Goal: Contribute content: Contribute content

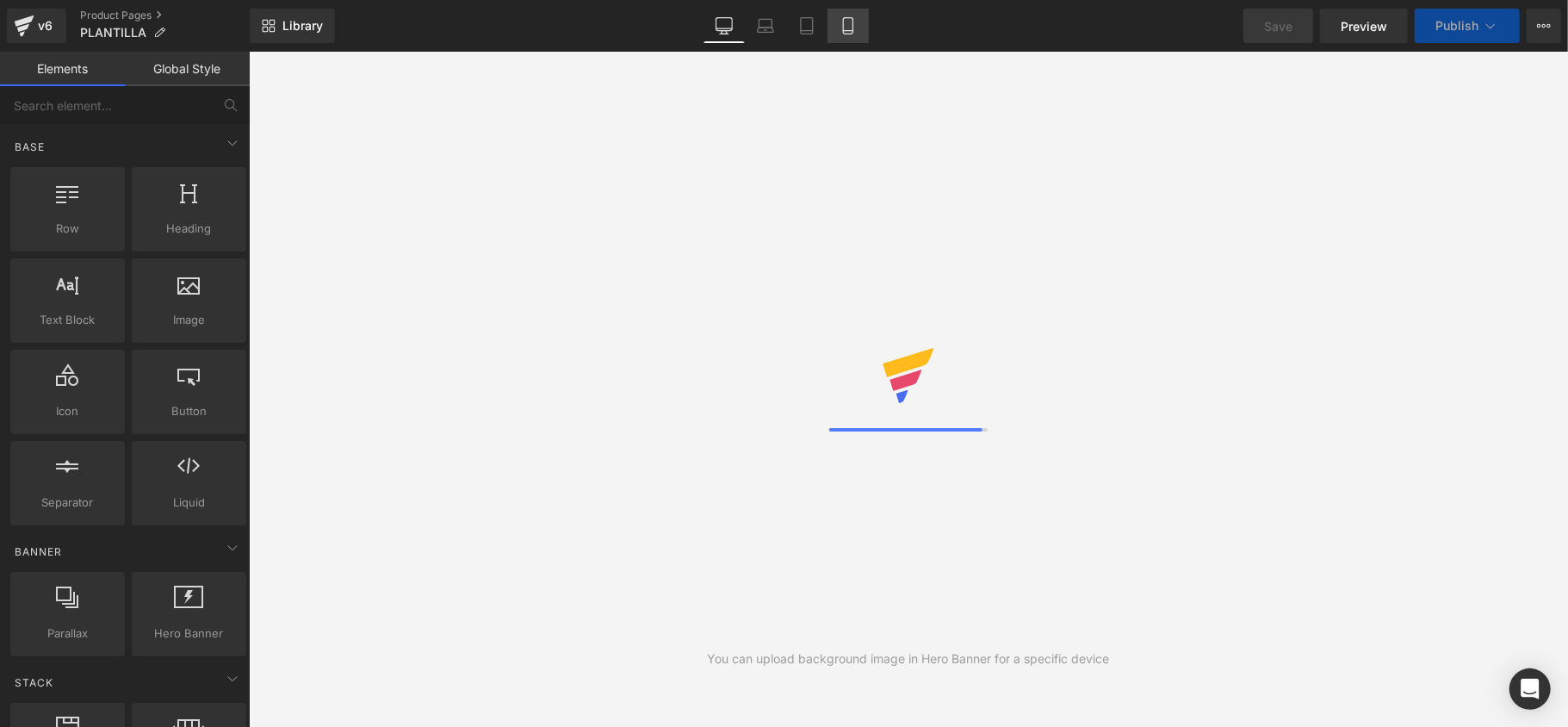
click at [842, 29] on icon at bounding box center [848, 26] width 18 height 18
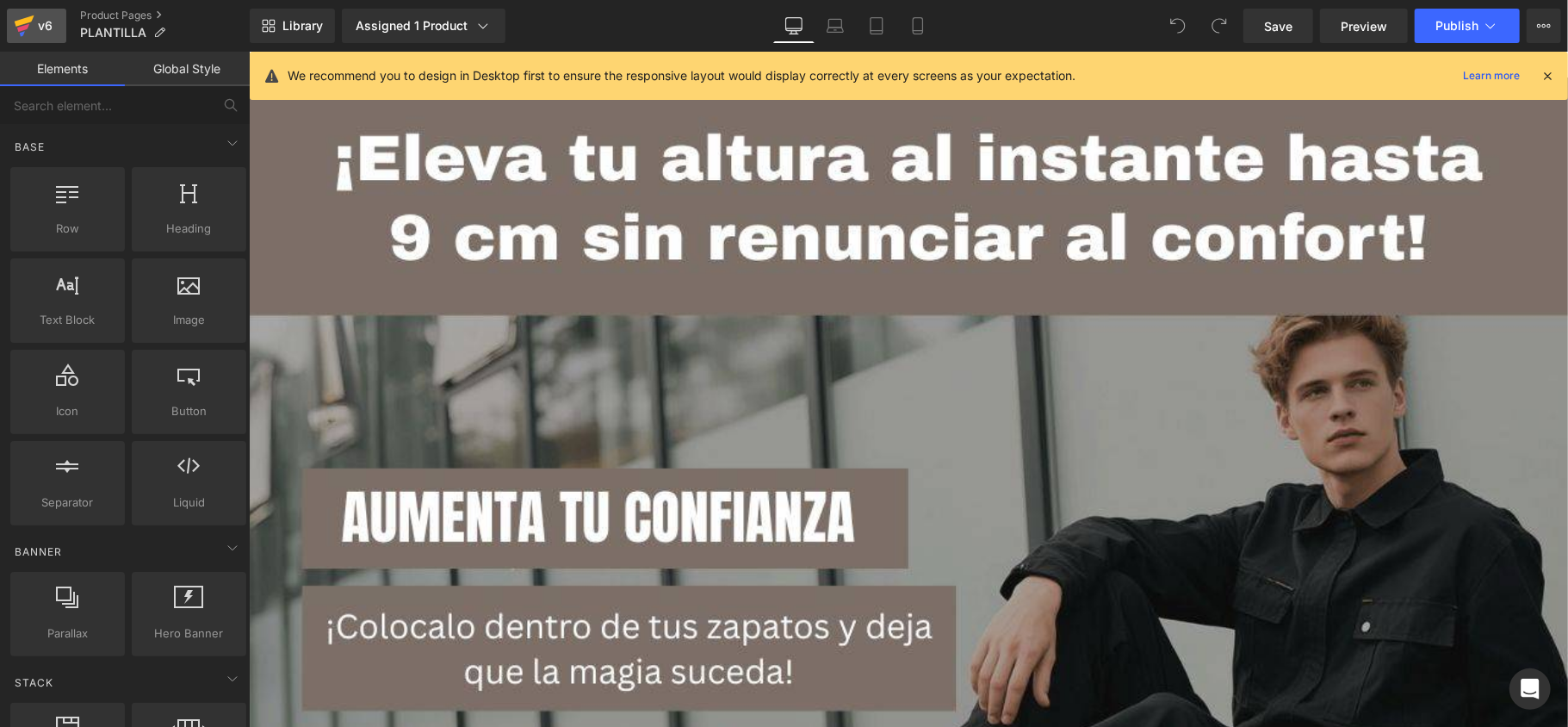
click at [16, 22] on icon at bounding box center [24, 21] width 19 height 11
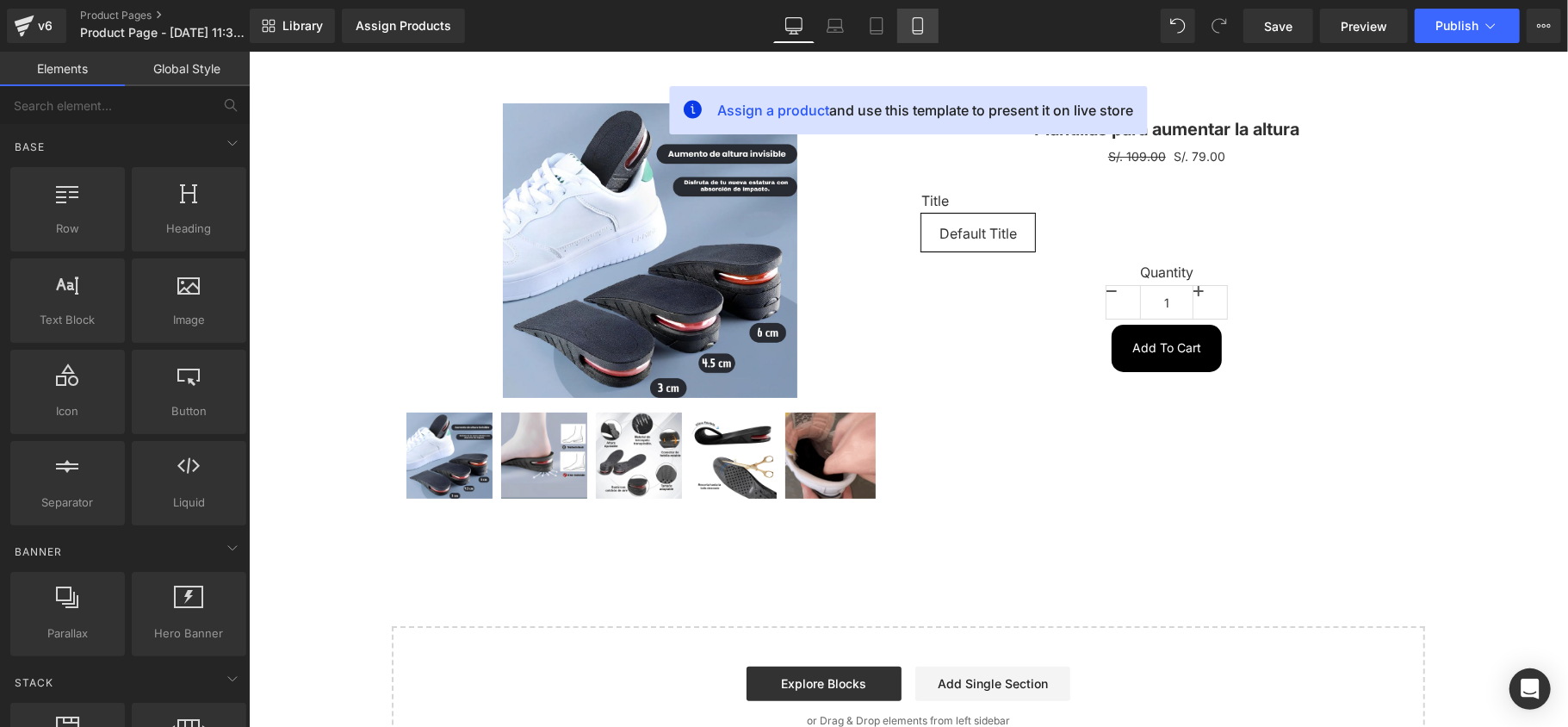
click at [913, 28] on icon at bounding box center [917, 27] width 9 height 17
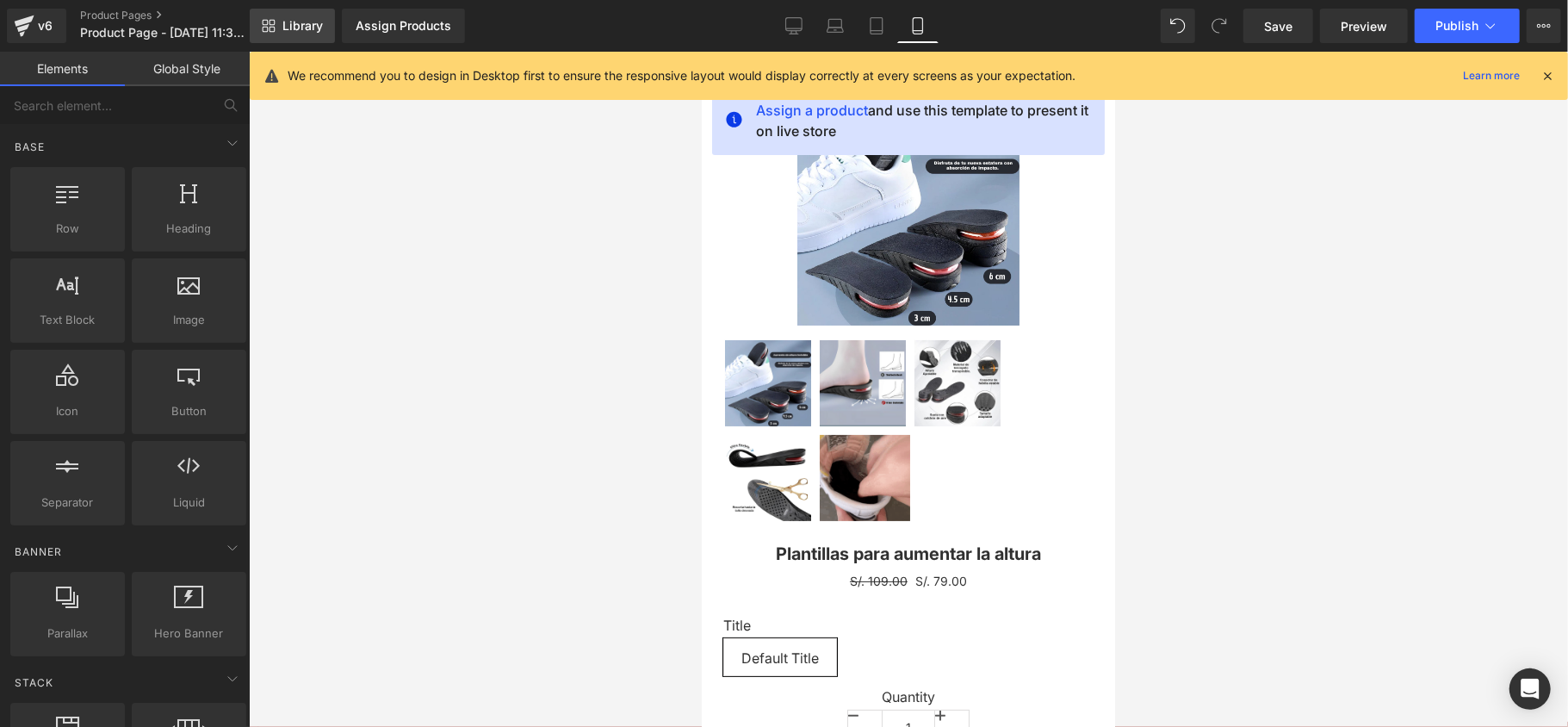
click at [328, 29] on link "Library" at bounding box center [292, 25] width 85 height 34
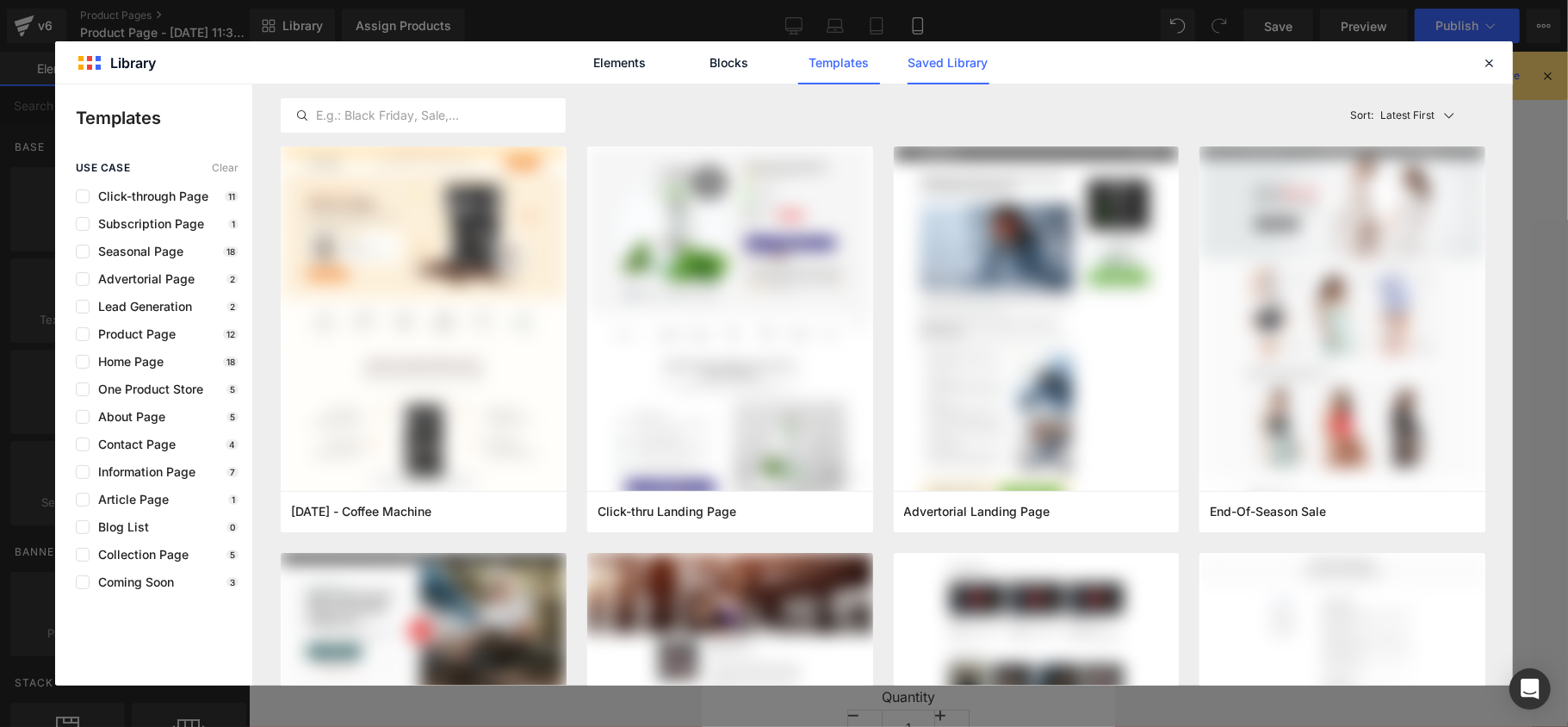
click at [935, 53] on link "Saved Library" at bounding box center [949, 63] width 81 height 44
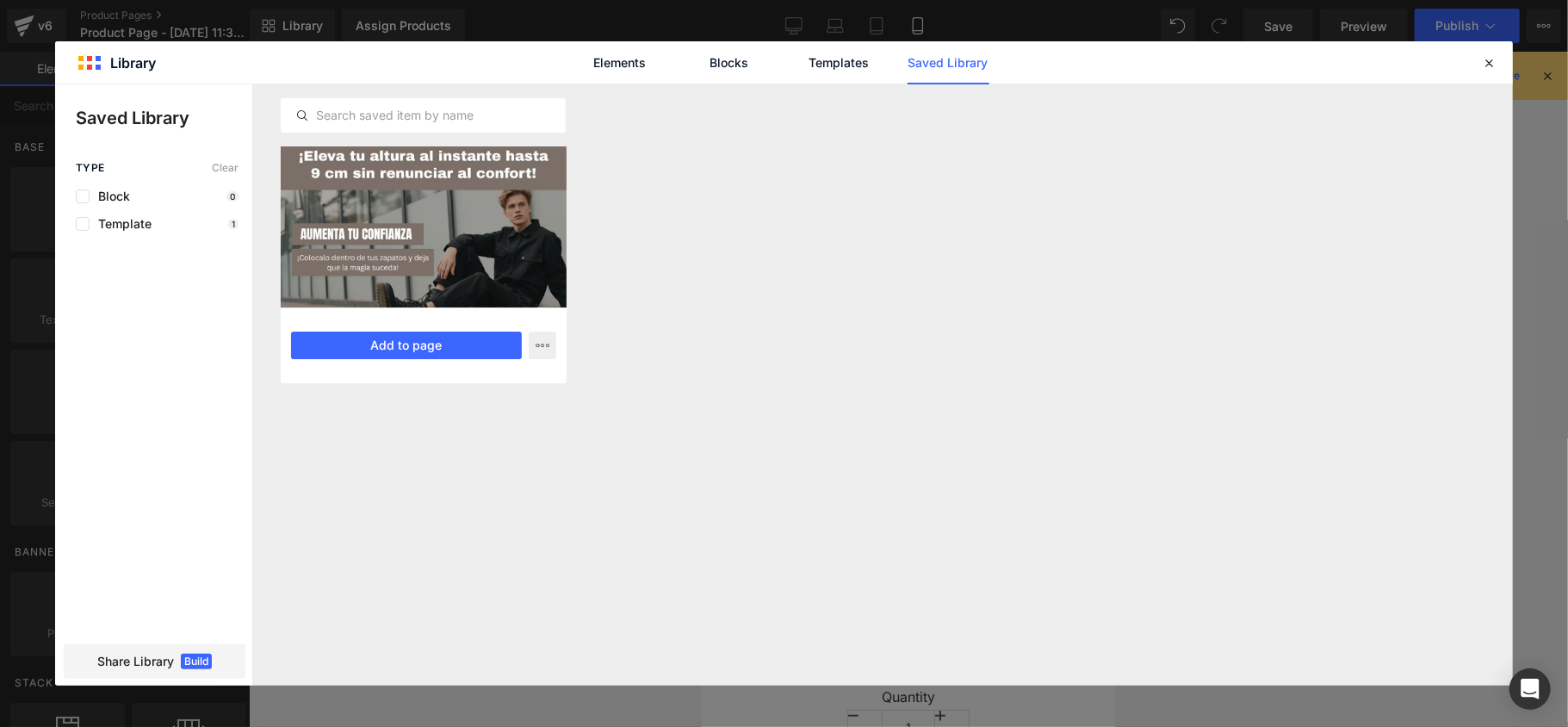
click at [444, 262] on div at bounding box center [423, 227] width 286 height 161
click at [410, 353] on button "Add to page" at bounding box center [405, 345] width 230 height 28
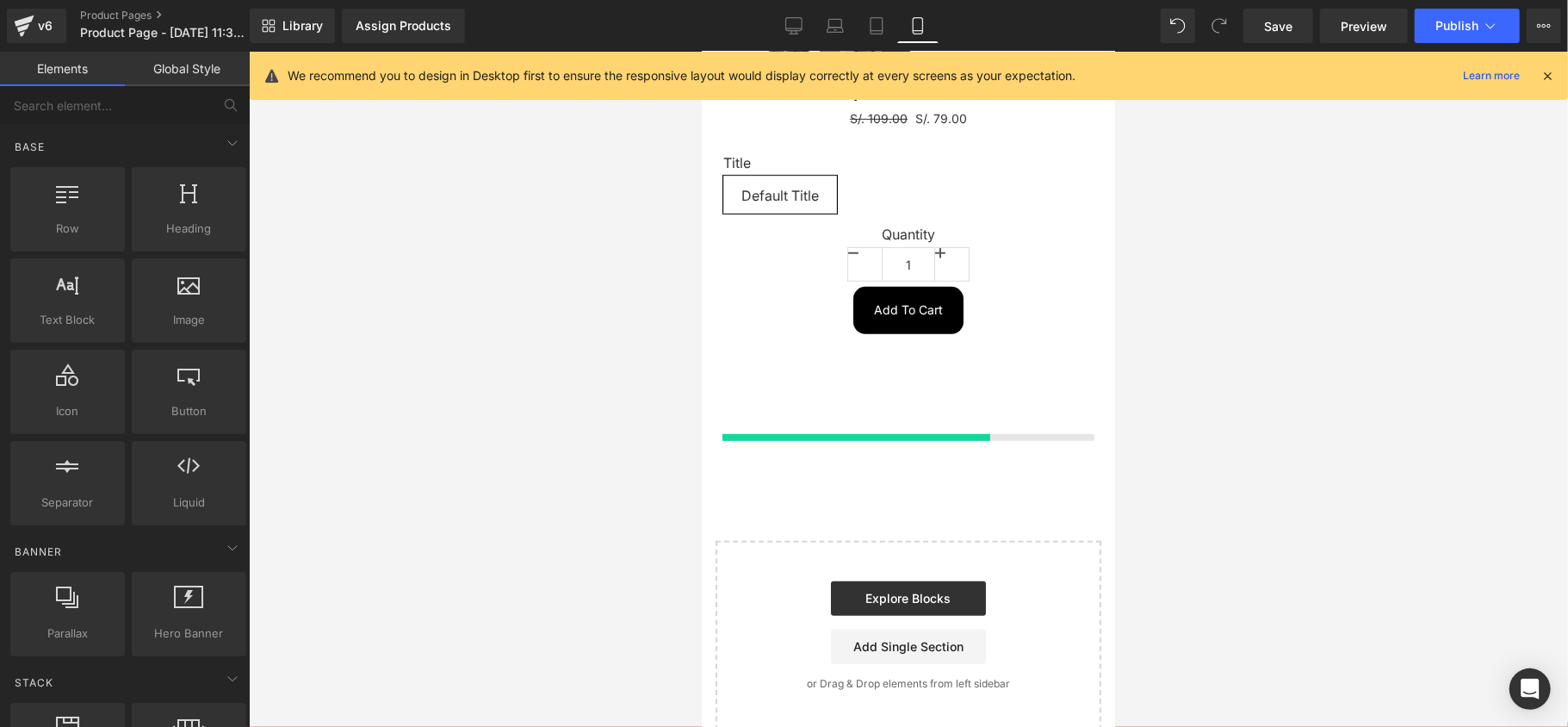
scroll to position [483, 0]
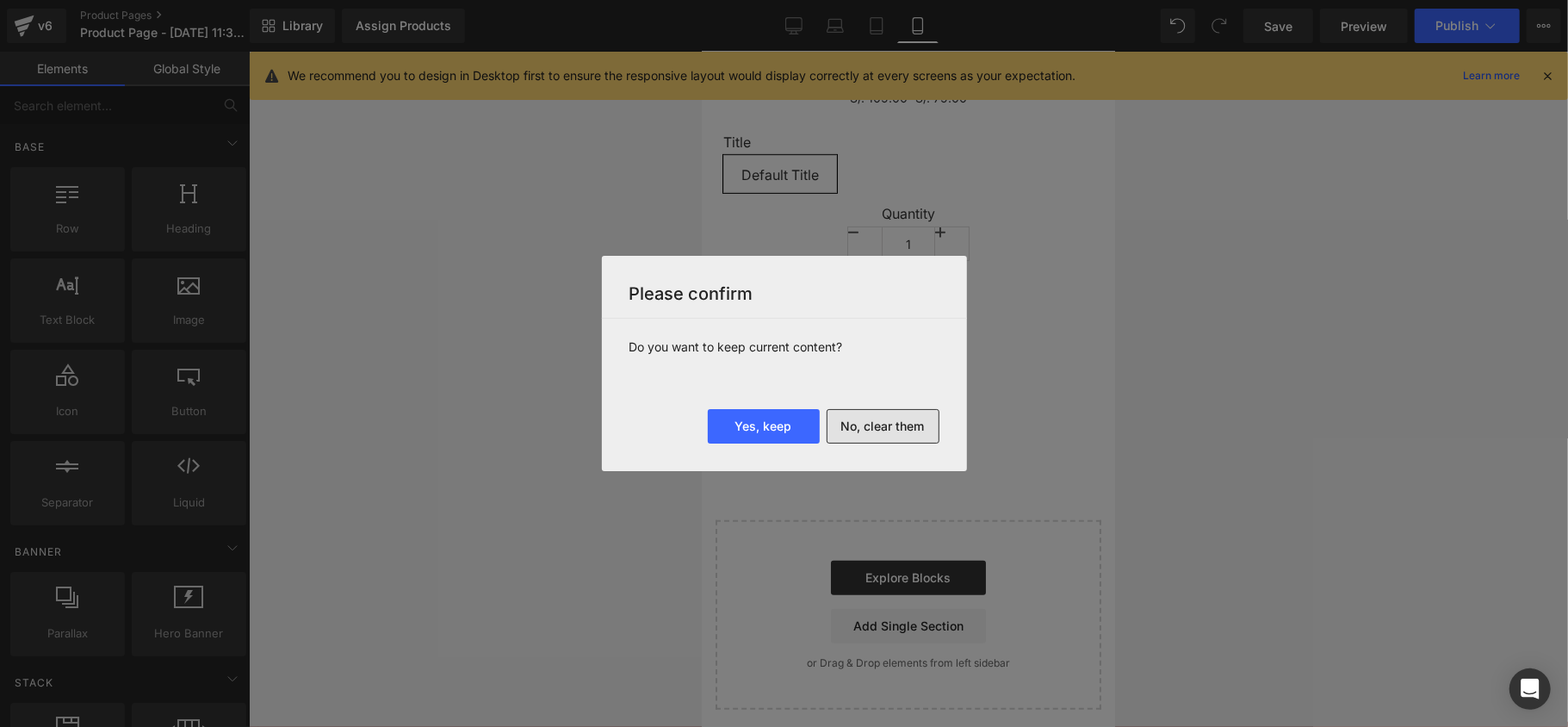
click at [848, 435] on button "No, clear them" at bounding box center [883, 426] width 113 height 34
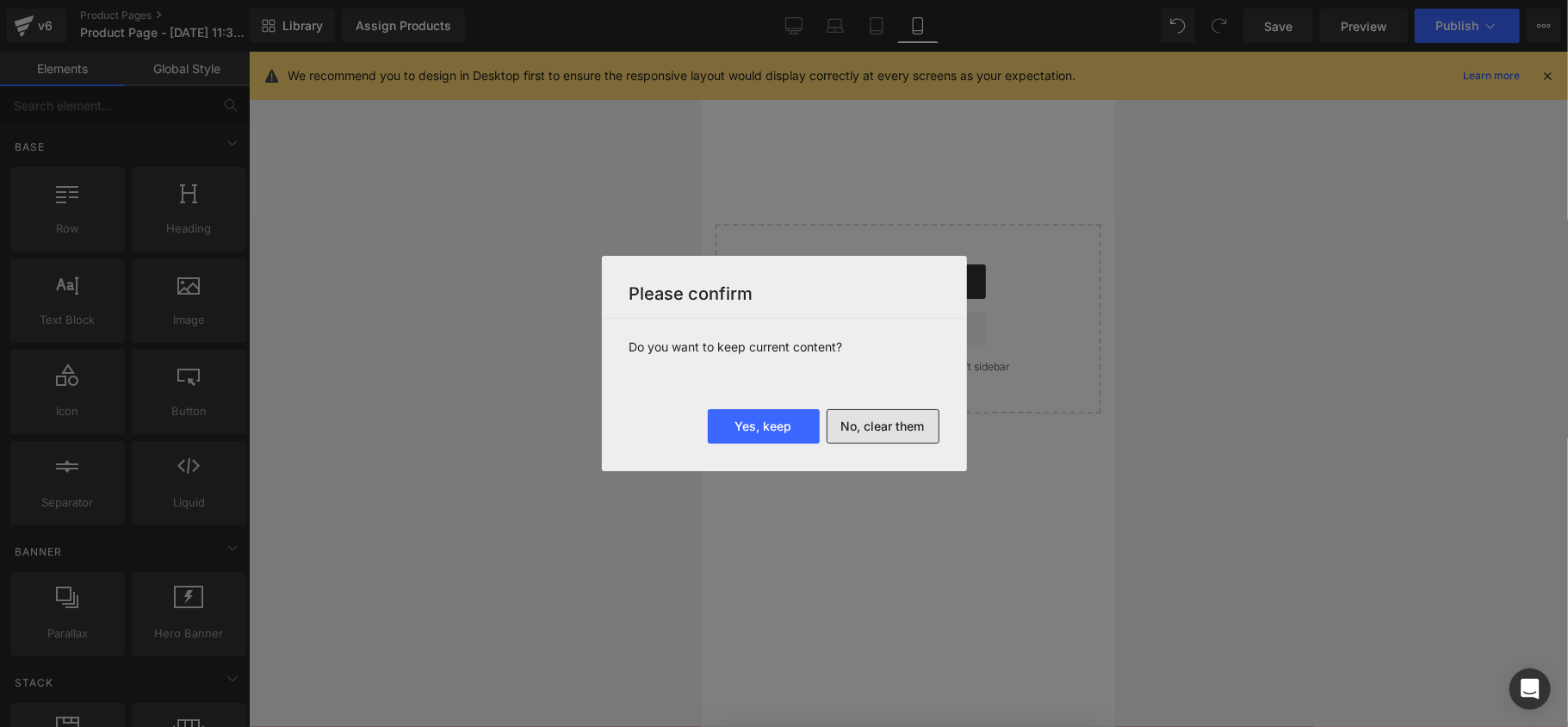
scroll to position [0, 0]
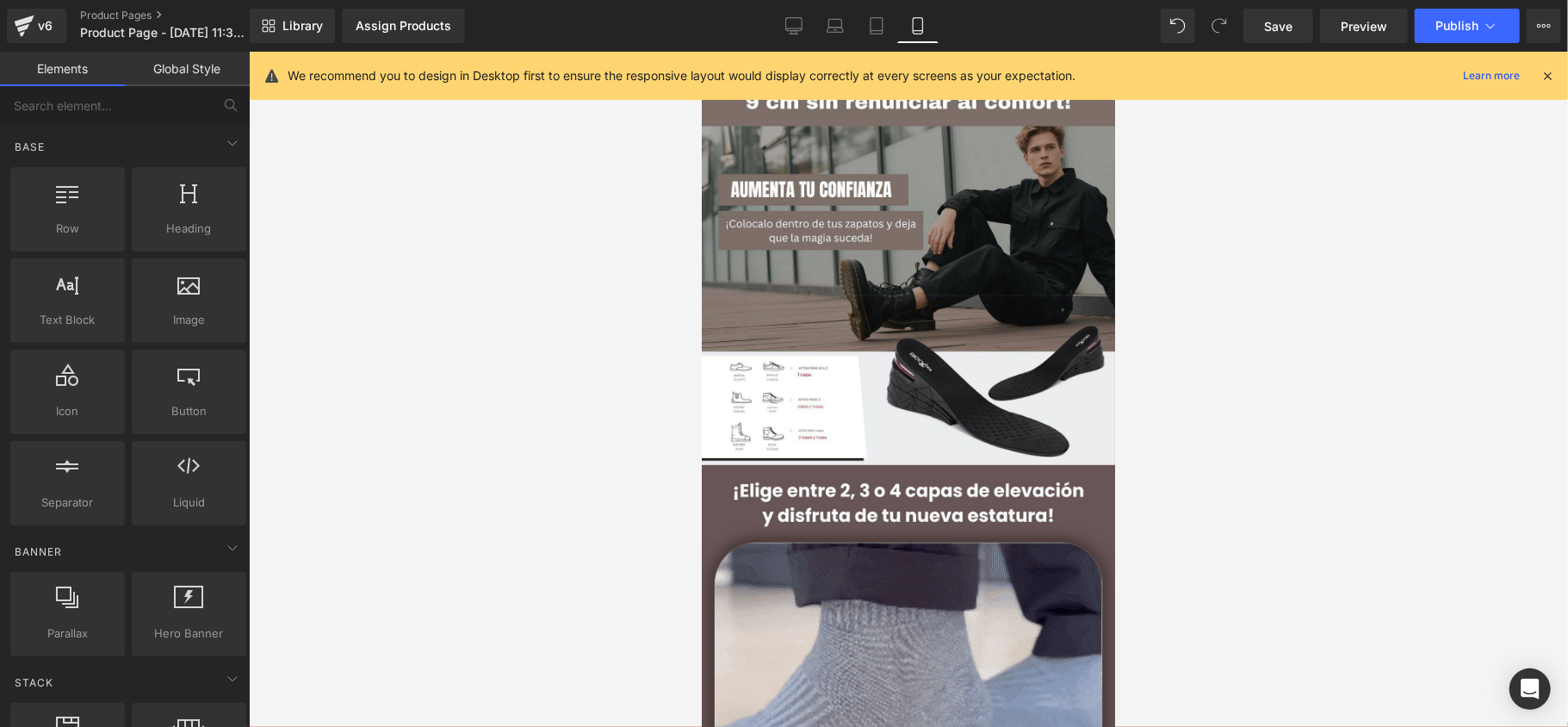
click at [593, 452] on div at bounding box center [908, 389] width 1319 height 675
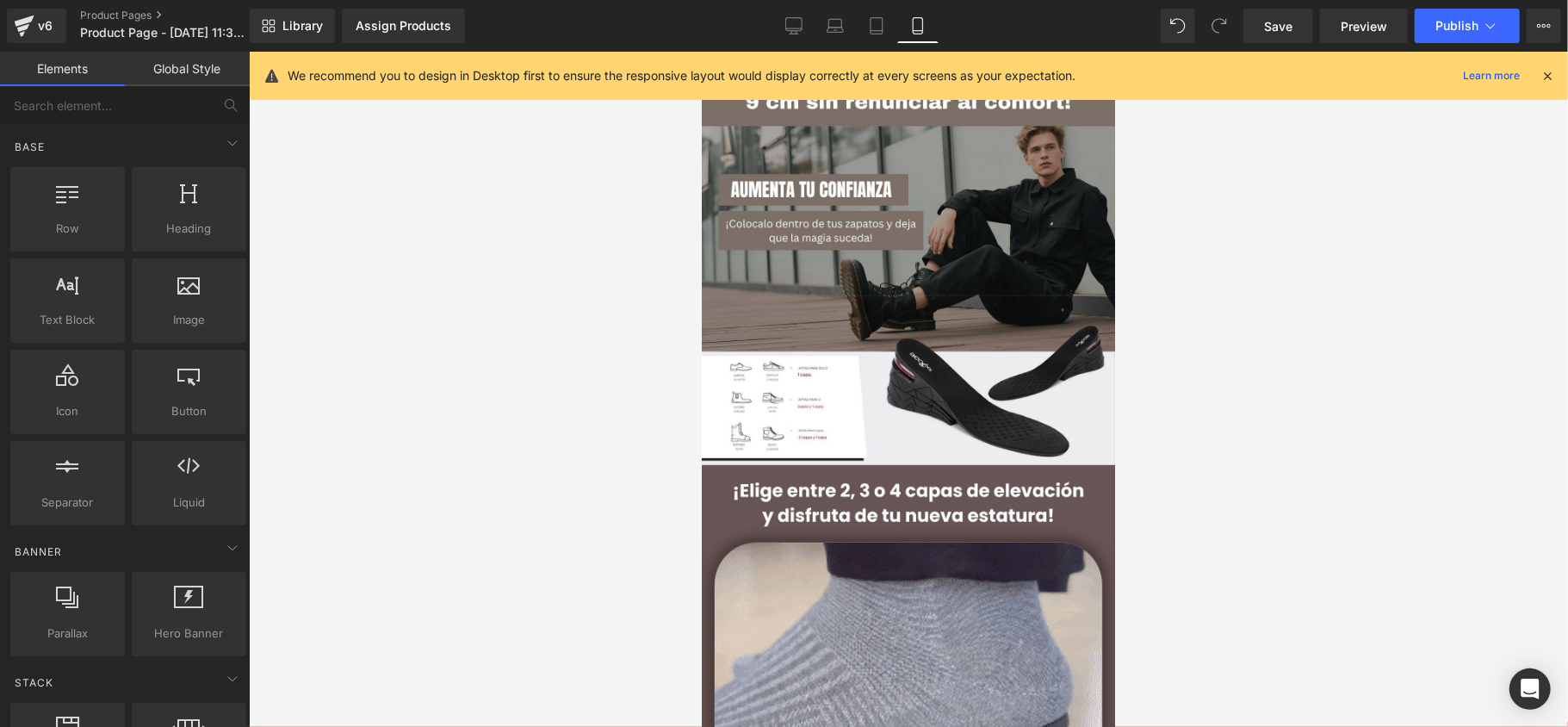
click at [1552, 78] on icon at bounding box center [1548, 76] width 16 height 16
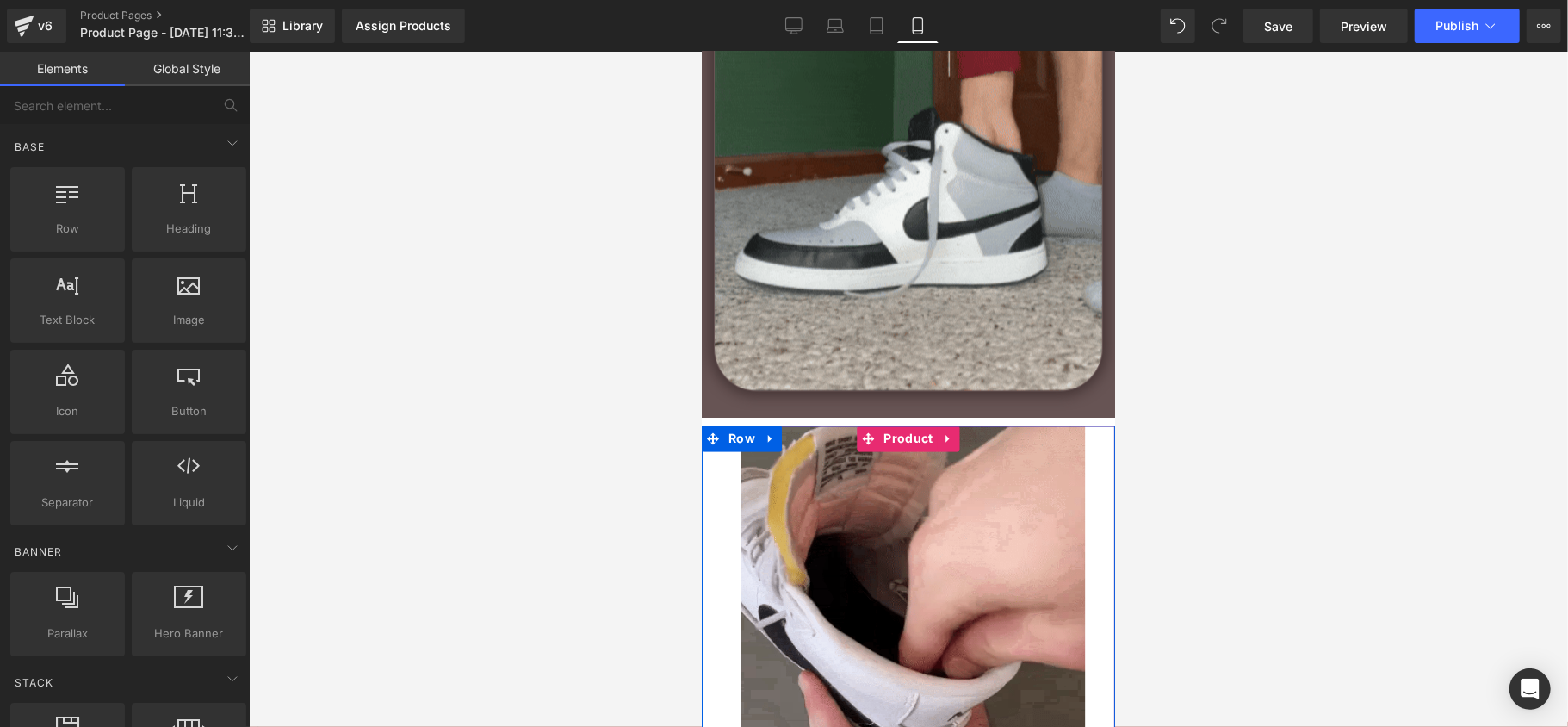
scroll to position [2413, 0]
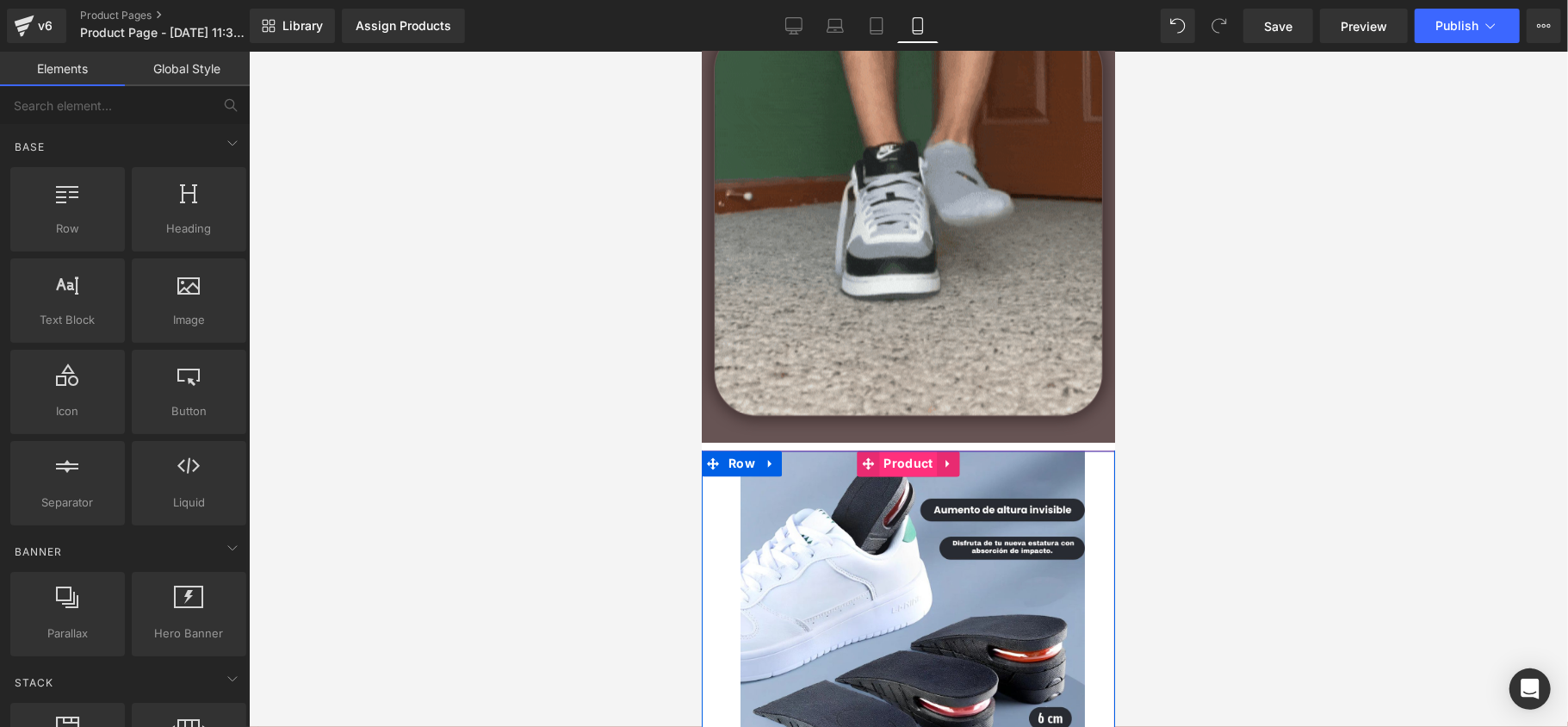
click at [903, 459] on span "Product" at bounding box center [907, 463] width 57 height 26
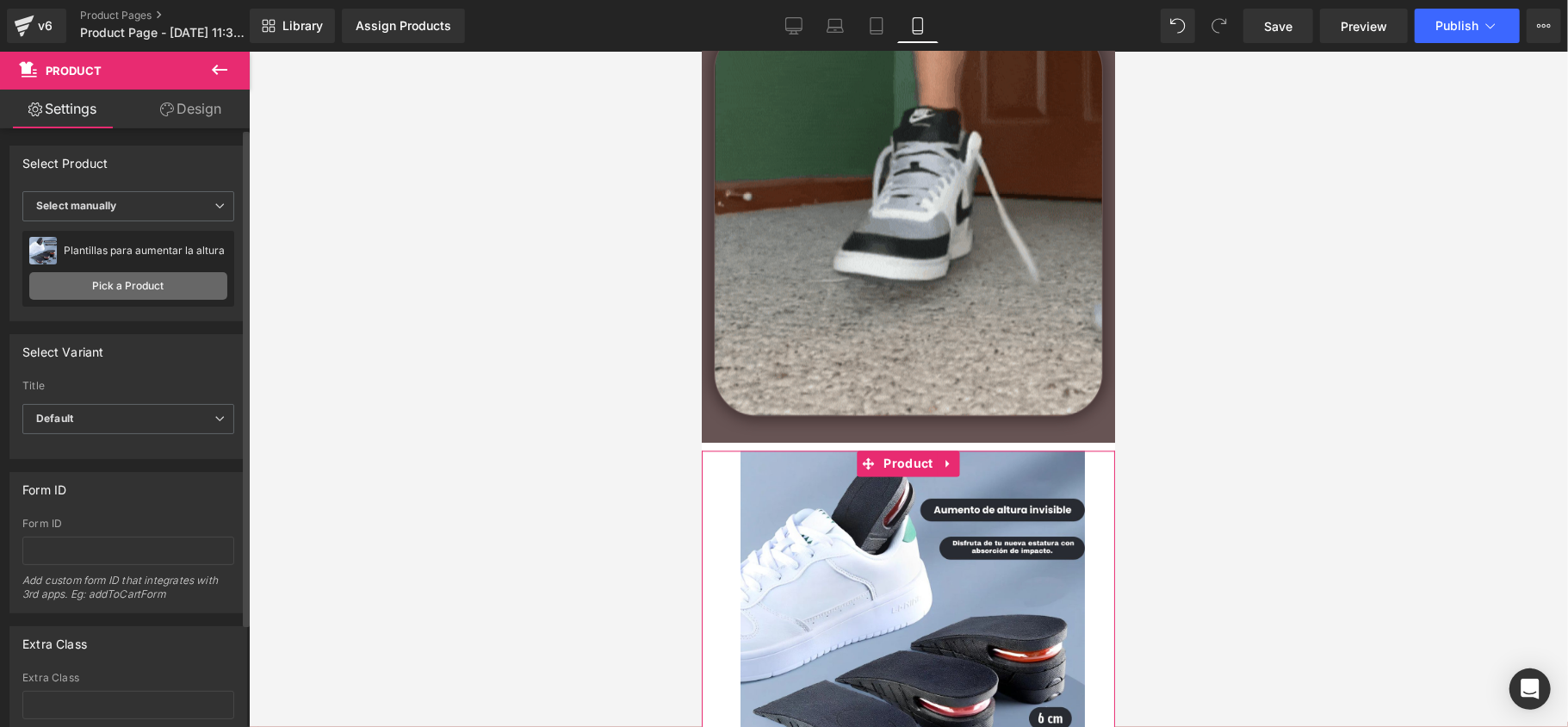
click at [145, 291] on link "Pick a Product" at bounding box center [129, 286] width 198 height 28
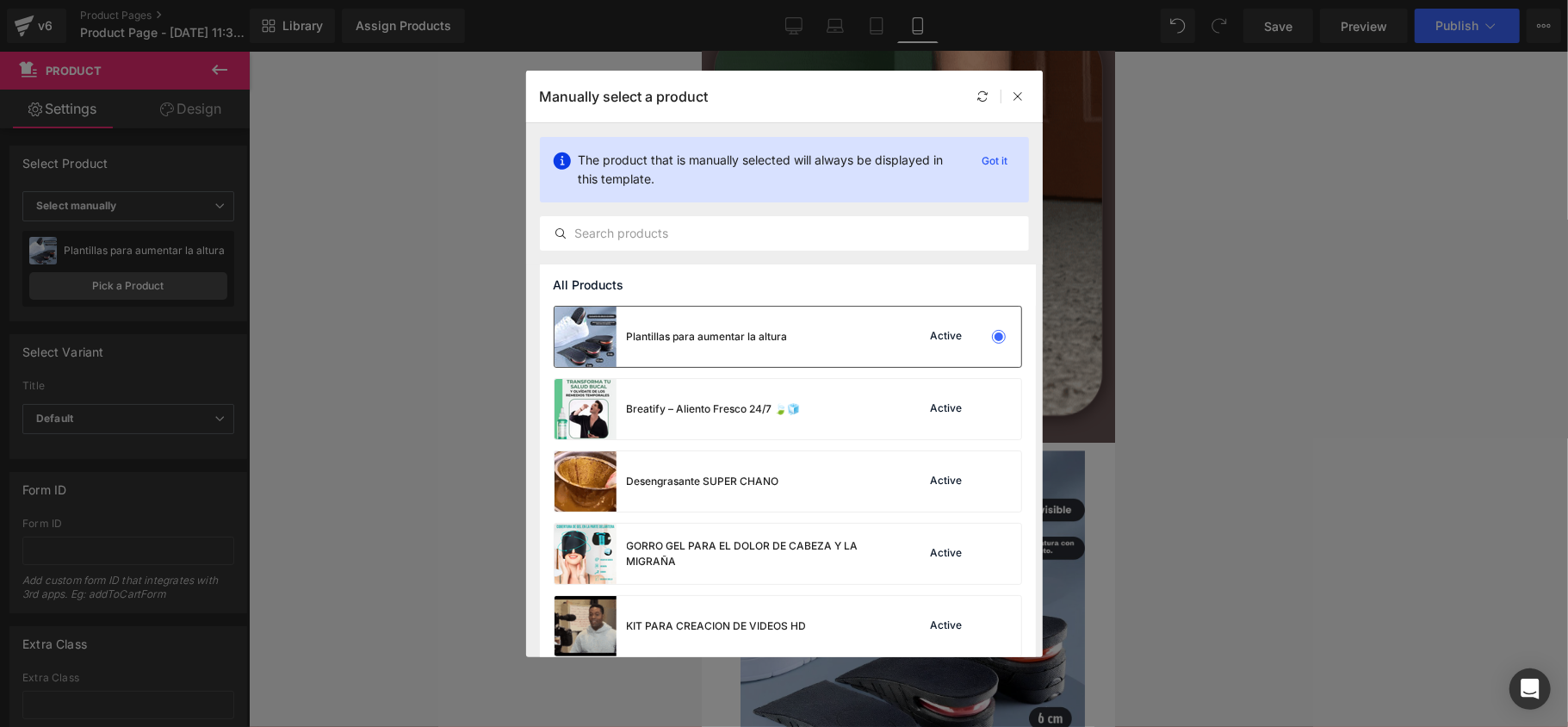
click at [987, 332] on div at bounding box center [999, 337] width 24 height 24
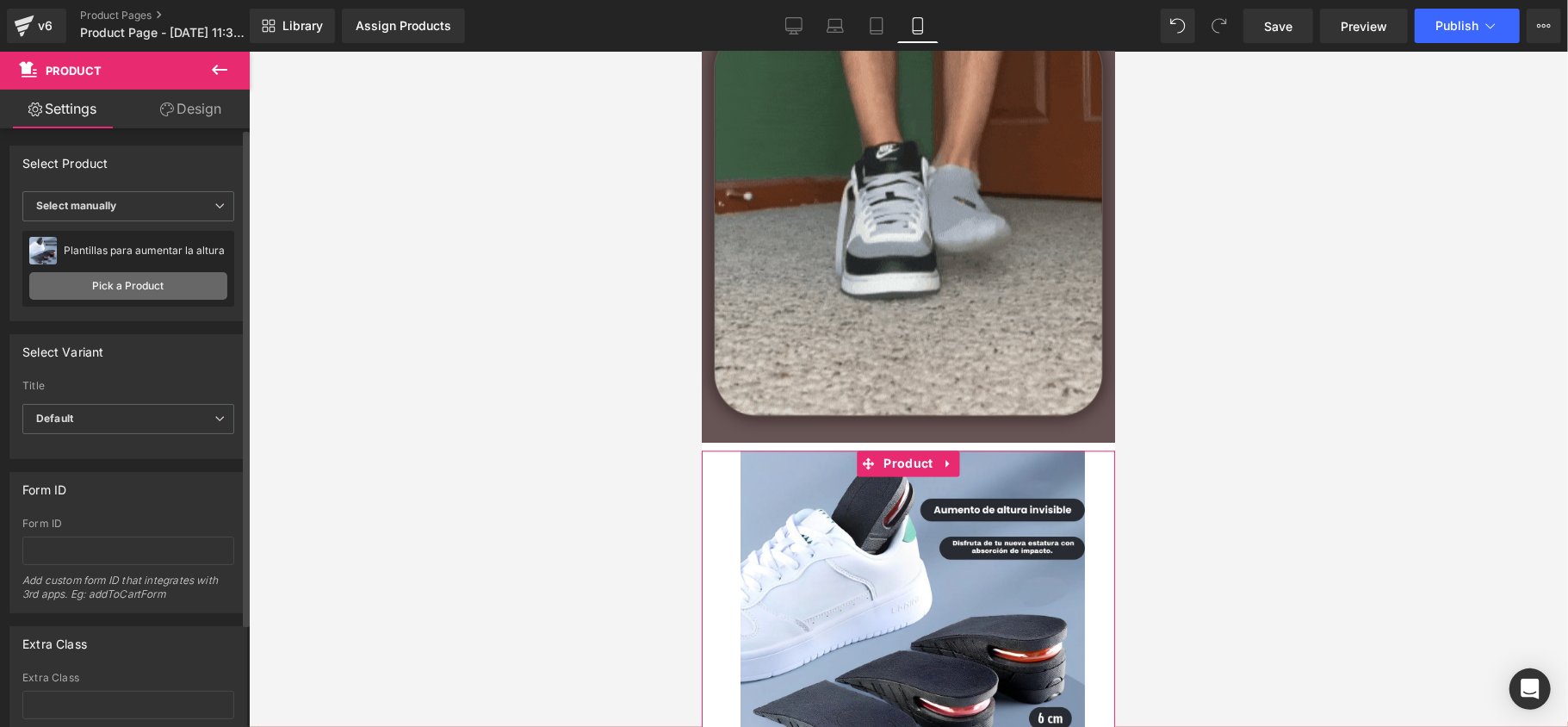
click at [145, 291] on link "Pick a Product" at bounding box center [129, 286] width 198 height 28
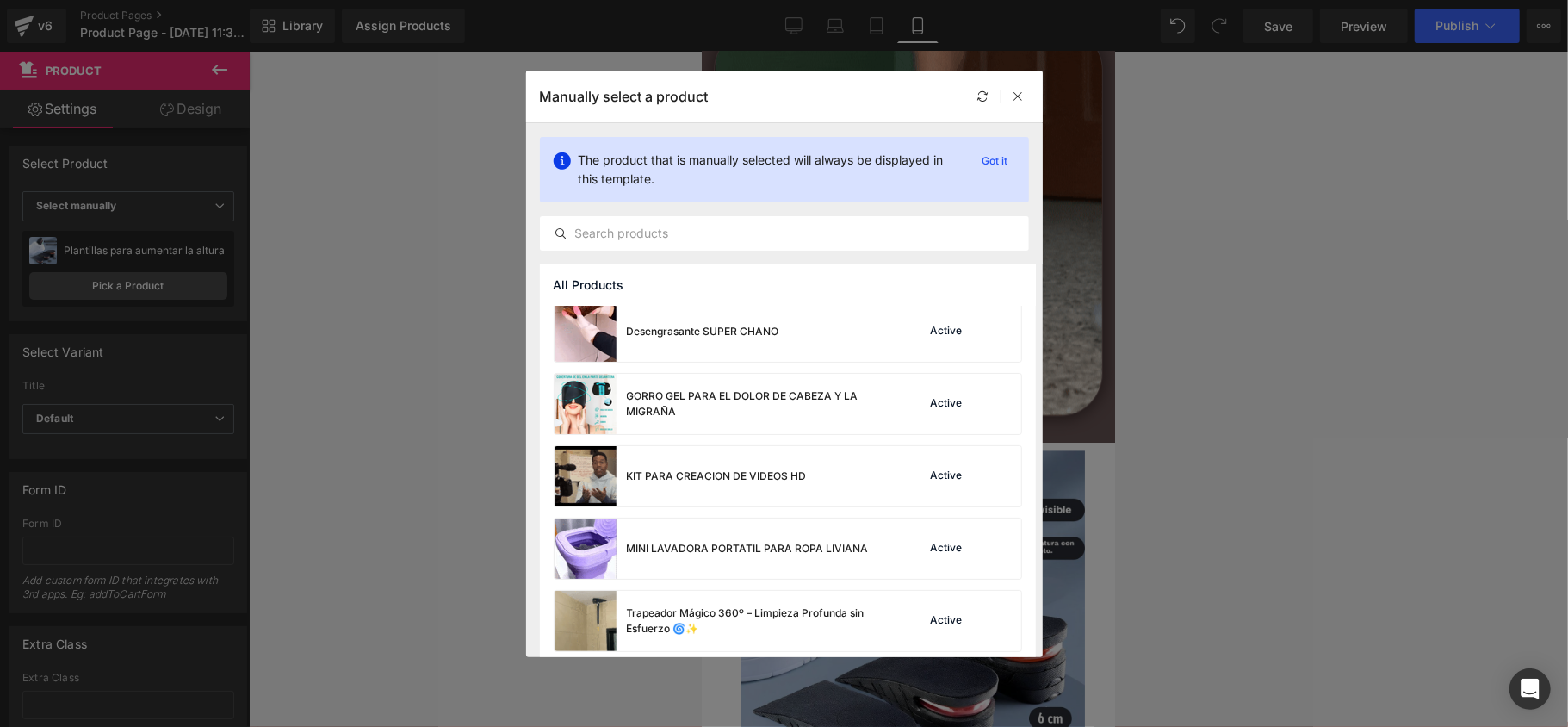
scroll to position [158, 0]
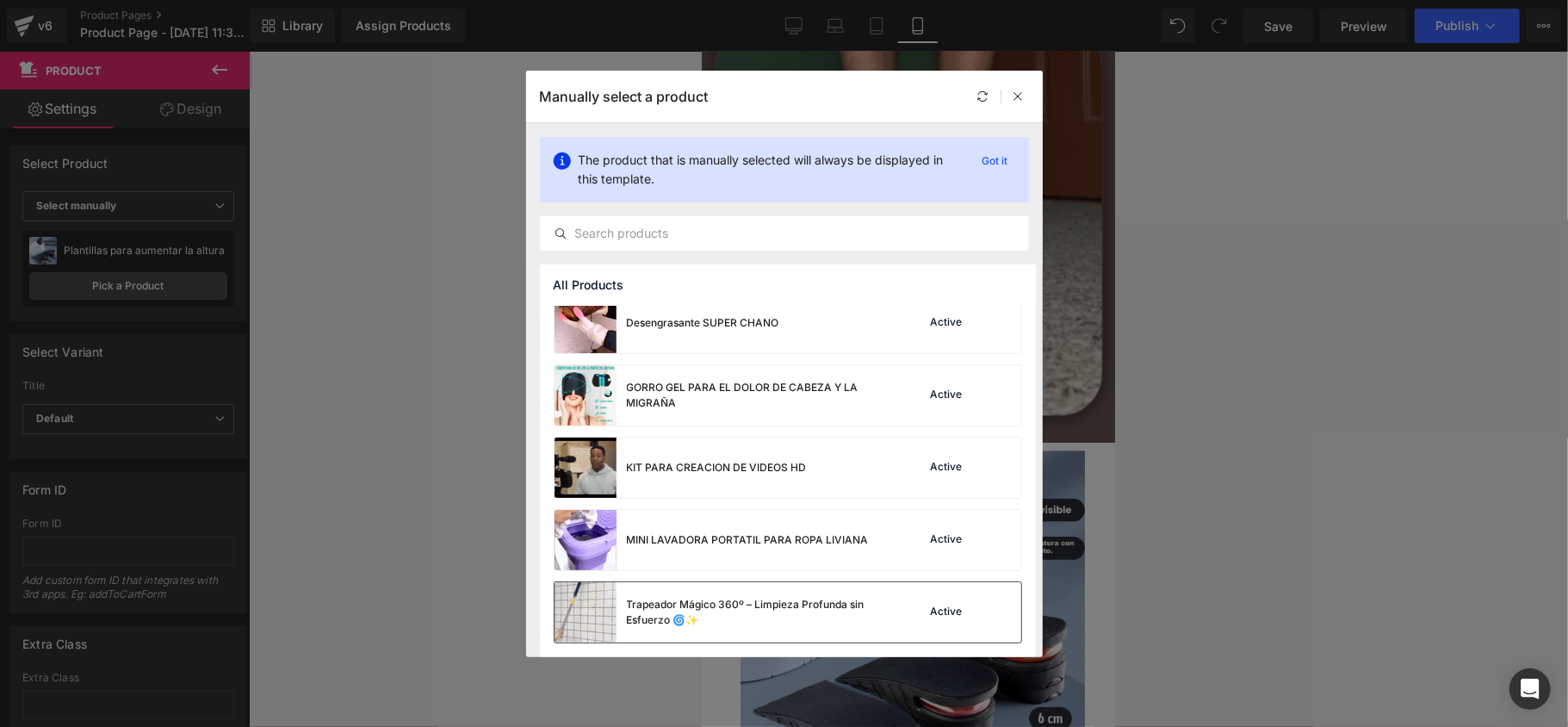
click at [966, 596] on div "Trapeador Mágico 360º – Limpieza Profunda sin Esfuerzo 🌀✨ Active" at bounding box center [788, 612] width 467 height 60
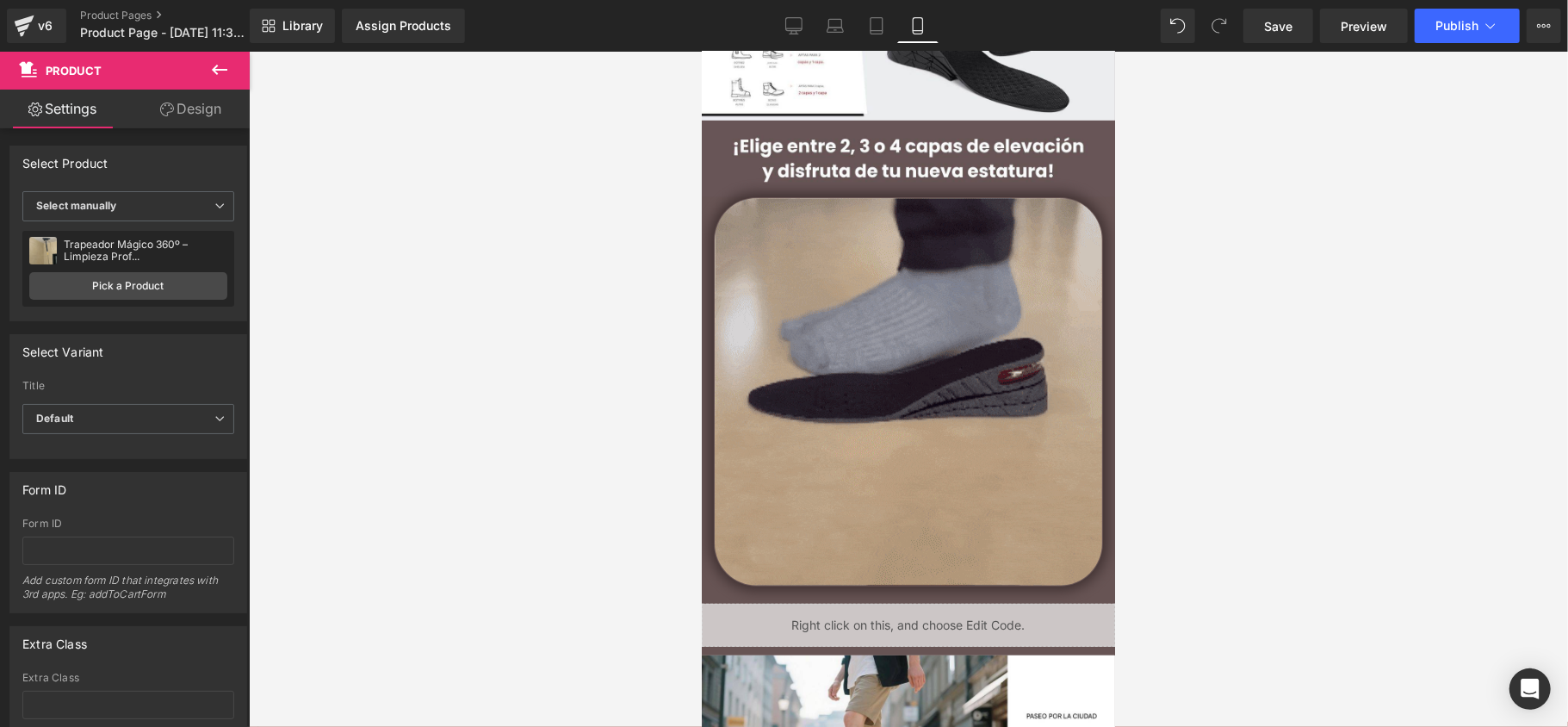
scroll to position [0, 0]
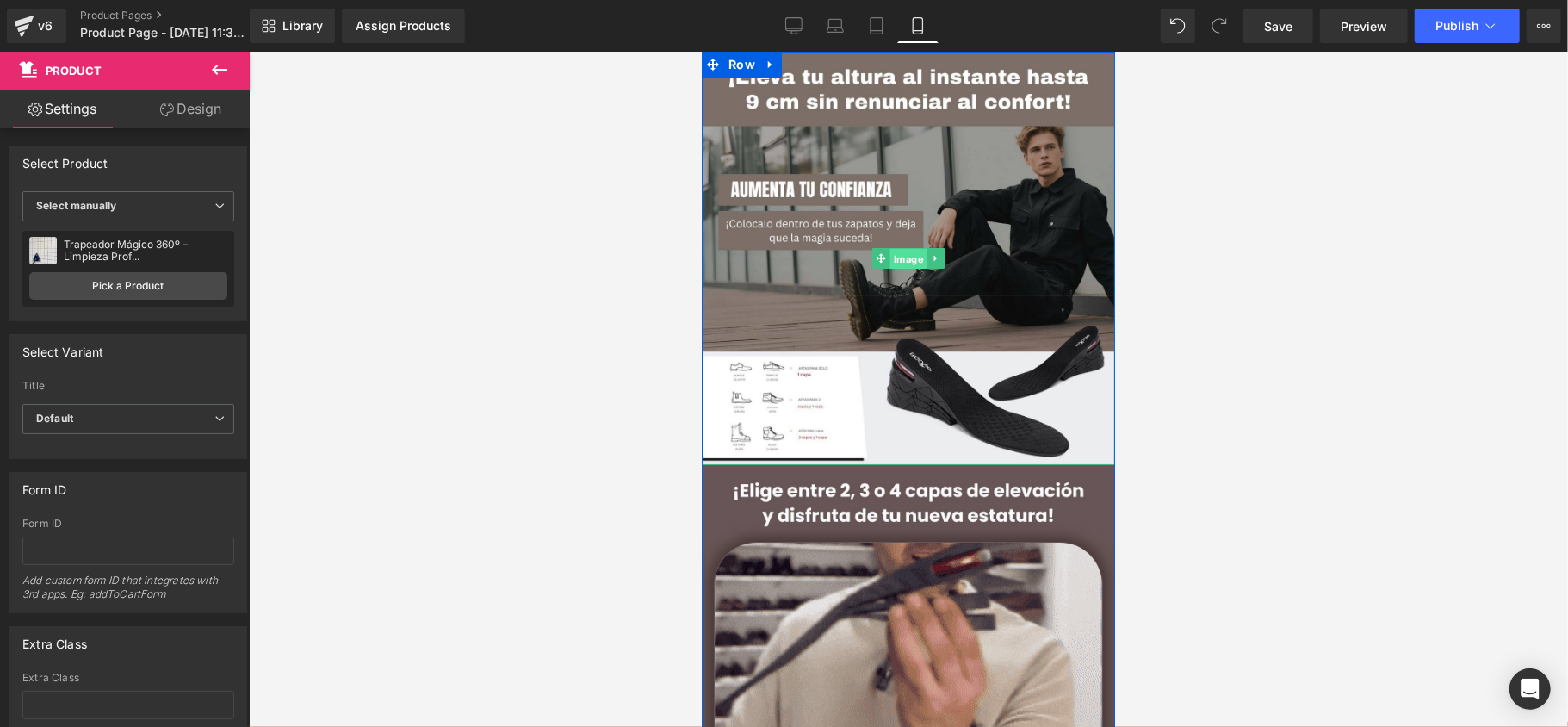
click at [906, 255] on span "Image" at bounding box center [908, 258] width 37 height 20
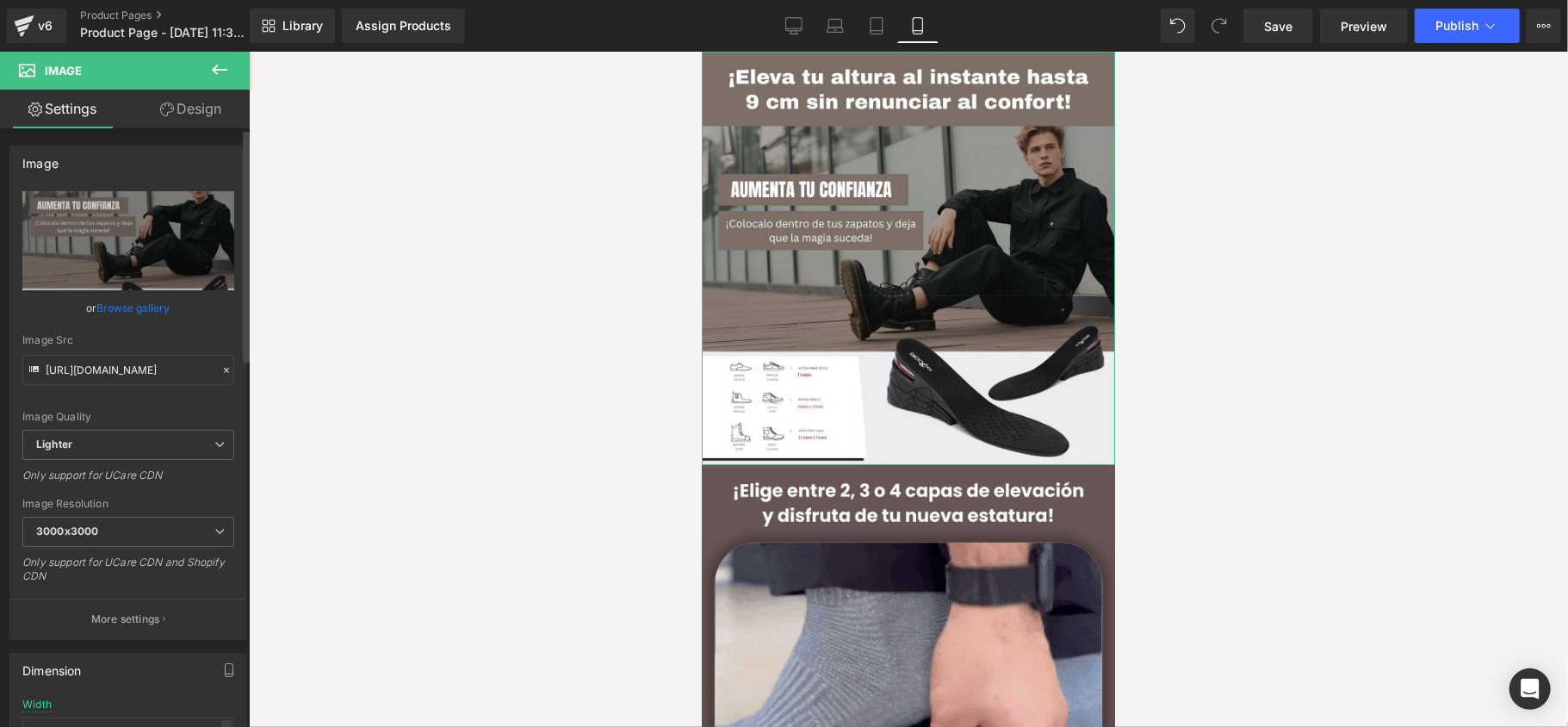
click at [149, 298] on link "Browse gallery" at bounding box center [133, 307] width 73 height 31
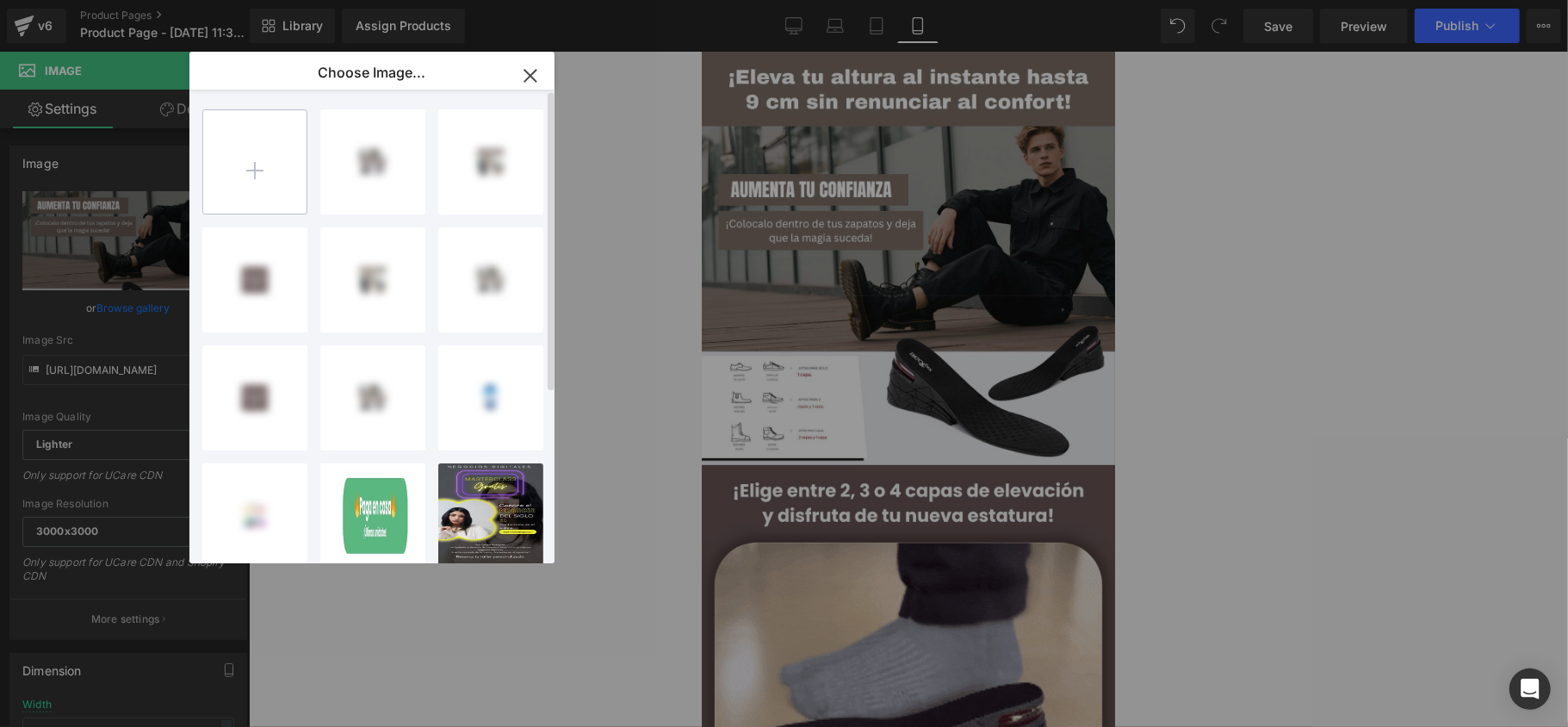
click at [287, 193] on input "file" at bounding box center [255, 162] width 104 height 104
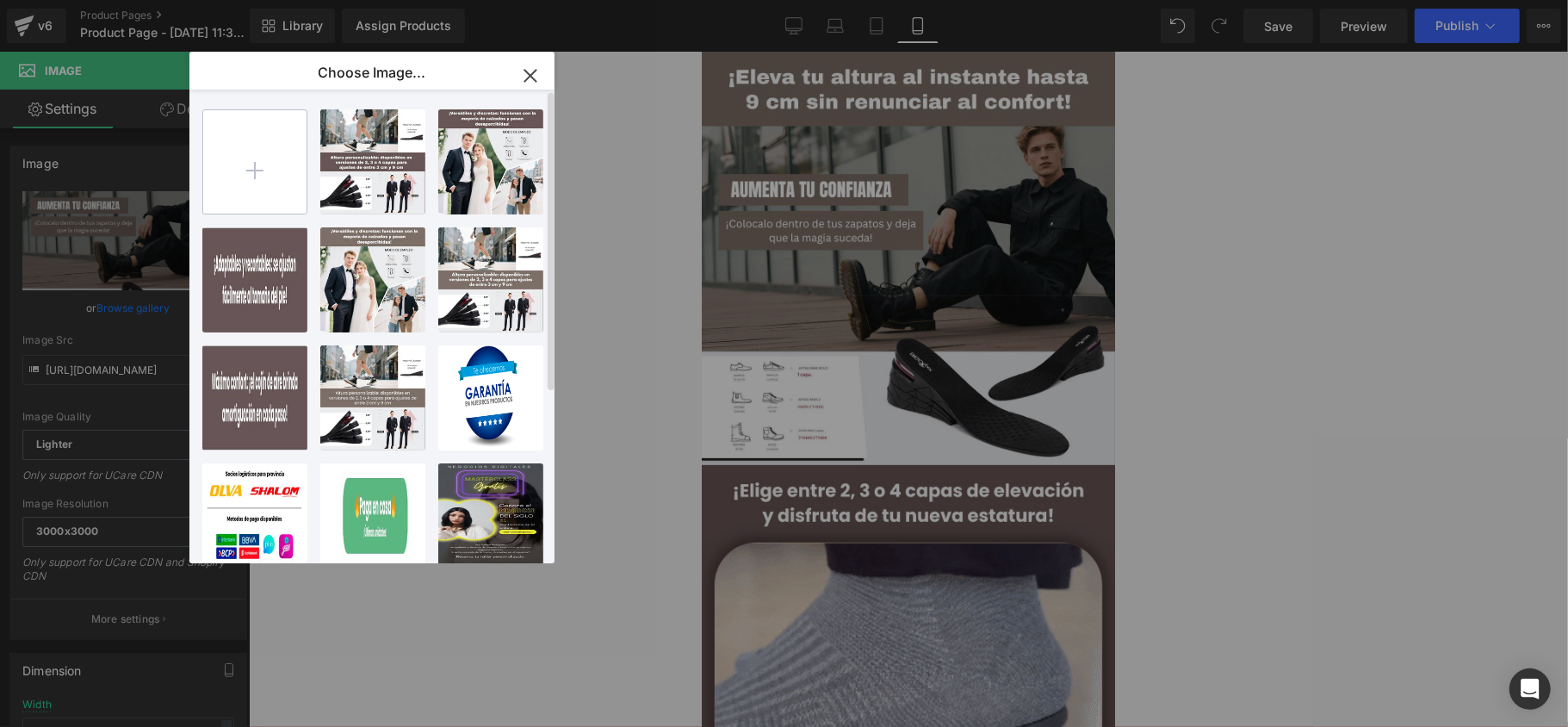
type input "C:\fakepath\A.jpg"
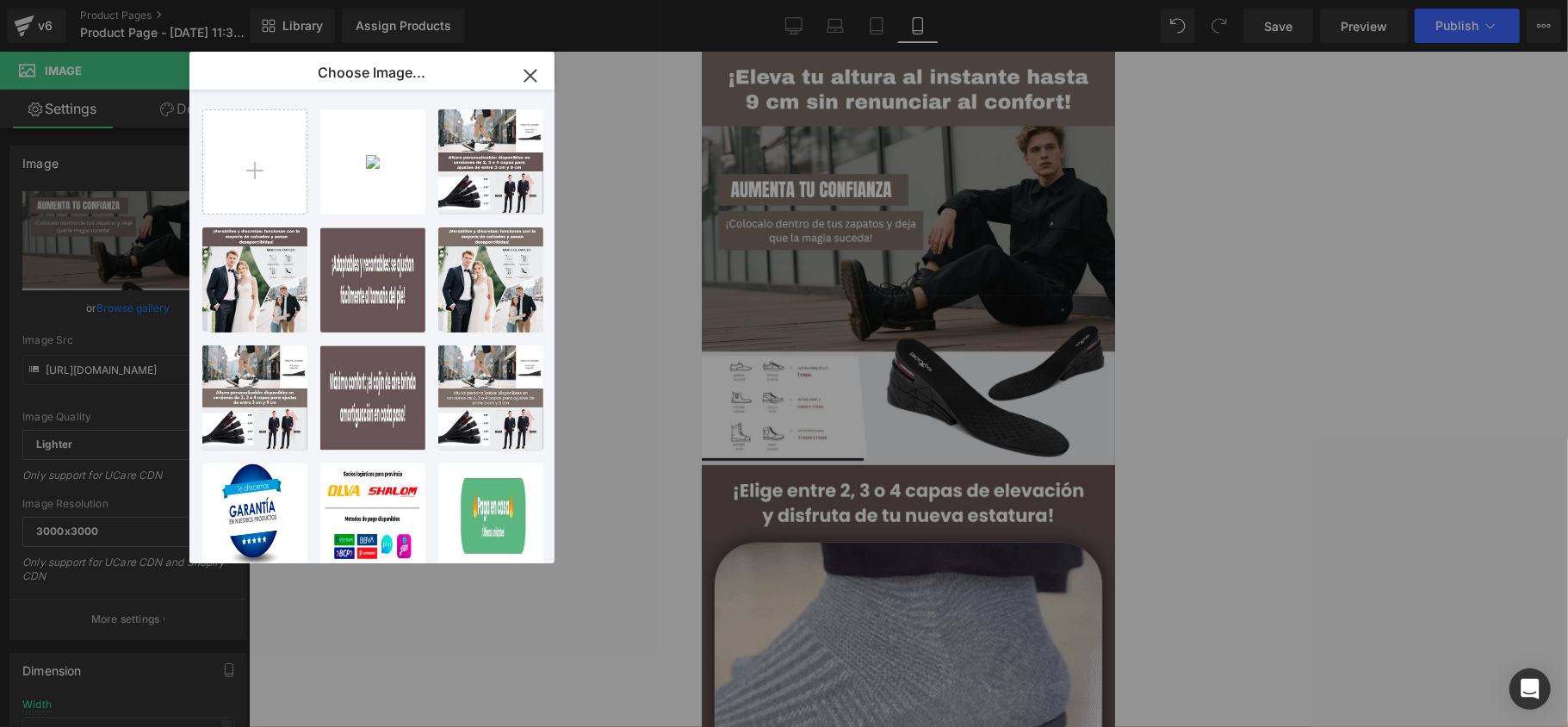
click at [0, 0] on div "A...A.jpg 156.41 KB" at bounding box center [0, 0] width 0 height 0
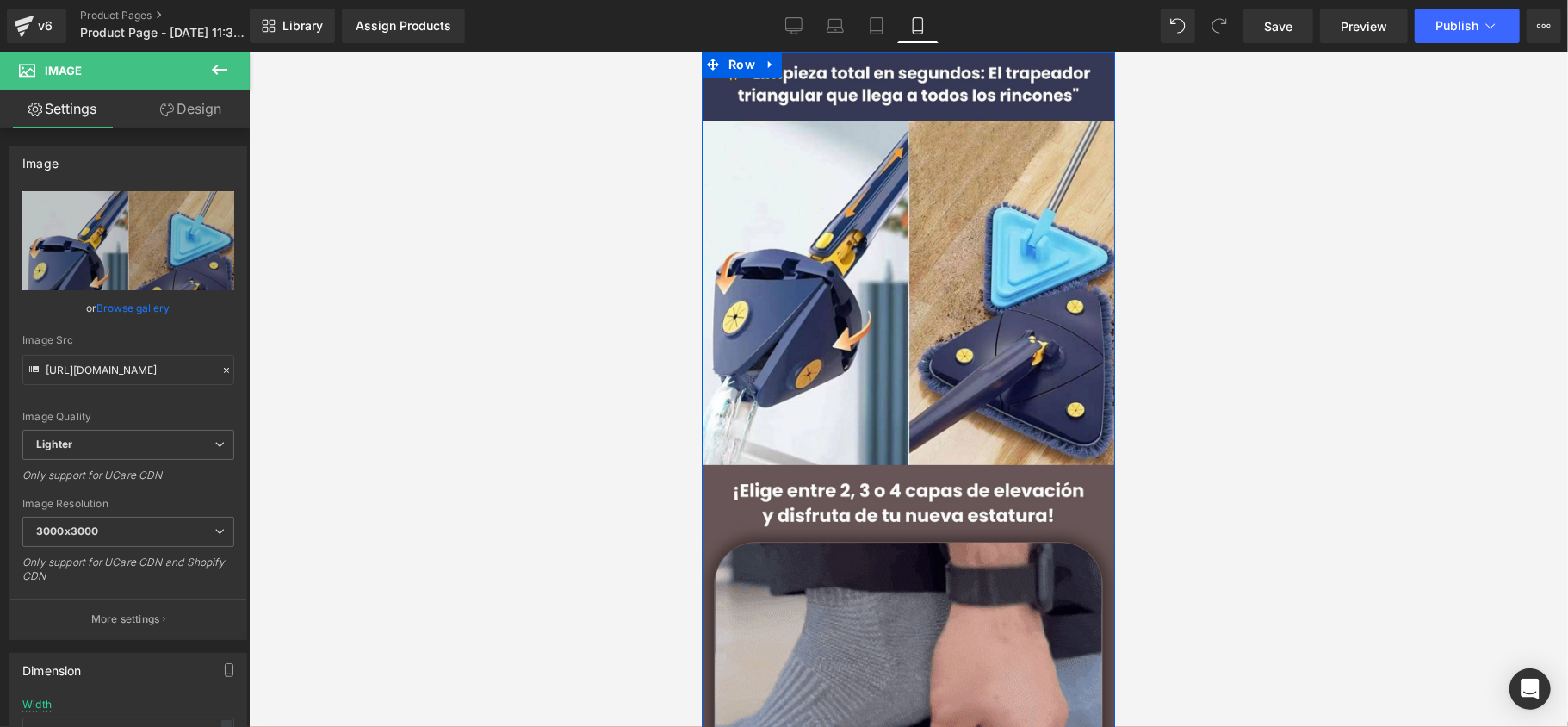
scroll to position [345, 0]
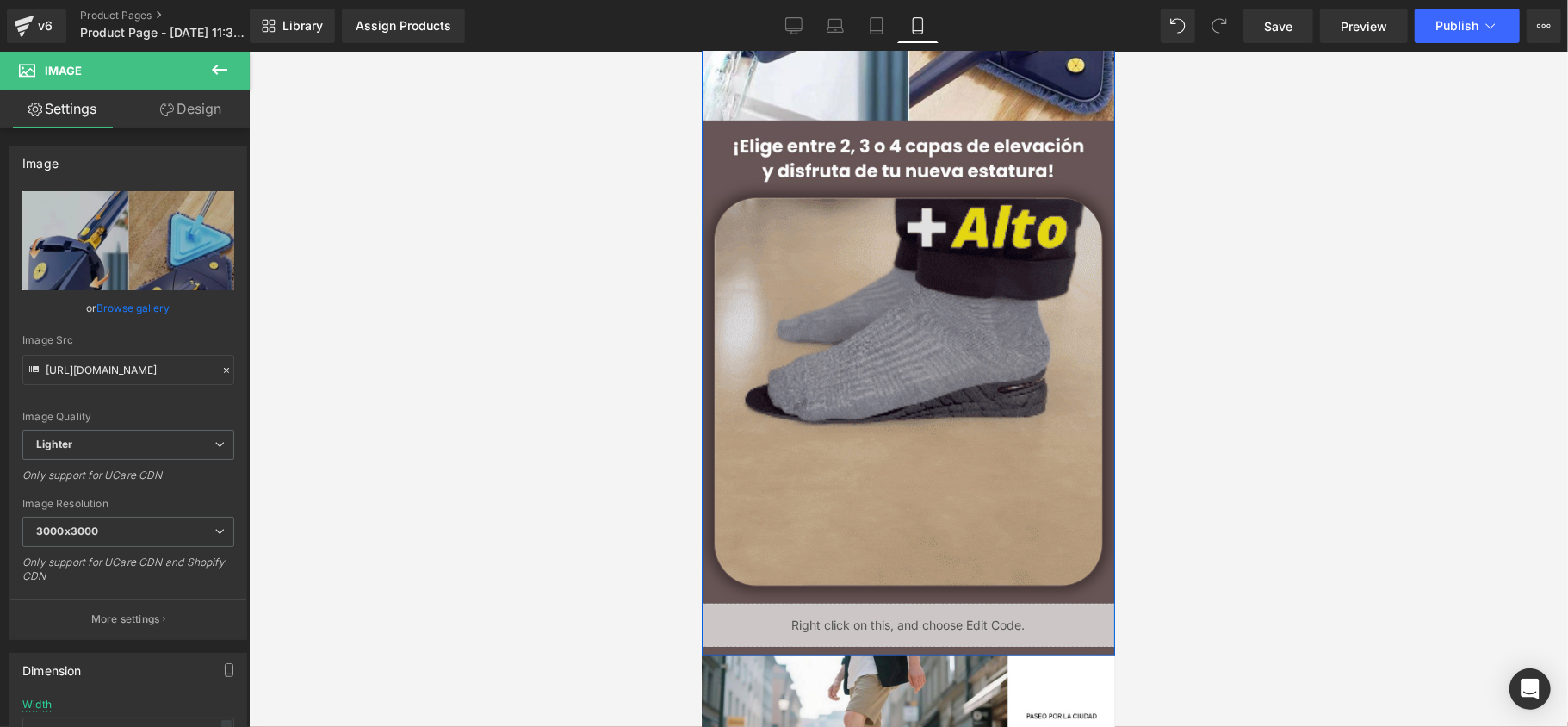
click at [902, 392] on div "Image" at bounding box center [907, 391] width 414 height 390
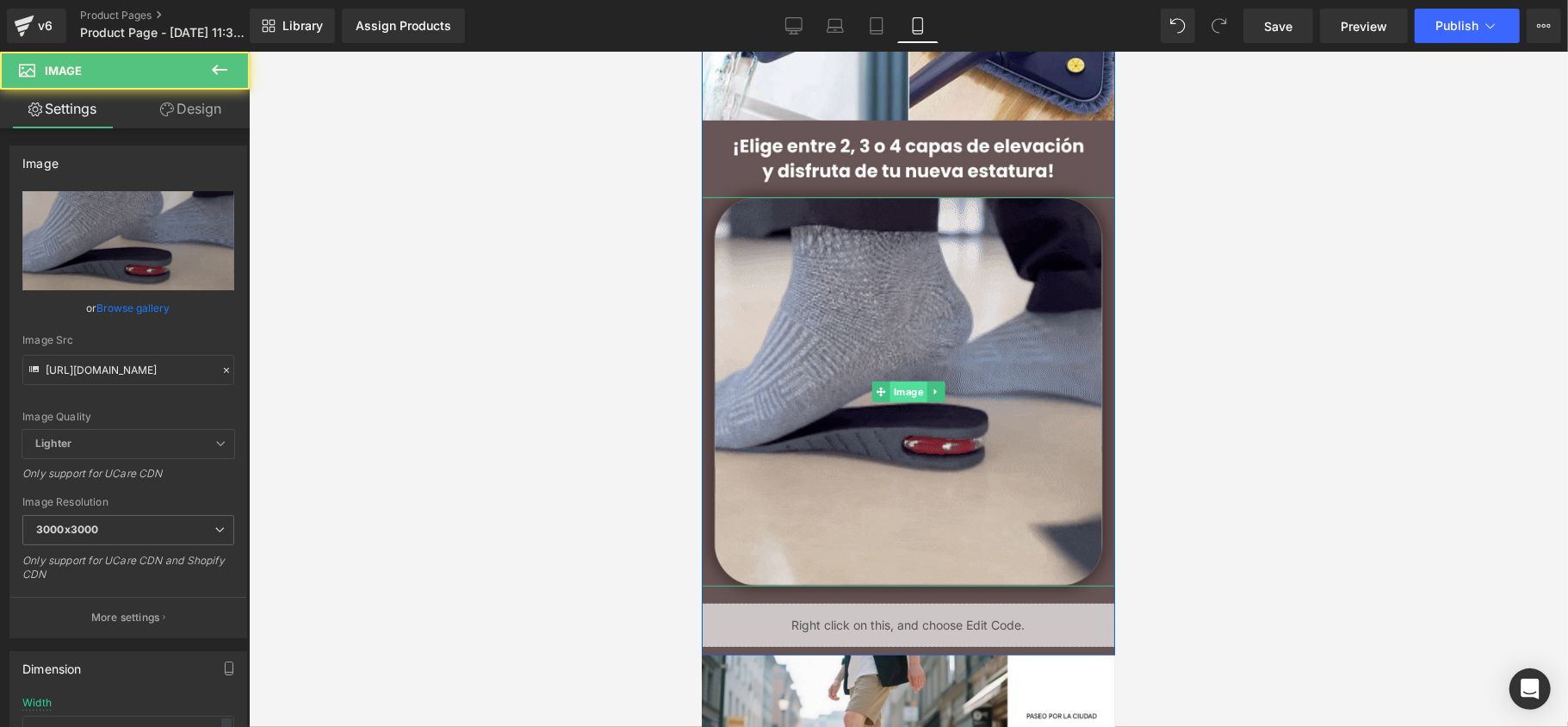
click at [903, 390] on span "Image" at bounding box center [908, 391] width 37 height 20
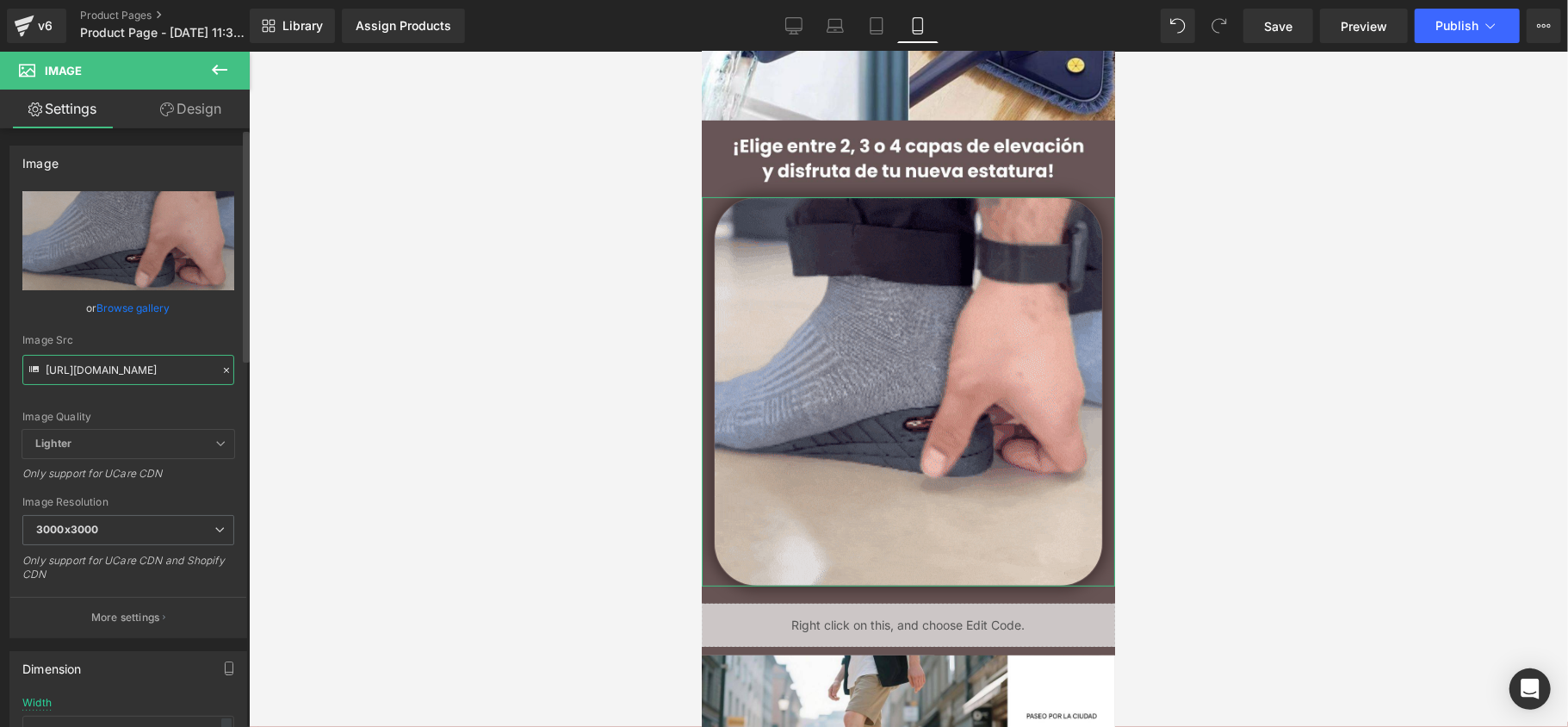
click at [115, 360] on input "[URL][DOMAIN_NAME]" at bounding box center [128, 370] width 212 height 31
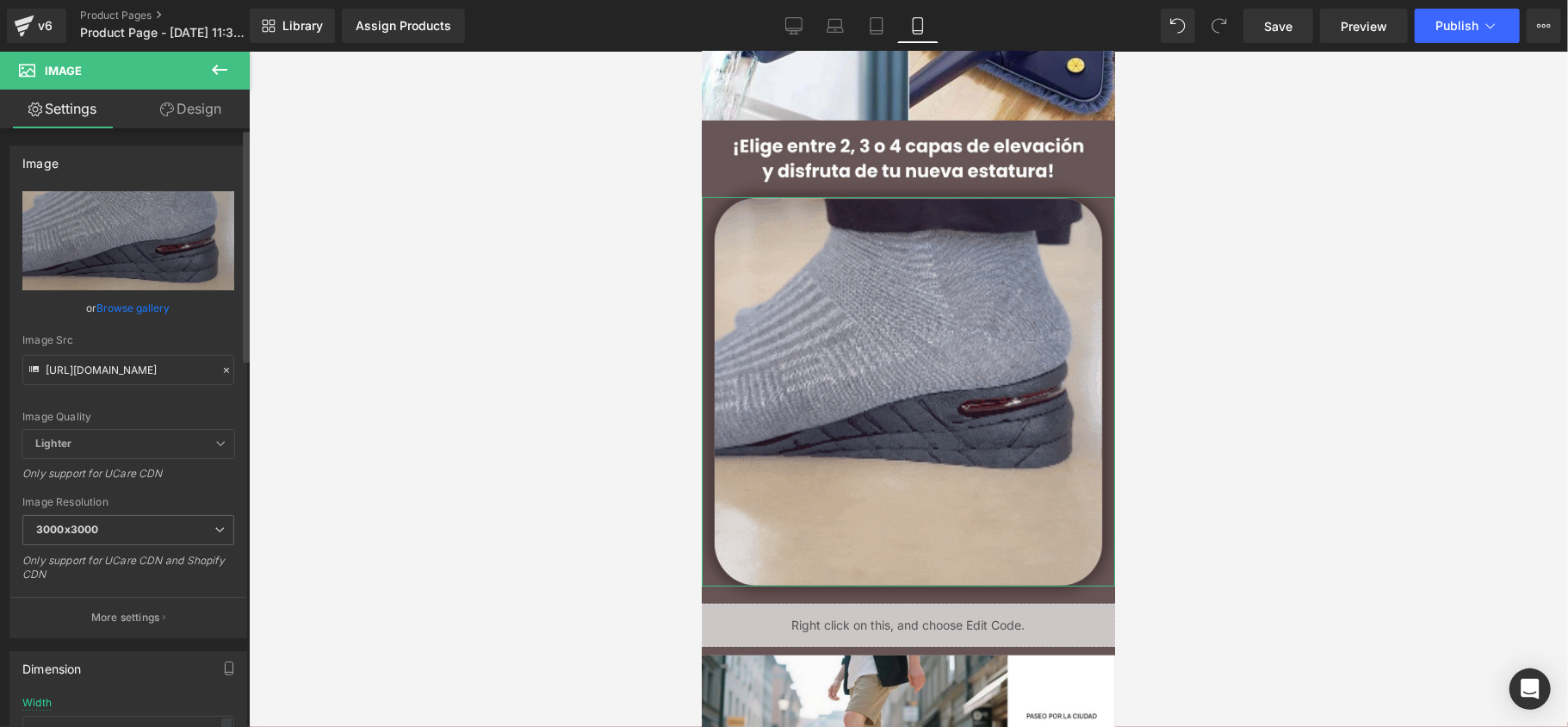
click at [131, 386] on div "Image Quality Lighter Lightest Lighter Lighter Lightest Only support for UCare …" at bounding box center [128, 311] width 212 height 239
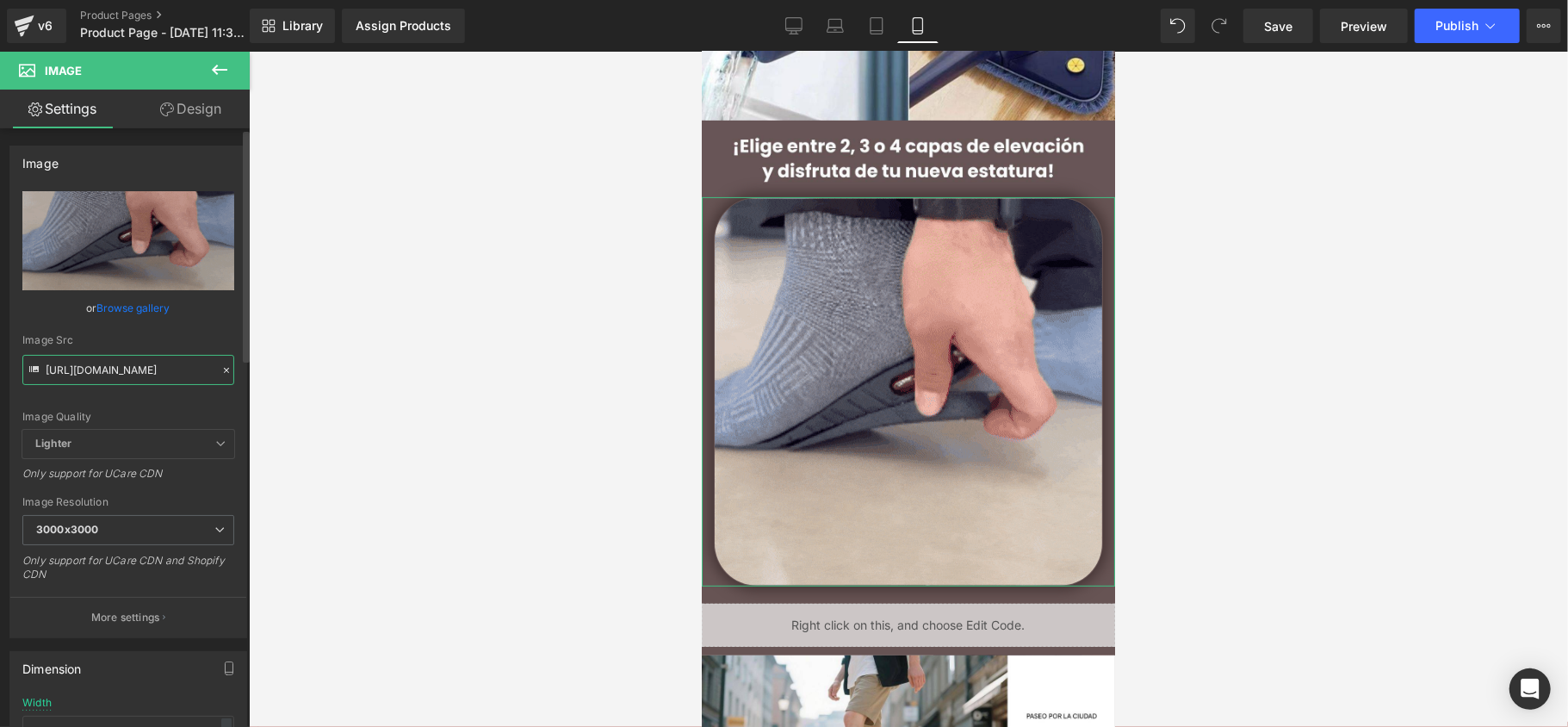
click at [131, 378] on input "[URL][DOMAIN_NAME]" at bounding box center [128, 370] width 212 height 31
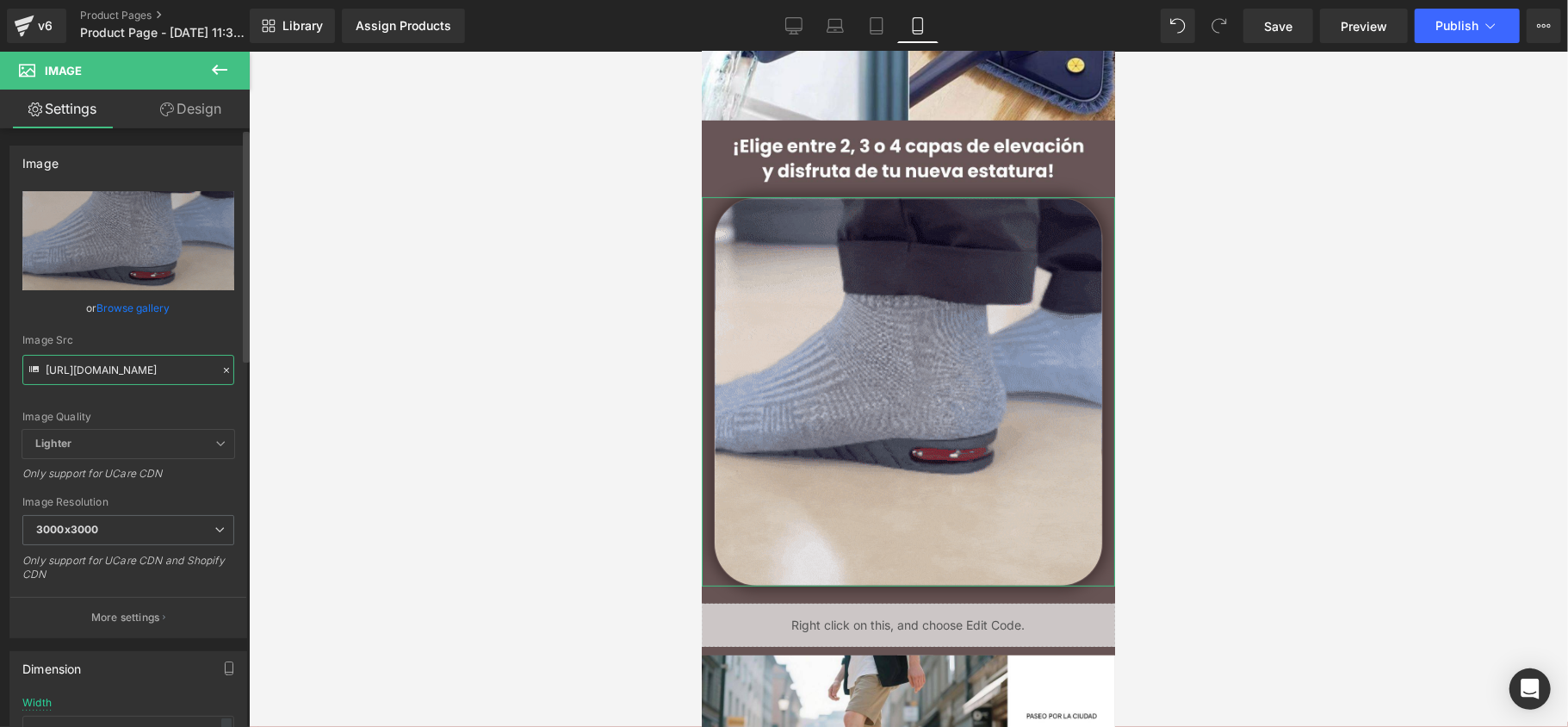
click at [132, 377] on input "[URL][DOMAIN_NAME]" at bounding box center [128, 370] width 212 height 31
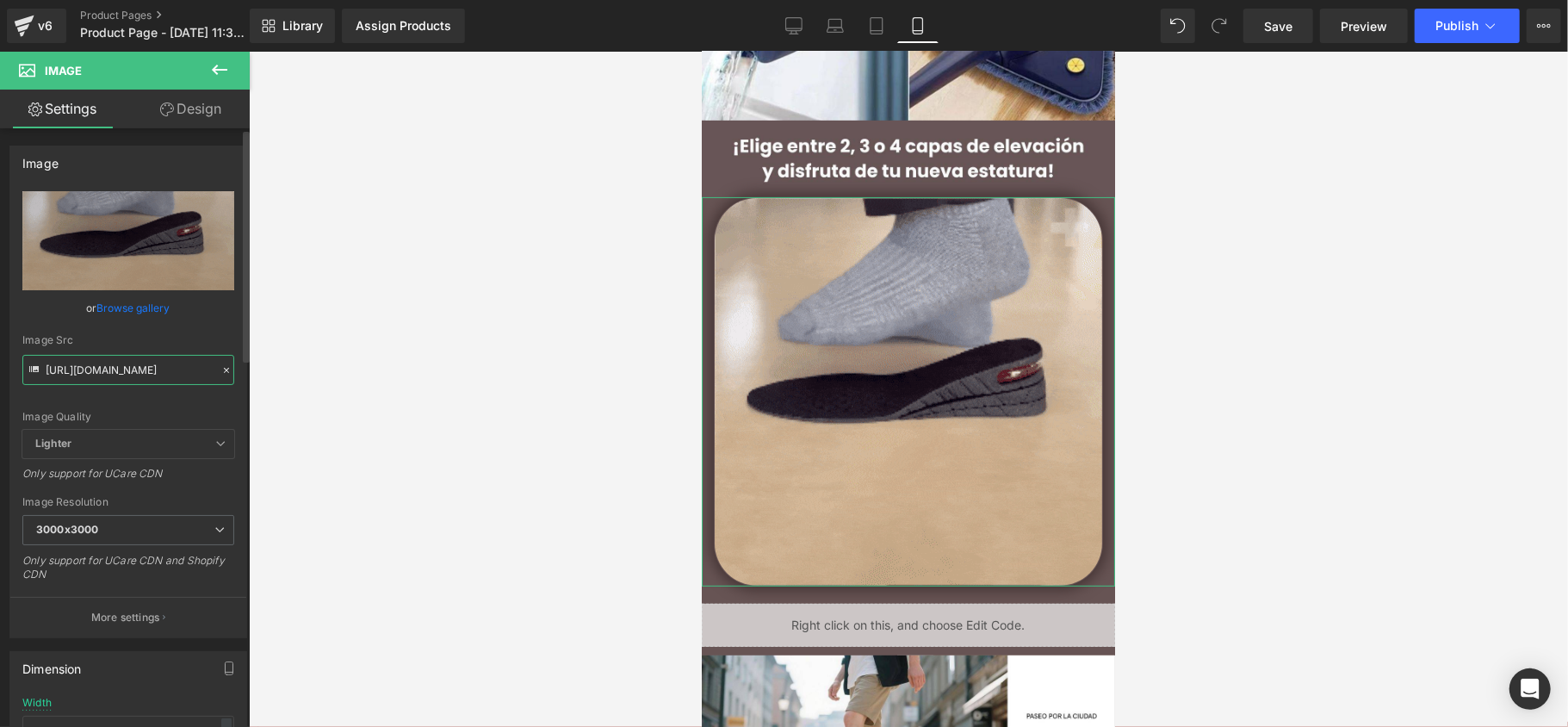
click at [132, 376] on input "[URL][DOMAIN_NAME]" at bounding box center [128, 370] width 212 height 31
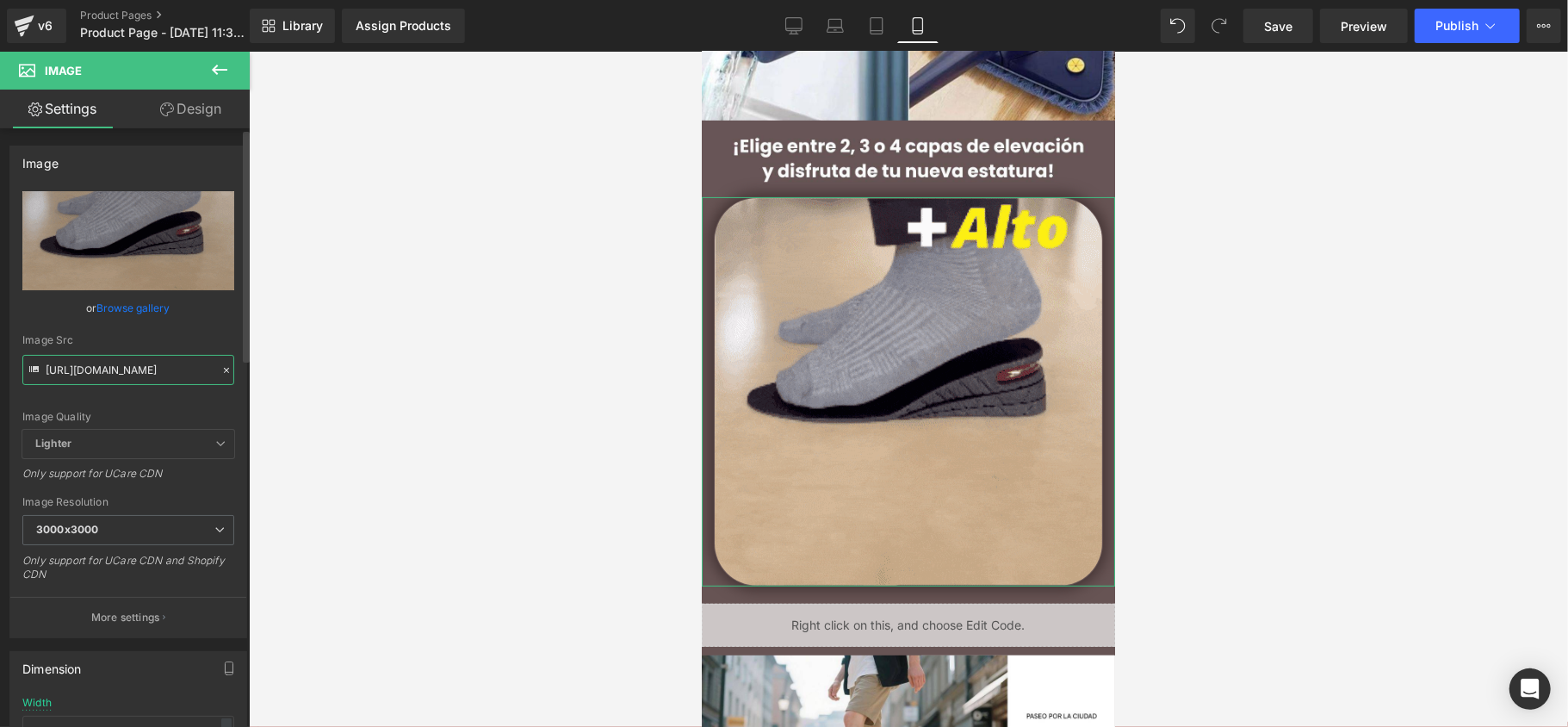
paste input "[DOMAIN_NAME][URL]"
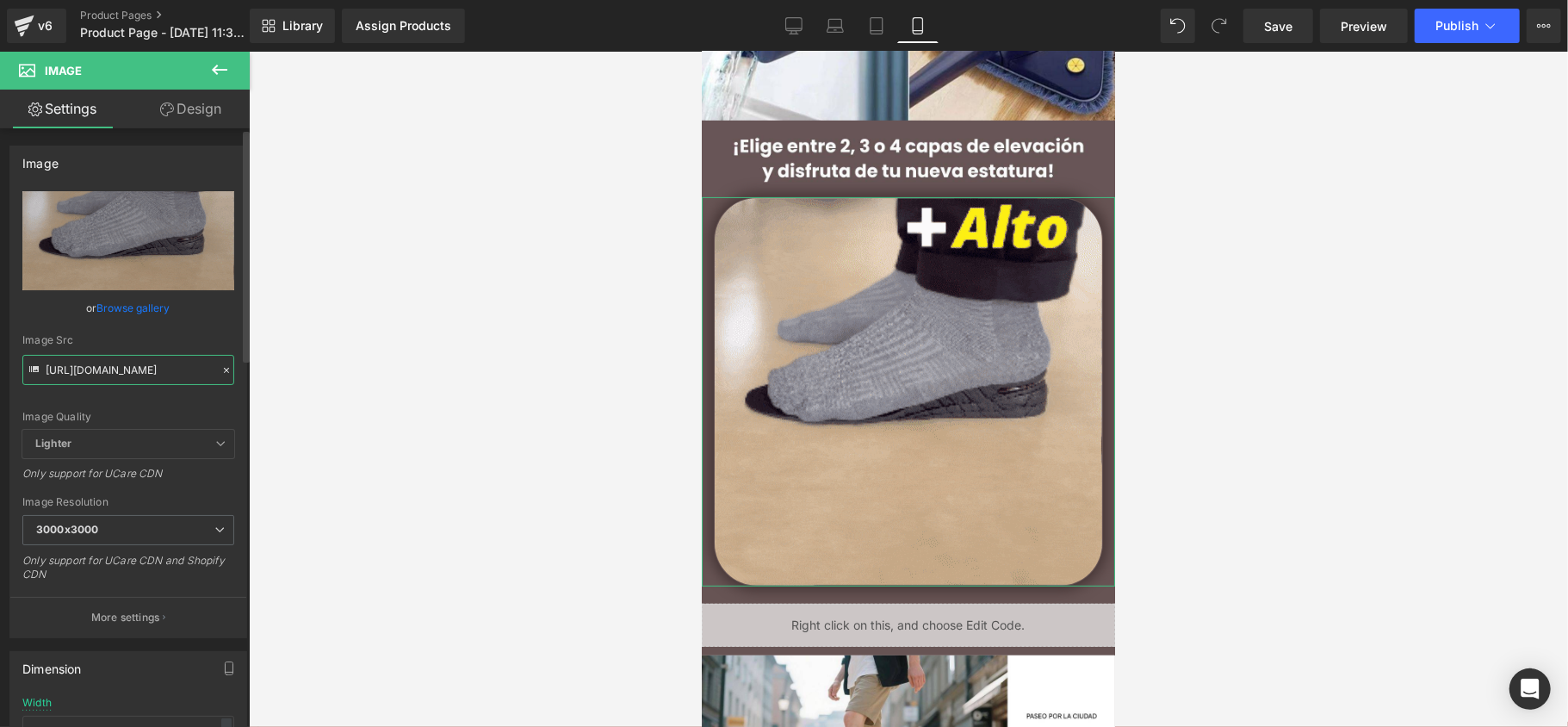
type input "[URL][DOMAIN_NAME]"
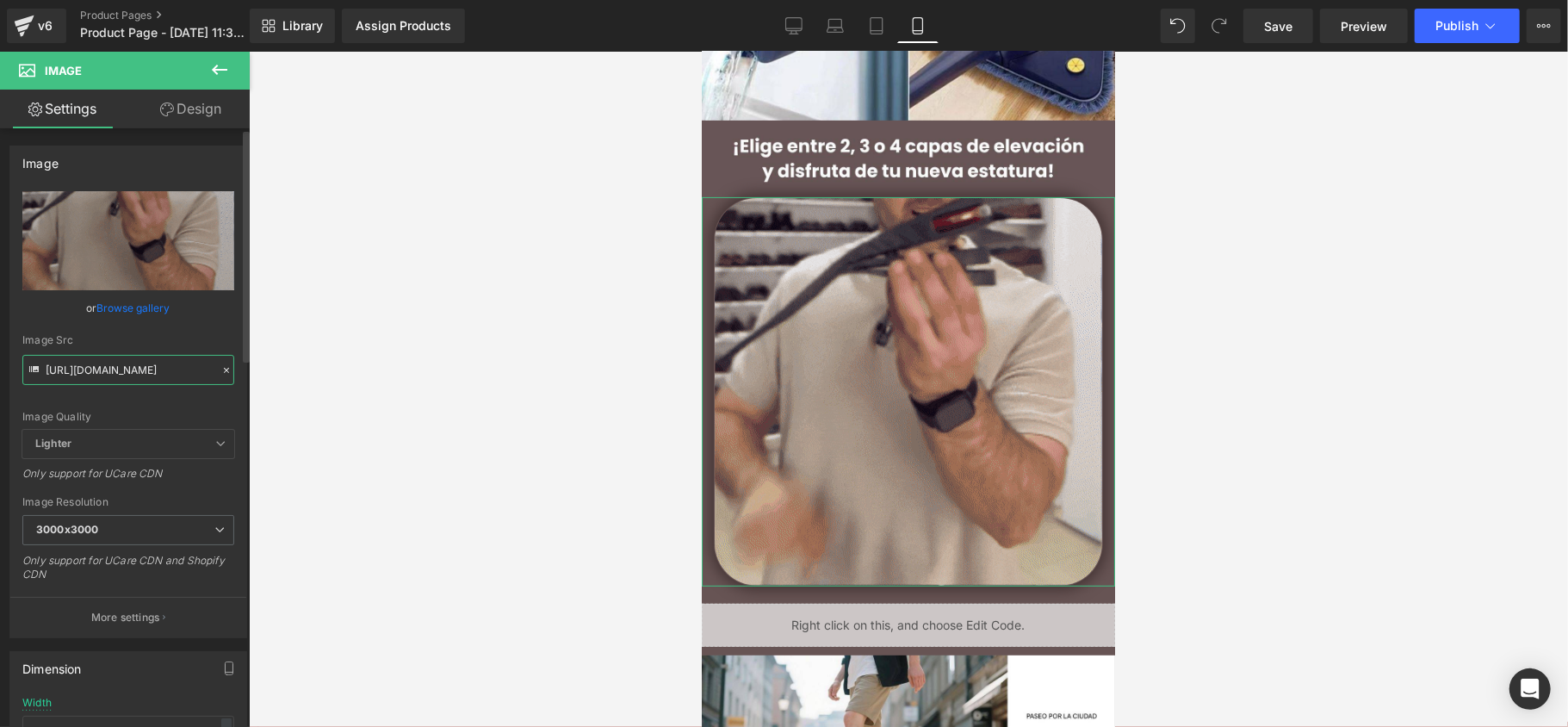
scroll to position [0, 863]
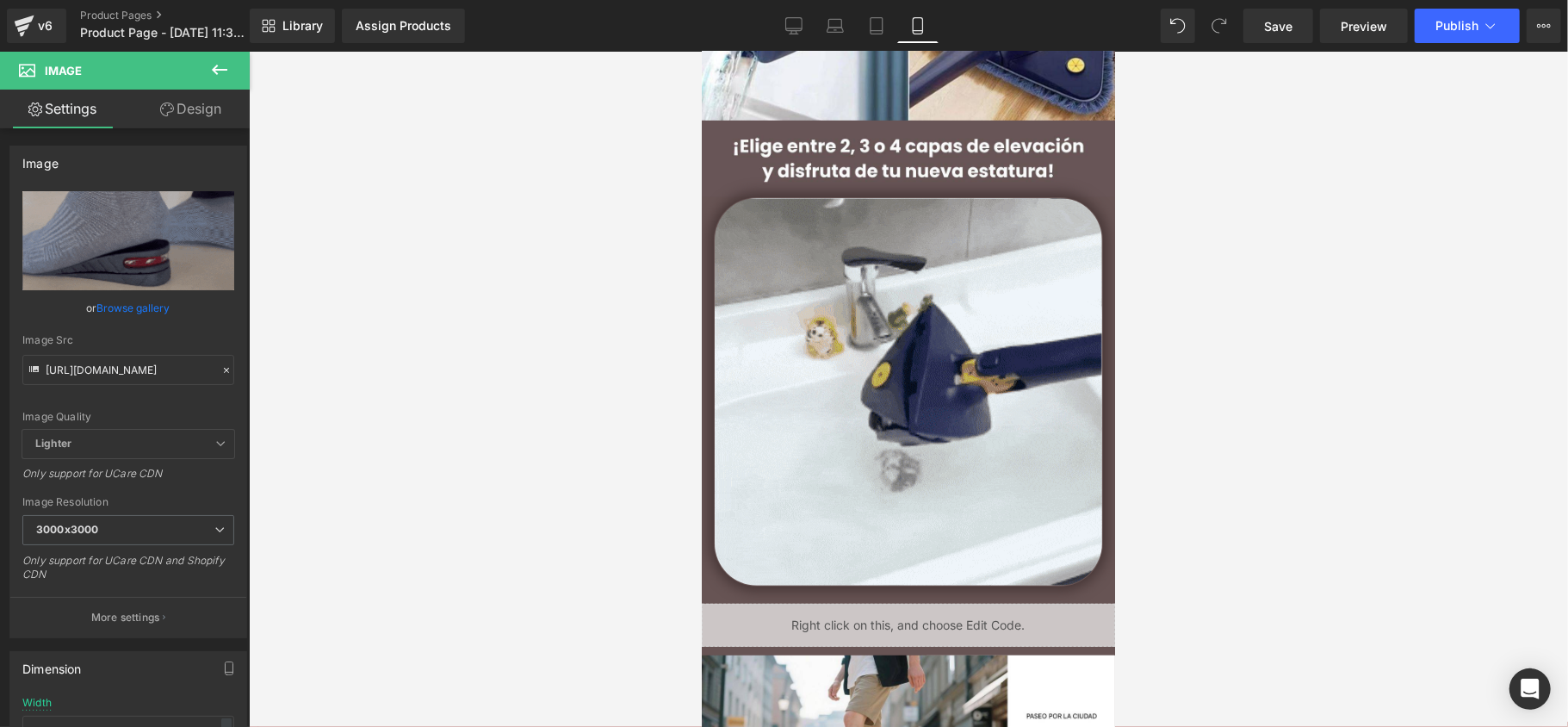
click at [418, 398] on div at bounding box center [908, 389] width 1319 height 675
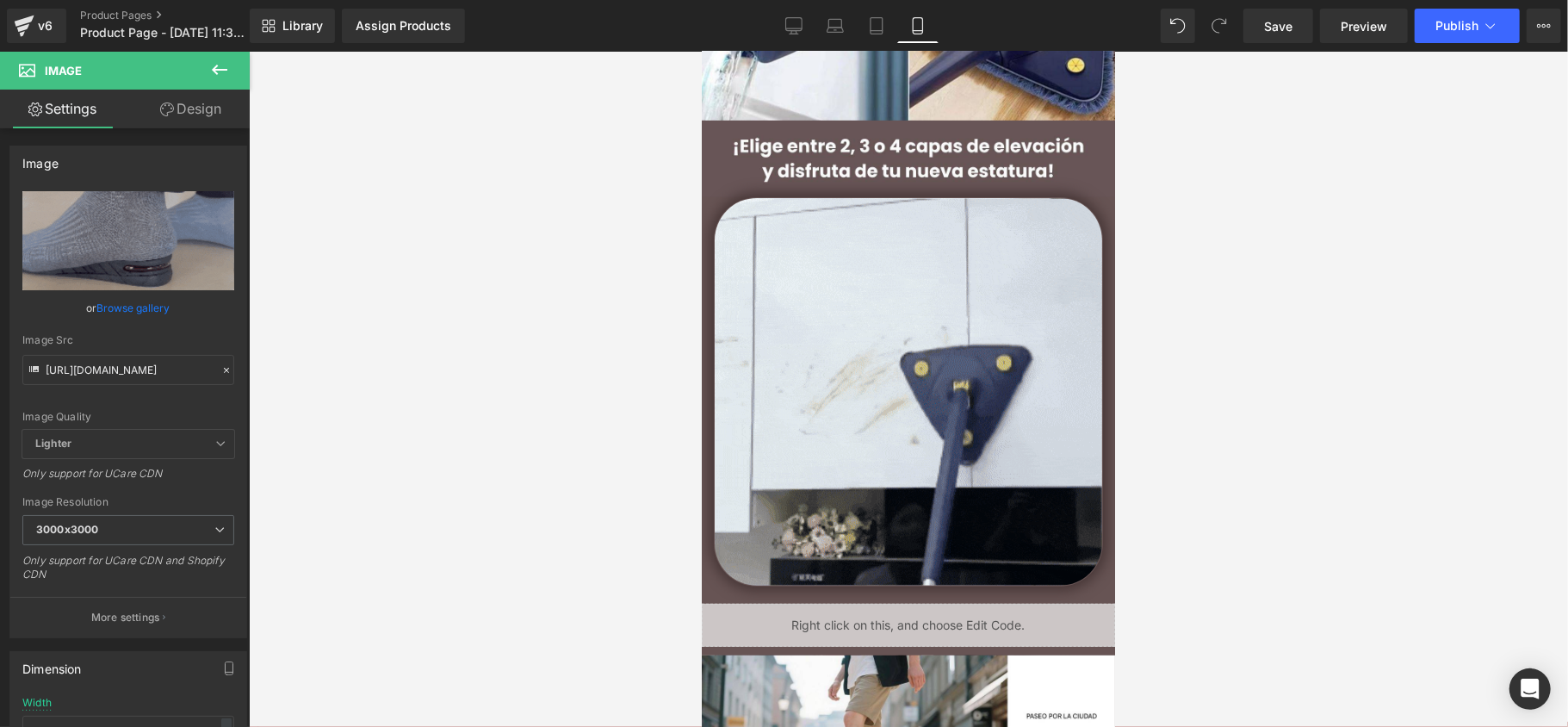
scroll to position [0, 0]
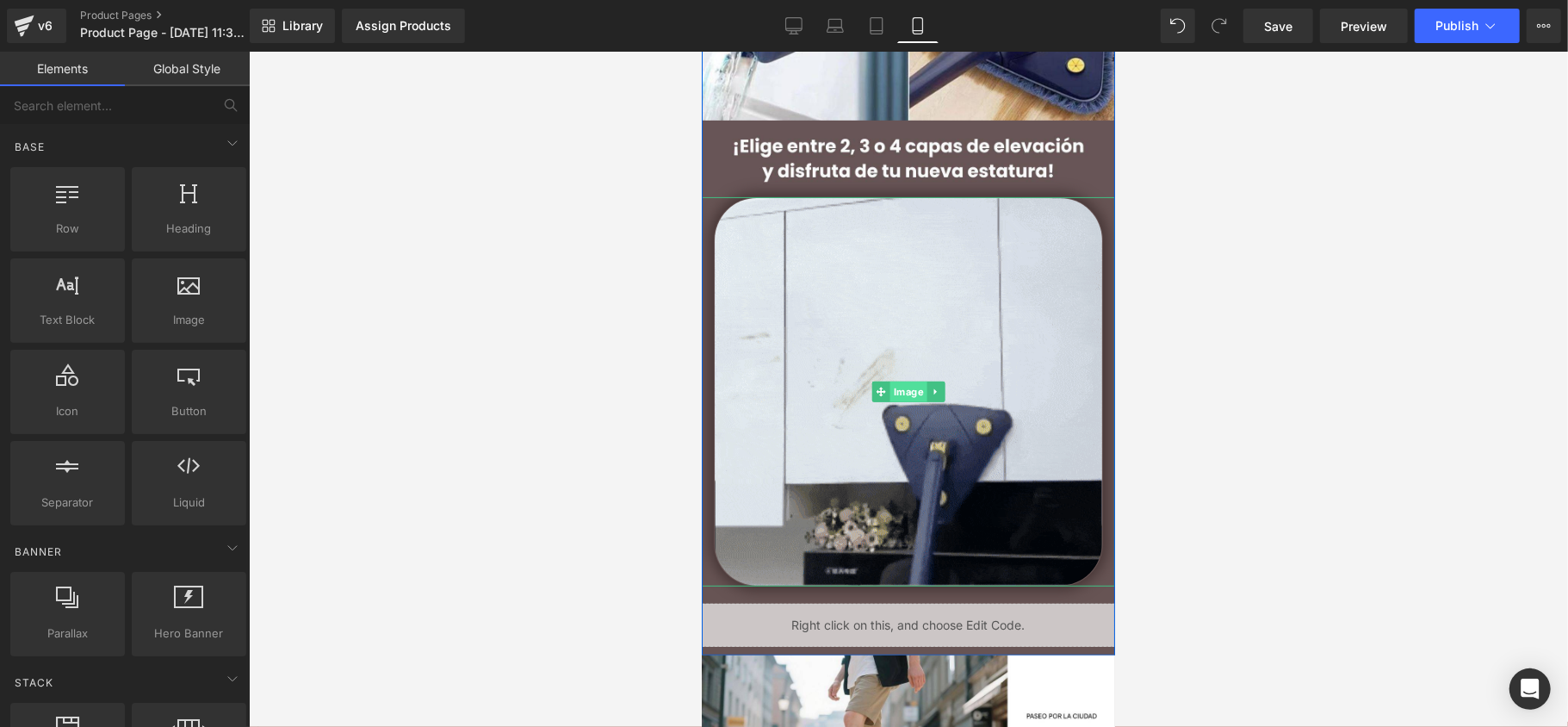
click at [899, 397] on span "Image" at bounding box center [908, 391] width 37 height 20
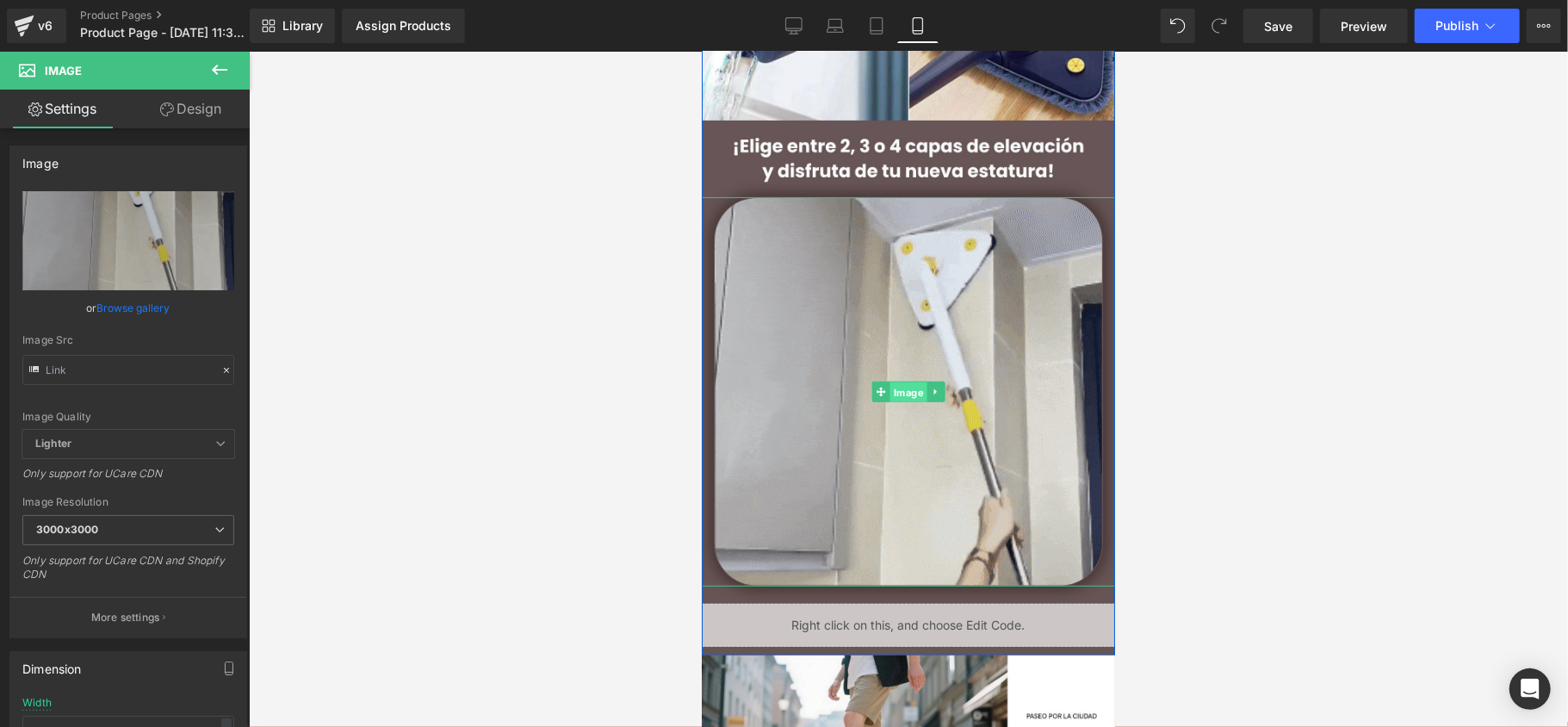
click at [897, 386] on span "Image" at bounding box center [908, 392] width 37 height 20
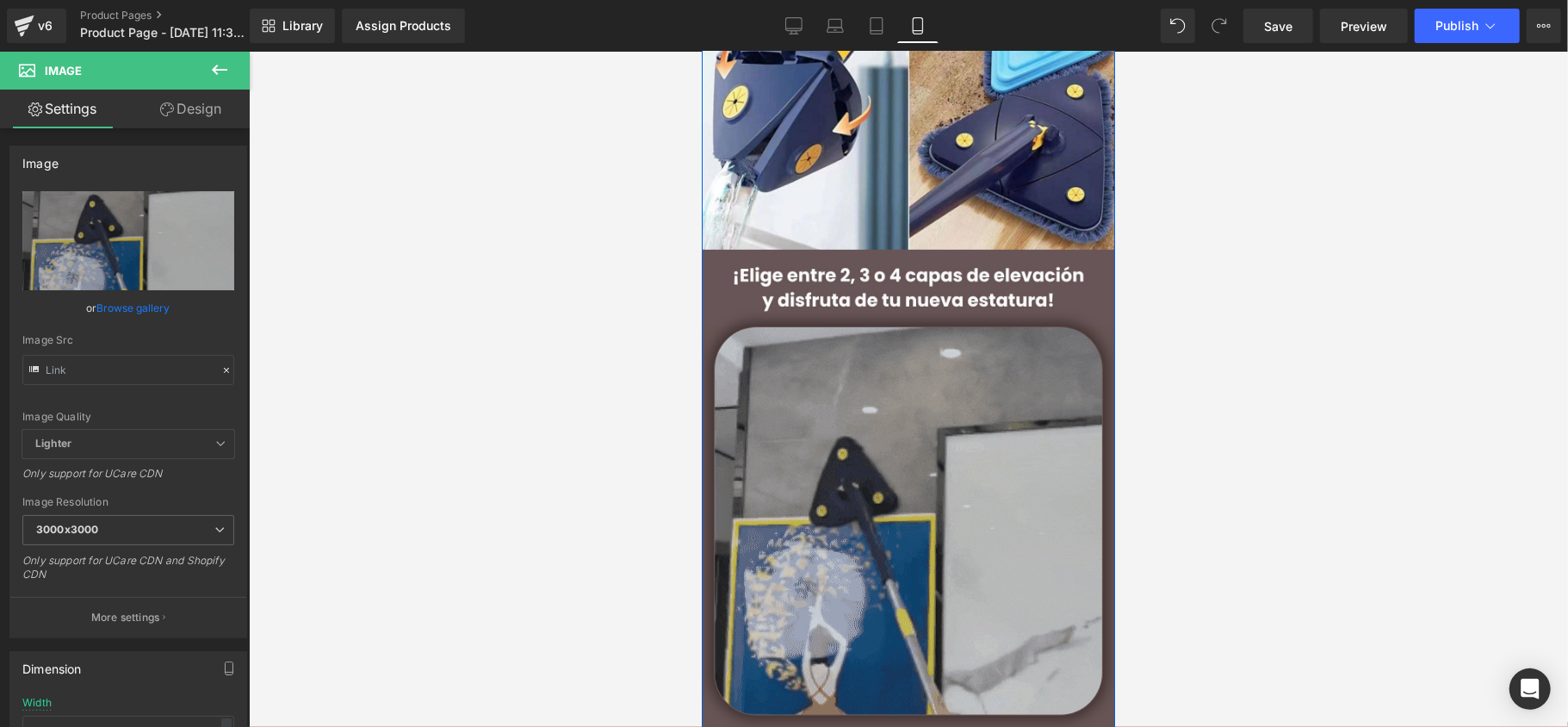
scroll to position [345, 0]
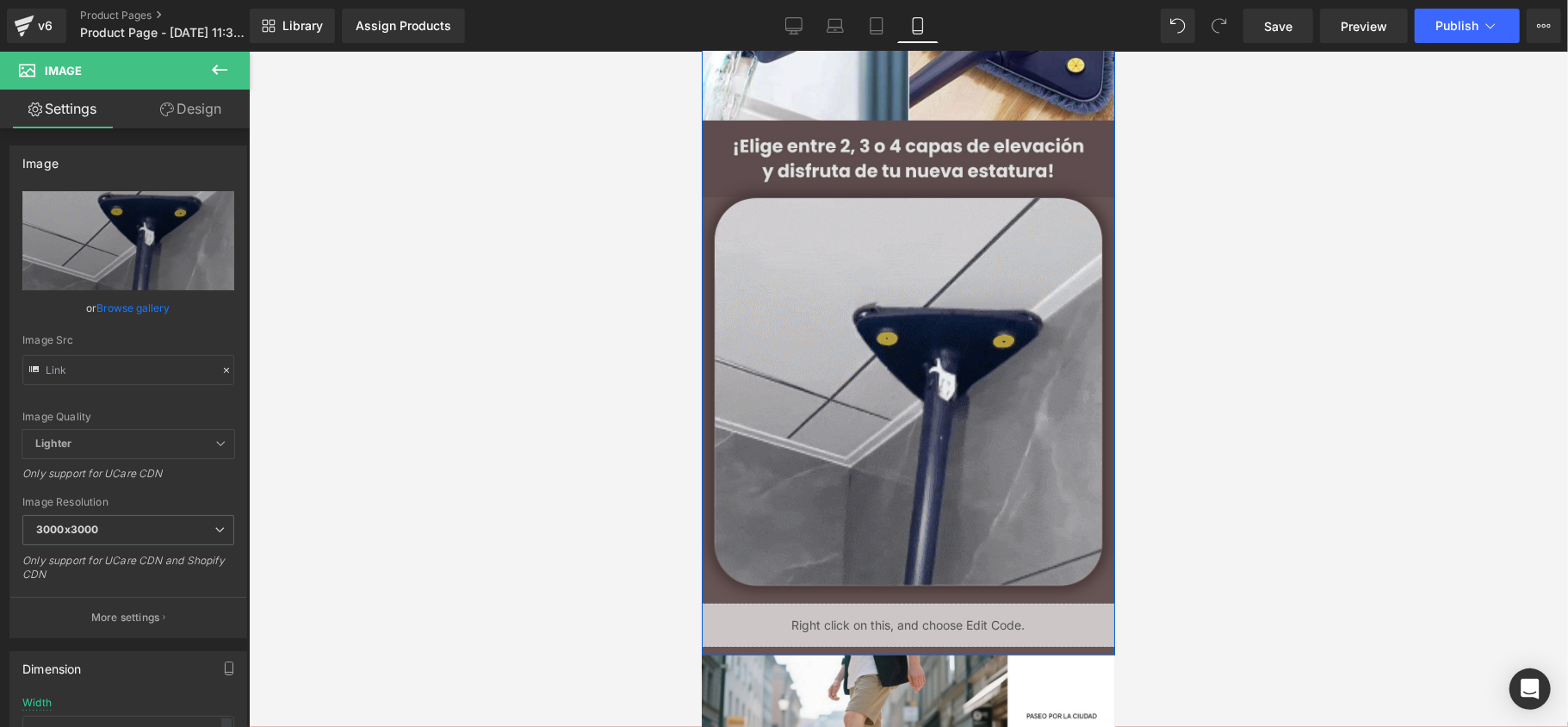
click at [861, 158] on img at bounding box center [907, 157] width 414 height 77
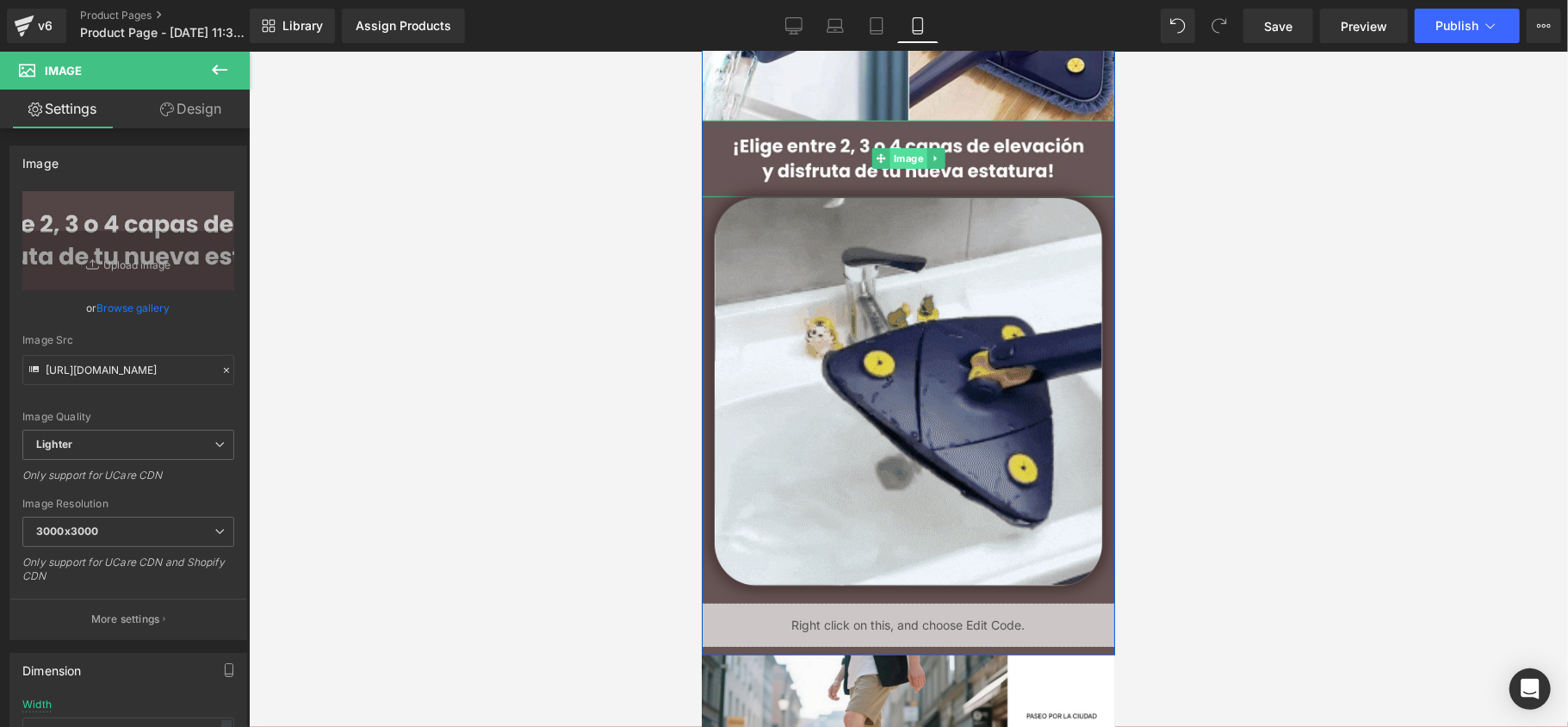
click at [900, 166] on span "Image" at bounding box center [908, 157] width 37 height 20
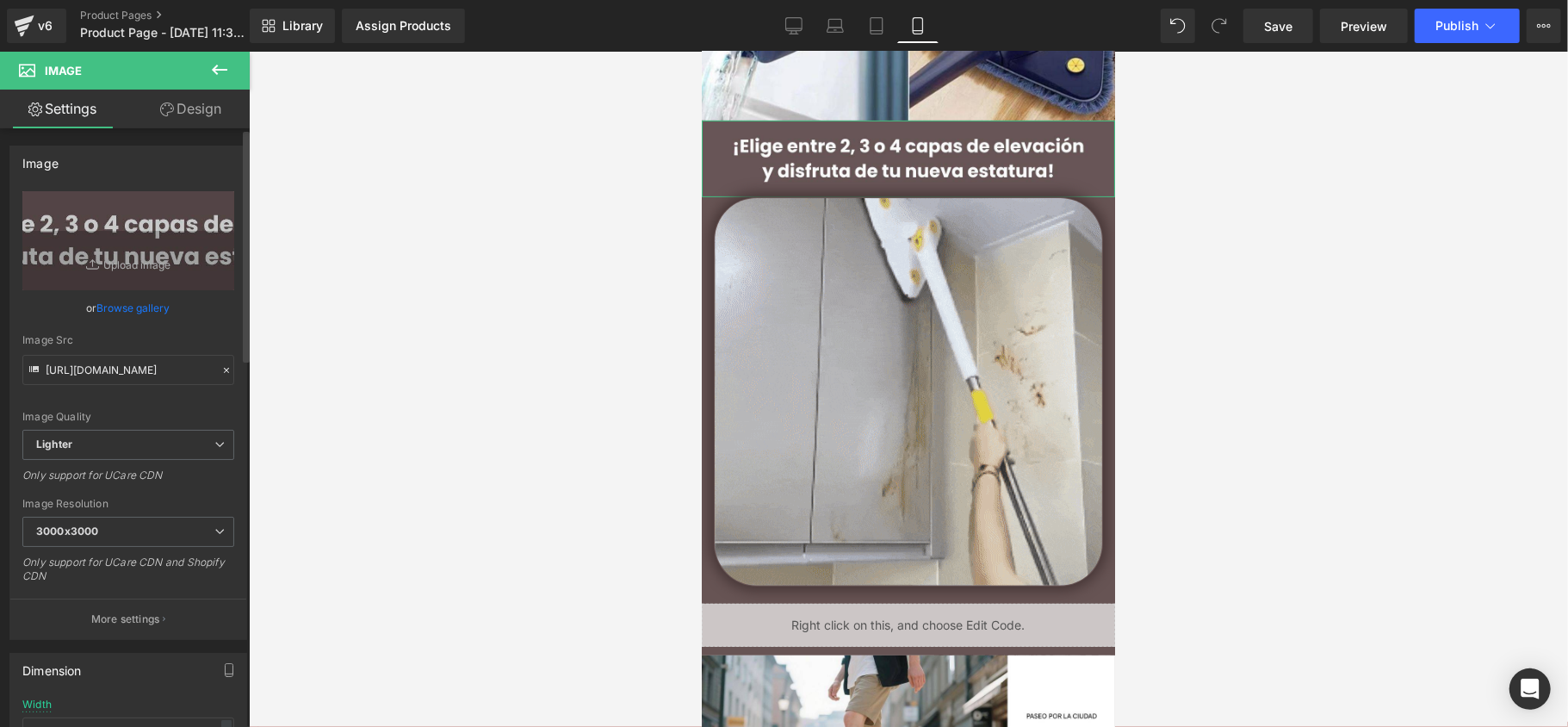
click at [107, 312] on link "Browse gallery" at bounding box center [133, 307] width 73 height 31
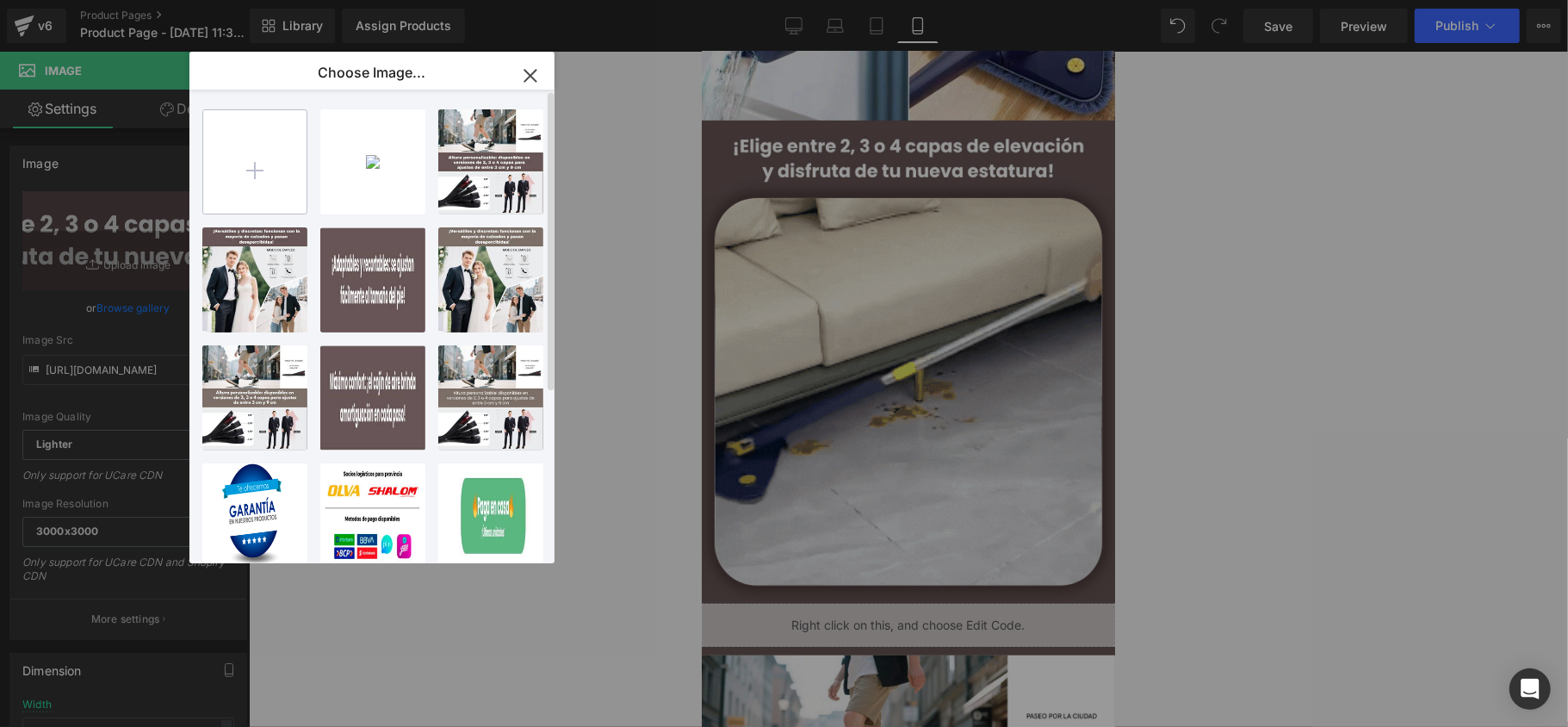
click at [238, 172] on input "file" at bounding box center [255, 162] width 104 height 104
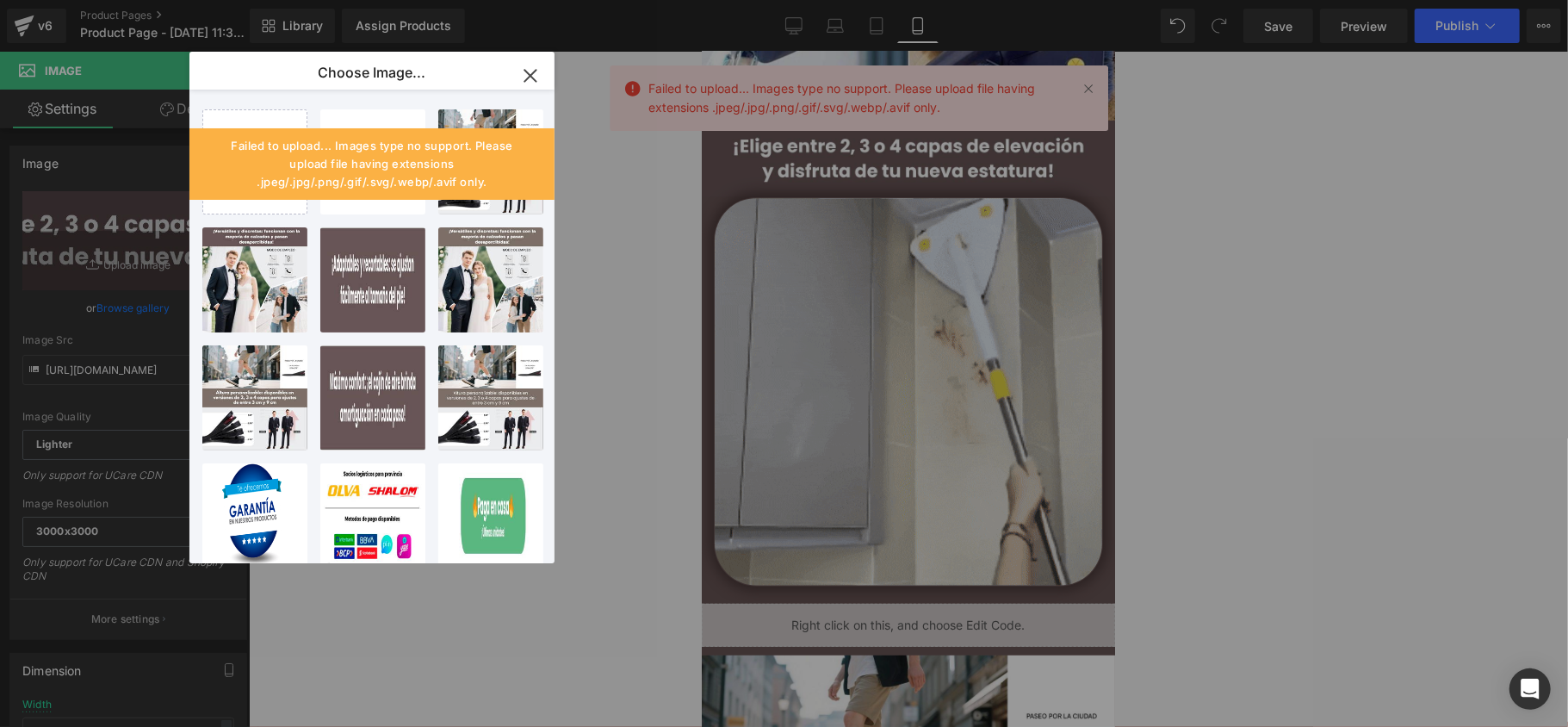
click at [283, 194] on div "Failed to upload... Images type no support. Please upload file having extension…" at bounding box center [372, 164] width 366 height 71
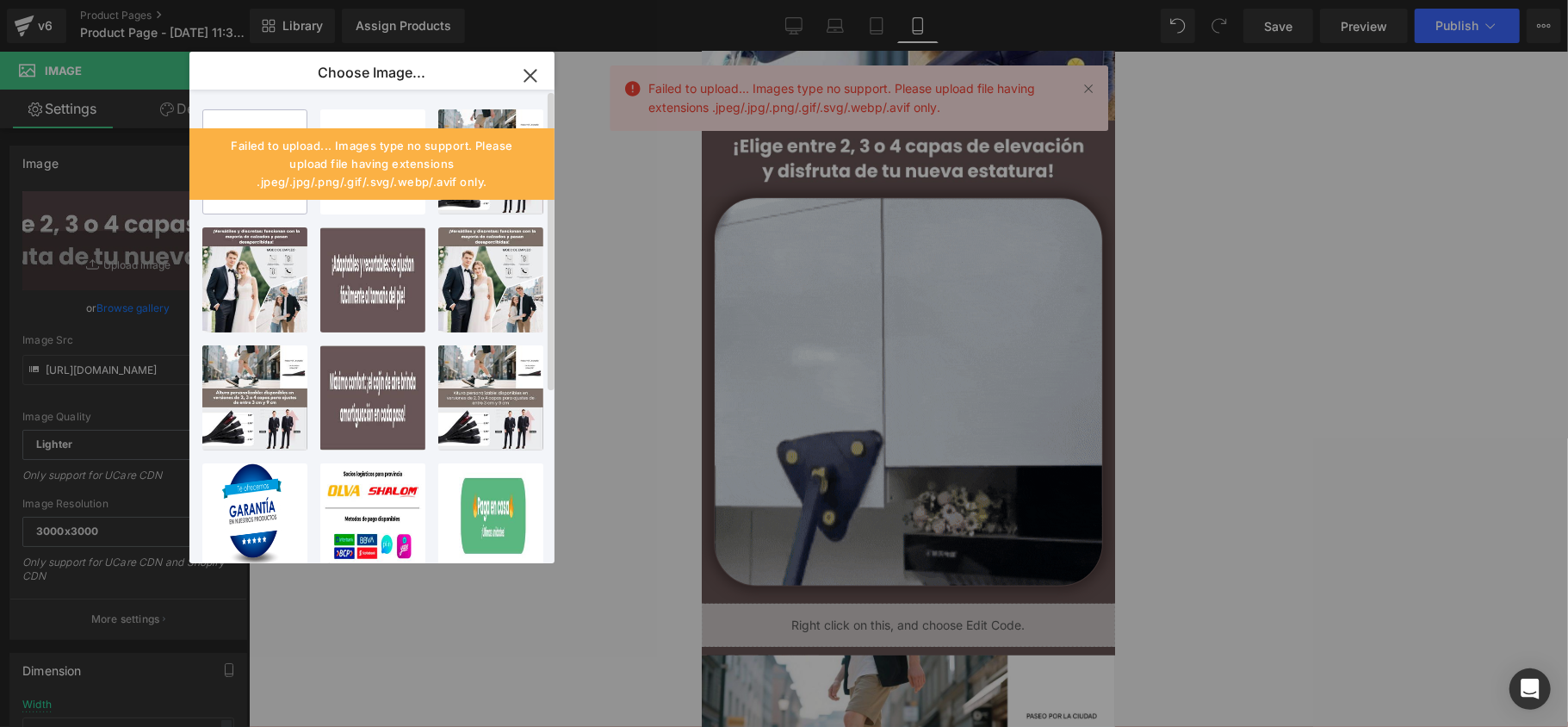
click at [268, 205] on input "file" at bounding box center [255, 162] width 104 height 104
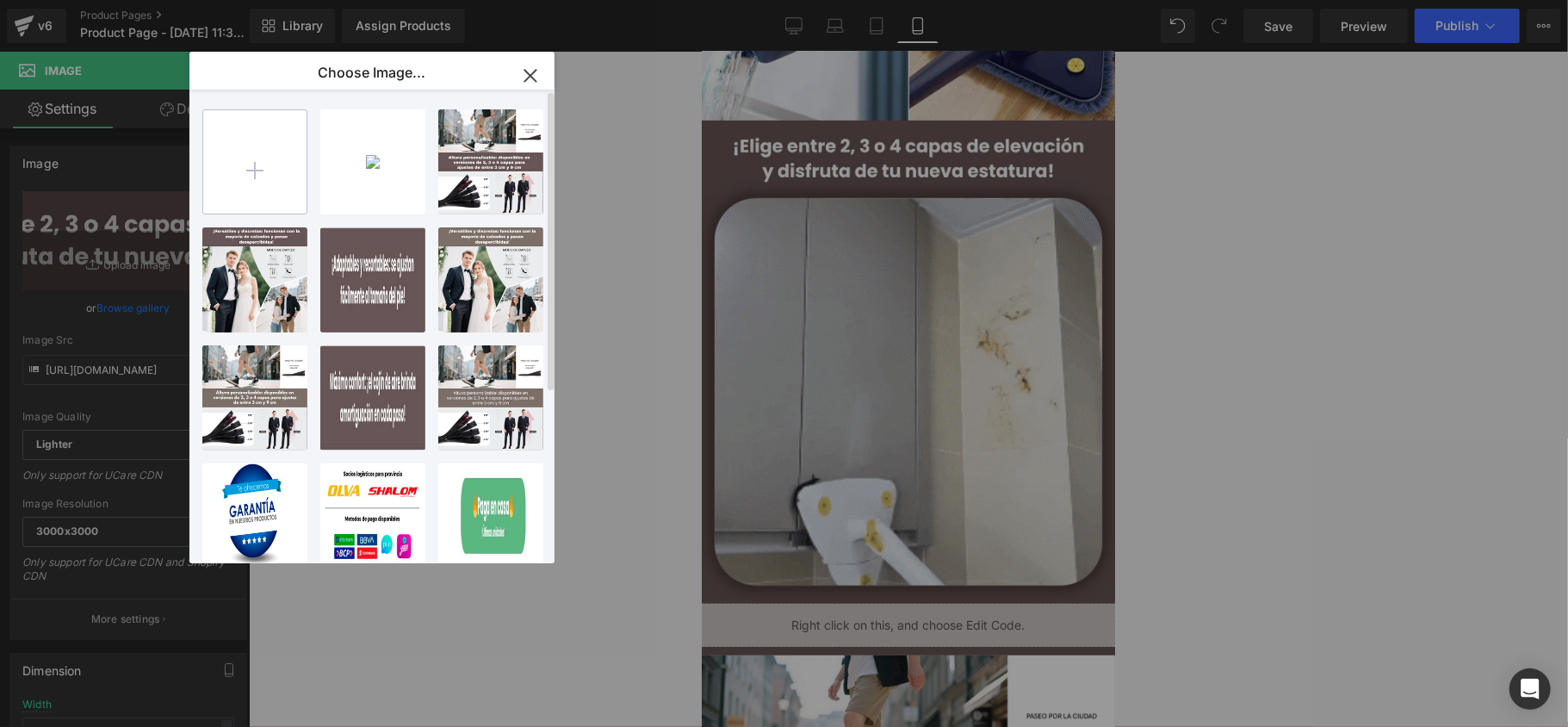
type input "C:\fakepath\Sé más alto sin que nadie lo note. Elige entre 2, 3 o 4 capas de el…"
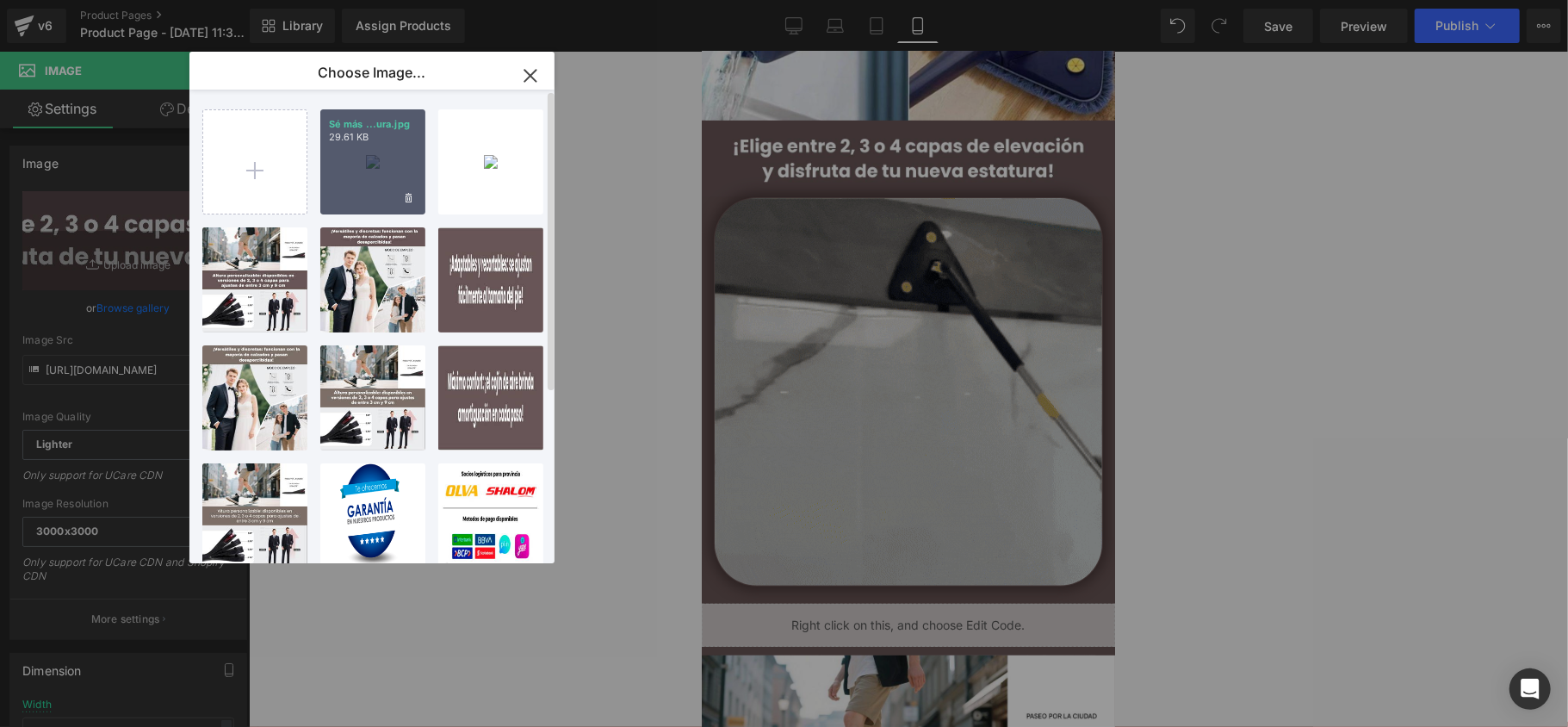
click at [346, 202] on div "Sé más ...ura.jpg 29.61 KB" at bounding box center [373, 162] width 106 height 106
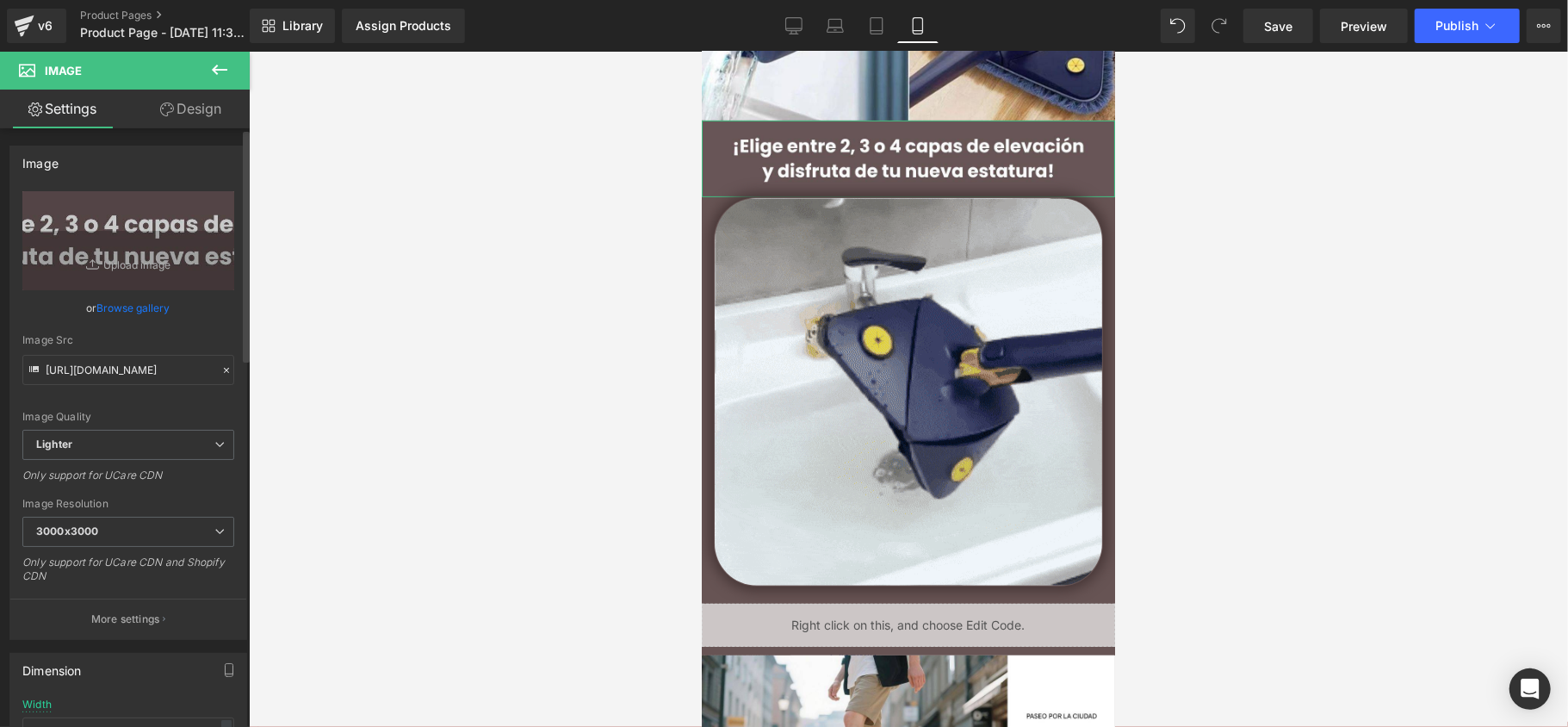
click at [118, 304] on link "Browse gallery" at bounding box center [133, 307] width 73 height 31
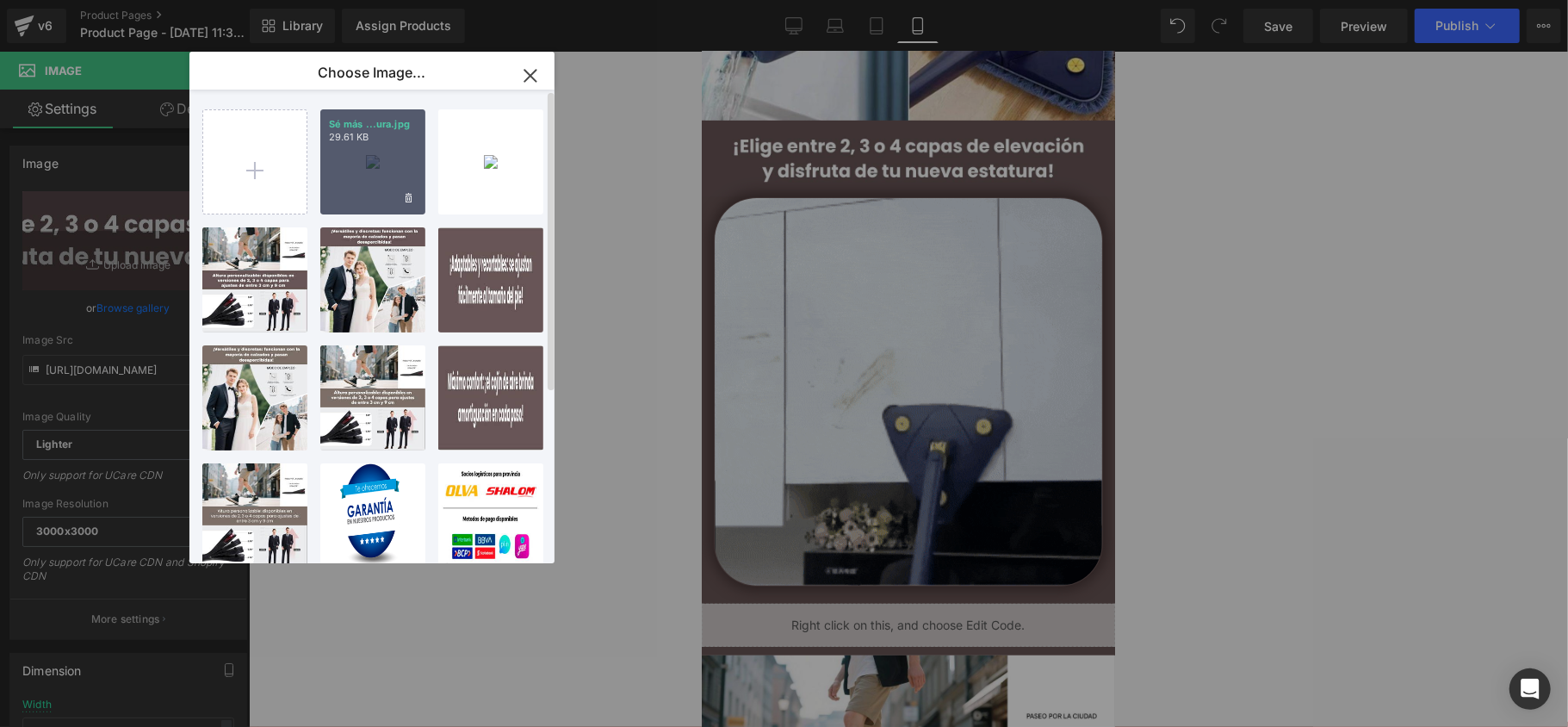
click at [353, 173] on div "Sé más ...ura.jpg 29.61 KB" at bounding box center [373, 162] width 106 height 106
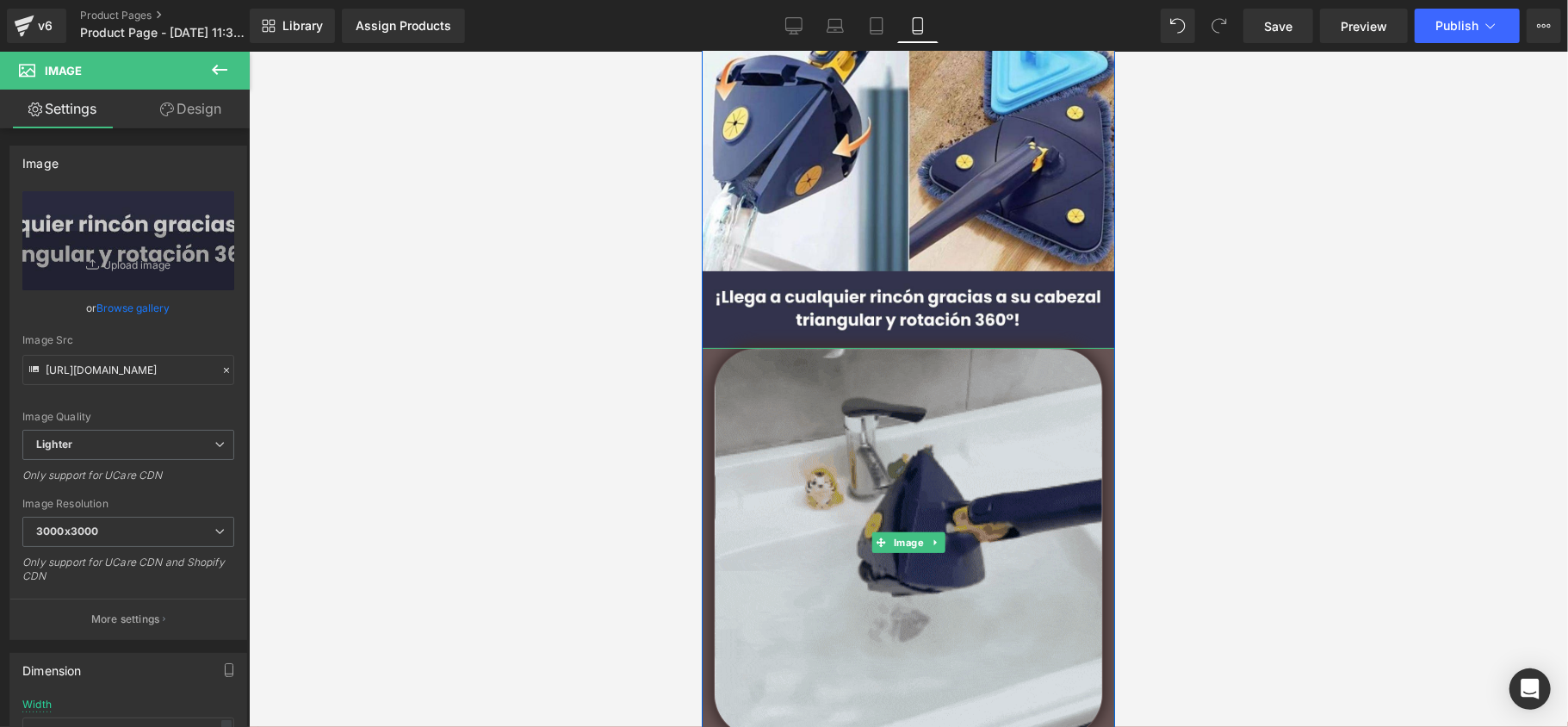
scroll to position [229, 0]
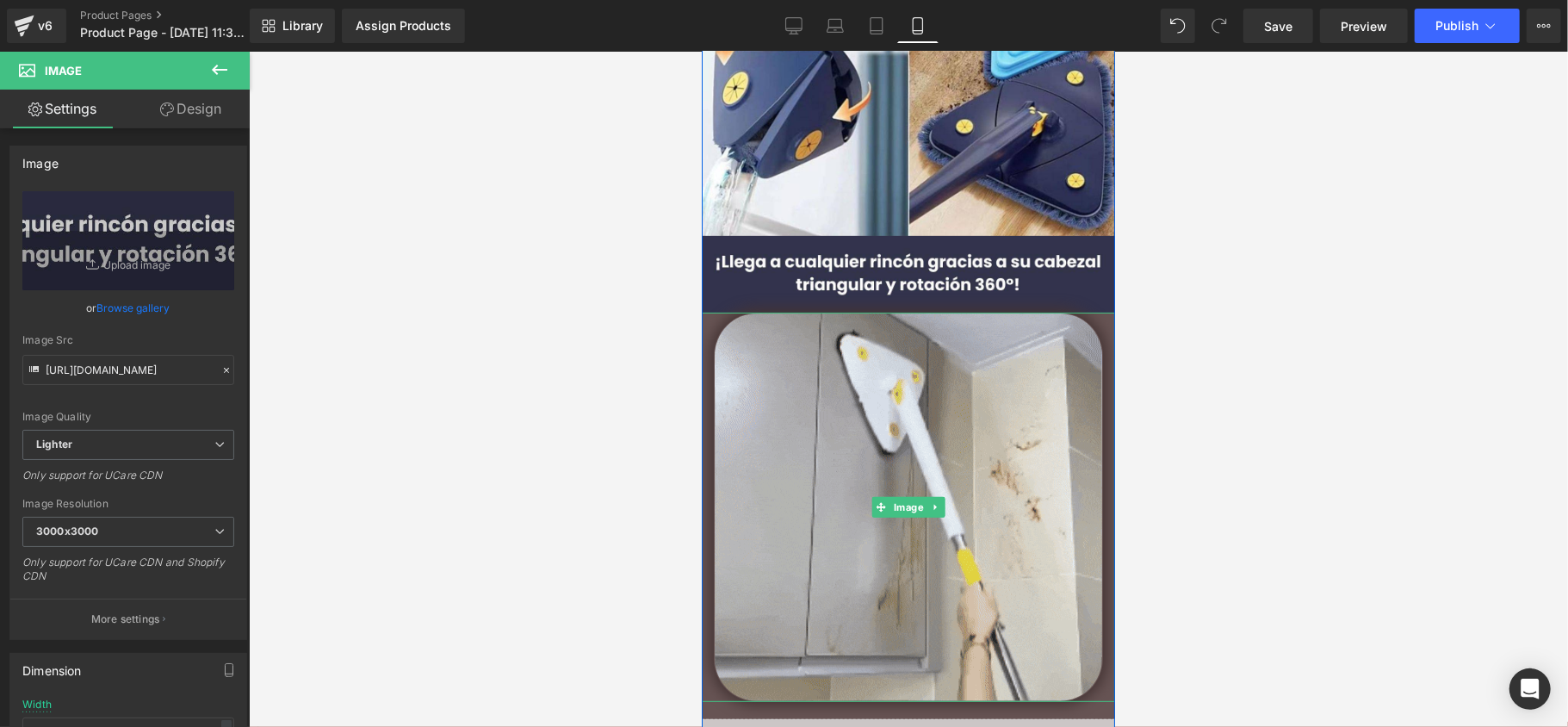
click at [707, 318] on div at bounding box center [907, 507] width 414 height 390
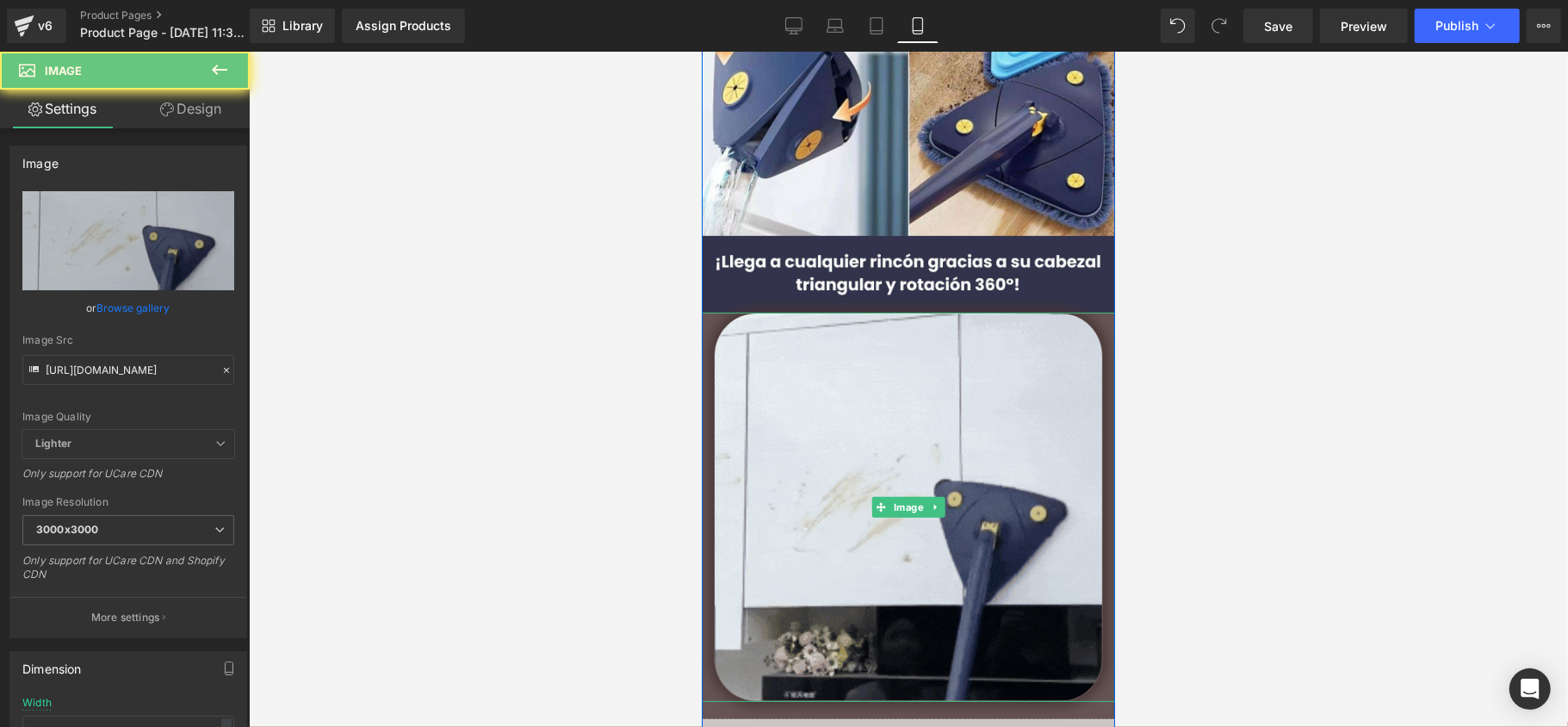
click at [707, 318] on div at bounding box center [907, 507] width 414 height 390
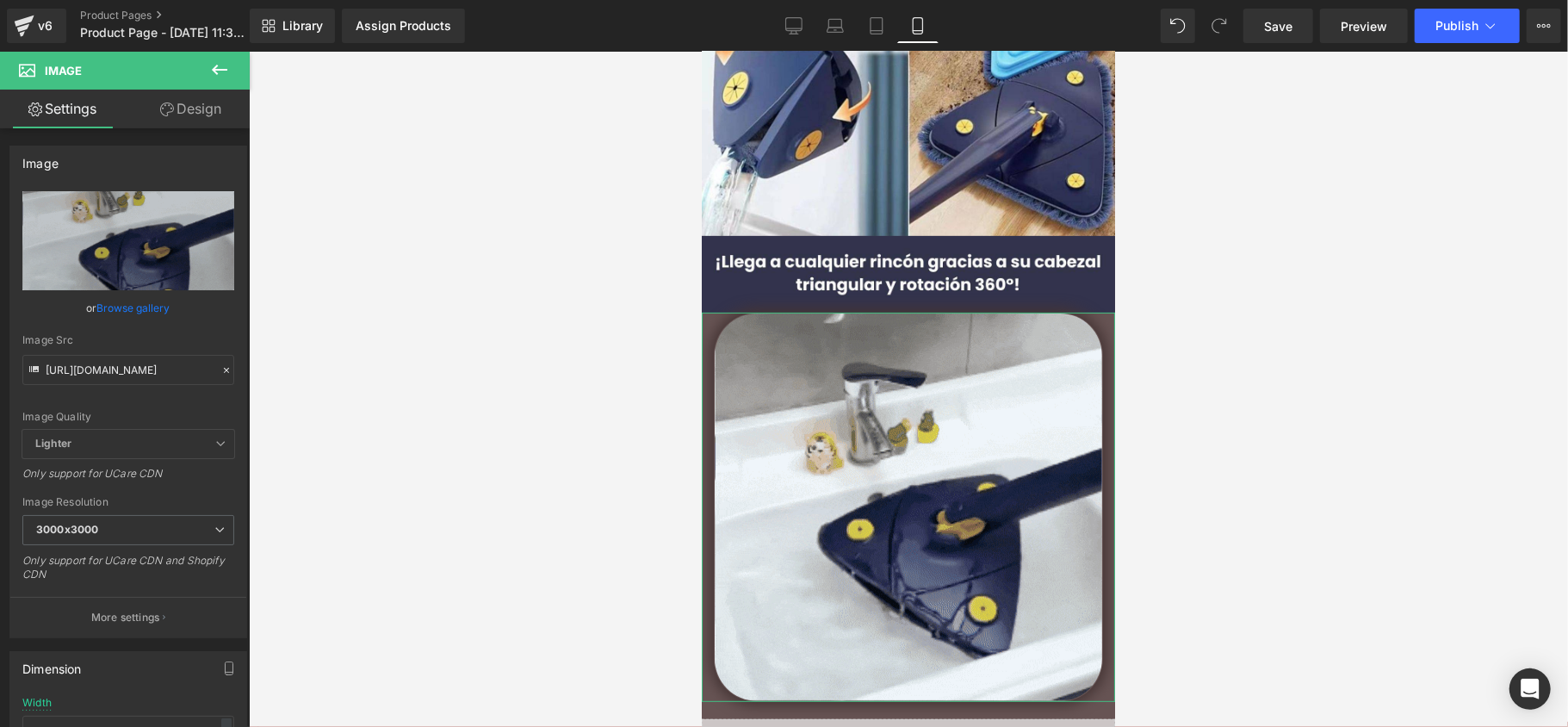
click at [168, 107] on icon at bounding box center [167, 109] width 14 height 14
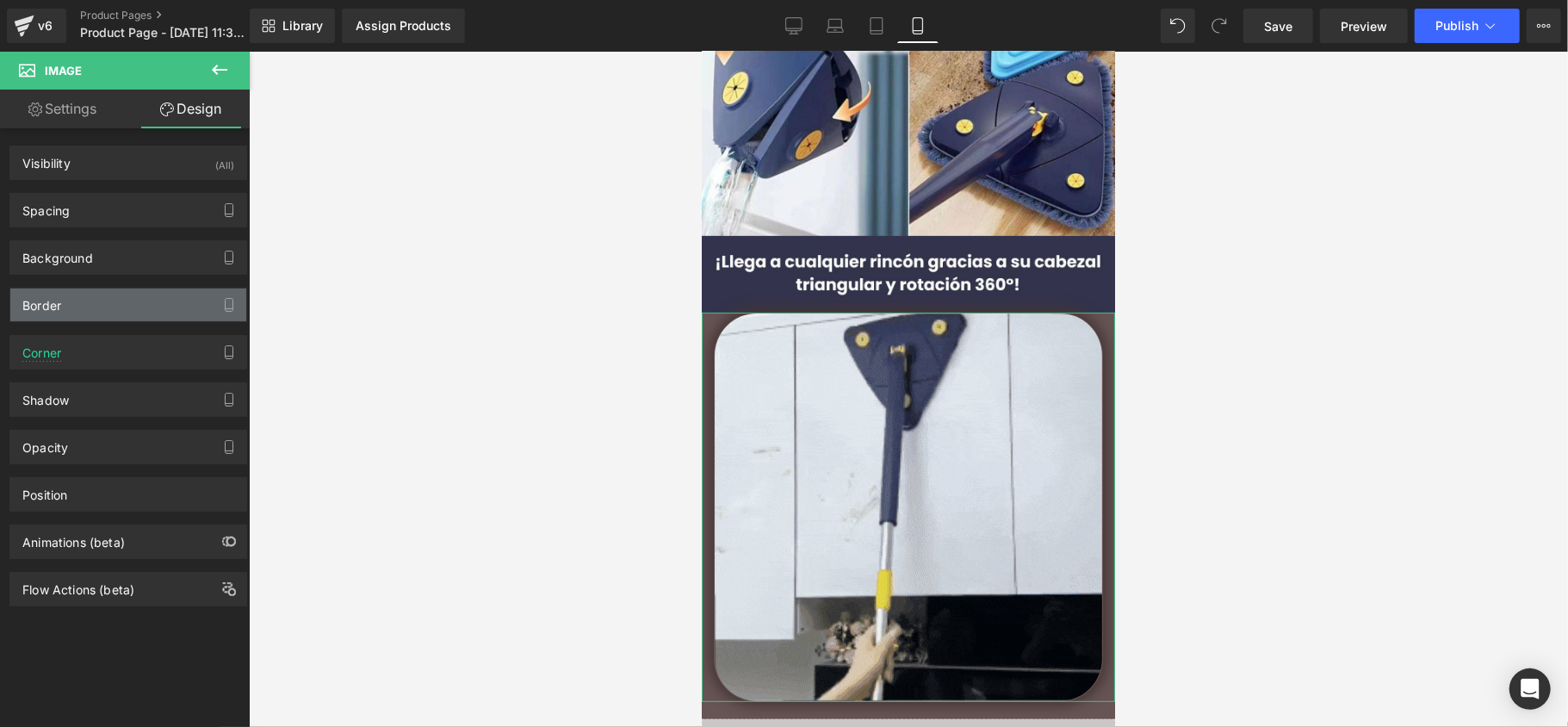
click at [116, 300] on div "Border" at bounding box center [128, 305] width 236 height 32
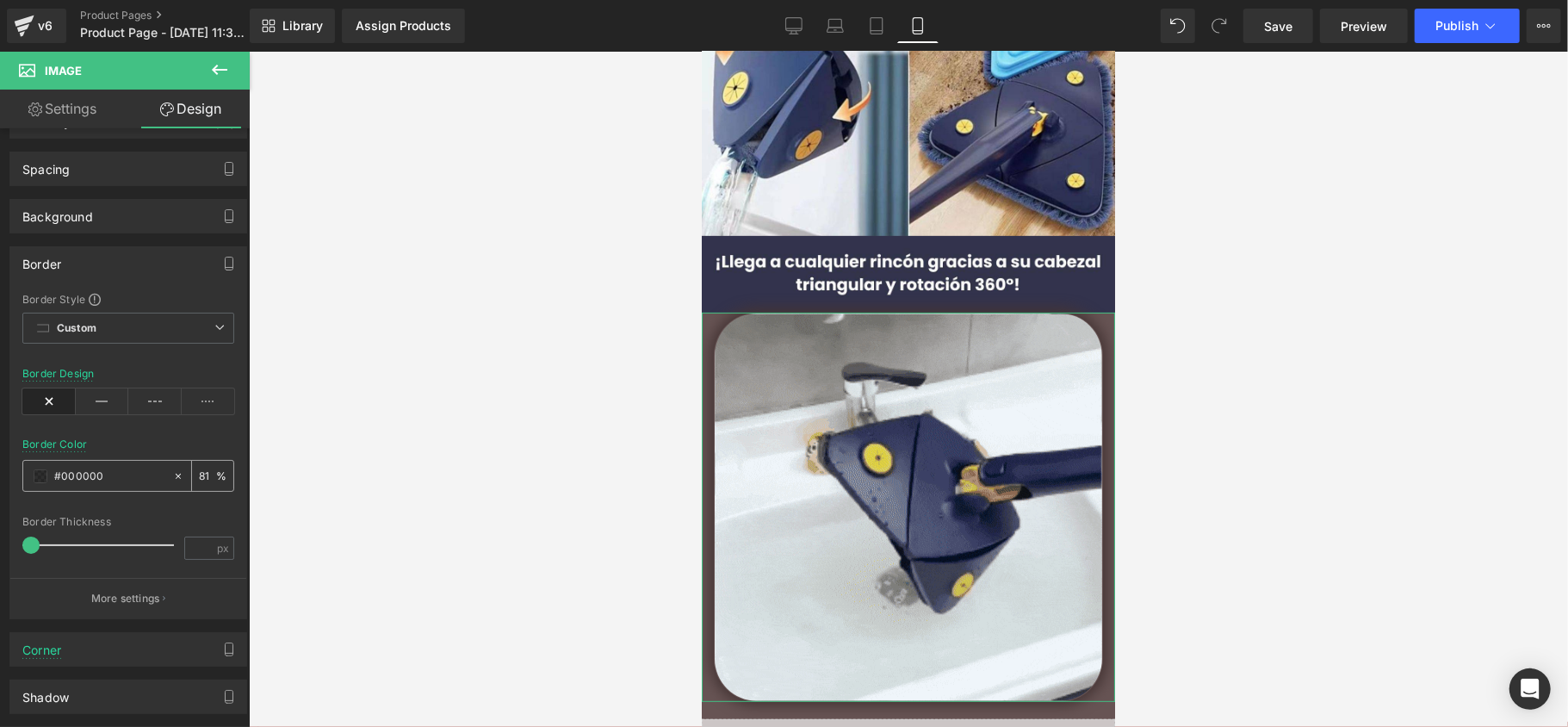
scroll to position [115, 0]
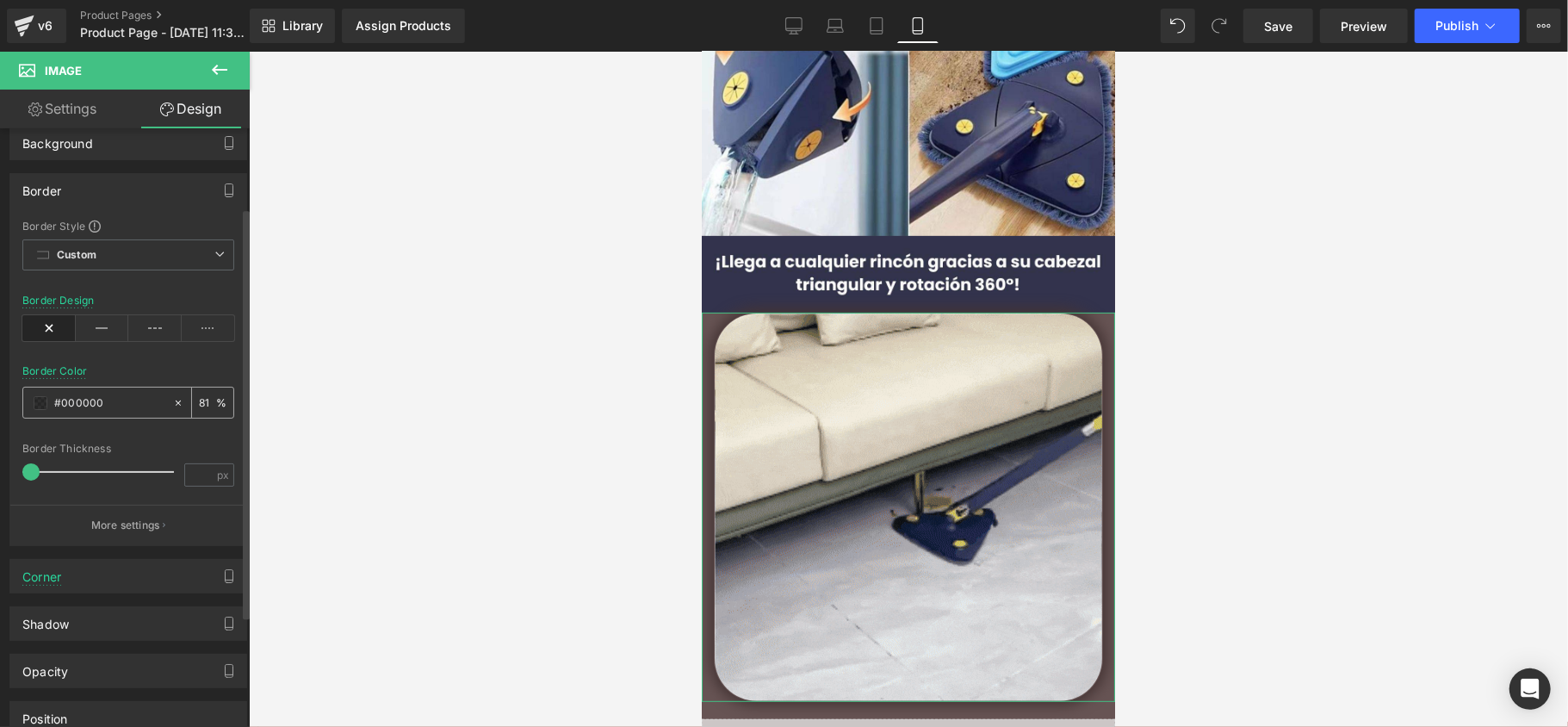
click at [42, 407] on span at bounding box center [40, 403] width 14 height 14
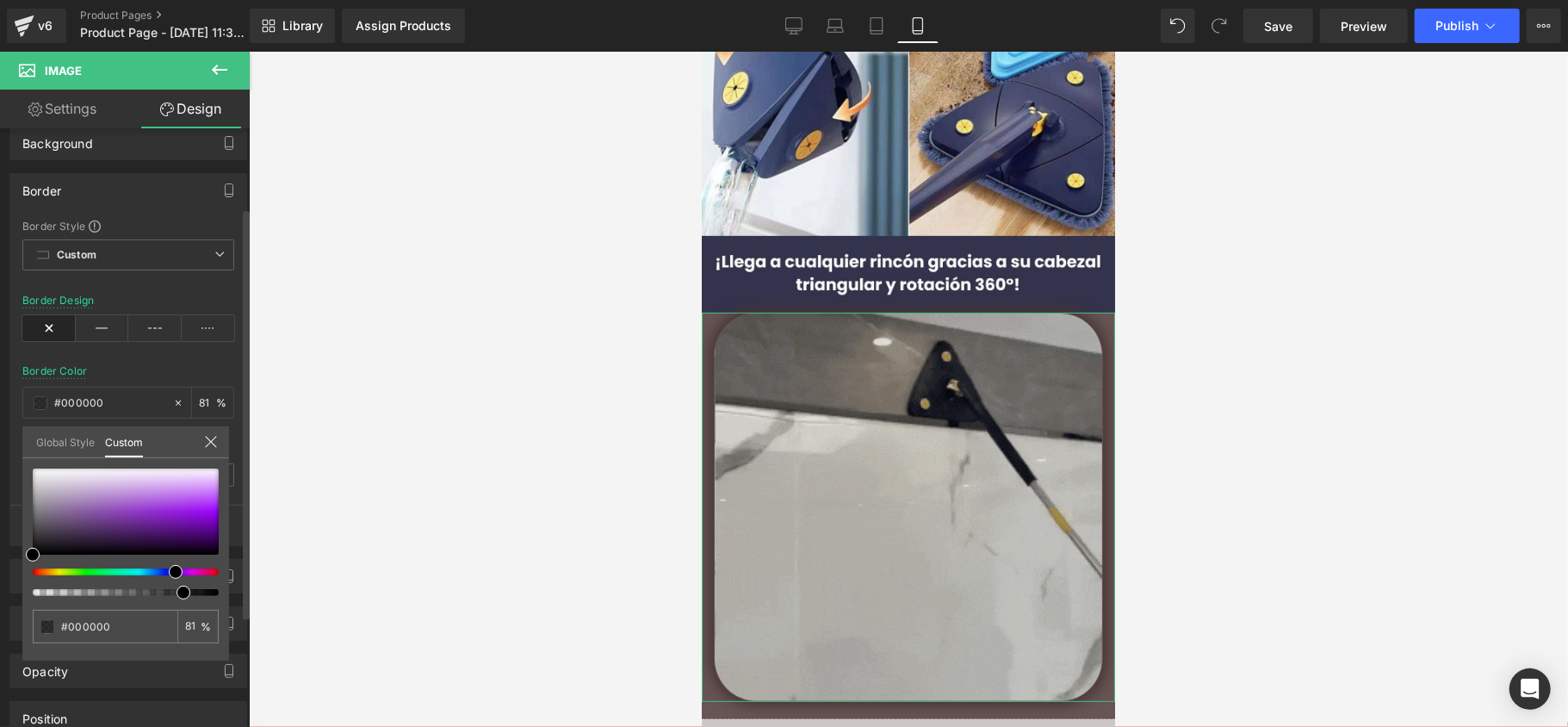
click at [168, 570] on div at bounding box center [118, 571] width 186 height 6
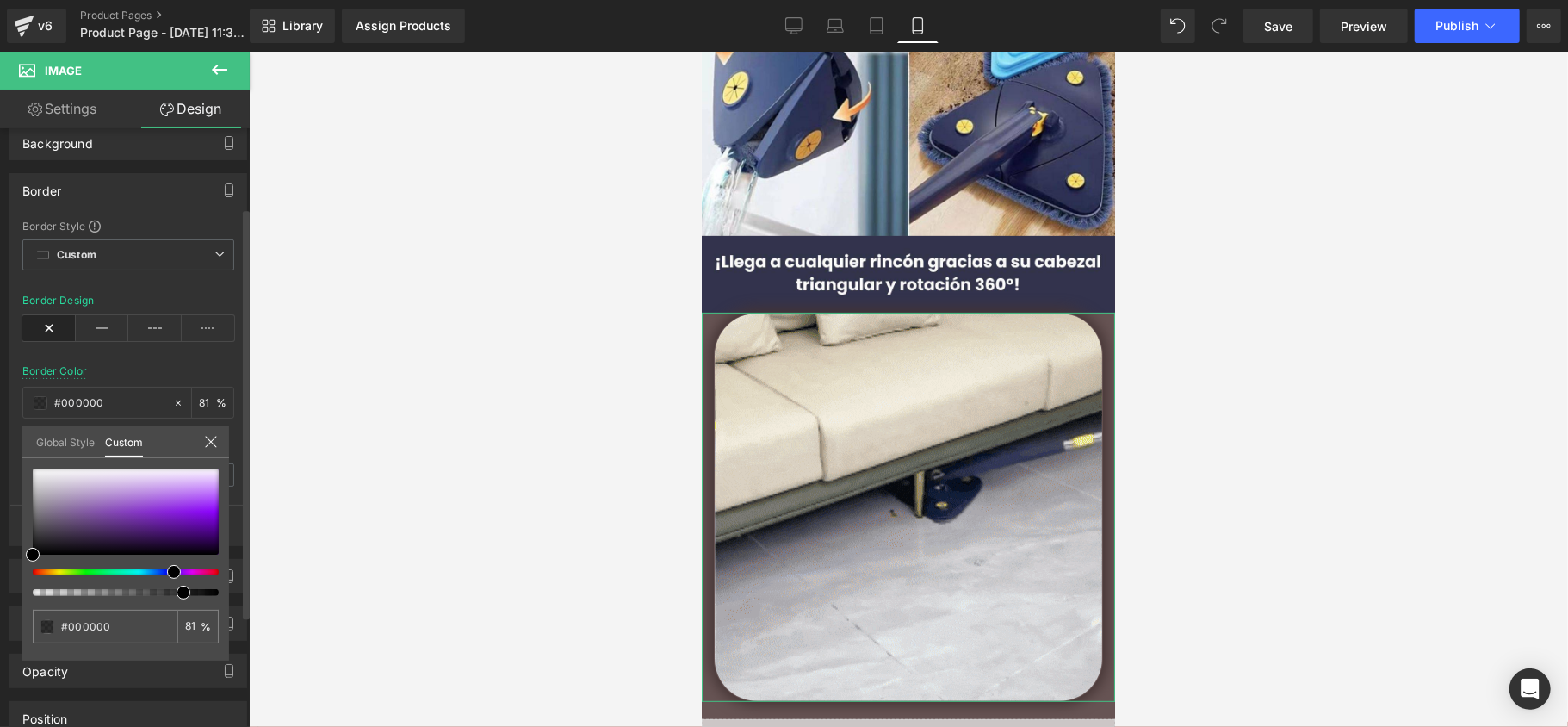
click at [168, 570] on div at bounding box center [118, 571] width 186 height 6
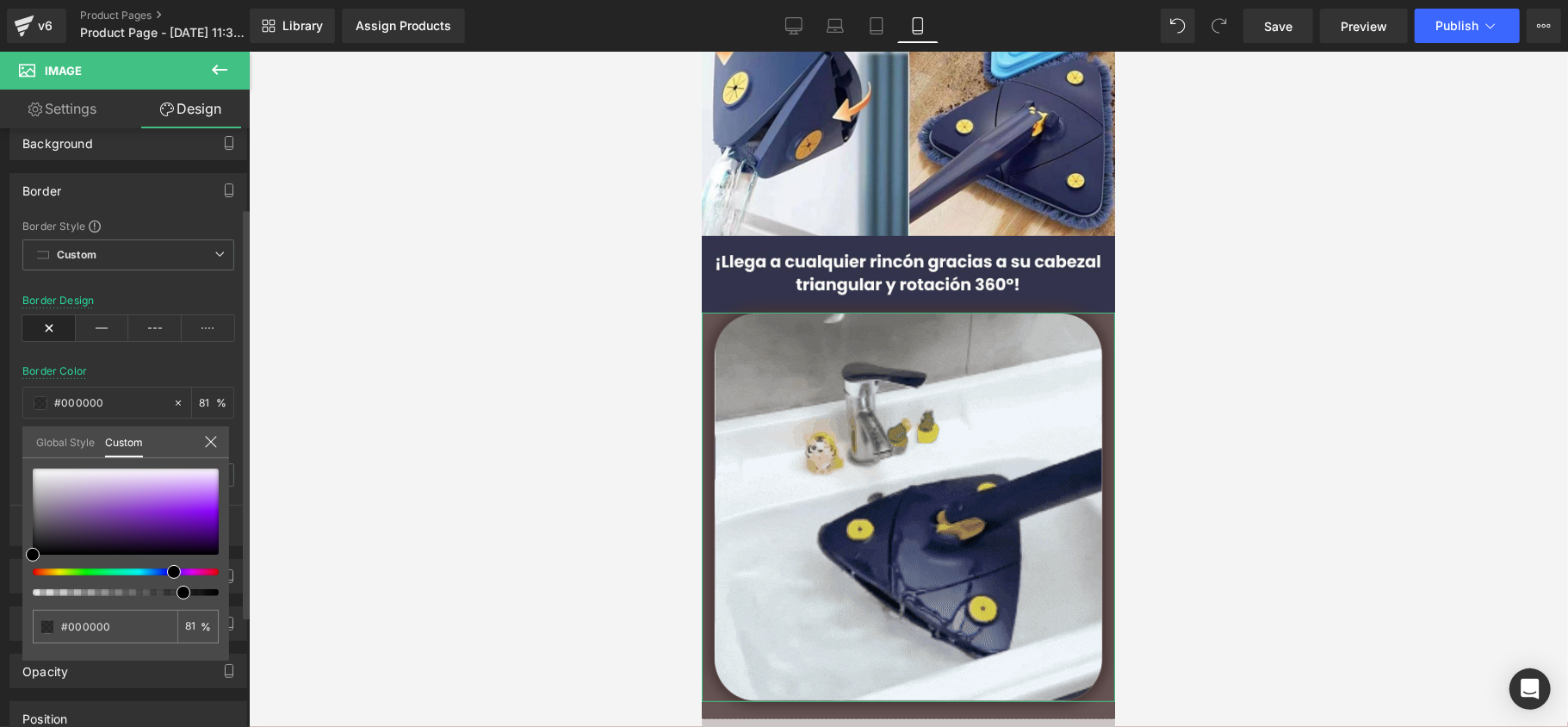
click at [168, 570] on span at bounding box center [174, 571] width 14 height 14
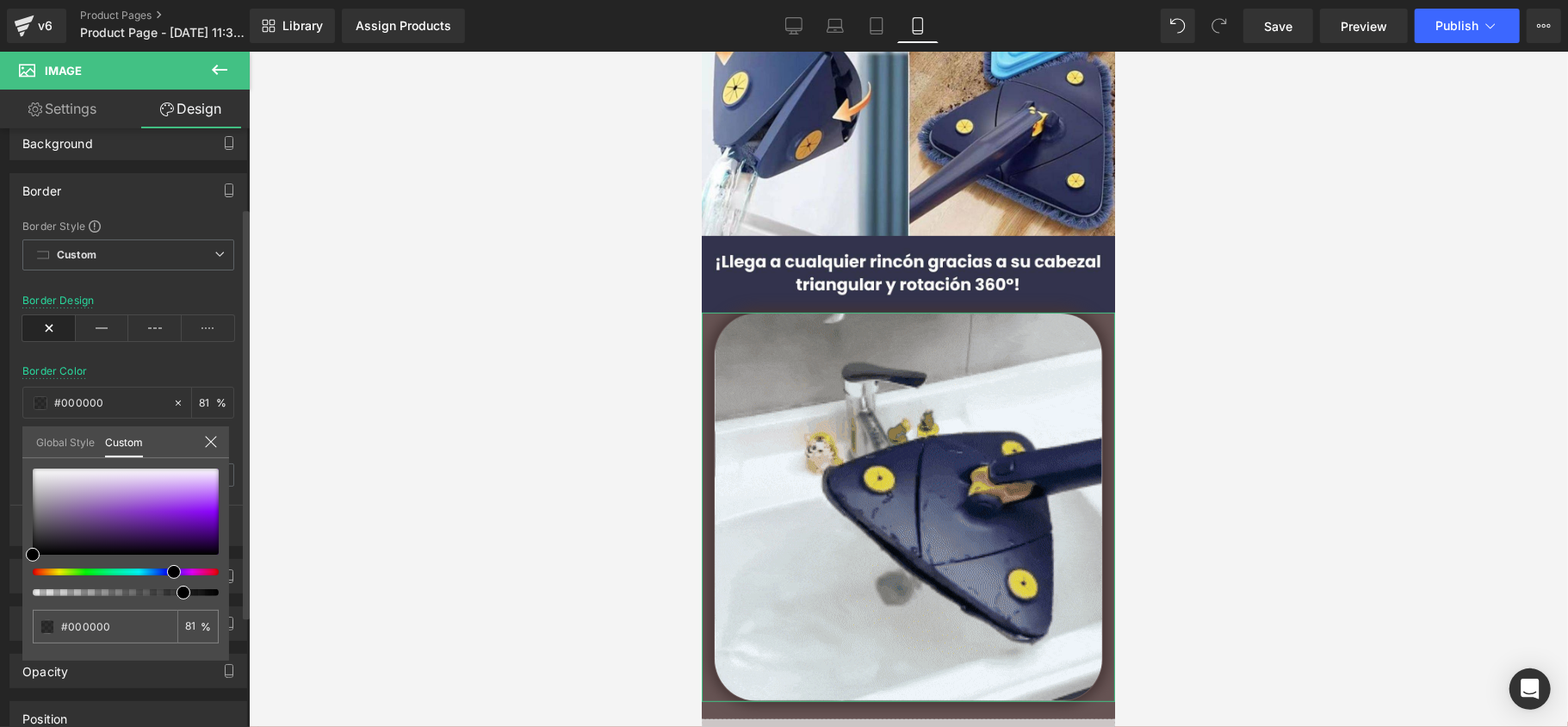
click at [164, 566] on div at bounding box center [125, 533] width 186 height 128
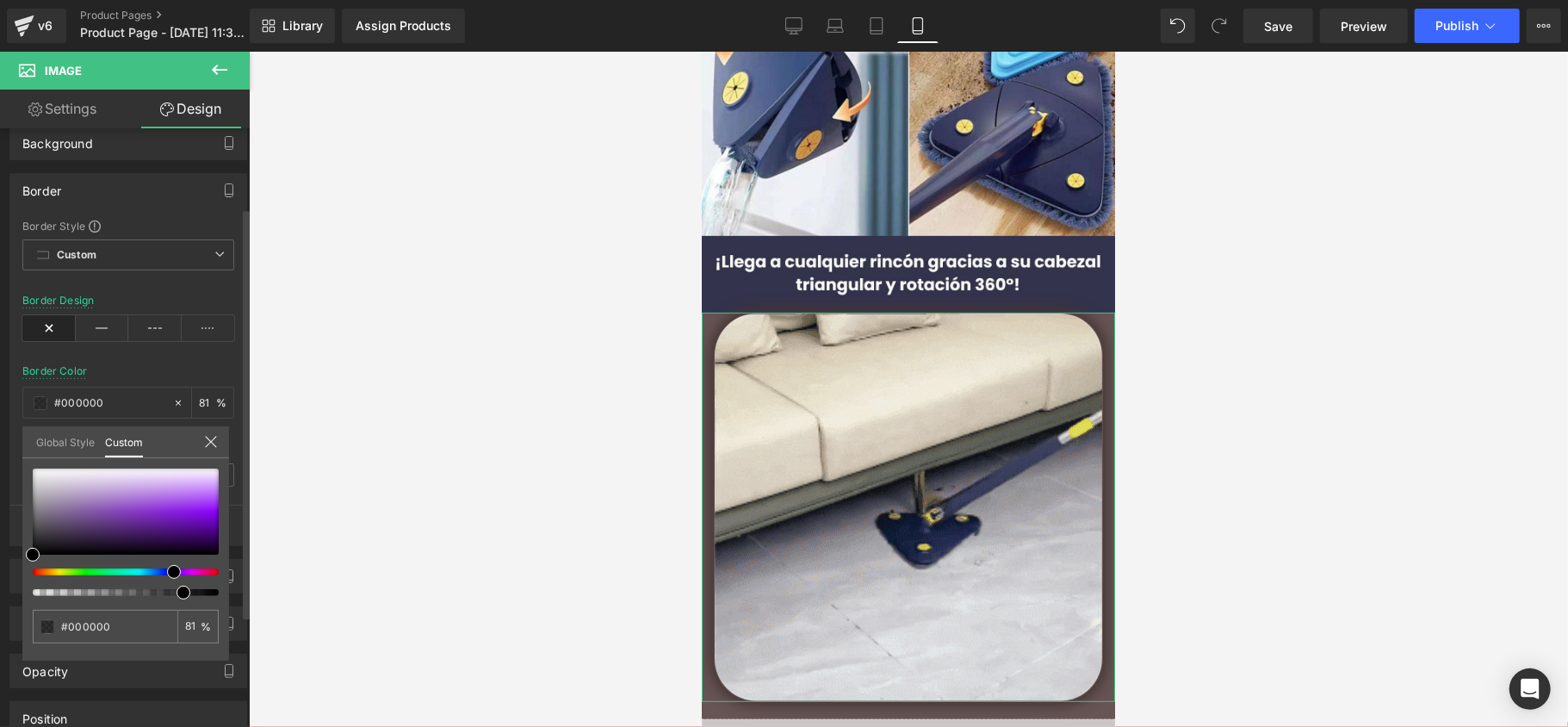
click at [163, 566] on div at bounding box center [125, 533] width 186 height 128
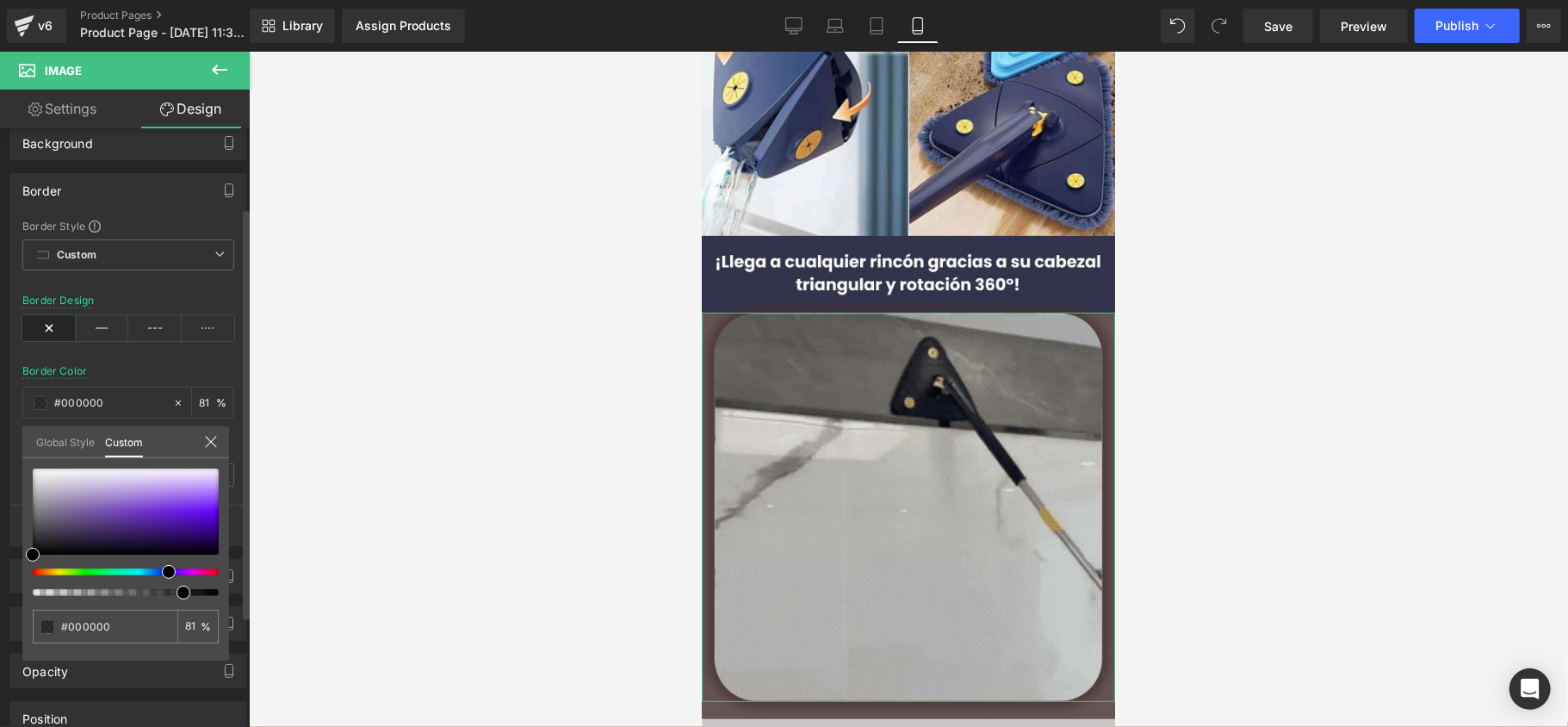
drag, startPoint x: 170, startPoint y: 570, endPoint x: 154, endPoint y: 551, distance: 24.8
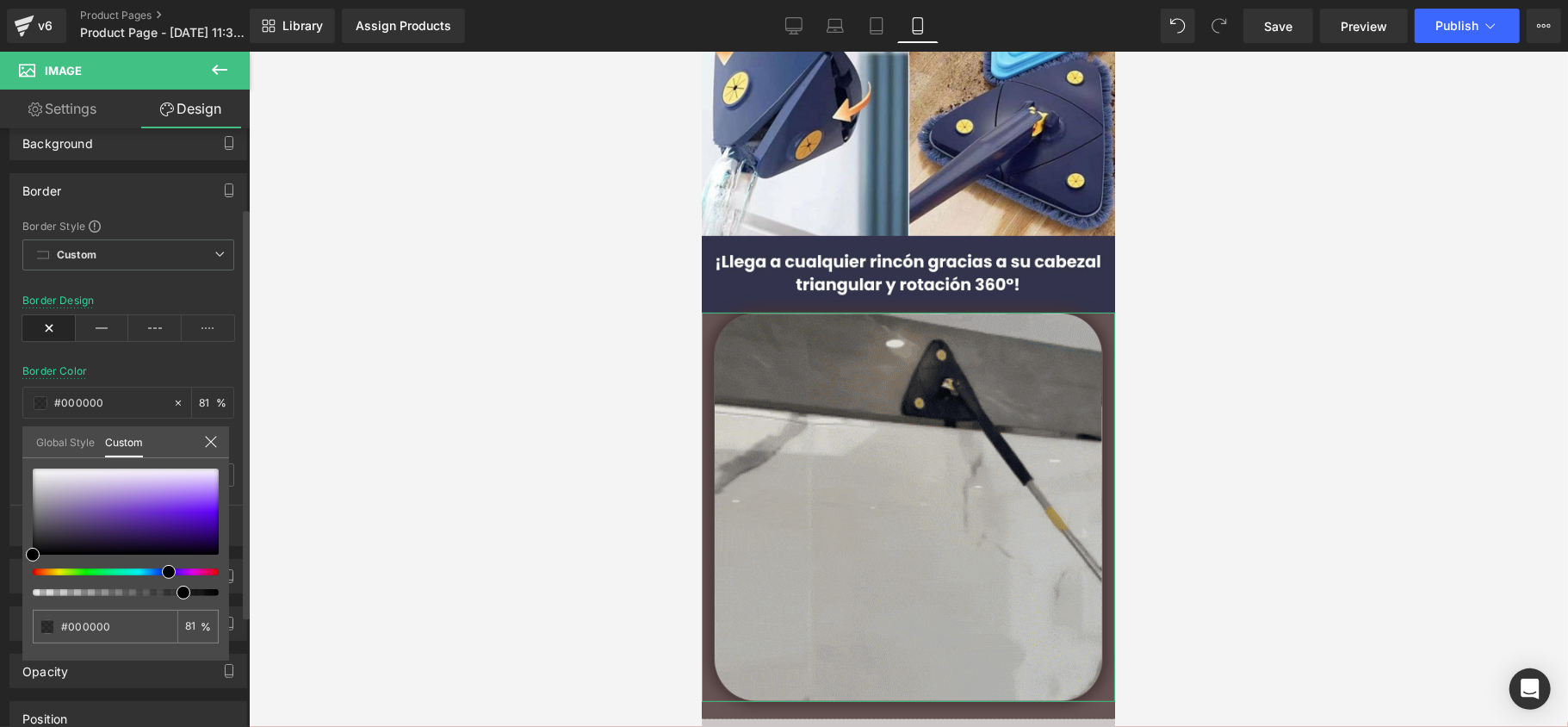
click at [158, 570] on div at bounding box center [118, 571] width 186 height 6
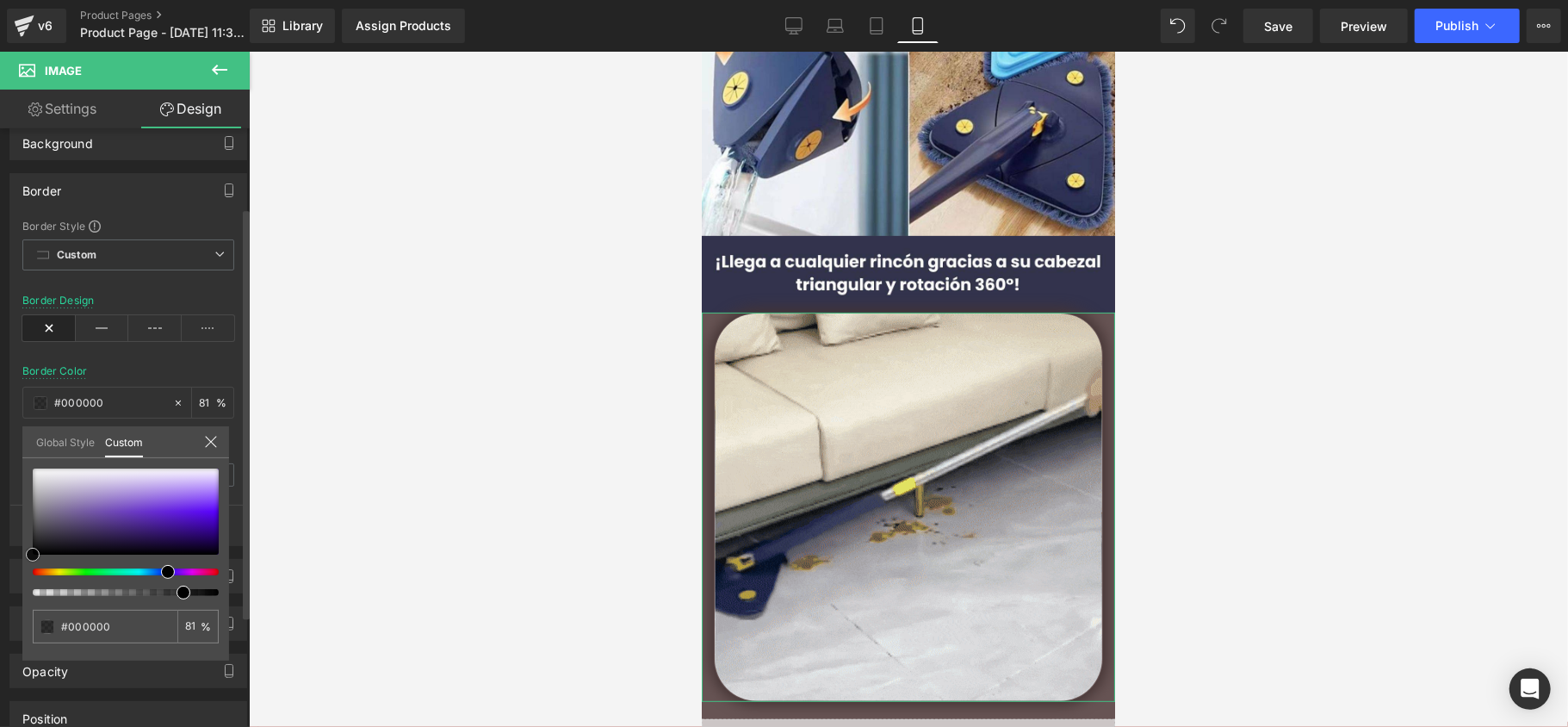
click at [180, 521] on div at bounding box center [125, 511] width 186 height 86
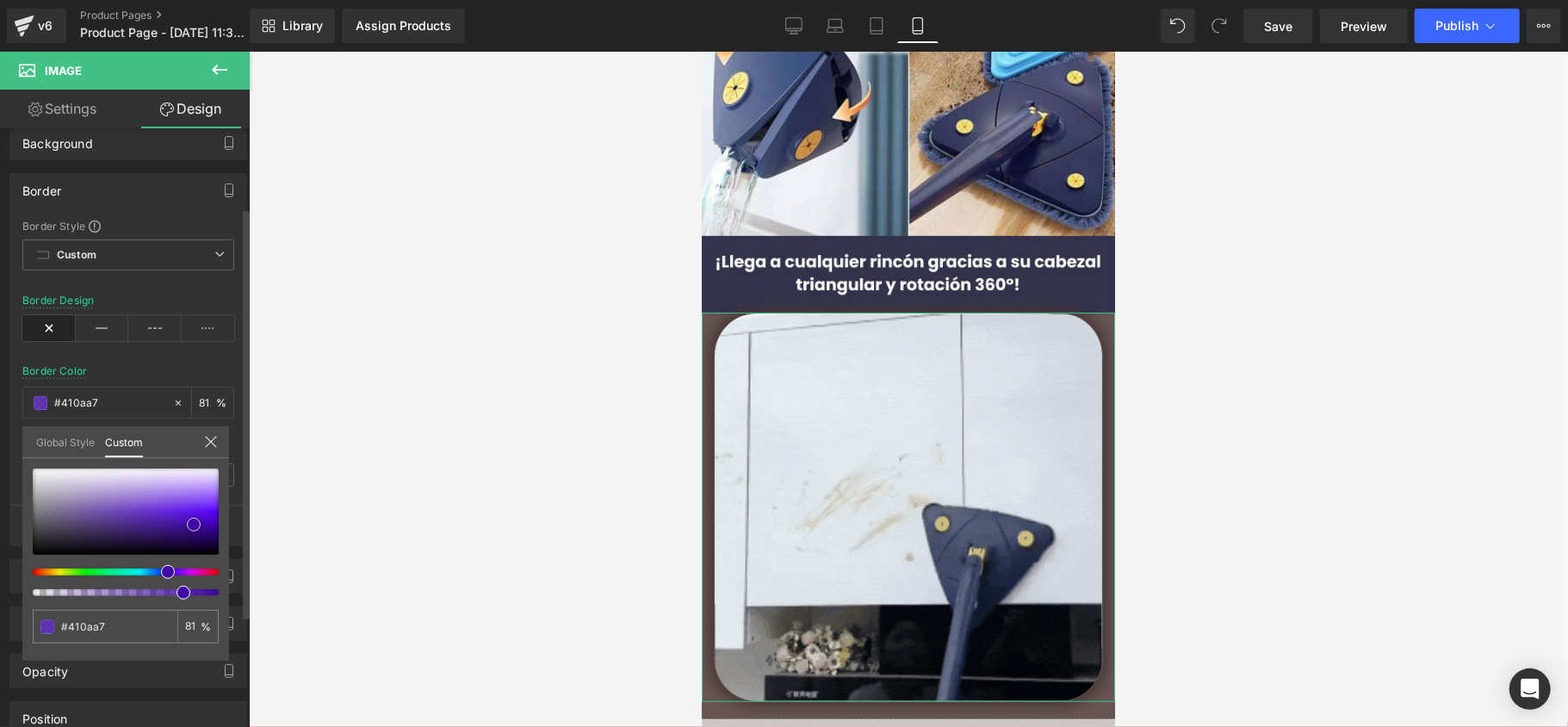
click at [193, 525] on div at bounding box center [125, 511] width 186 height 86
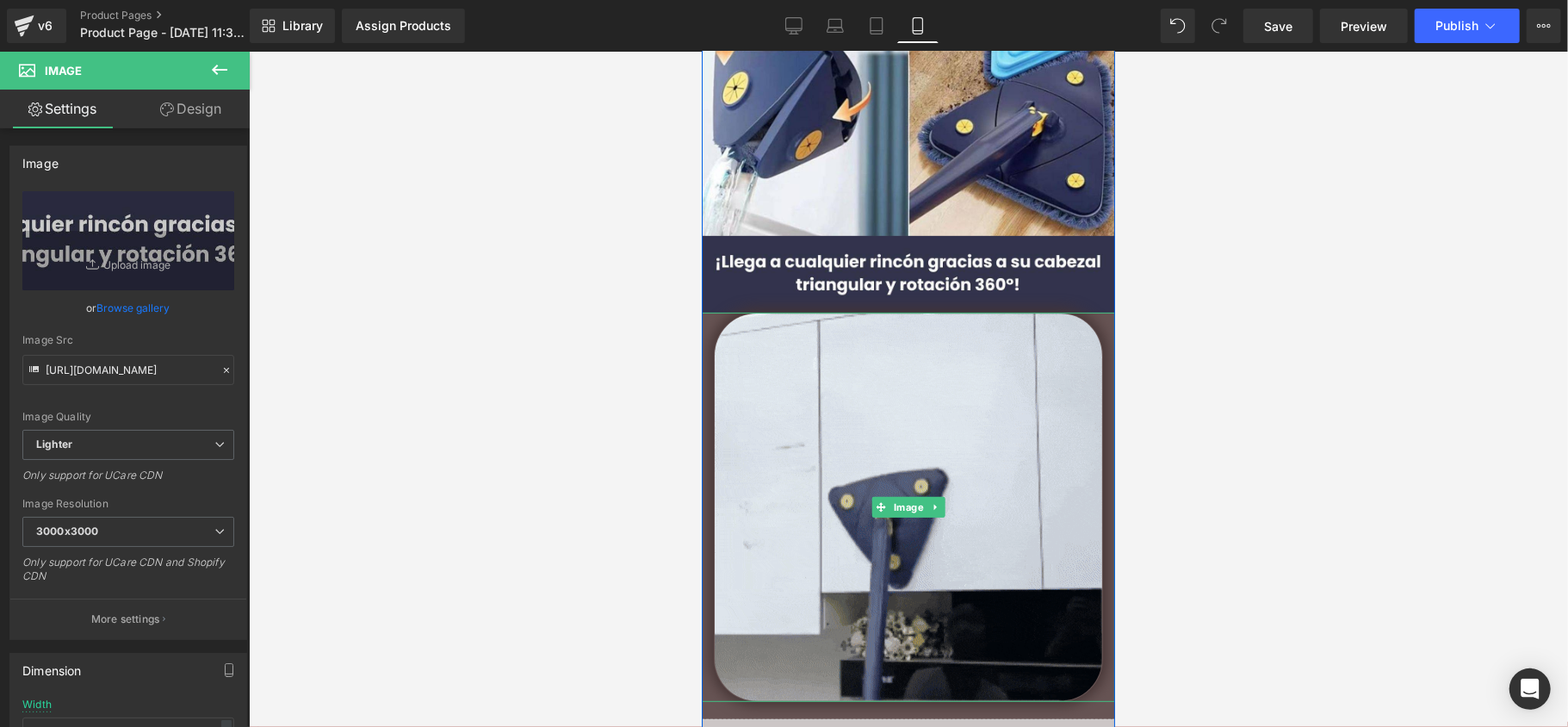
click at [708, 327] on div at bounding box center [907, 507] width 414 height 390
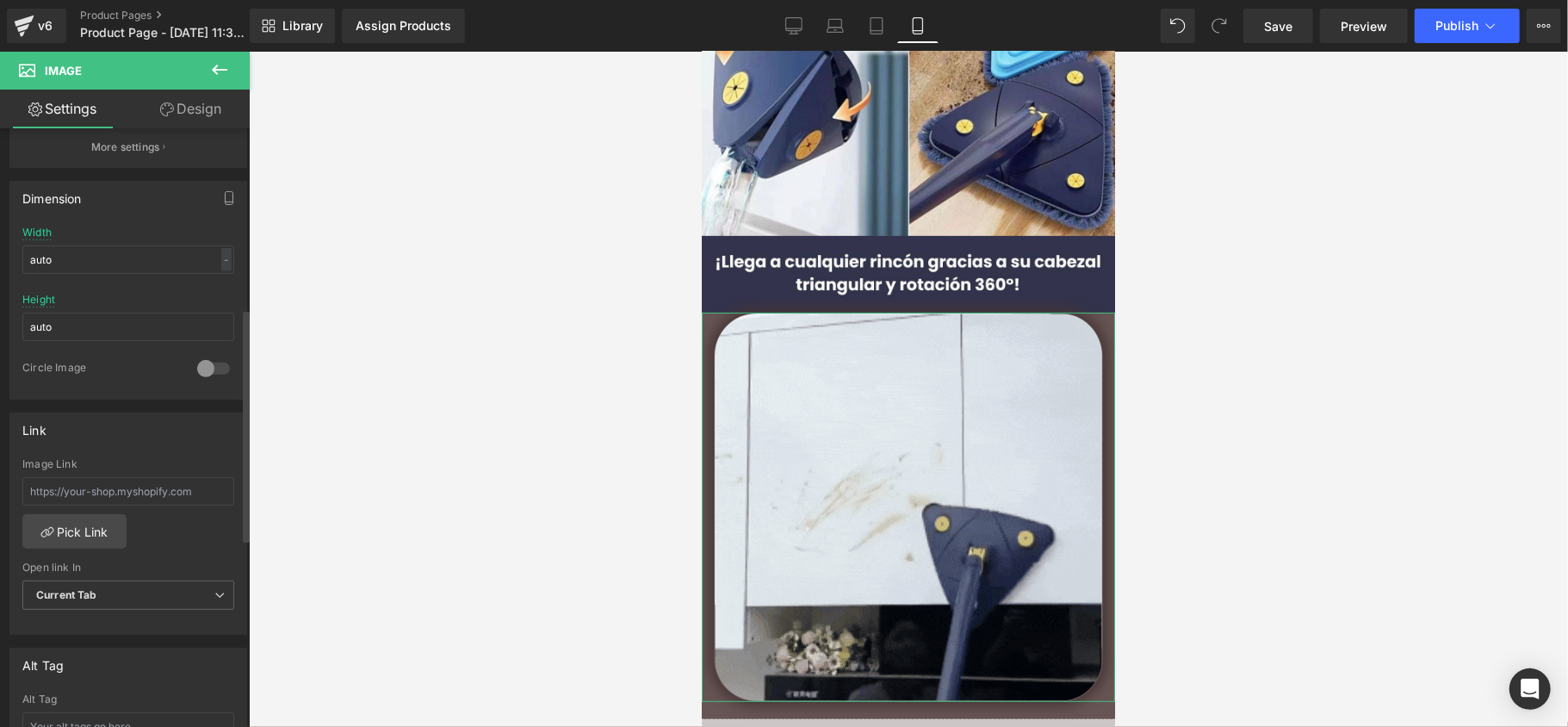
scroll to position [459, 0]
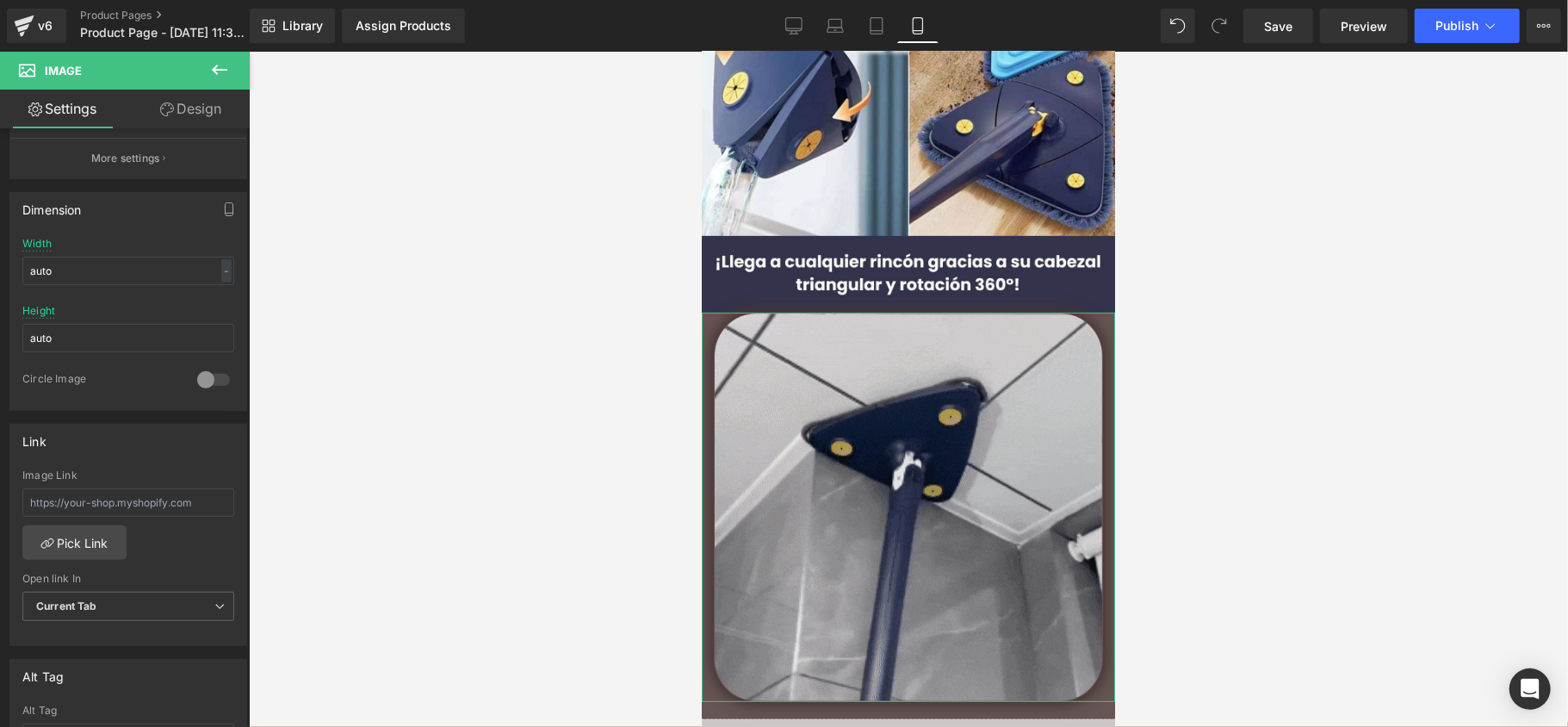
click at [160, 106] on icon at bounding box center [167, 109] width 14 height 14
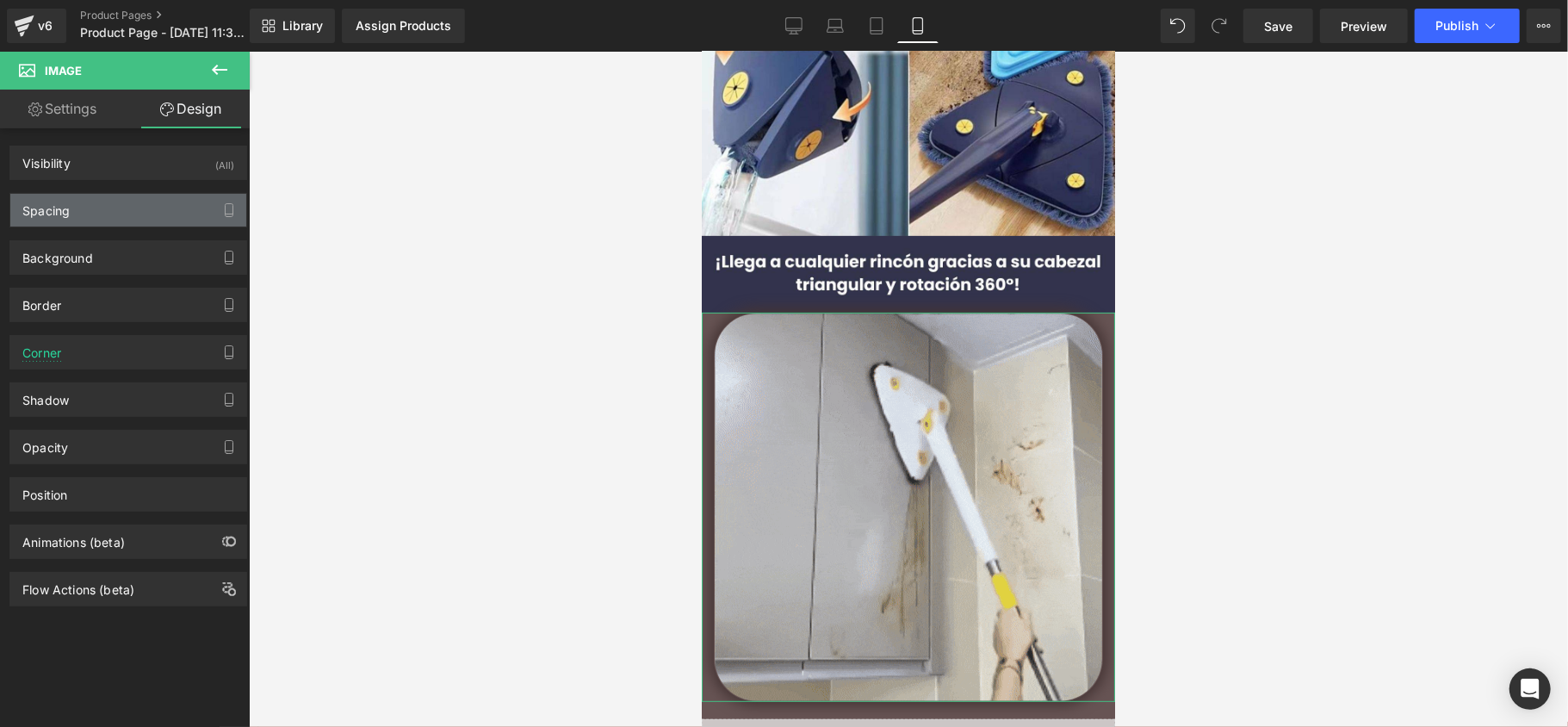
click at [146, 197] on div "Spacing" at bounding box center [128, 209] width 236 height 32
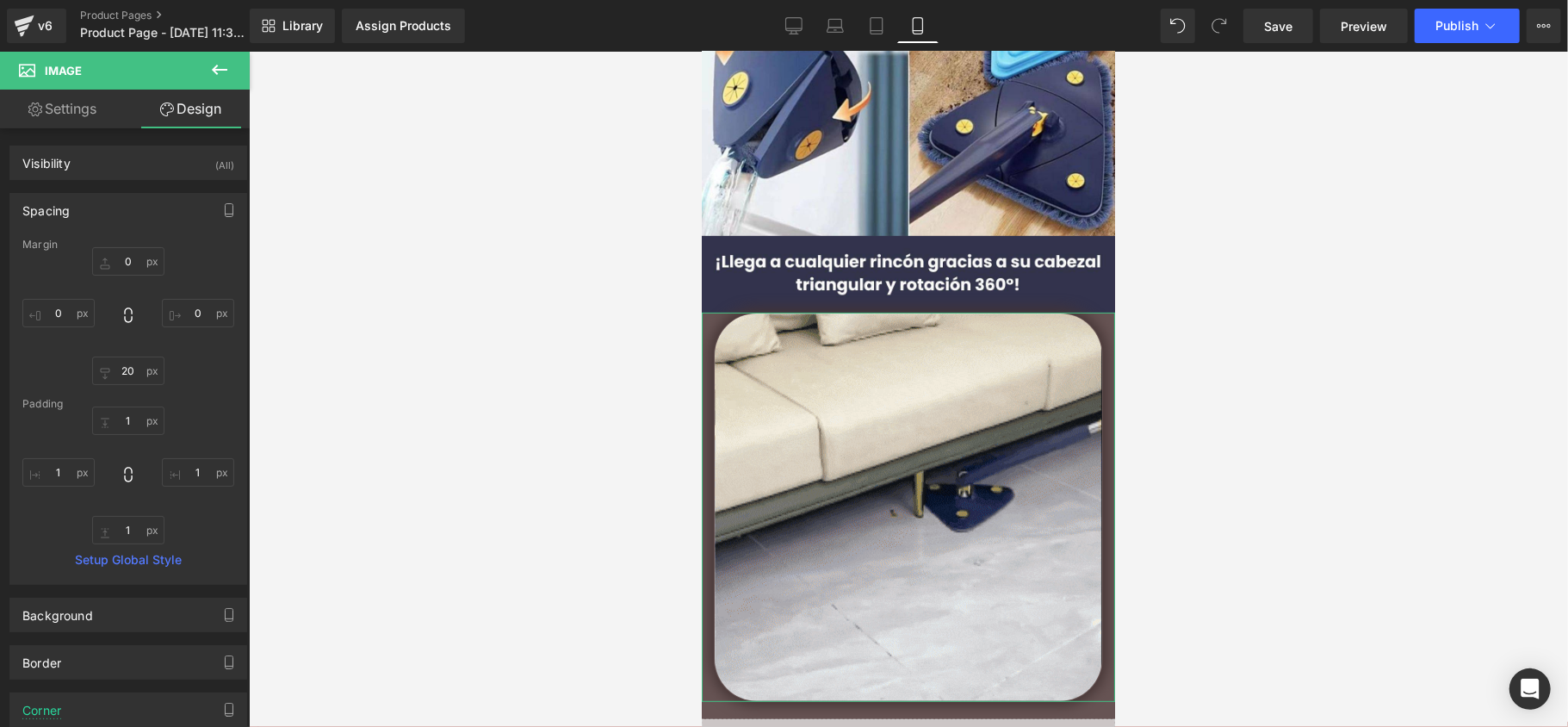
click at [139, 210] on div "Spacing" at bounding box center [128, 209] width 236 height 32
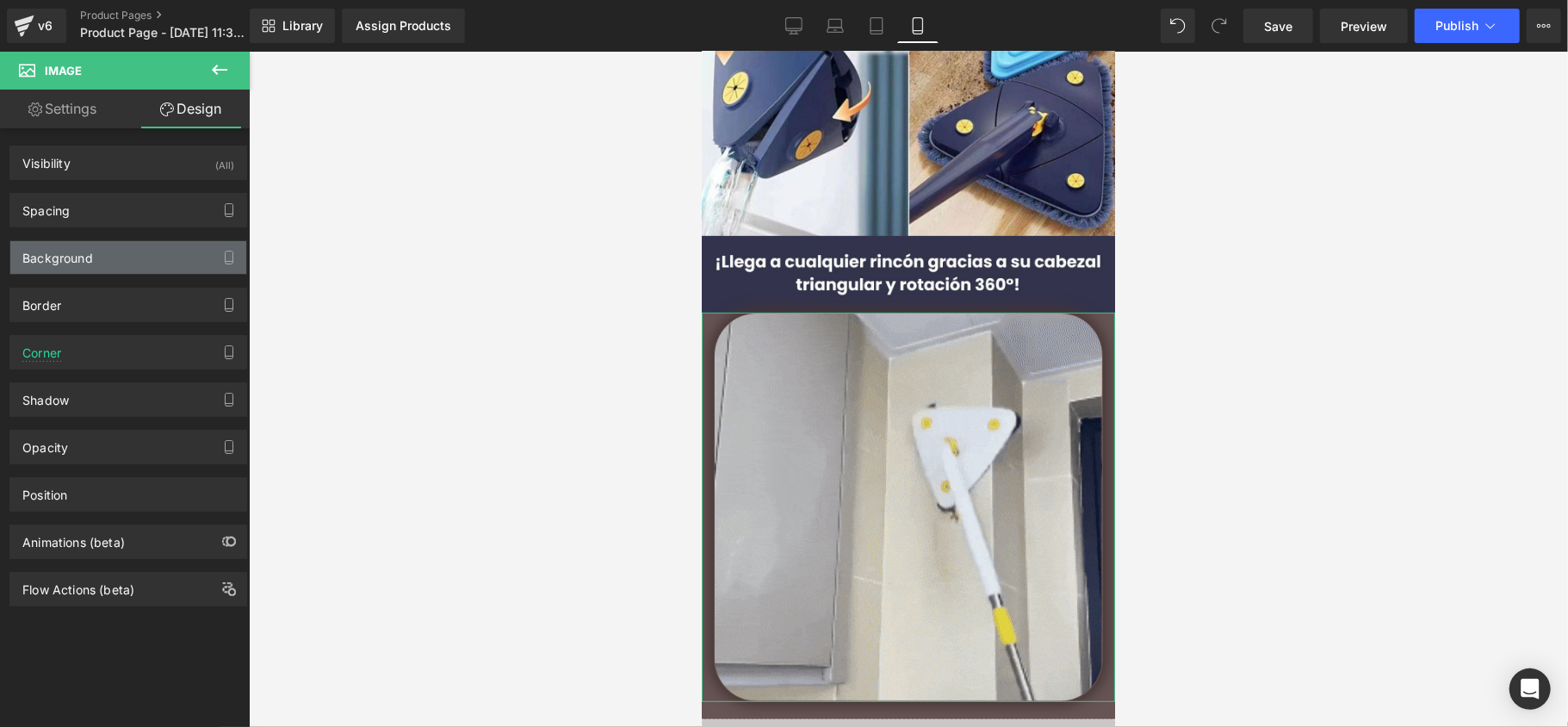
click at [135, 253] on div "Background" at bounding box center [128, 257] width 236 height 32
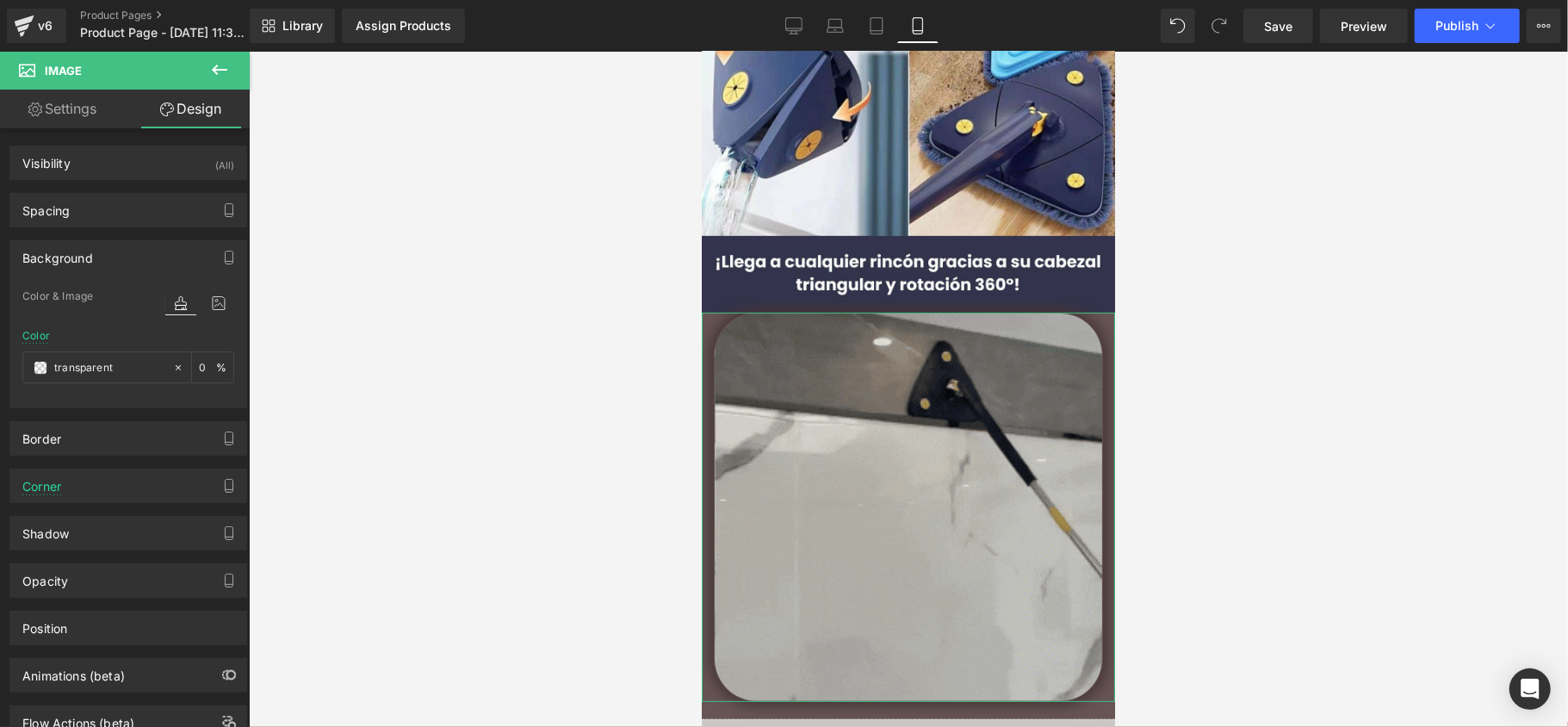
click at [162, 255] on div "Background" at bounding box center [128, 257] width 236 height 32
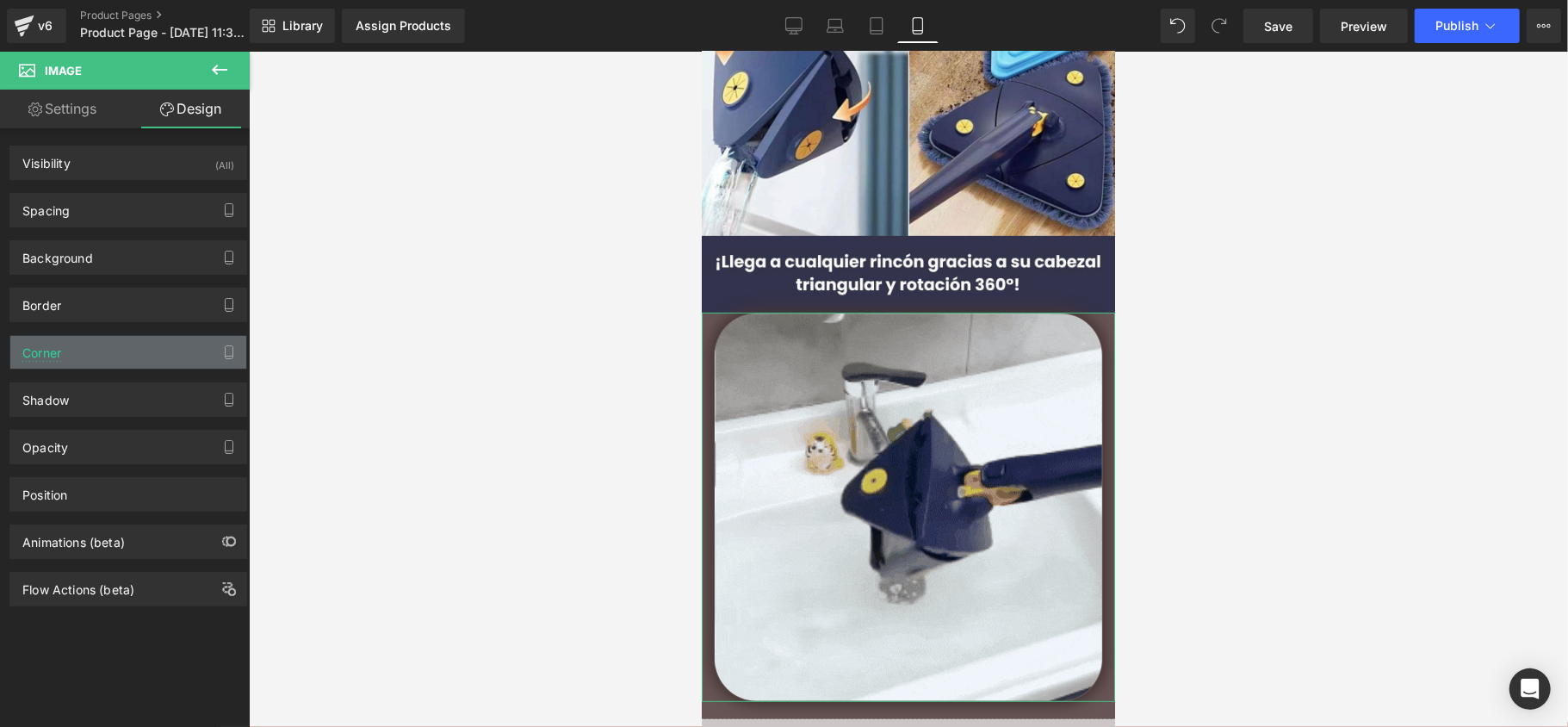
click at [131, 342] on div "Corner" at bounding box center [128, 352] width 236 height 32
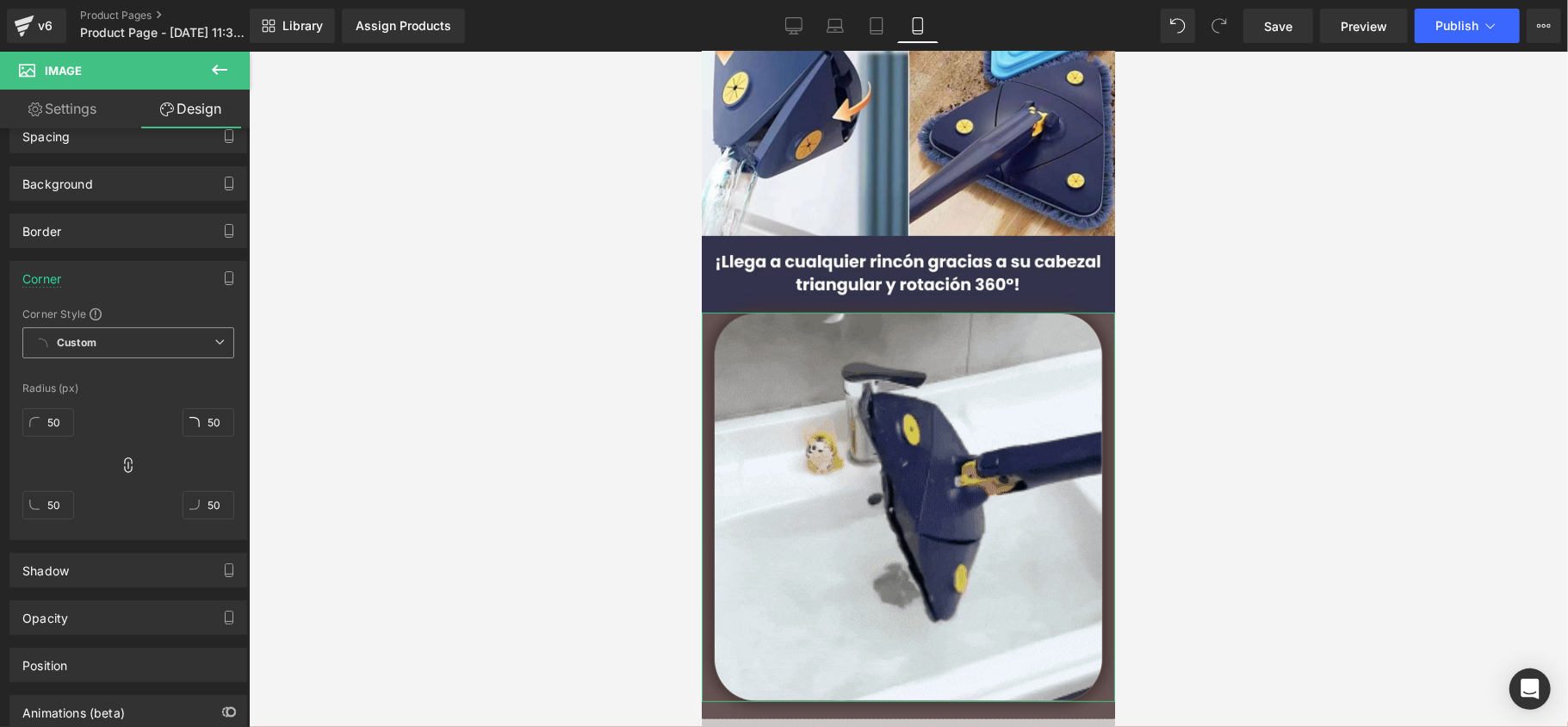
scroll to position [115, 0]
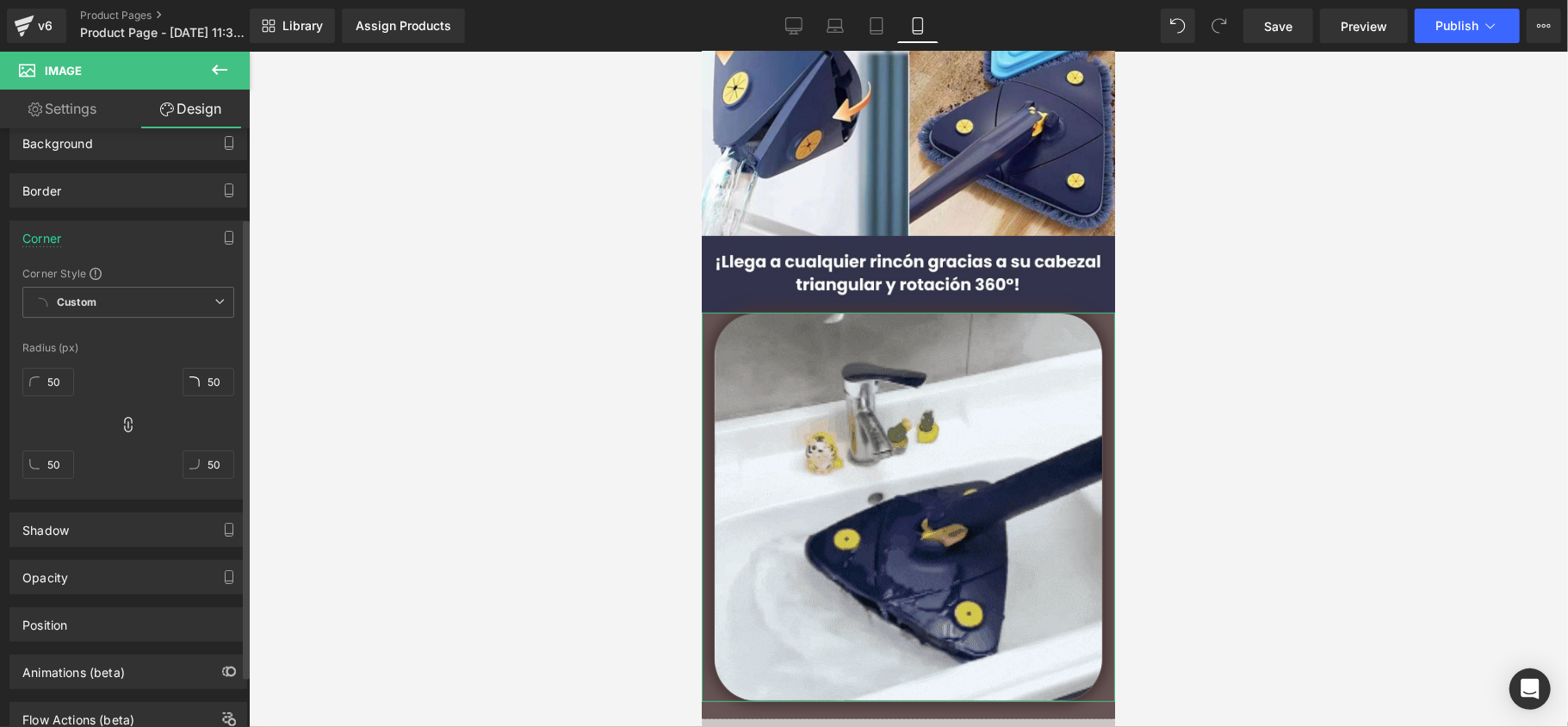
click at [156, 242] on div "Corner" at bounding box center [128, 237] width 236 height 32
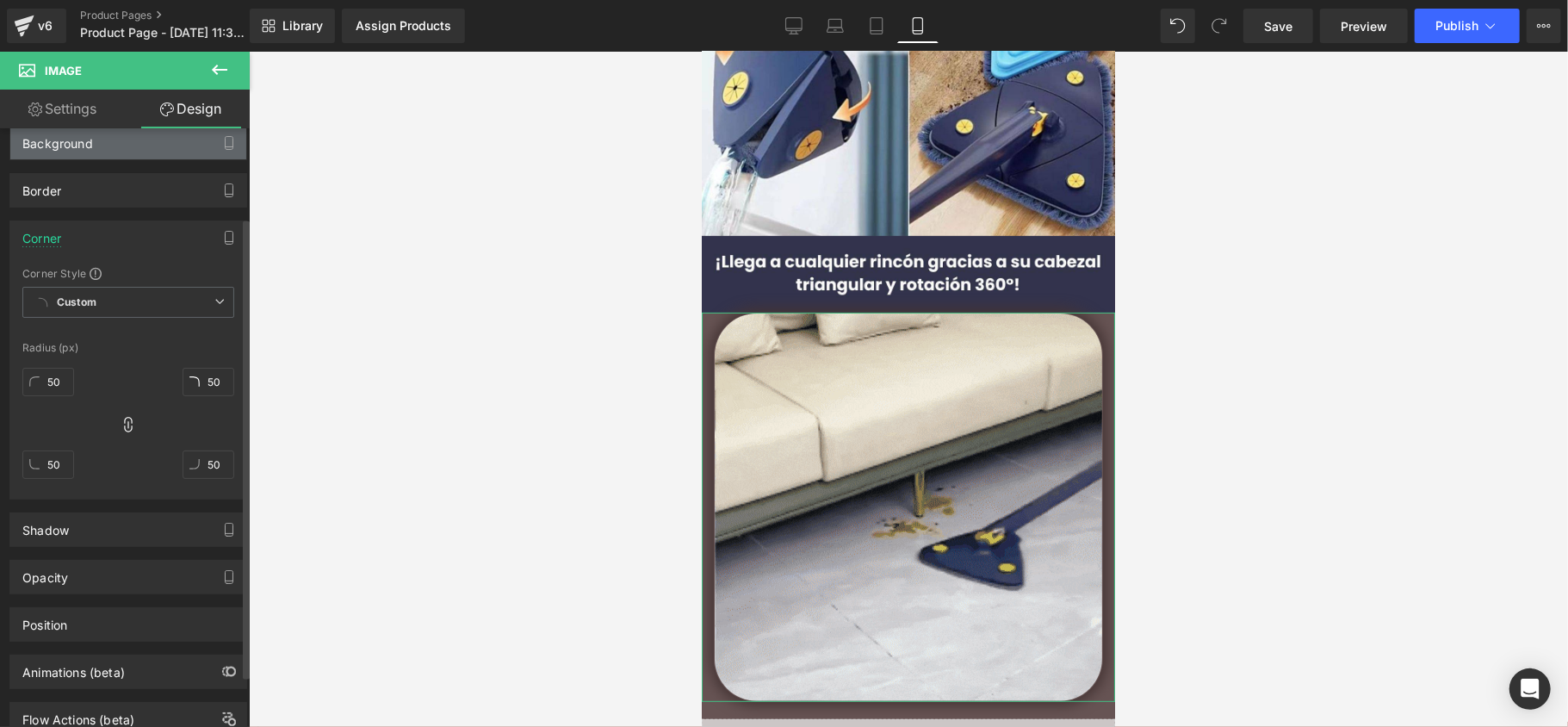
scroll to position [0, 0]
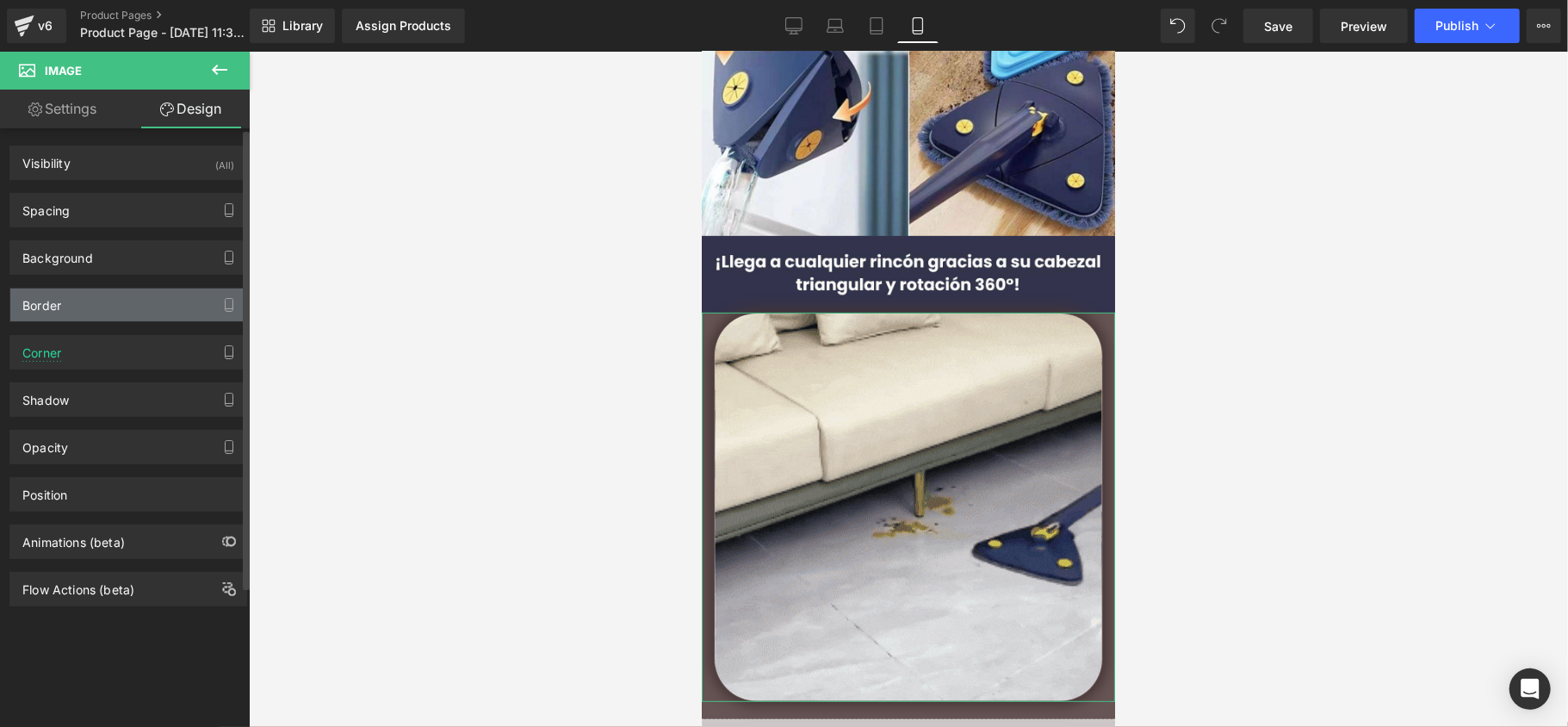
click at [135, 319] on div "Border" at bounding box center [128, 305] width 236 height 32
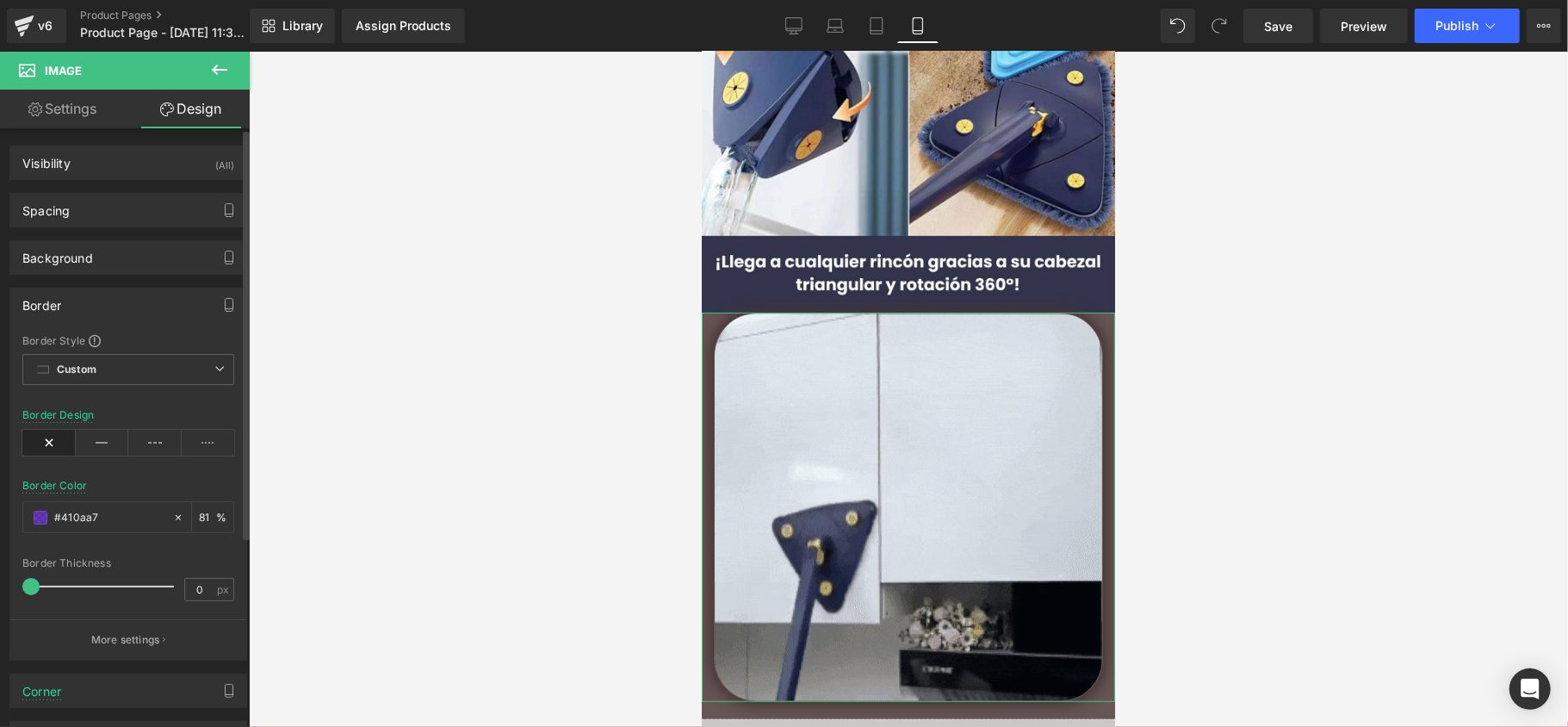
click at [124, 308] on div "Border" at bounding box center [128, 305] width 236 height 32
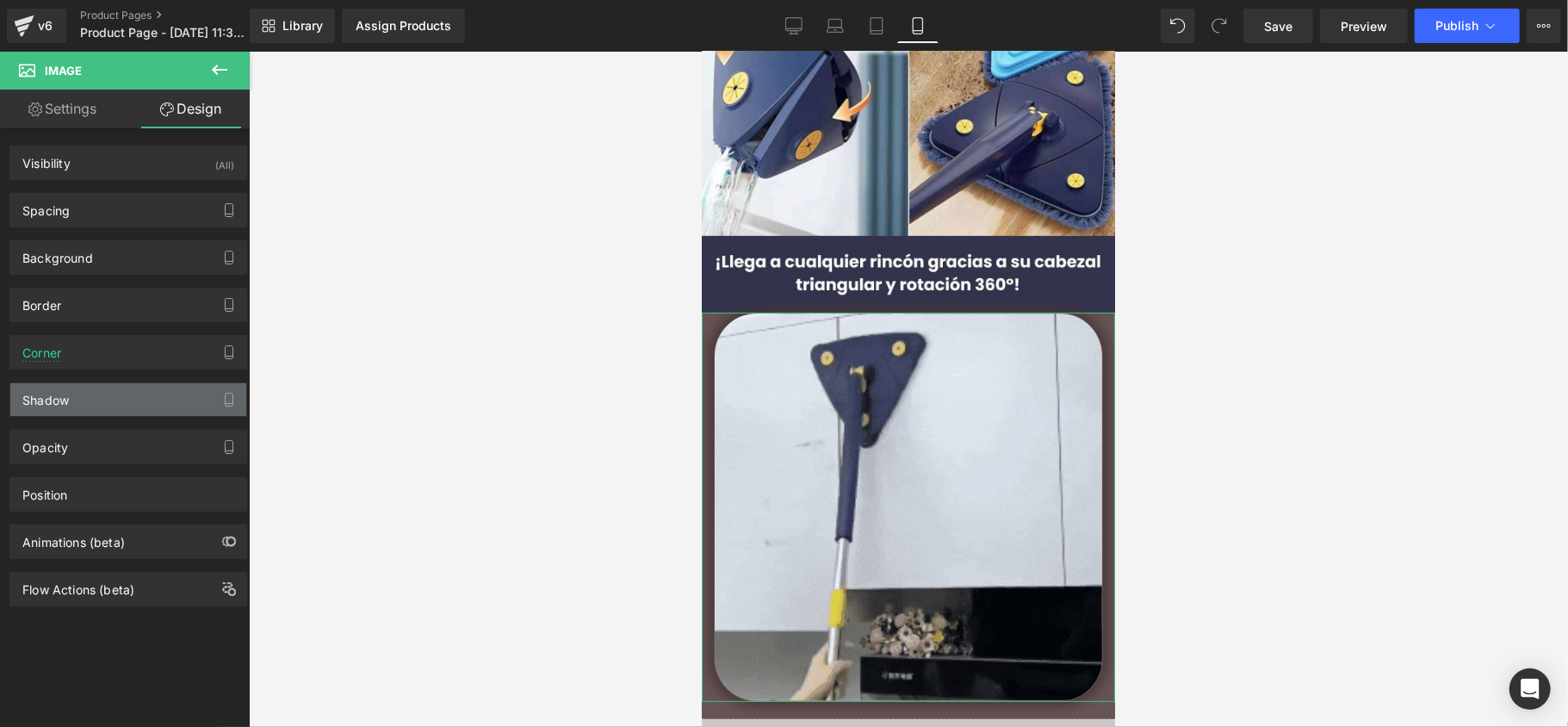
click at [126, 401] on div "Shadow" at bounding box center [128, 399] width 236 height 32
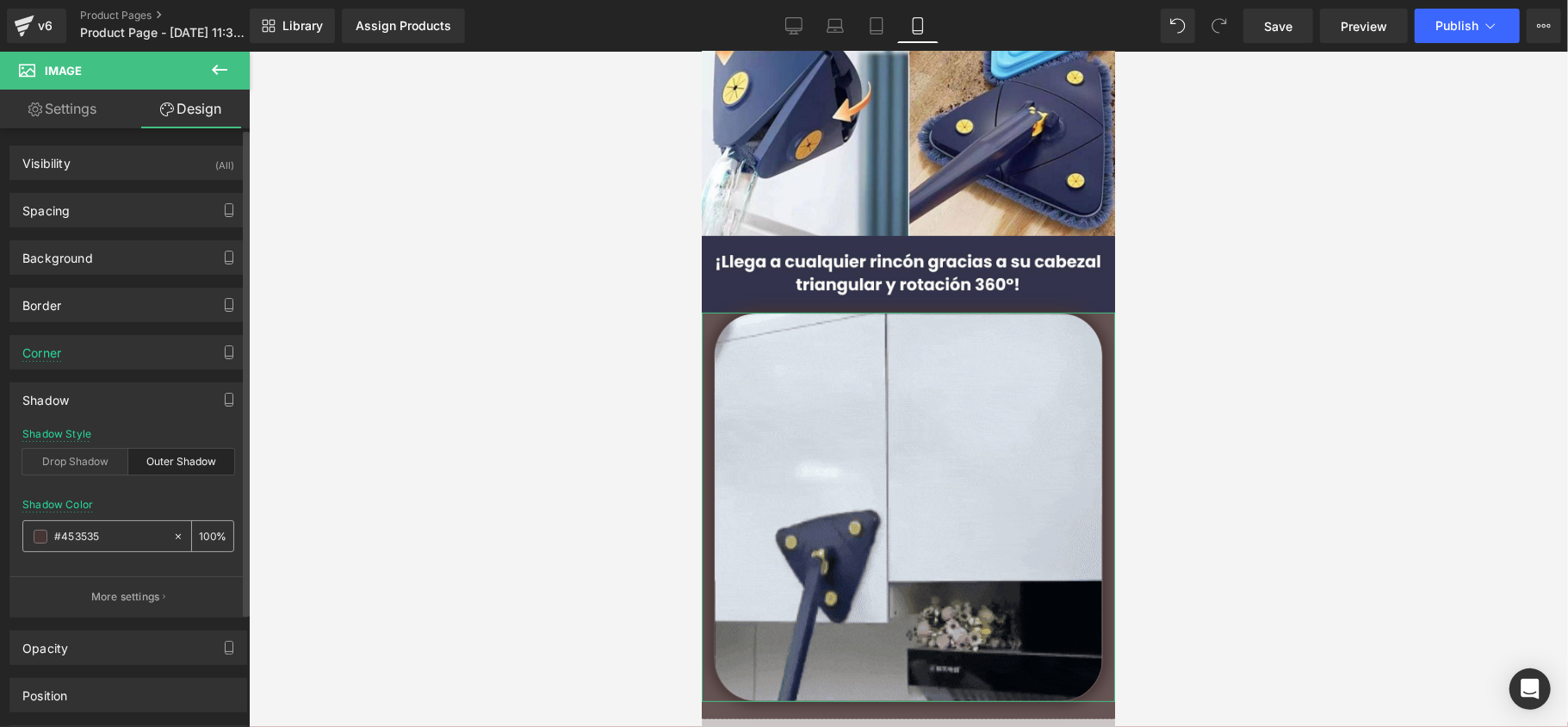
click at [44, 536] on span at bounding box center [40, 536] width 14 height 14
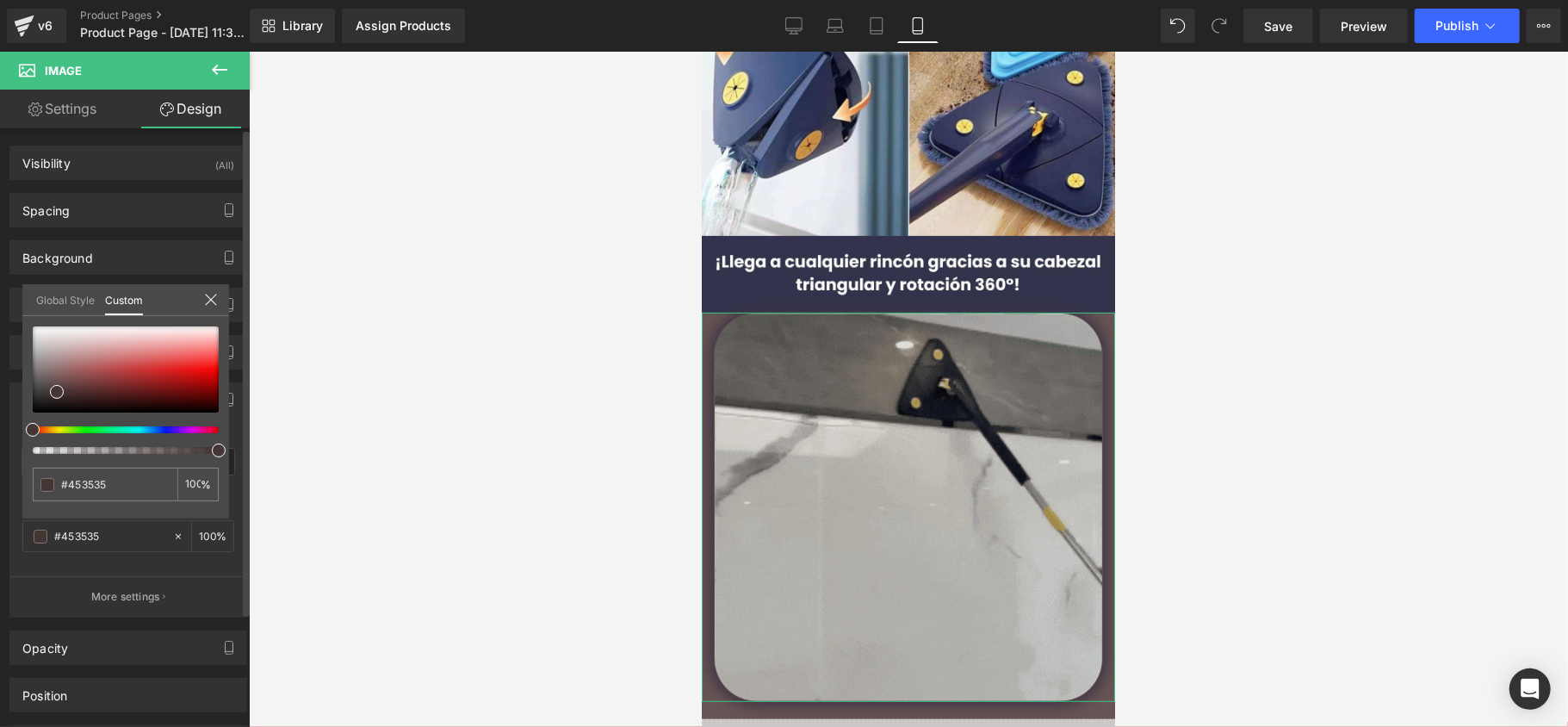
click at [166, 427] on div at bounding box center [118, 430] width 186 height 6
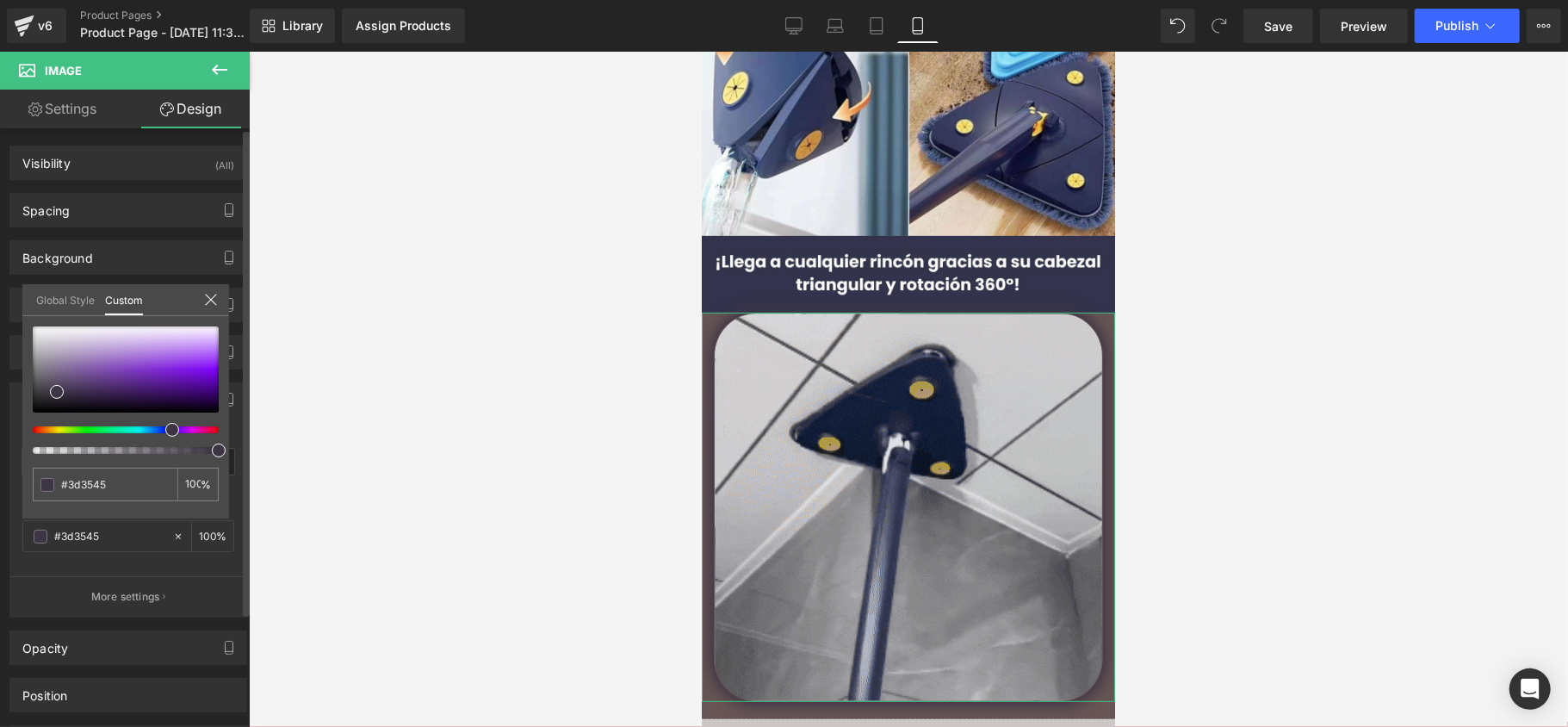
click at [174, 429] on span at bounding box center [172, 430] width 14 height 14
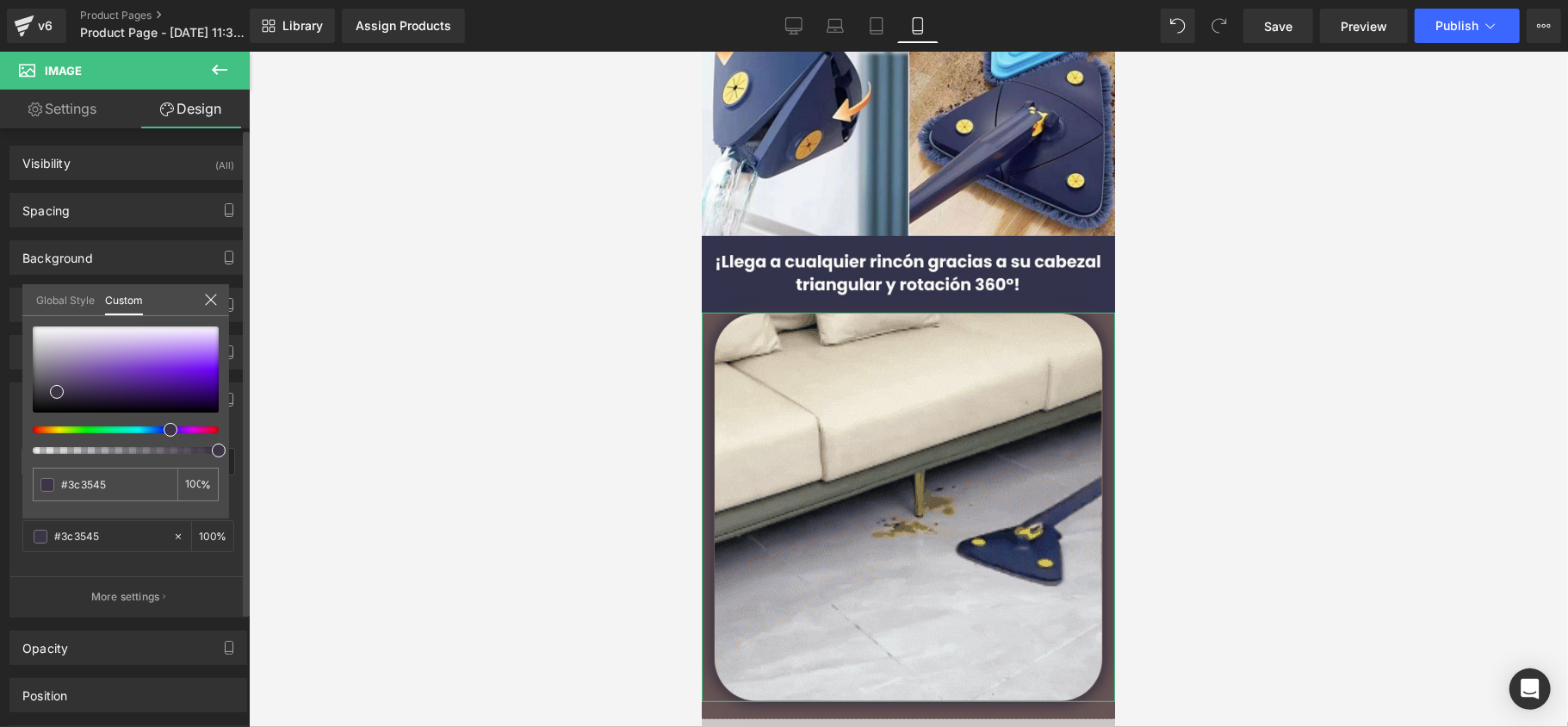
drag, startPoint x: 177, startPoint y: 435, endPoint x: 168, endPoint y: 431, distance: 9.8
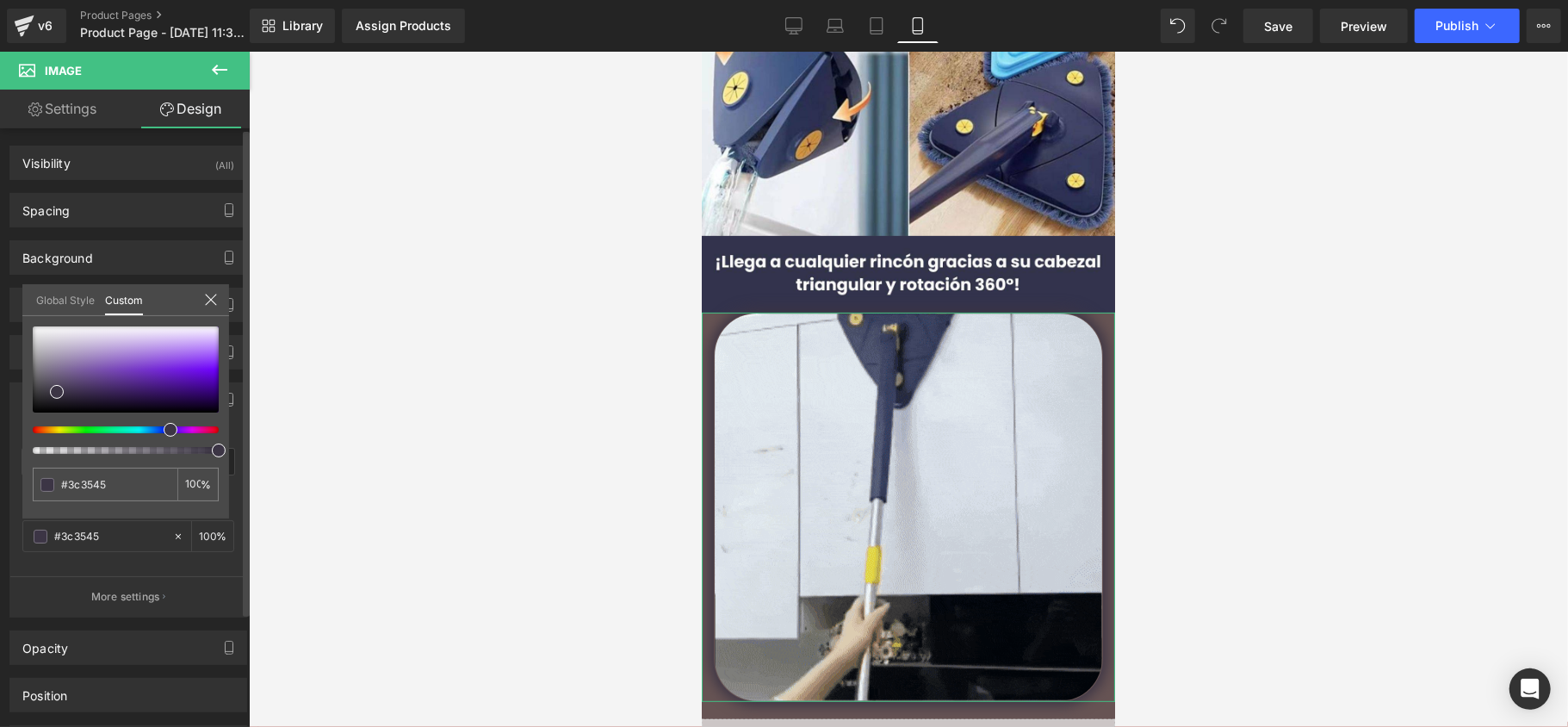
click at [168, 431] on span at bounding box center [170, 430] width 14 height 14
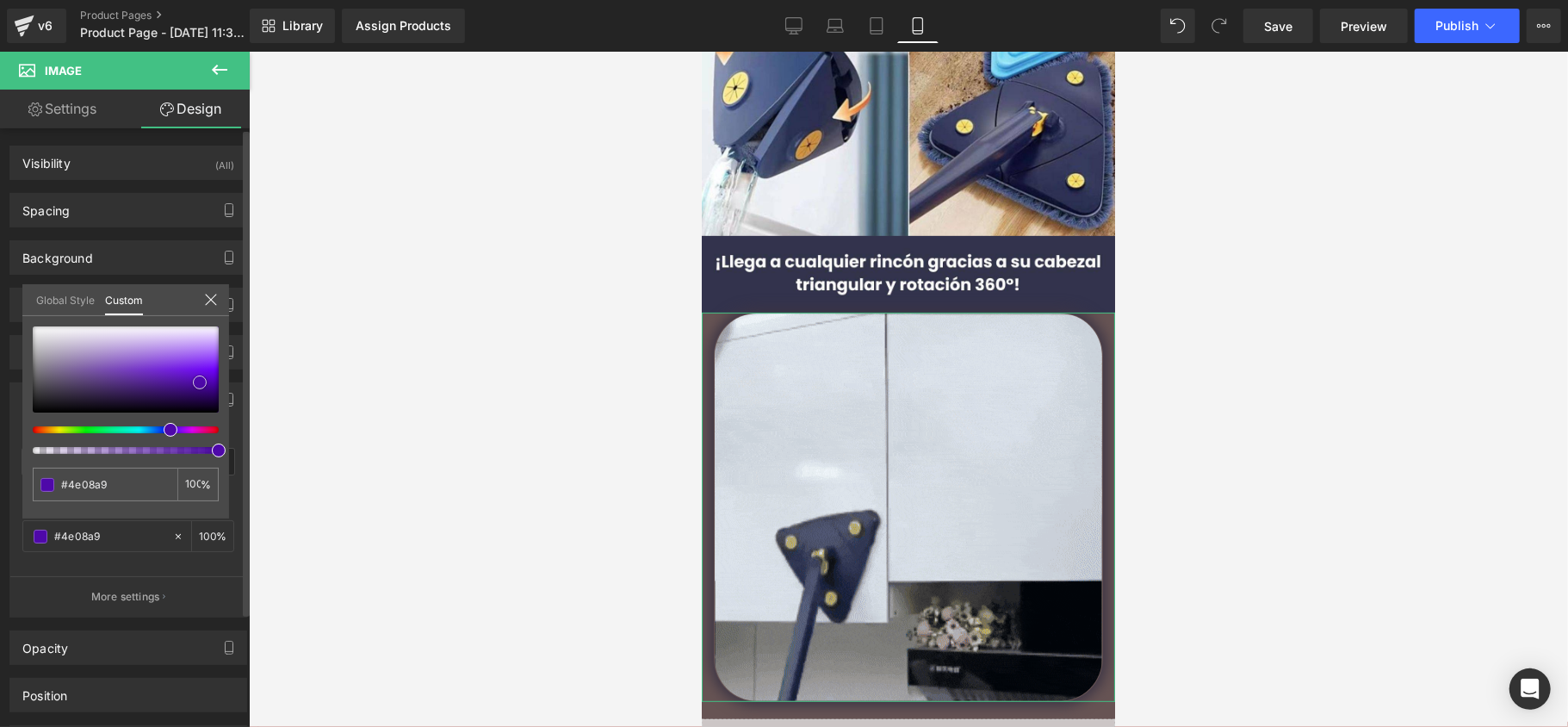
click at [200, 382] on div at bounding box center [125, 370] width 186 height 86
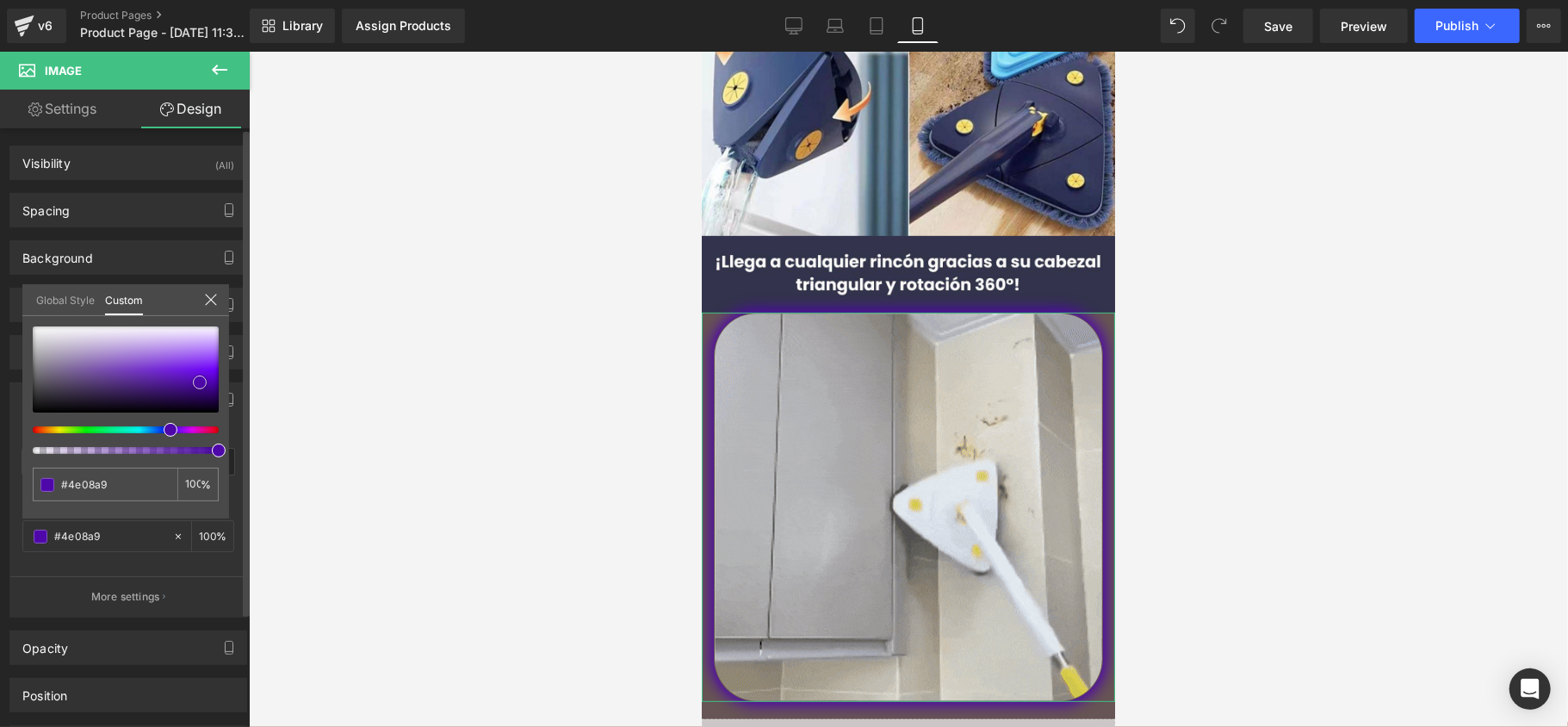
click at [166, 379] on div at bounding box center [125, 370] width 186 height 86
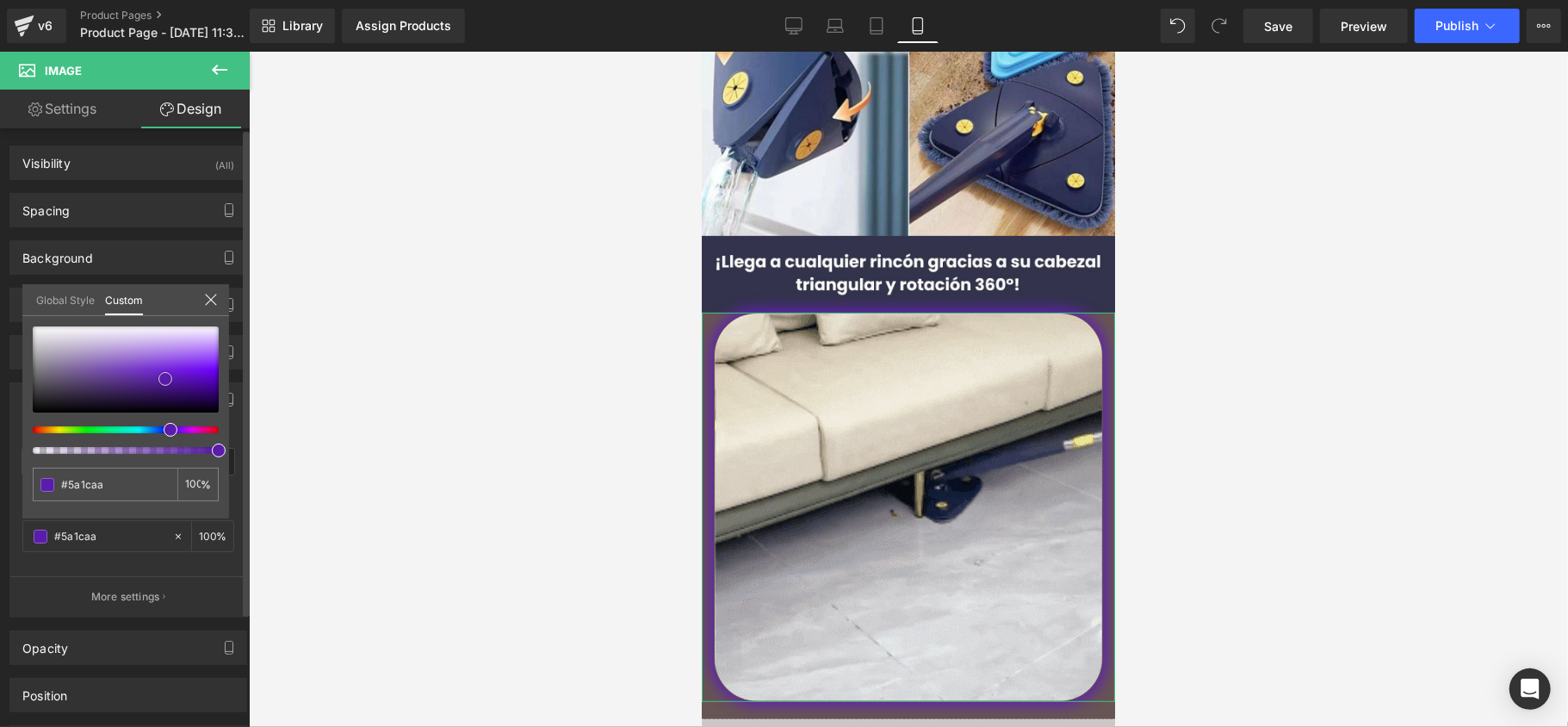
click at [154, 378] on div at bounding box center [125, 370] width 186 height 86
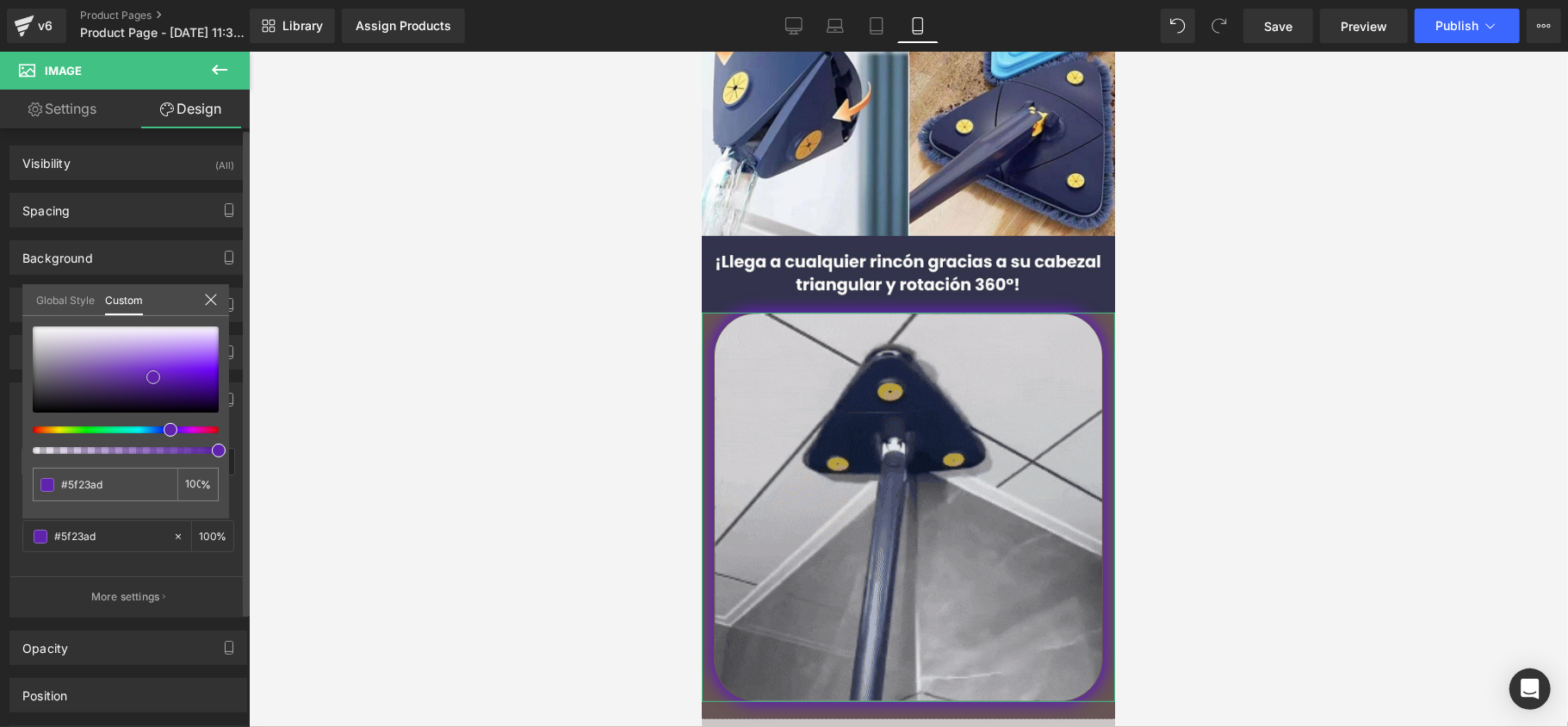
click at [146, 377] on span at bounding box center [153, 377] width 14 height 14
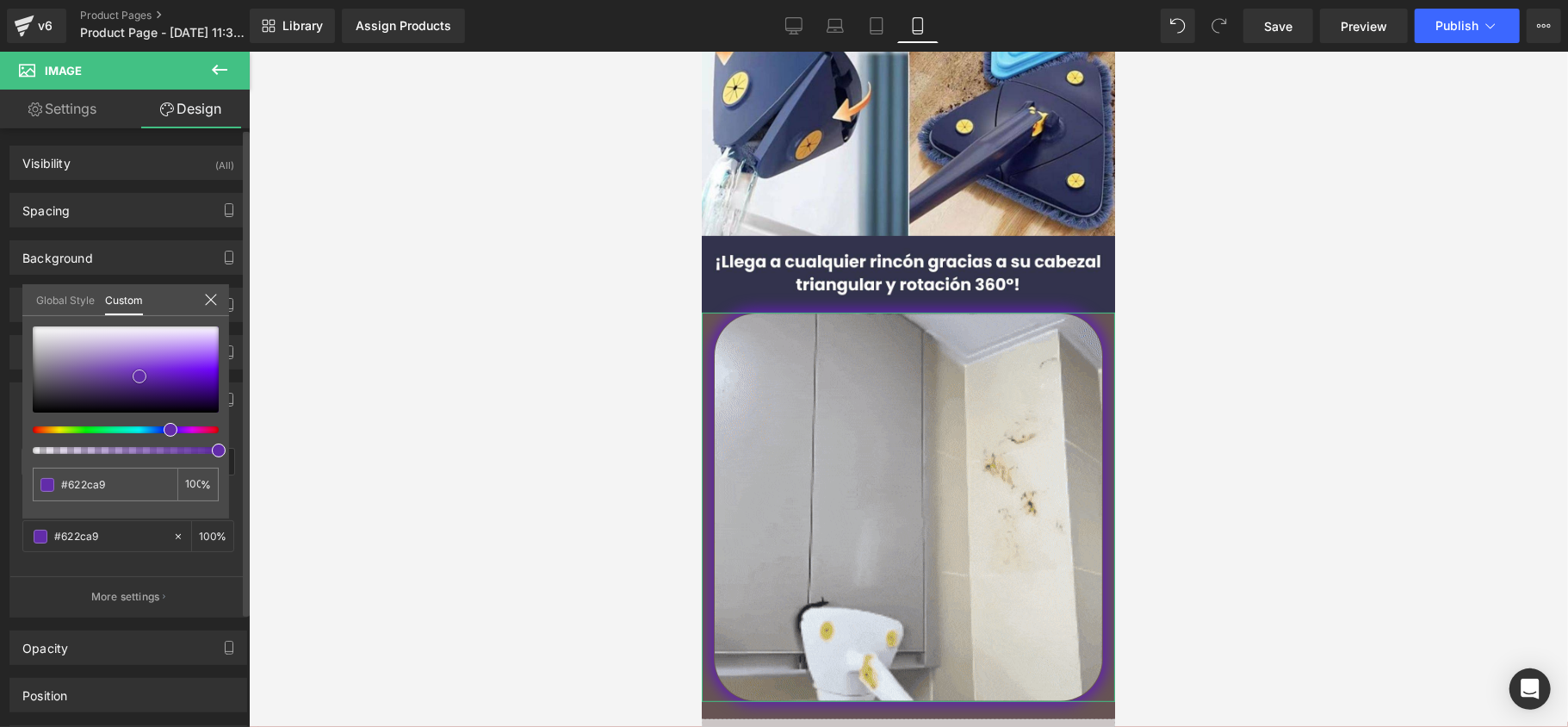
click at [140, 377] on div at bounding box center [125, 370] width 186 height 86
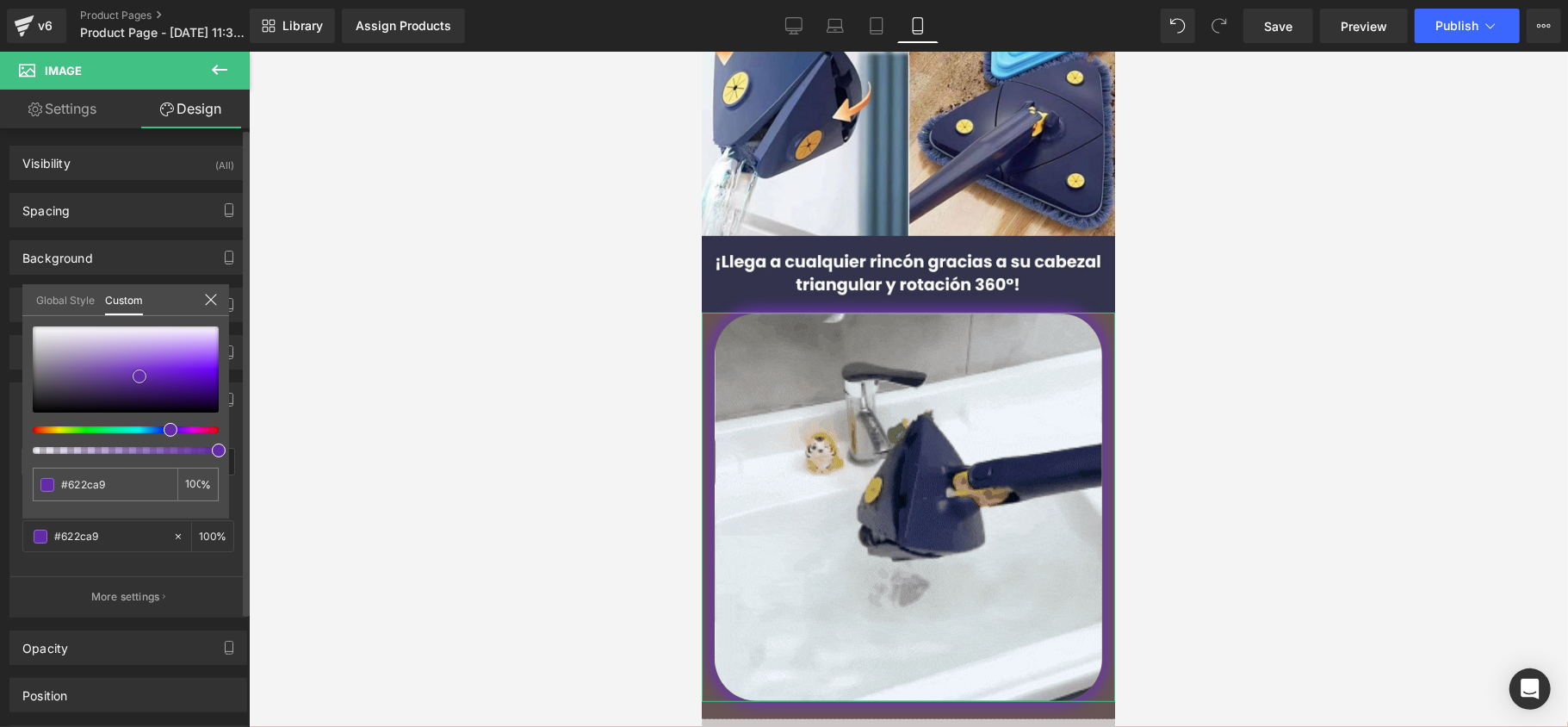
click at [131, 374] on div at bounding box center [125, 370] width 186 height 86
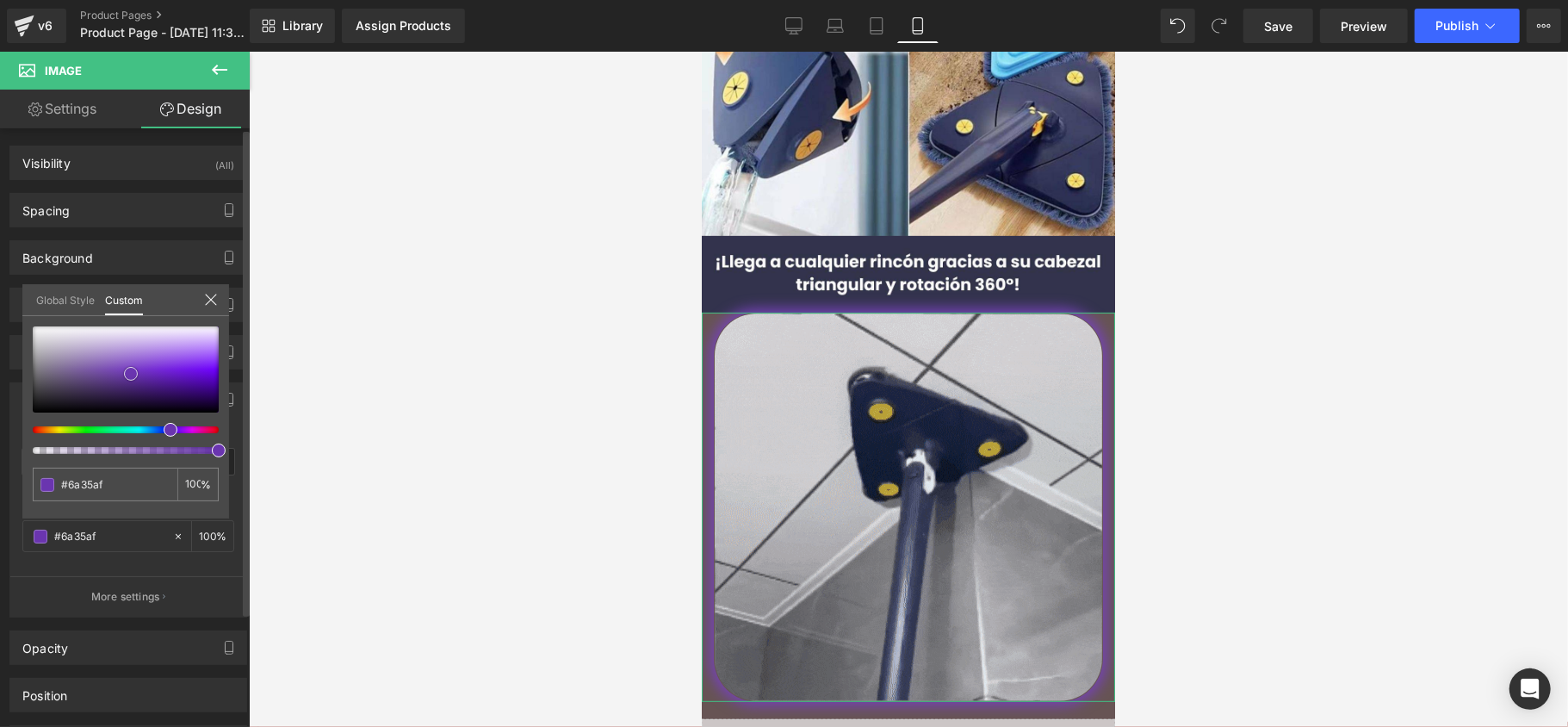
click at [118, 370] on div at bounding box center [125, 370] width 186 height 86
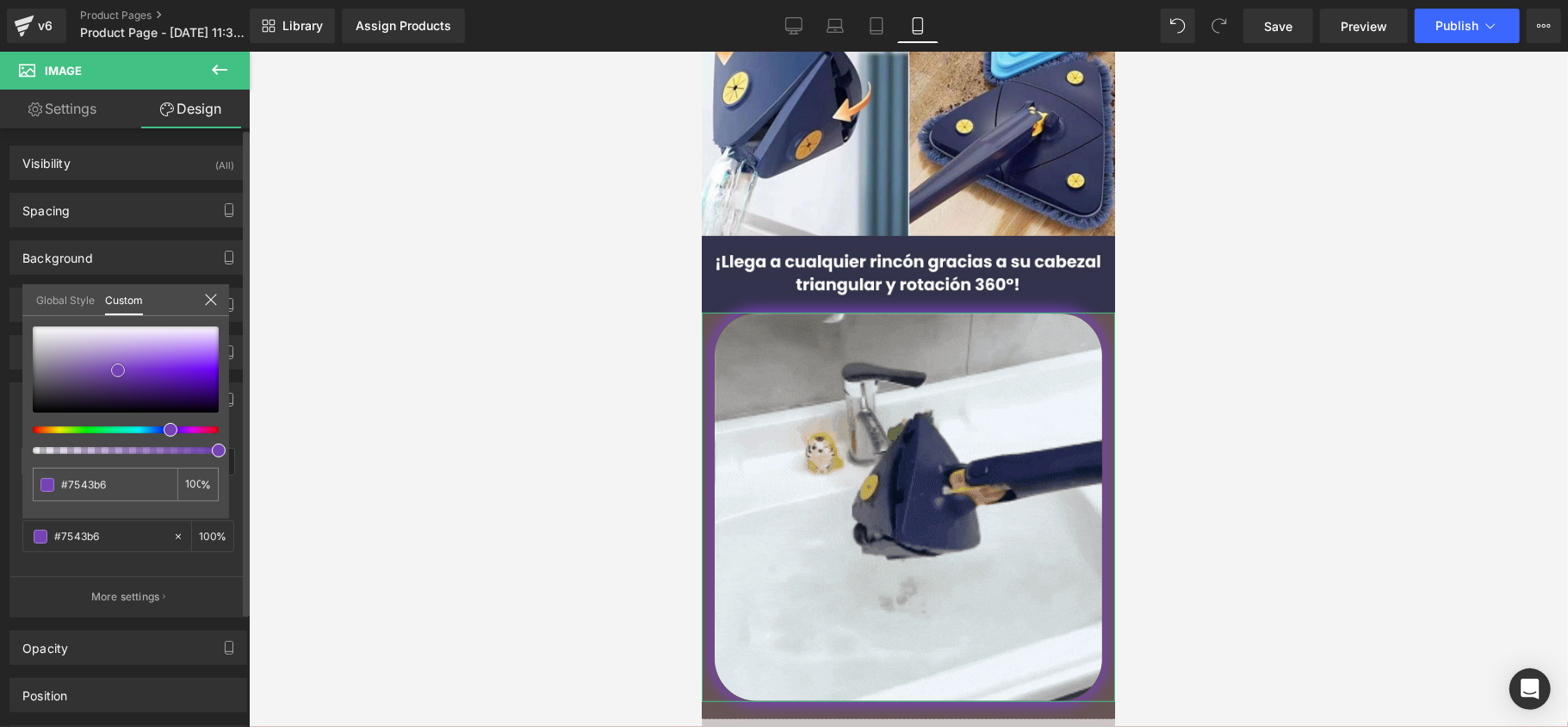
click at [87, 366] on div at bounding box center [125, 370] width 186 height 86
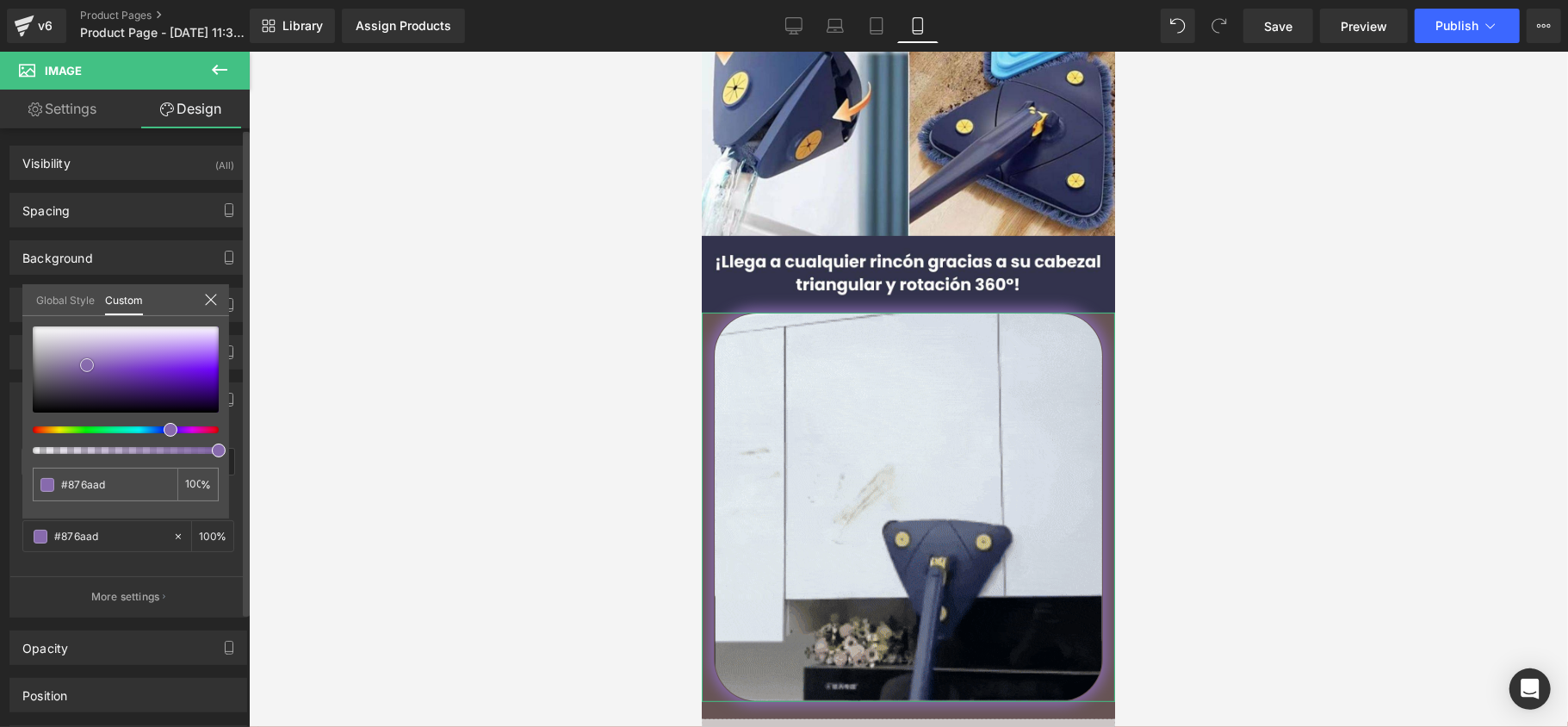
drag, startPoint x: 78, startPoint y: 357, endPoint x: 67, endPoint y: 349, distance: 13.6
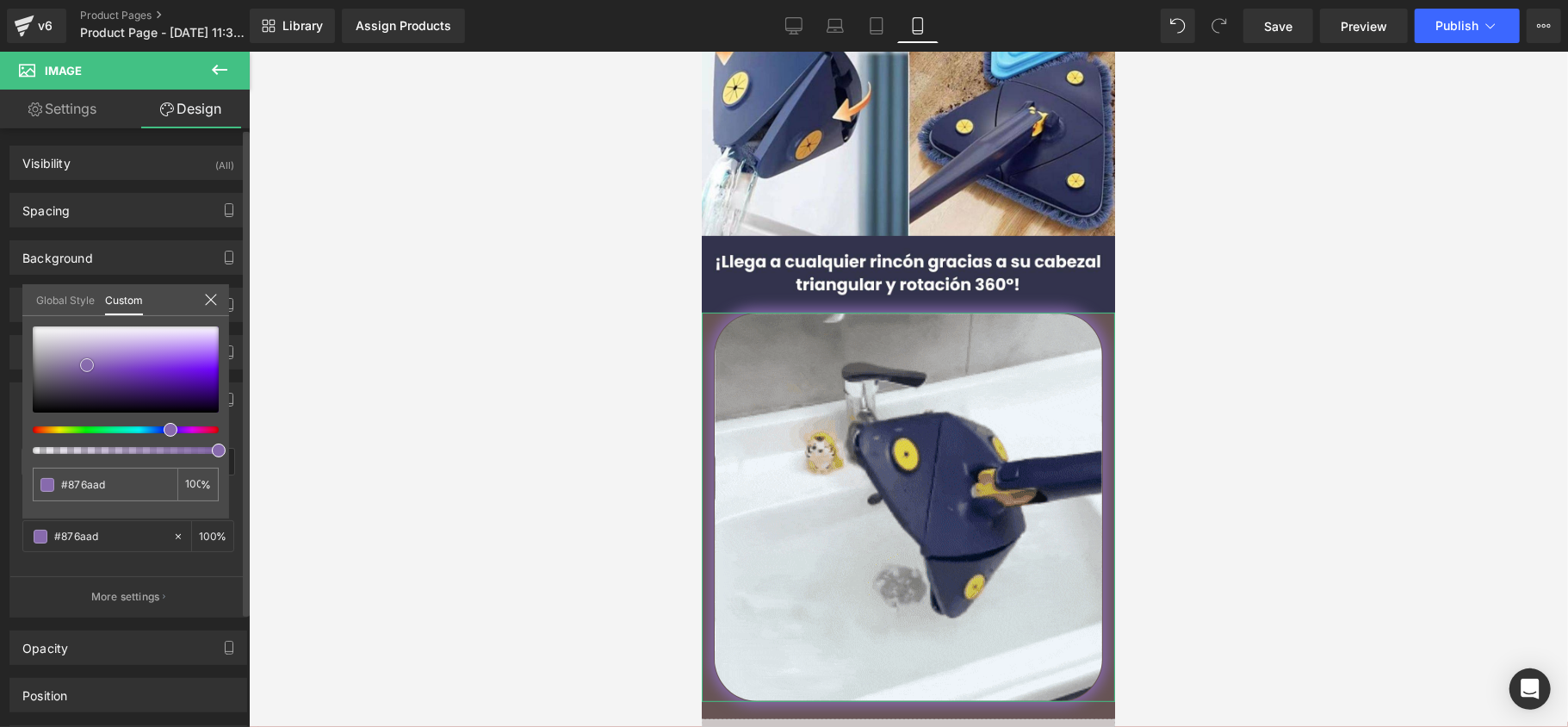
click at [77, 357] on div at bounding box center [125, 370] width 186 height 86
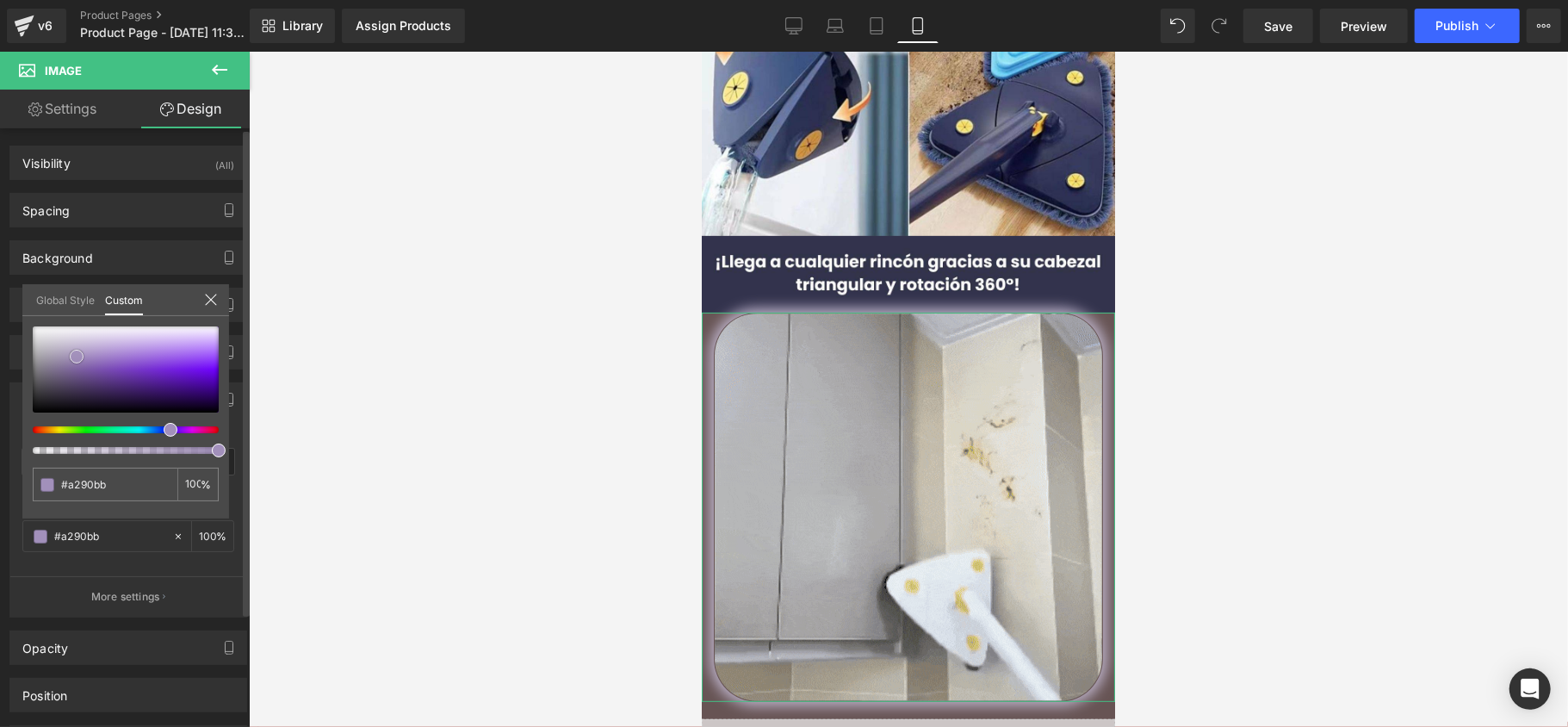
click at [67, 348] on div at bounding box center [125, 370] width 186 height 86
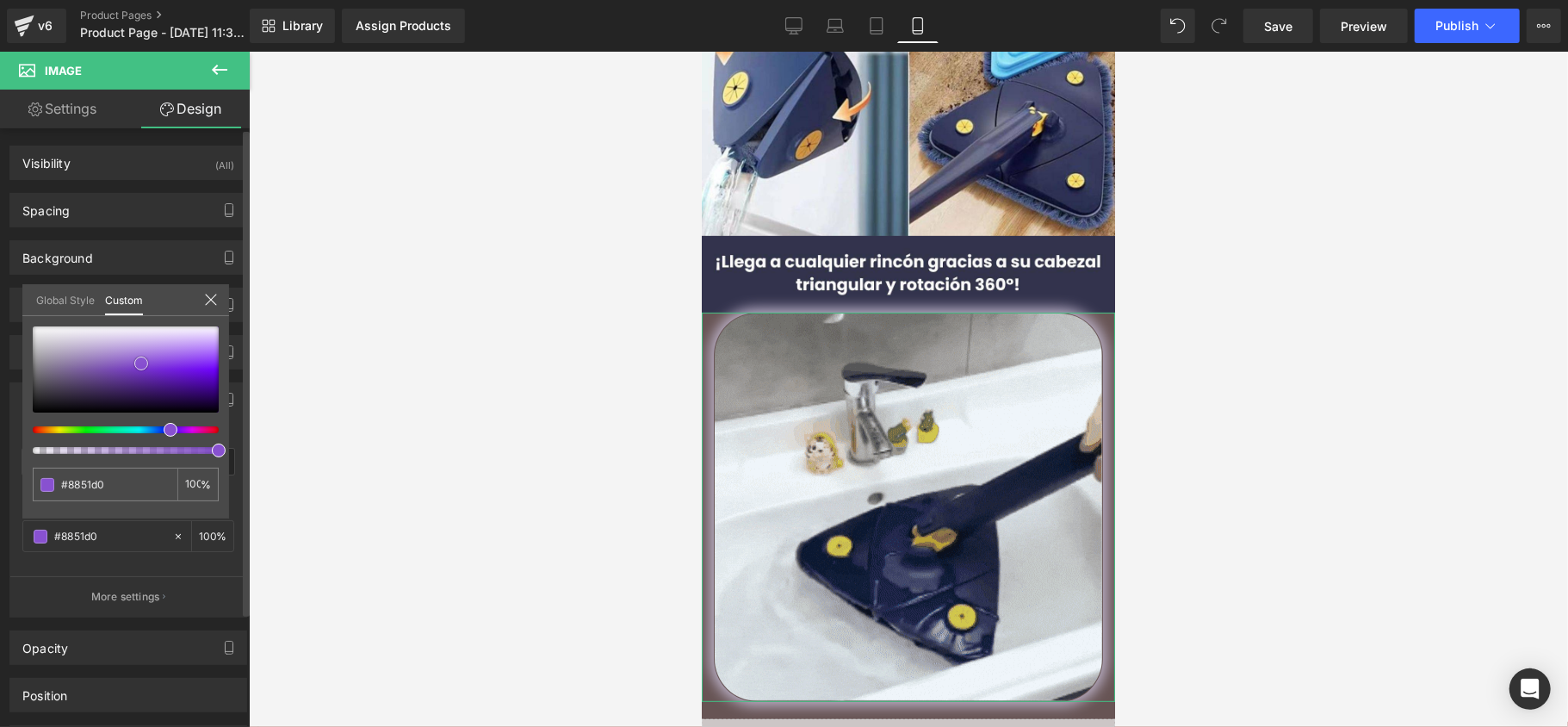
click at [140, 363] on div at bounding box center [125, 370] width 186 height 86
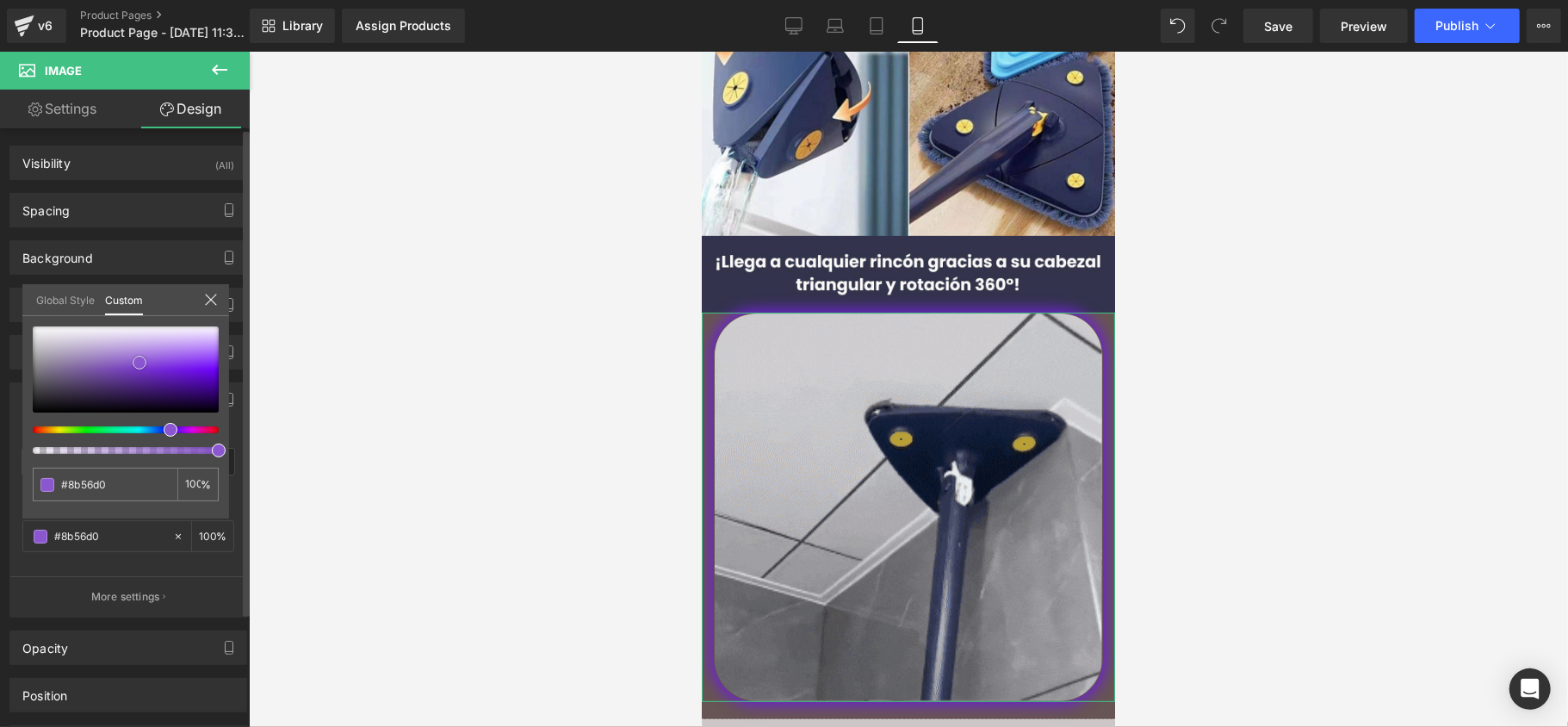
click at [160, 372] on div at bounding box center [125, 370] width 186 height 86
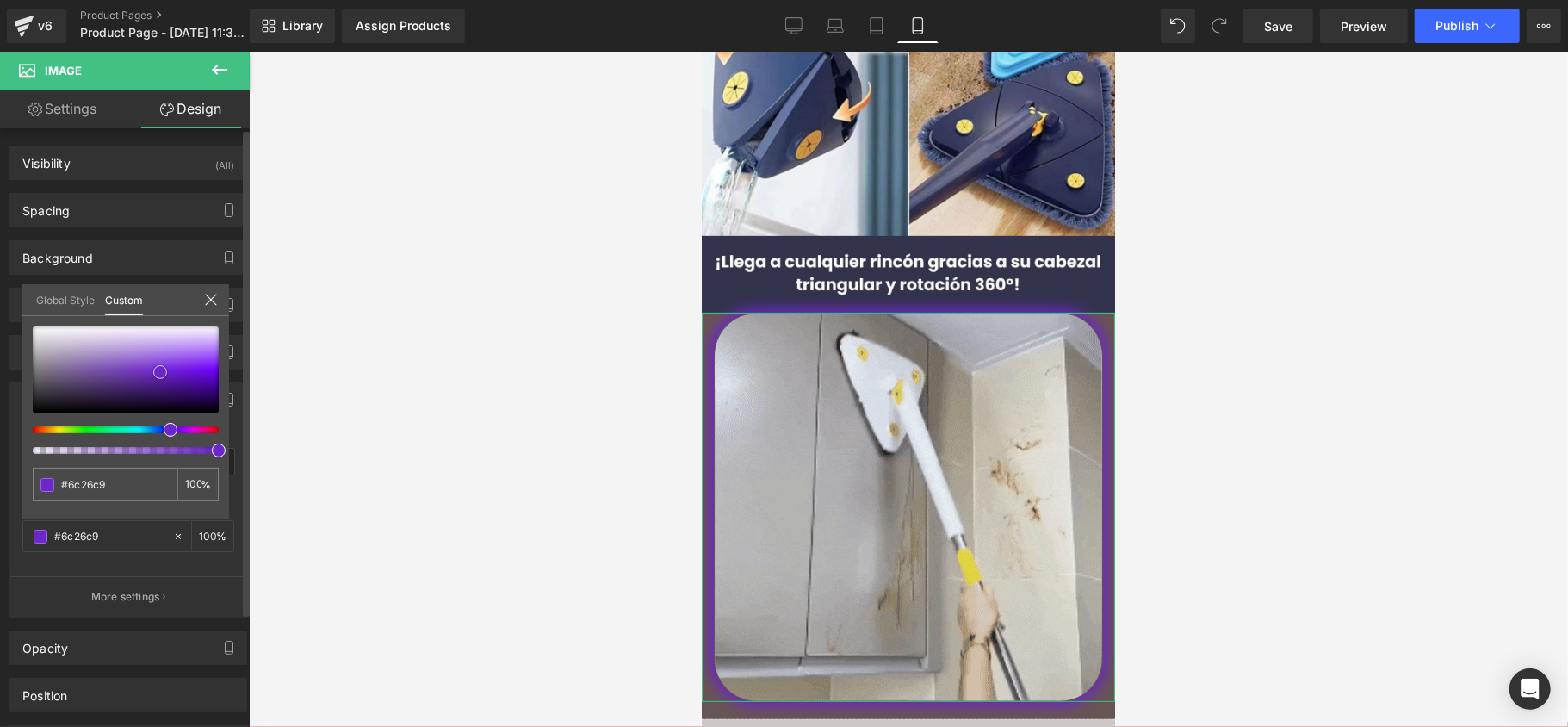
click at [194, 384] on div at bounding box center [125, 370] width 186 height 86
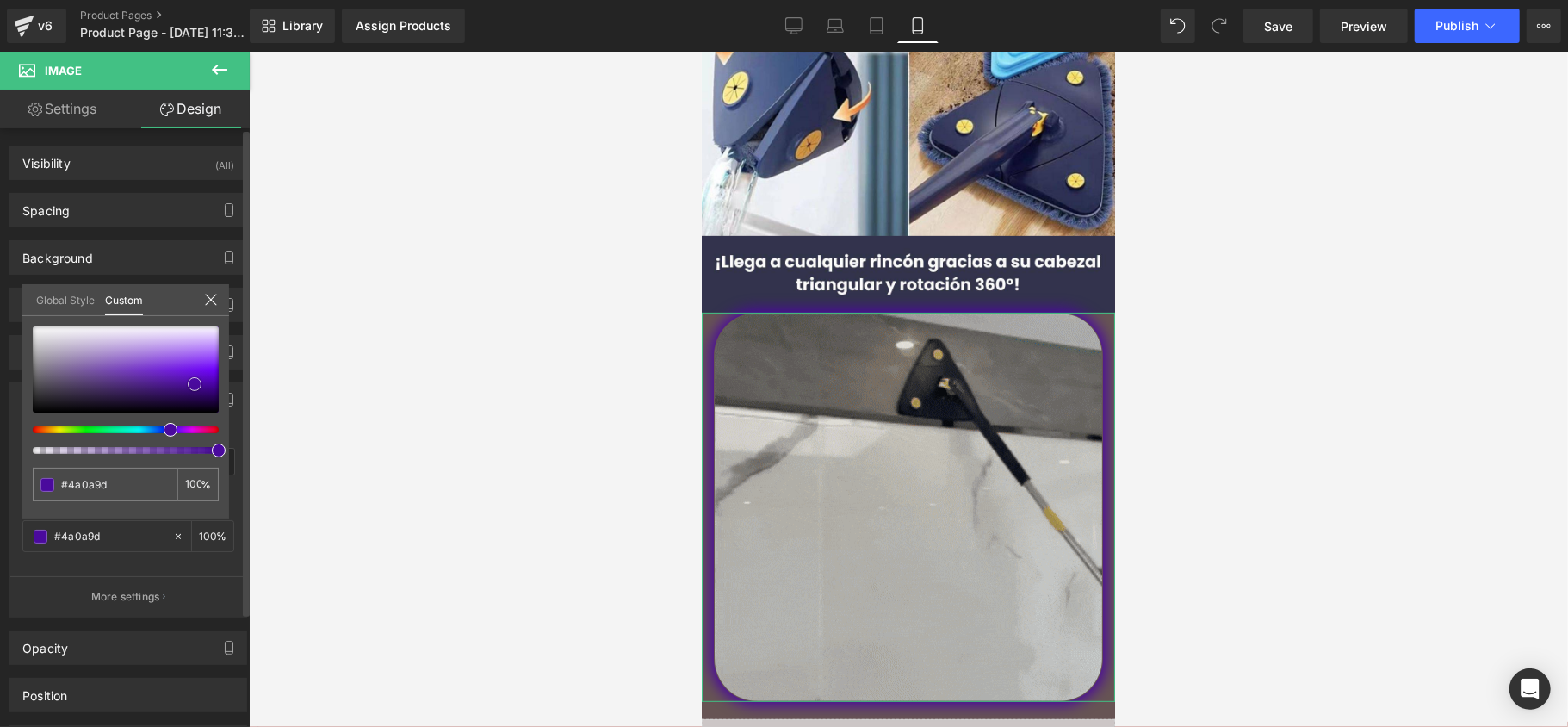
click at [198, 388] on span at bounding box center [194, 384] width 14 height 14
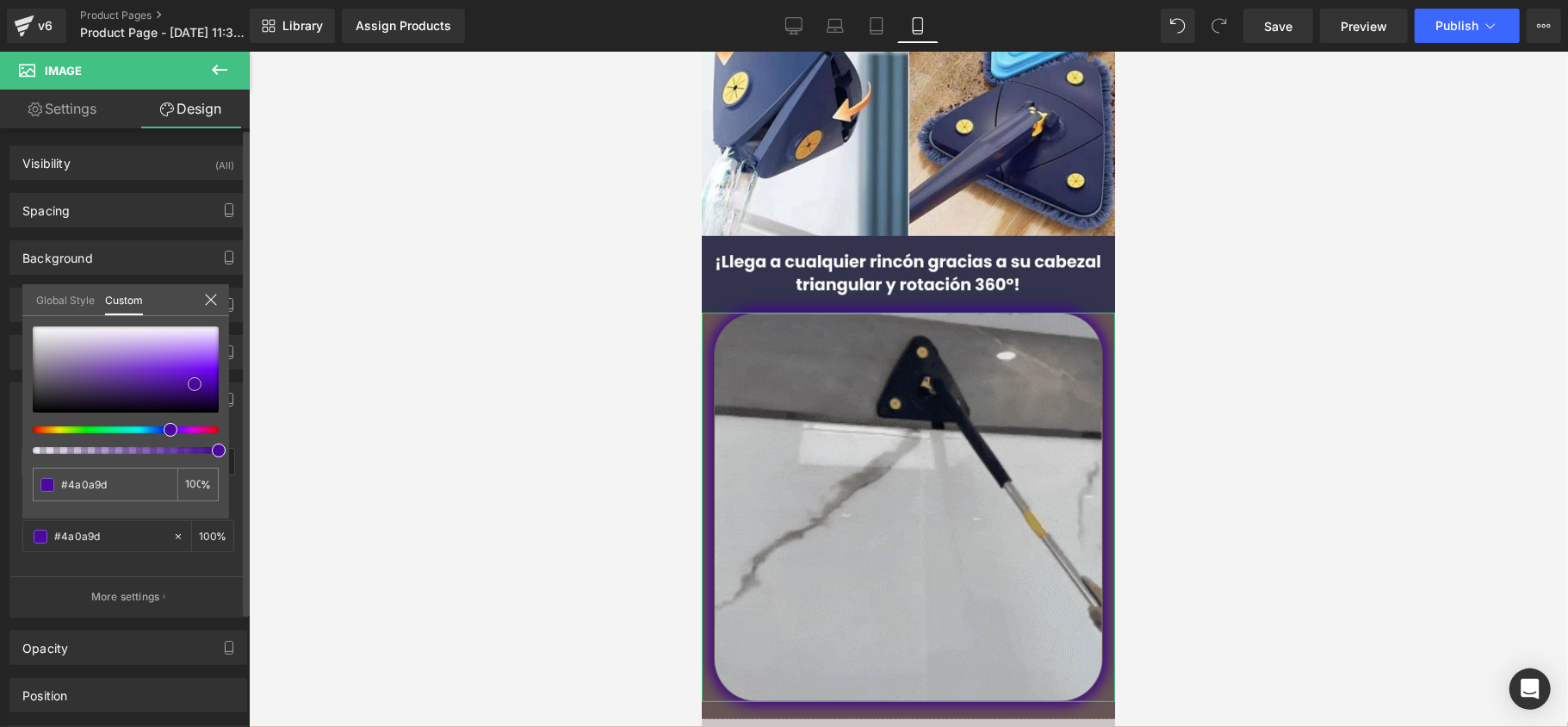
click at [204, 388] on div at bounding box center [125, 370] width 186 height 86
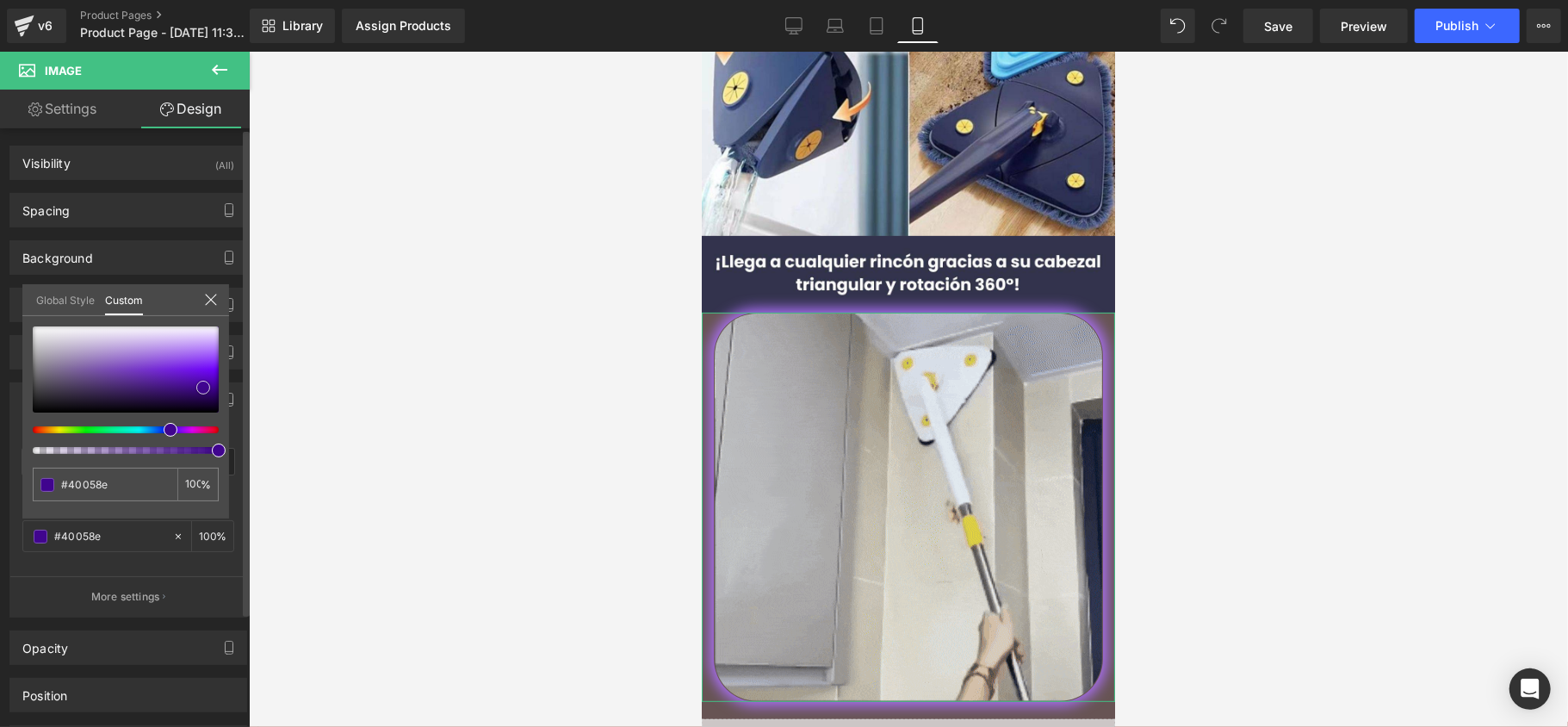
click at [207, 352] on div at bounding box center [125, 370] width 186 height 86
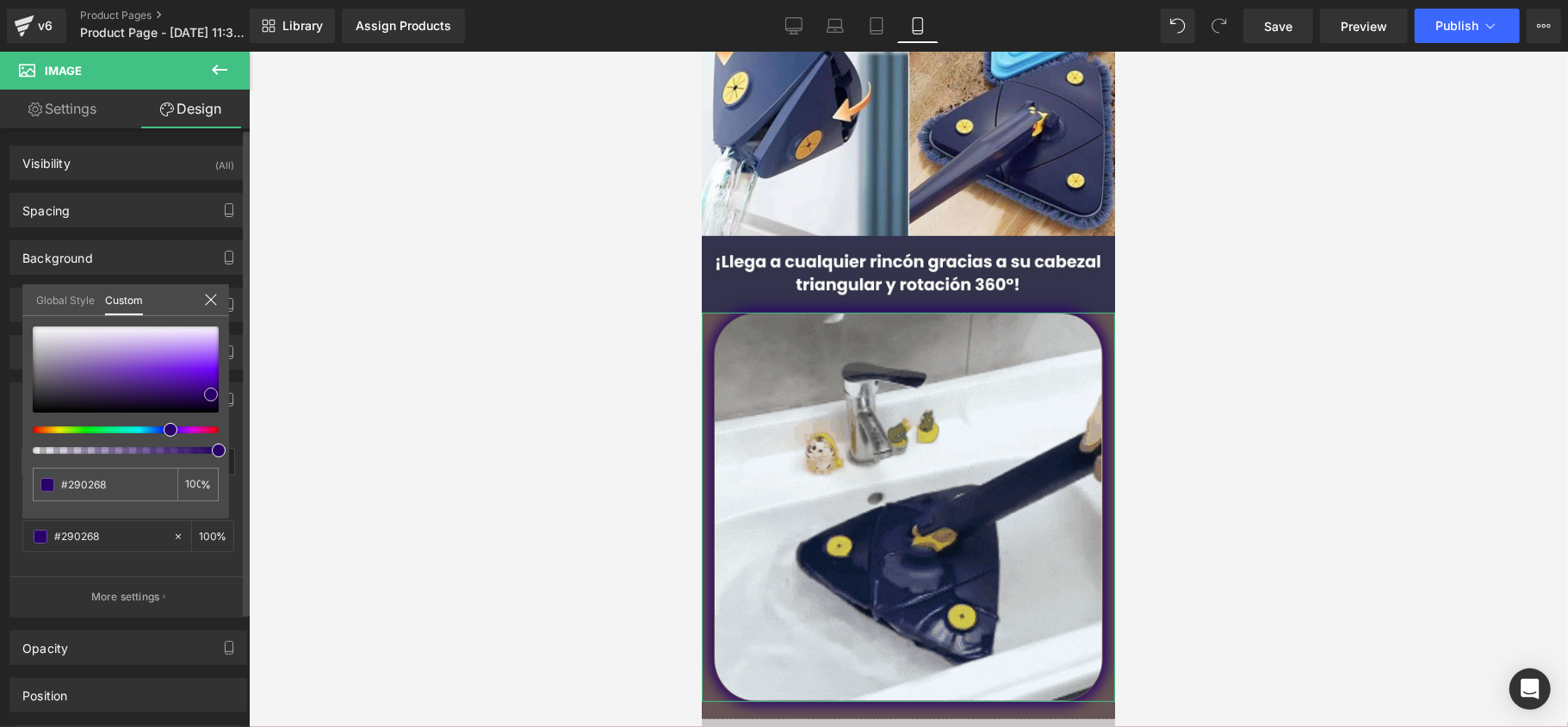
drag, startPoint x: 205, startPoint y: 357, endPoint x: 208, endPoint y: 400, distance: 43.1
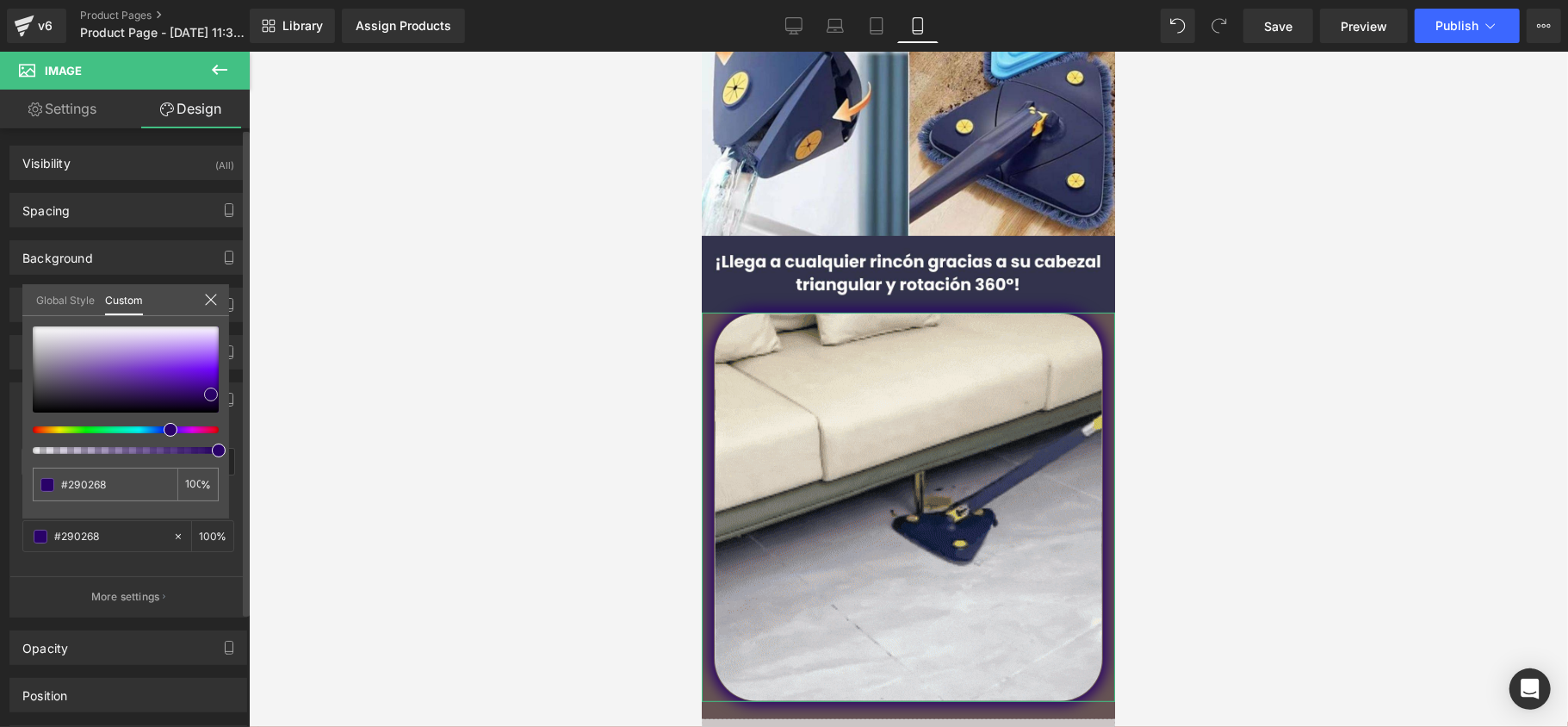
click at [208, 400] on span at bounding box center [211, 395] width 14 height 14
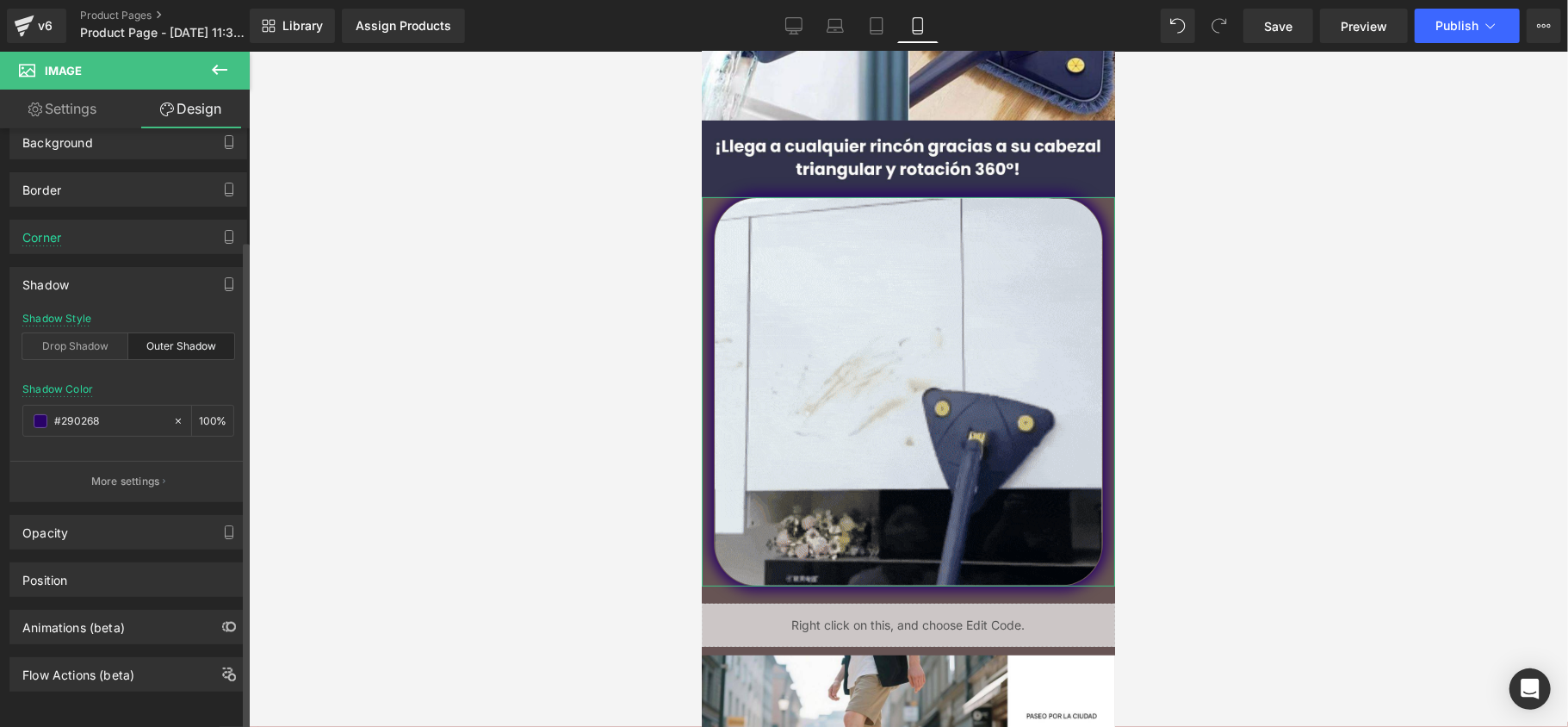
scroll to position [139, 0]
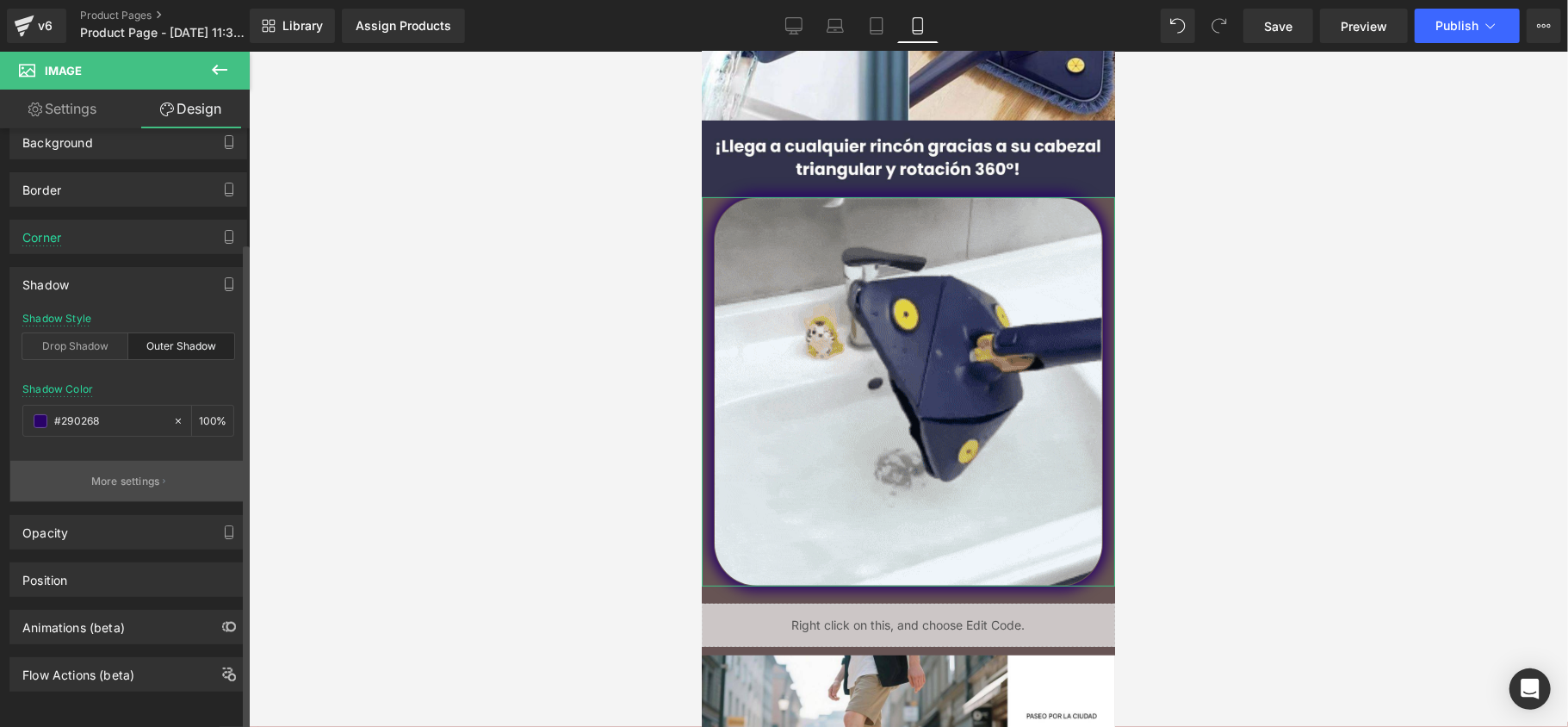
click at [96, 474] on p "More settings" at bounding box center [126, 482] width 68 height 16
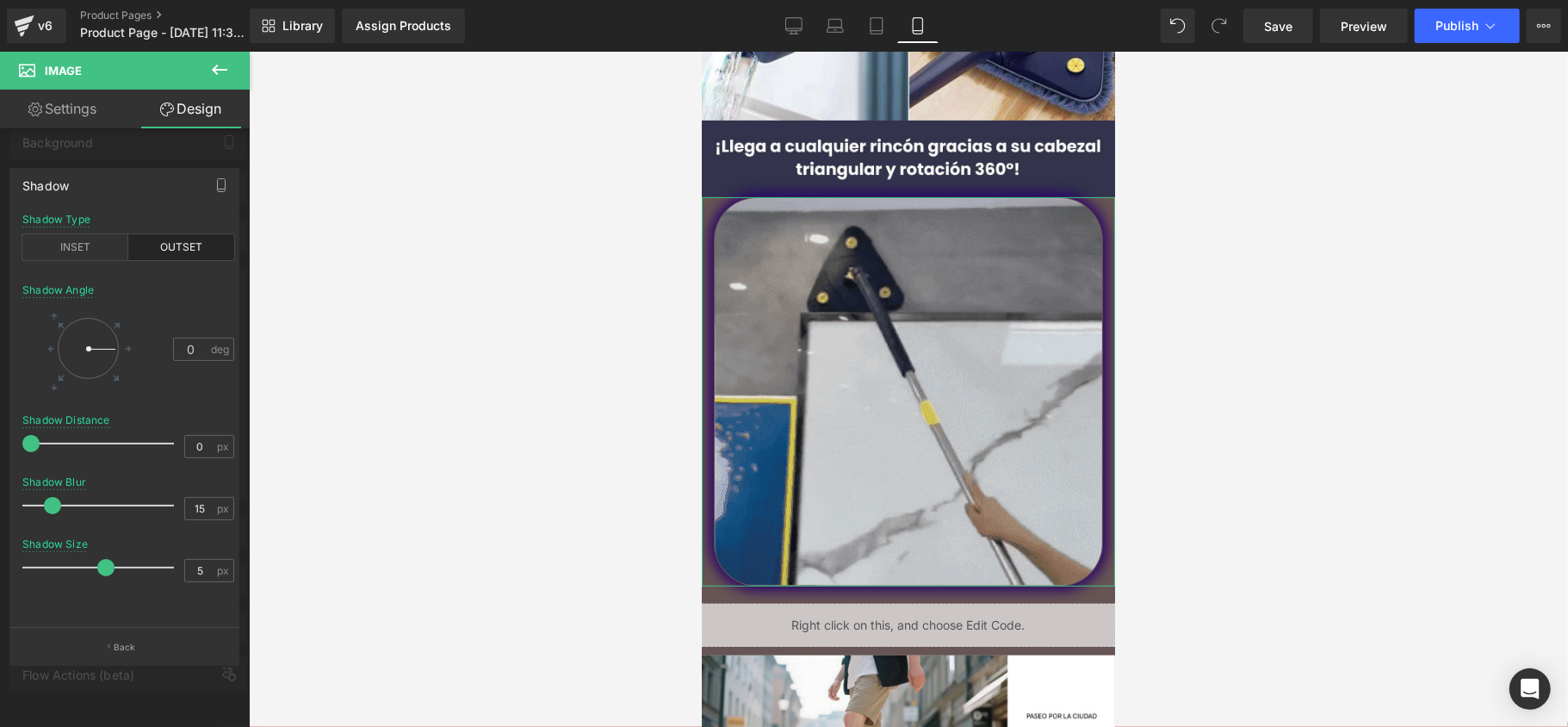
click at [178, 169] on div "Shadow" at bounding box center [124, 184] width 229 height 32
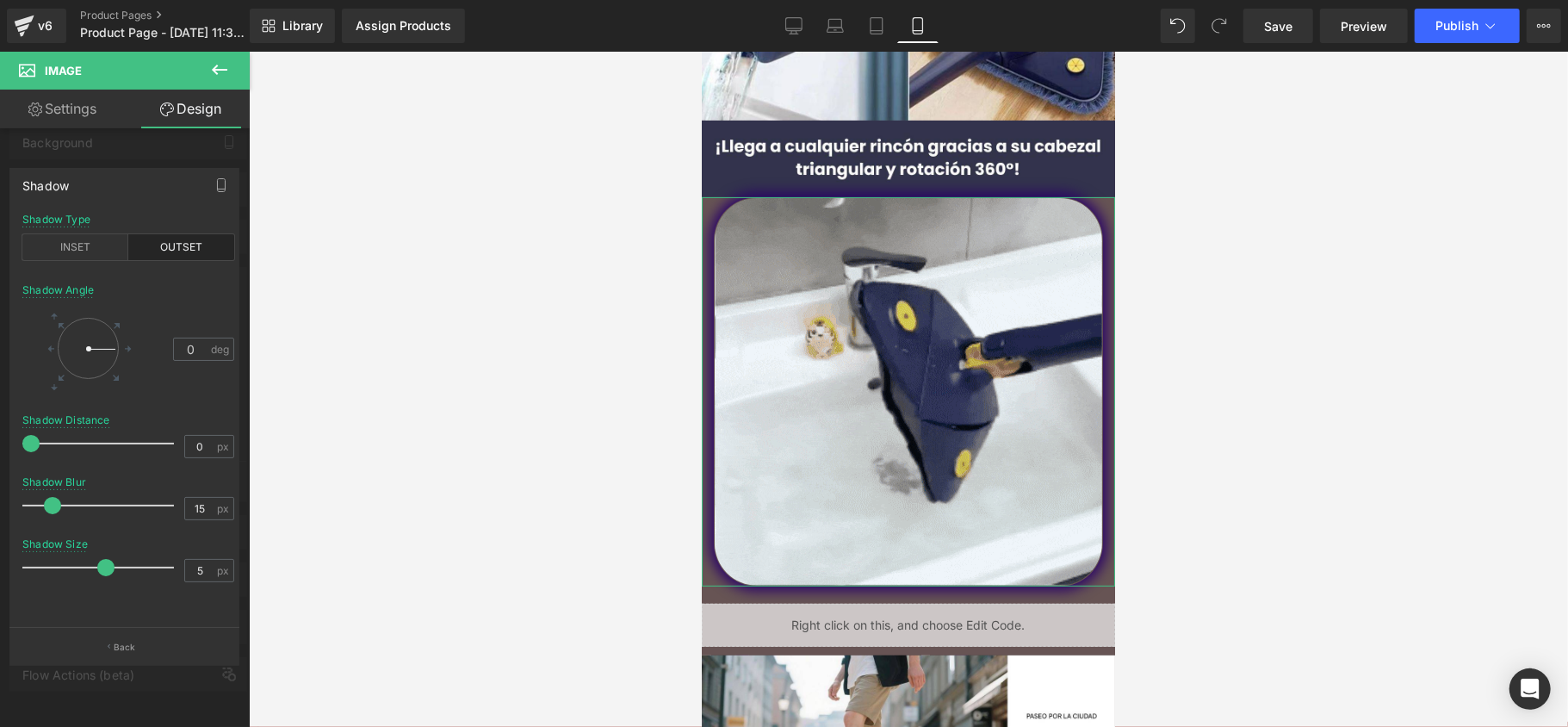
click at [180, 191] on div "Shadow" at bounding box center [124, 184] width 229 height 32
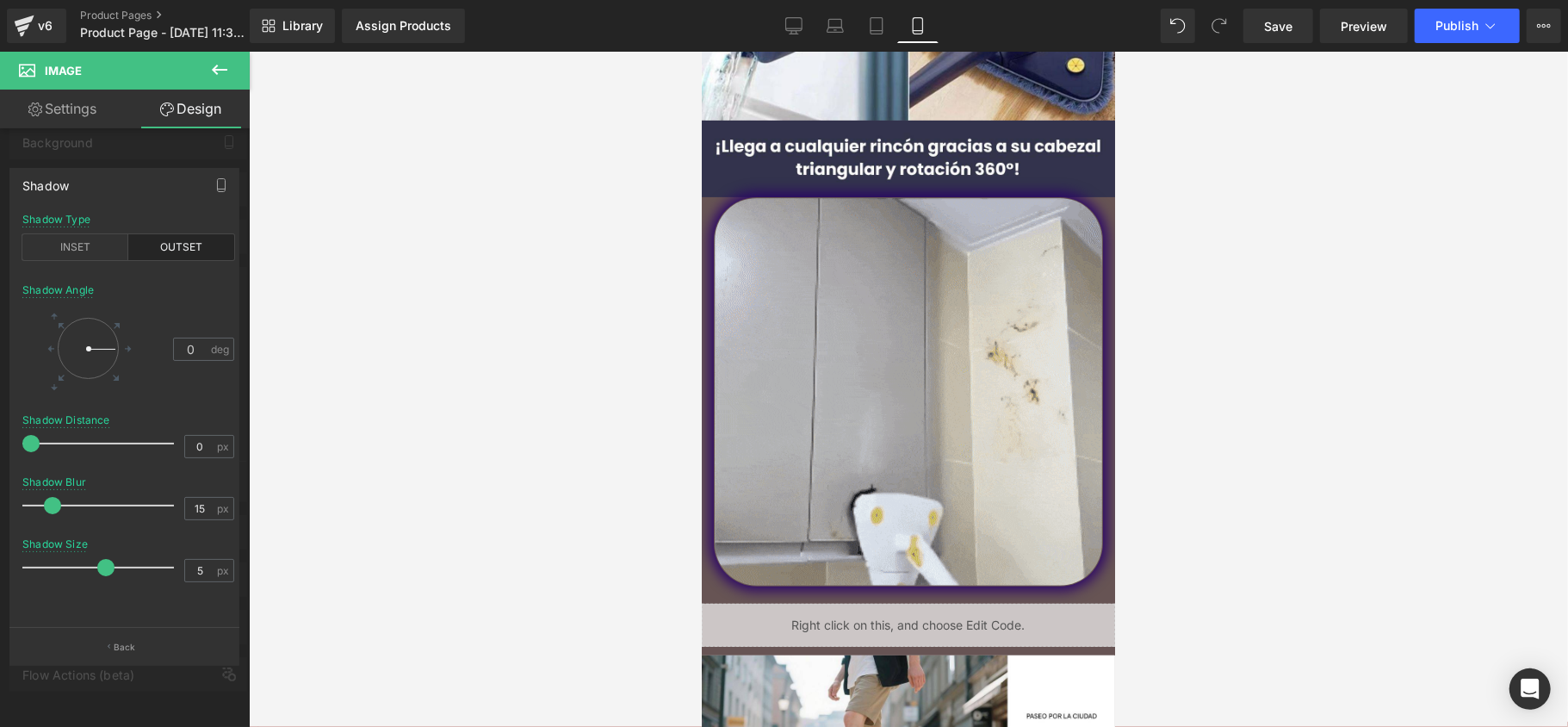
click at [217, 69] on icon at bounding box center [219, 69] width 16 height 10
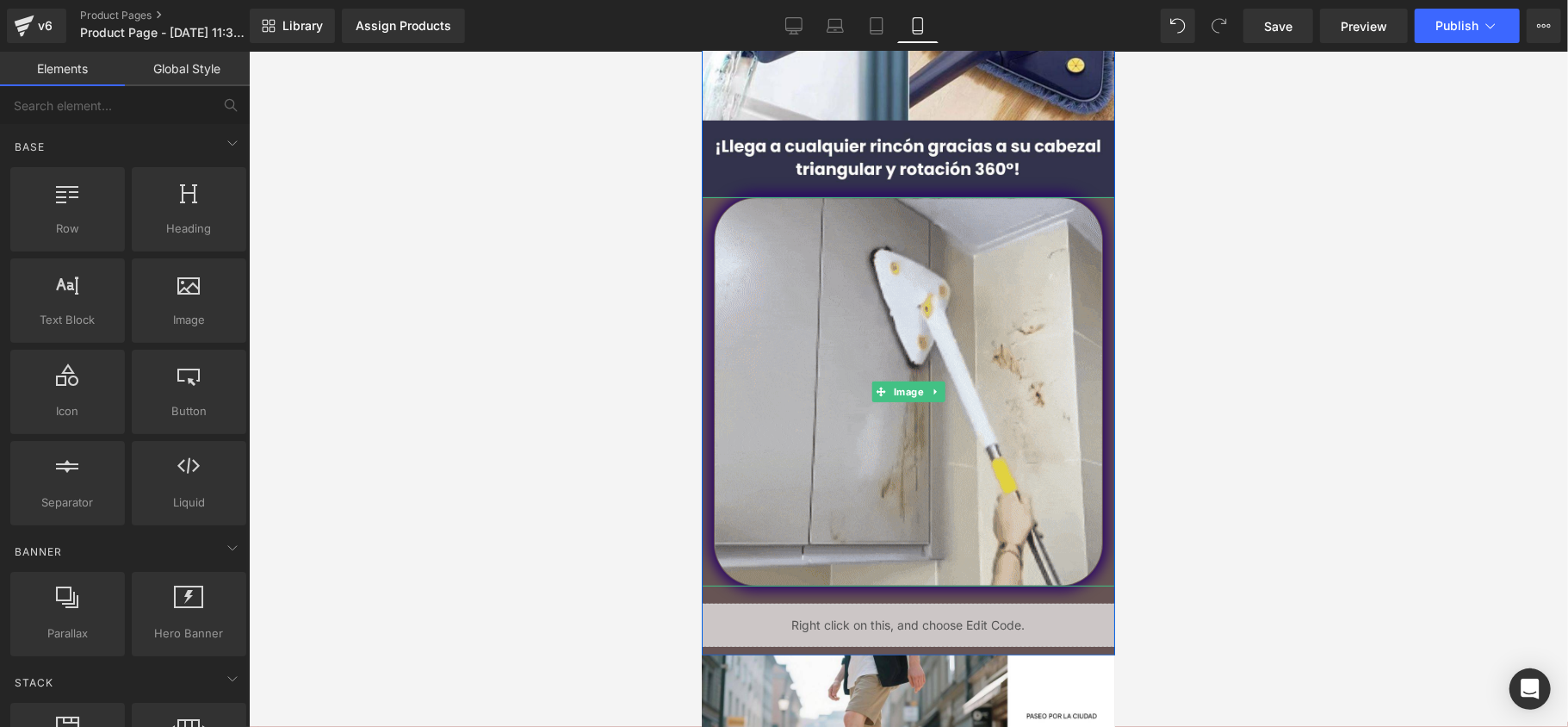
click at [704, 214] on div at bounding box center [907, 391] width 414 height 390
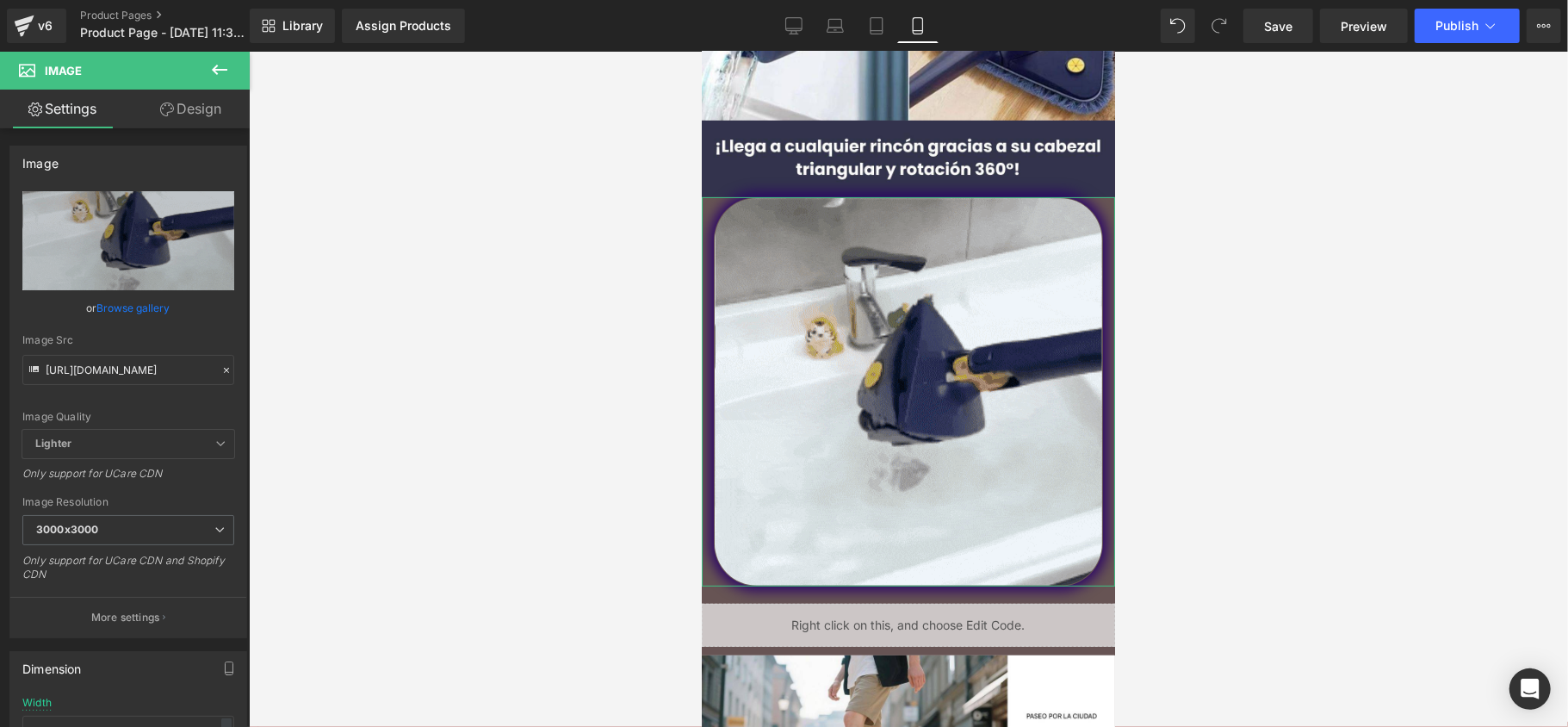
click at [186, 105] on link "Design" at bounding box center [191, 109] width 125 height 39
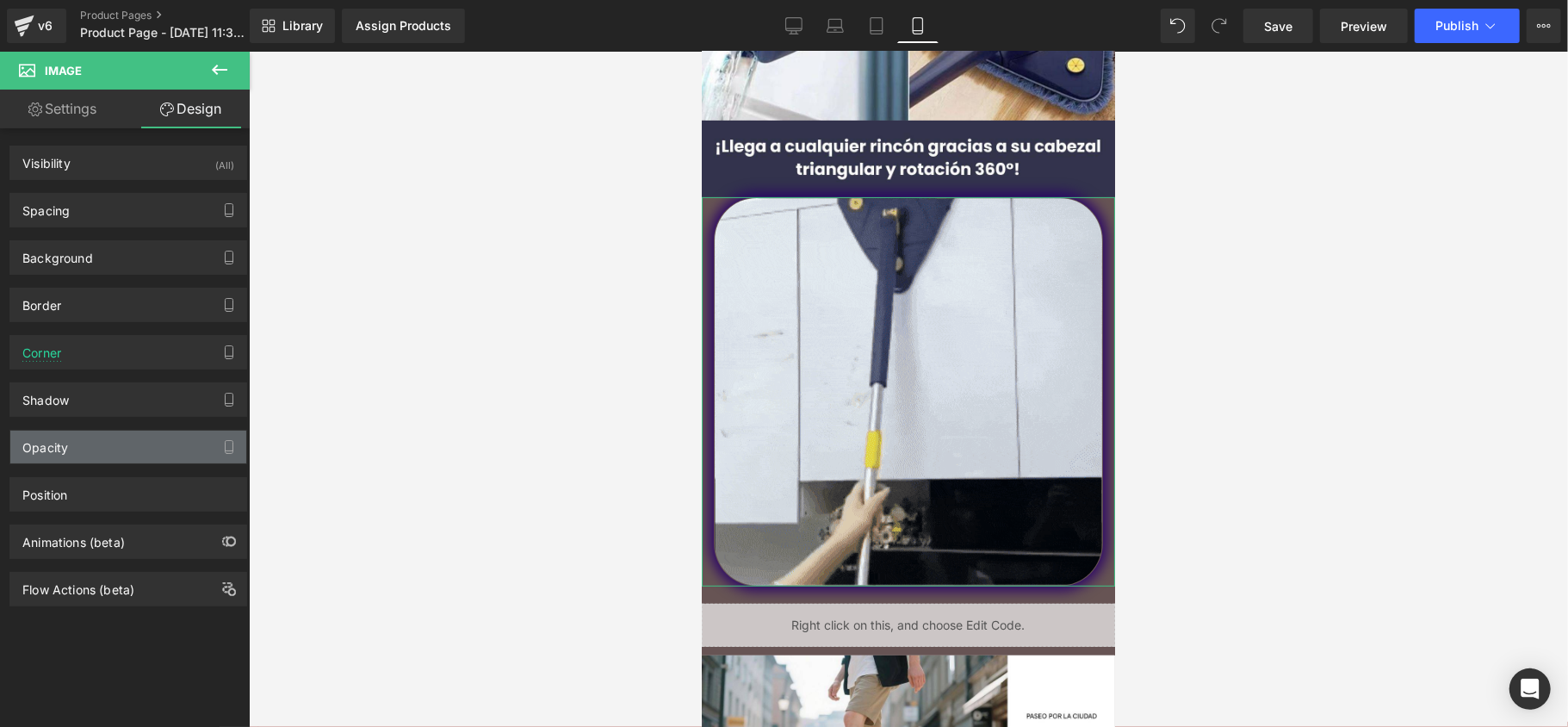
click at [93, 448] on div "Opacity" at bounding box center [128, 446] width 236 height 32
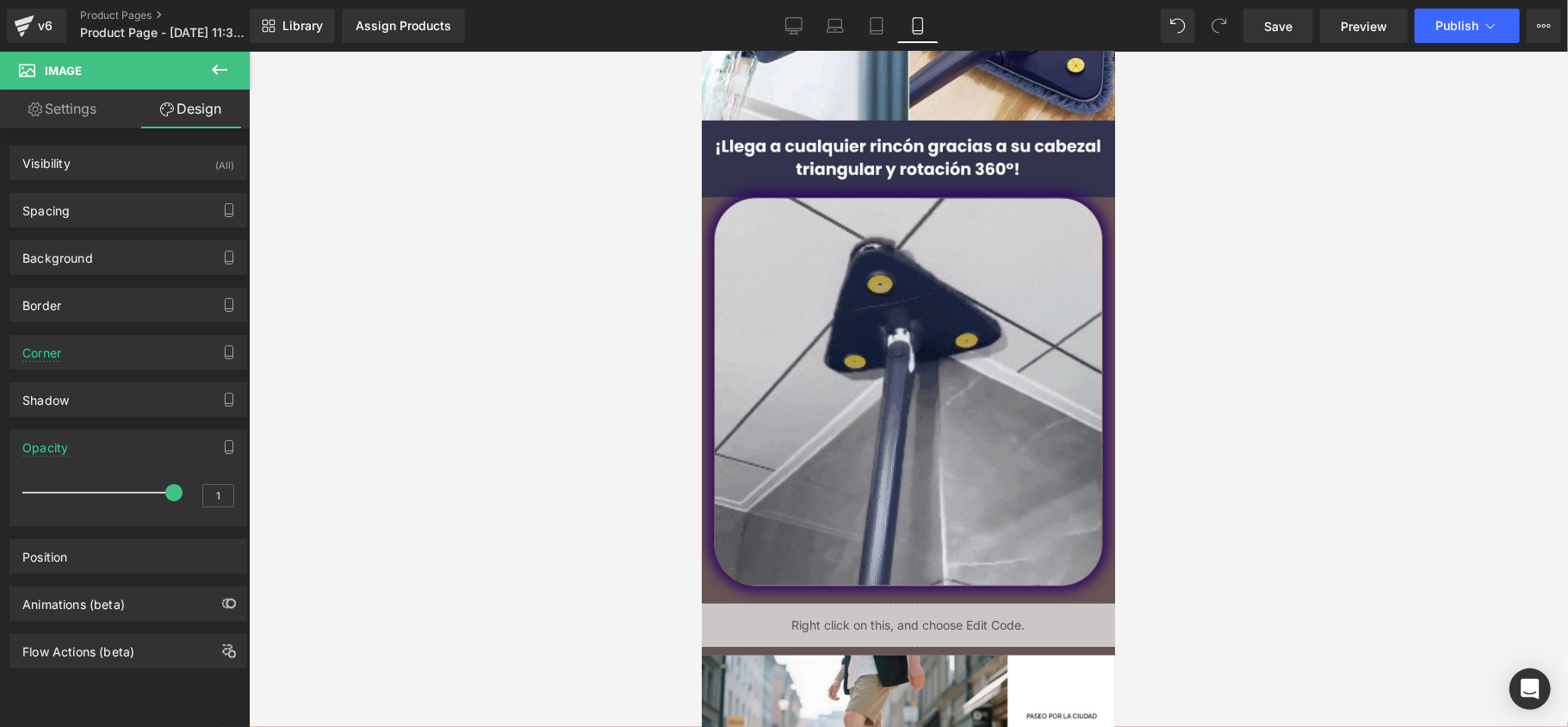
drag, startPoint x: 150, startPoint y: 500, endPoint x: 256, endPoint y: 524, distance: 108.7
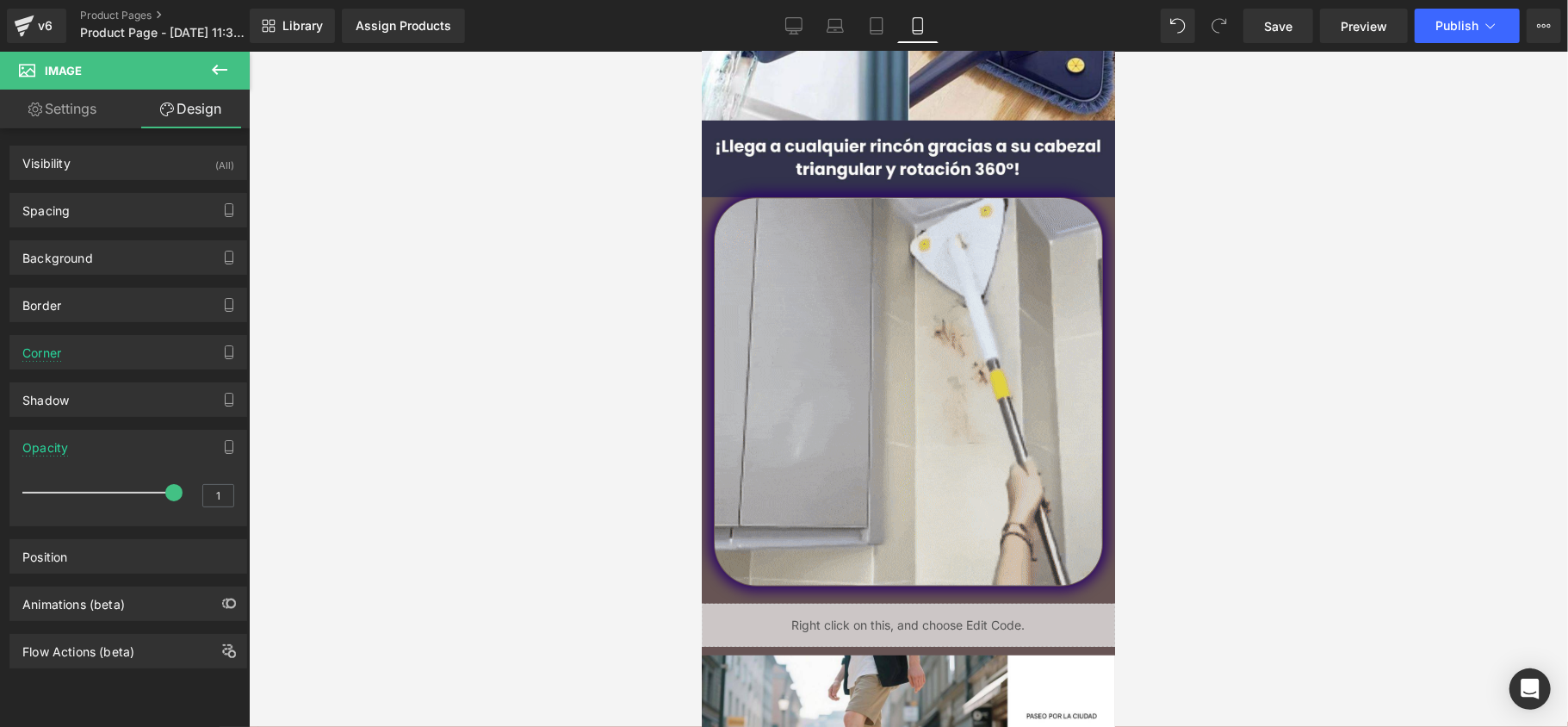
click at [256, 524] on div "Image You are previewing how the will restyle your page. You can not edit Eleme…" at bounding box center [784, 378] width 1568 height 757
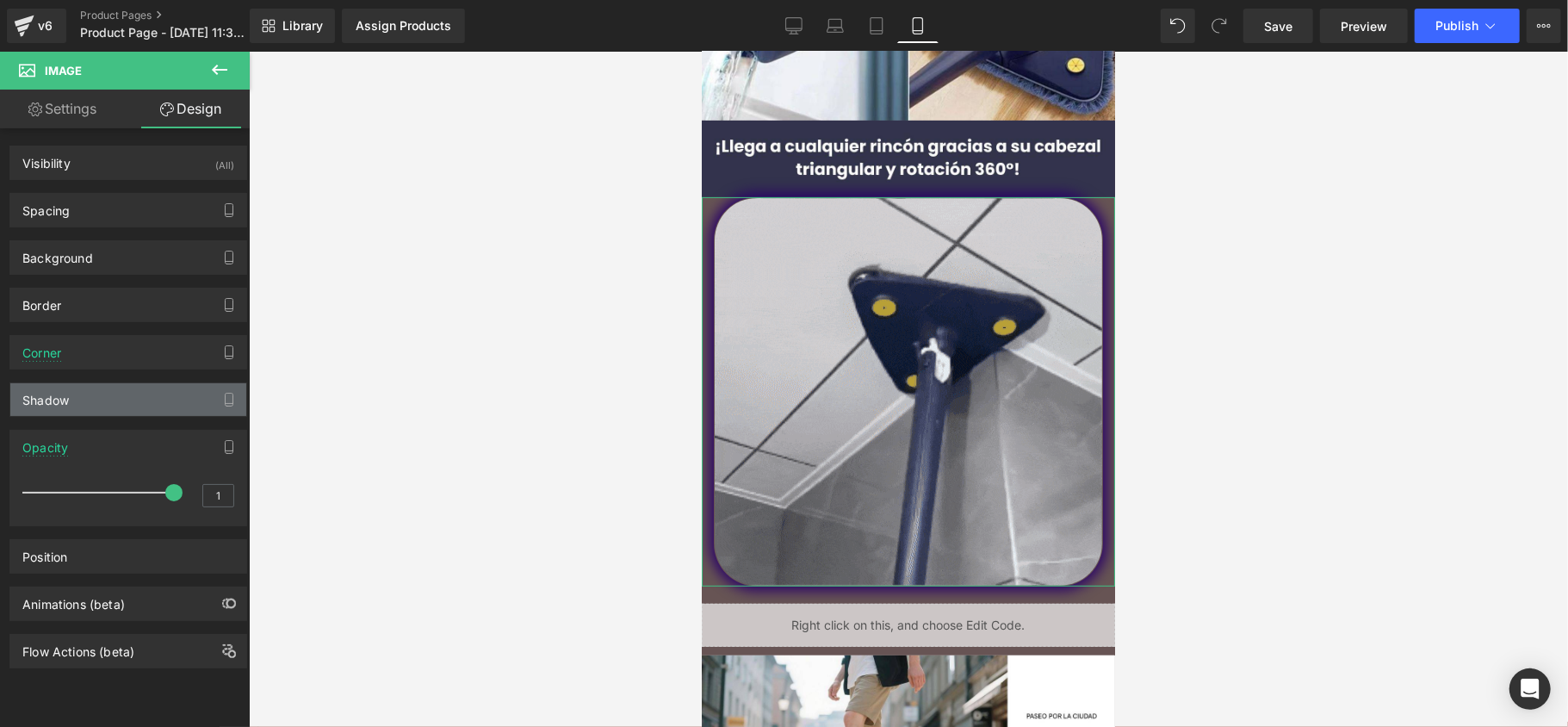
click at [104, 405] on div "Shadow" at bounding box center [128, 399] width 236 height 32
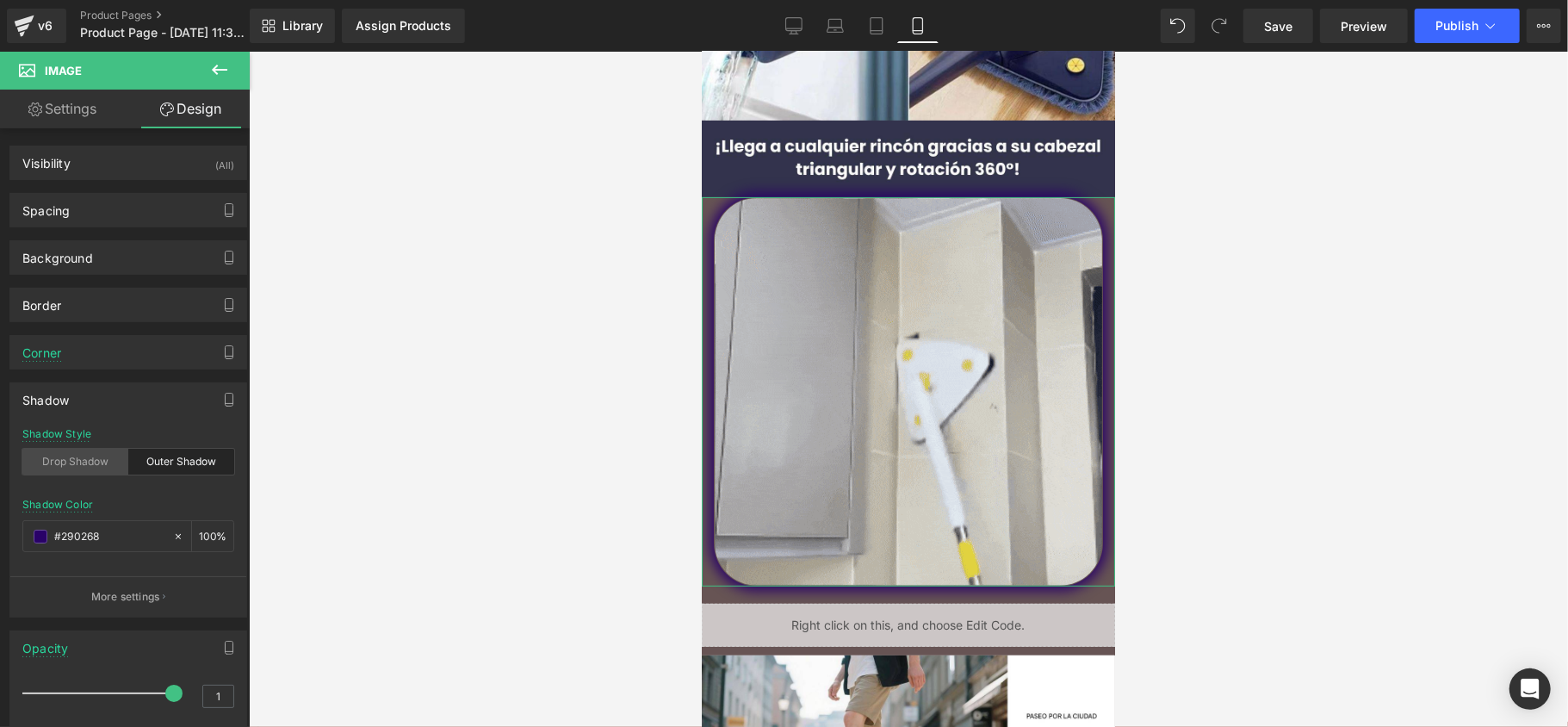
click at [106, 470] on div "Drop Shadow" at bounding box center [75, 462] width 106 height 26
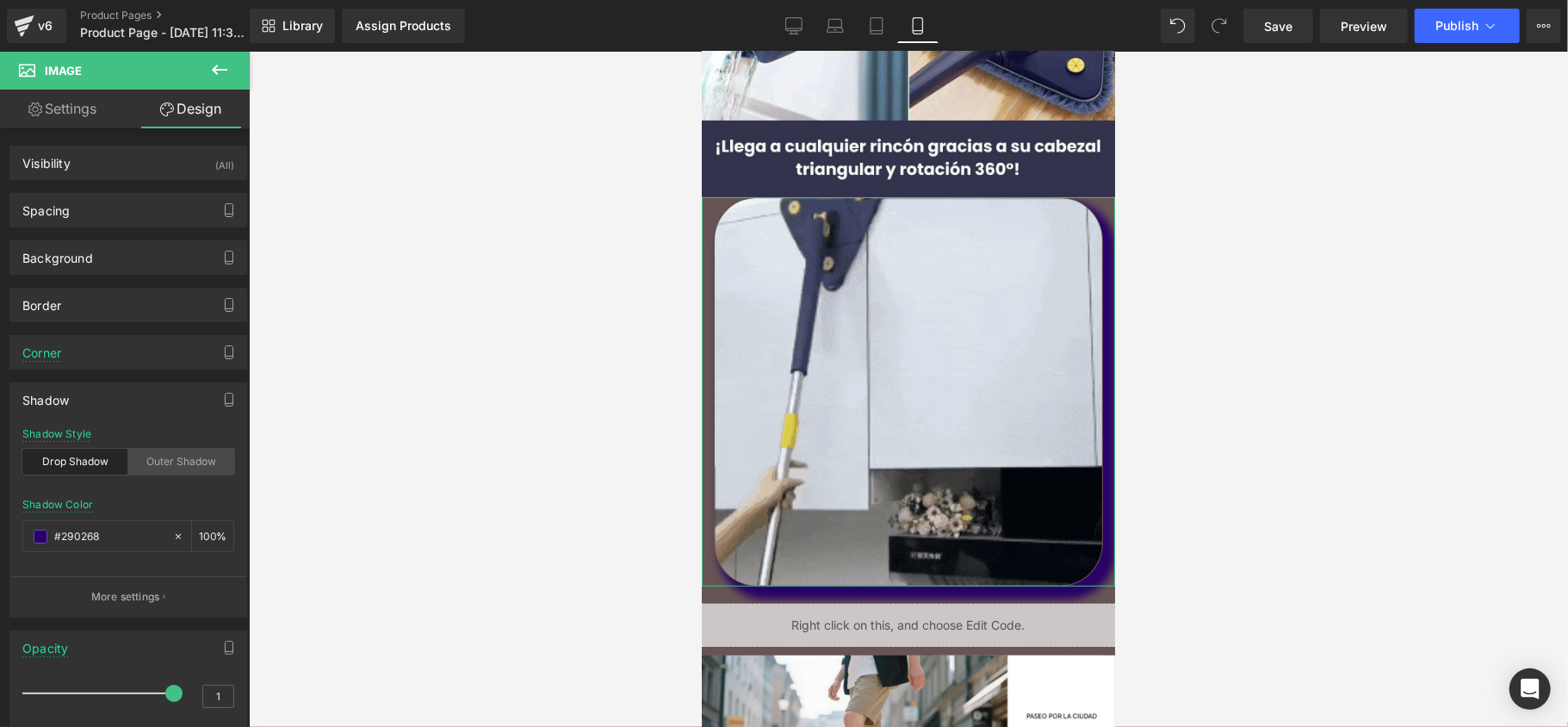
click at [132, 467] on div "Outer Shadow" at bounding box center [181, 462] width 106 height 26
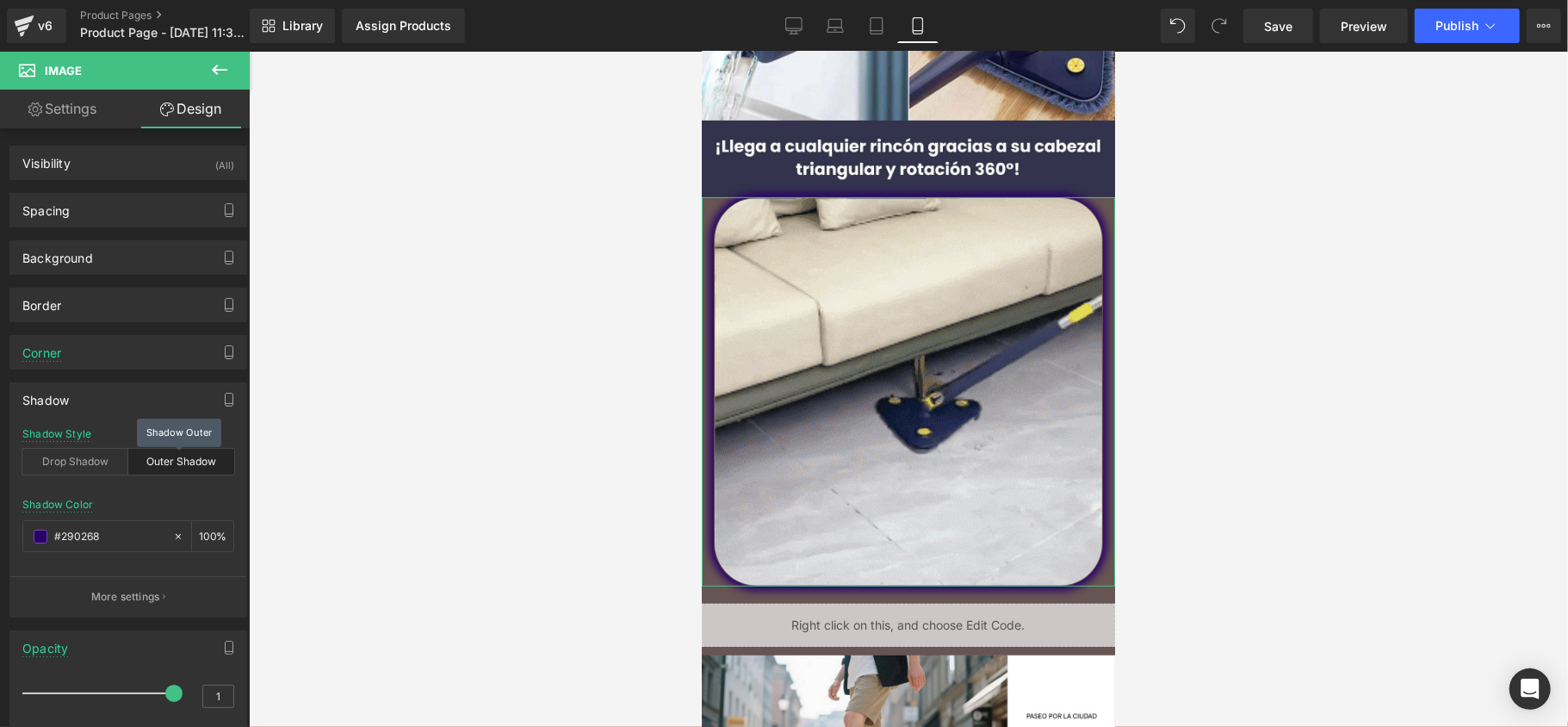
click at [143, 465] on div "Outer Shadow" at bounding box center [181, 462] width 106 height 26
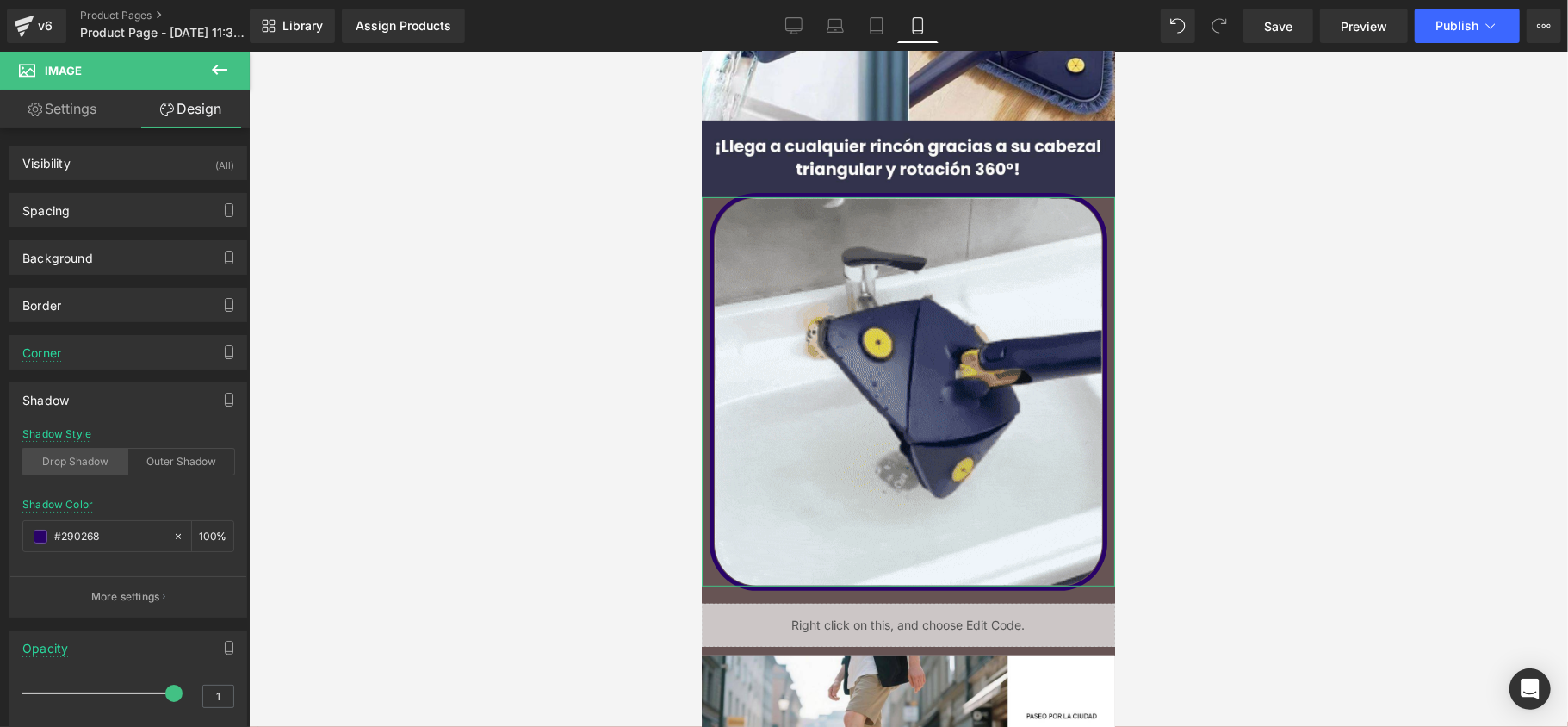
click at [70, 475] on div "Drop Shadow" at bounding box center [75, 462] width 106 height 26
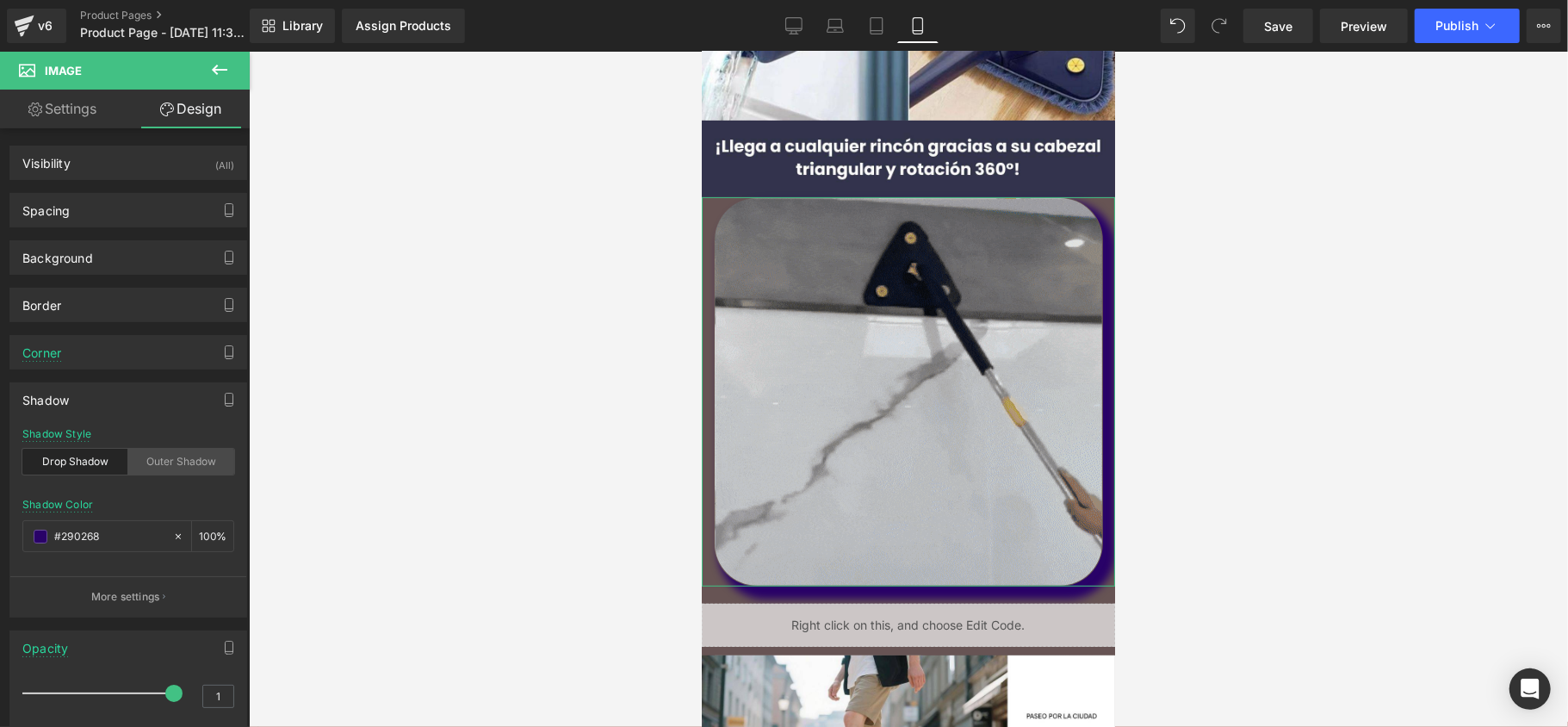
click at [131, 475] on div "Outer Shadow" at bounding box center [181, 462] width 106 height 26
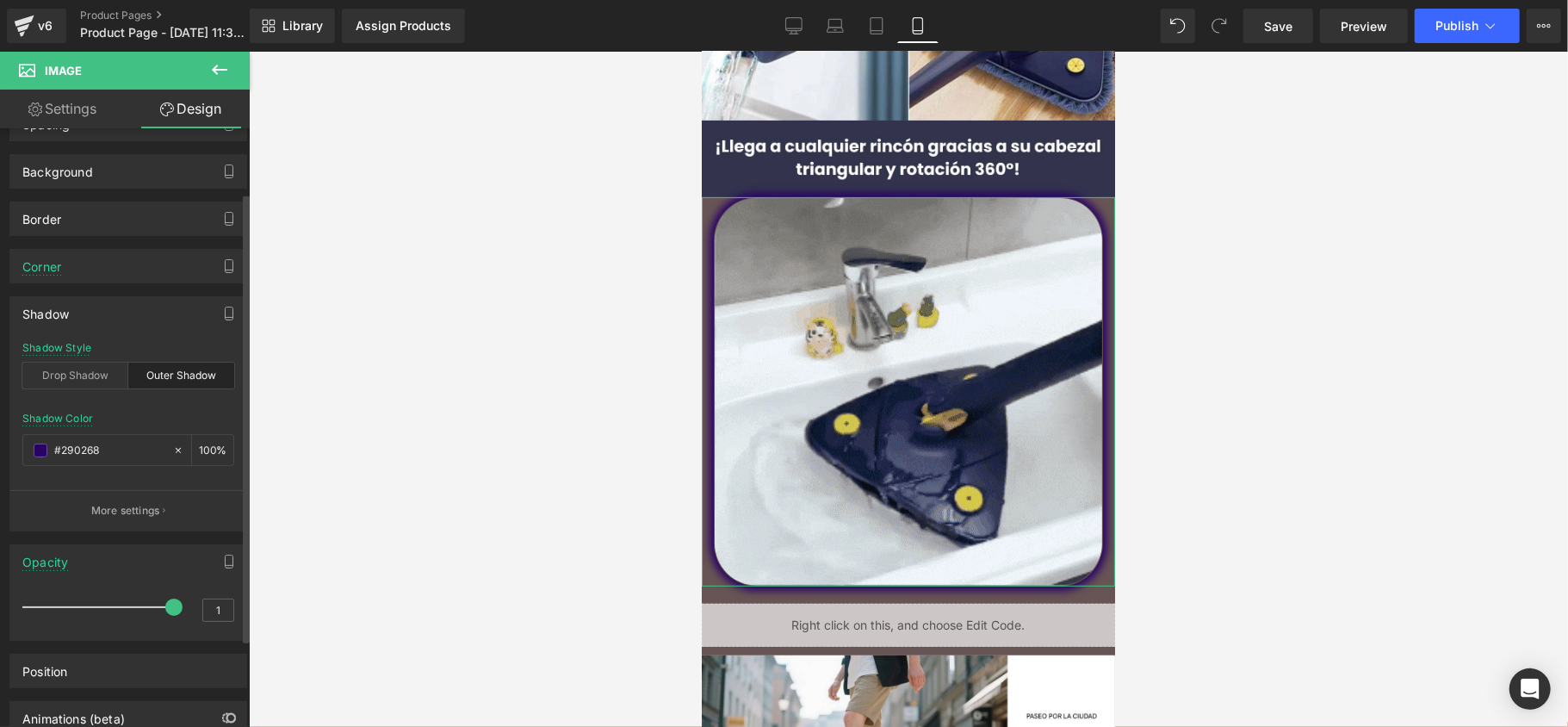
scroll to position [0, 0]
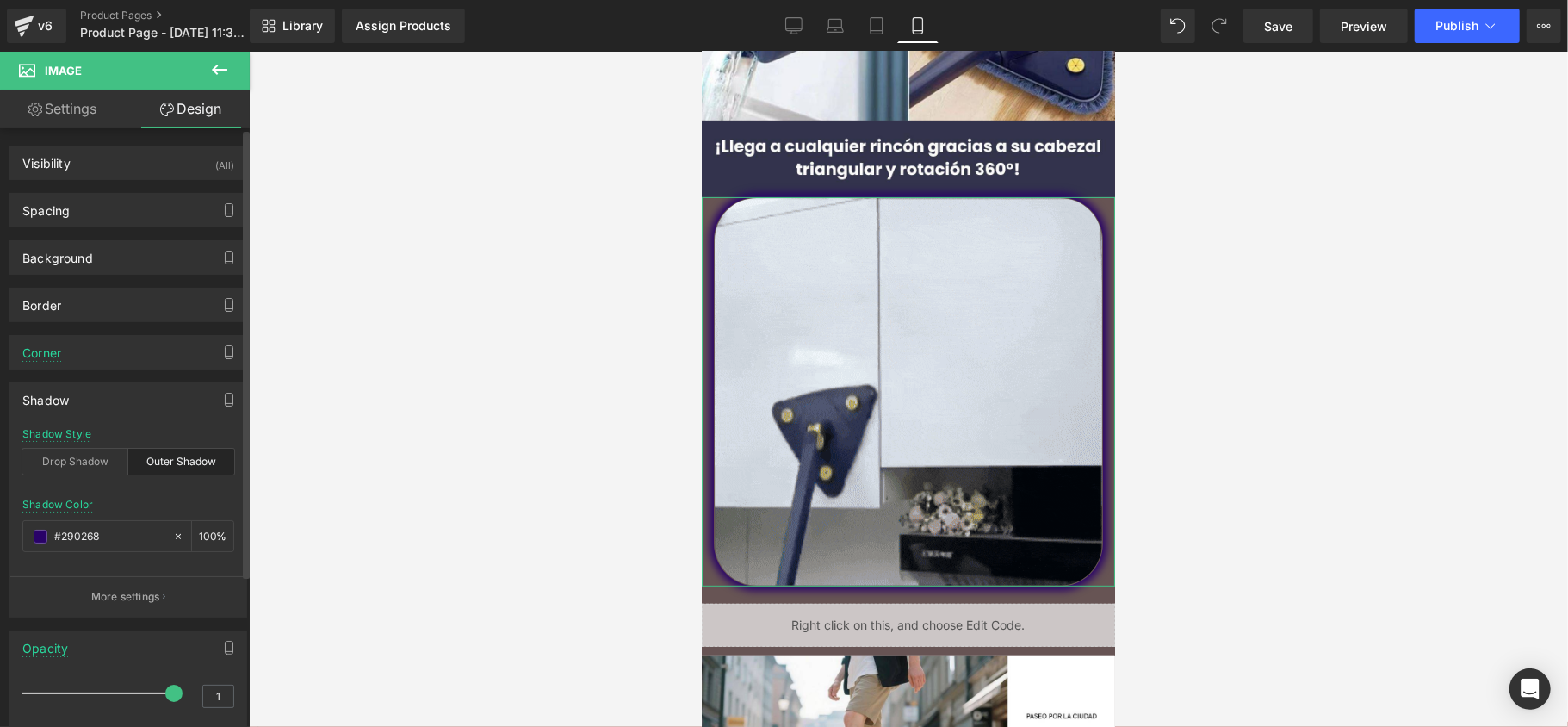
click at [192, 415] on div "Shadow" at bounding box center [128, 399] width 236 height 32
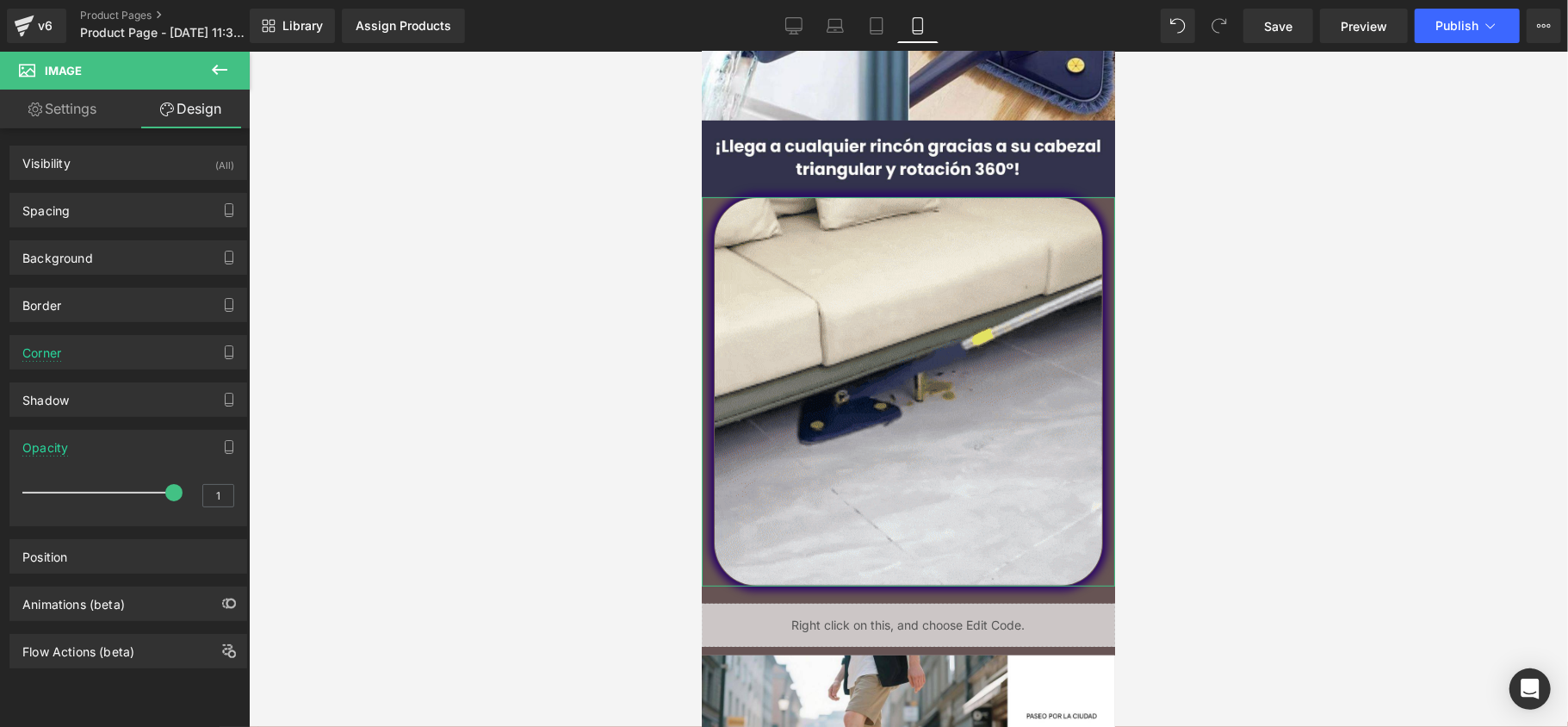
click at [156, 332] on div "Corner Corner Style Custom Custom Setup Global Style Custom Setup Global Style …" at bounding box center [129, 345] width 257 height 47
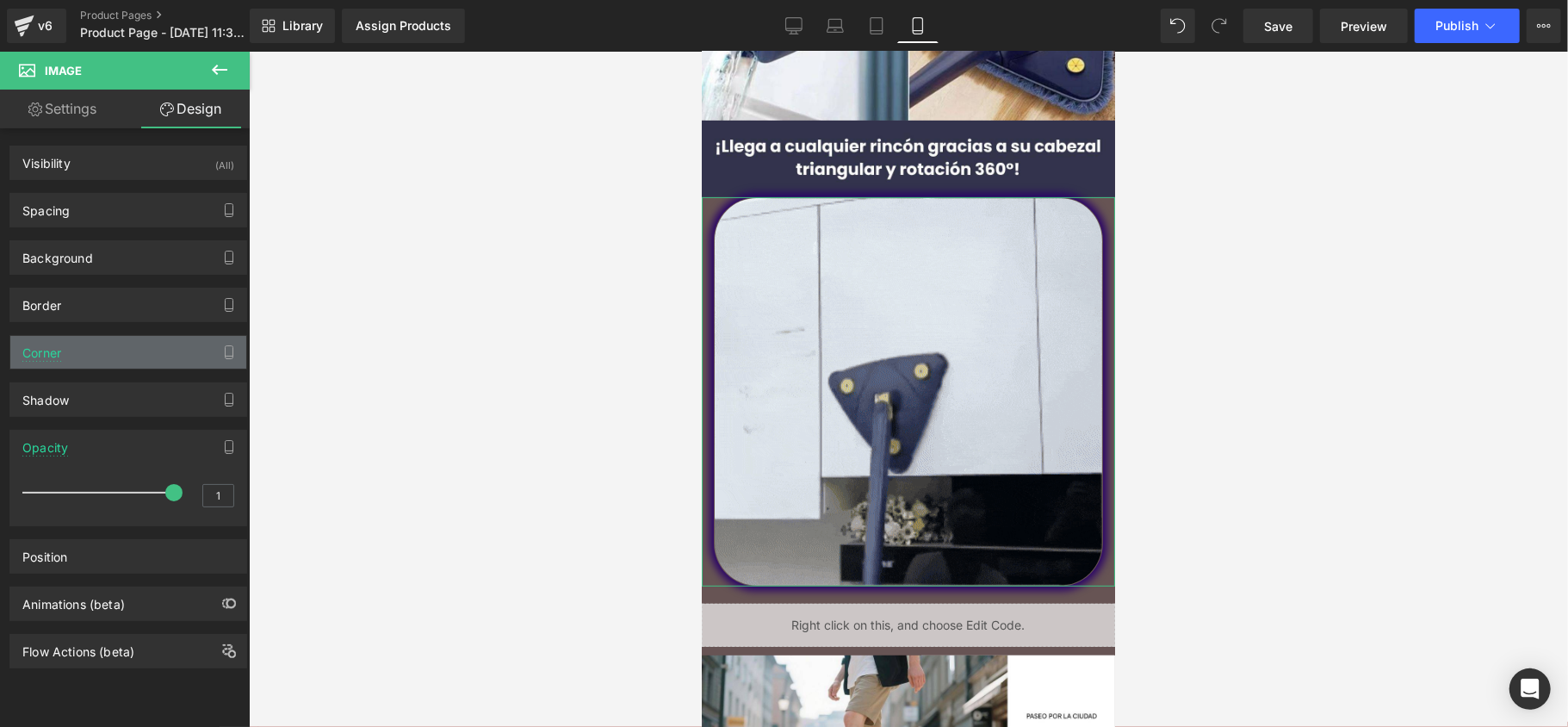
click at [158, 343] on div "Corner" at bounding box center [128, 352] width 236 height 32
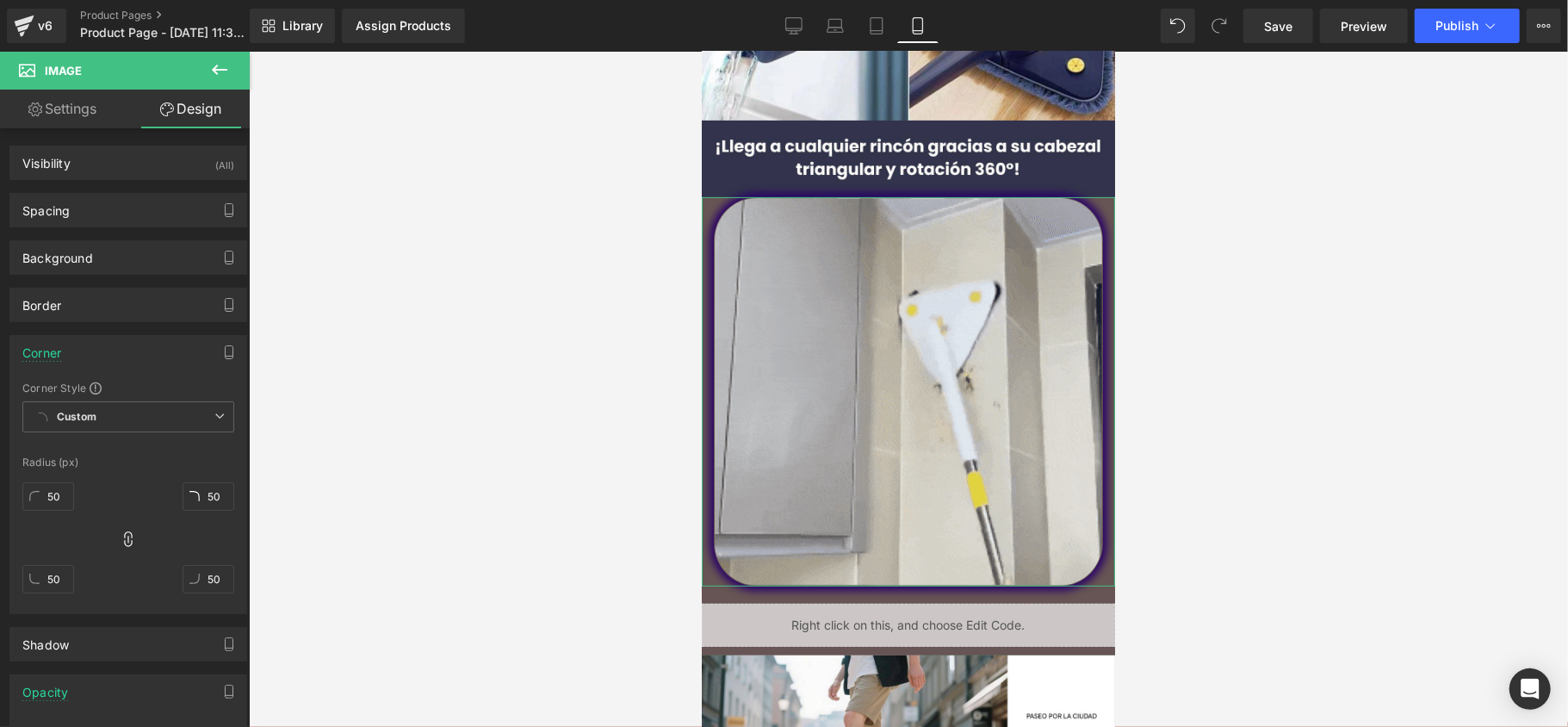
click at [158, 343] on div "Corner" at bounding box center [128, 352] width 236 height 32
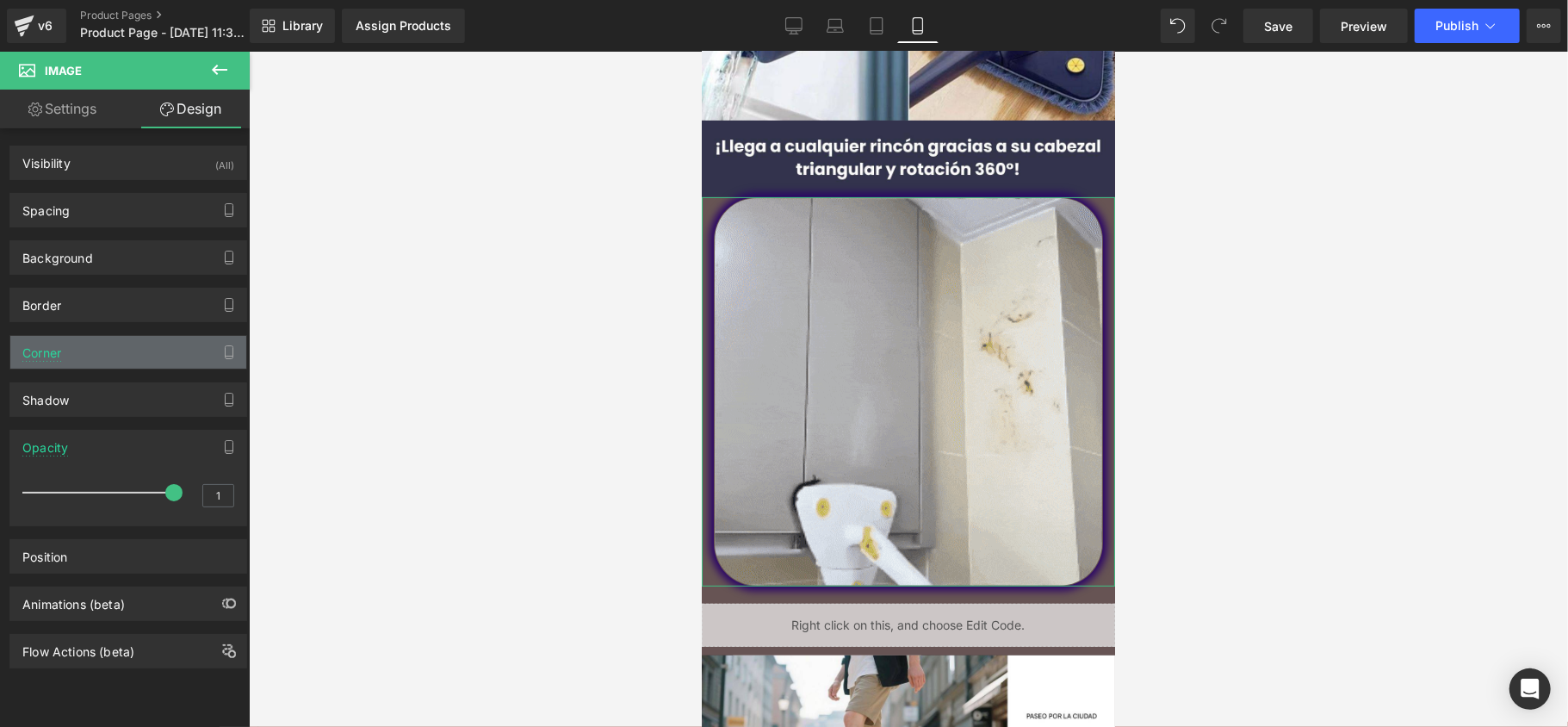
click at [158, 343] on div "Corner" at bounding box center [128, 352] width 236 height 32
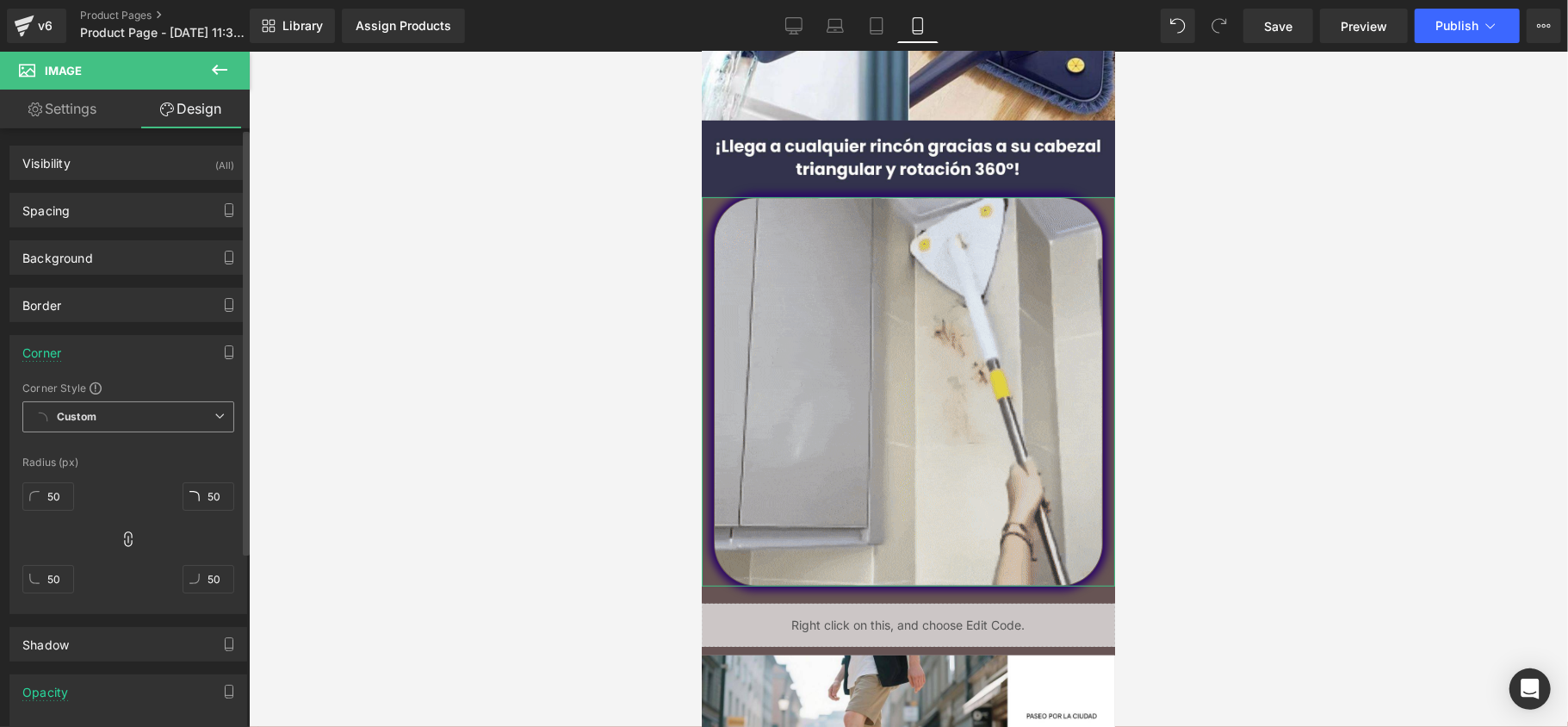
click at [136, 417] on span "Custom Setup Global Style" at bounding box center [128, 417] width 212 height 31
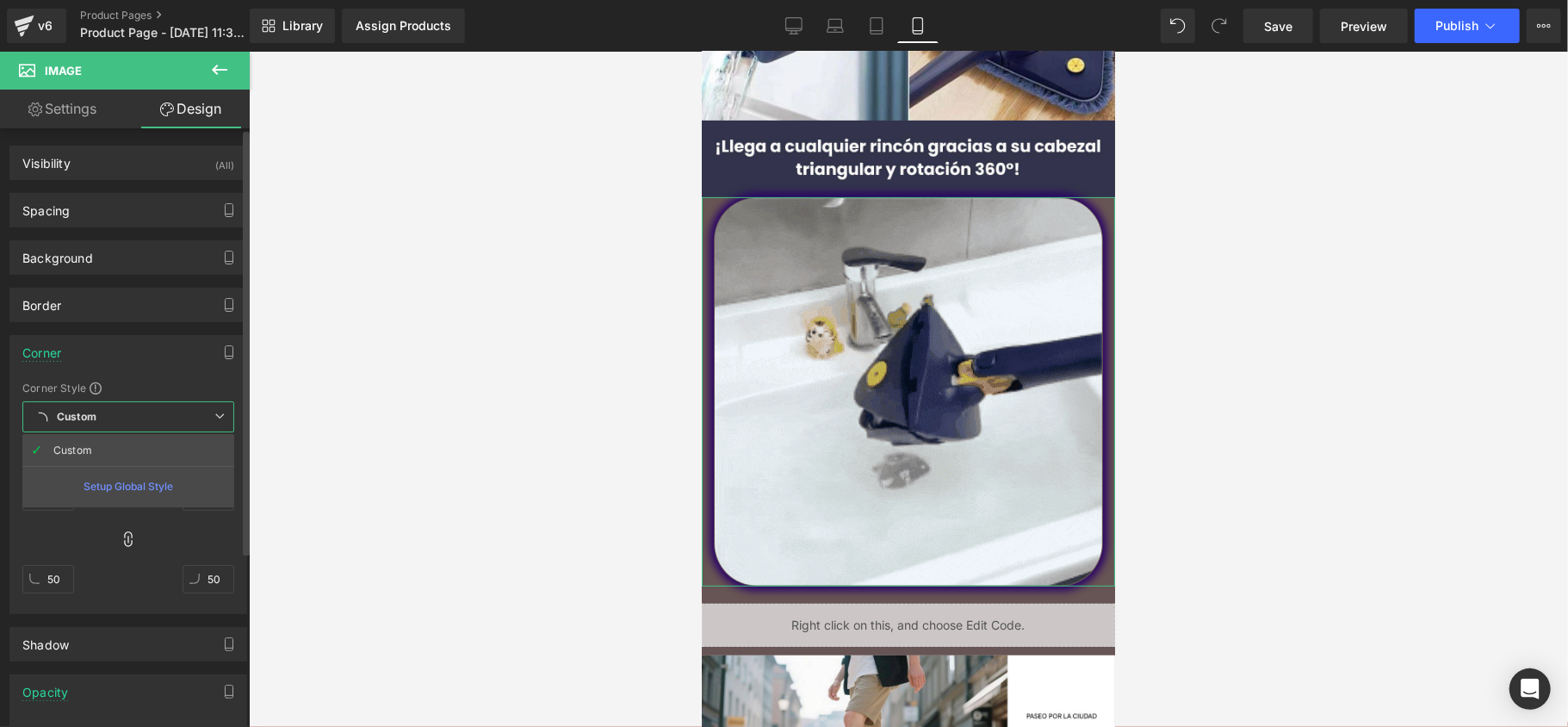
click at [140, 403] on span "Custom Setup Global Style" at bounding box center [128, 417] width 212 height 31
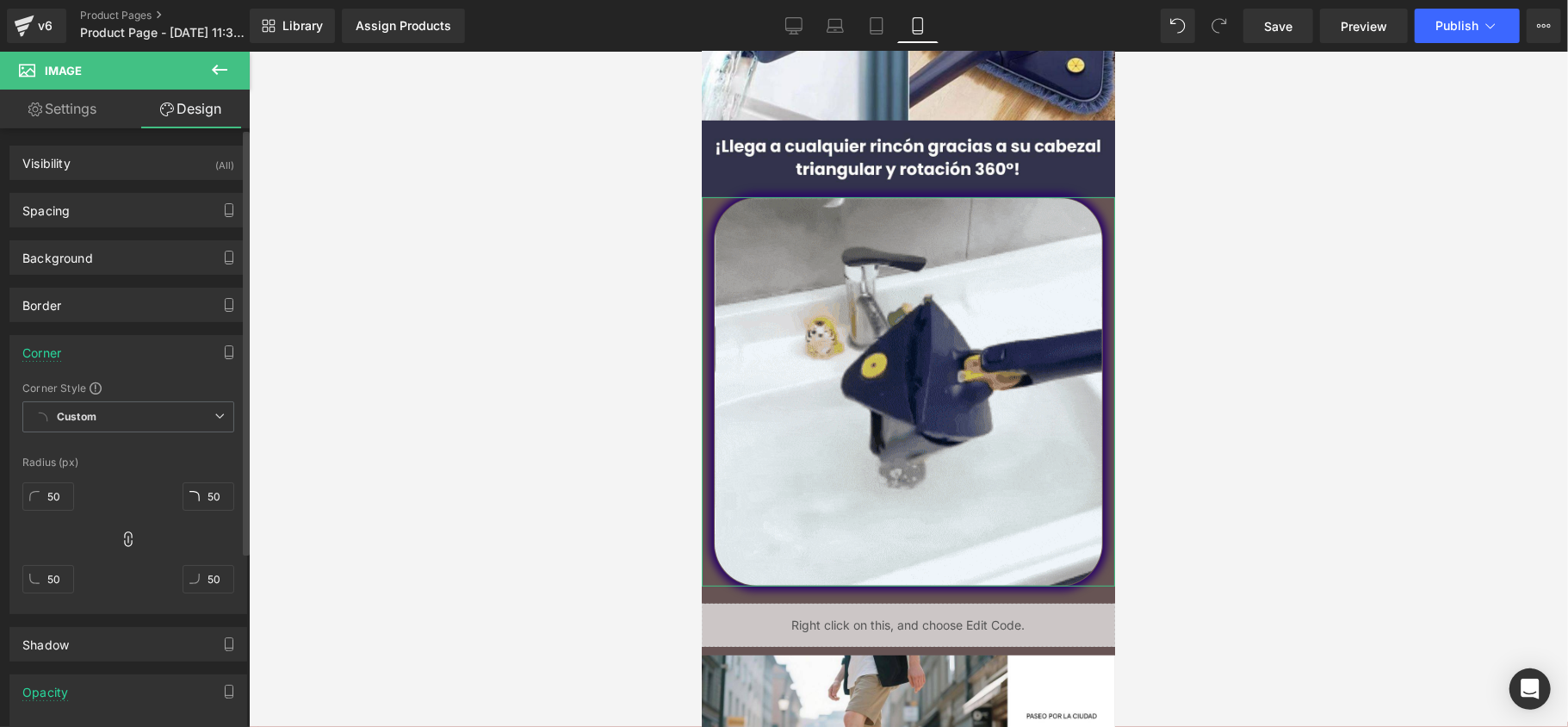
click at [139, 360] on div "Corner" at bounding box center [128, 352] width 236 height 32
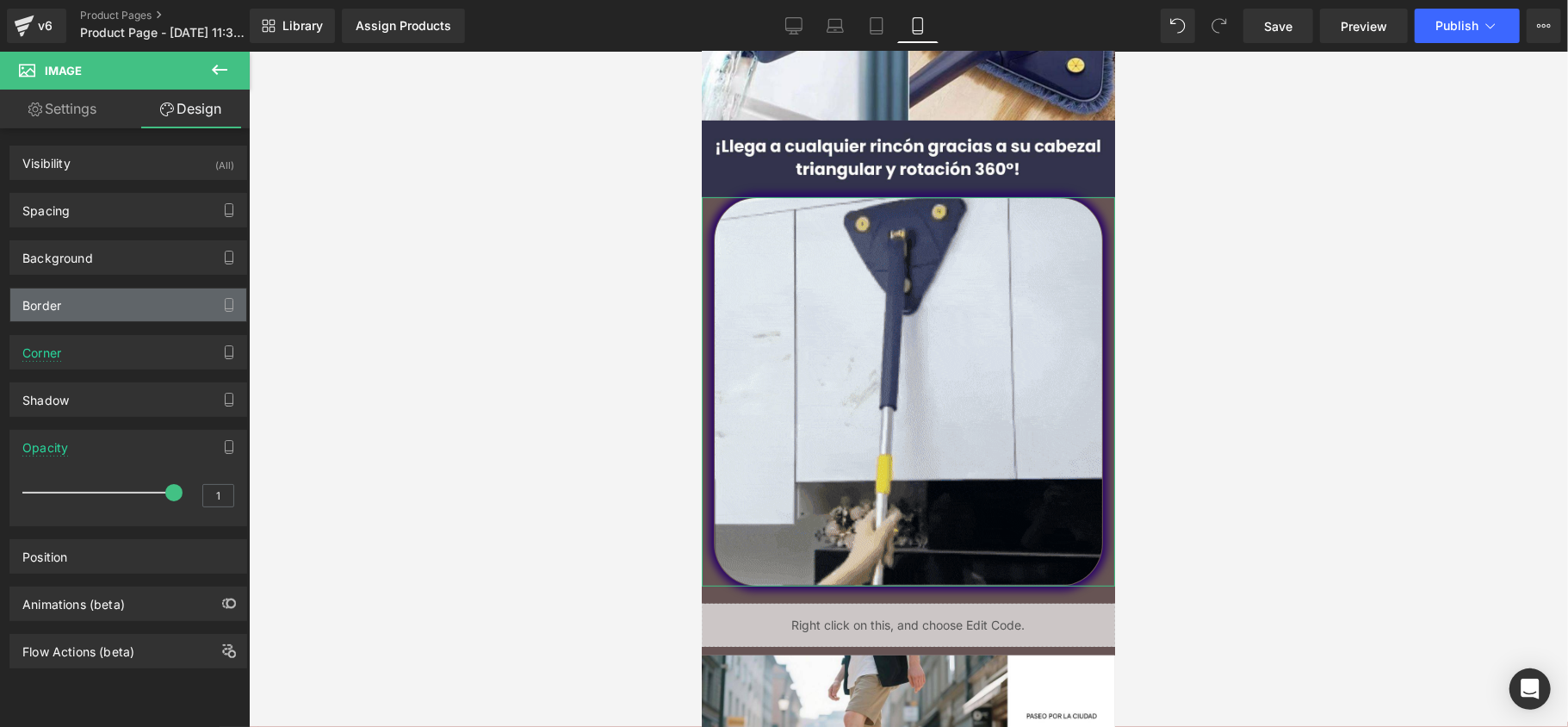
click at [150, 304] on div "Border" at bounding box center [128, 305] width 236 height 32
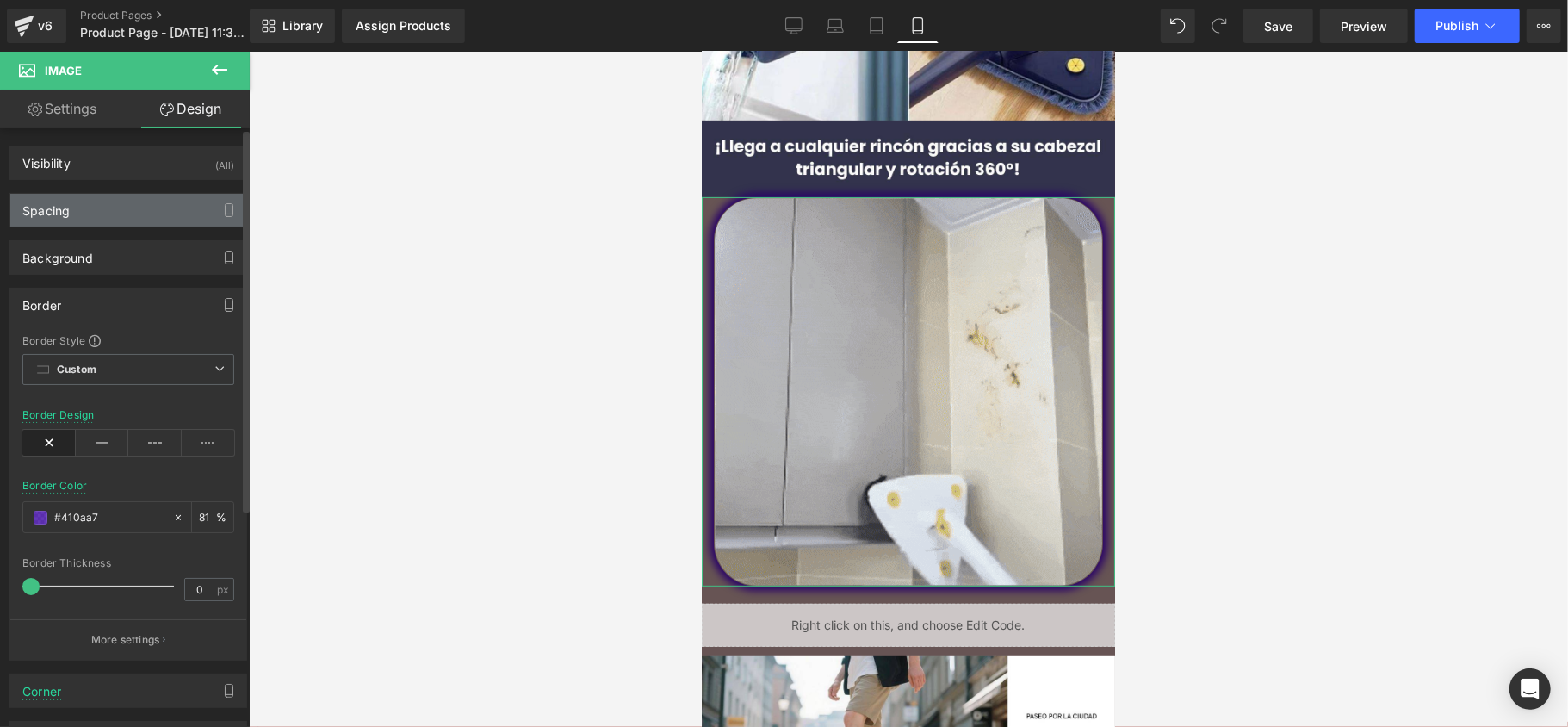
click at [160, 197] on div "Spacing" at bounding box center [128, 209] width 236 height 32
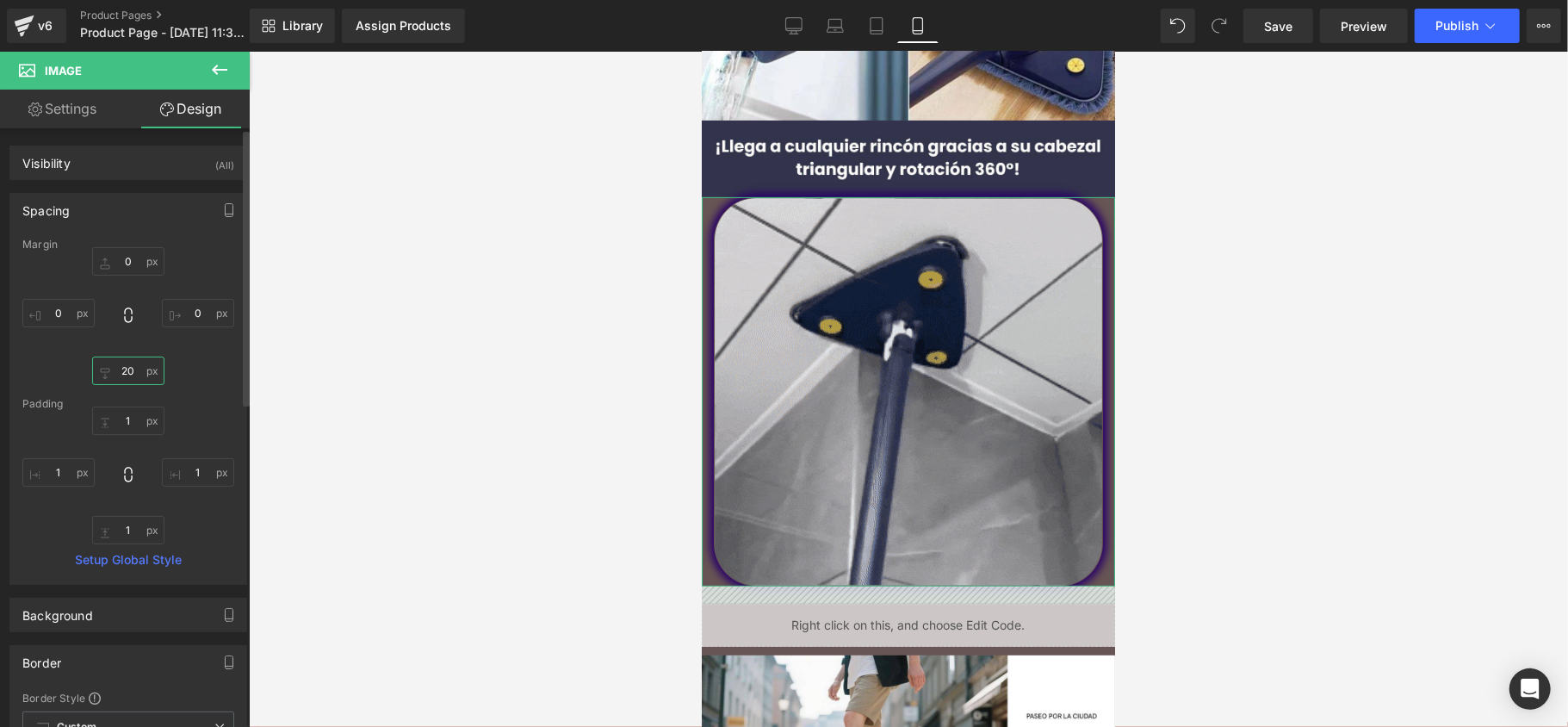
click at [140, 378] on input "20" at bounding box center [129, 370] width 72 height 29
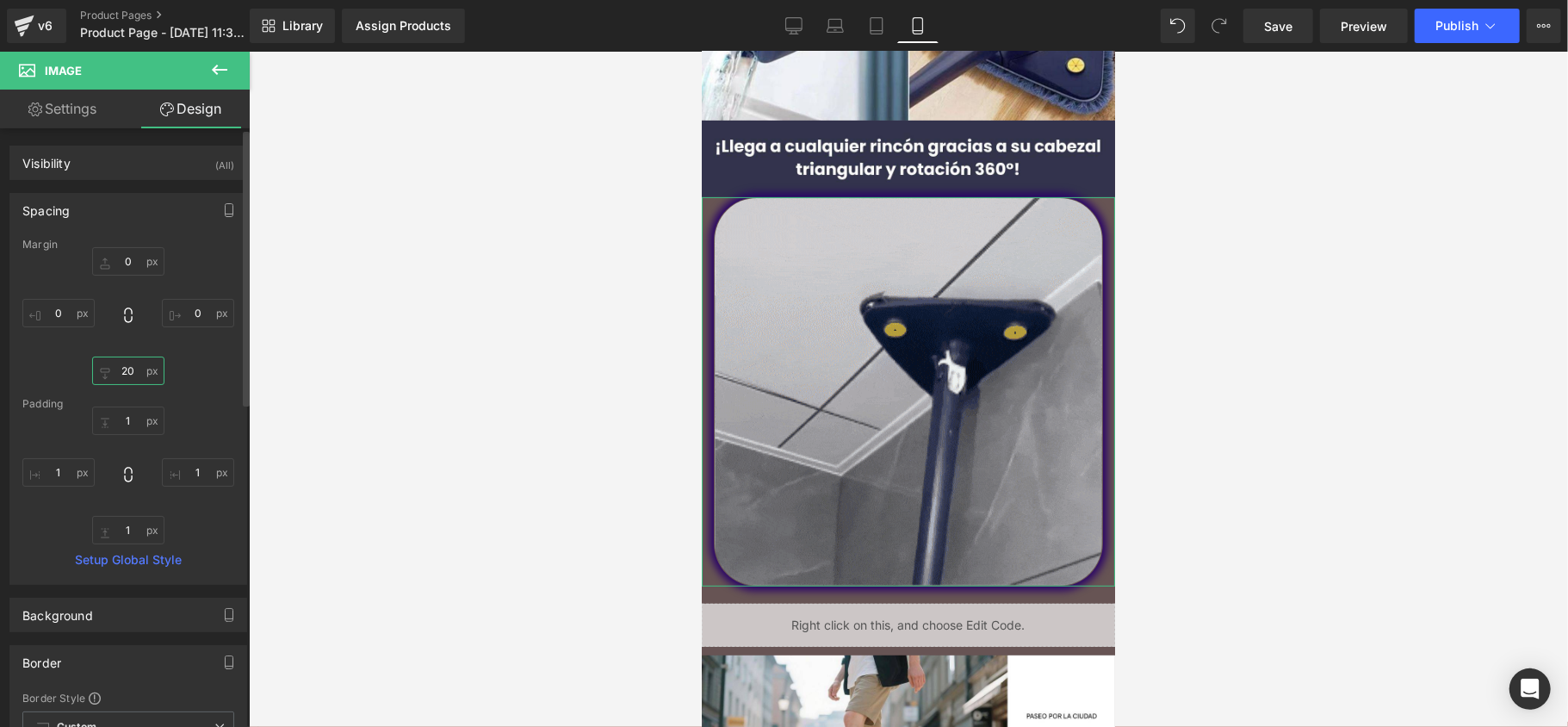
type input "2"
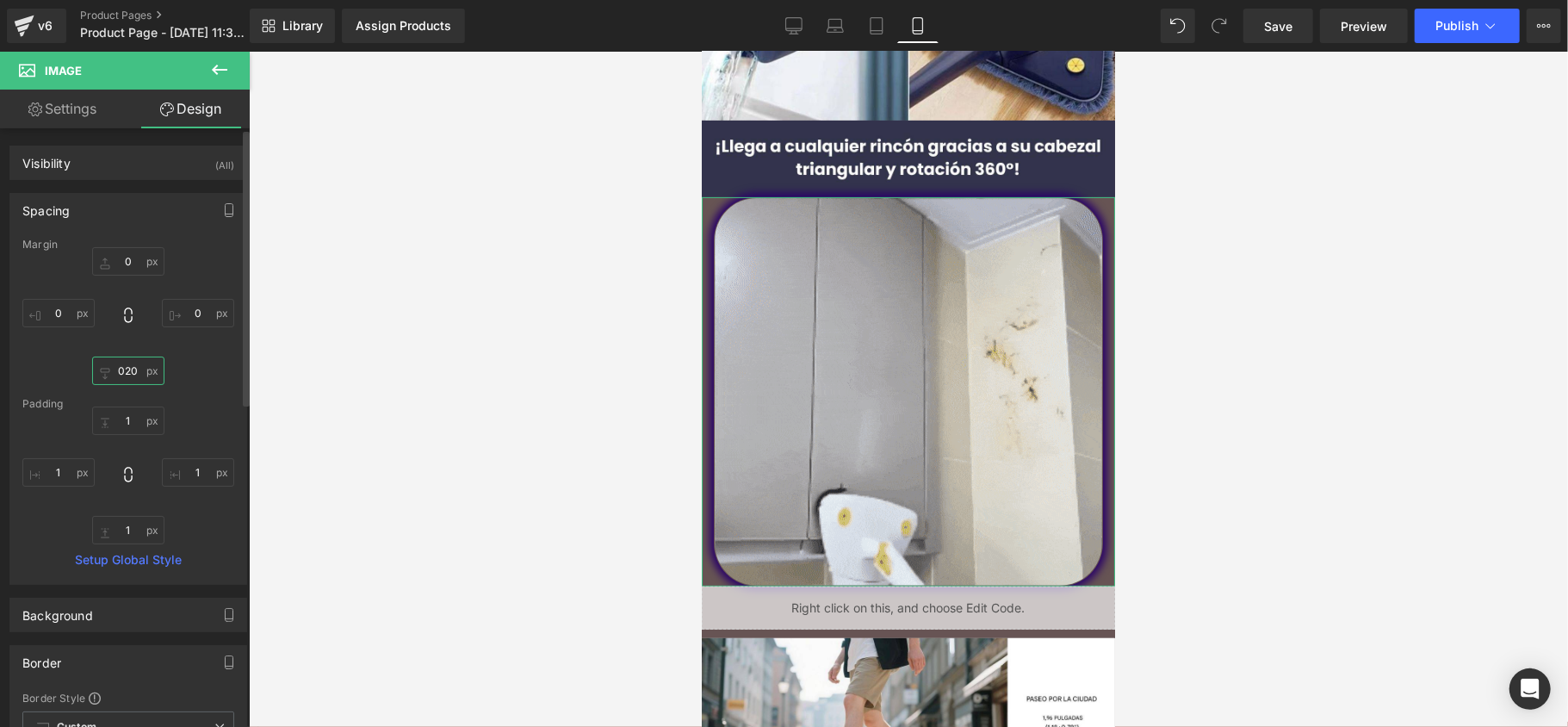
type input "20"
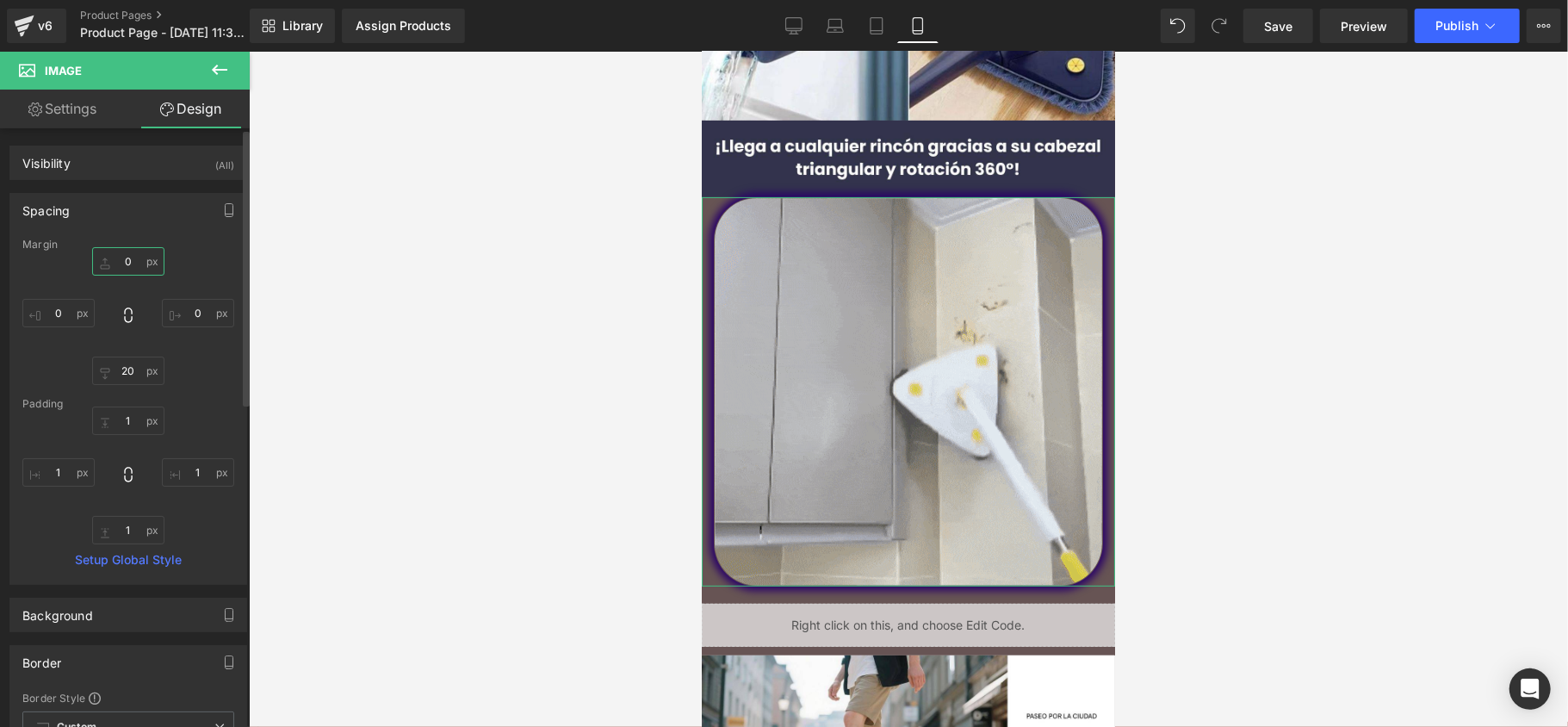
click at [124, 266] on input "0" at bounding box center [129, 261] width 72 height 29
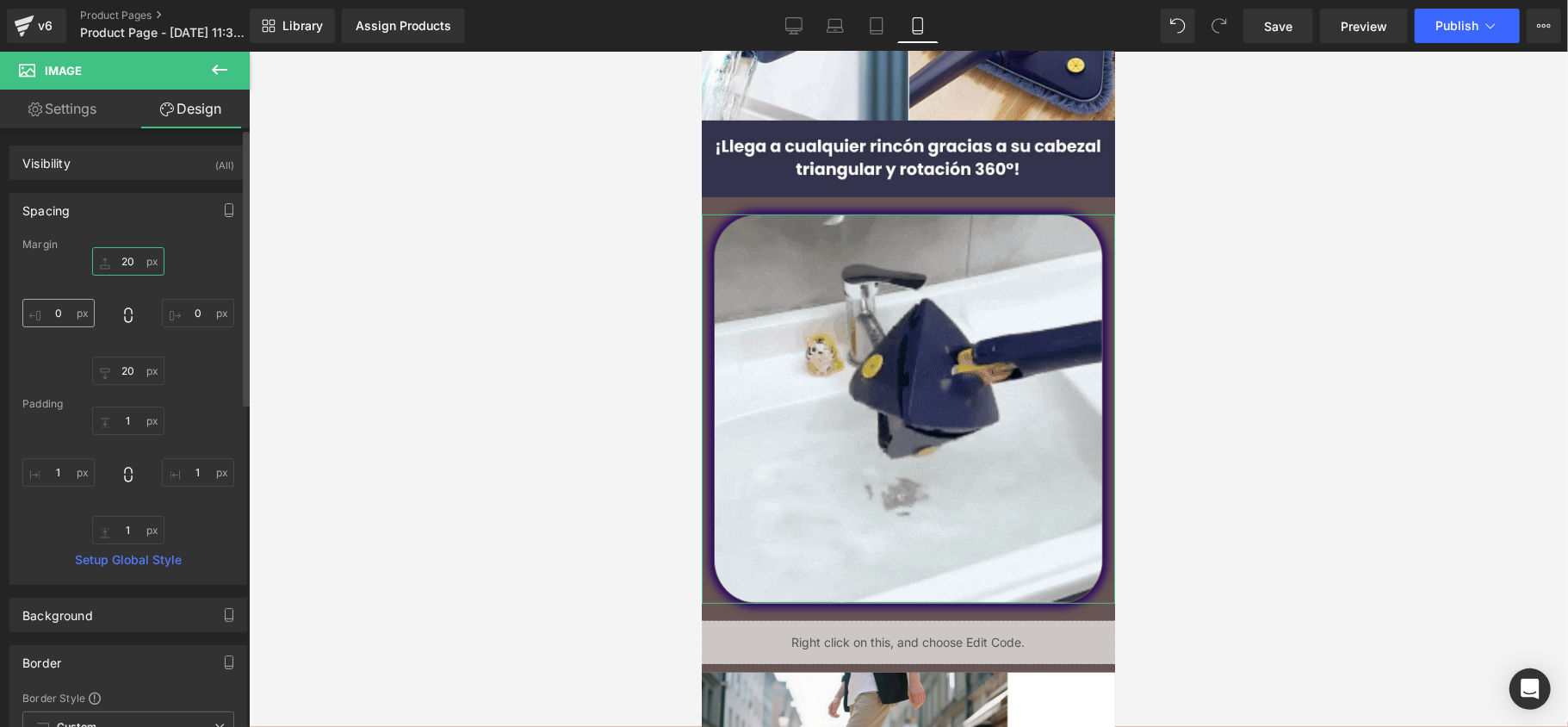
type input "20"
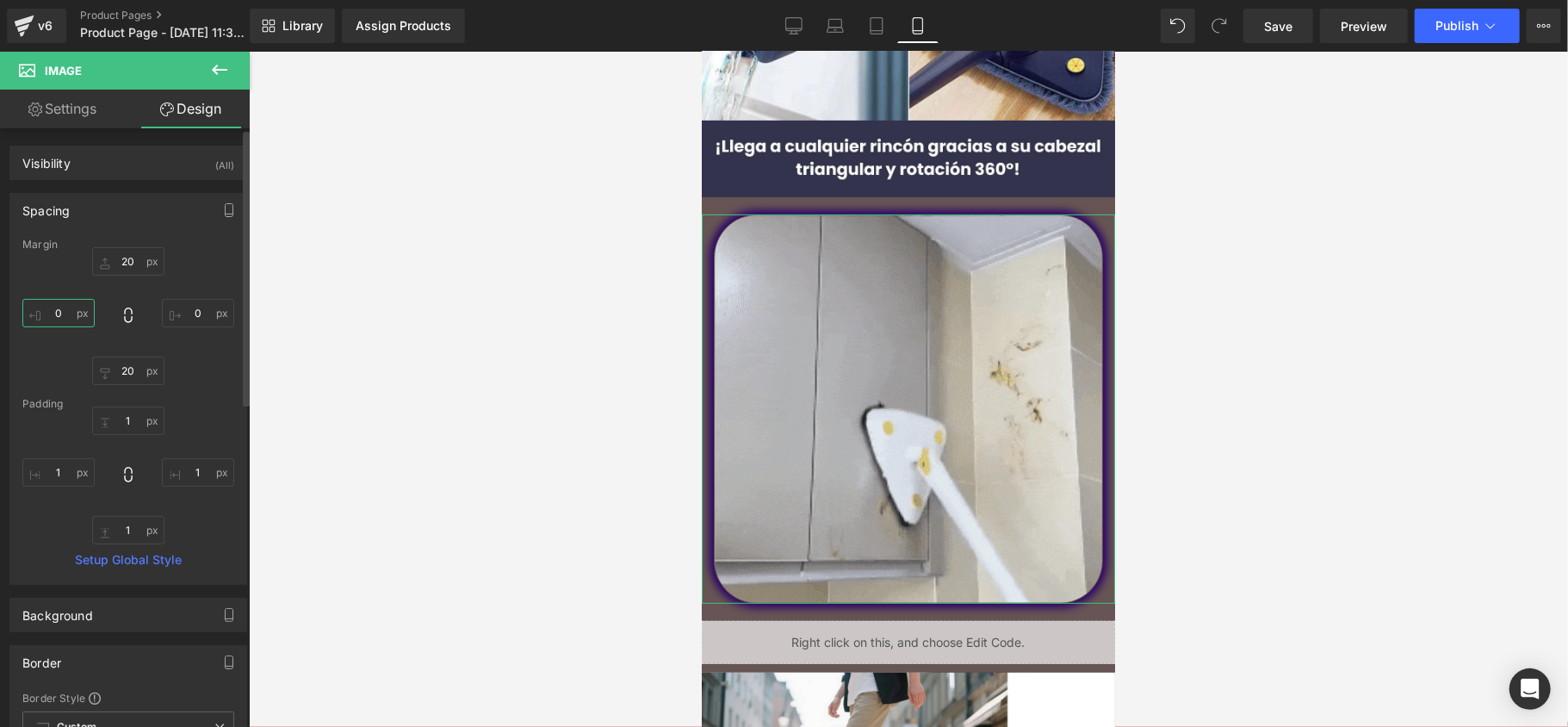
click at [60, 328] on input "0" at bounding box center [58, 313] width 72 height 29
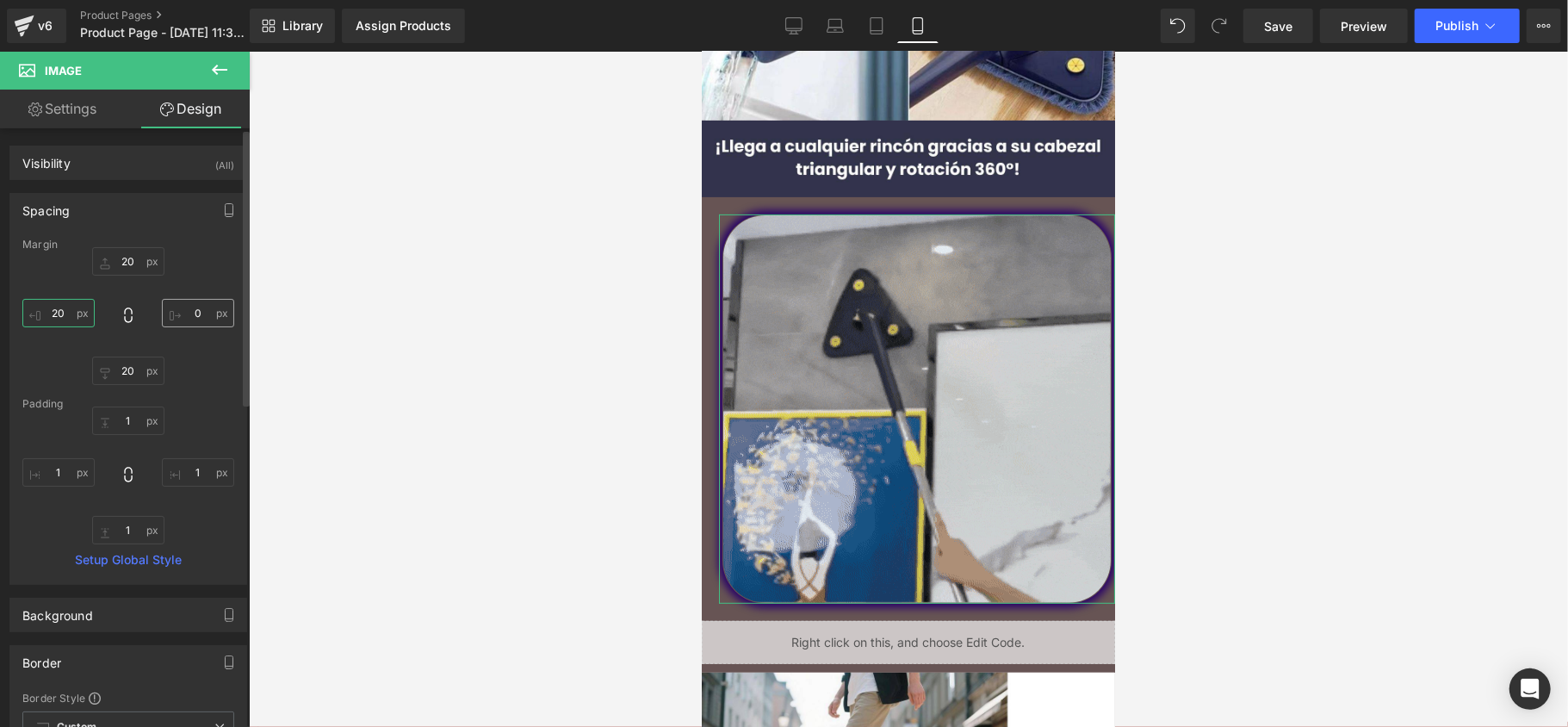
type input "20"
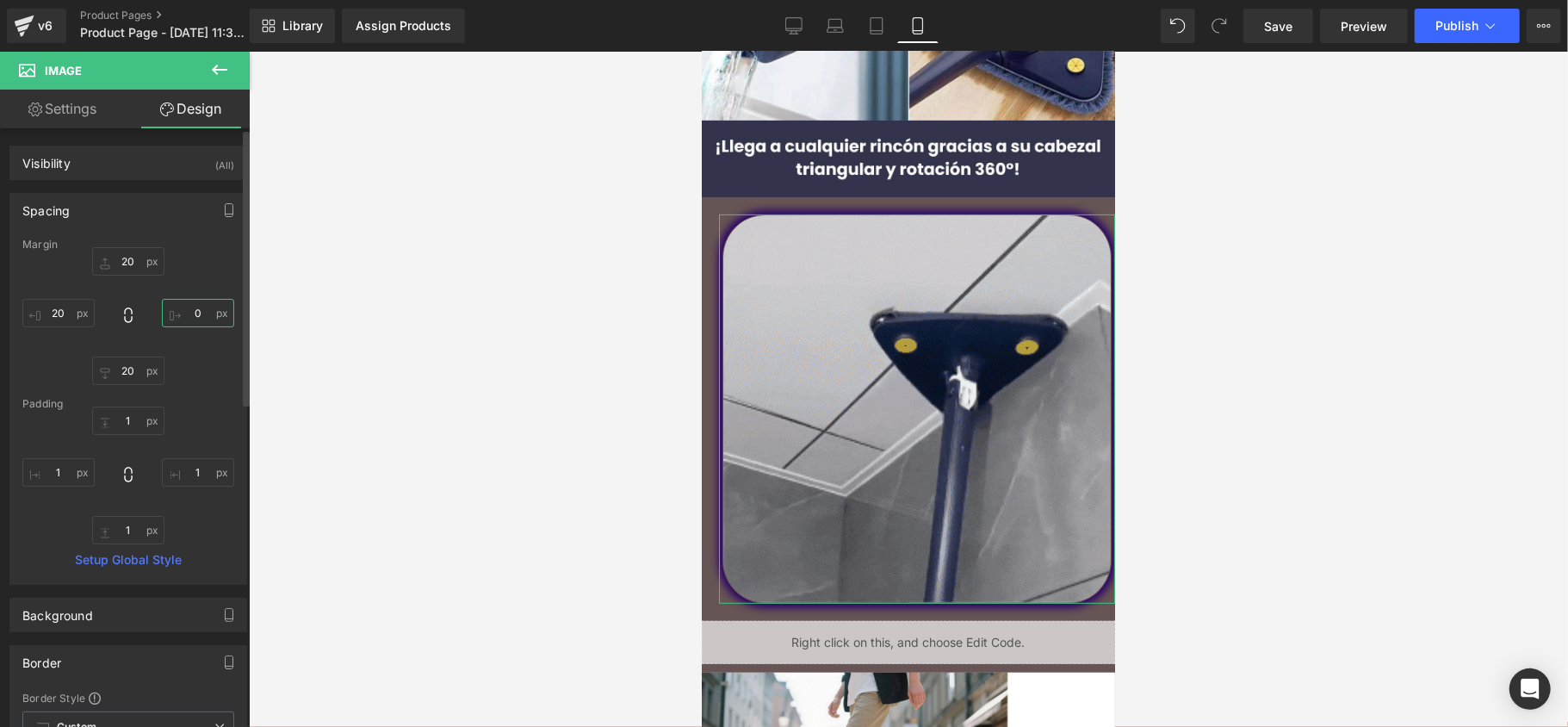
click at [201, 312] on input "0" at bounding box center [198, 313] width 72 height 29
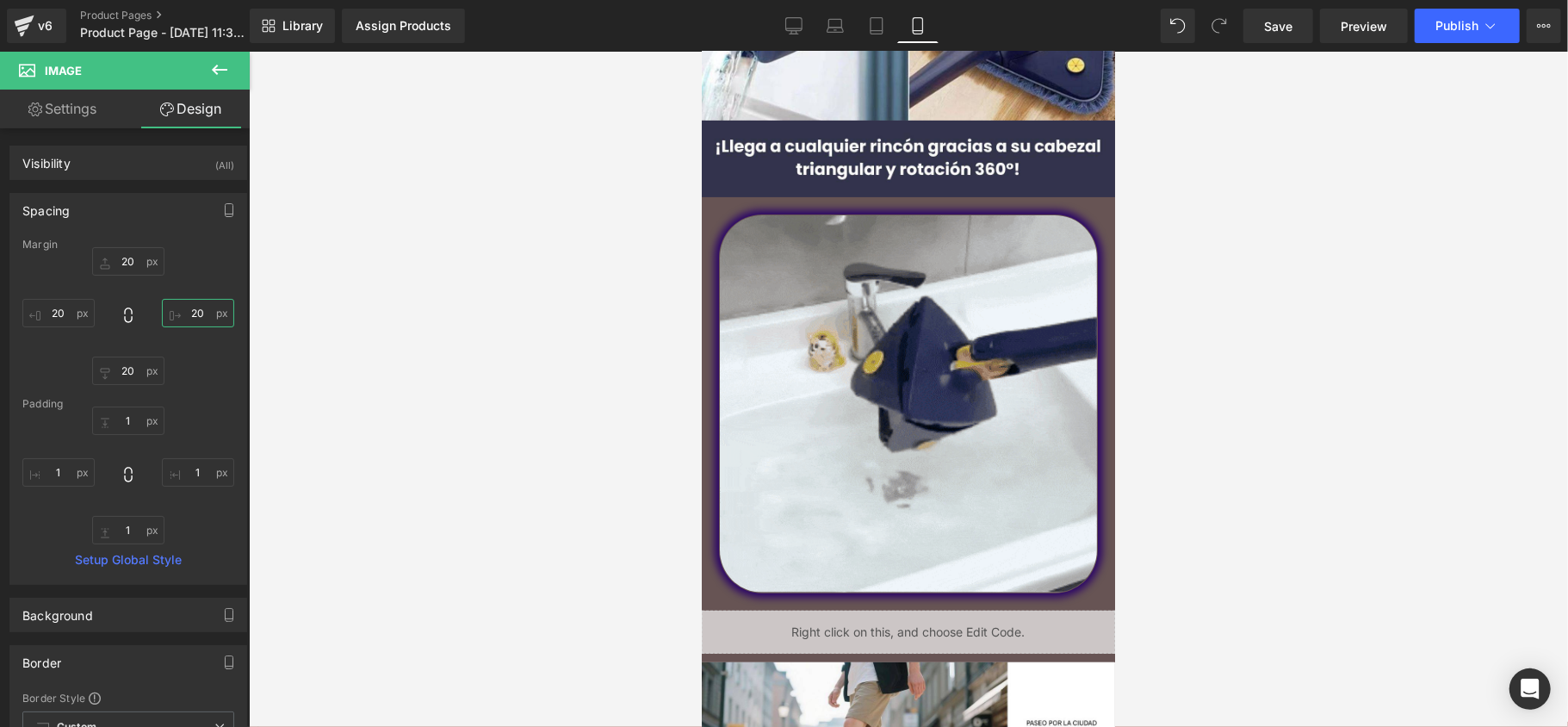
type input "20"
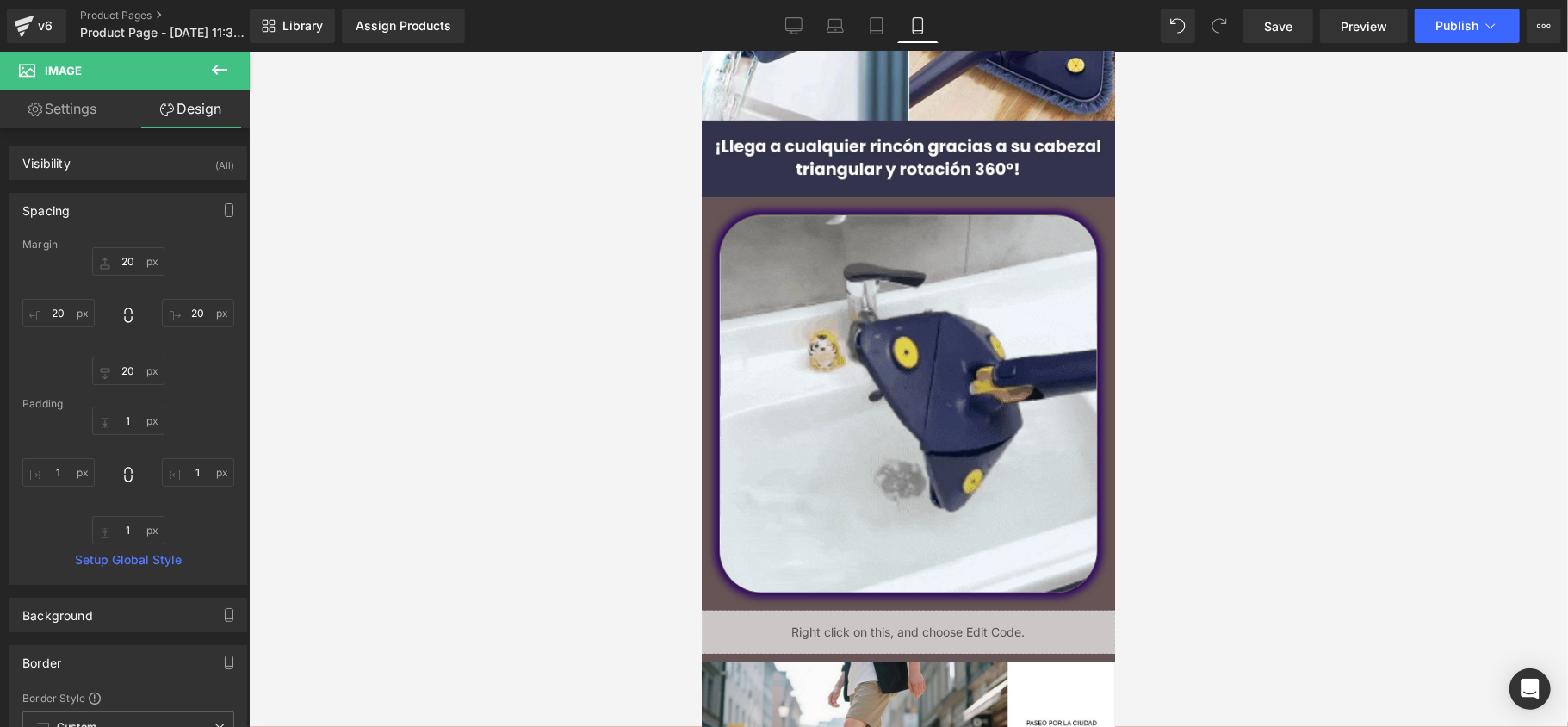
click at [535, 379] on div at bounding box center [908, 389] width 1319 height 675
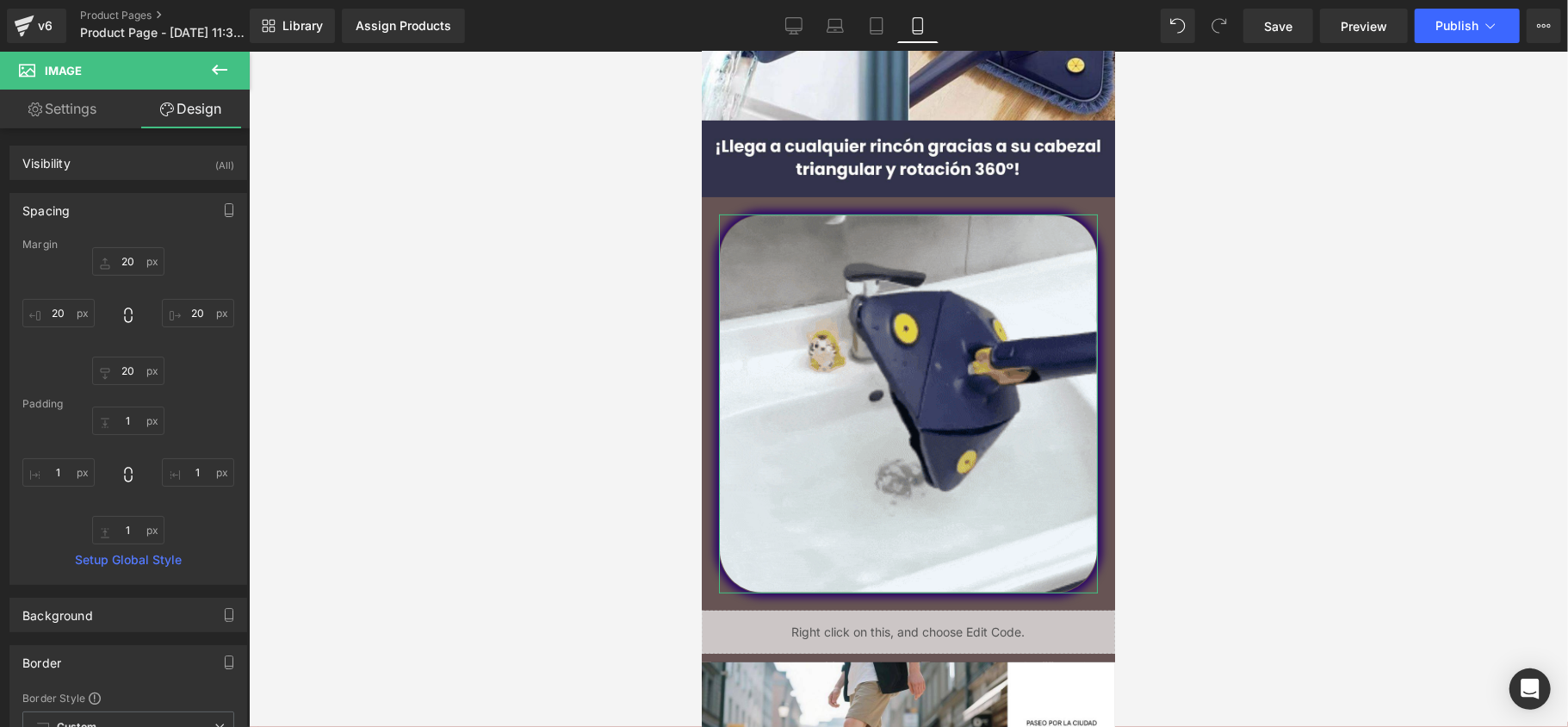
click at [198, 110] on link "Design" at bounding box center [191, 109] width 125 height 39
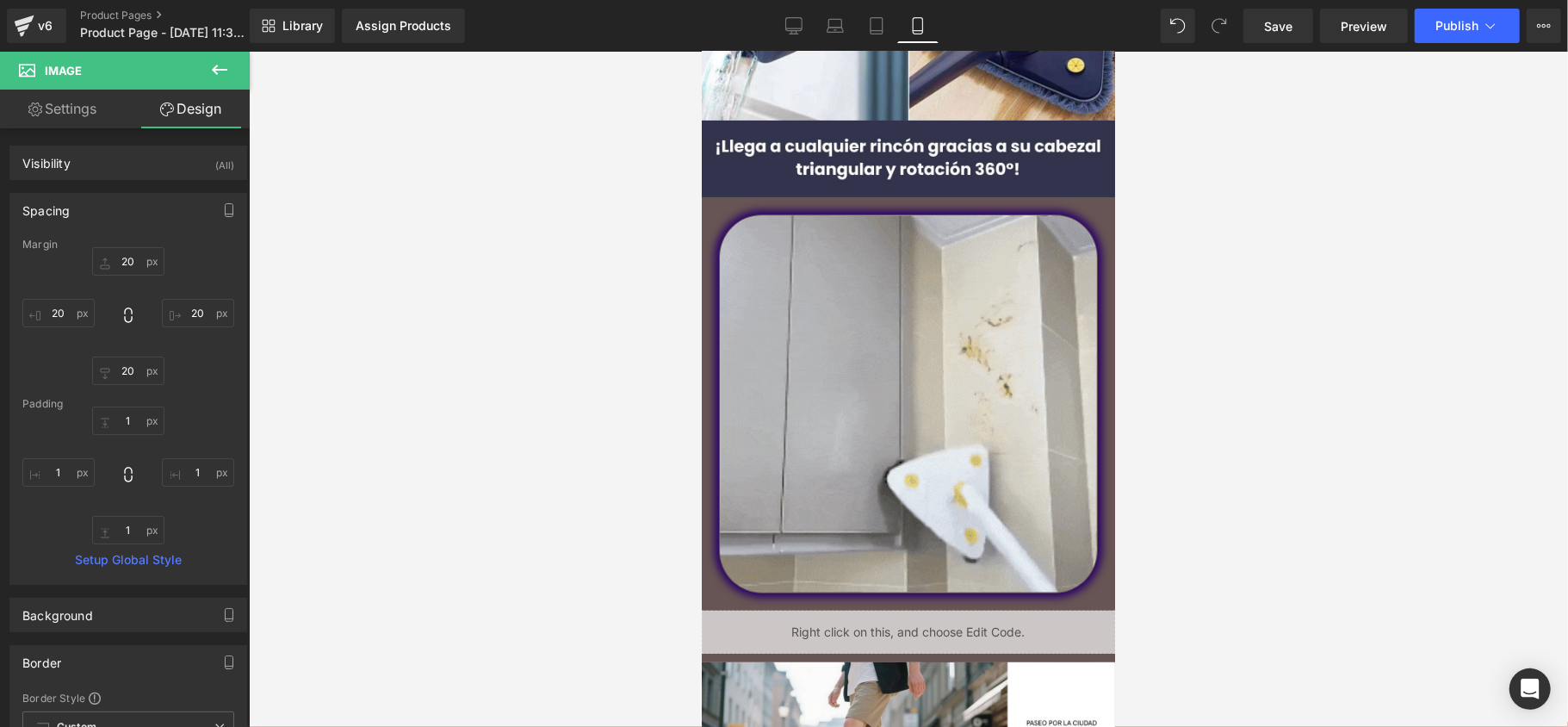
click at [229, 44] on div "v6 Product Pages Product Page - [DATE] 11:30:36" at bounding box center [125, 26] width 250 height 52
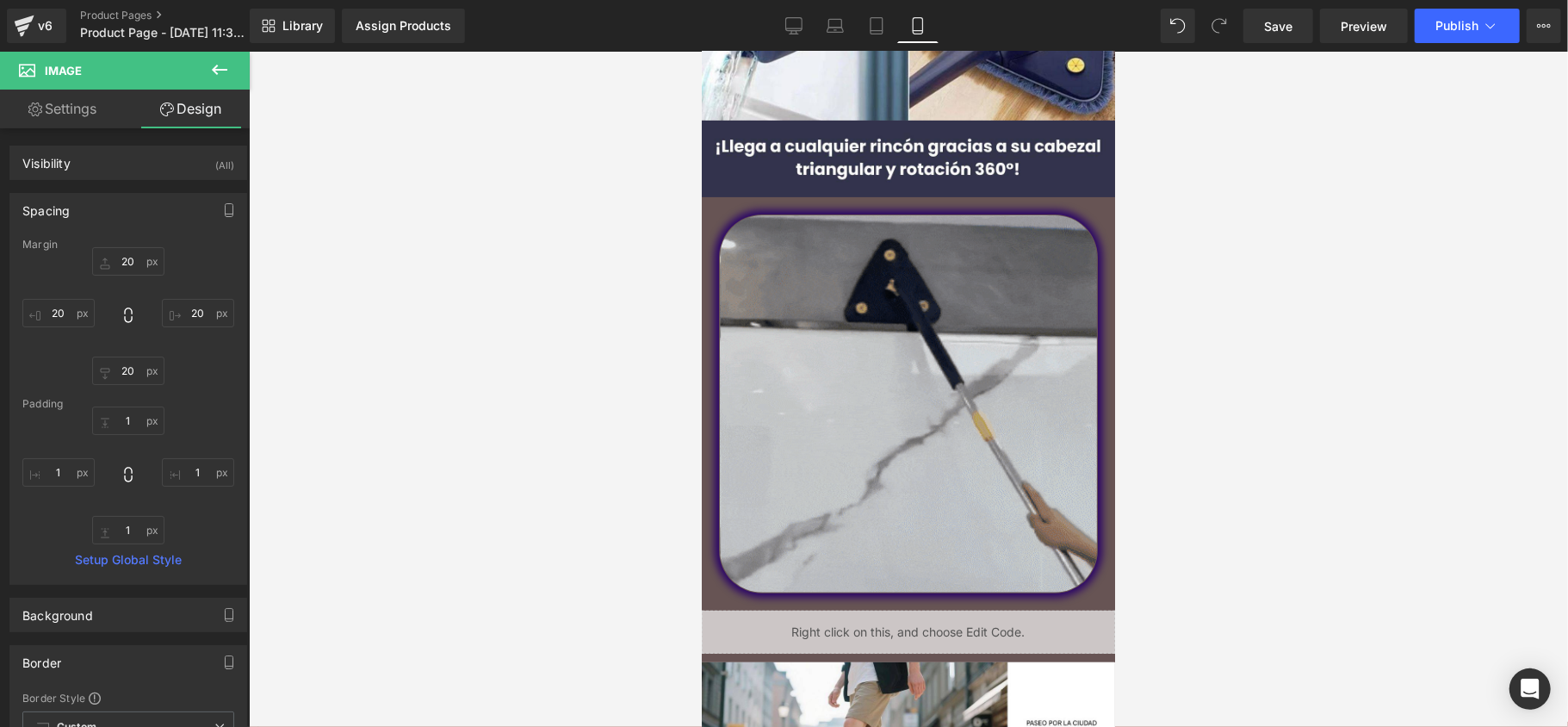
click at [220, 69] on icon at bounding box center [219, 69] width 16 height 10
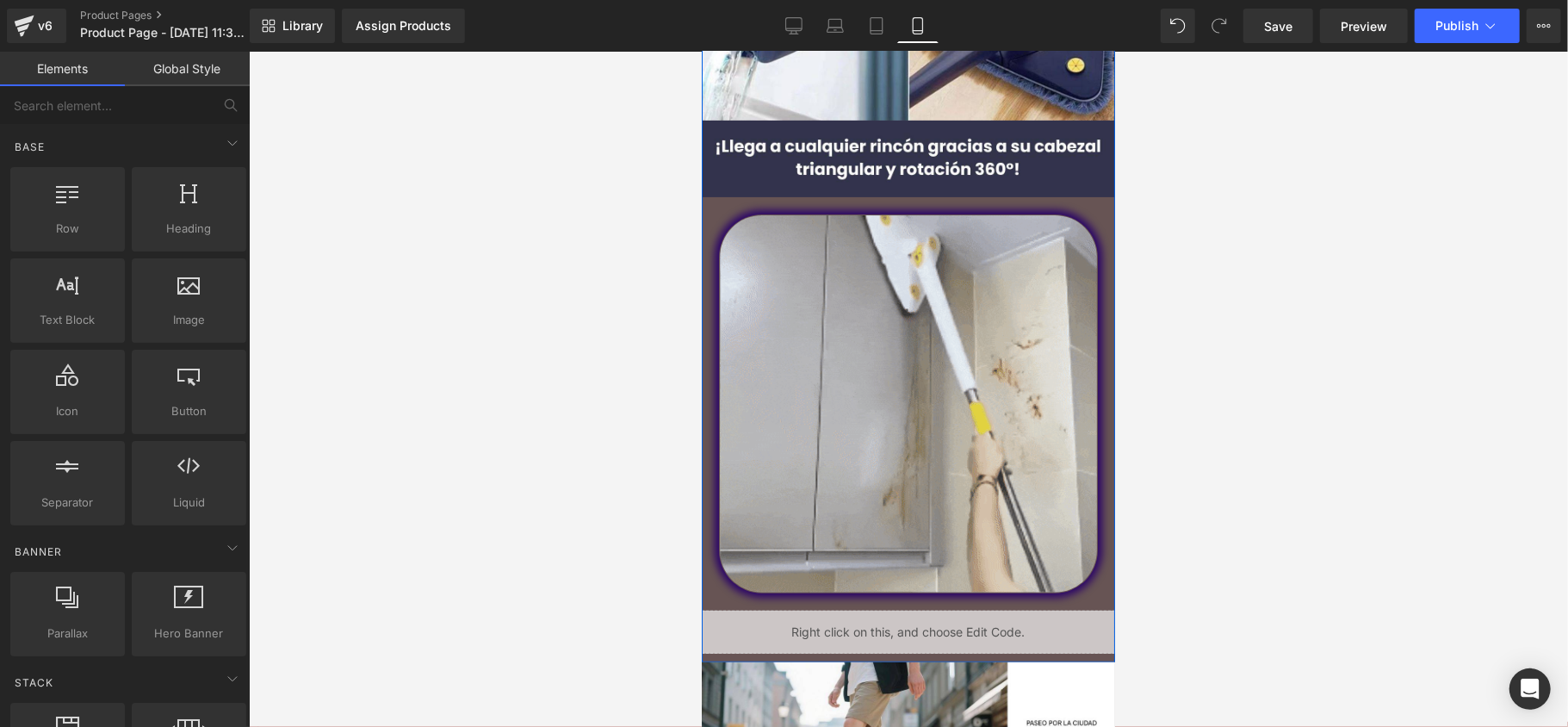
click at [718, 206] on div "Image Image Image Liquid" at bounding box center [907, 180] width 414 height 947
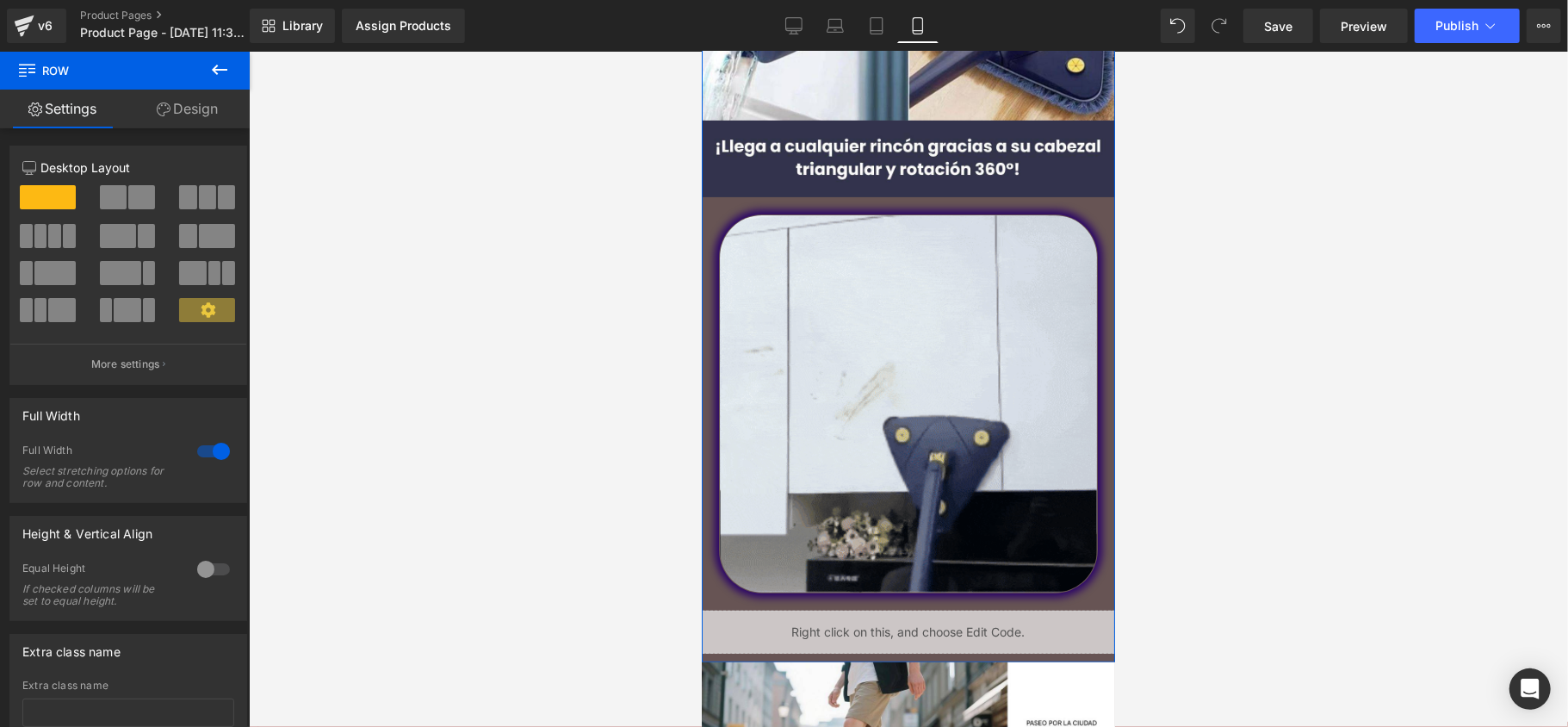
click at [201, 118] on link "Design" at bounding box center [187, 109] width 125 height 39
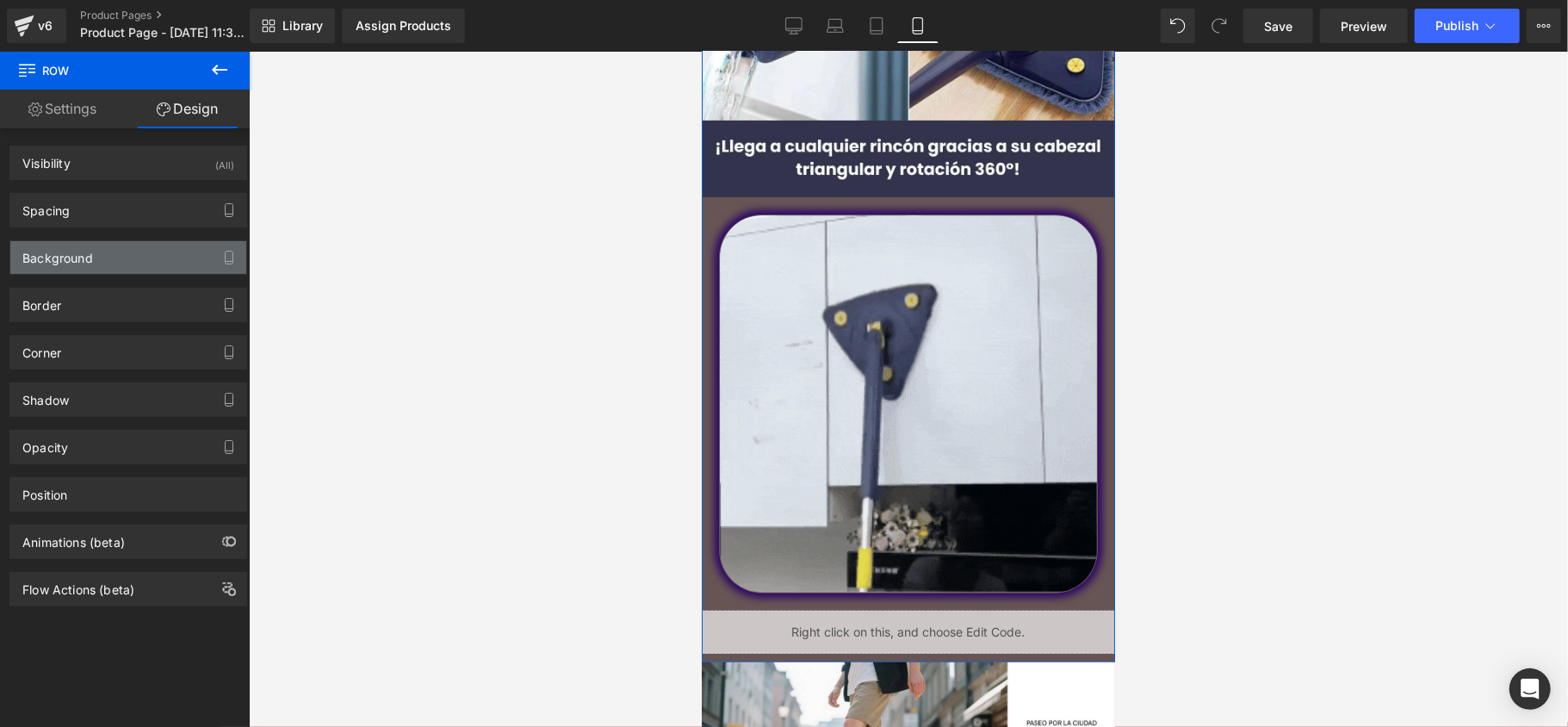
click at [86, 259] on div "Background" at bounding box center [57, 254] width 70 height 24
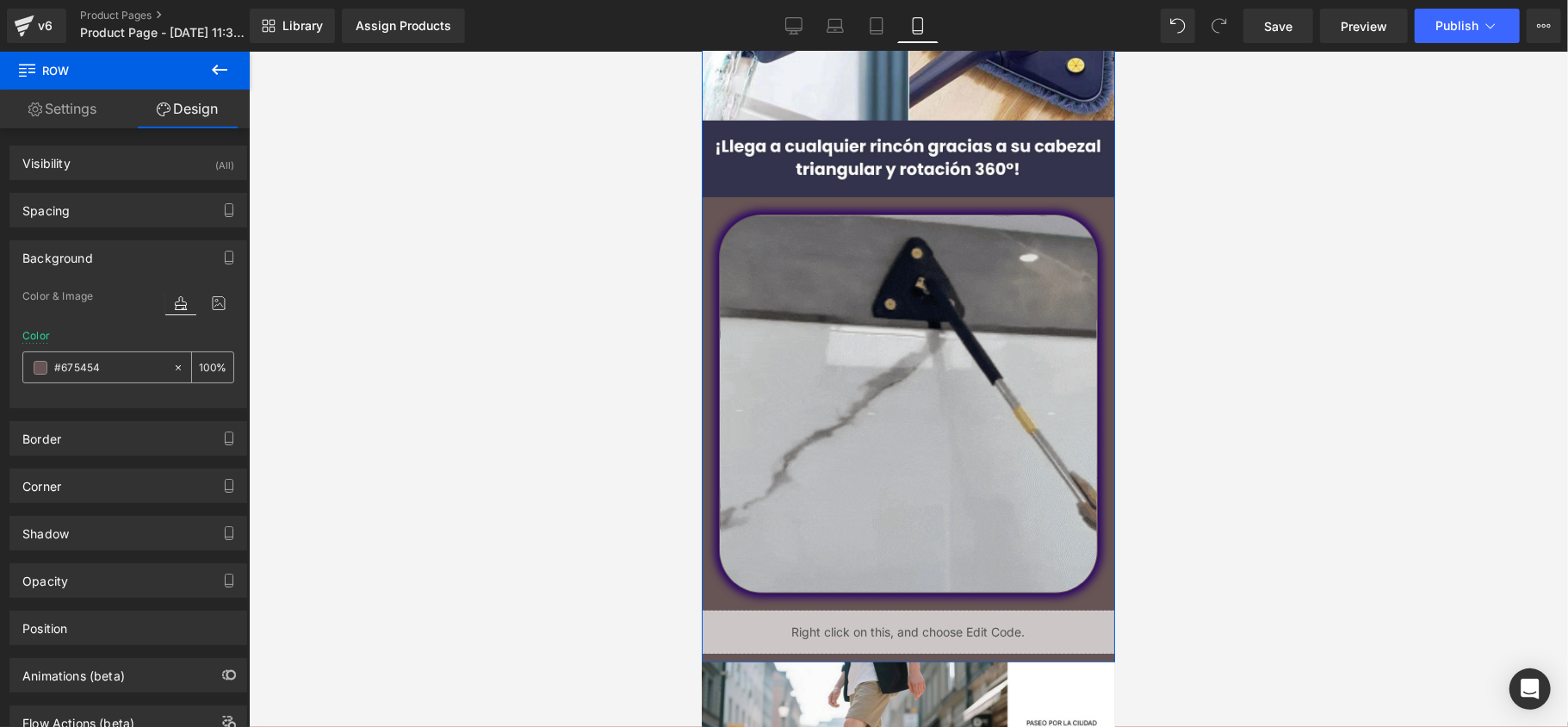
click at [42, 367] on span at bounding box center [40, 368] width 14 height 14
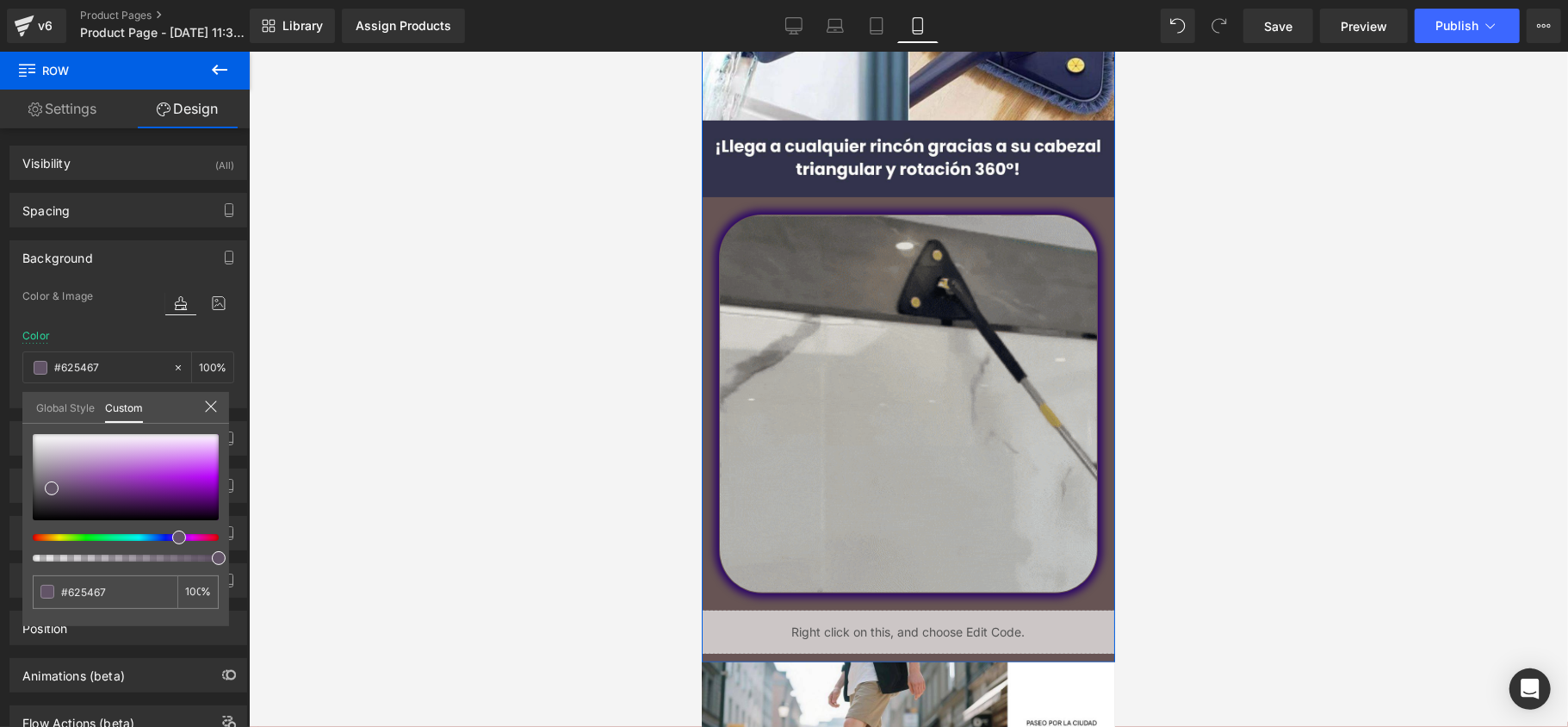
click at [172, 536] on div at bounding box center [118, 537] width 186 height 6
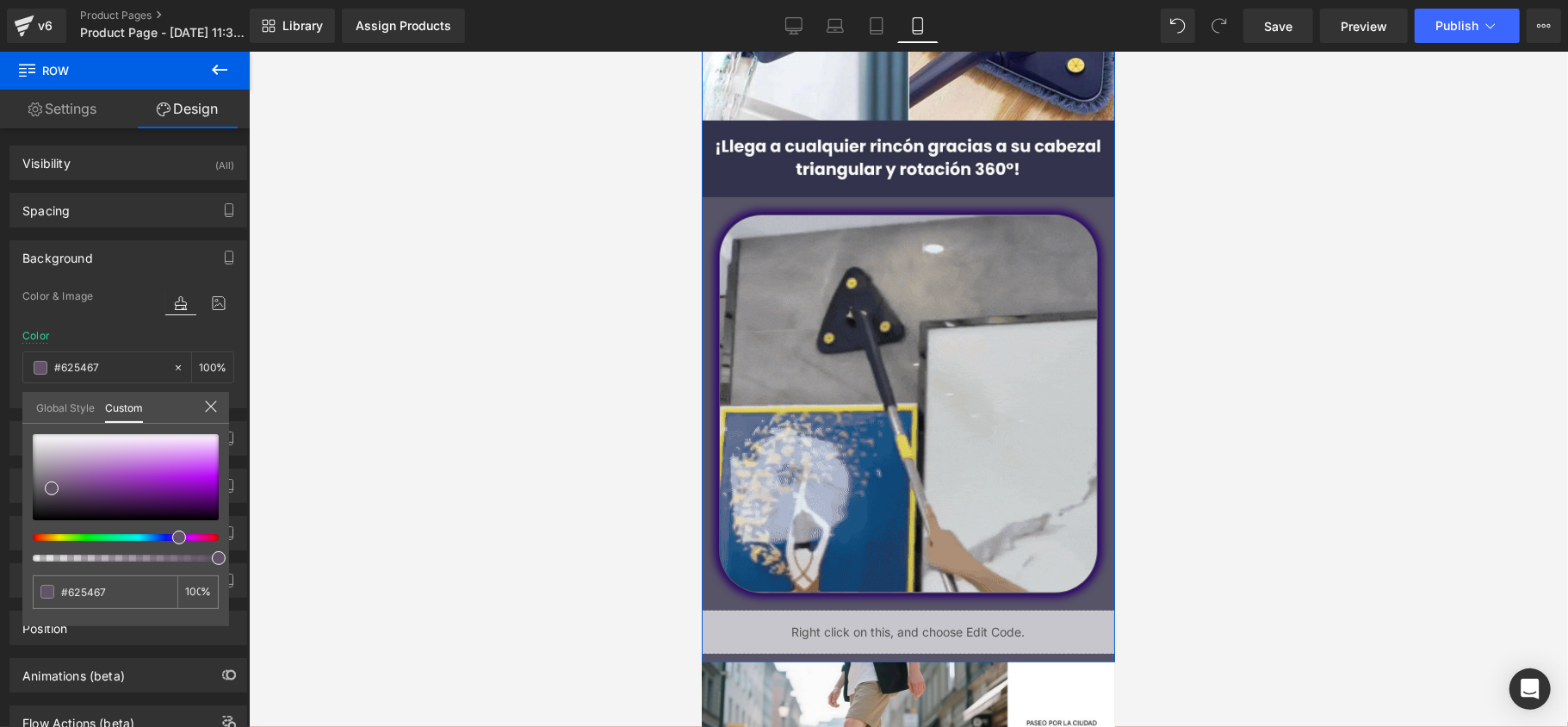
click at [156, 539] on div at bounding box center [118, 537] width 186 height 6
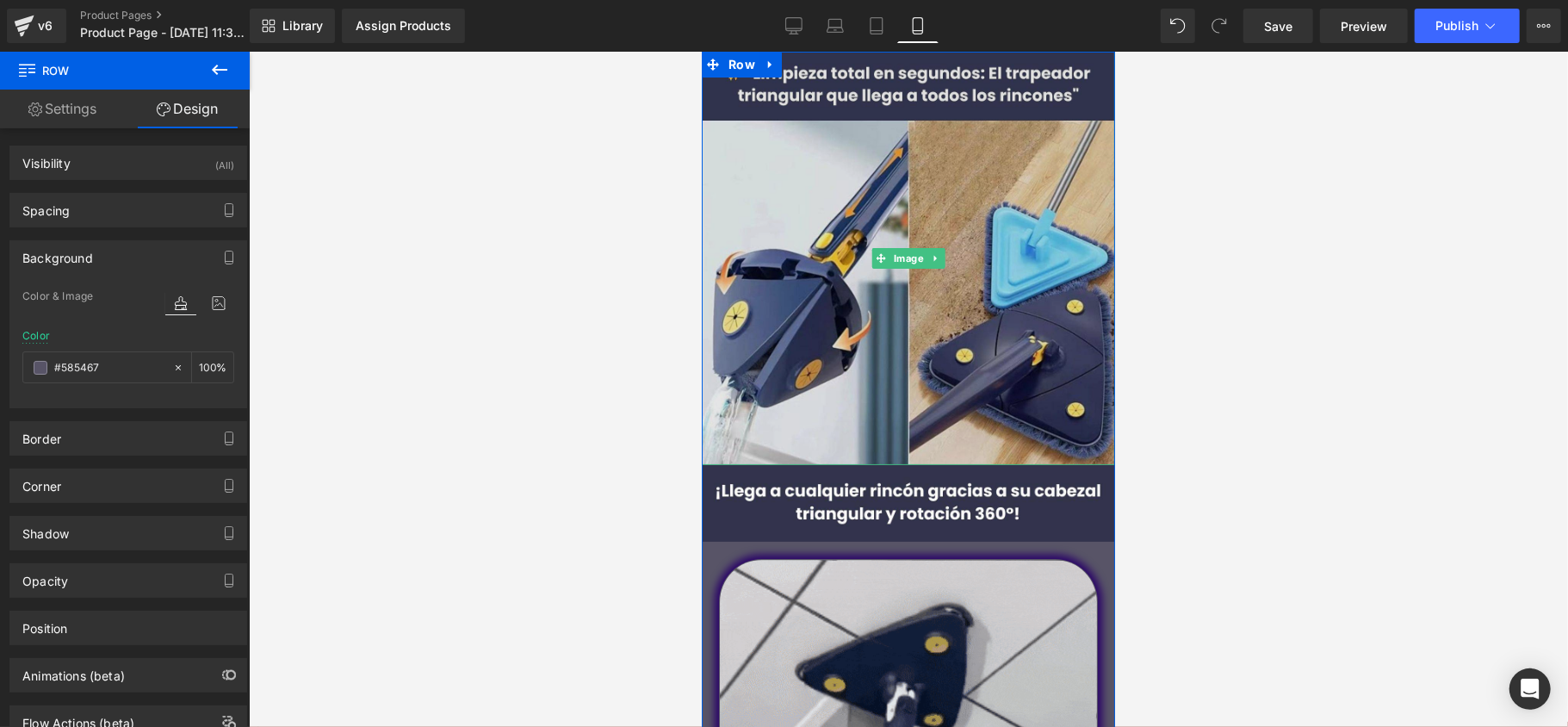
click at [728, 115] on img at bounding box center [907, 257] width 414 height 414
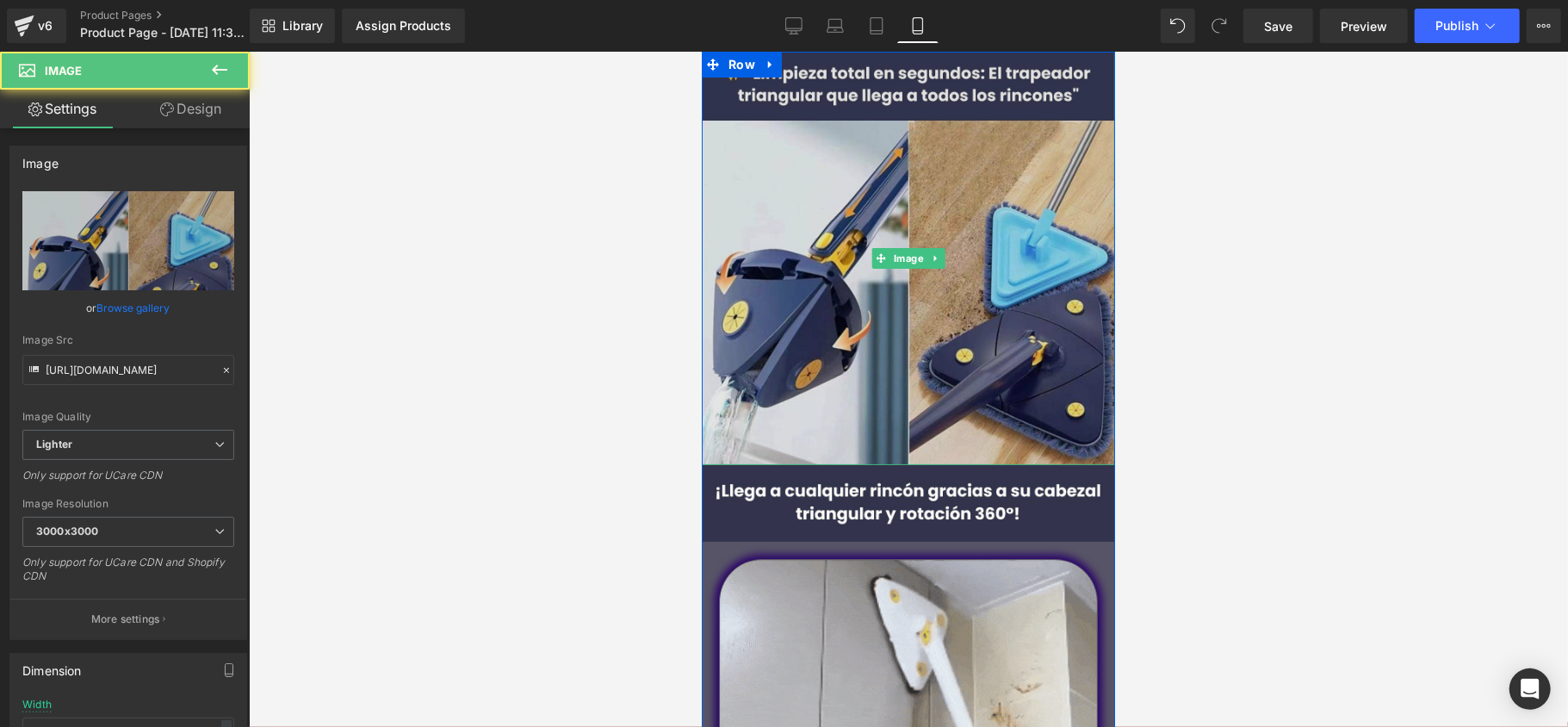
click at [728, 111] on img at bounding box center [907, 257] width 414 height 414
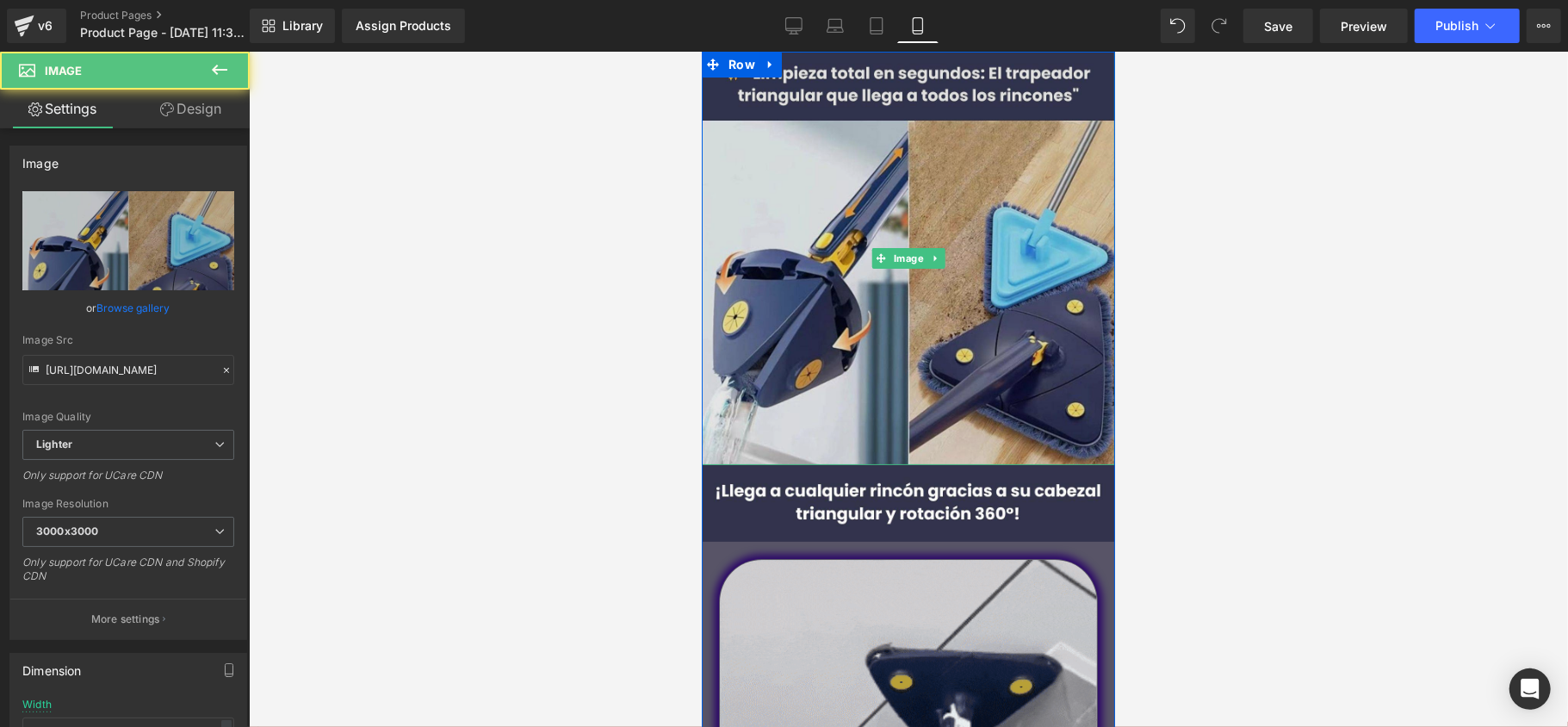
click at [725, 111] on img at bounding box center [907, 257] width 414 height 414
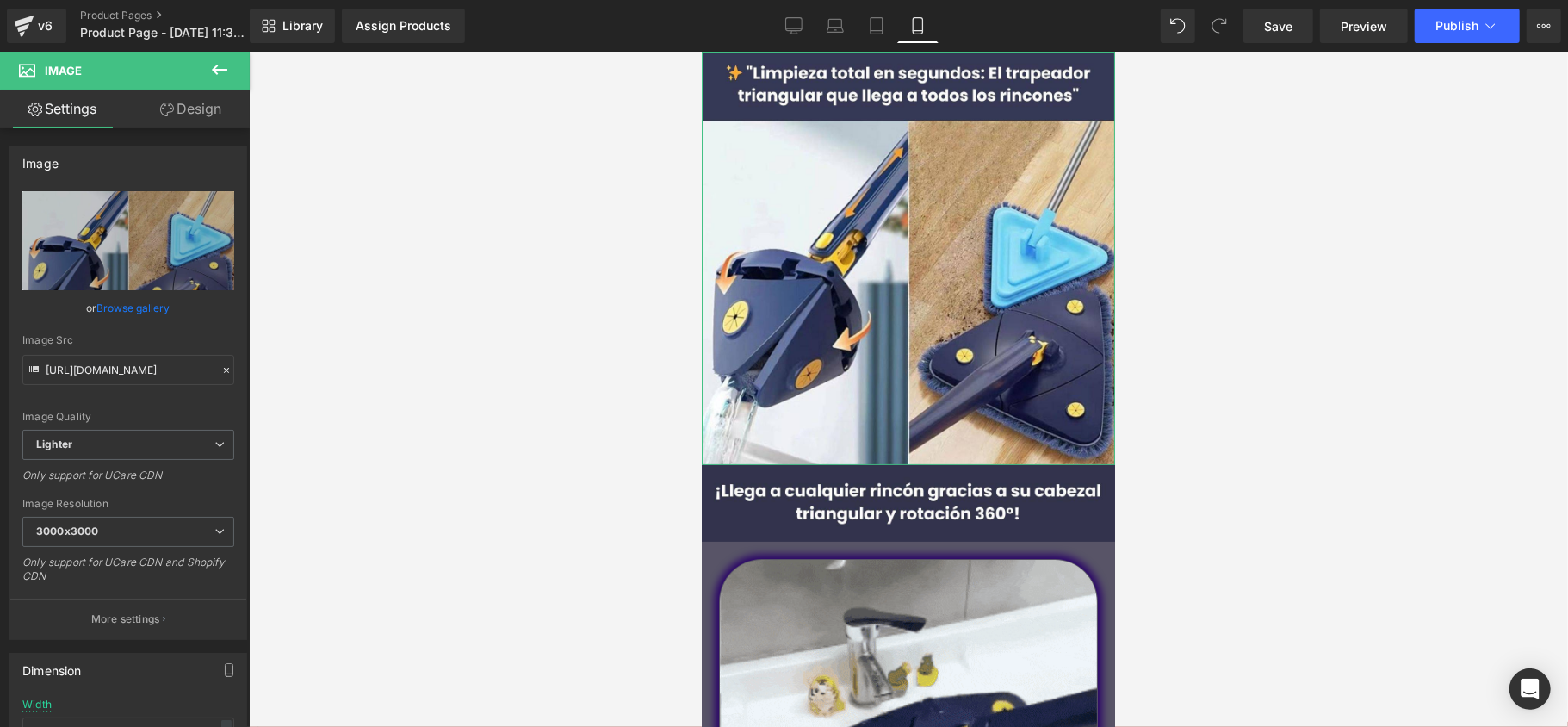
click at [182, 122] on link "Design" at bounding box center [191, 109] width 125 height 39
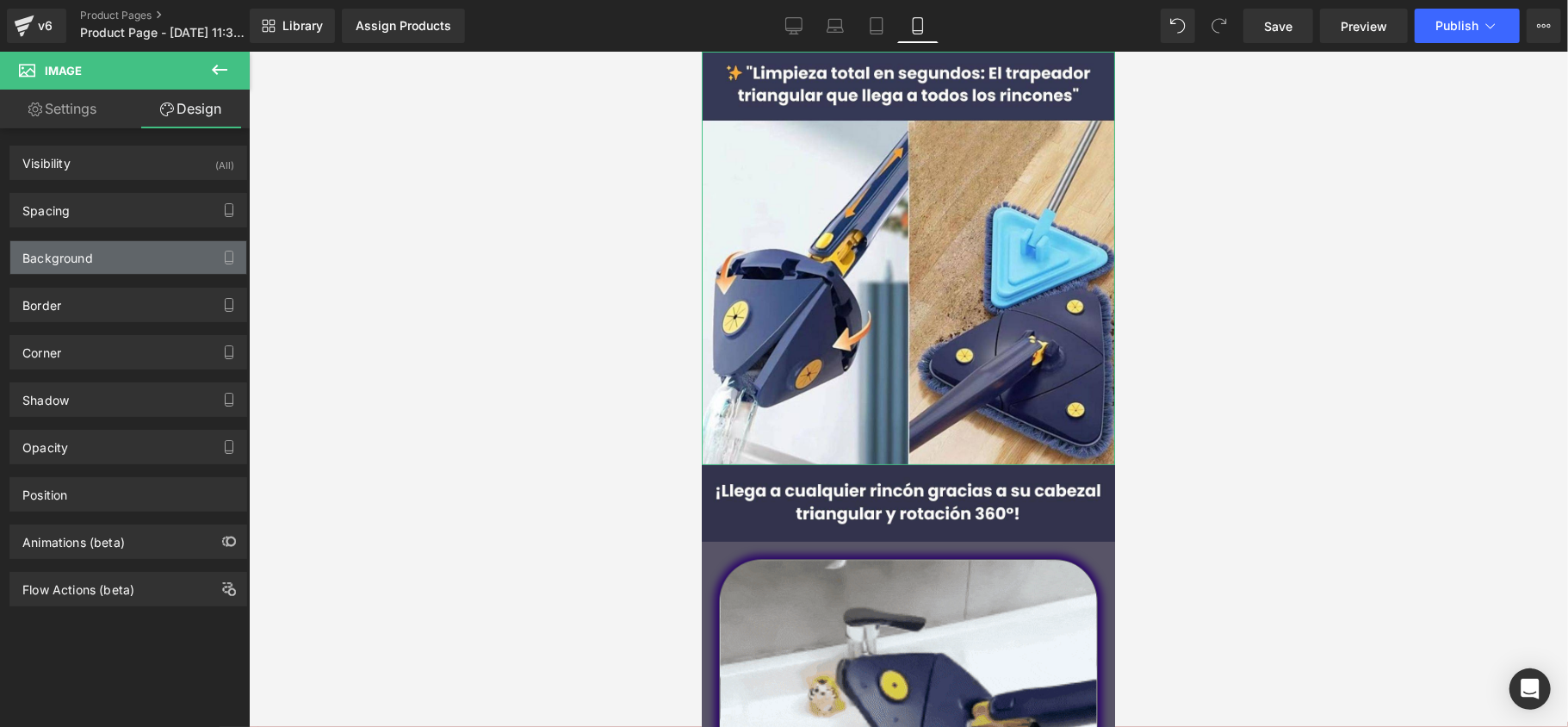
click at [132, 262] on div "Background" at bounding box center [128, 257] width 236 height 32
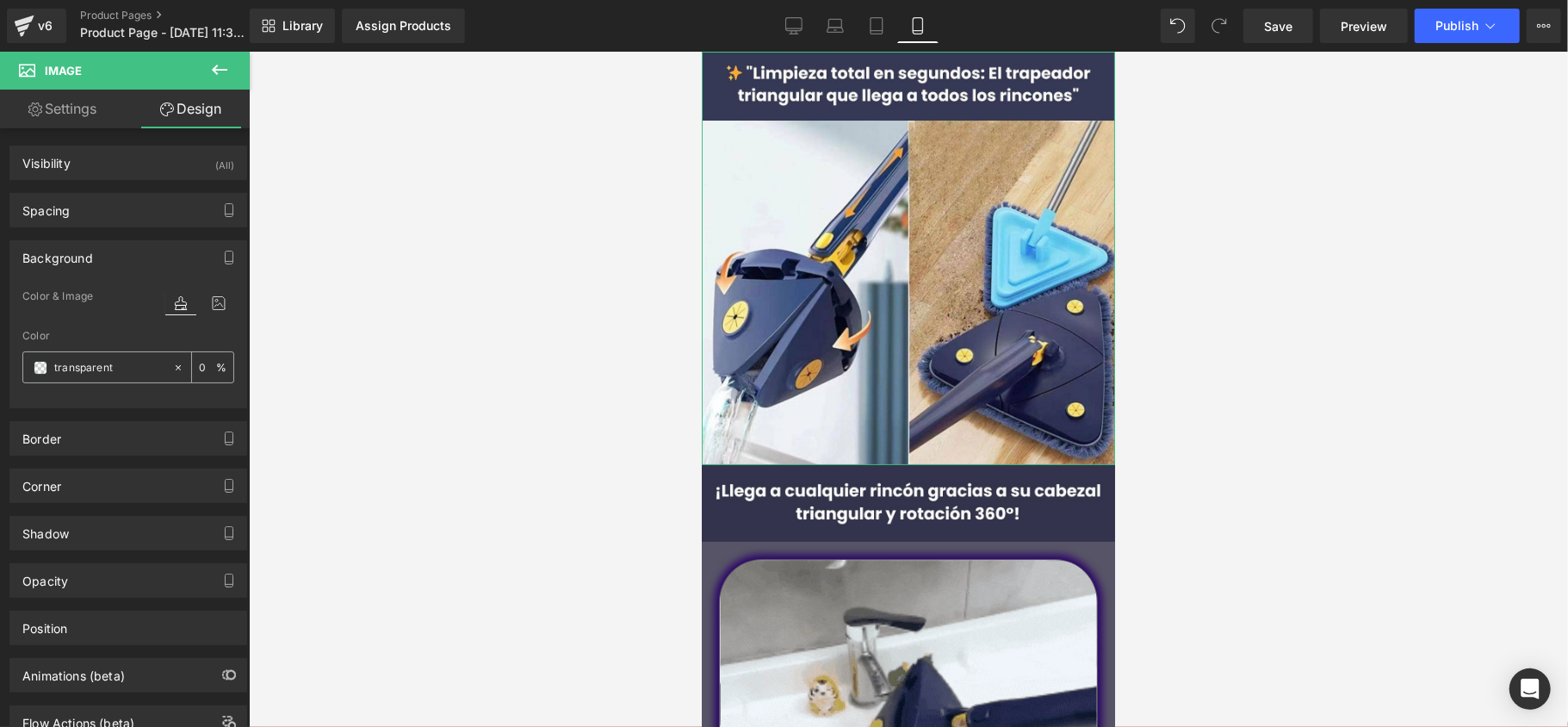
click at [68, 363] on input "transparent" at bounding box center [109, 368] width 110 height 19
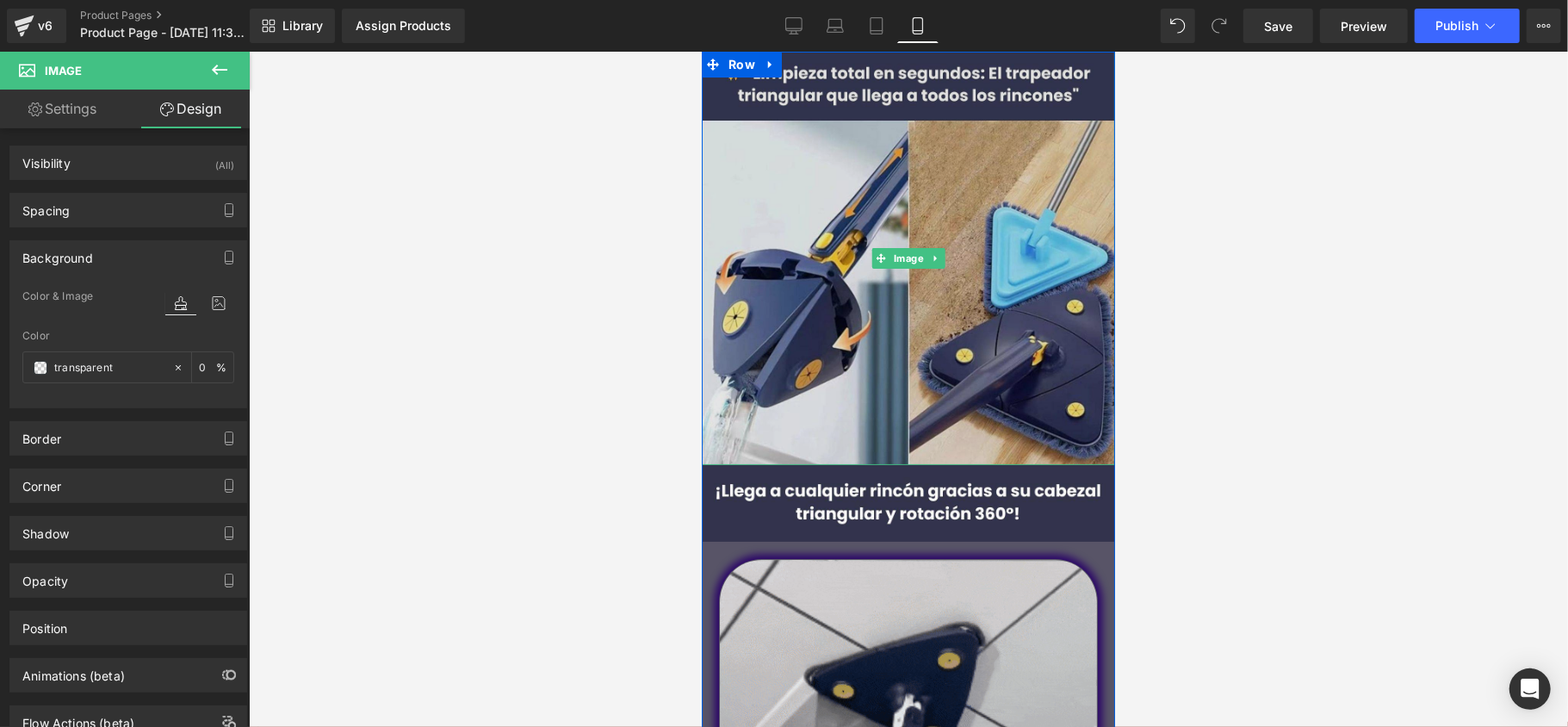
click at [720, 97] on img at bounding box center [907, 257] width 414 height 414
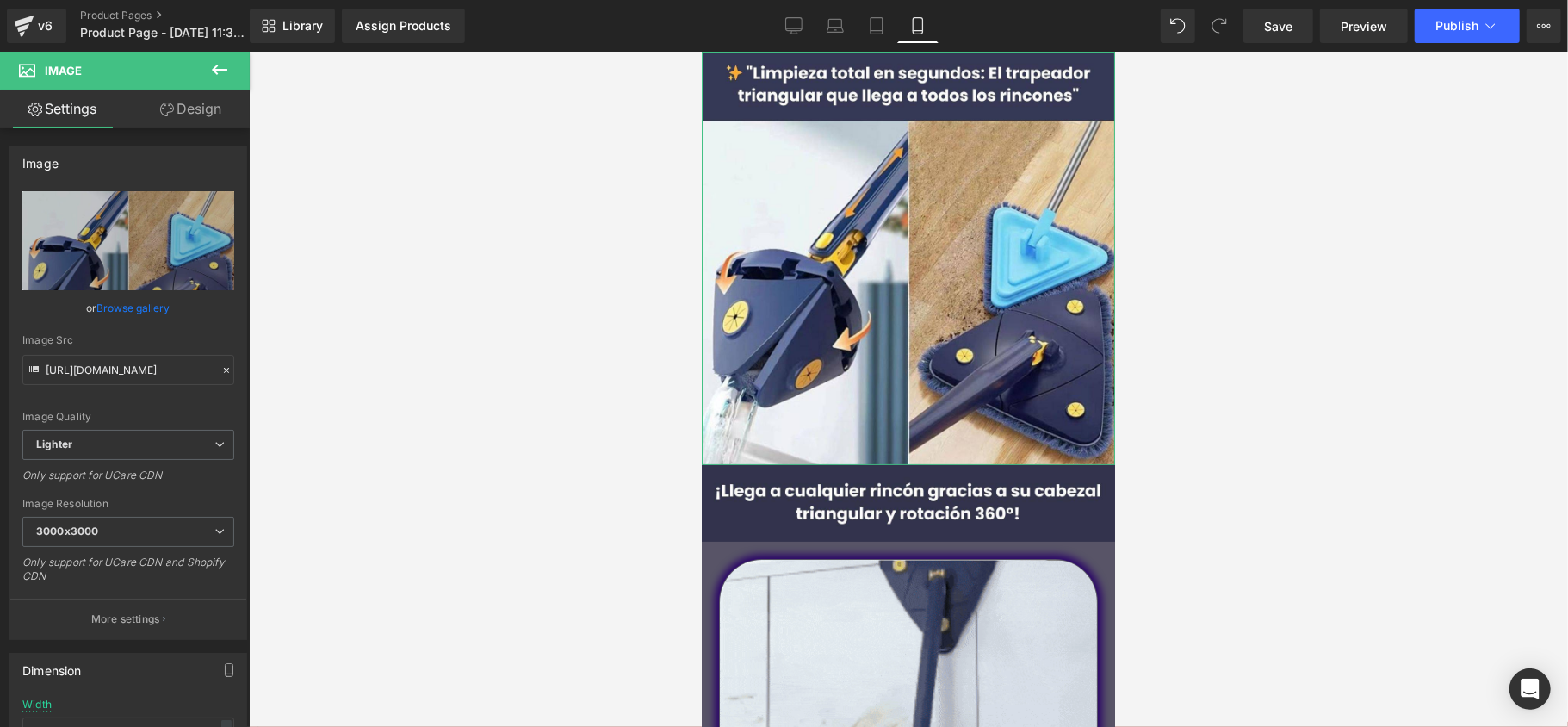
click at [202, 119] on link "Design" at bounding box center [191, 109] width 125 height 39
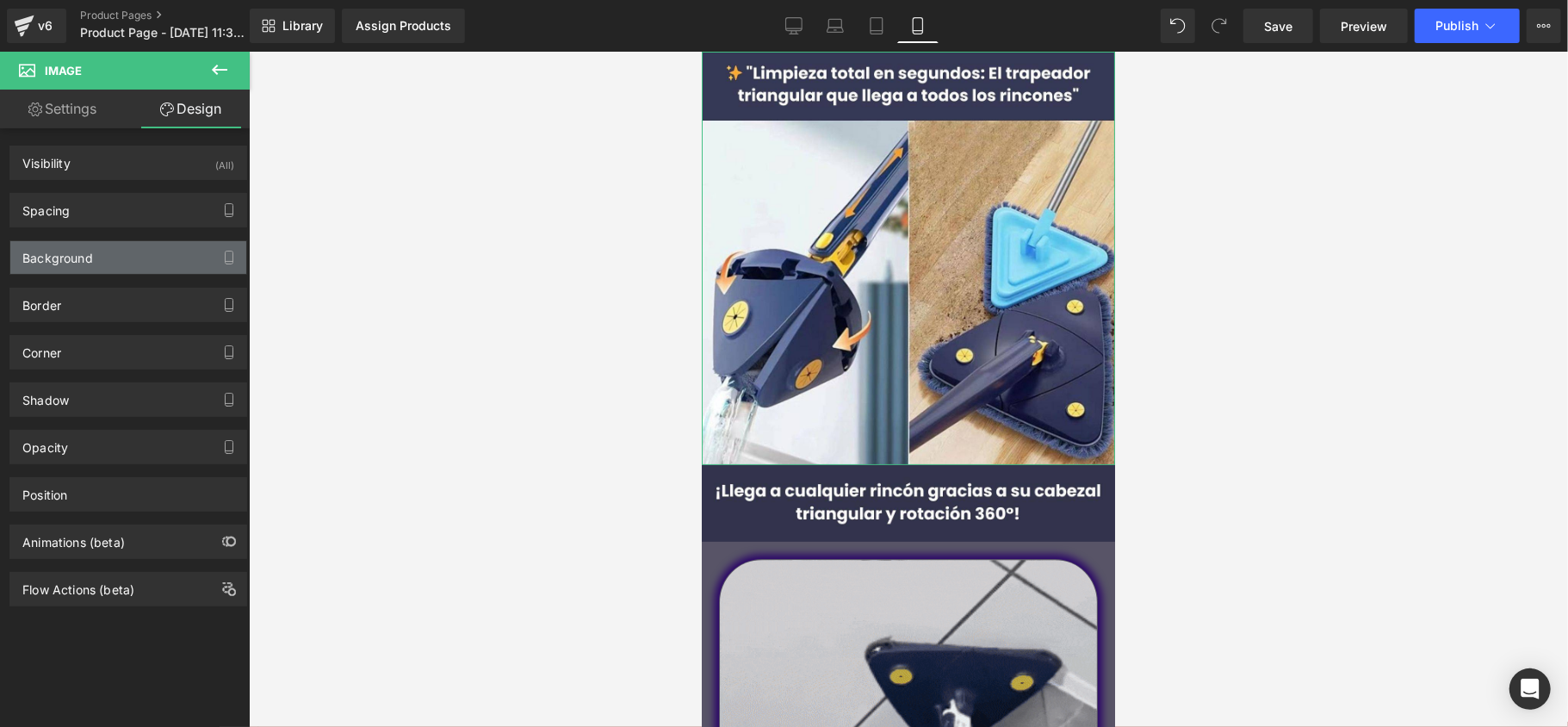
click at [118, 249] on div "Background" at bounding box center [128, 257] width 236 height 32
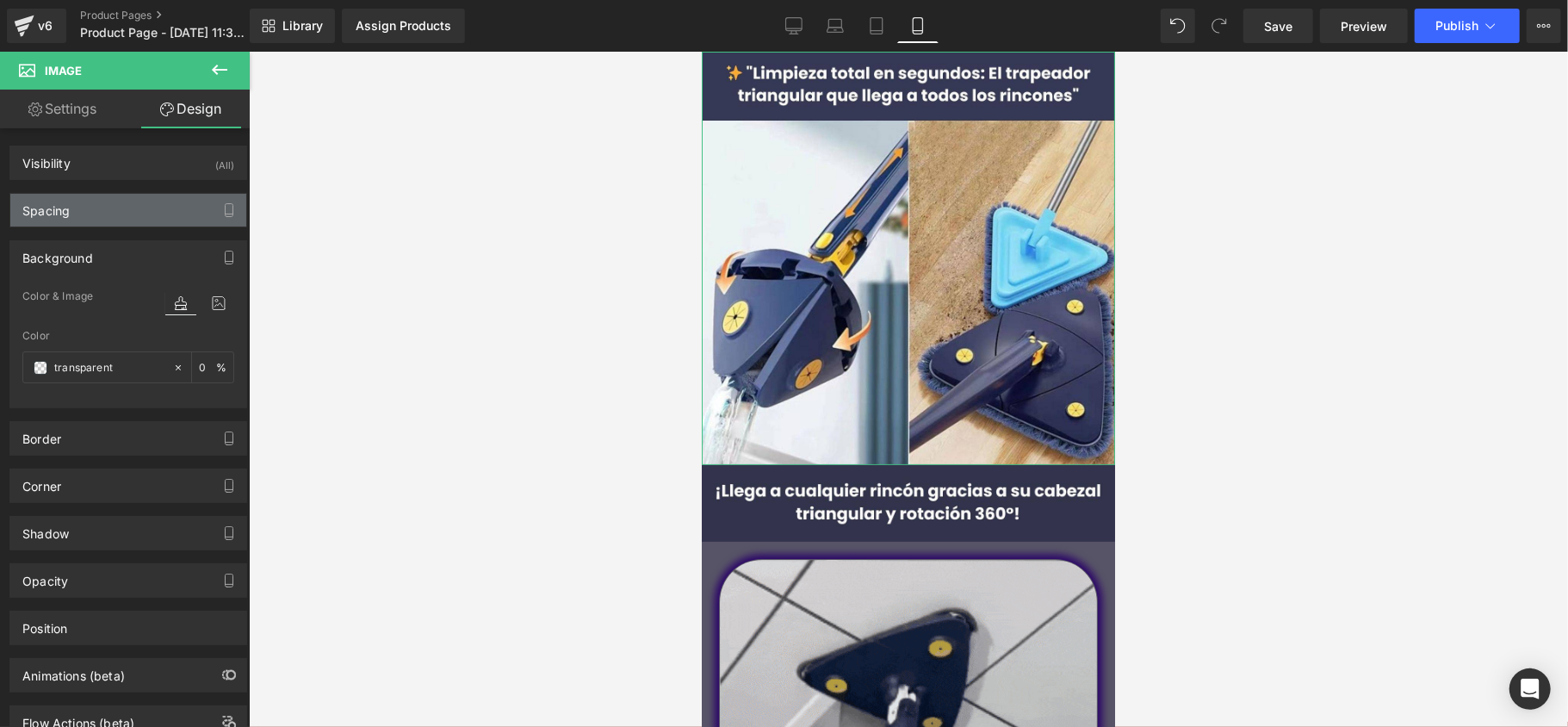
click at [131, 211] on div "Spacing" at bounding box center [128, 209] width 236 height 32
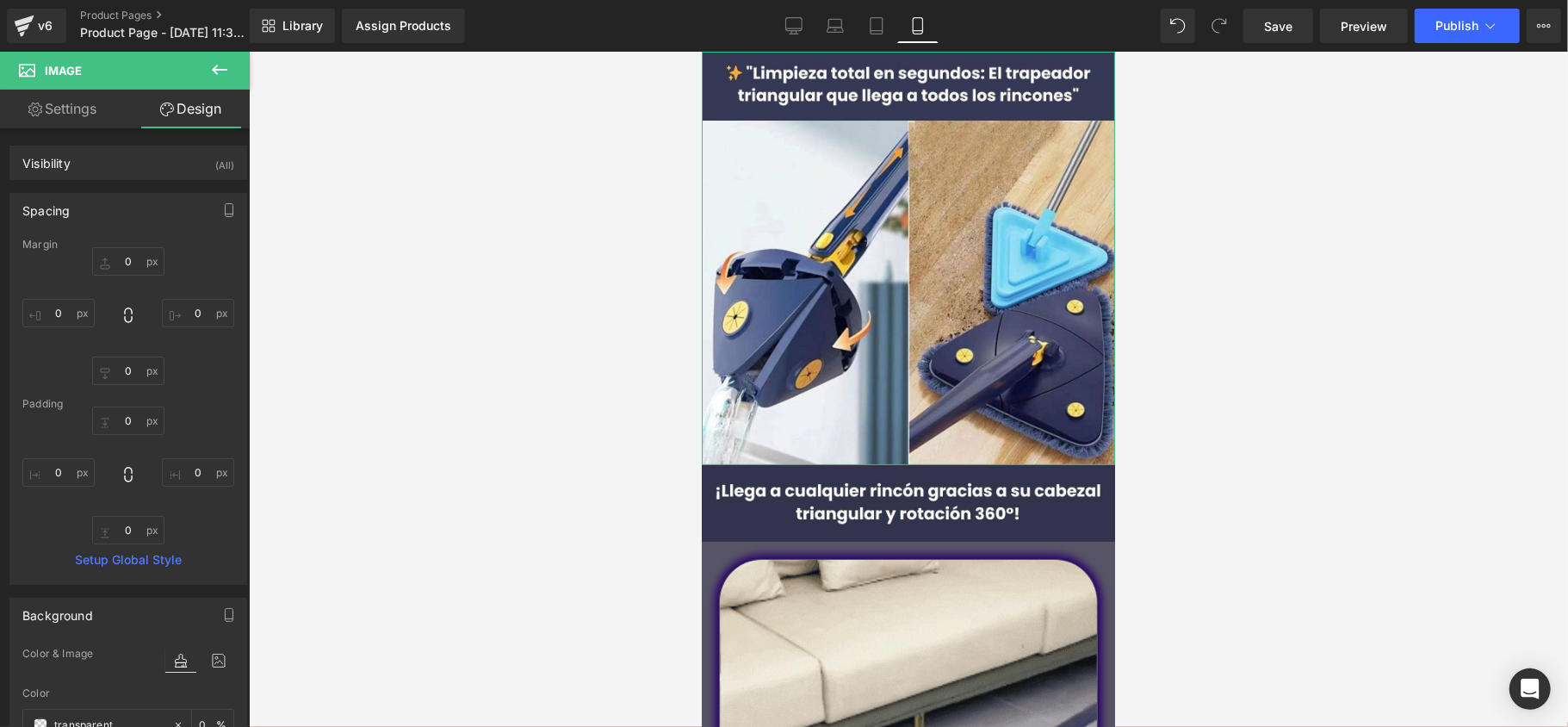
click at [118, 236] on div "Spacing [GEOGRAPHIC_DATA] 0 0 0 0 [GEOGRAPHIC_DATA] 0 0 0 0 Setup Global Style" at bounding box center [128, 388] width 238 height 392
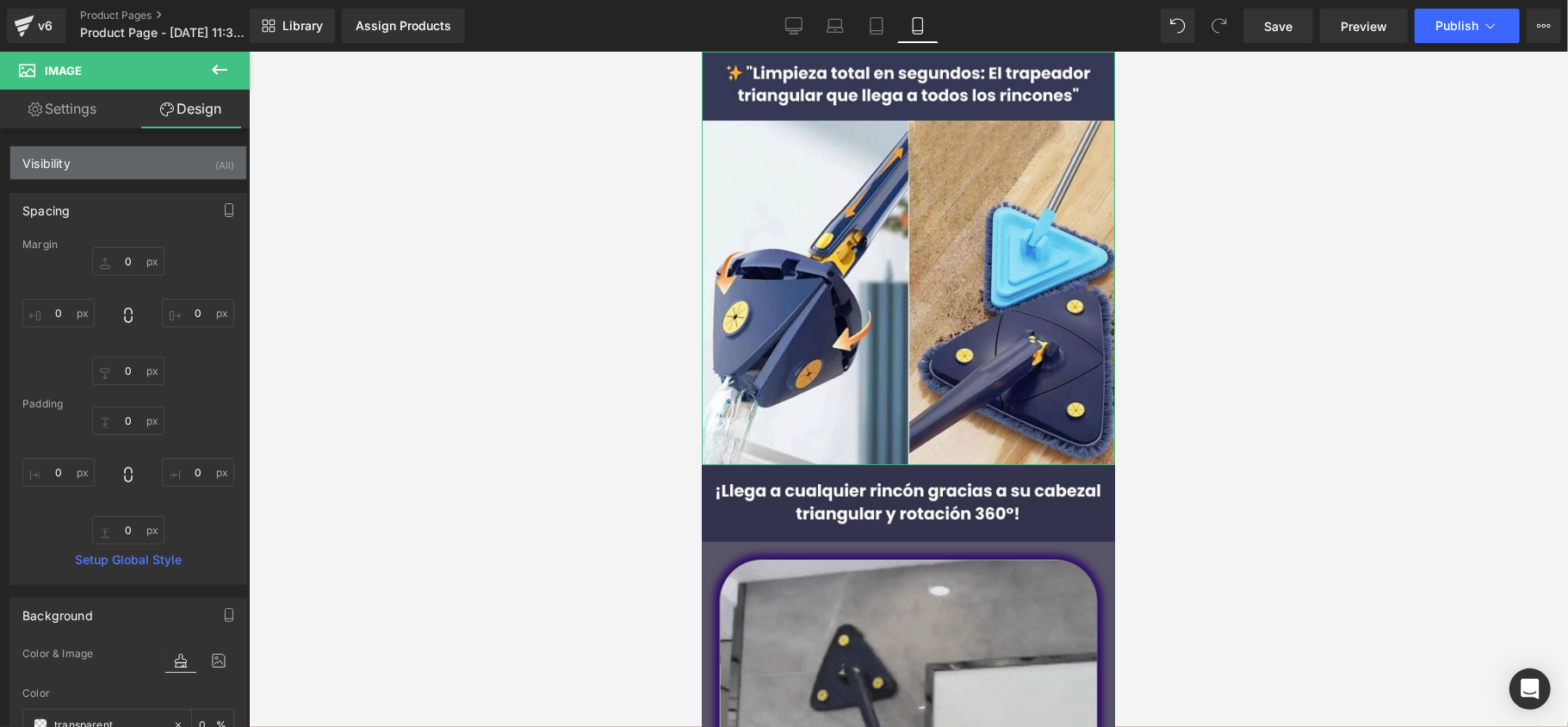
click at [131, 162] on div "Visibility (All)" at bounding box center [128, 162] width 236 height 32
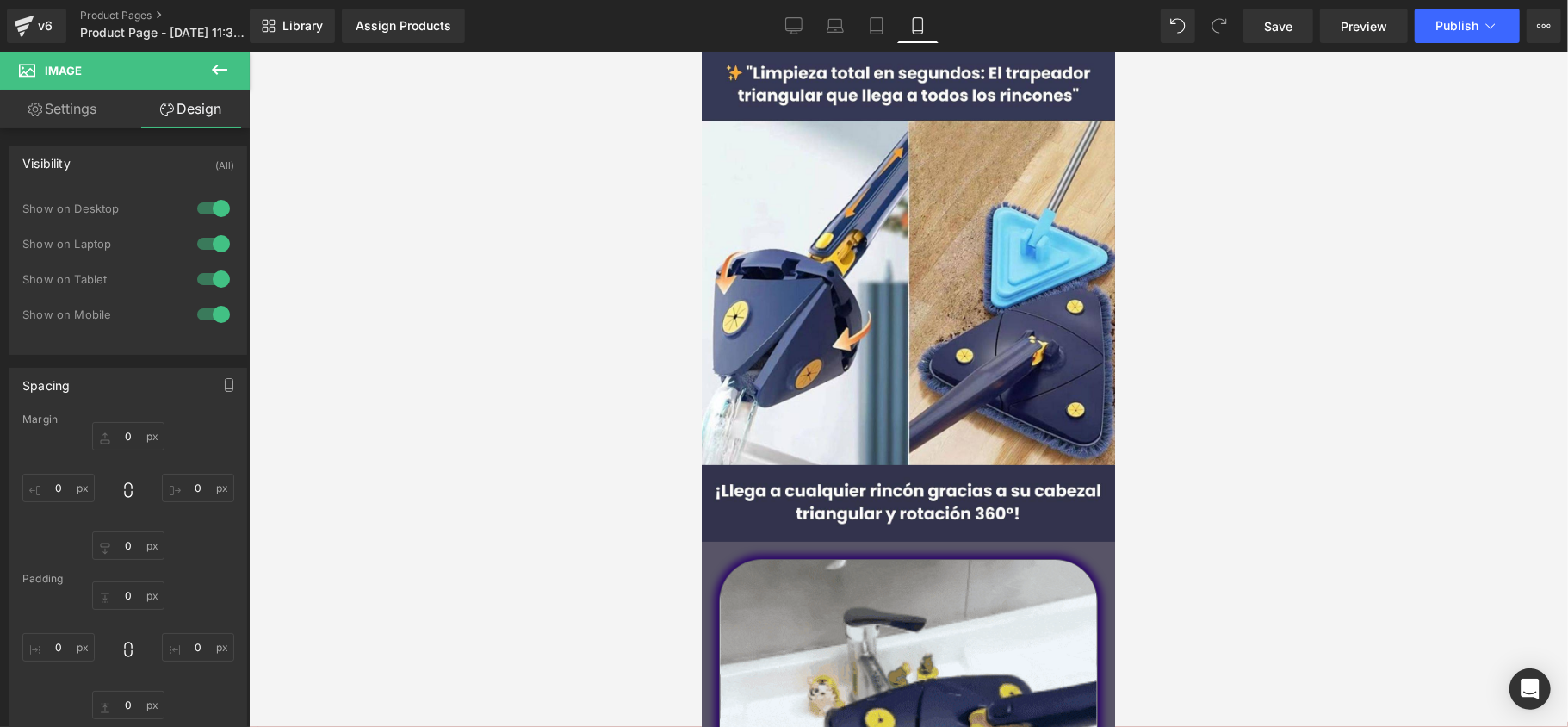
click at [344, 192] on div at bounding box center [908, 389] width 1319 height 675
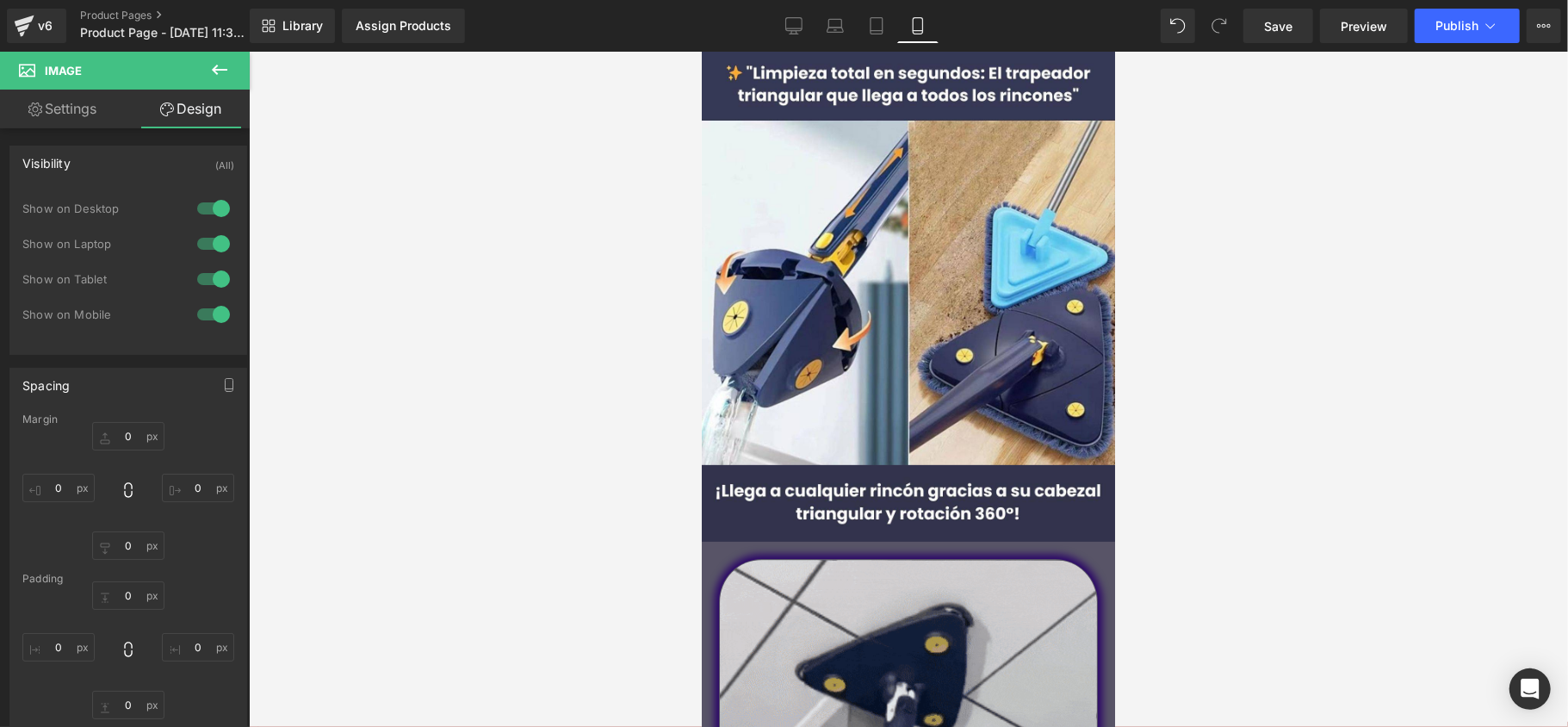
click at [229, 59] on icon at bounding box center [219, 69] width 20 height 20
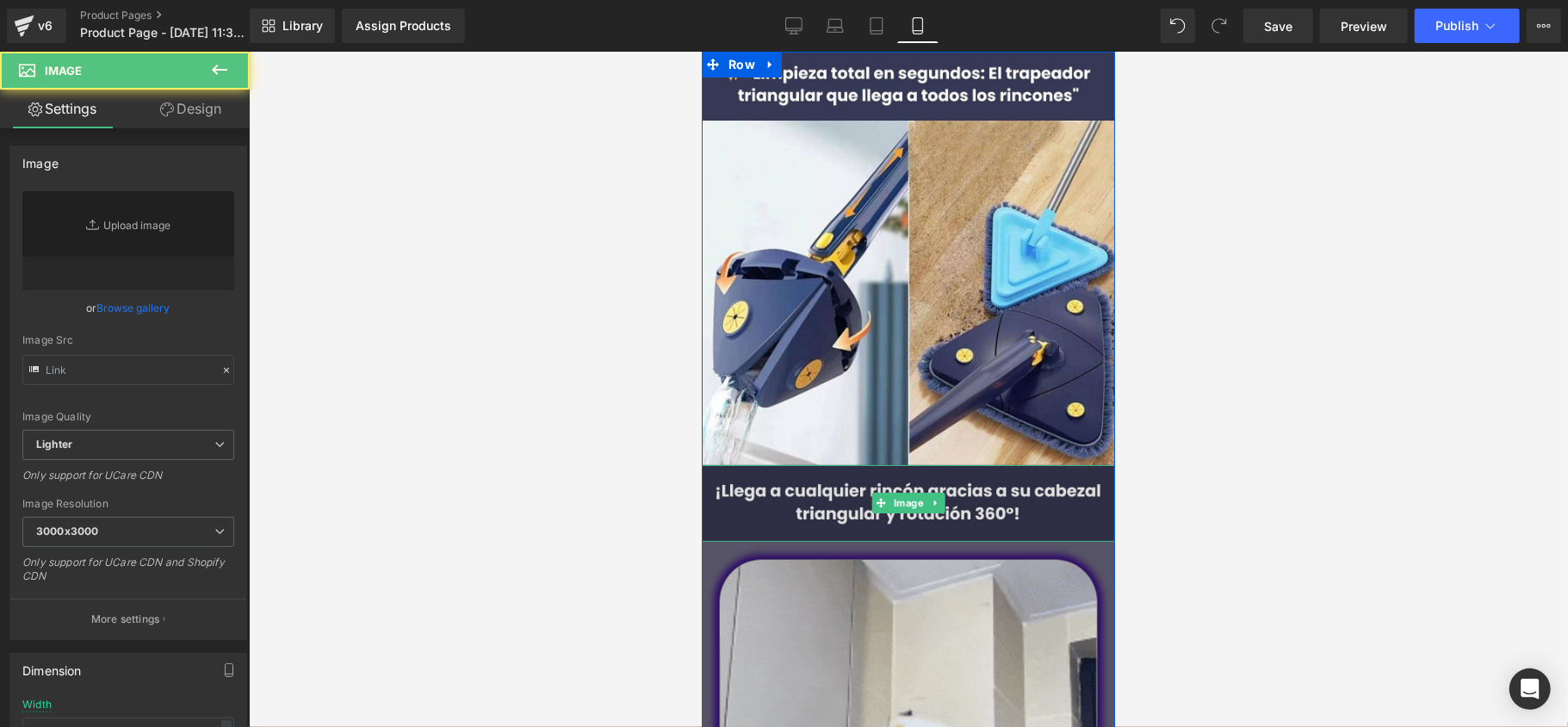
click at [734, 520] on img at bounding box center [907, 503] width 414 height 77
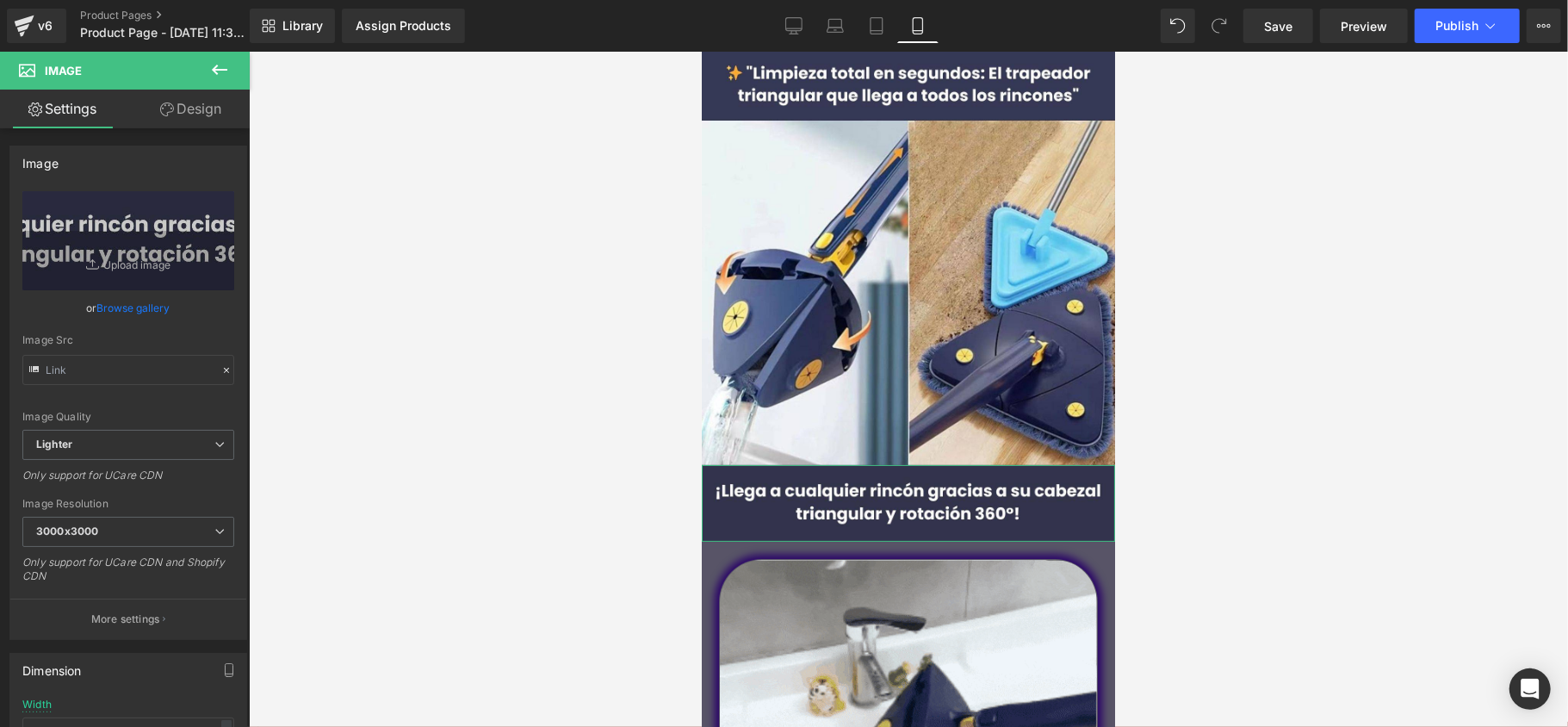
click at [190, 112] on link "Design" at bounding box center [191, 109] width 125 height 39
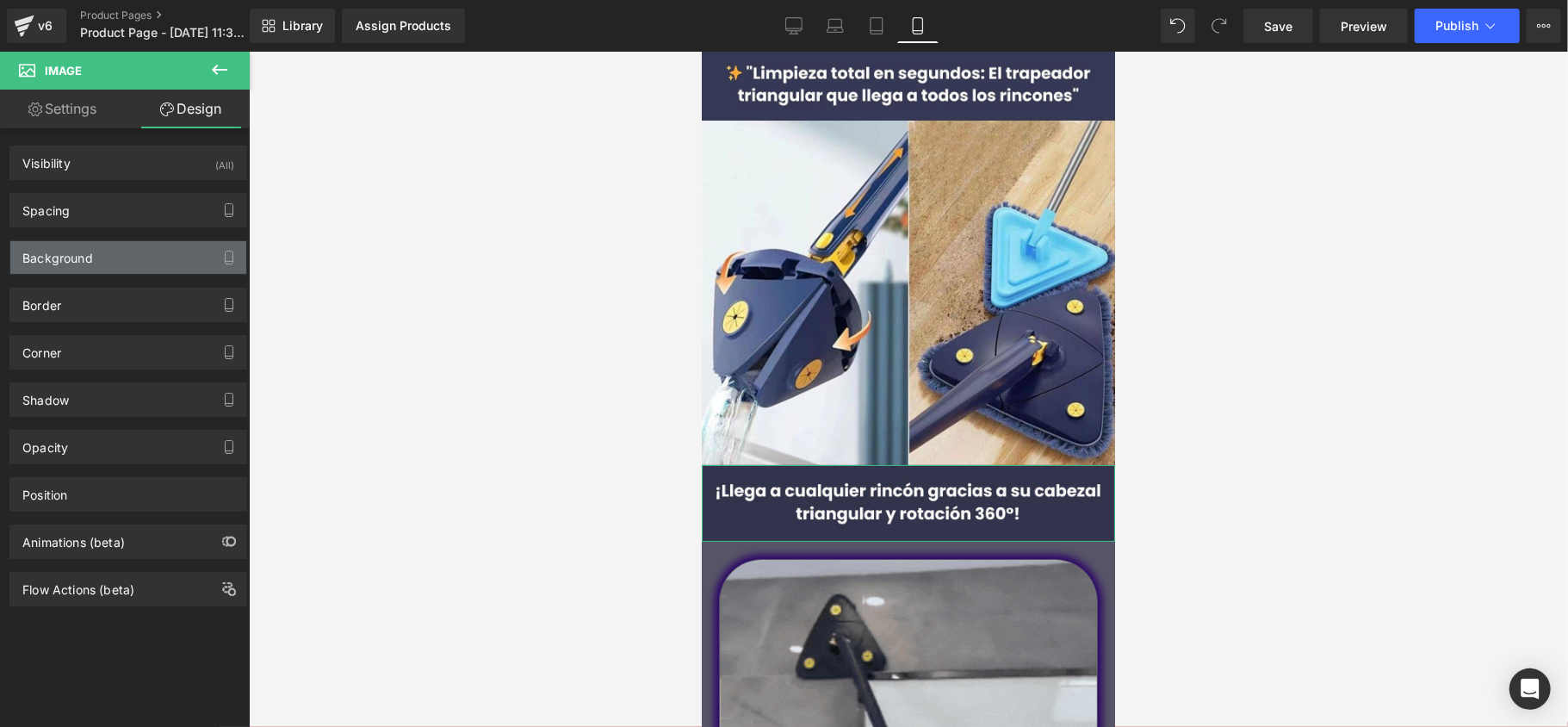
click at [100, 269] on div "Background" at bounding box center [128, 257] width 236 height 32
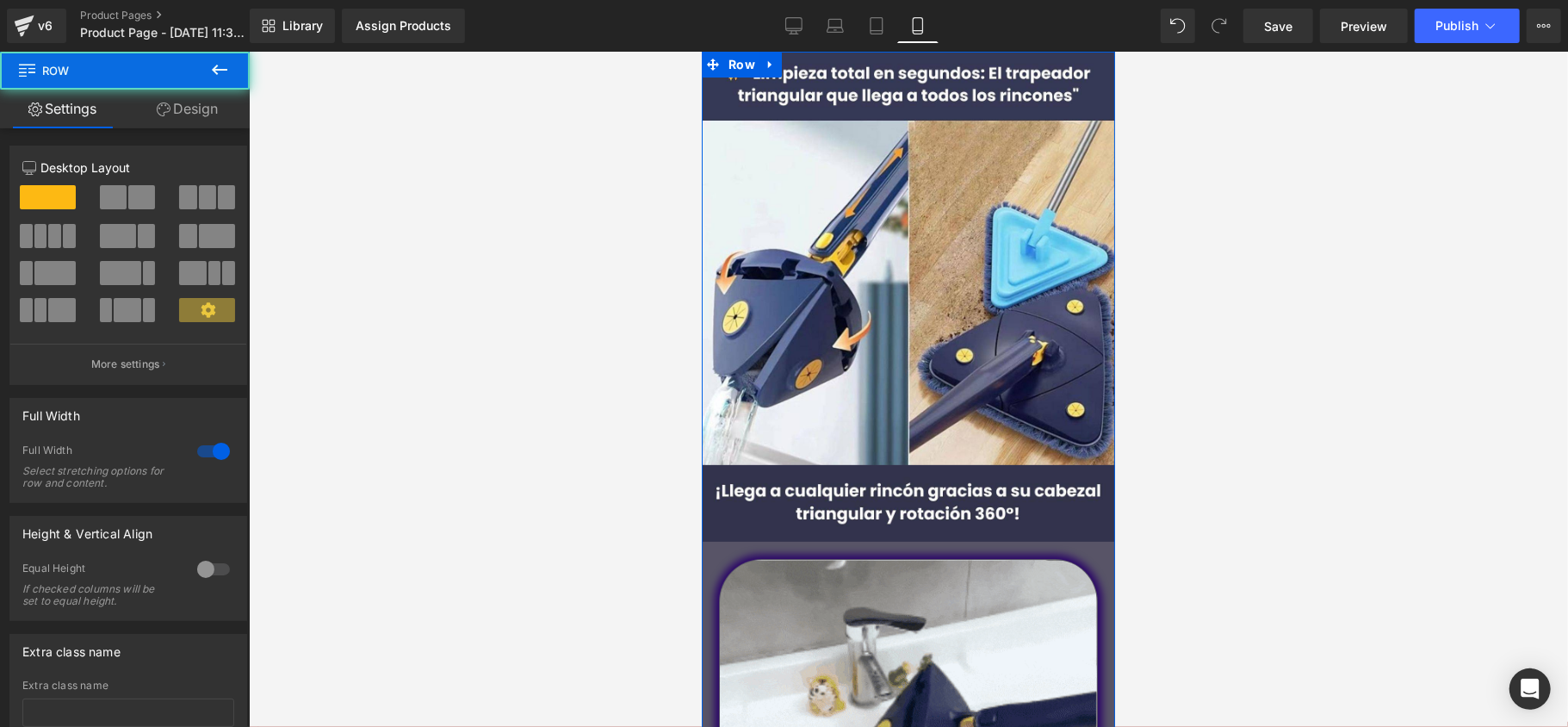
click at [730, 551] on div "Image Image Image Liquid" at bounding box center [907, 524] width 414 height 947
click at [716, 551] on div "Image Image Image Liquid" at bounding box center [907, 524] width 414 height 947
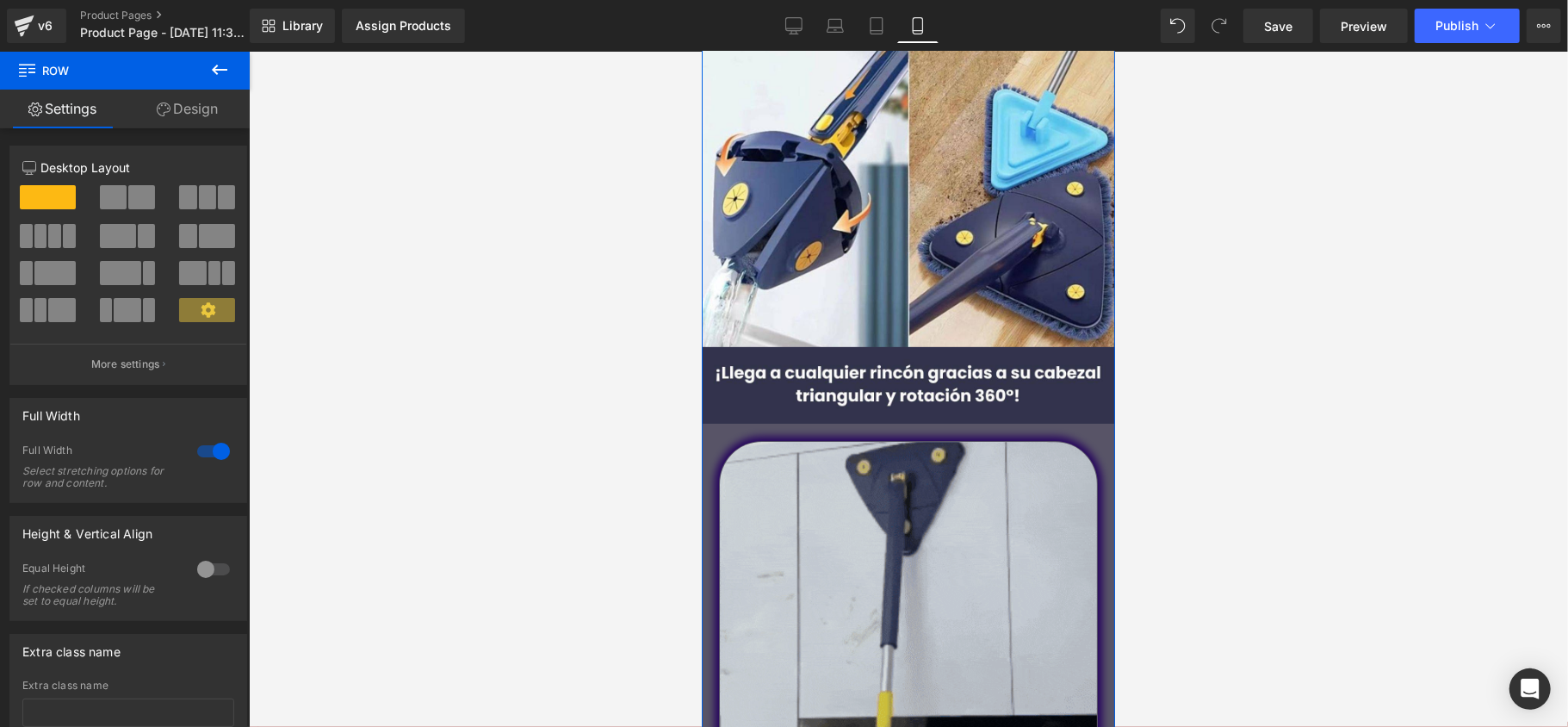
scroll to position [229, 0]
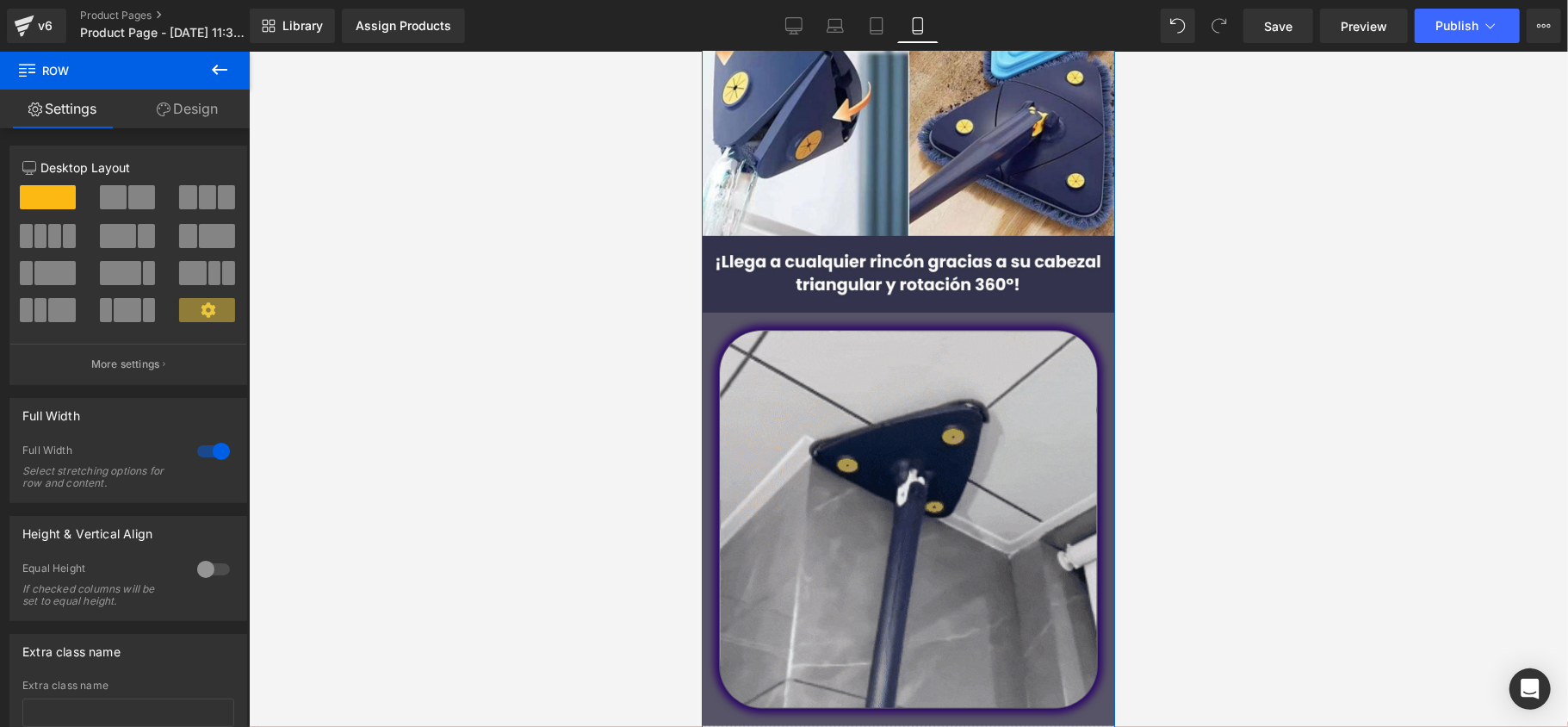
click at [701, 51] on div at bounding box center [701, 51] width 0 height 0
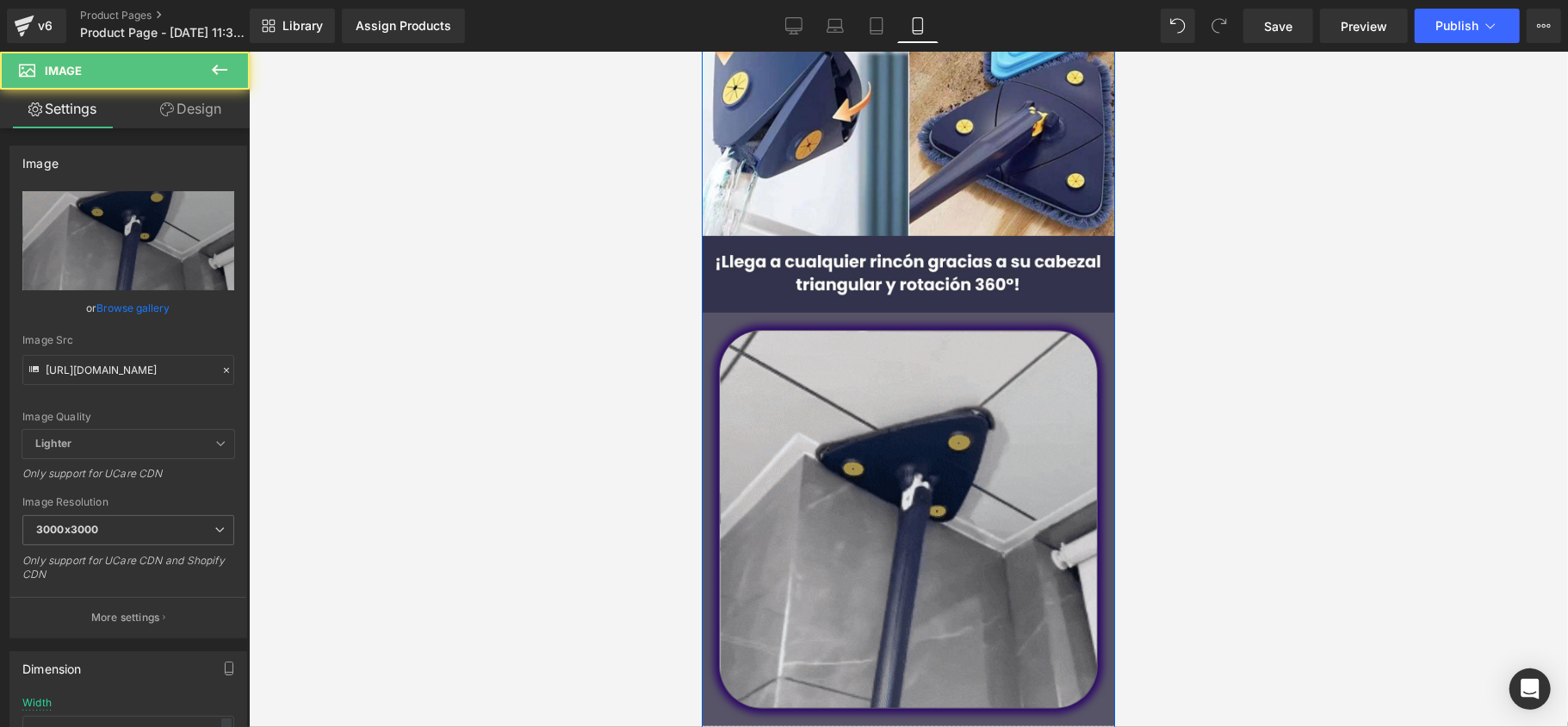
click at [712, 325] on div "Image Image Image Liquid" at bounding box center [907, 295] width 414 height 947
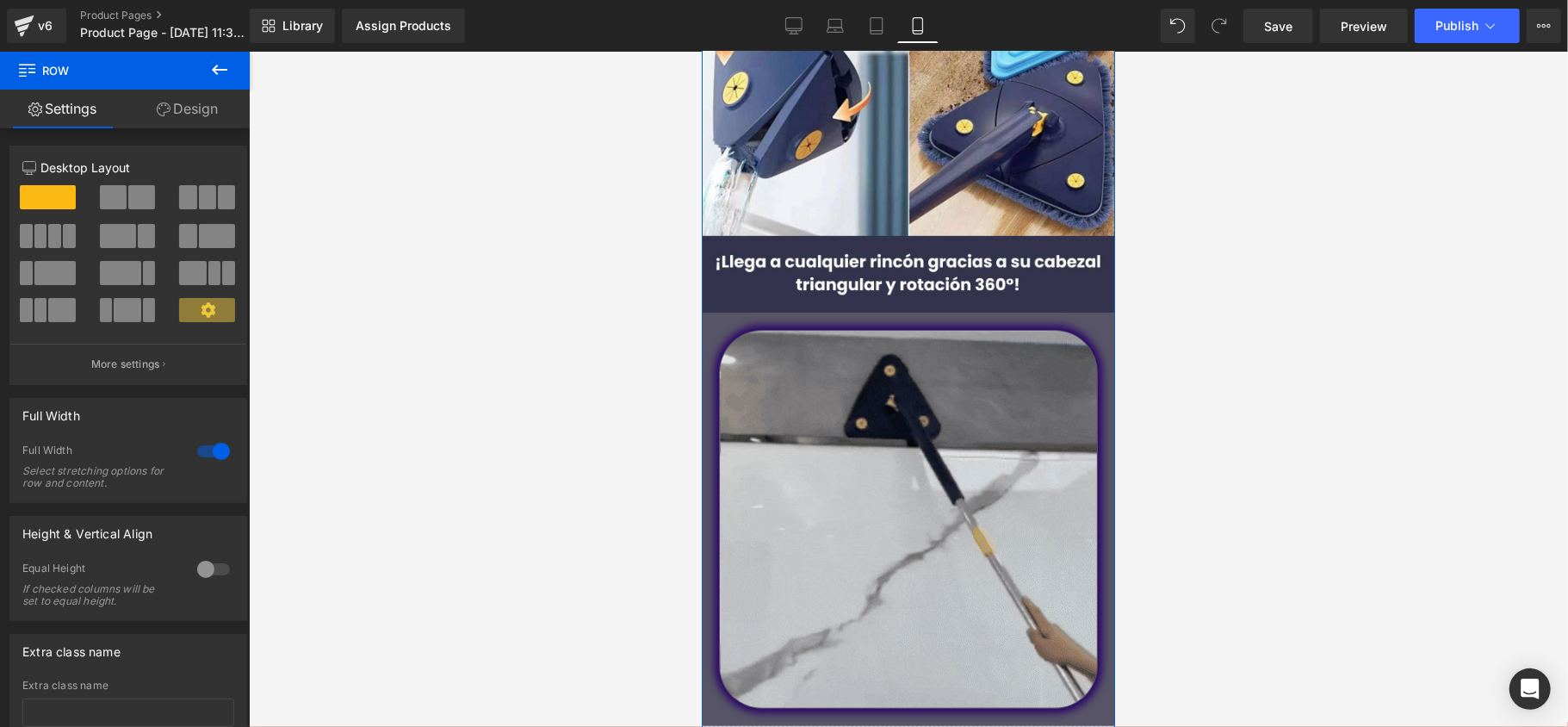
click at [200, 120] on link "Design" at bounding box center [187, 109] width 125 height 39
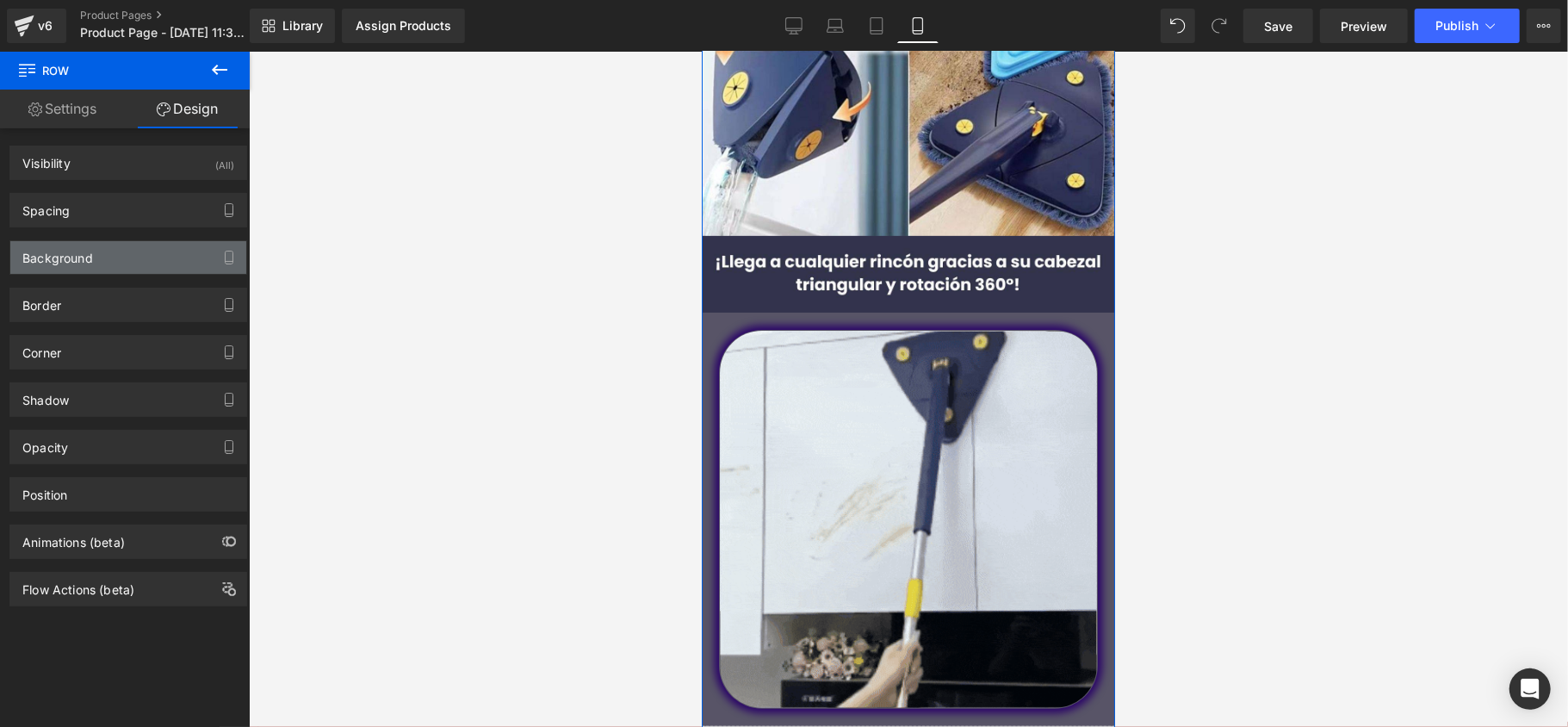
click at [114, 256] on div "Background" at bounding box center [128, 257] width 236 height 32
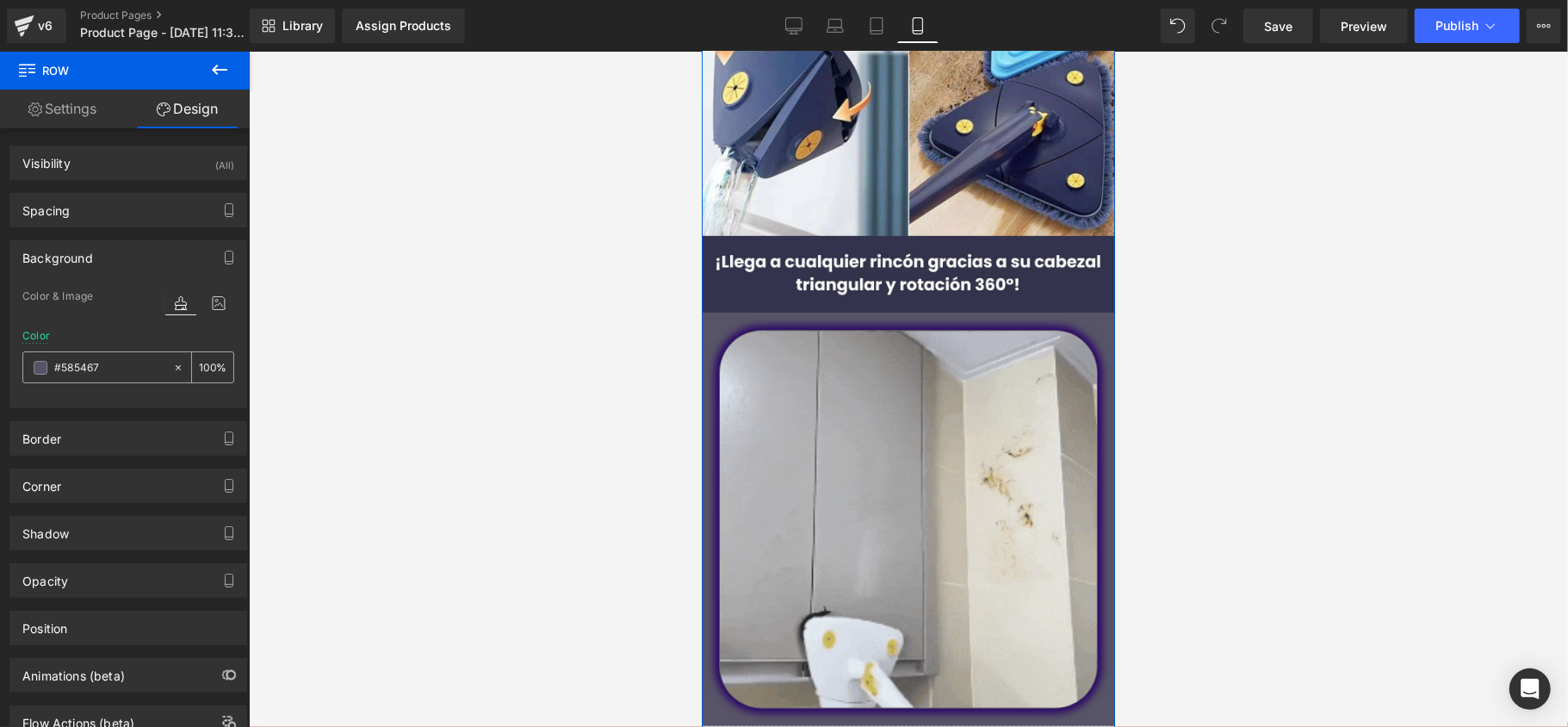
click at [44, 374] on span at bounding box center [40, 368] width 14 height 14
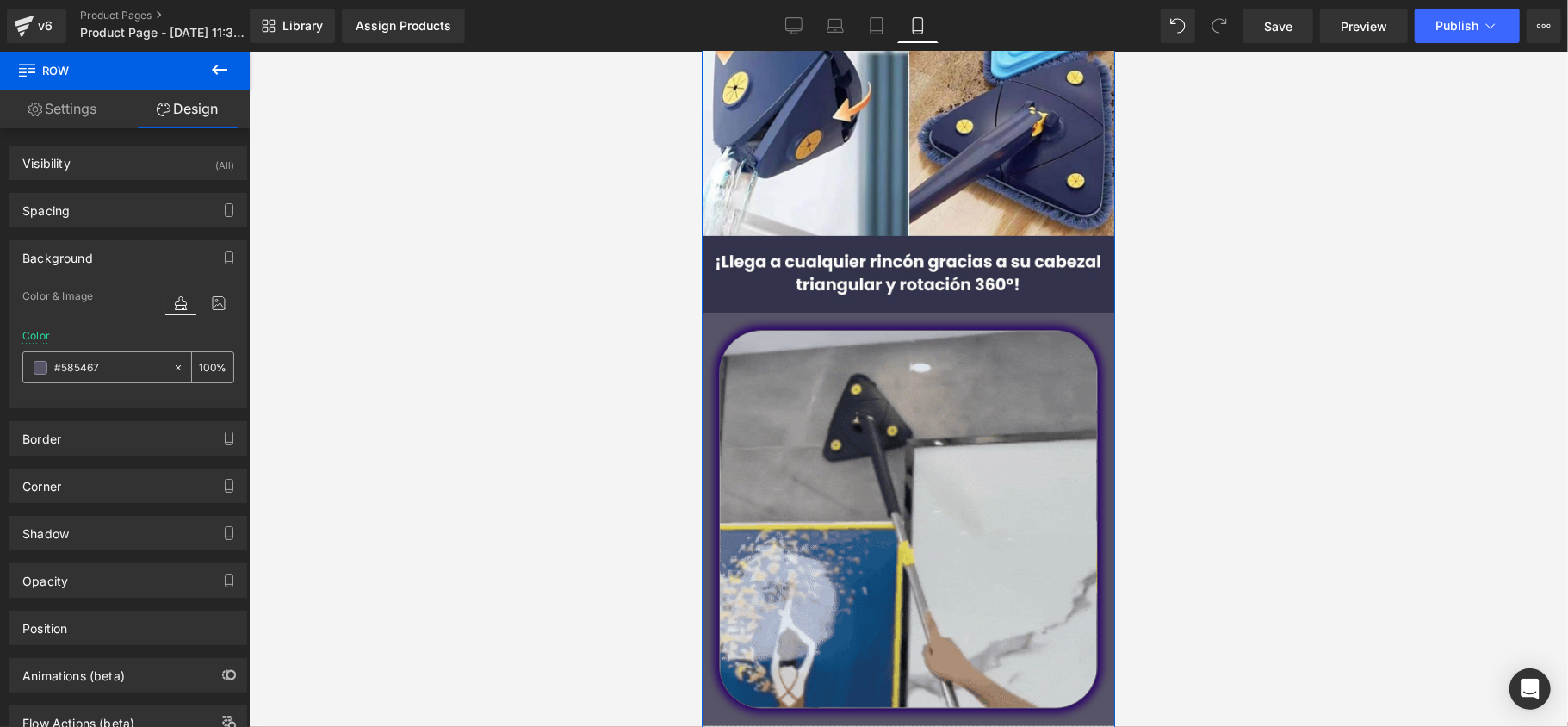
click at [126, 377] on input "#585467" at bounding box center [109, 368] width 110 height 19
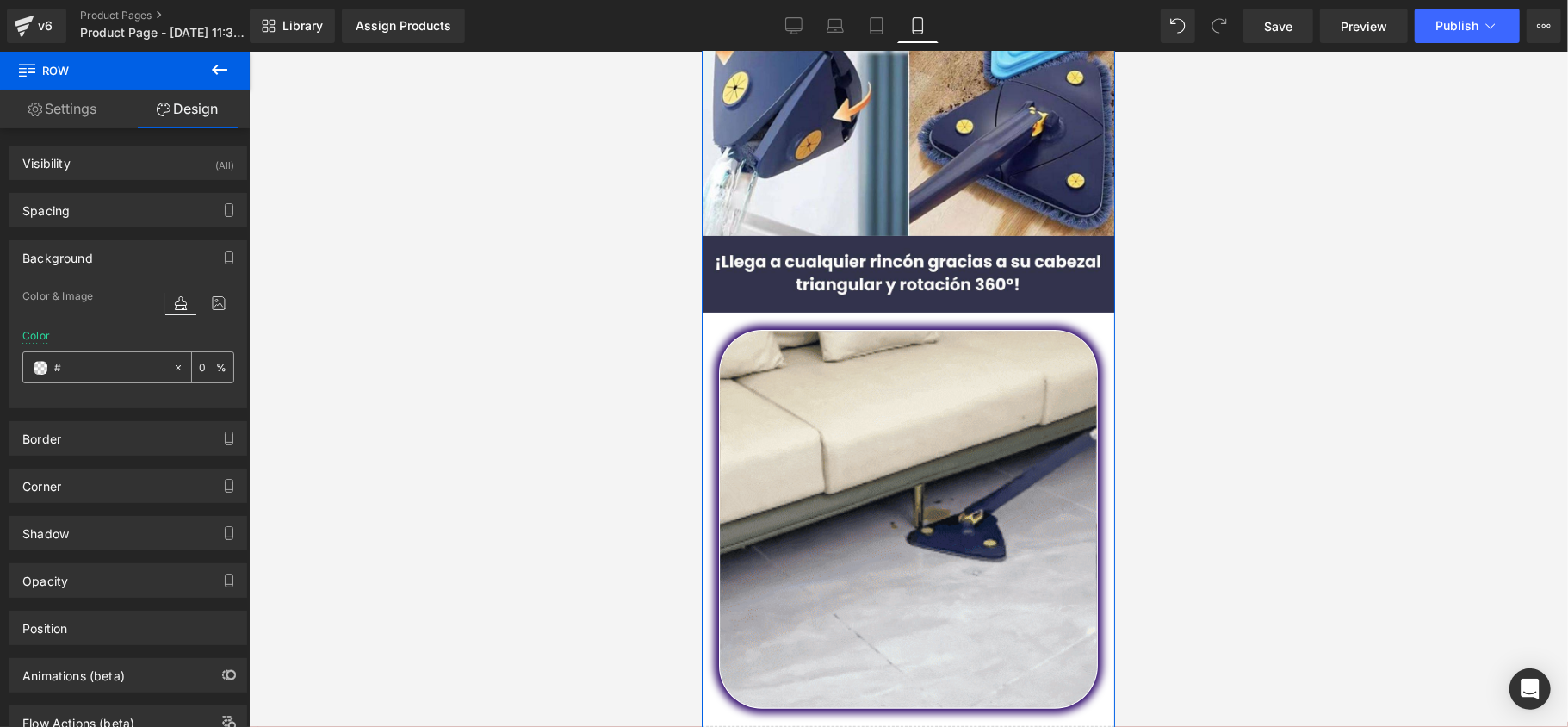
click at [86, 381] on div "#" at bounding box center [97, 368] width 149 height 31
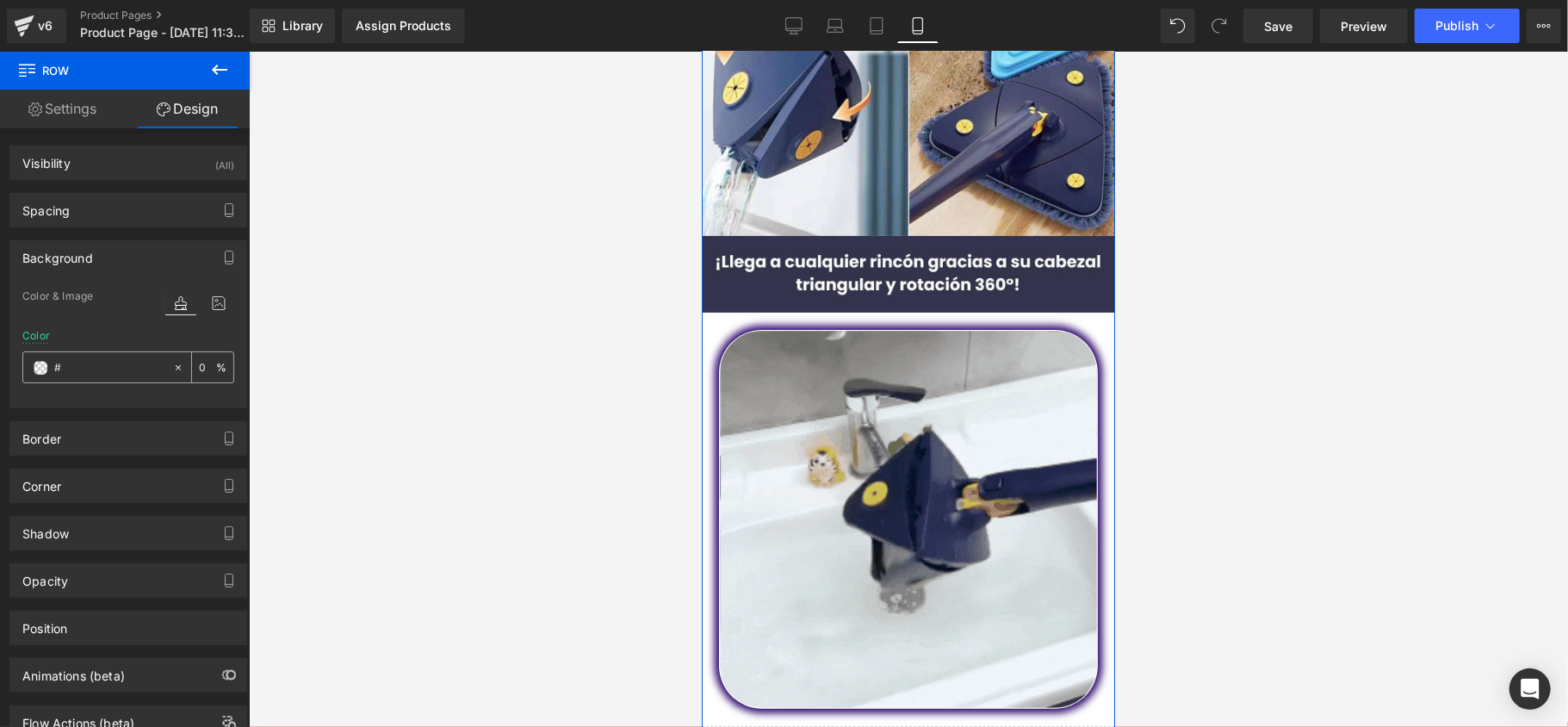
click at [88, 370] on input "#" at bounding box center [109, 368] width 110 height 19
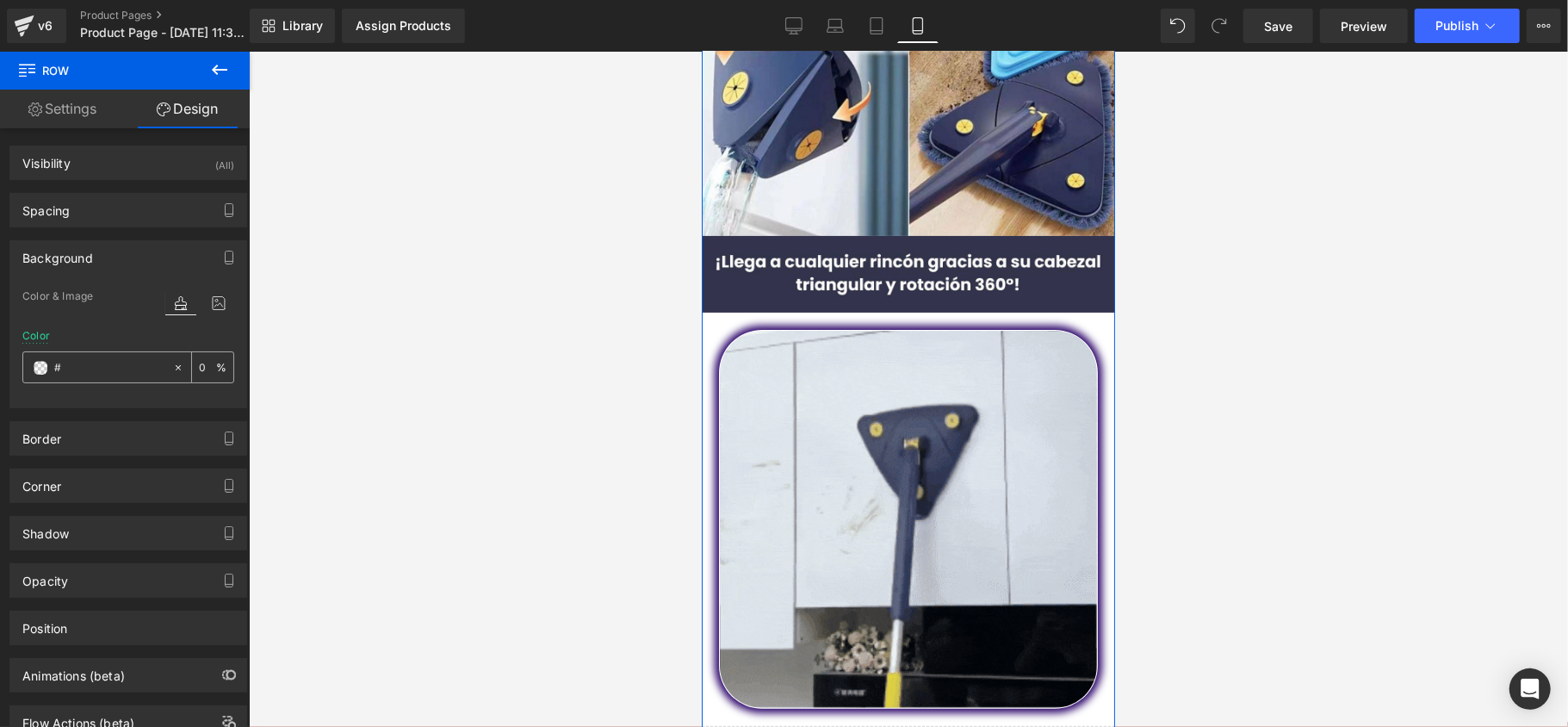
click at [111, 360] on input "#" at bounding box center [109, 368] width 110 height 19
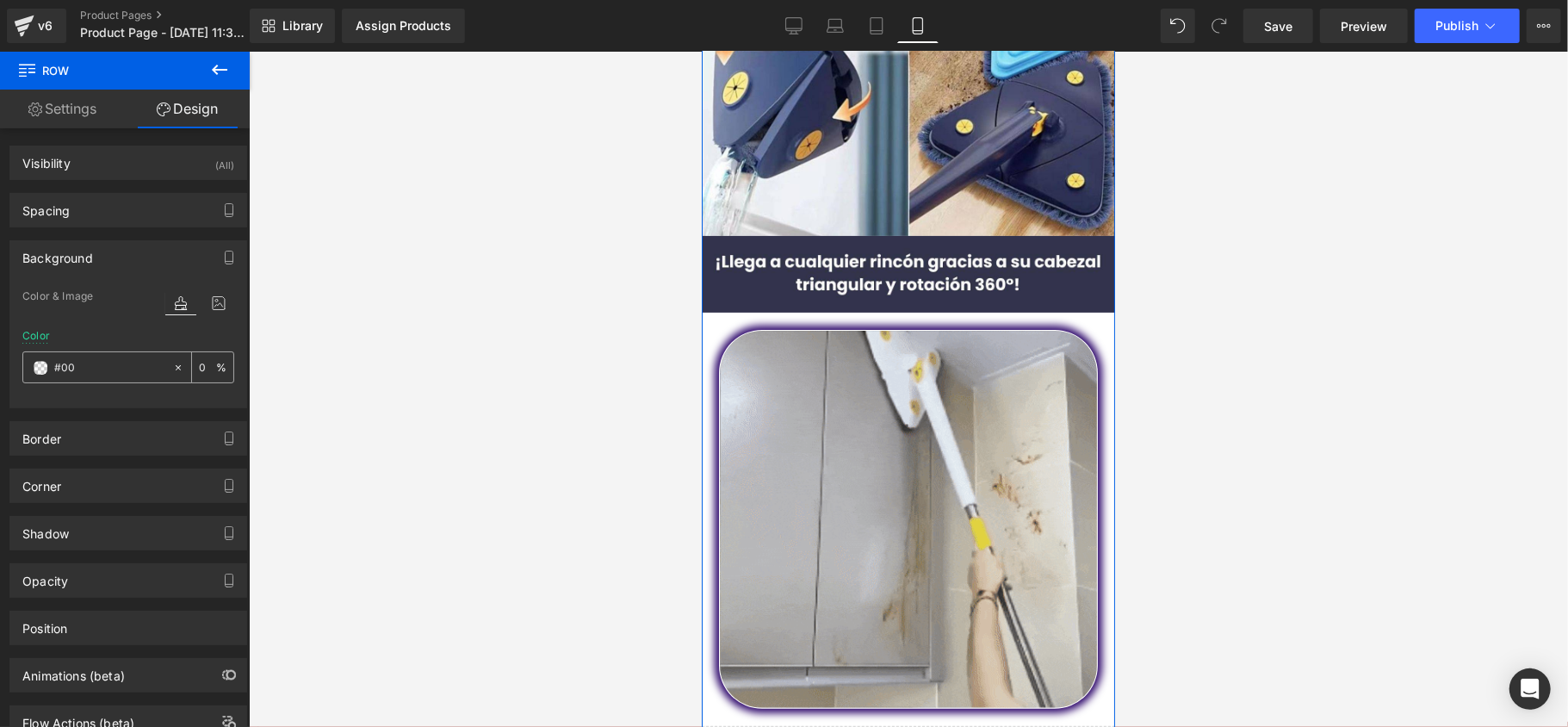
click at [118, 359] on div "#00" at bounding box center [97, 368] width 149 height 31
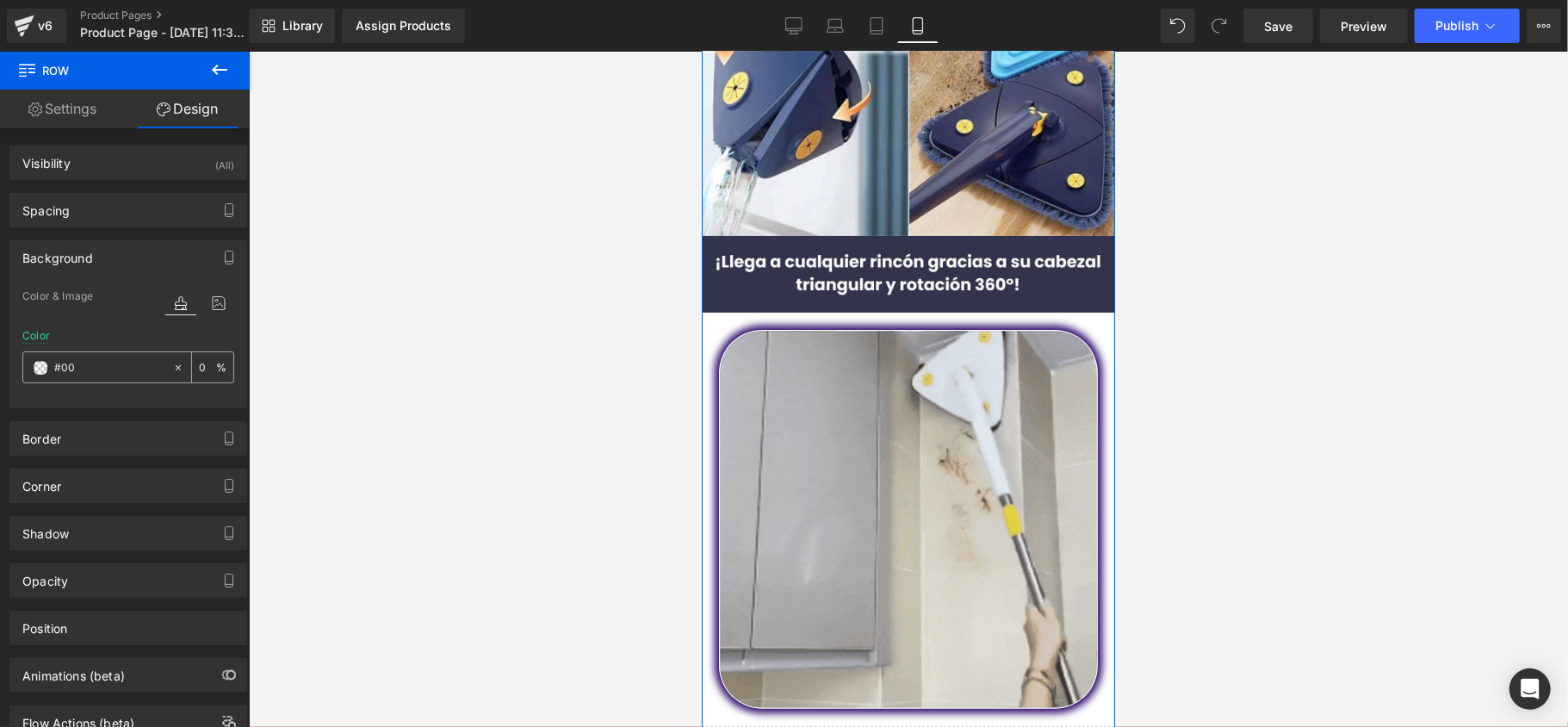
click at [116, 370] on input "#00" at bounding box center [109, 368] width 110 height 19
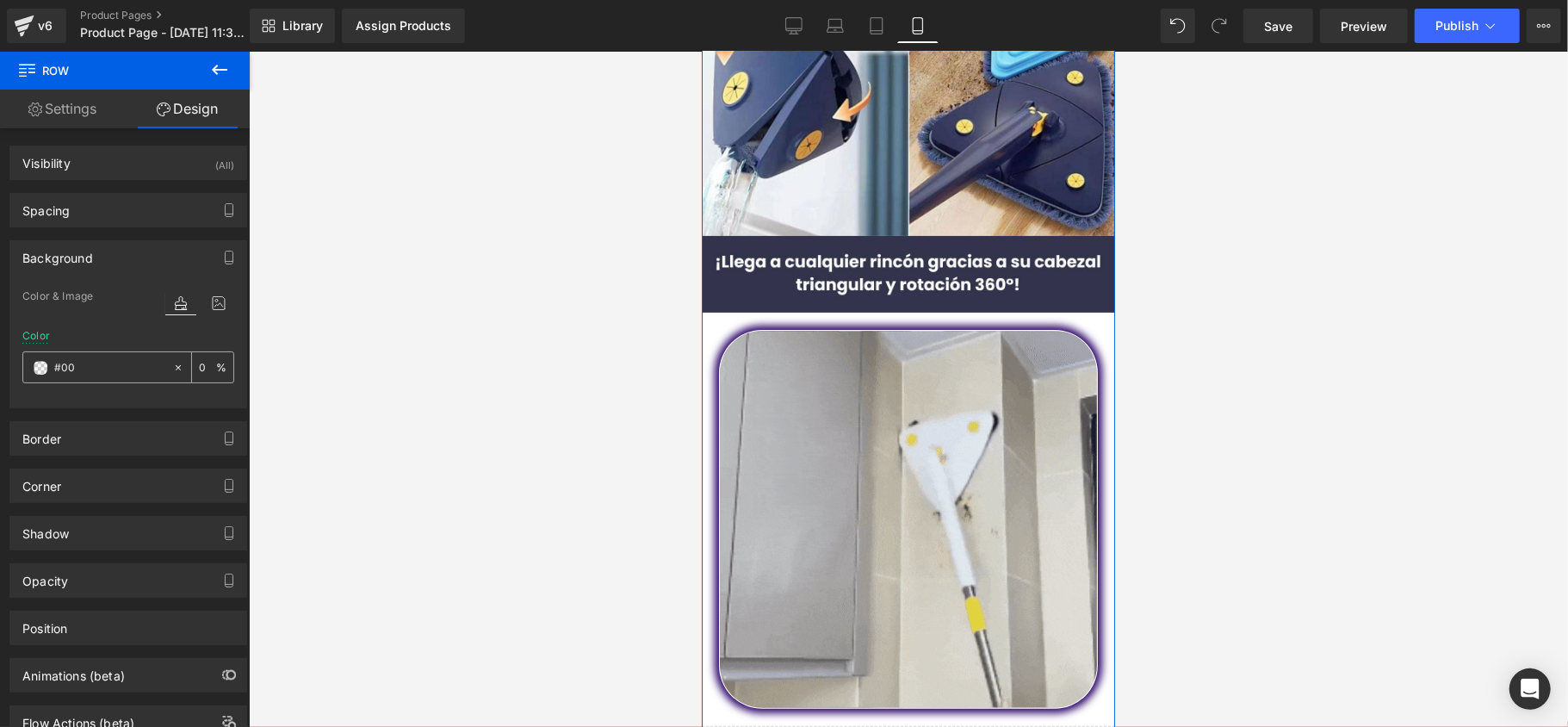
click at [115, 370] on input "#00" at bounding box center [109, 368] width 110 height 19
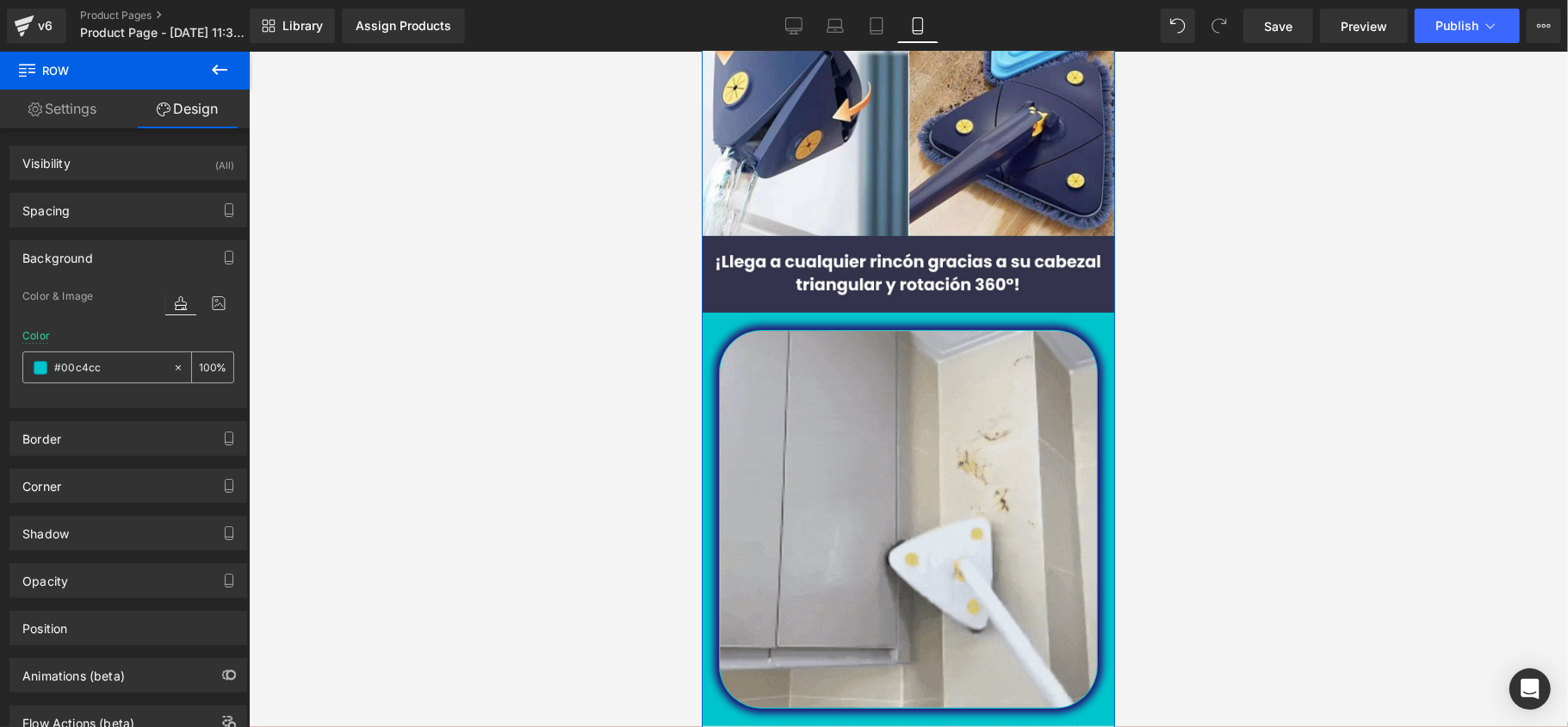
click at [107, 366] on input "#00c4cc" at bounding box center [109, 368] width 110 height 19
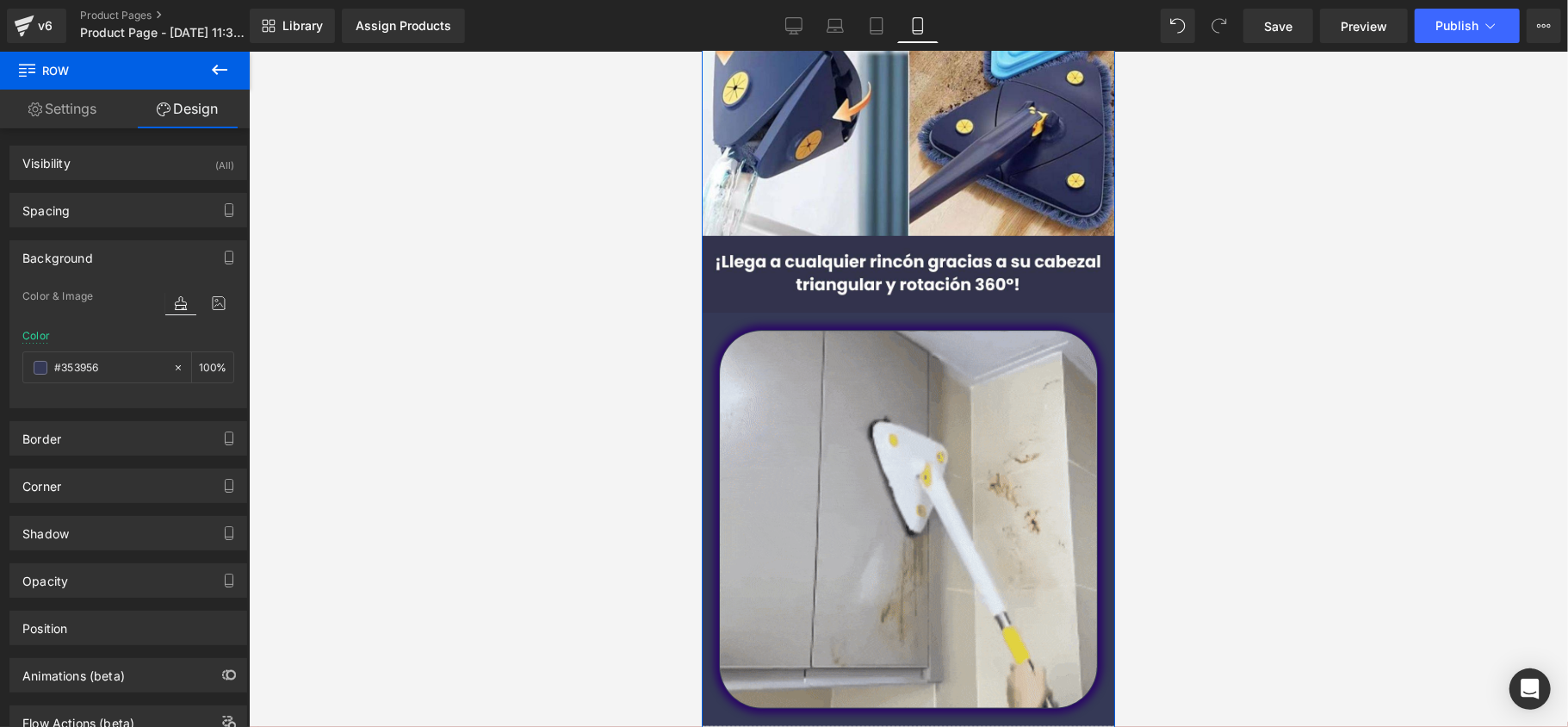
drag, startPoint x: 110, startPoint y: 363, endPoint x: 12, endPoint y: 370, distance: 98.2
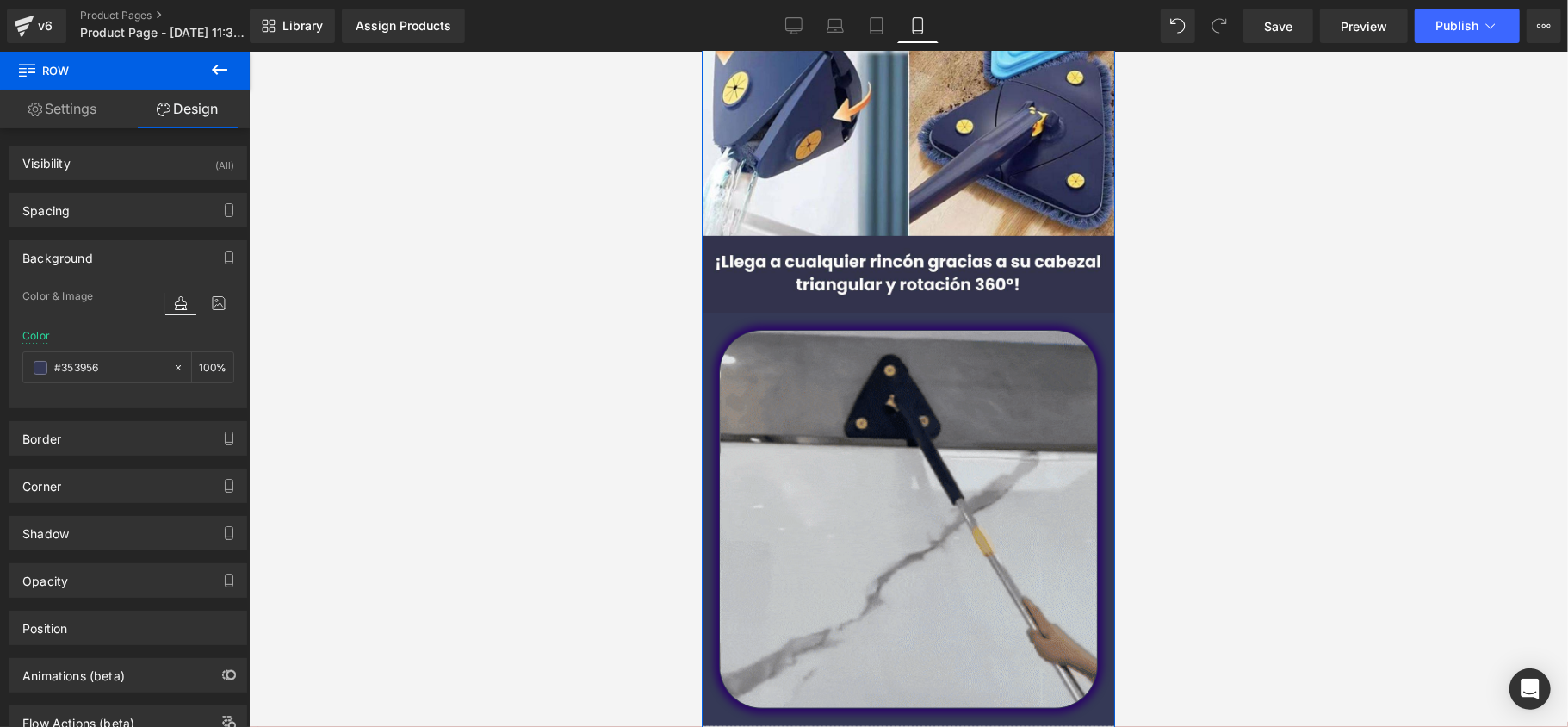
click at [12, 370] on div "Color & Image color Color #353956 100 % Image Replace Image Upload image or Bro…" at bounding box center [128, 346] width 236 height 121
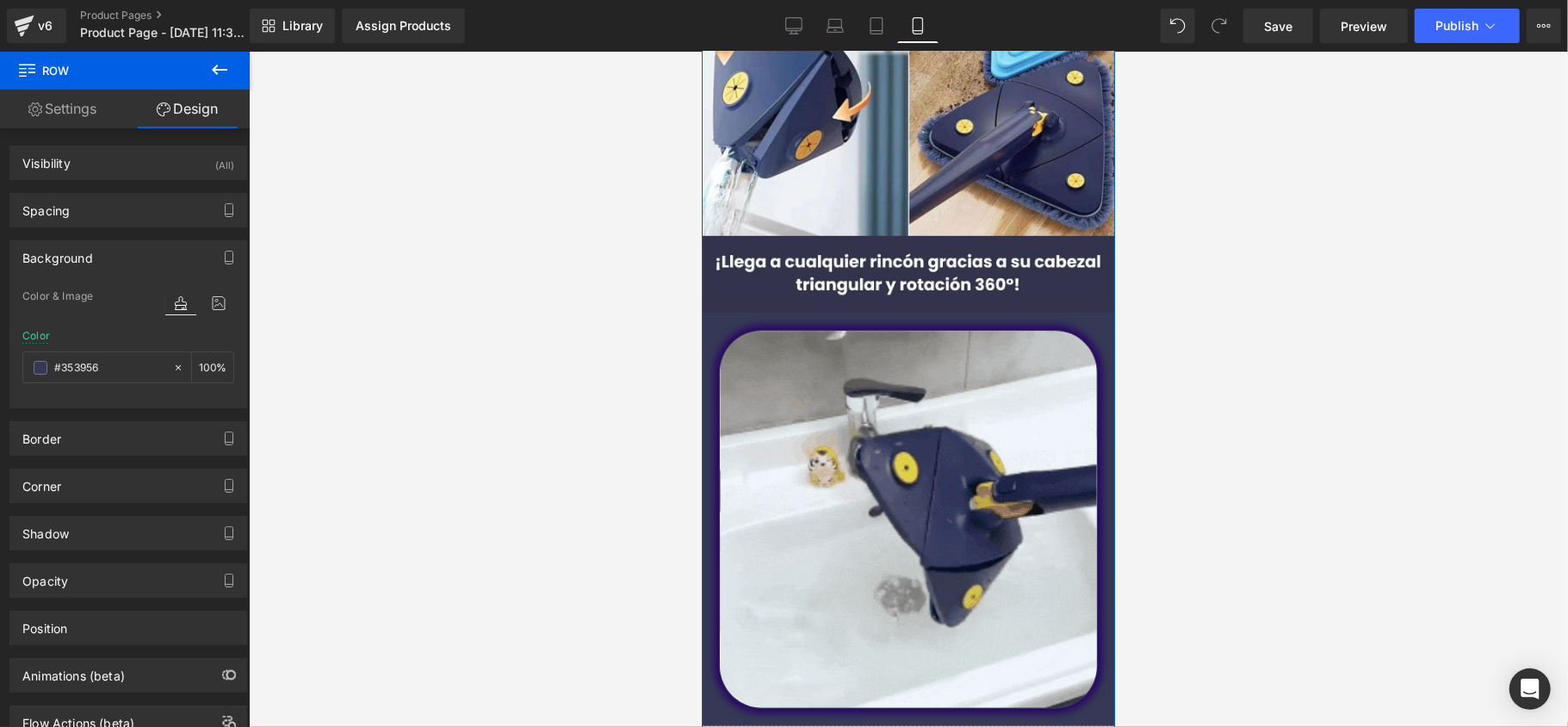
type input "#353956"
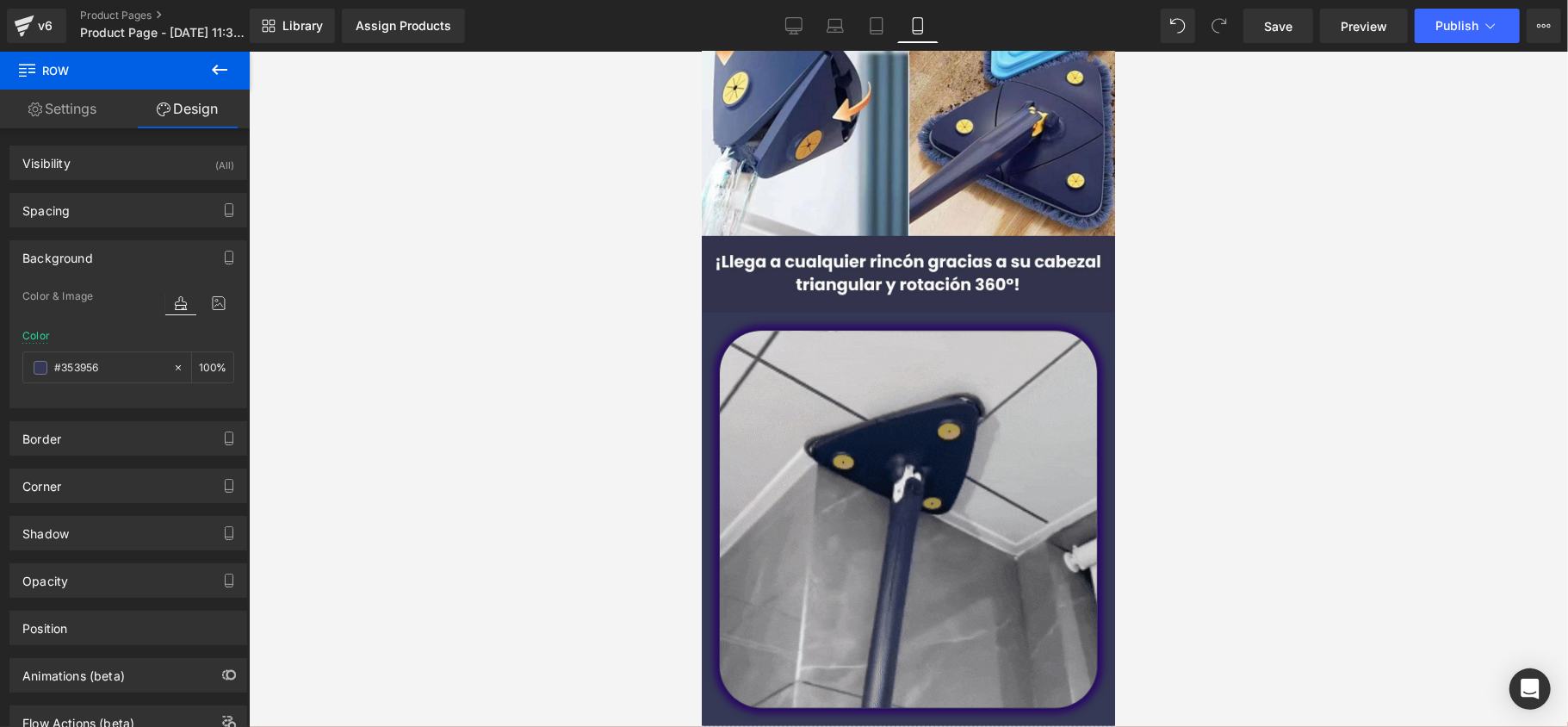
click at [342, 207] on div at bounding box center [908, 389] width 1319 height 675
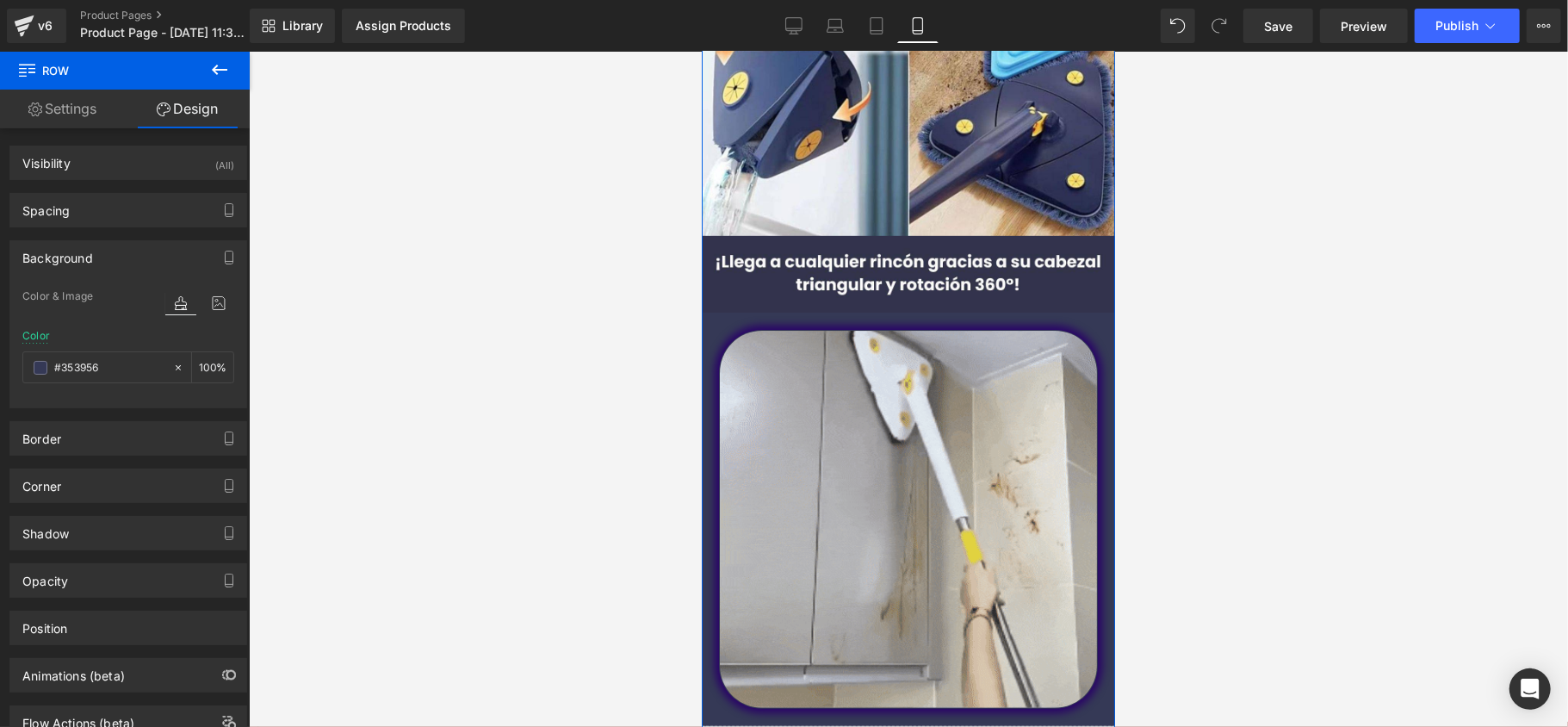
click at [93, 106] on link "Settings" at bounding box center [62, 109] width 125 height 39
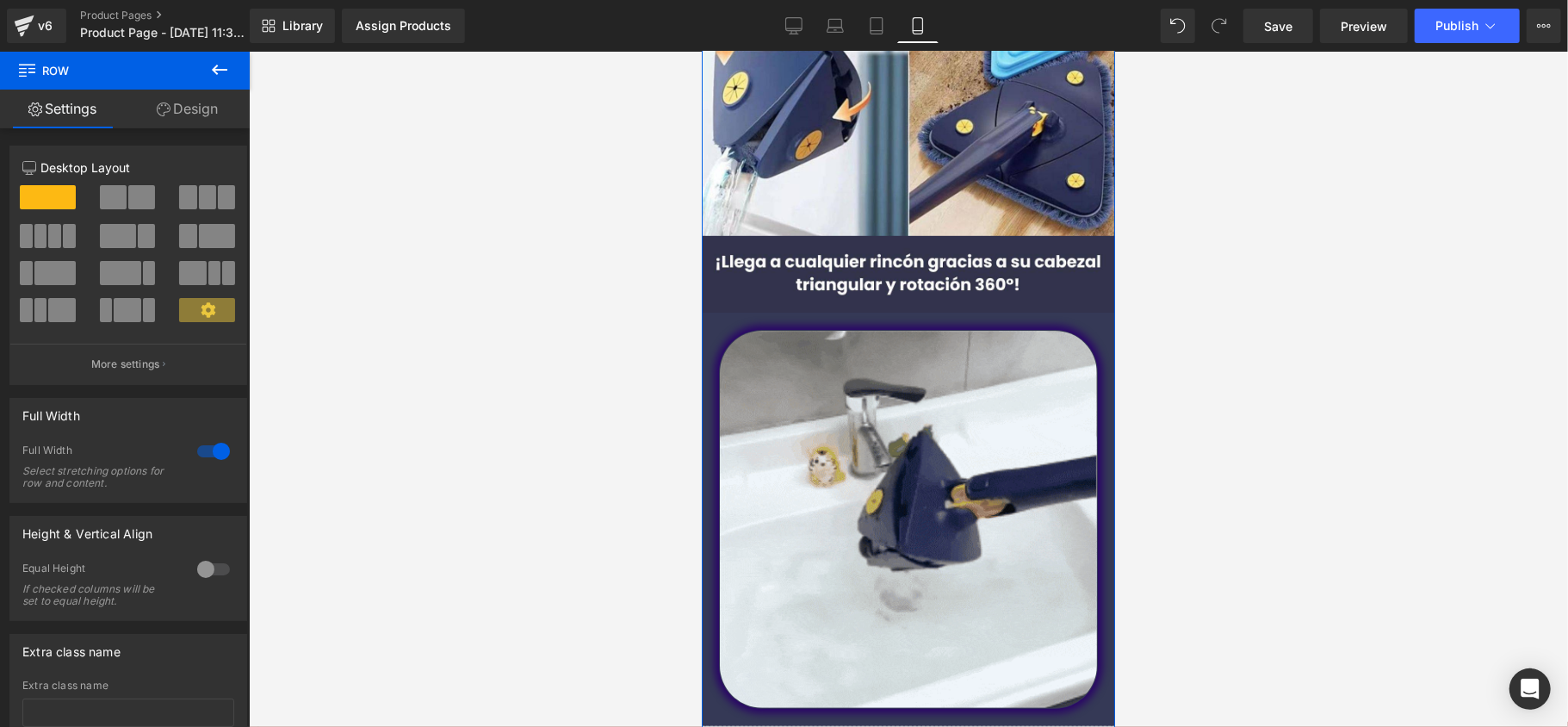
click at [158, 111] on icon at bounding box center [163, 109] width 14 height 14
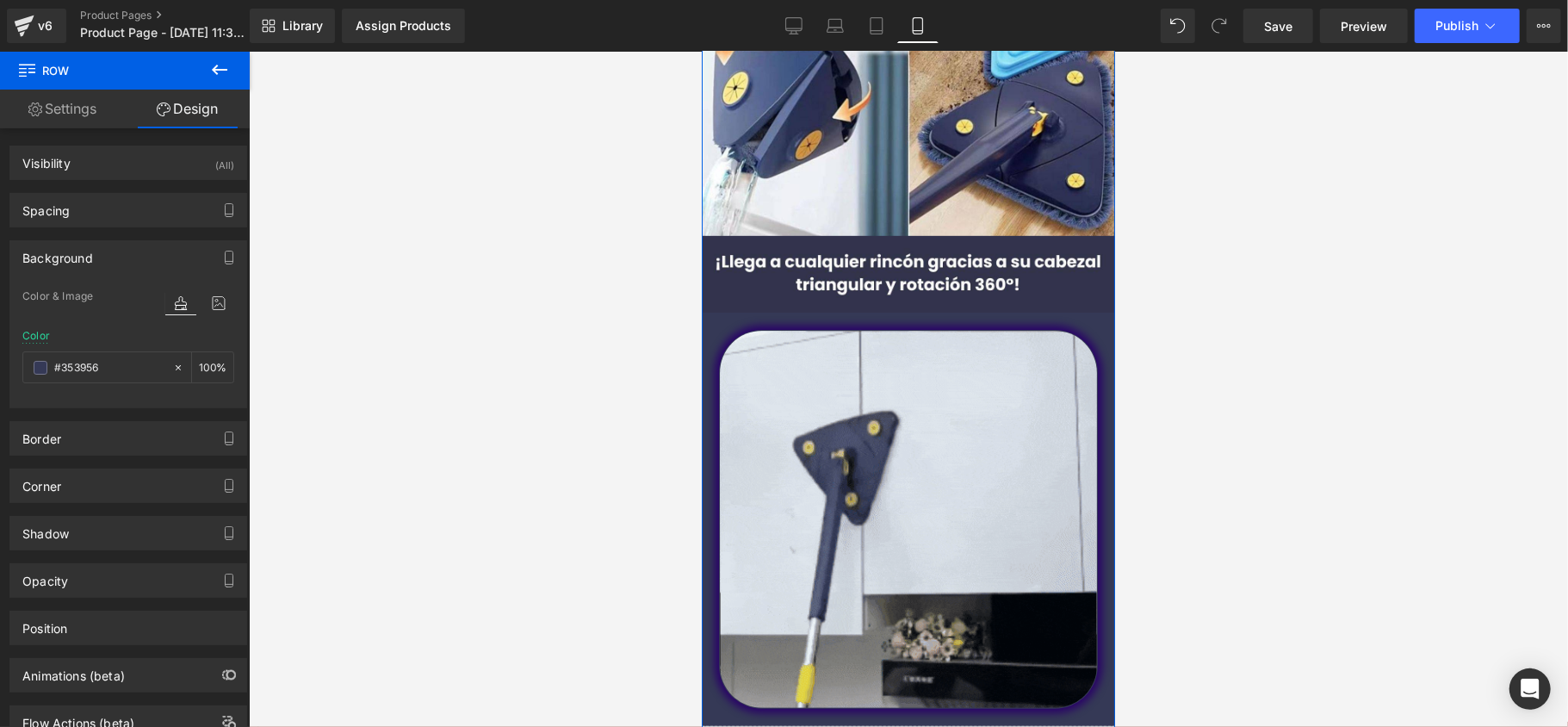
click at [766, 323] on div "Image Image Image Liquid" at bounding box center [907, 295] width 414 height 947
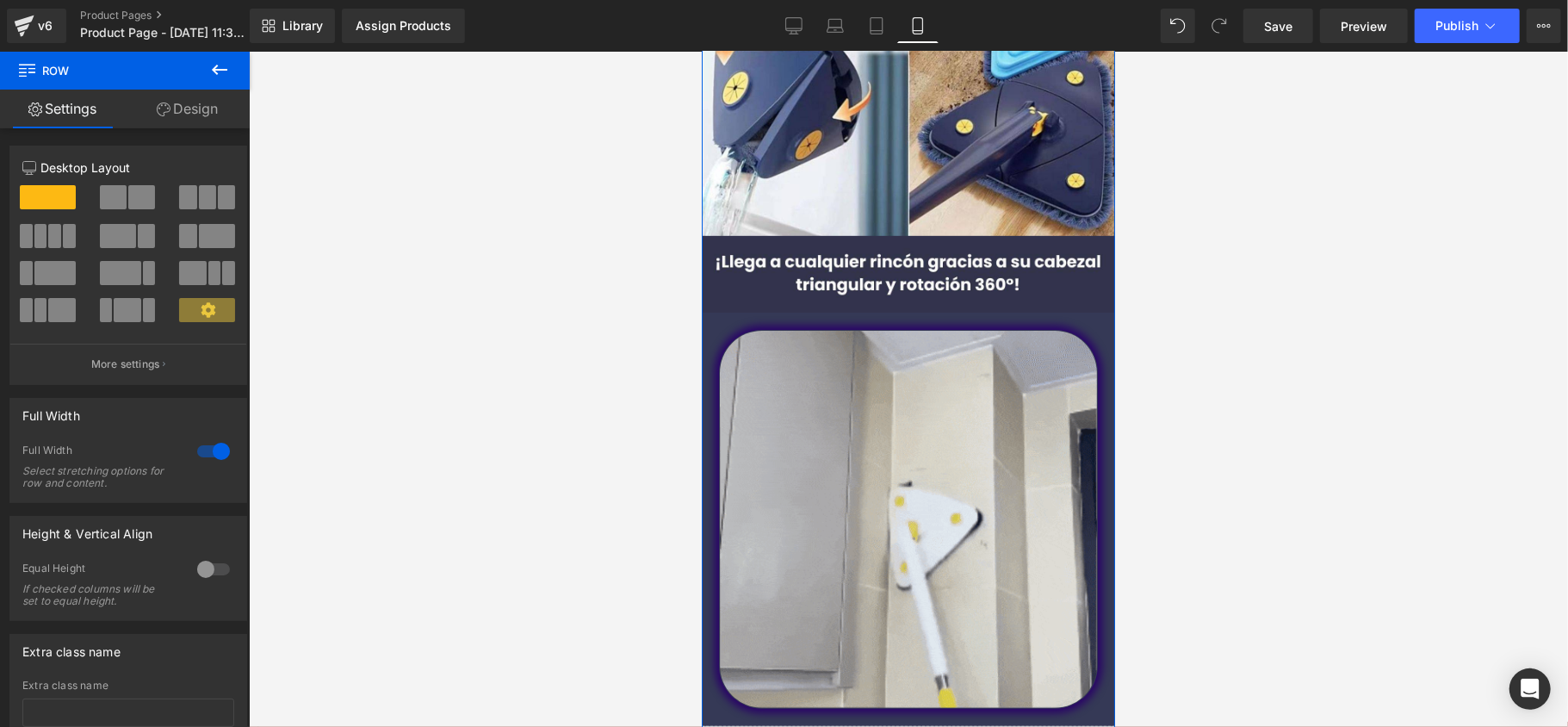
click at [197, 102] on link "Design" at bounding box center [187, 109] width 125 height 39
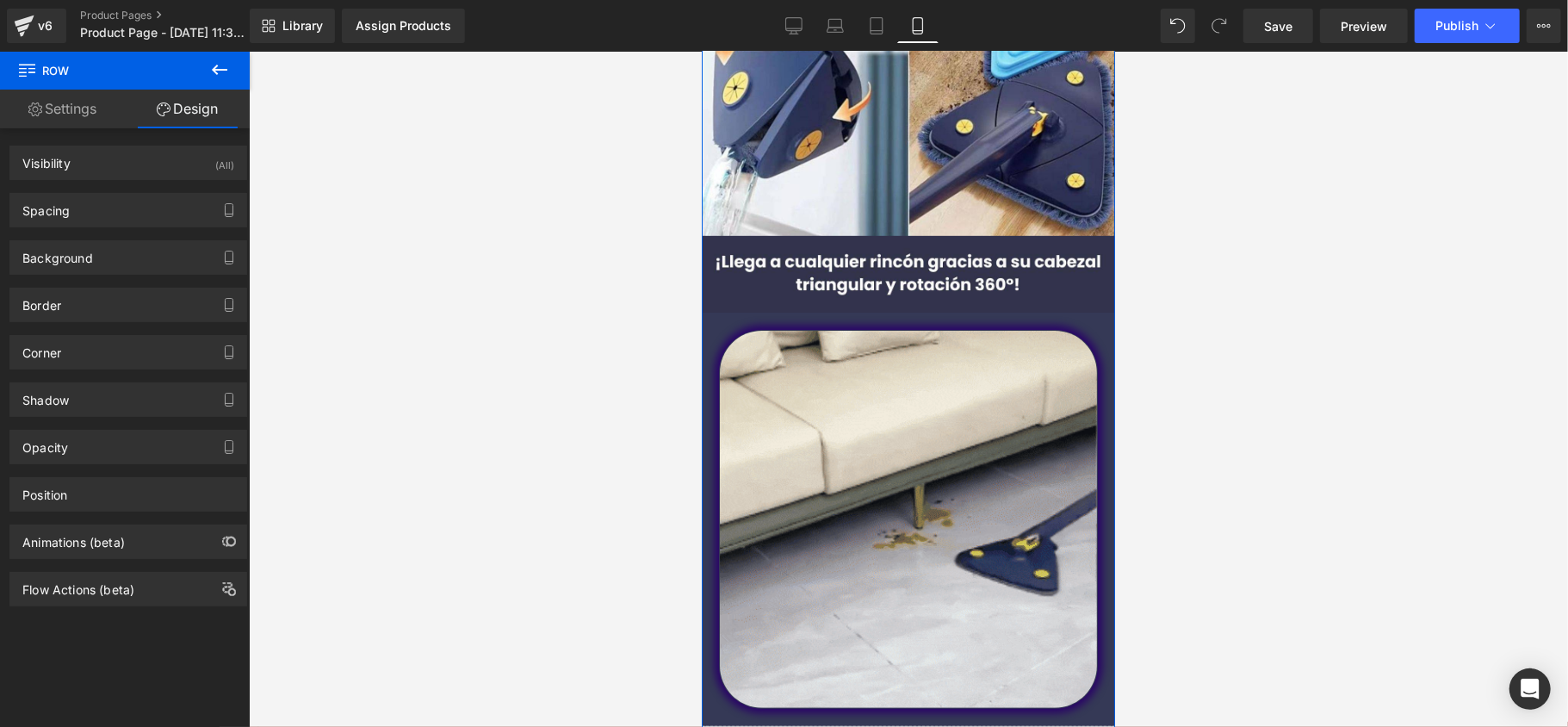
click at [108, 384] on div "Shadow Shadow Style Drop Shadow Outer Shadow Shadow Color #333333 100 % More se…" at bounding box center [128, 399] width 238 height 34
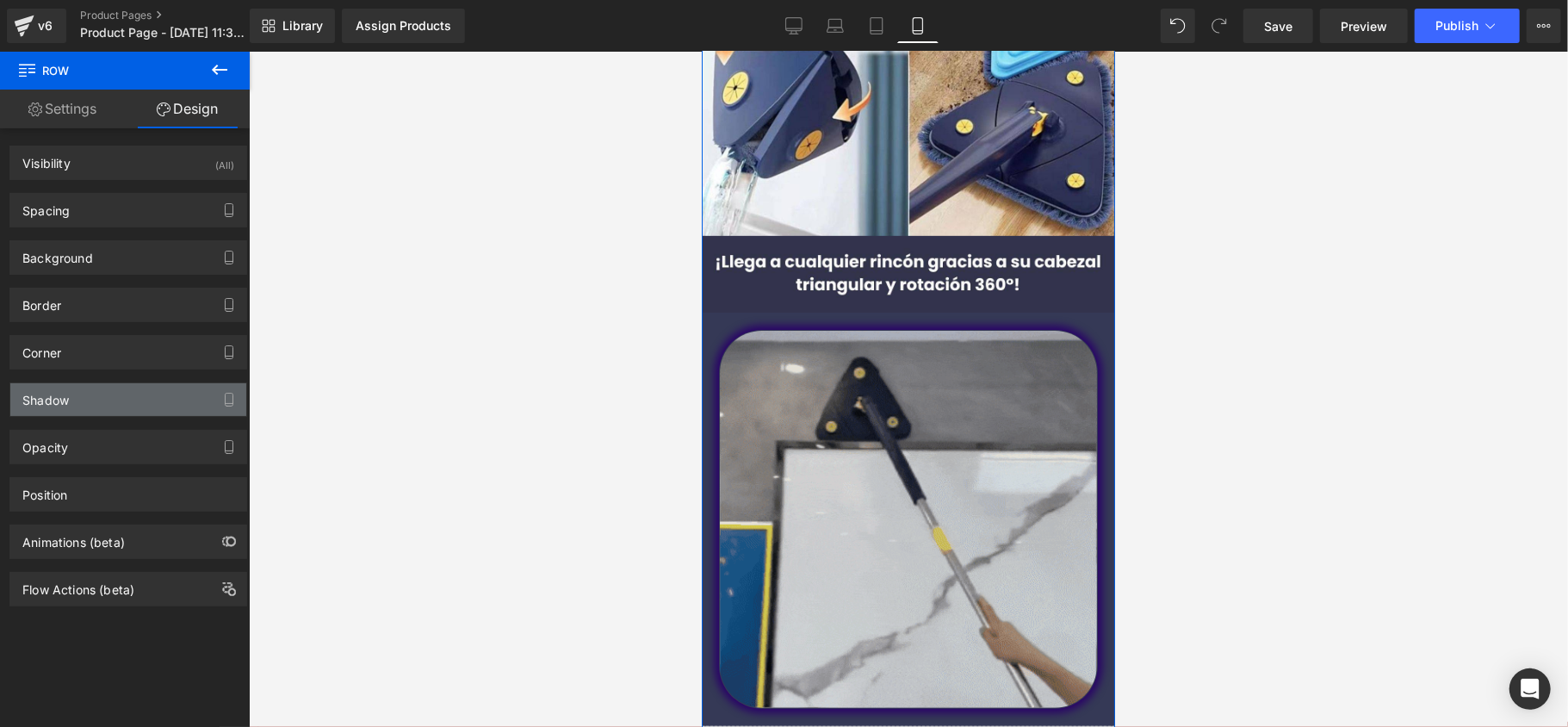
click at [108, 387] on div "Shadow" at bounding box center [128, 399] width 236 height 32
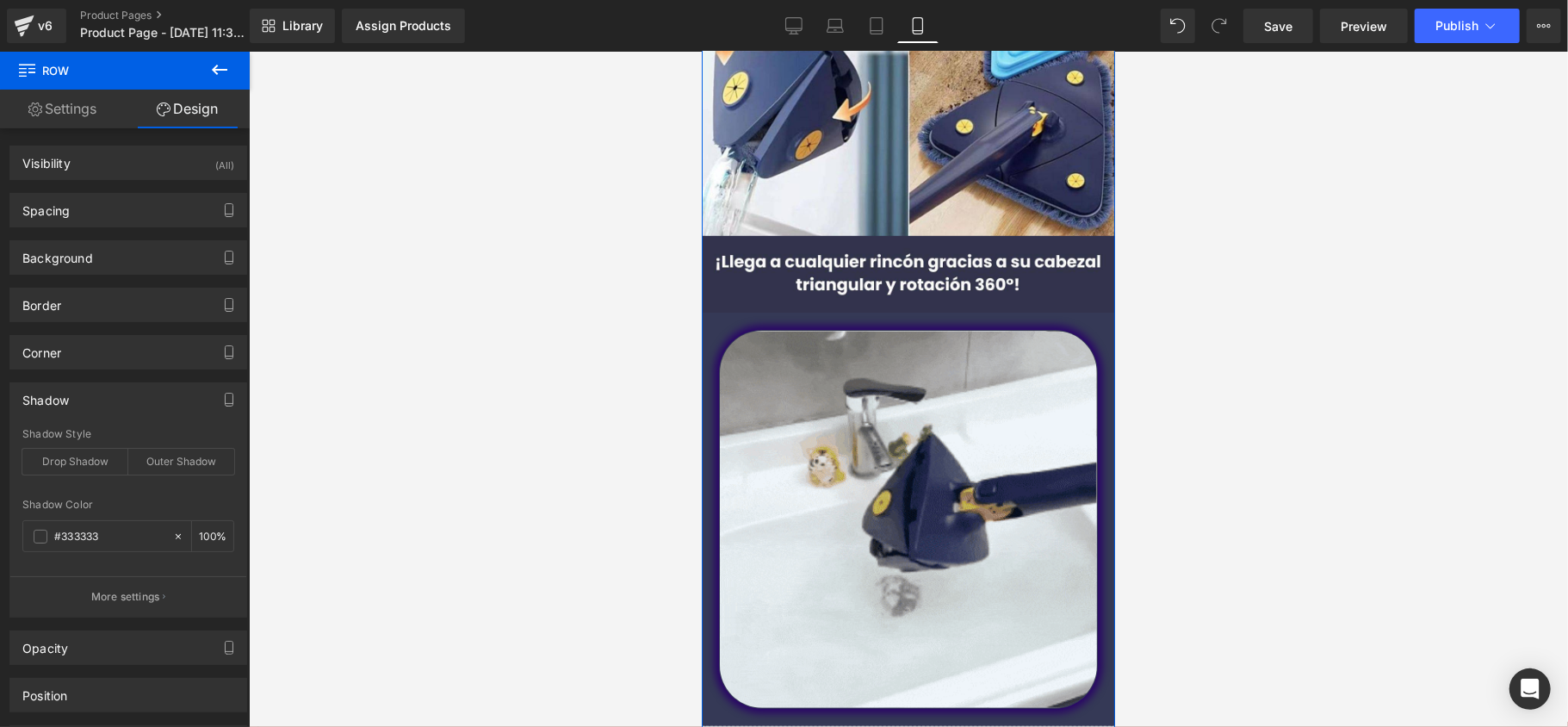
click at [114, 390] on div "Shadow" at bounding box center [128, 399] width 236 height 32
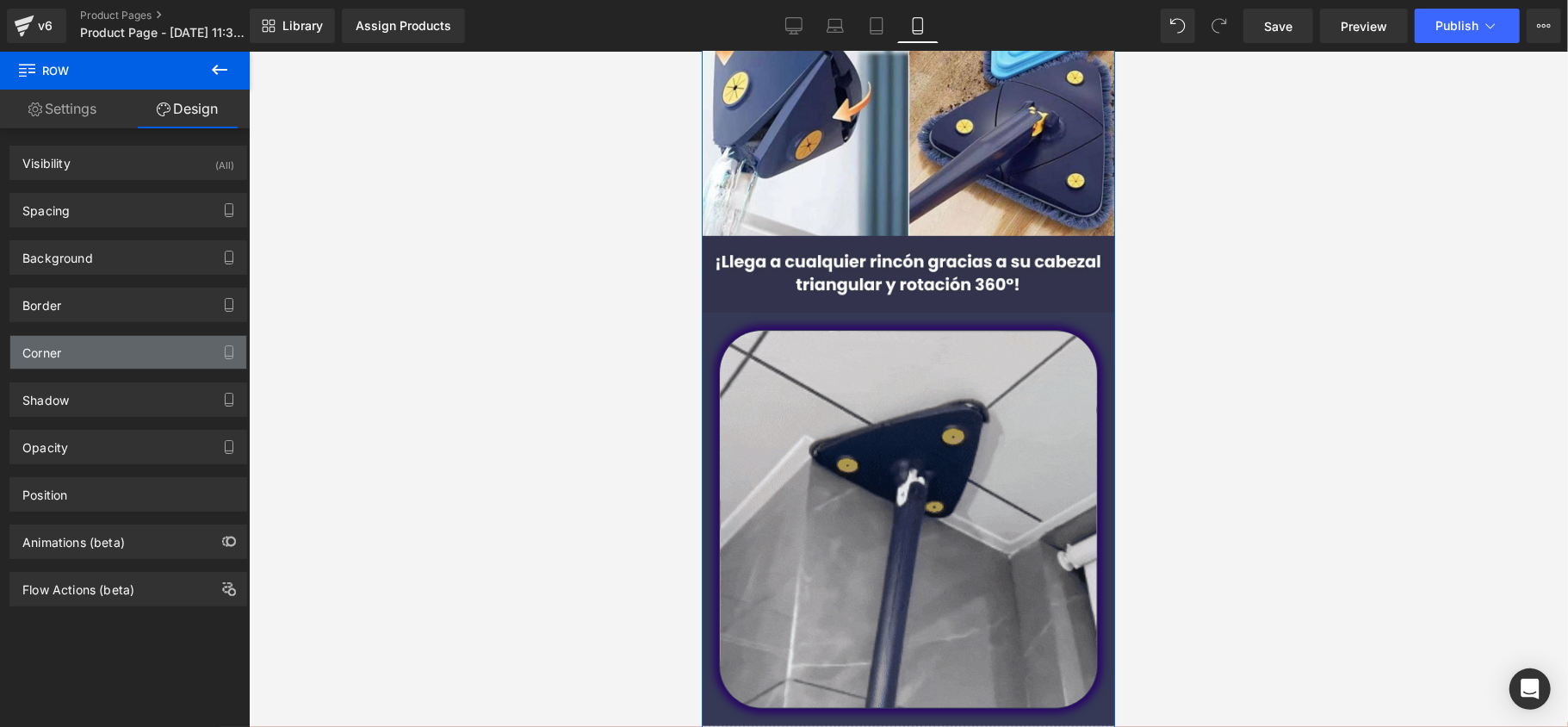
click at [118, 355] on div "Corner" at bounding box center [128, 352] width 236 height 32
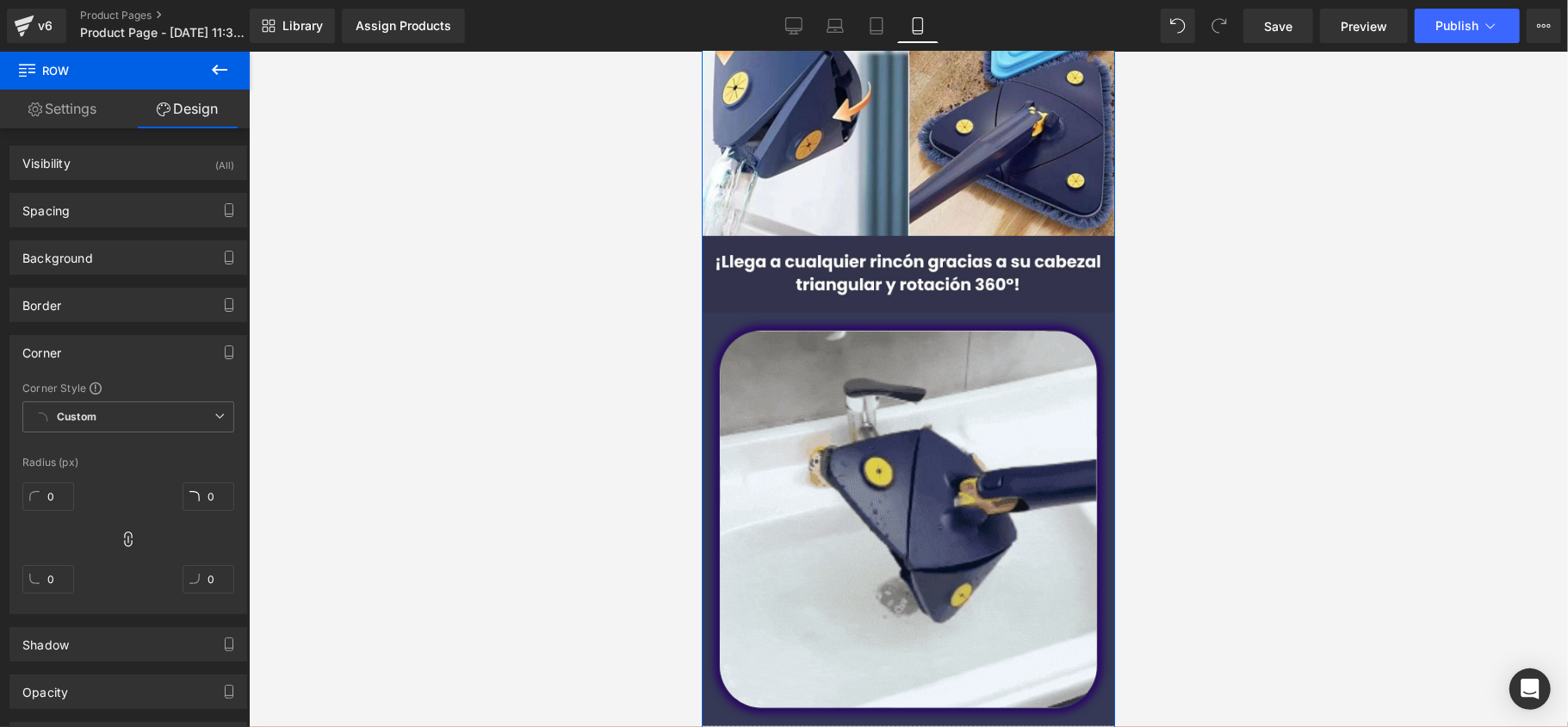
click at [118, 355] on div "Corner" at bounding box center [128, 352] width 236 height 32
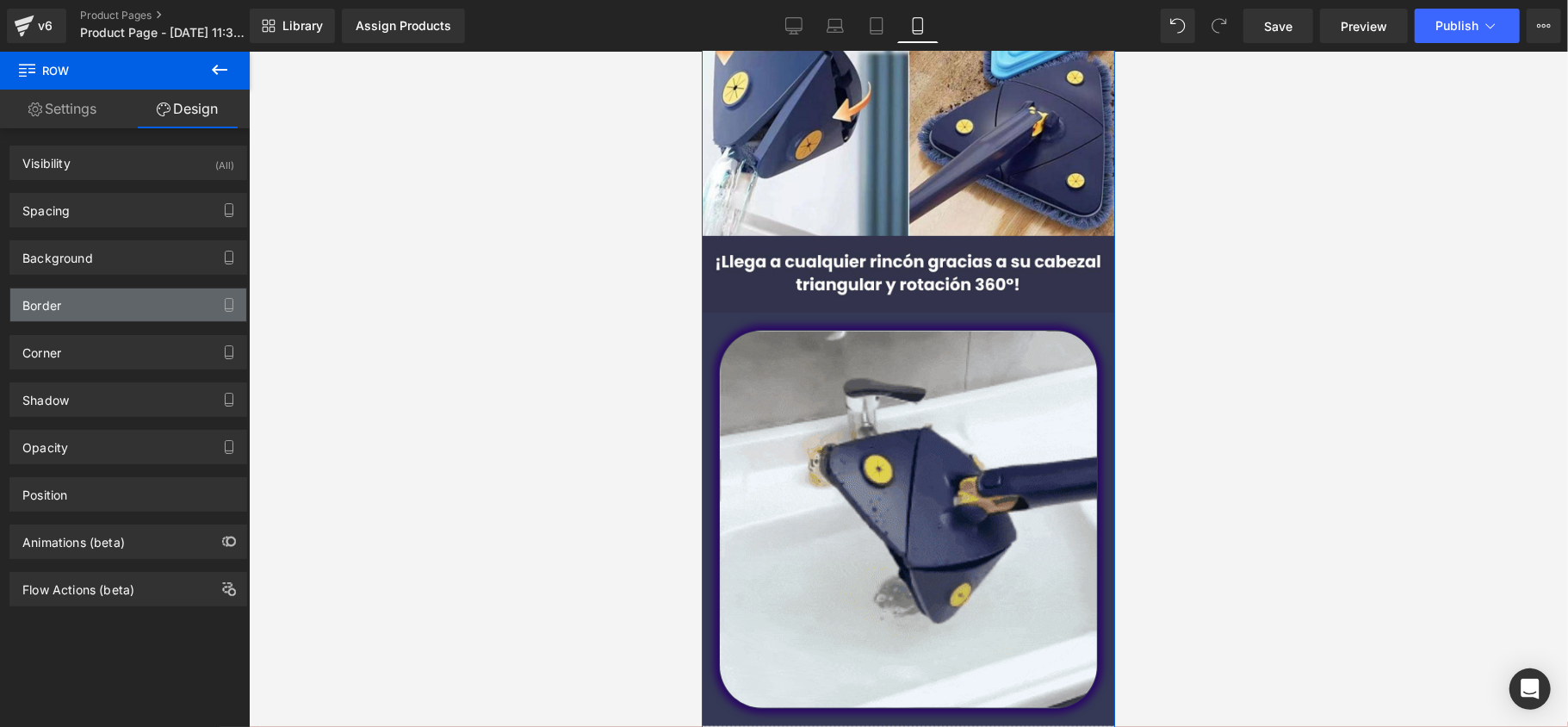
click at [139, 297] on div "Border" at bounding box center [128, 305] width 236 height 32
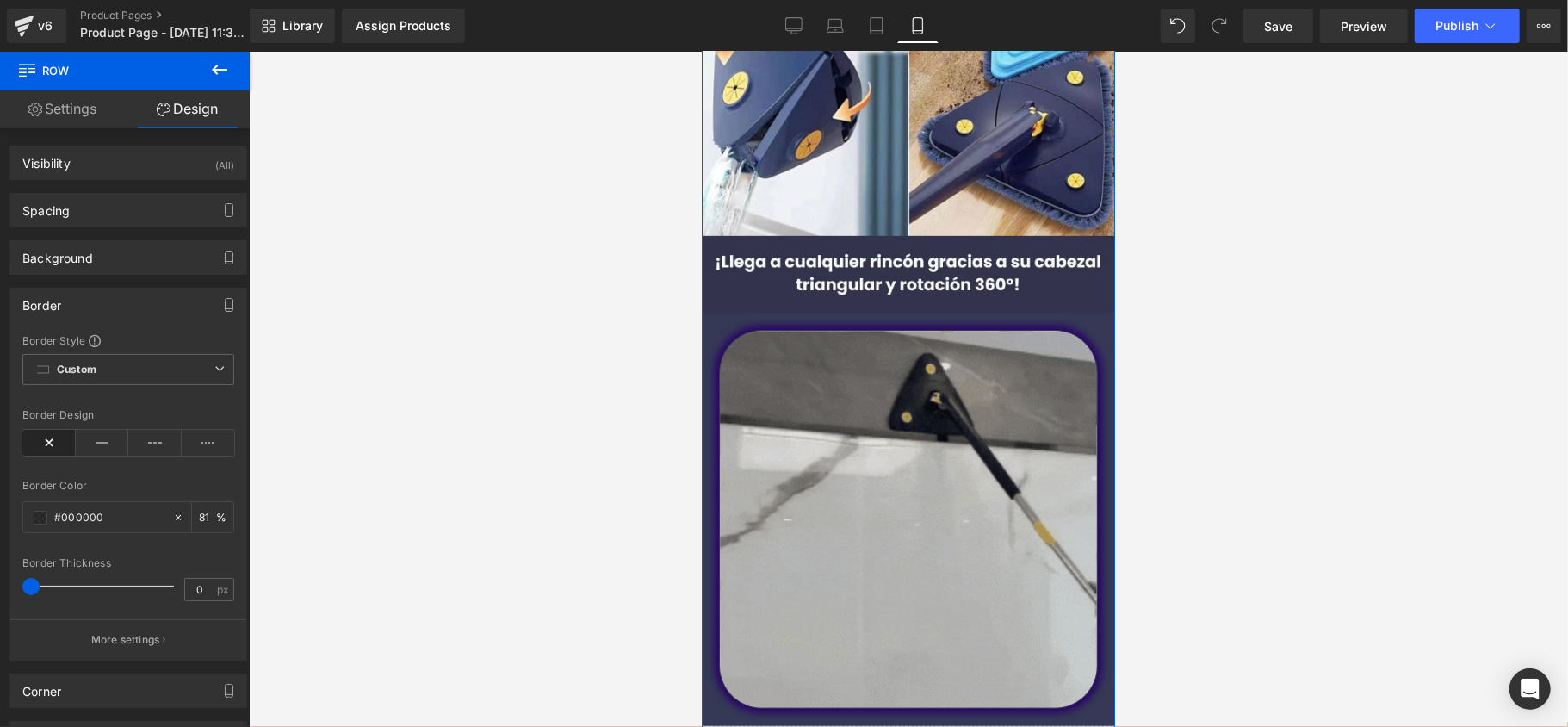
click at [118, 304] on div "Border" at bounding box center [128, 305] width 236 height 32
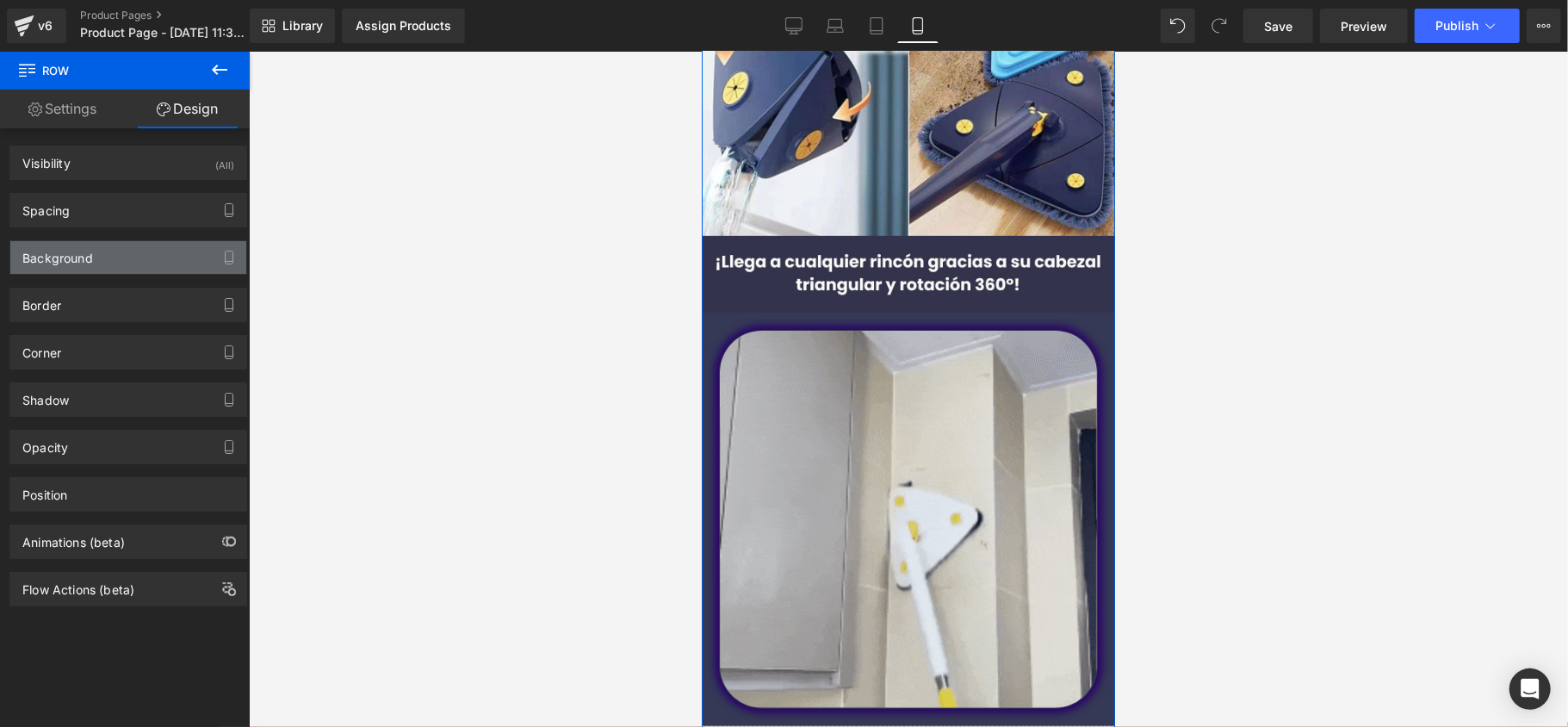
click at [116, 267] on div "Background" at bounding box center [128, 257] width 236 height 32
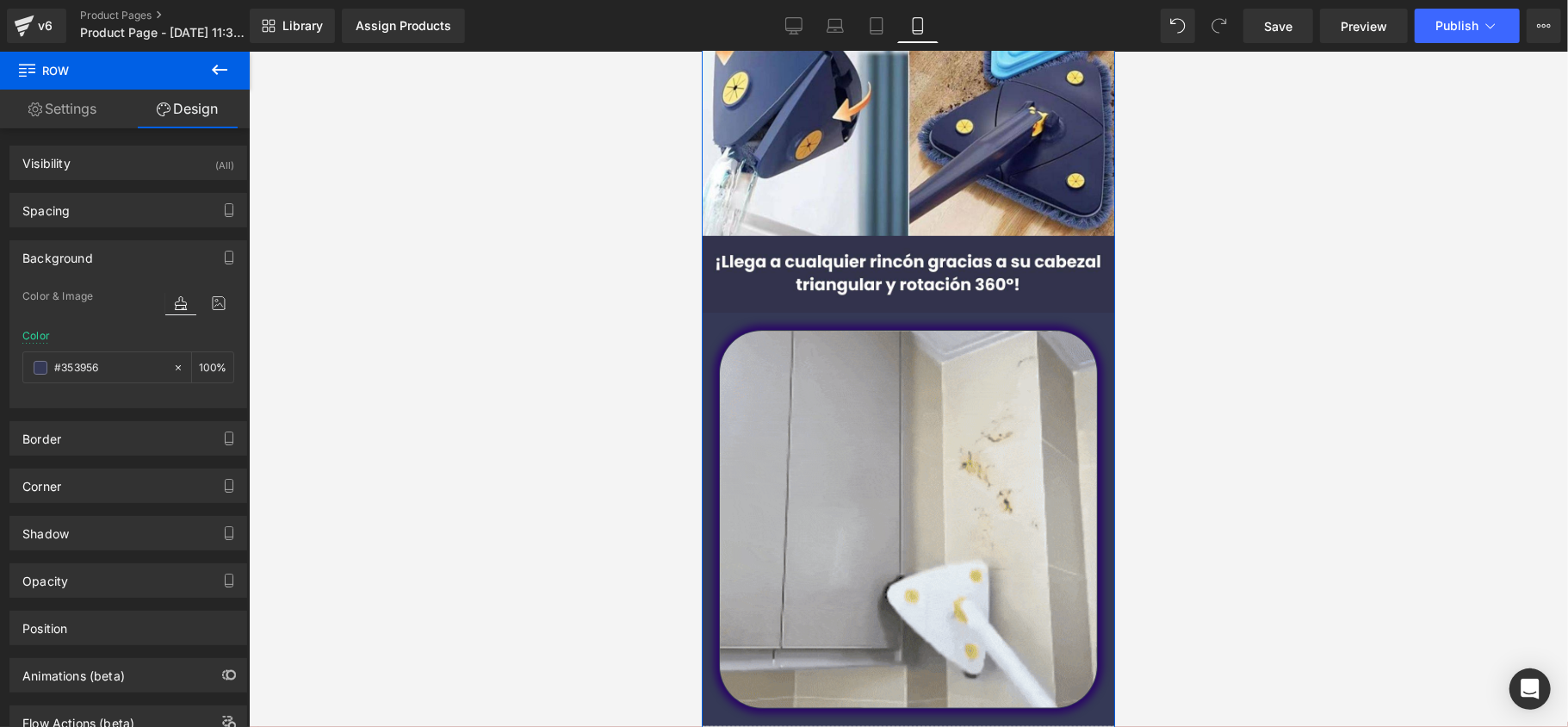
click at [126, 267] on div "Background" at bounding box center [128, 257] width 236 height 32
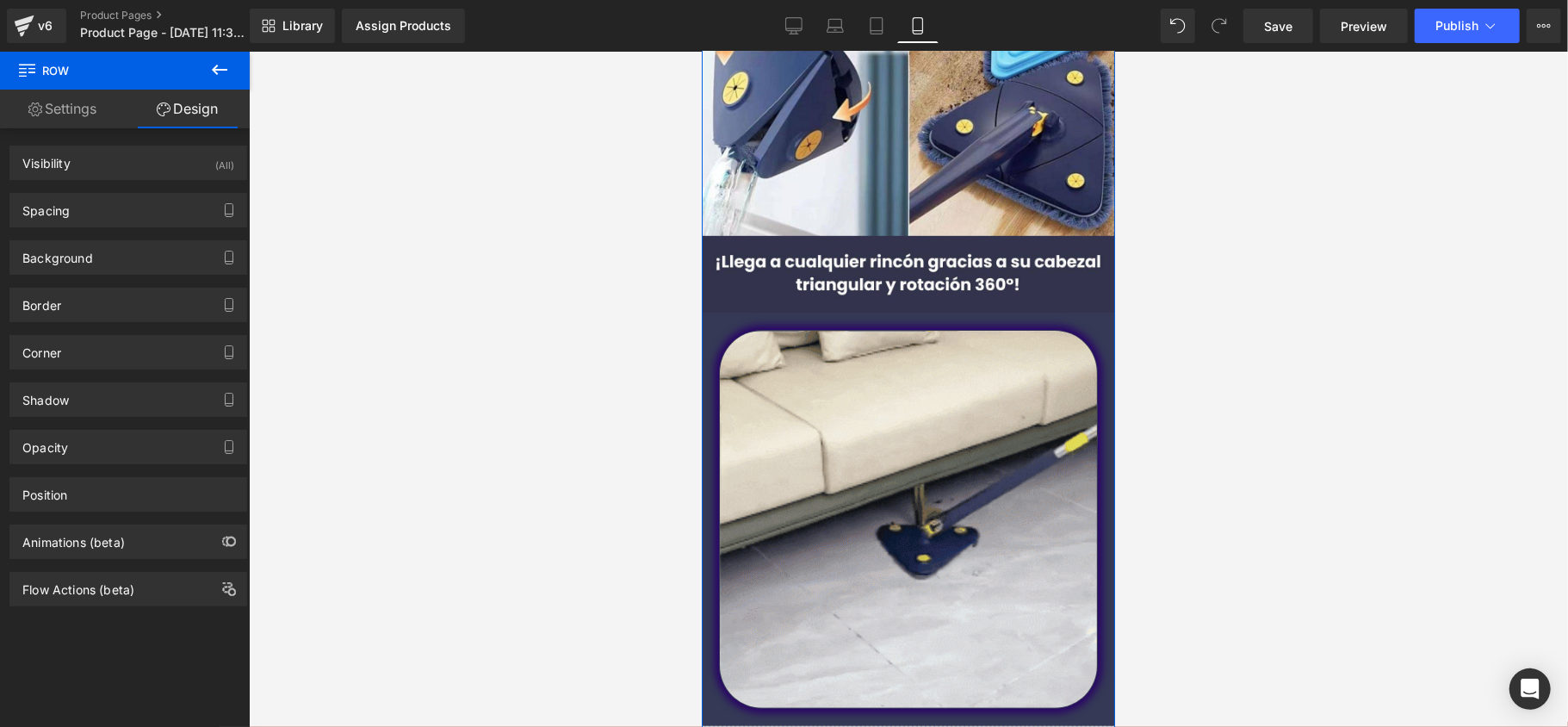
click at [718, 324] on div "Image Image Image Liquid" at bounding box center [907, 295] width 414 height 947
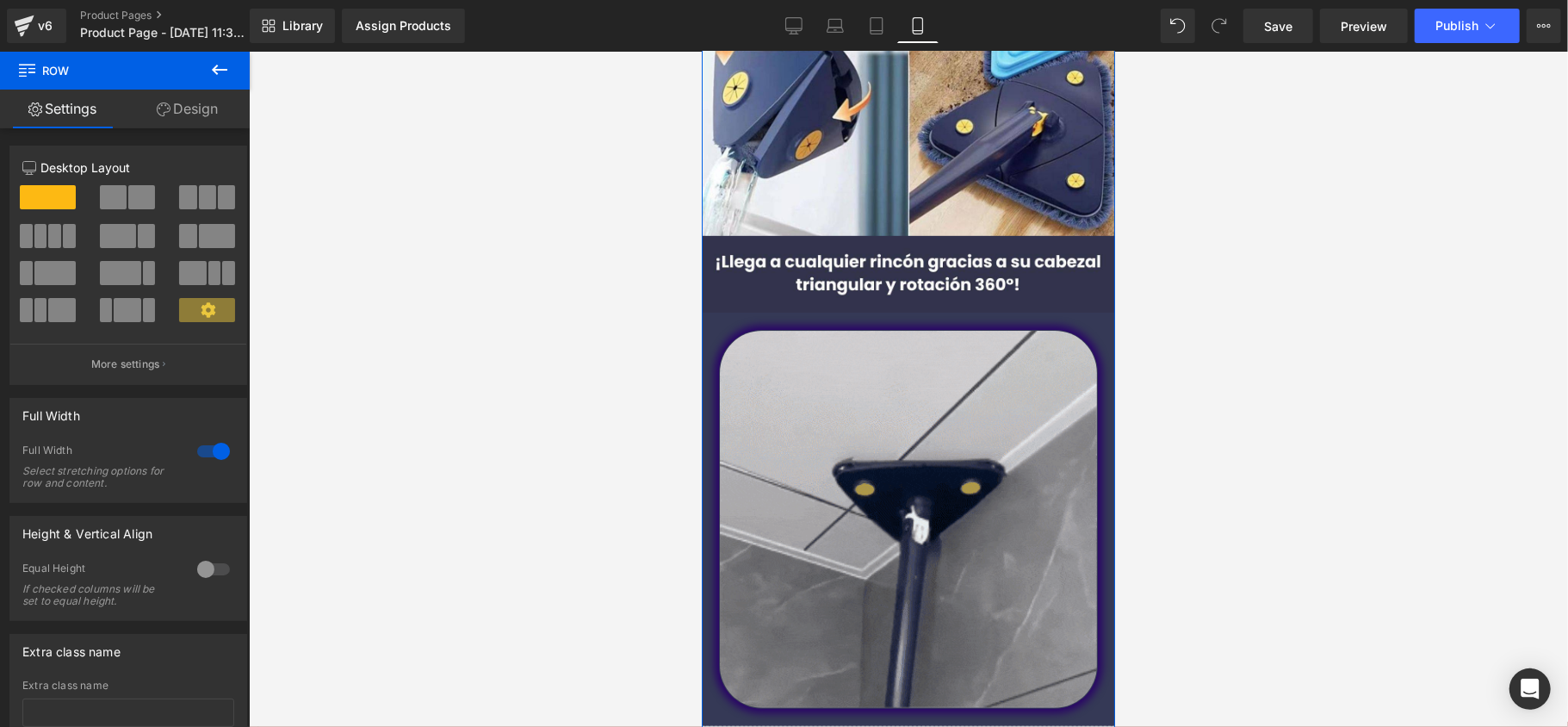
click at [164, 110] on icon at bounding box center [163, 109] width 14 height 14
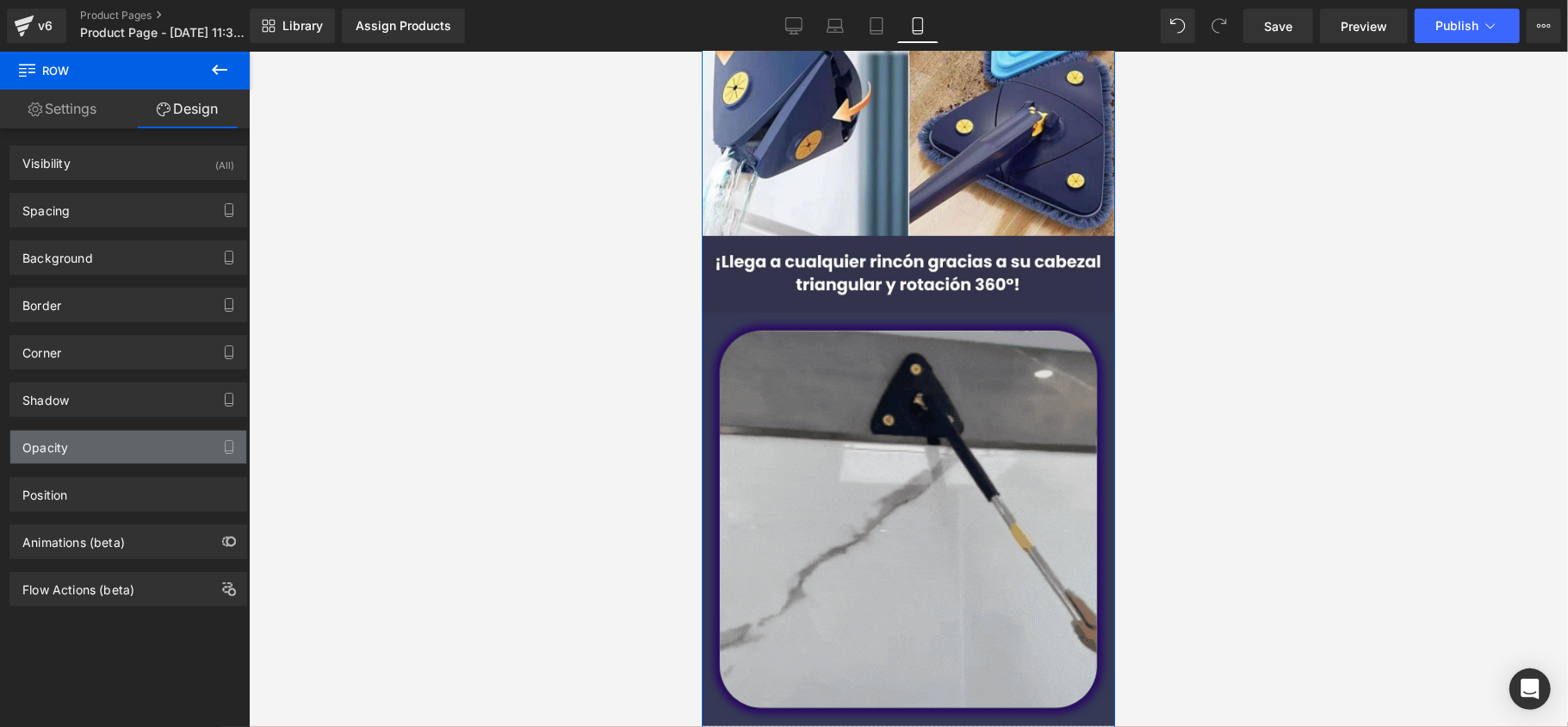
click at [118, 456] on div "Opacity" at bounding box center [128, 446] width 236 height 32
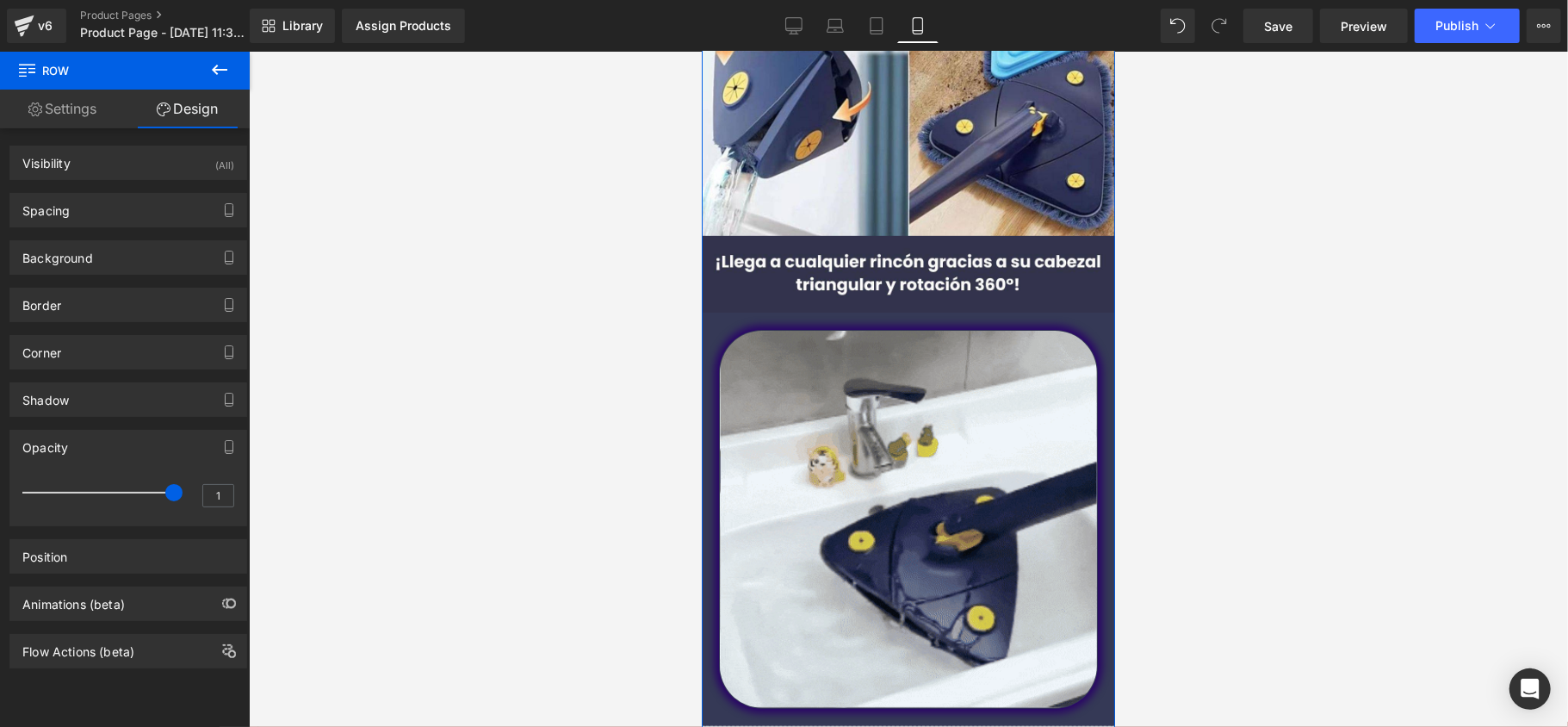
click at [118, 448] on div "Opacity" at bounding box center [128, 446] width 236 height 32
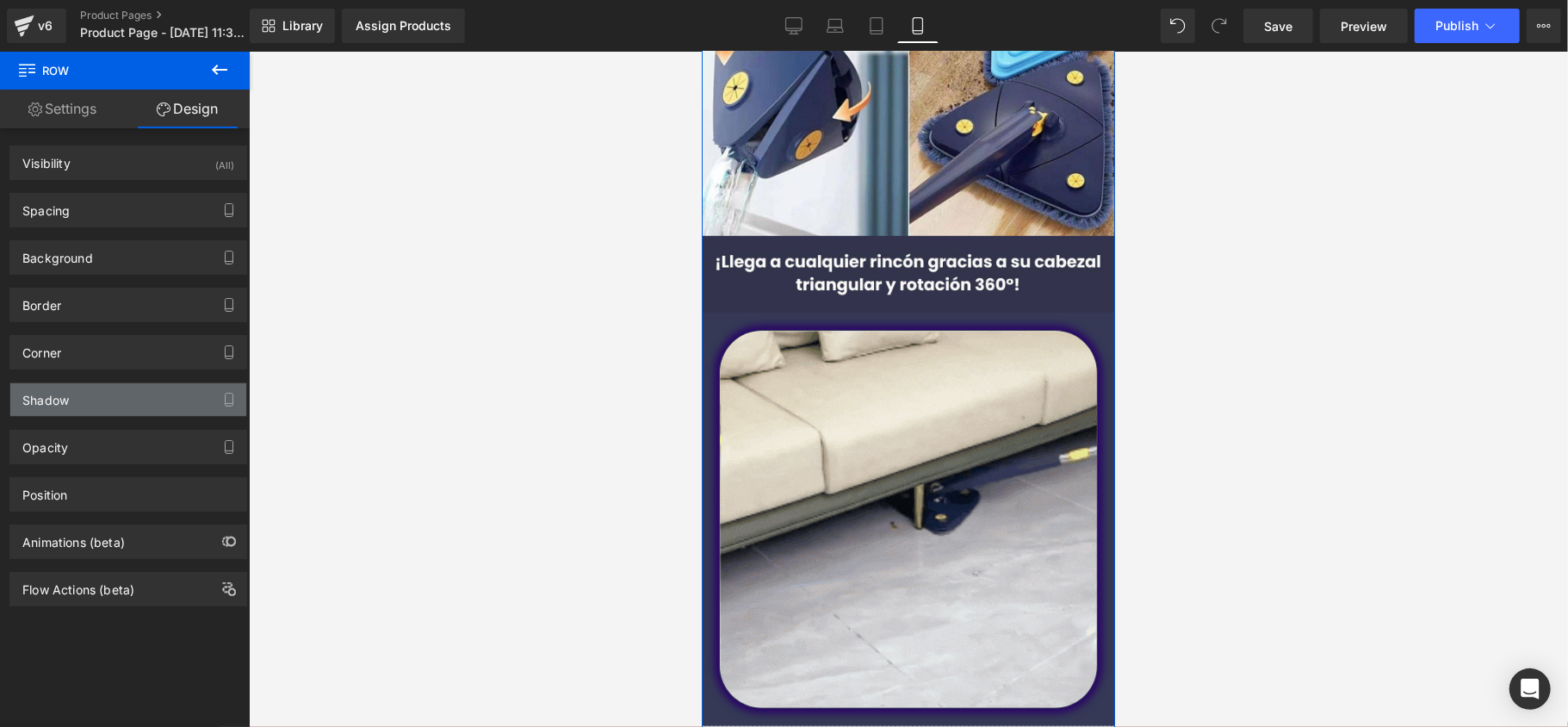
click at [118, 397] on div "Shadow" at bounding box center [128, 399] width 236 height 32
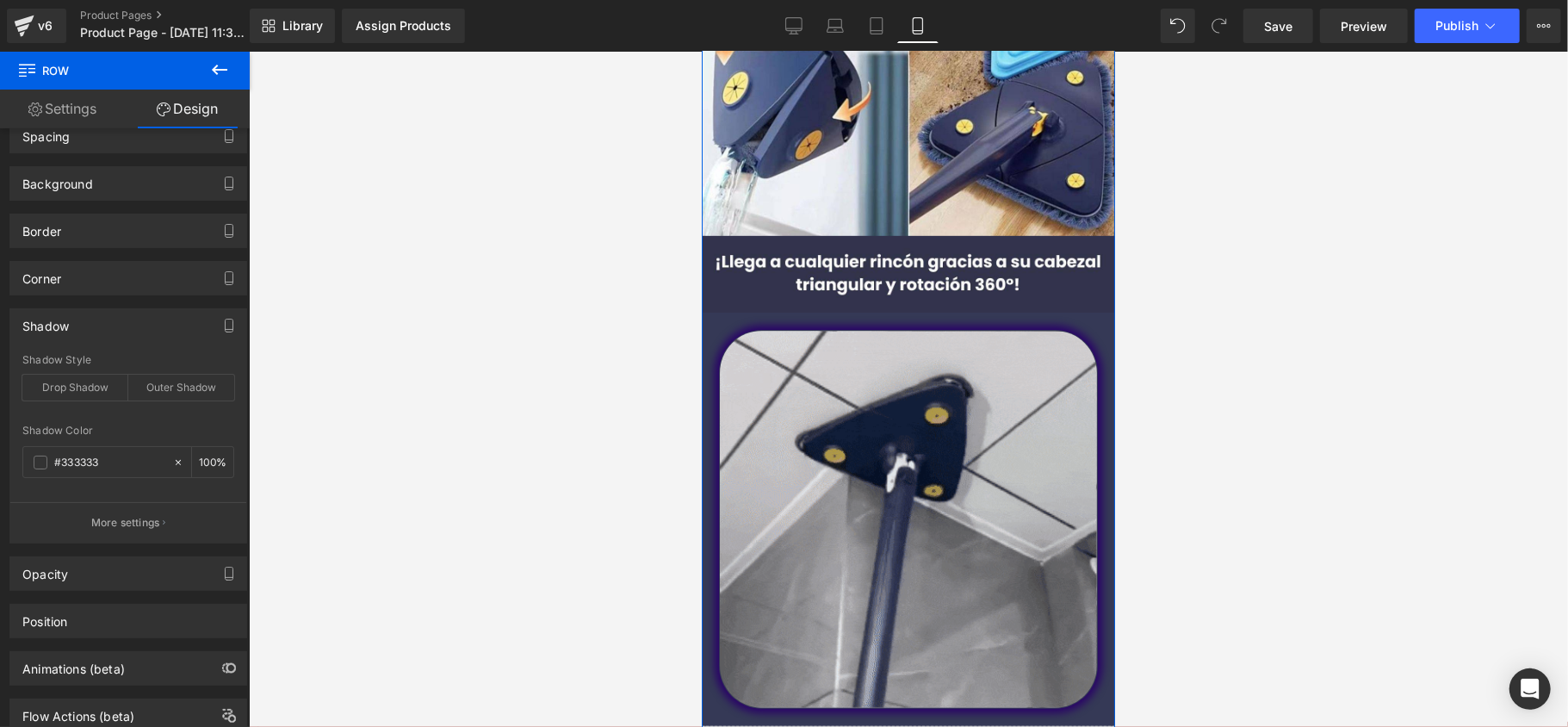
scroll to position [115, 0]
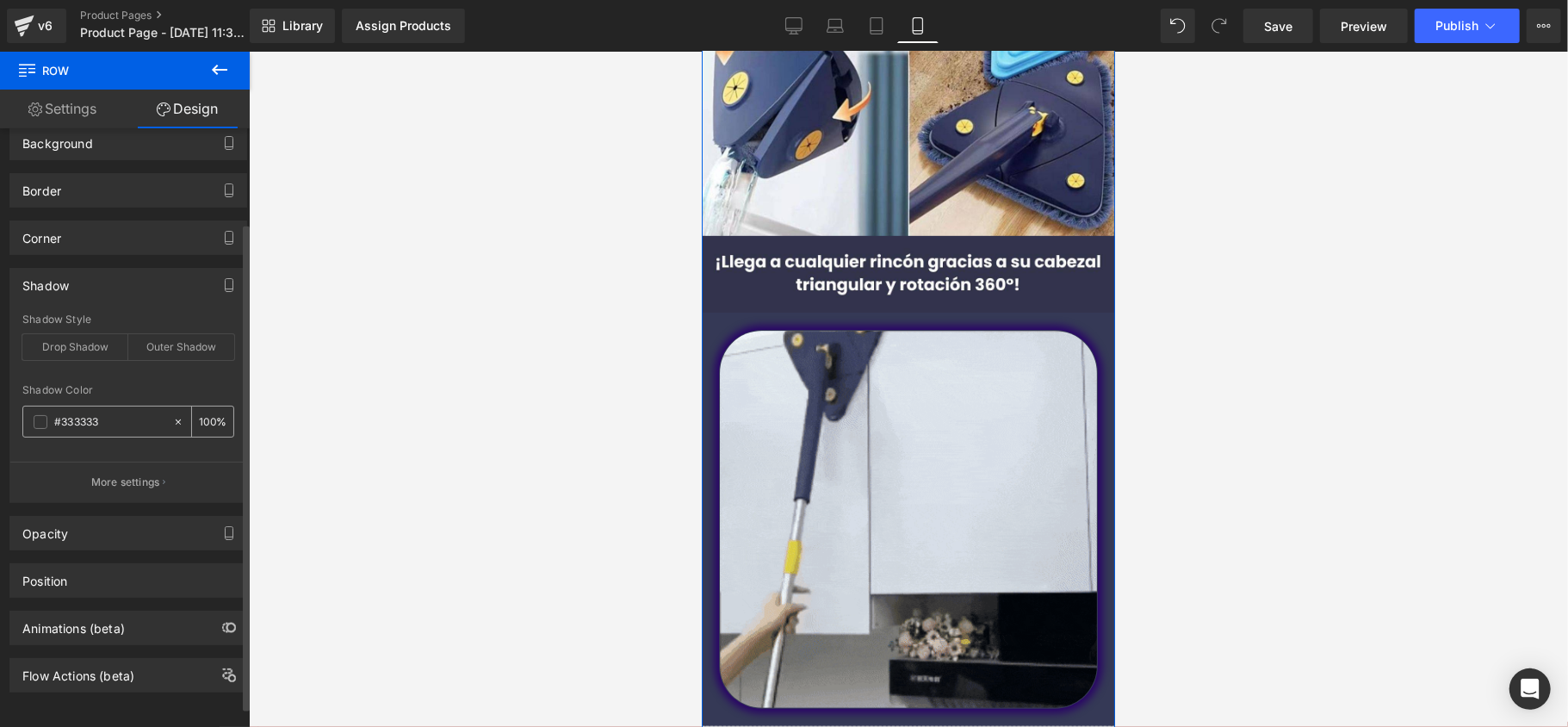
click at [43, 425] on span at bounding box center [40, 421] width 14 height 14
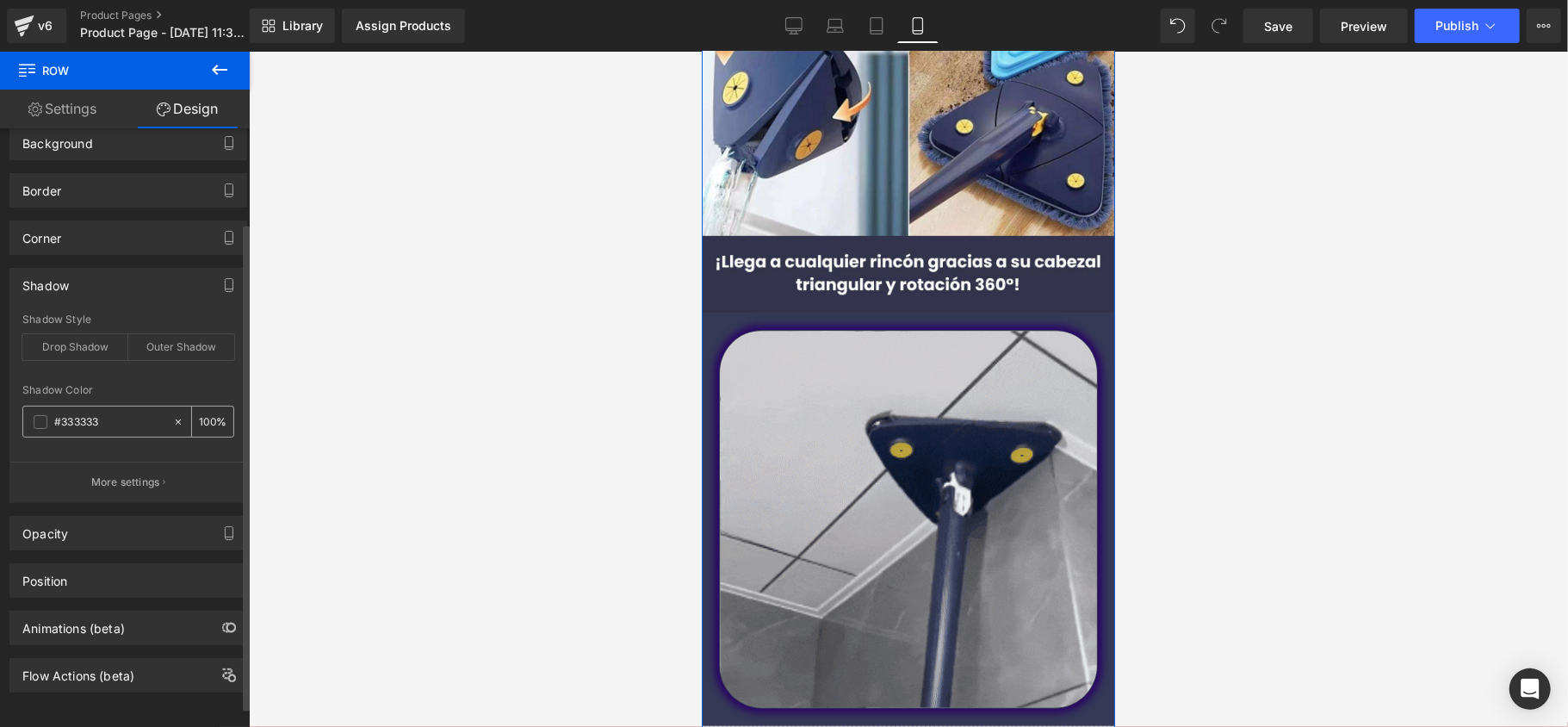
click at [108, 426] on input "#333333" at bounding box center [109, 422] width 110 height 19
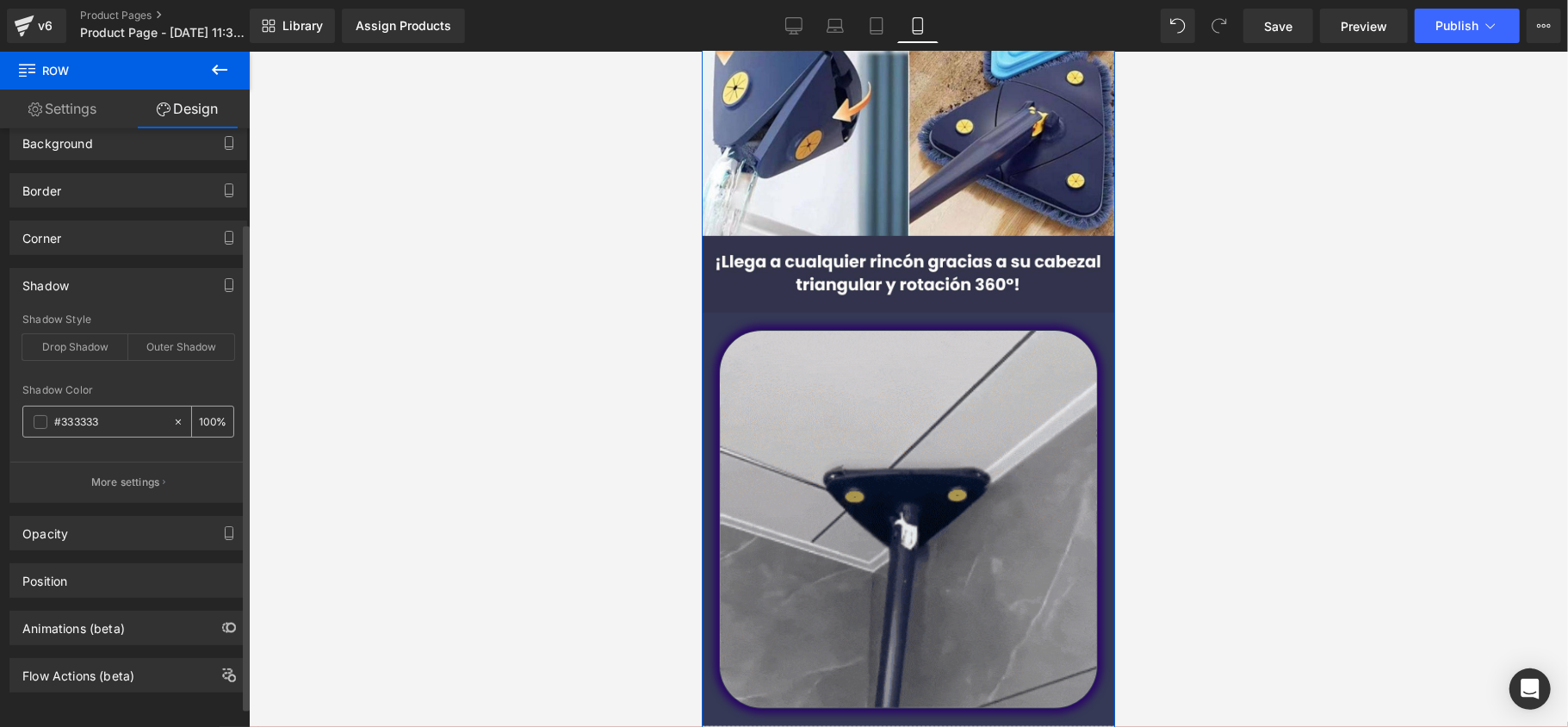
paste input "53956"
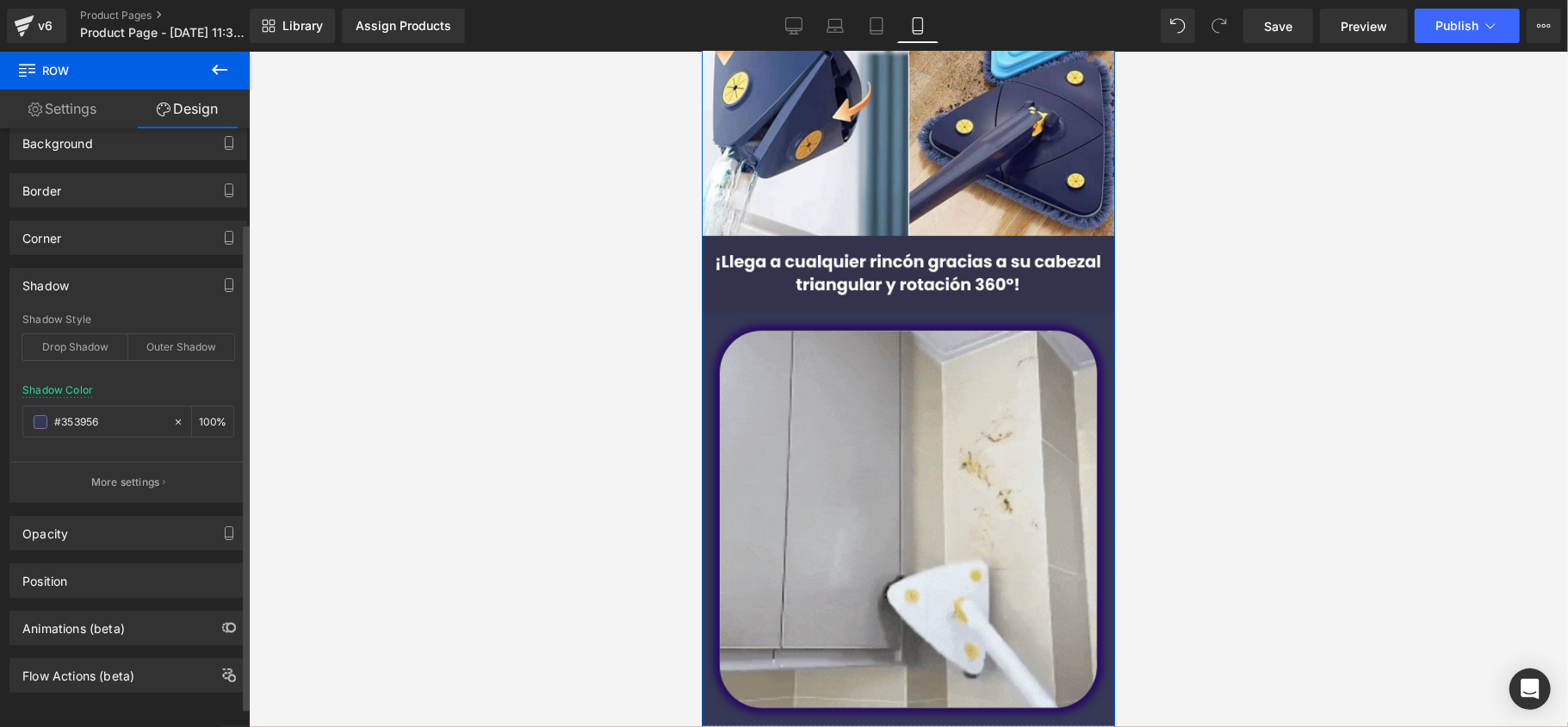
type input "#353956"
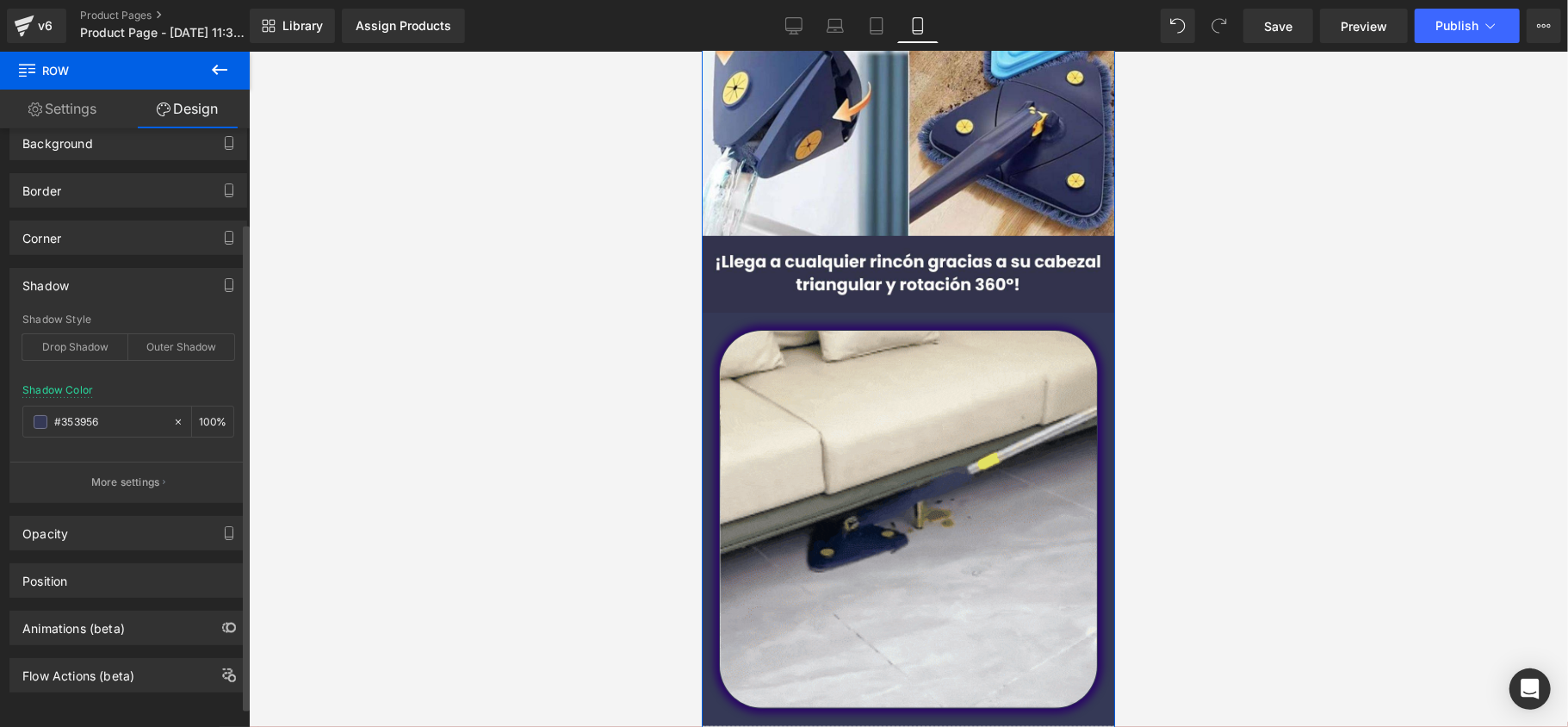
click at [145, 278] on div "Shadow" at bounding box center [128, 284] width 236 height 32
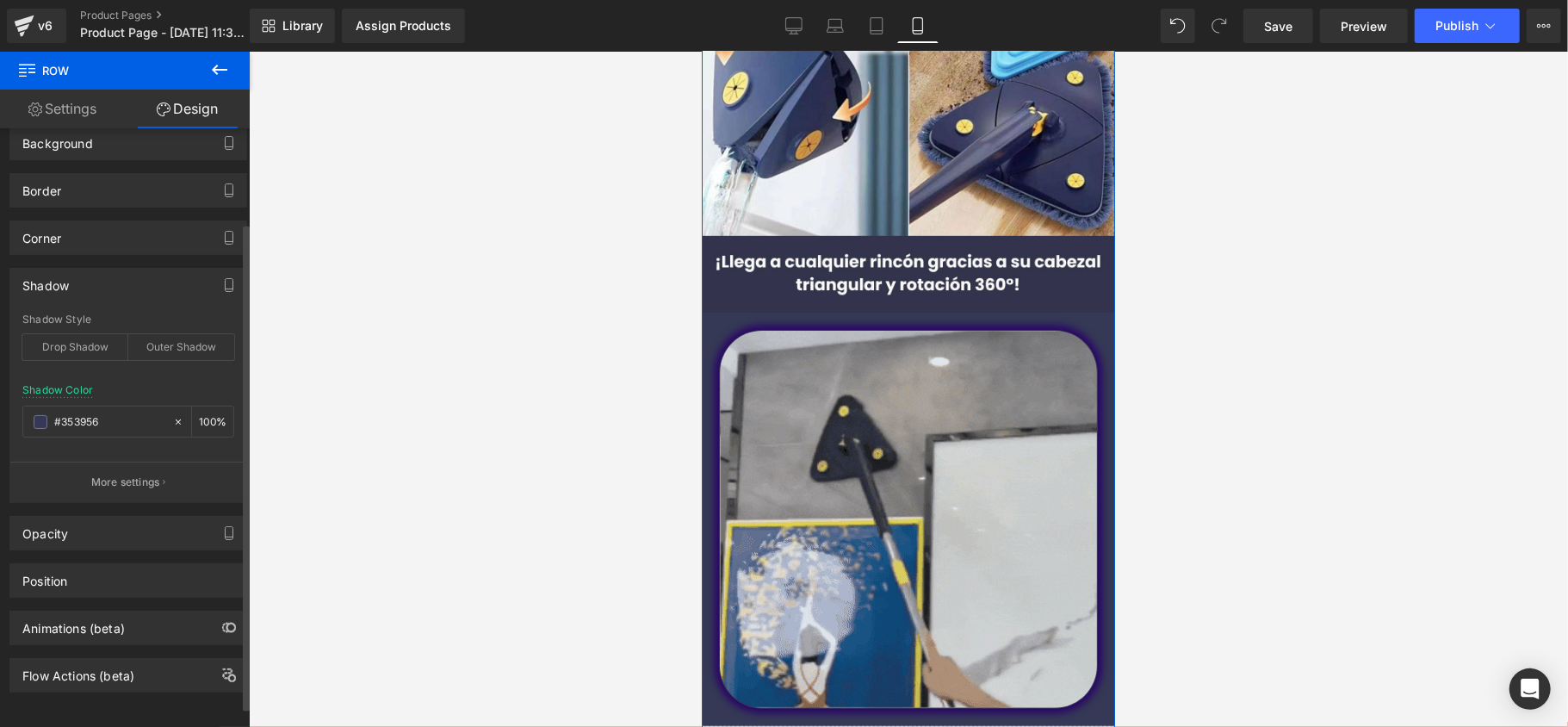
scroll to position [0, 0]
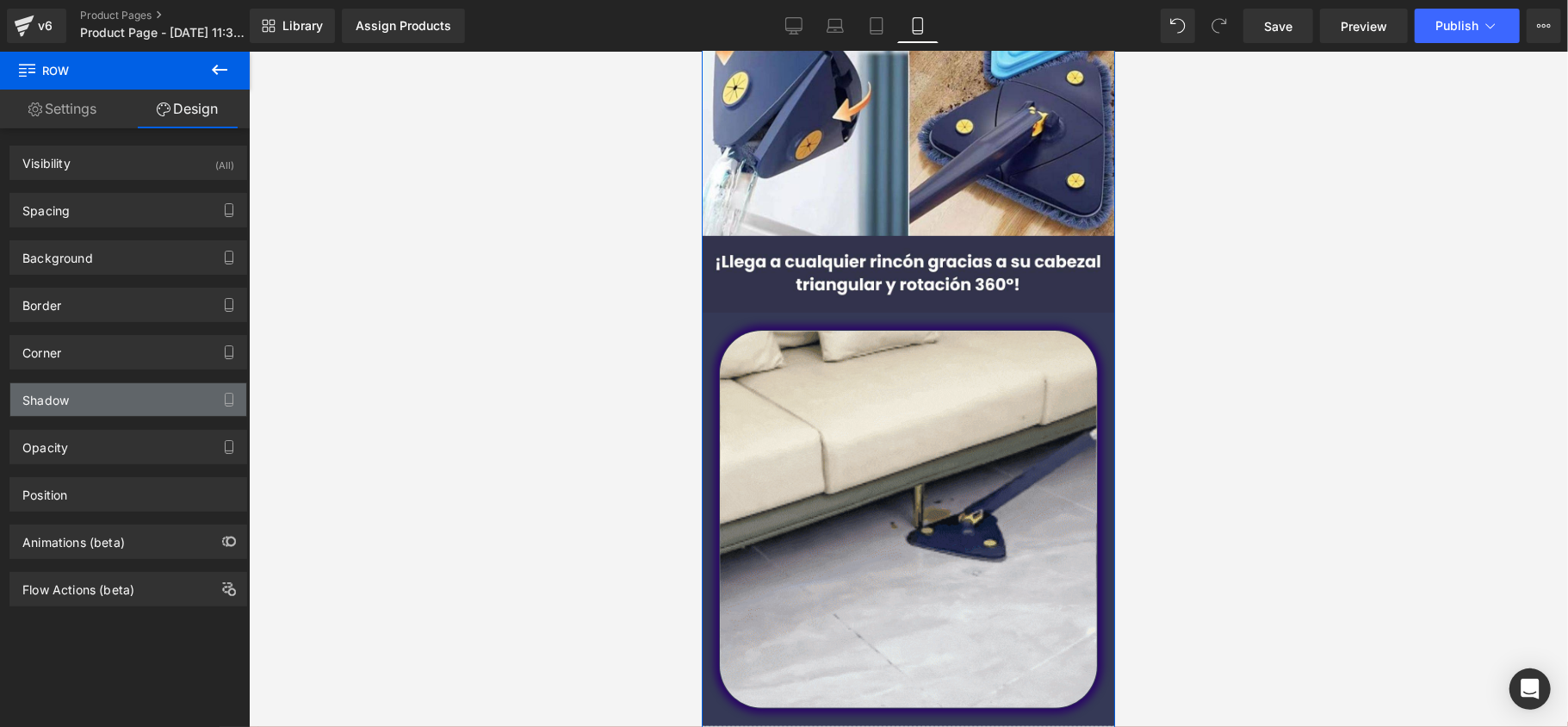
click at [100, 402] on div "Shadow" at bounding box center [128, 399] width 236 height 32
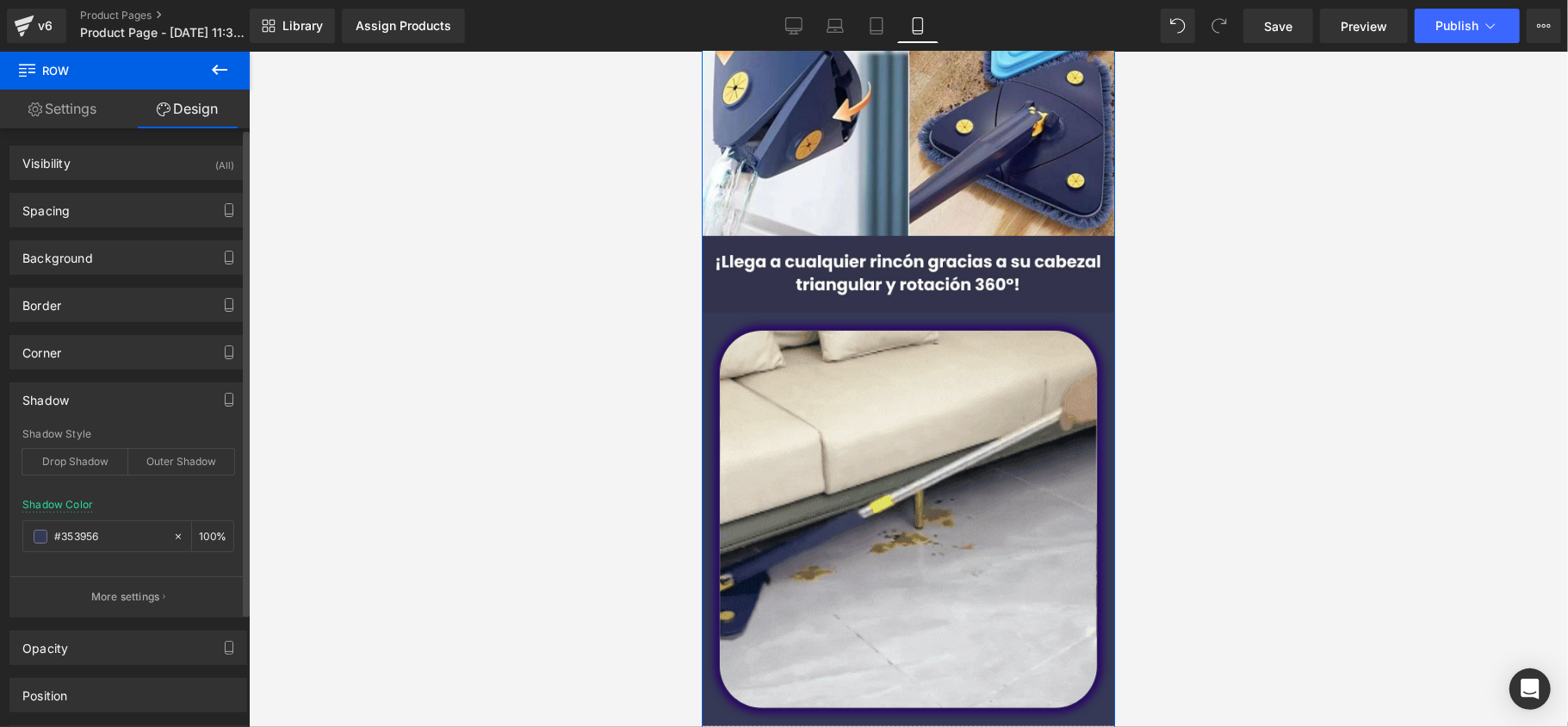
click at [100, 402] on div "Shadow" at bounding box center [128, 399] width 236 height 32
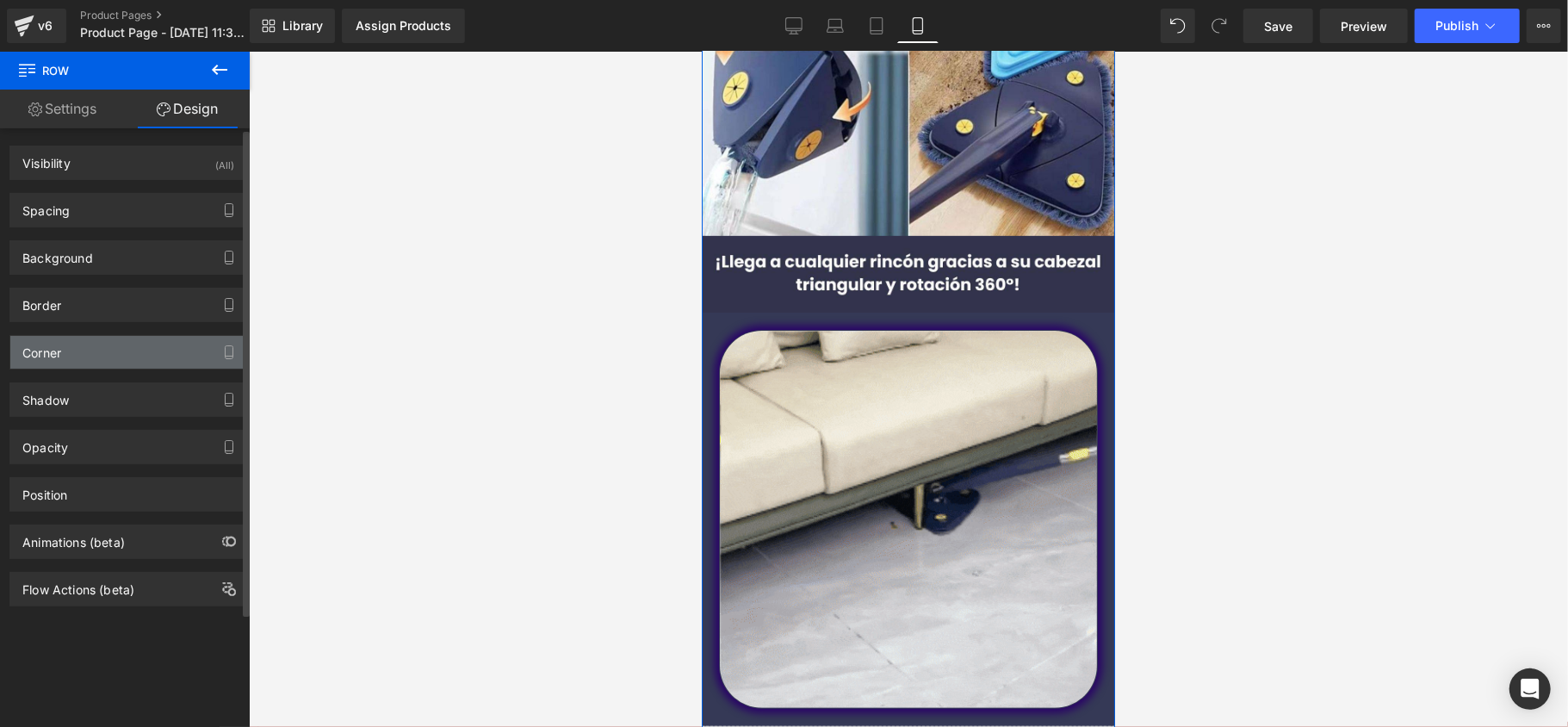
click at [107, 357] on div "Corner" at bounding box center [128, 352] width 236 height 32
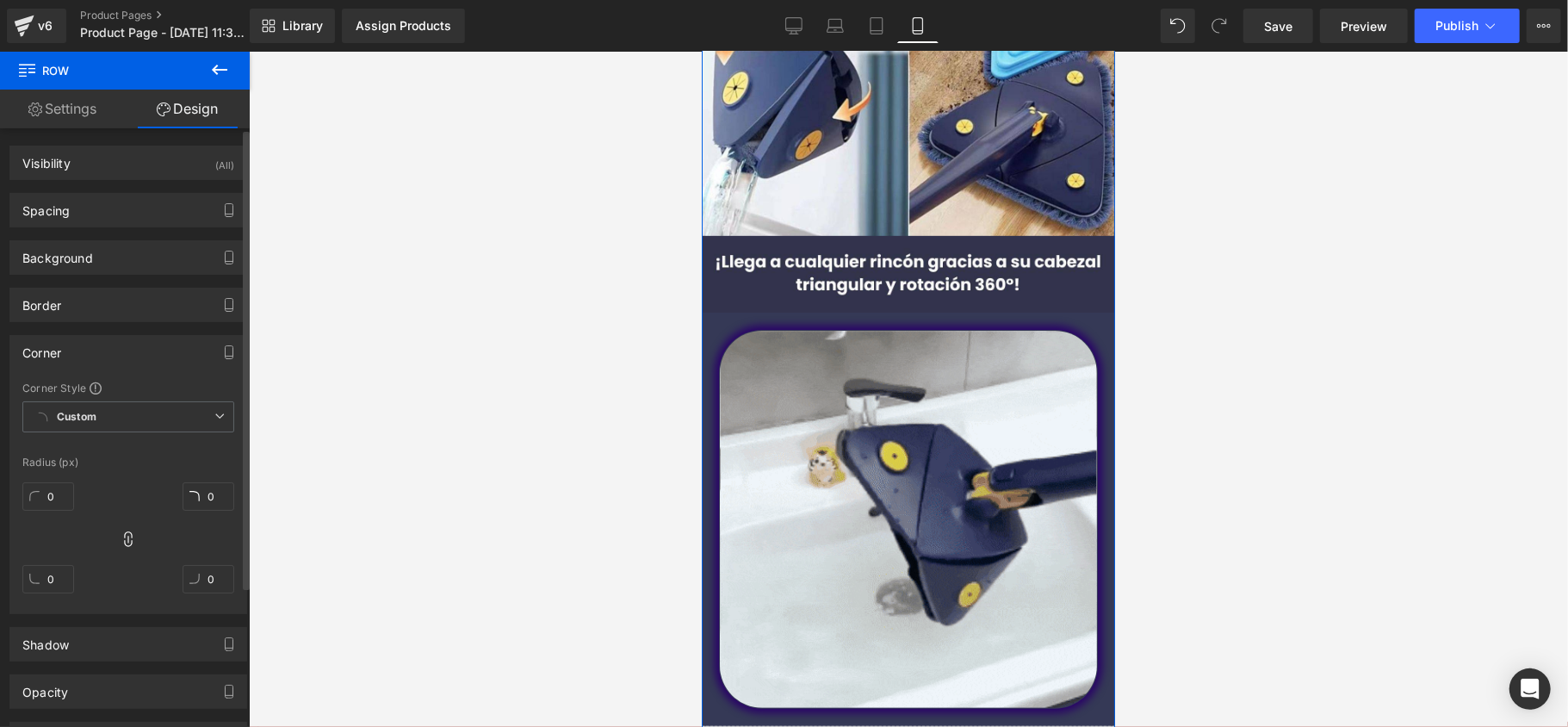
click at [118, 352] on div "Corner" at bounding box center [128, 352] width 236 height 32
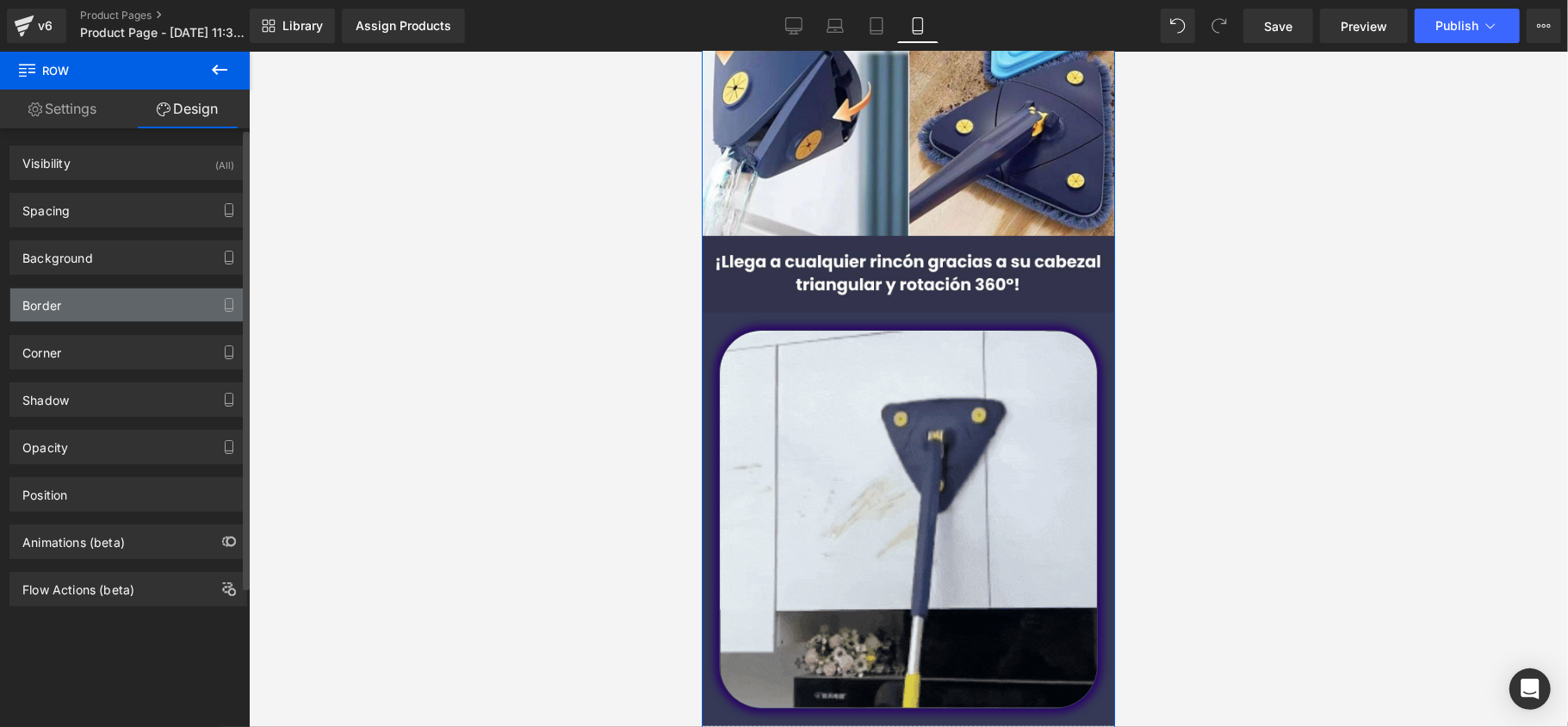
click at [118, 304] on div "Border" at bounding box center [128, 305] width 236 height 32
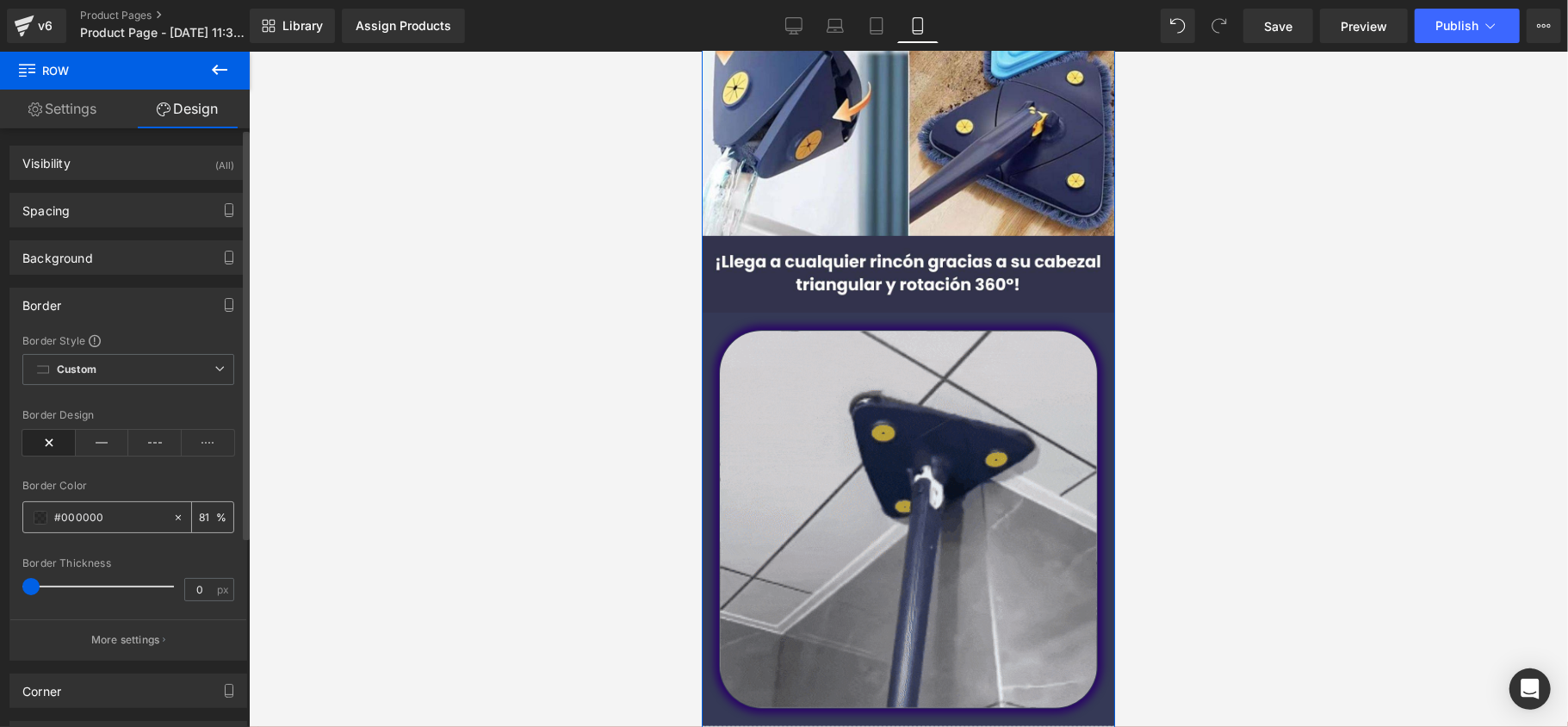
click at [116, 520] on input "#000000" at bounding box center [109, 518] width 110 height 19
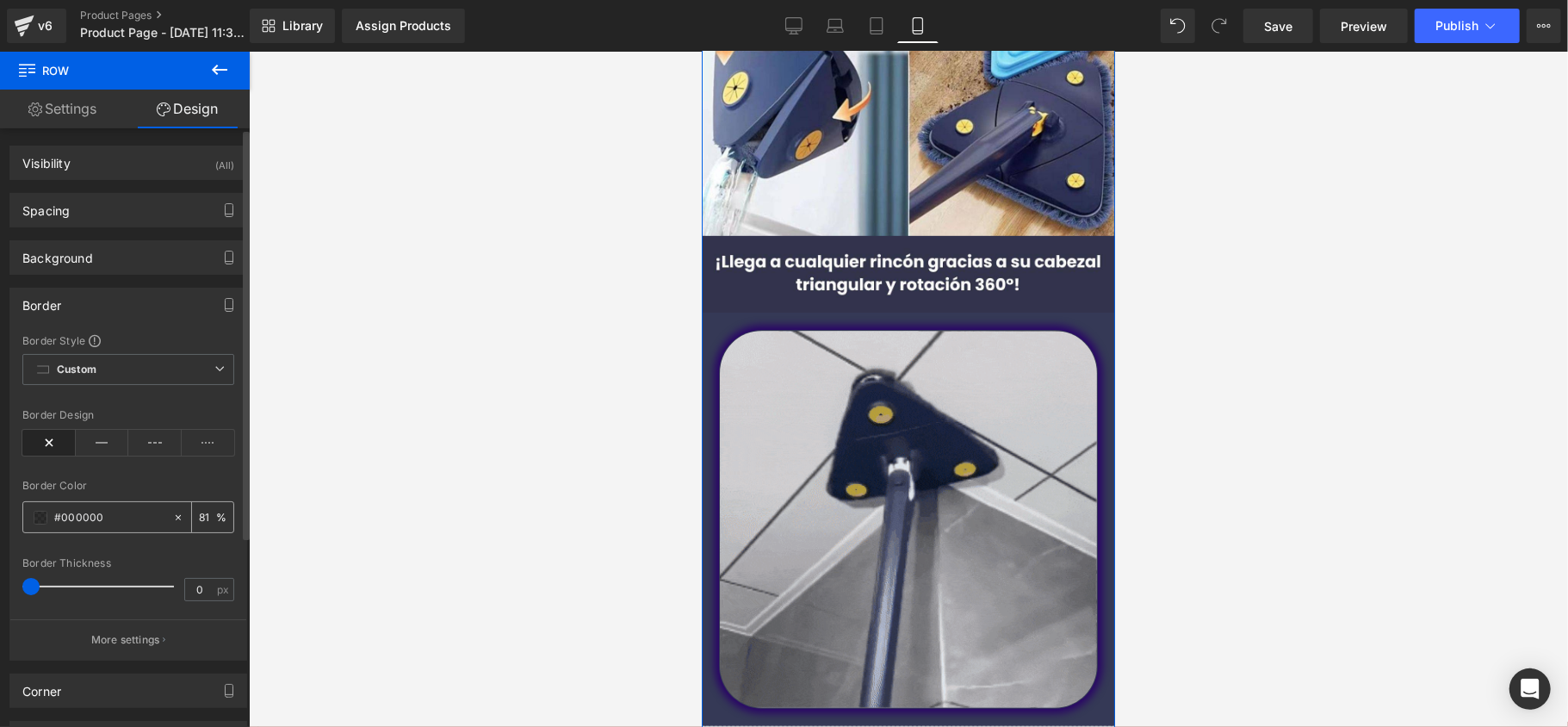
paste input "353956"
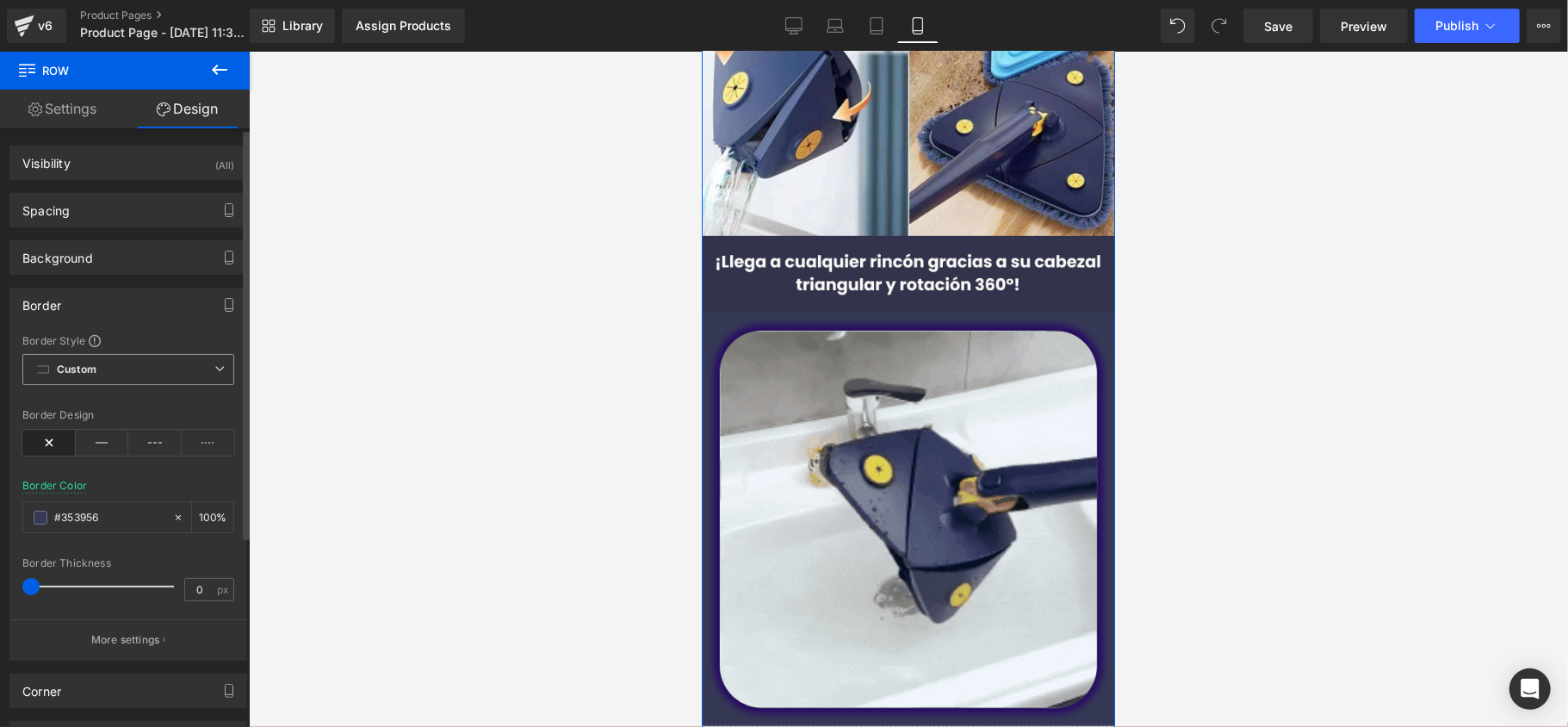
type input "#353956"
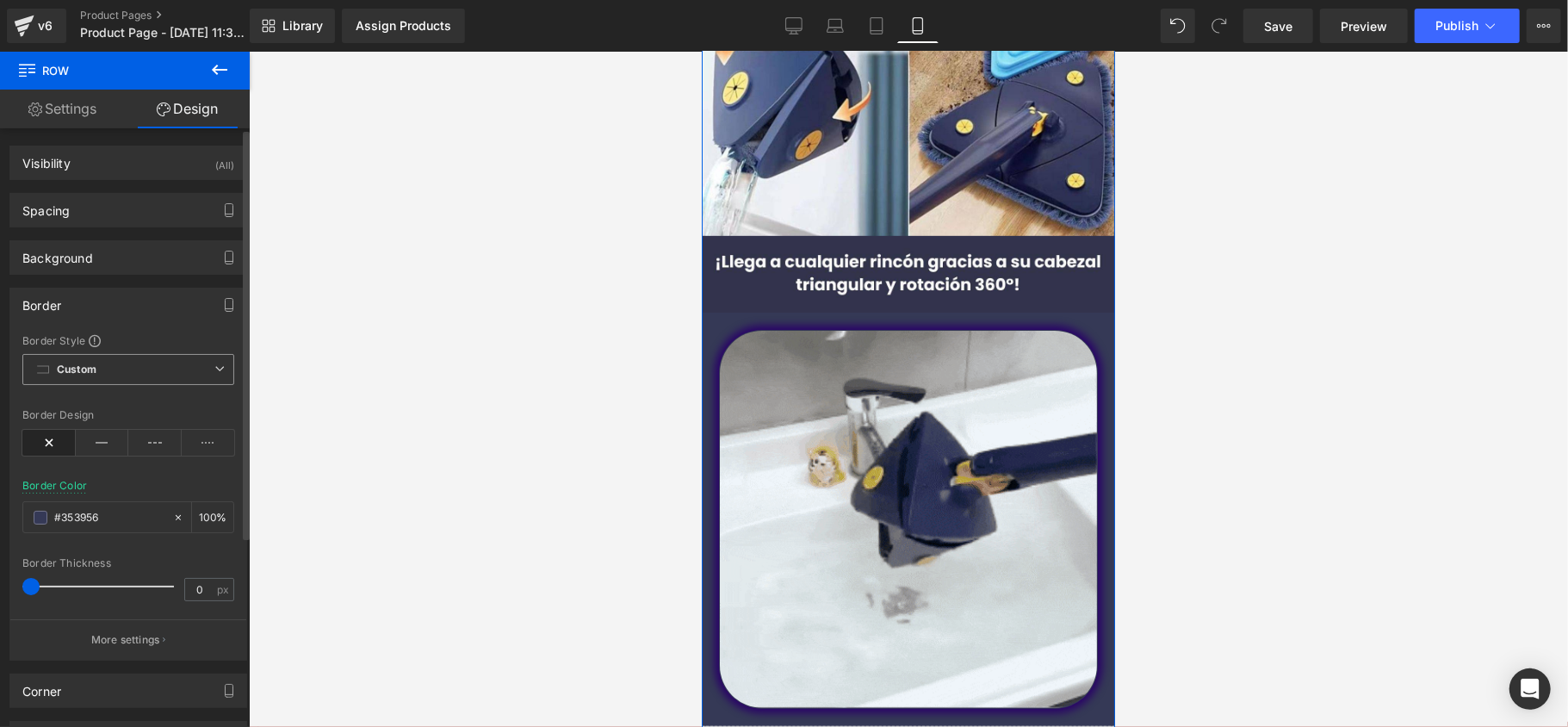
click at [114, 369] on span "Custom Setup Global Style" at bounding box center [128, 369] width 212 height 31
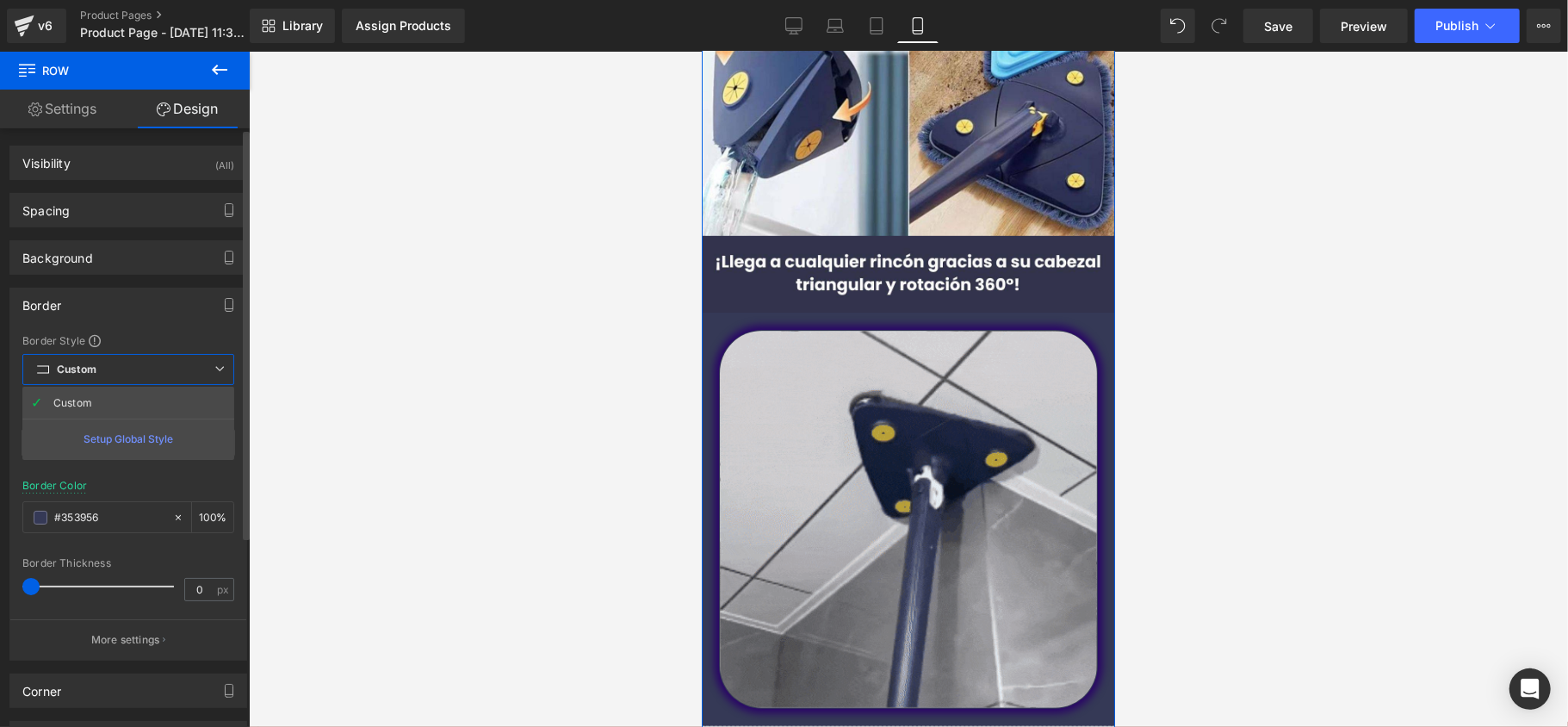
click at [112, 373] on span "Custom Setup Global Style" at bounding box center [128, 369] width 212 height 31
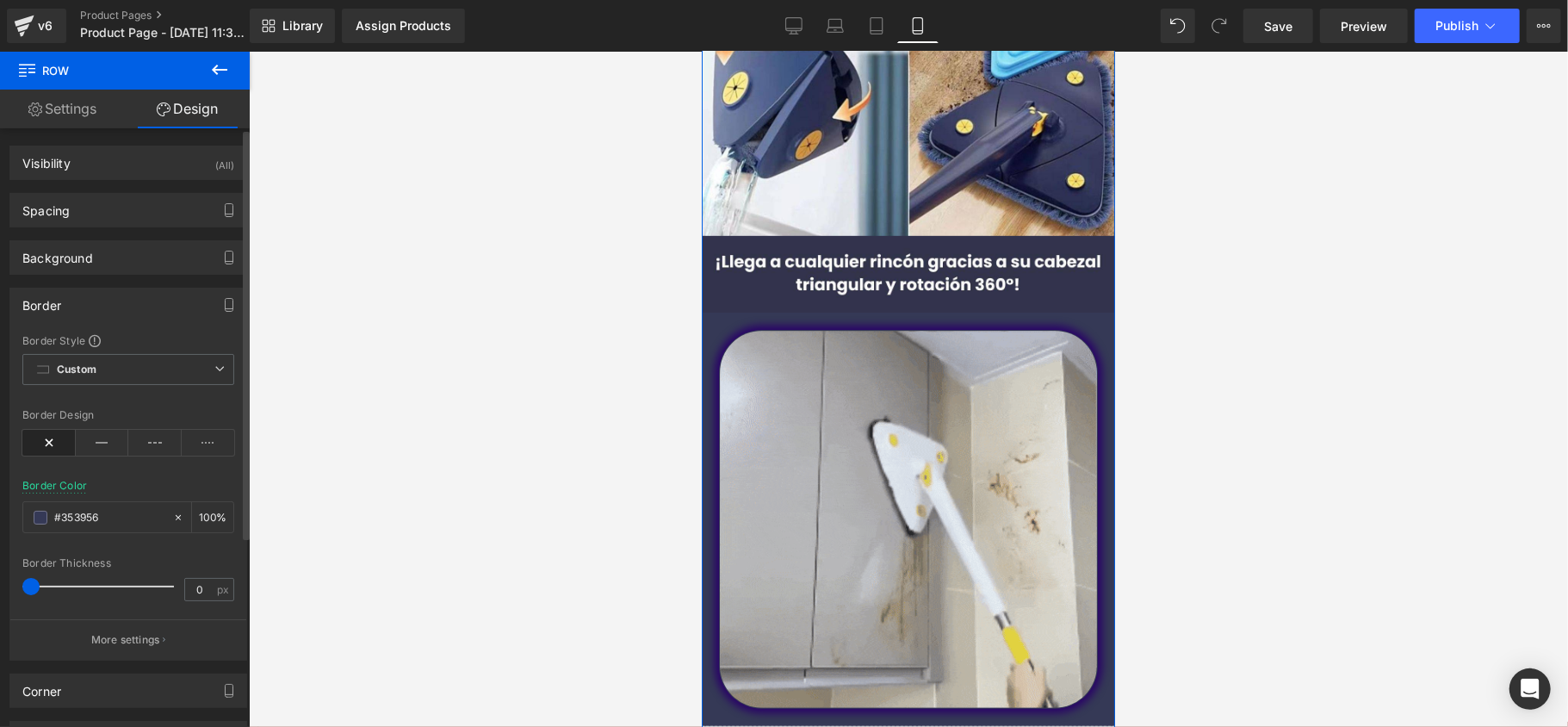
click at [84, 308] on div "Border" at bounding box center [128, 305] width 236 height 32
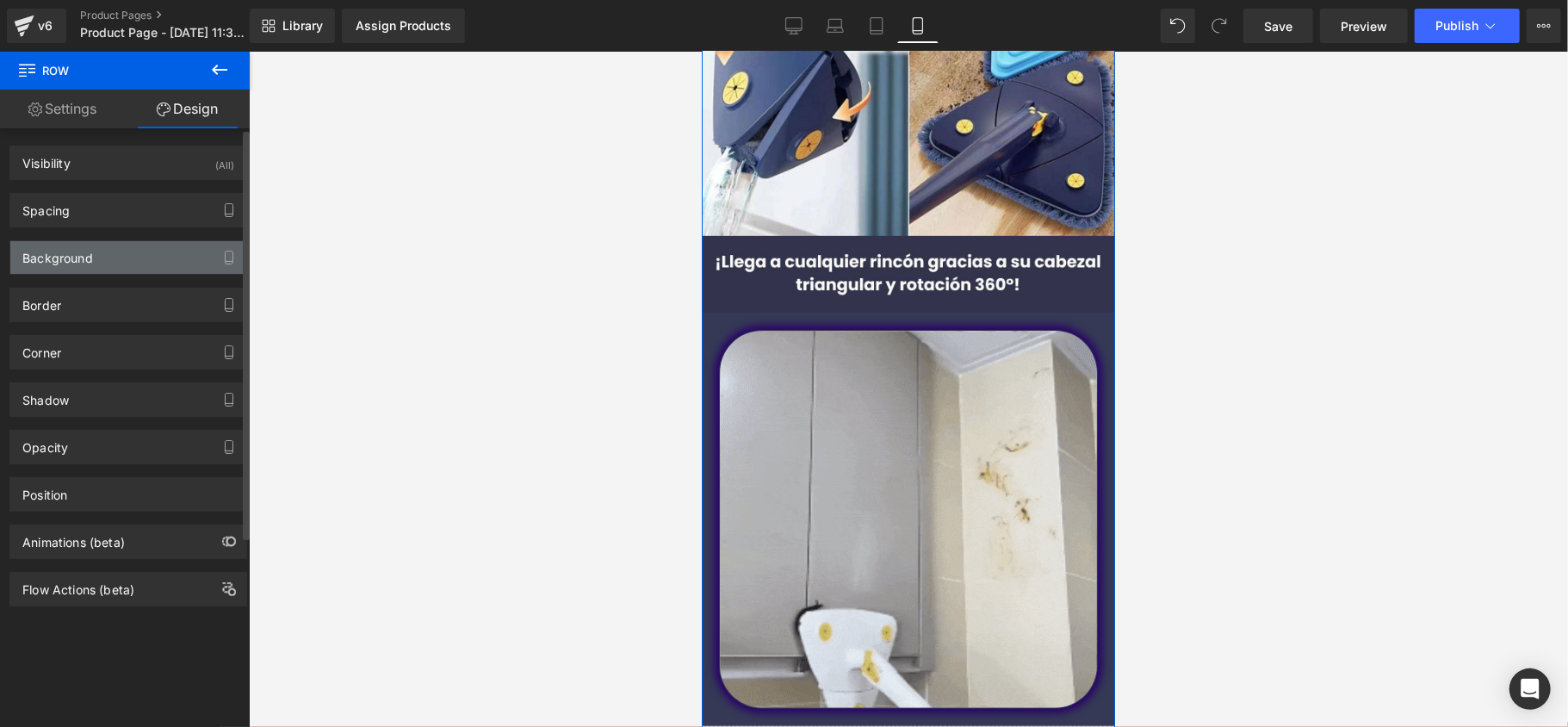
click at [106, 260] on div "Background" at bounding box center [128, 257] width 236 height 32
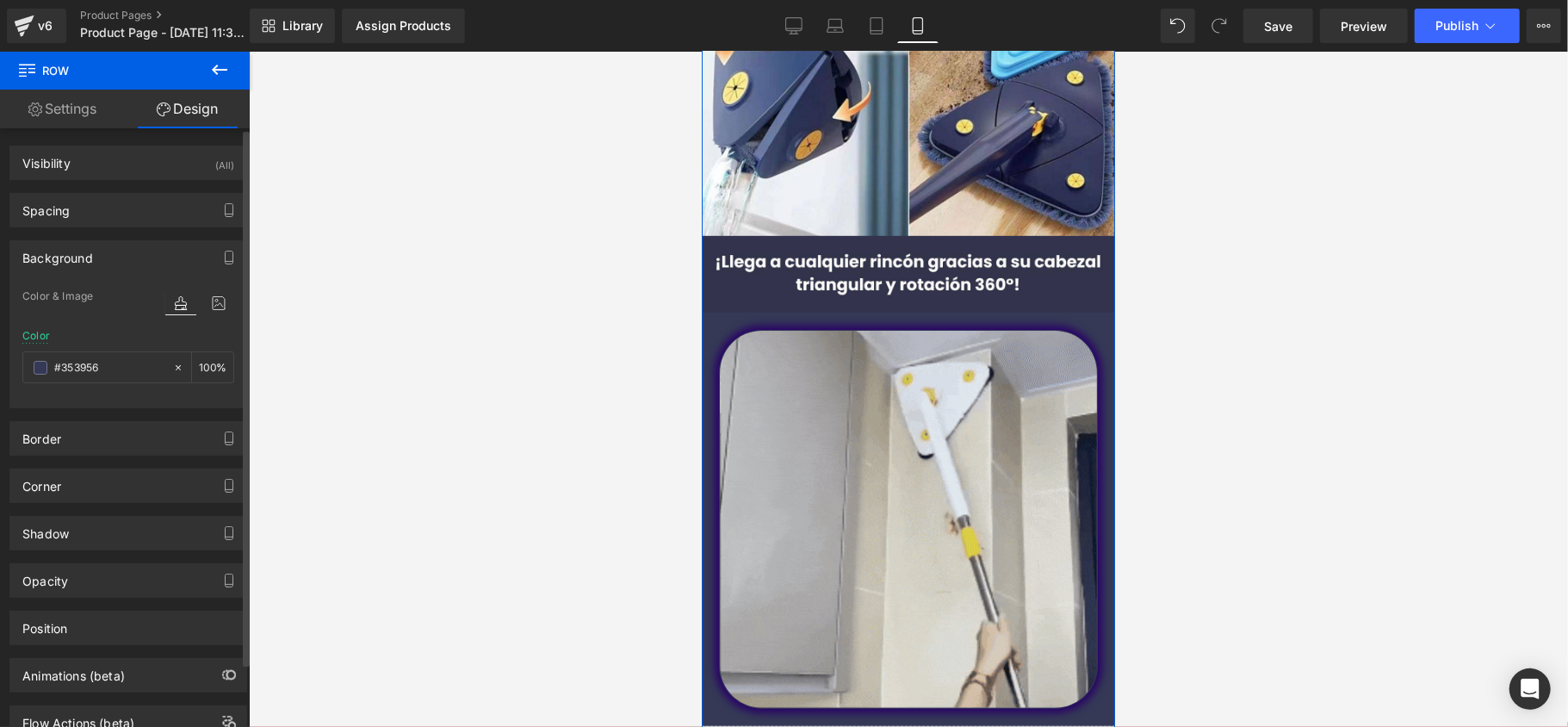
click at [114, 253] on div "Background" at bounding box center [128, 257] width 236 height 32
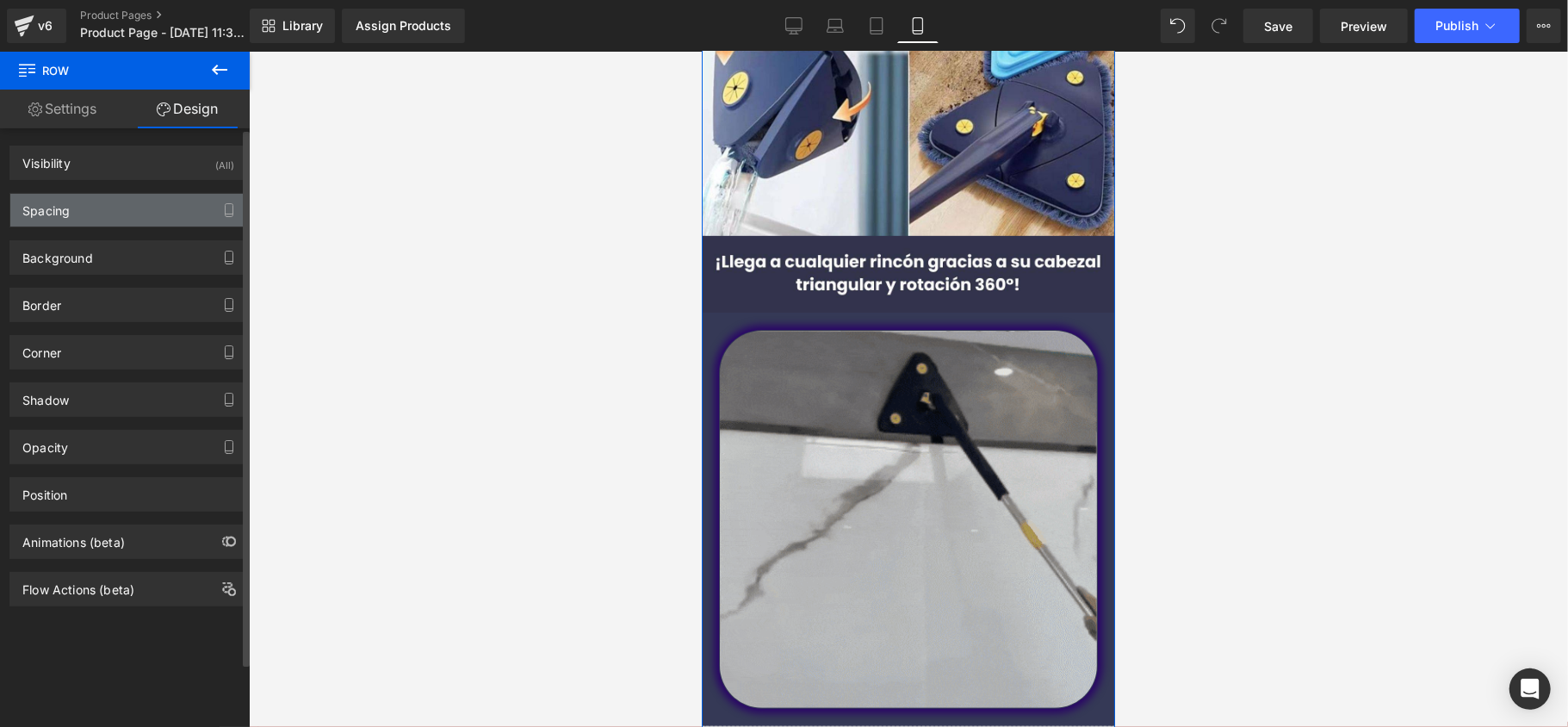
click at [107, 201] on div "Spacing" at bounding box center [128, 209] width 236 height 32
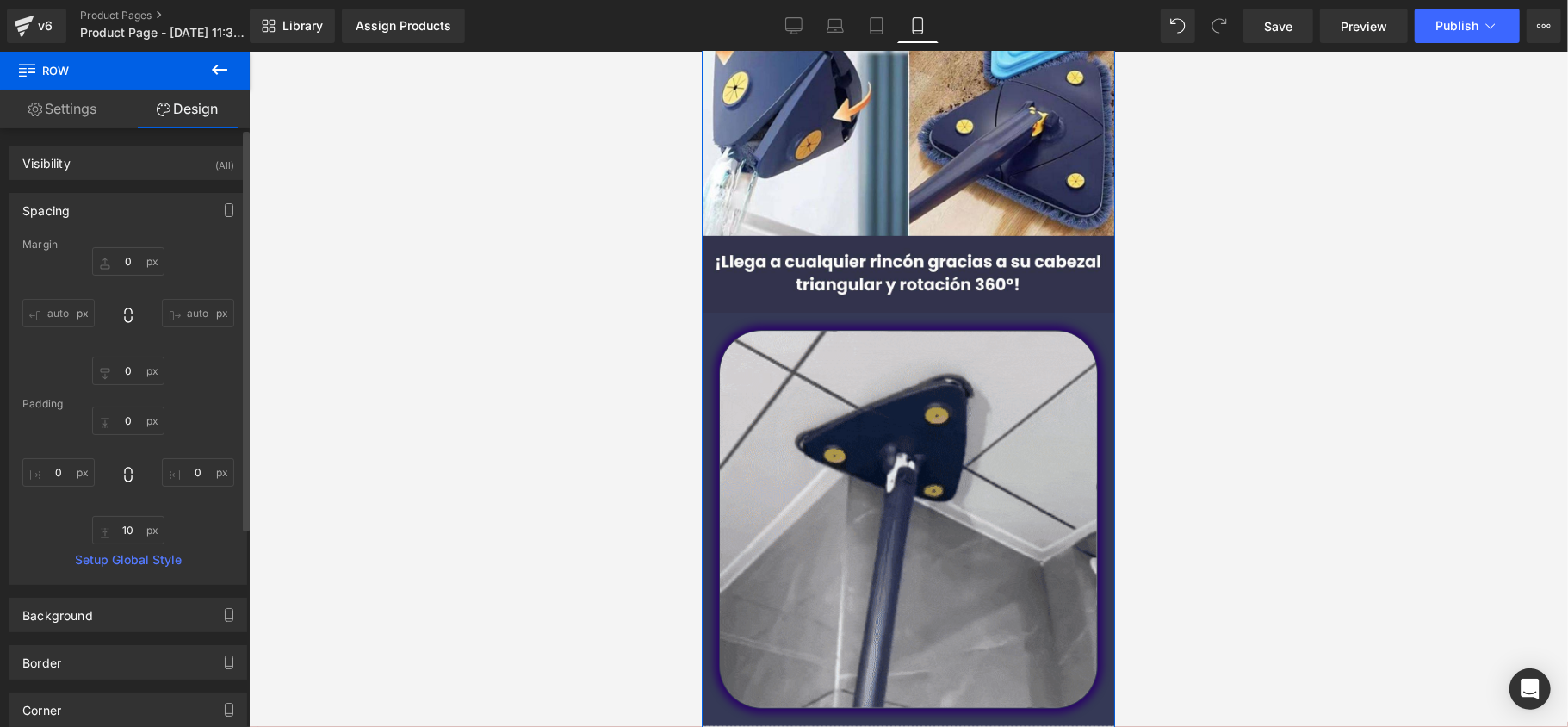
click at [107, 200] on div "Spacing" at bounding box center [128, 209] width 236 height 32
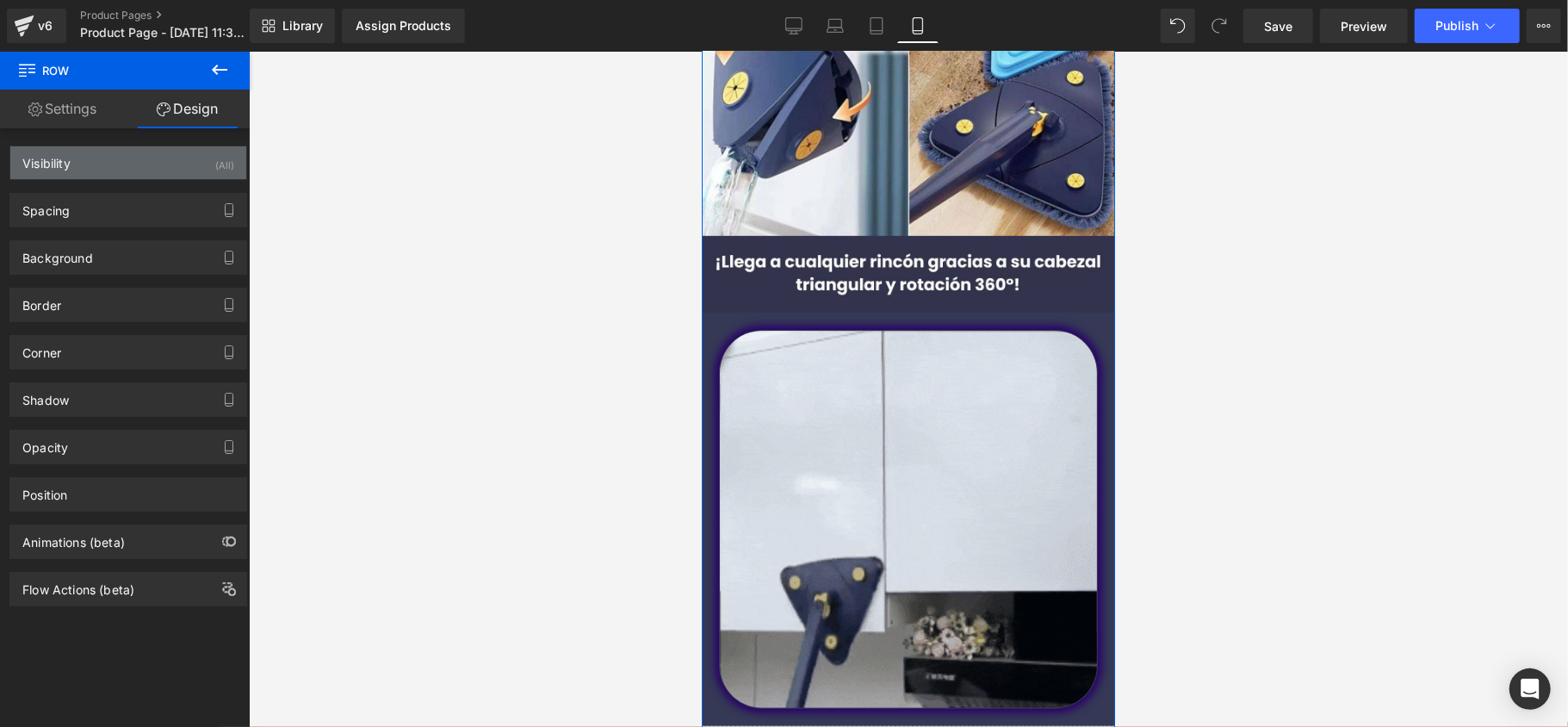
click at [114, 176] on div "Visibility (All)" at bounding box center [128, 162] width 236 height 32
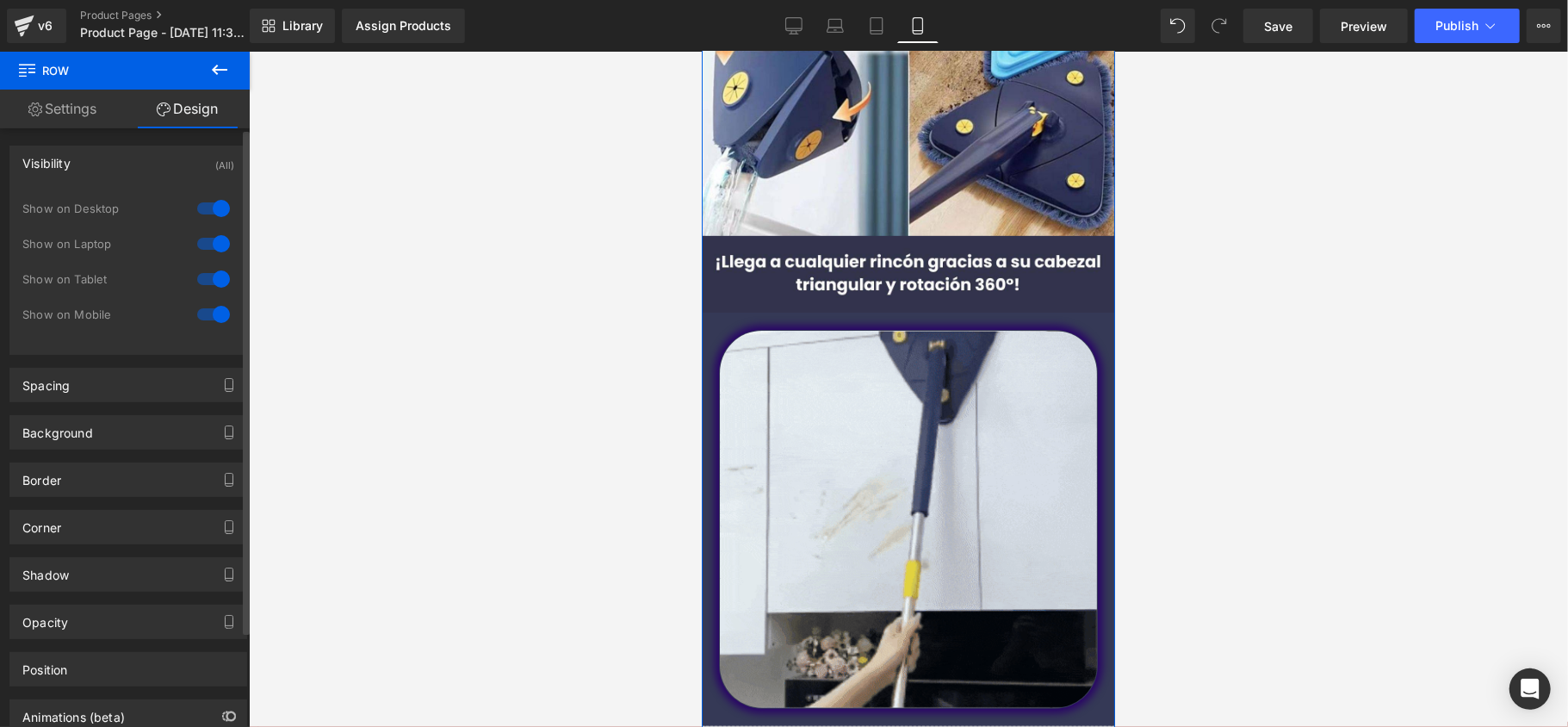
click at [118, 168] on div "Visibility (All)" at bounding box center [128, 162] width 236 height 32
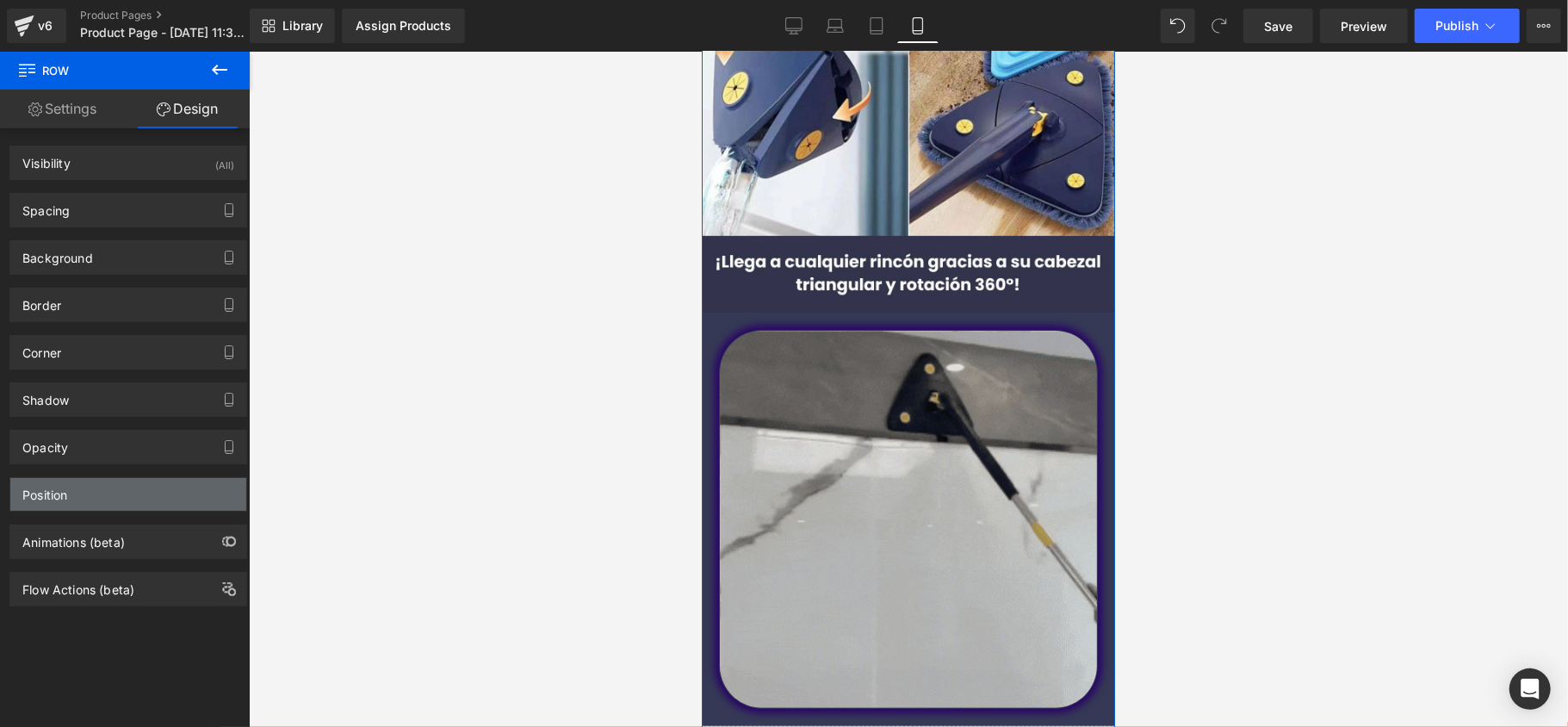
click at [66, 486] on div "Position" at bounding box center [44, 490] width 44 height 24
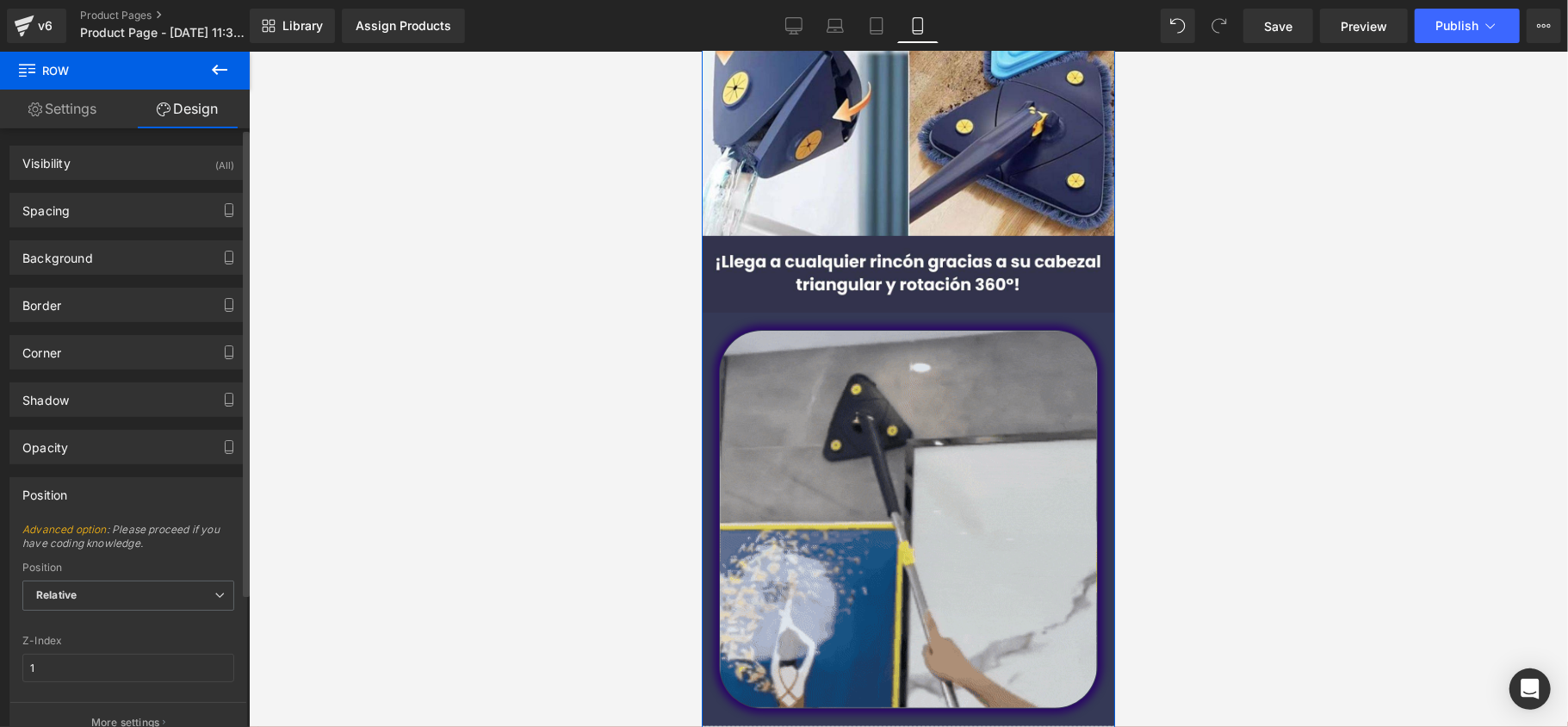
click at [66, 486] on div "Position" at bounding box center [44, 490] width 44 height 24
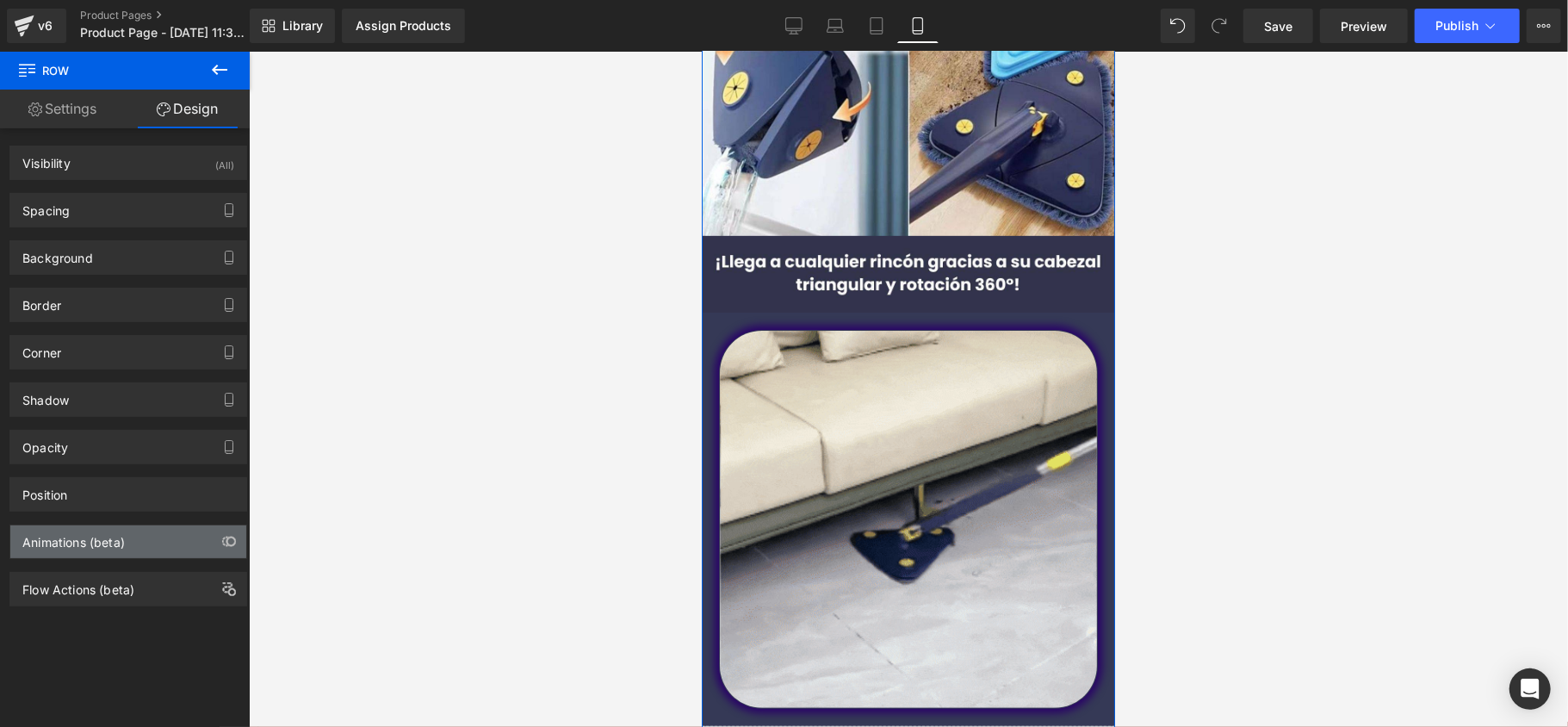
click at [77, 531] on div "Animations (beta)" at bounding box center [73, 538] width 103 height 24
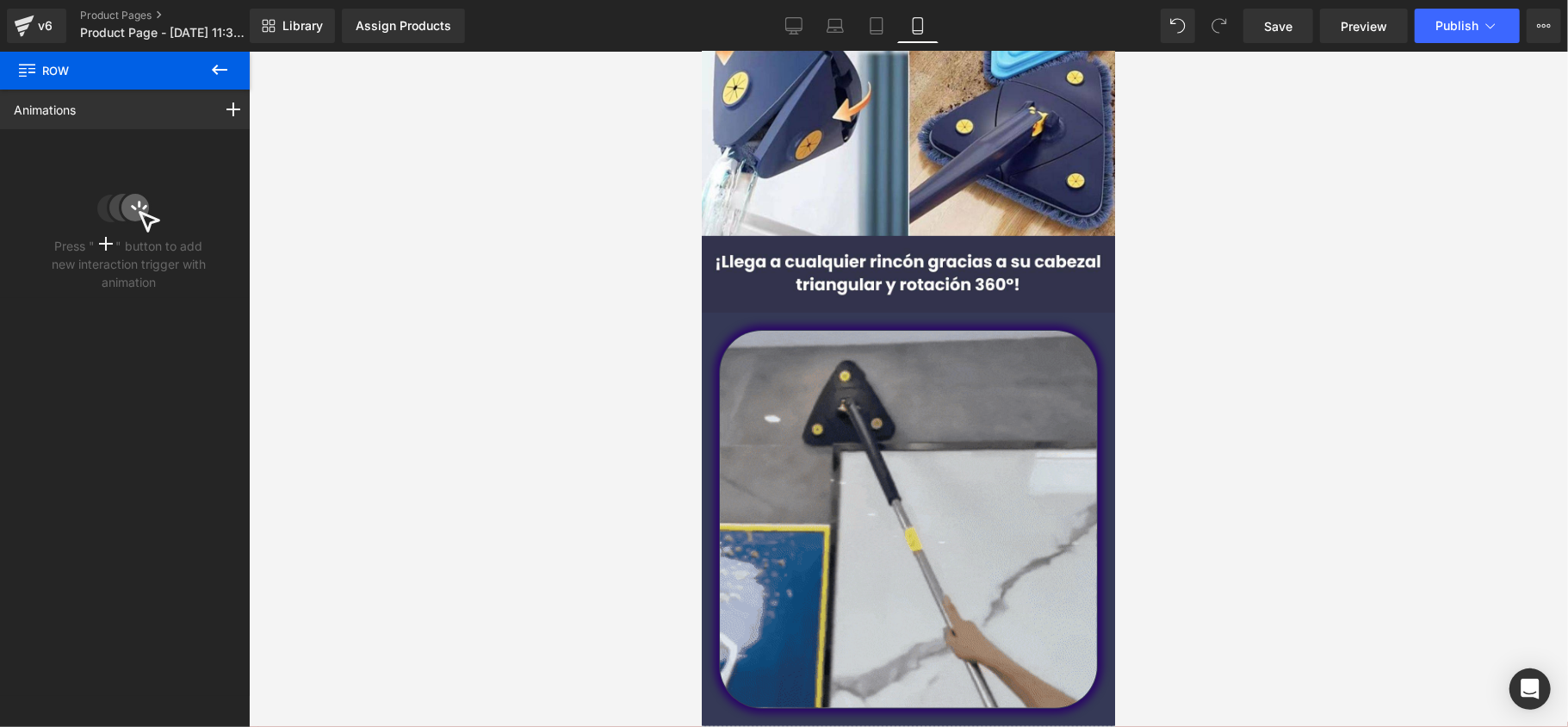
click at [215, 73] on icon at bounding box center [219, 69] width 20 height 20
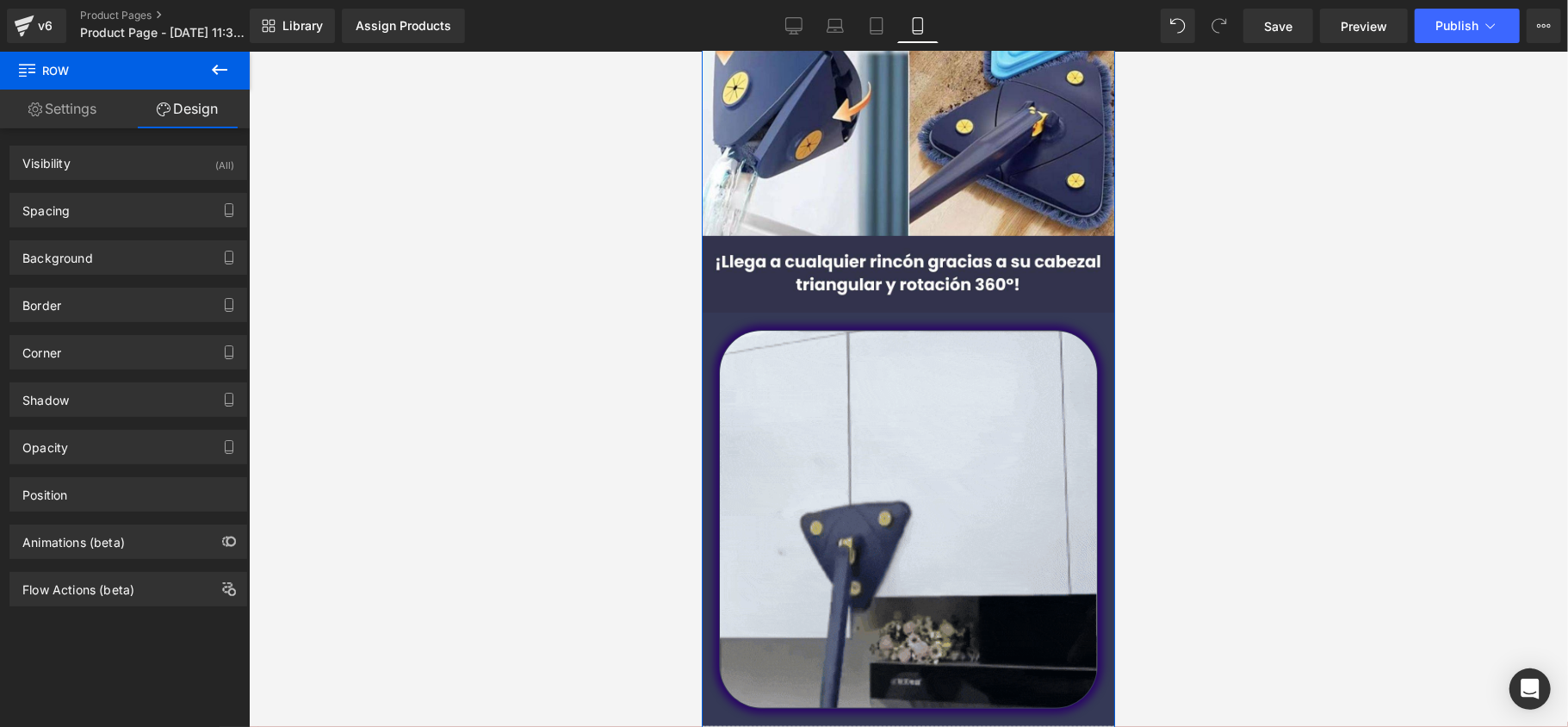
click at [100, 110] on link "Settings" at bounding box center [62, 109] width 125 height 39
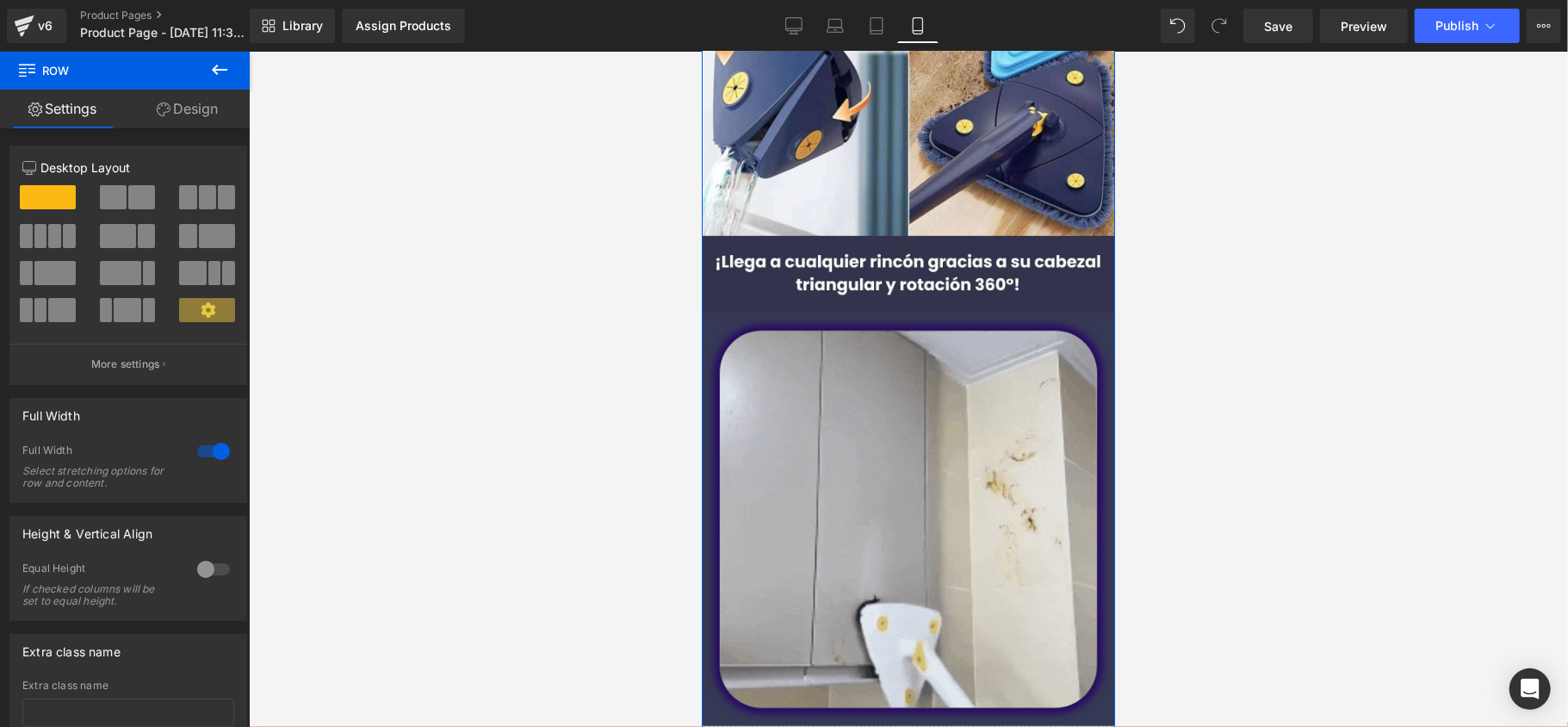
click at [143, 110] on link "Design" at bounding box center [187, 109] width 125 height 39
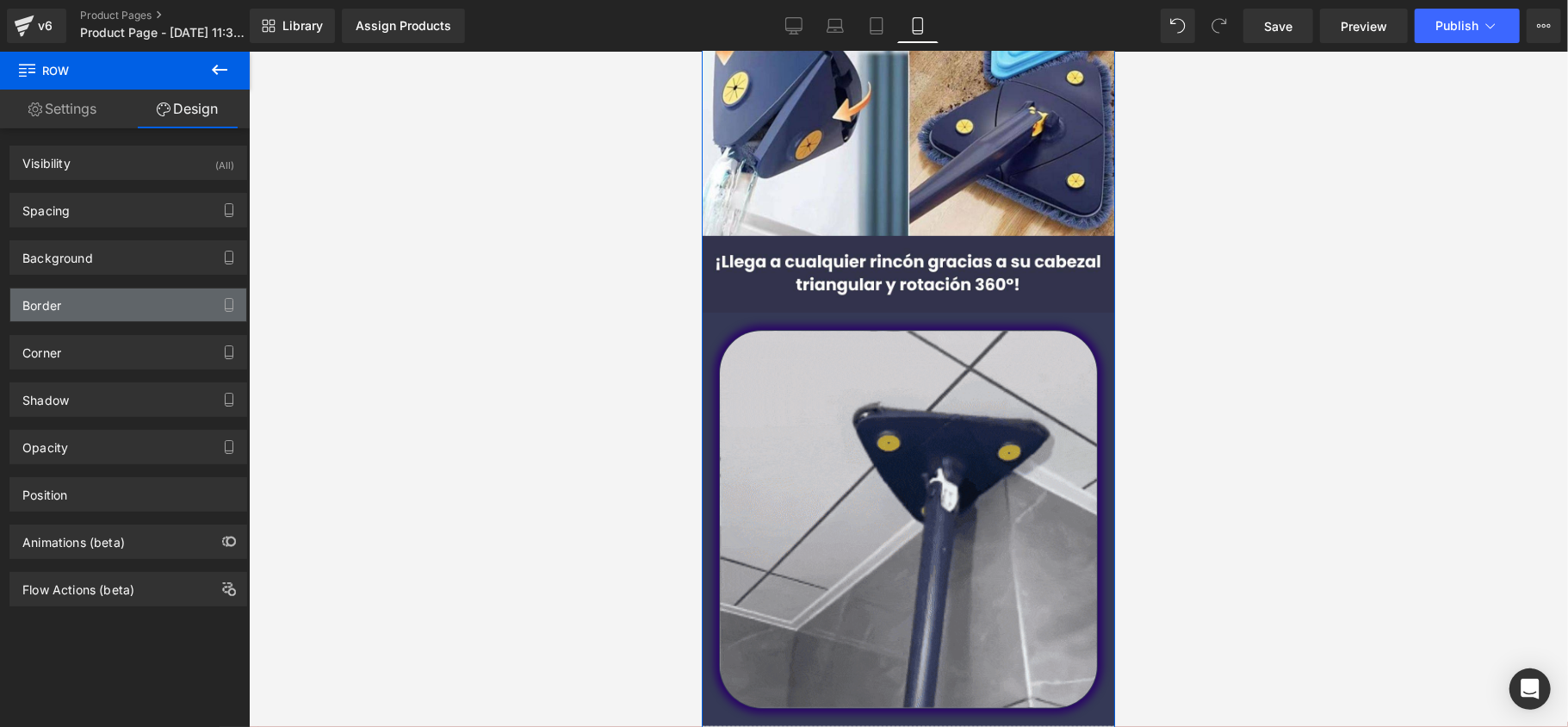
click at [86, 317] on div "Border" at bounding box center [128, 305] width 236 height 32
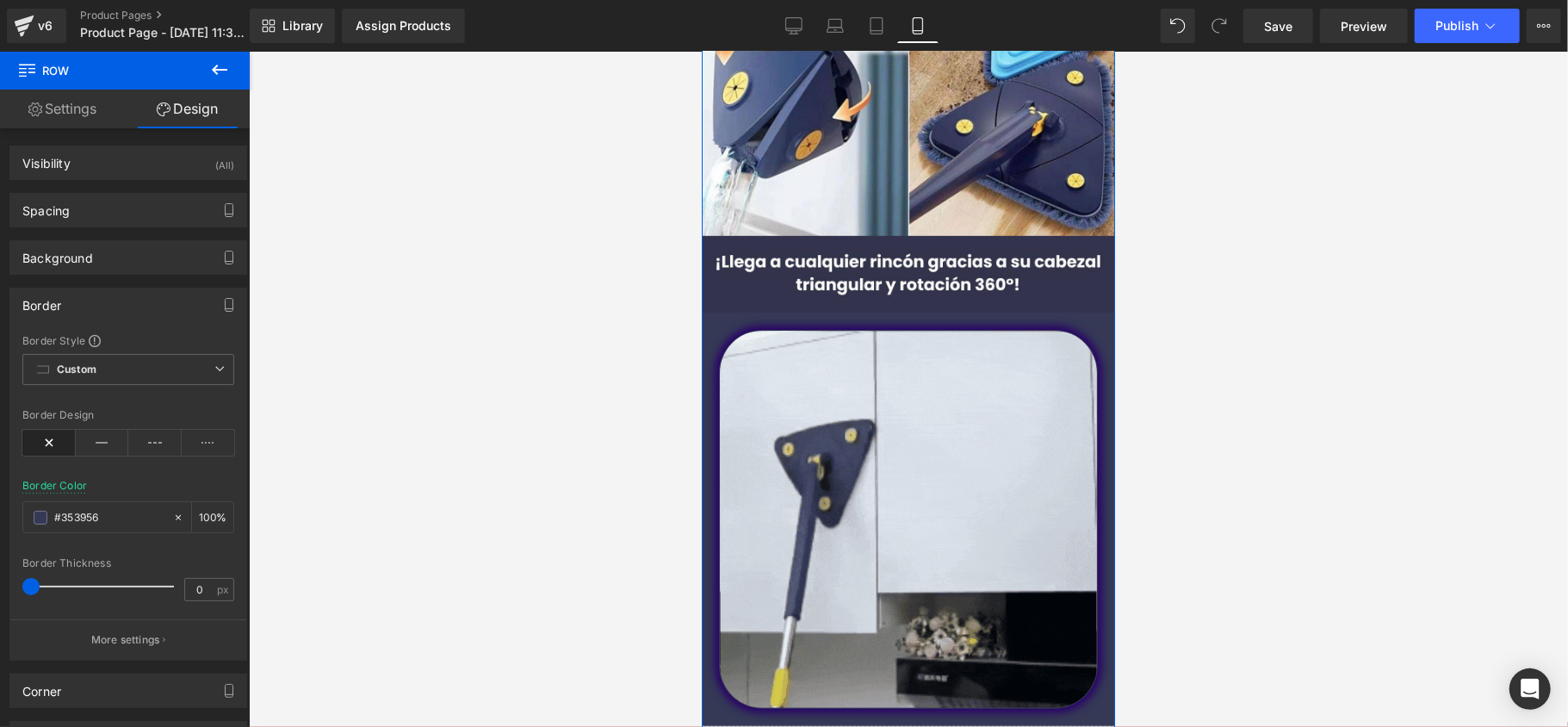
click at [772, 320] on div "Image Image Image Liquid" at bounding box center [907, 295] width 414 height 947
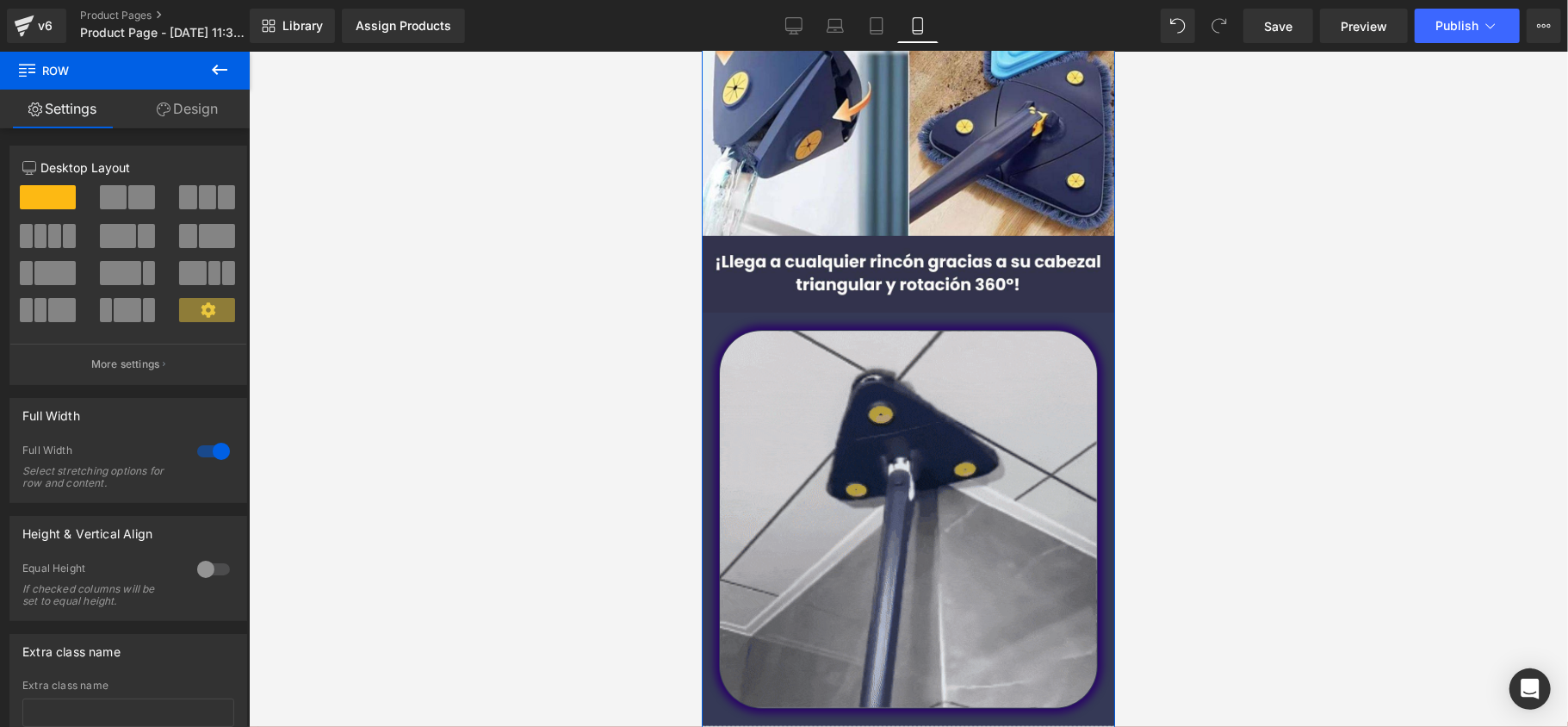
click at [202, 455] on div at bounding box center [213, 452] width 42 height 28
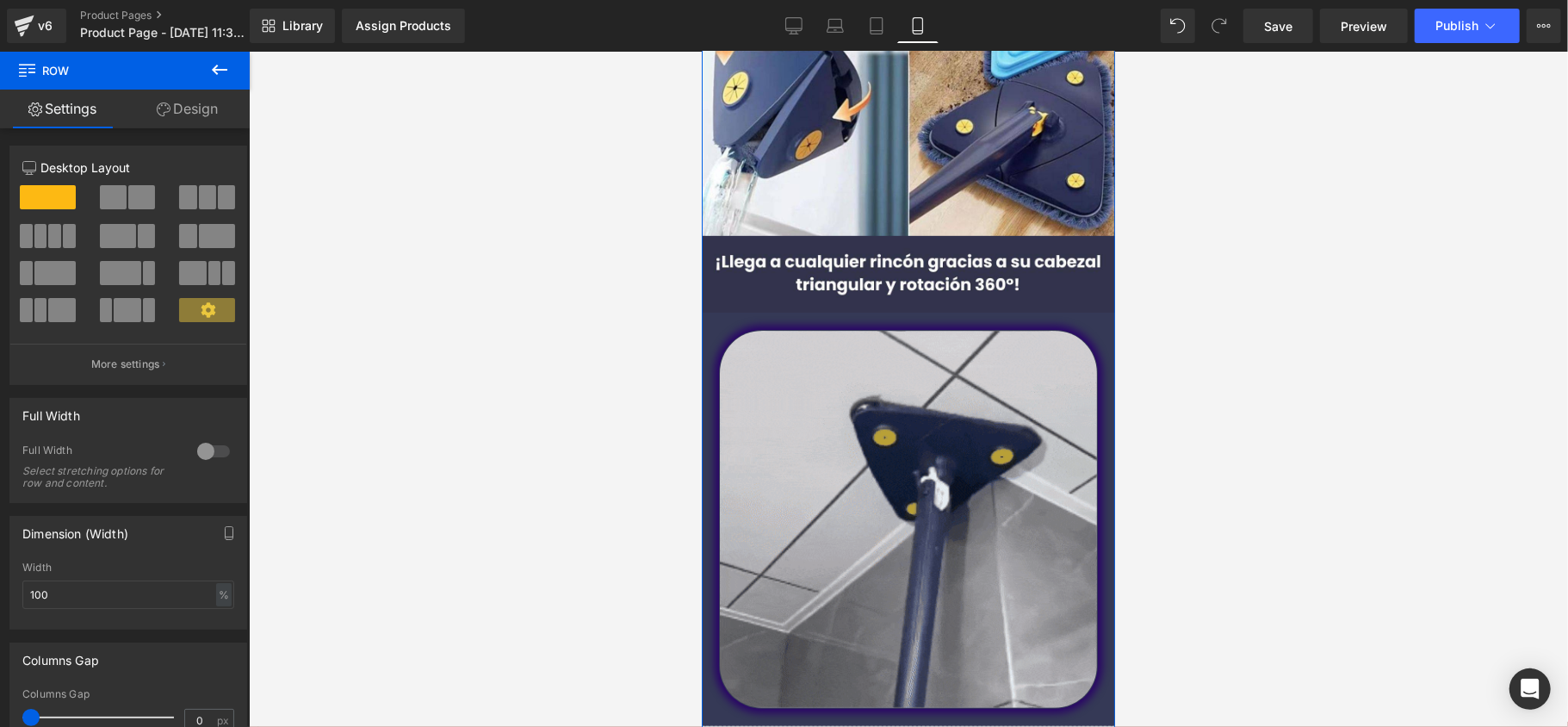
click at [202, 455] on div at bounding box center [213, 452] width 42 height 28
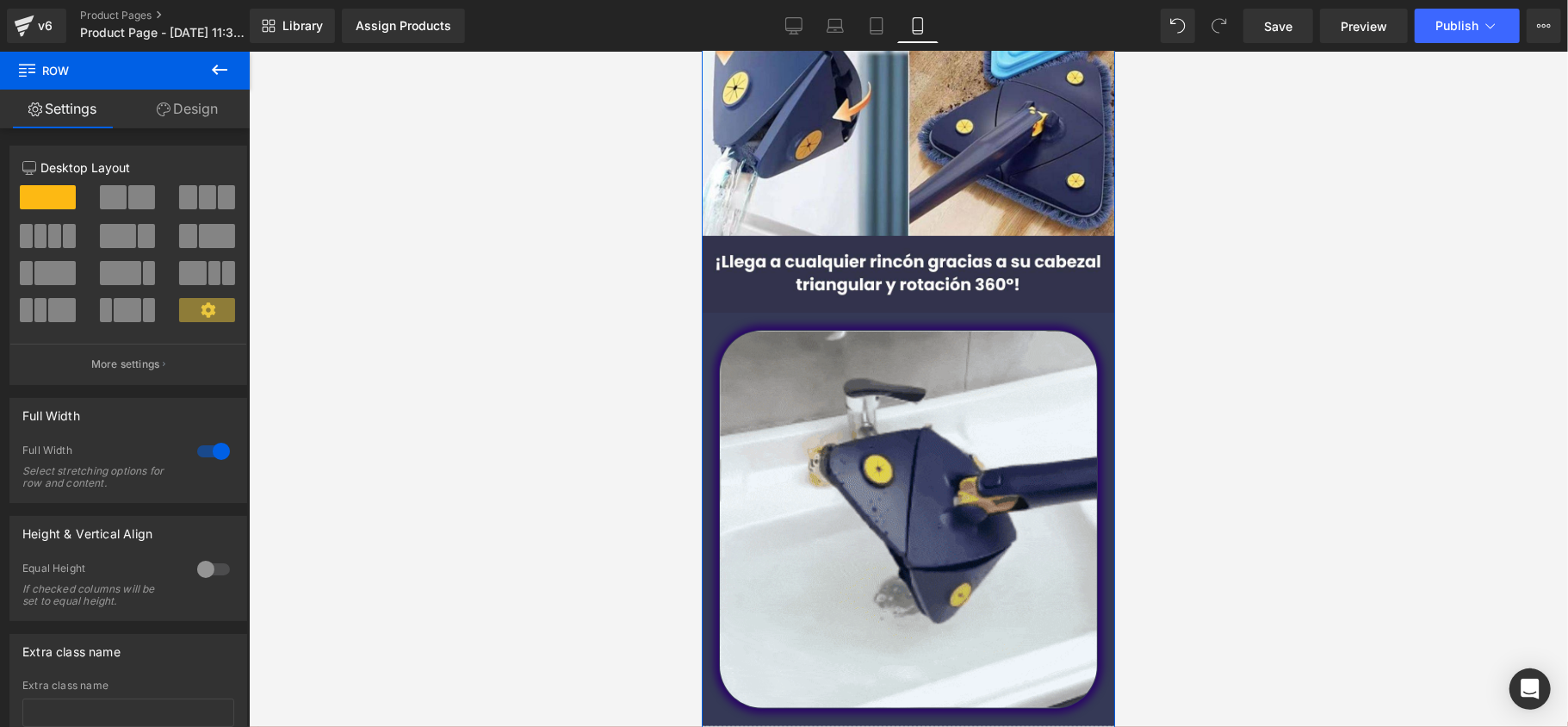
click at [202, 455] on div at bounding box center [213, 452] width 42 height 28
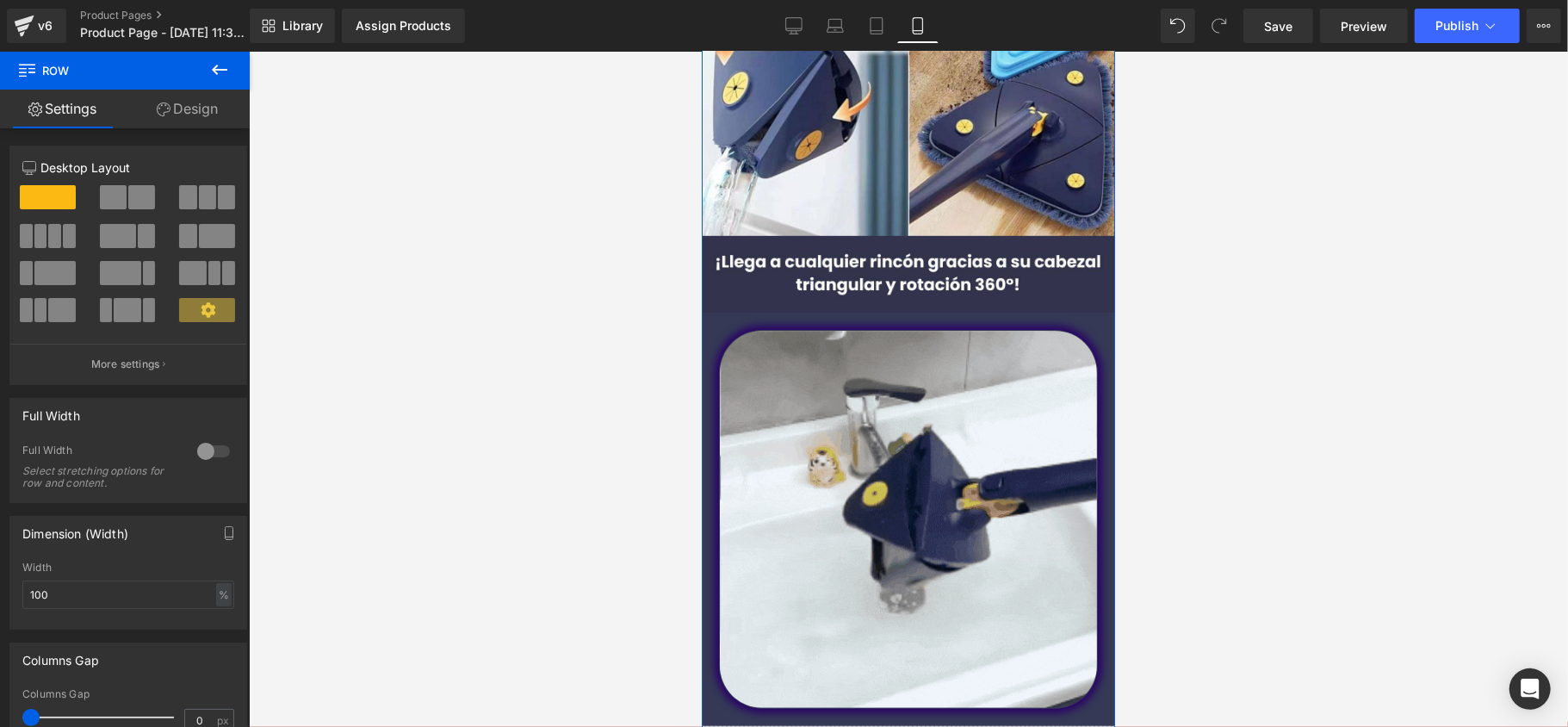
click at [202, 455] on div at bounding box center [213, 452] width 42 height 28
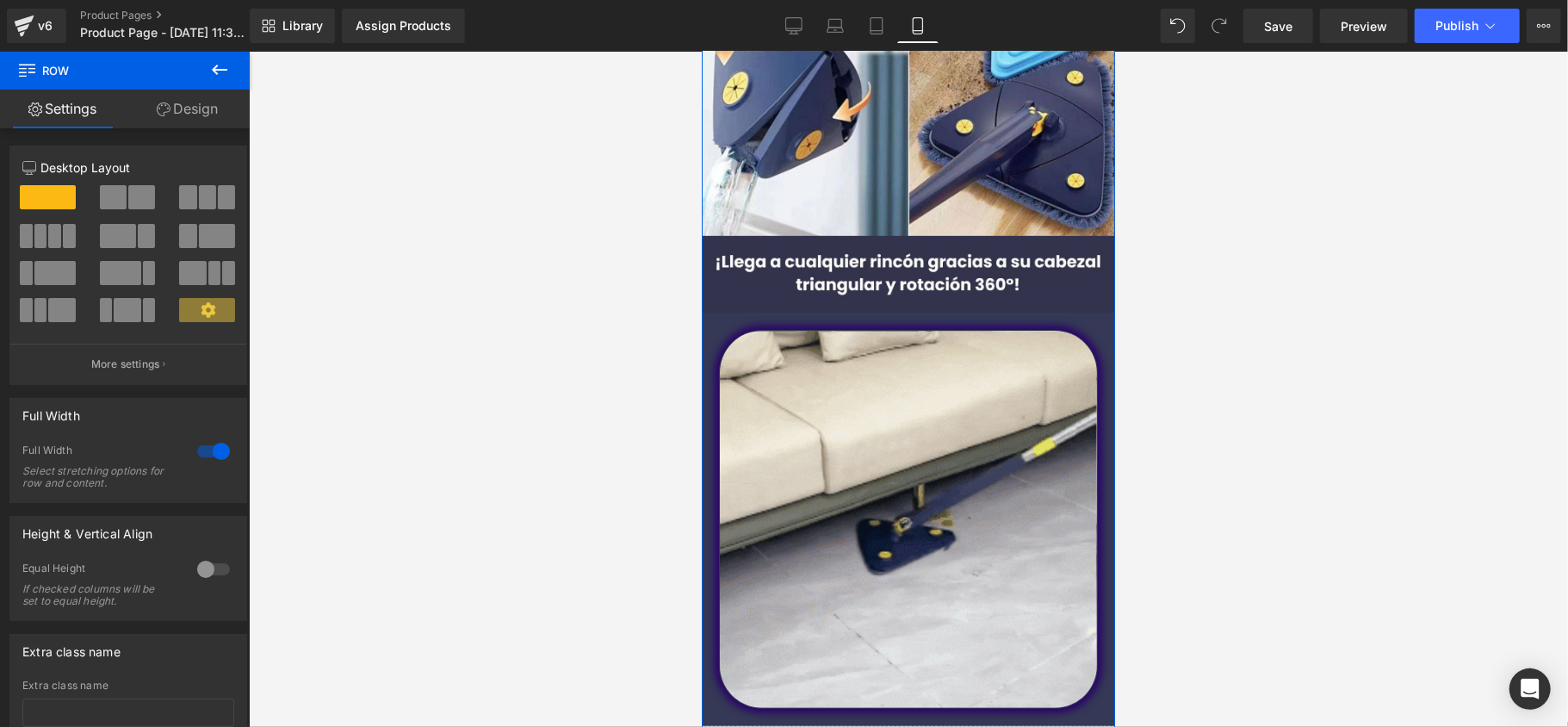
click at [202, 455] on div at bounding box center [213, 452] width 42 height 28
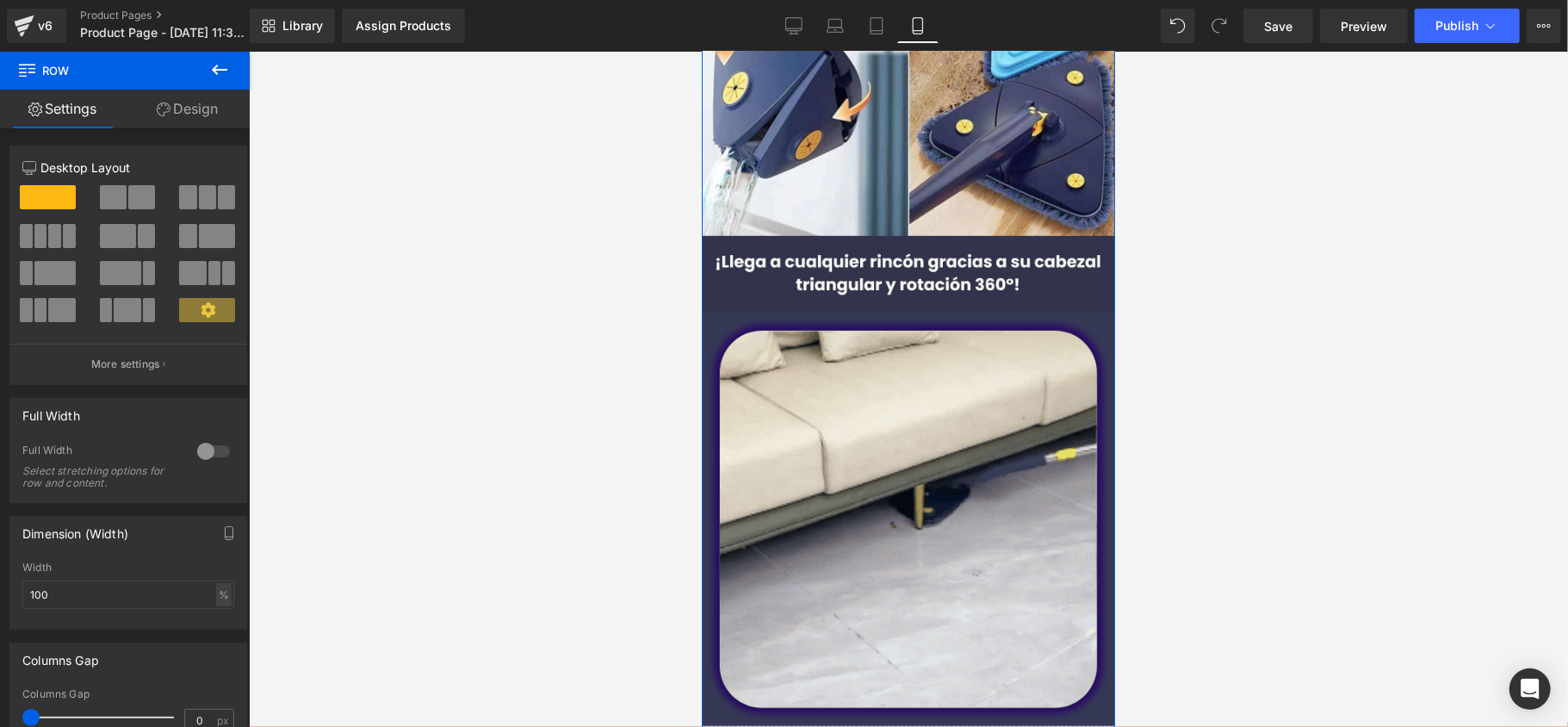
click at [202, 455] on div at bounding box center [213, 452] width 42 height 28
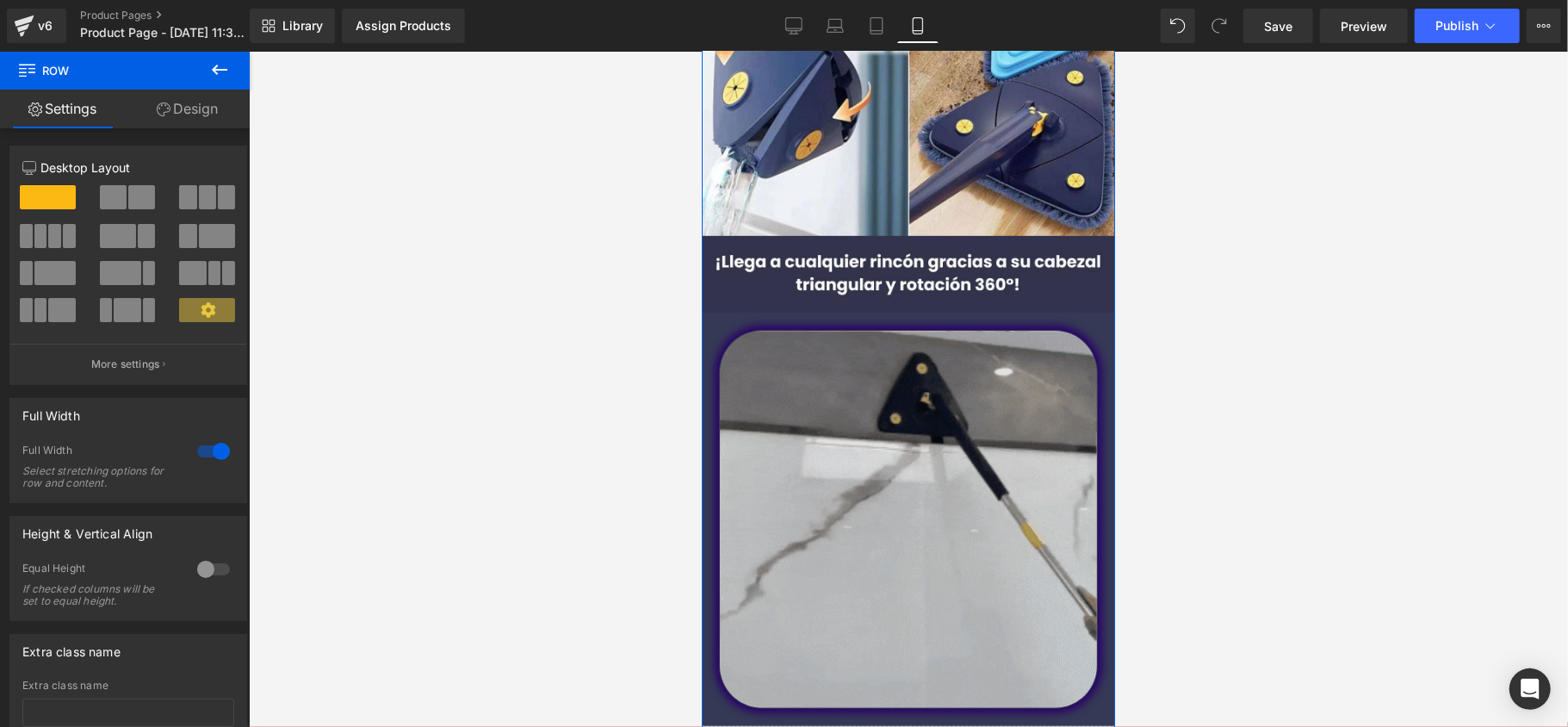
click at [205, 574] on div at bounding box center [213, 570] width 42 height 28
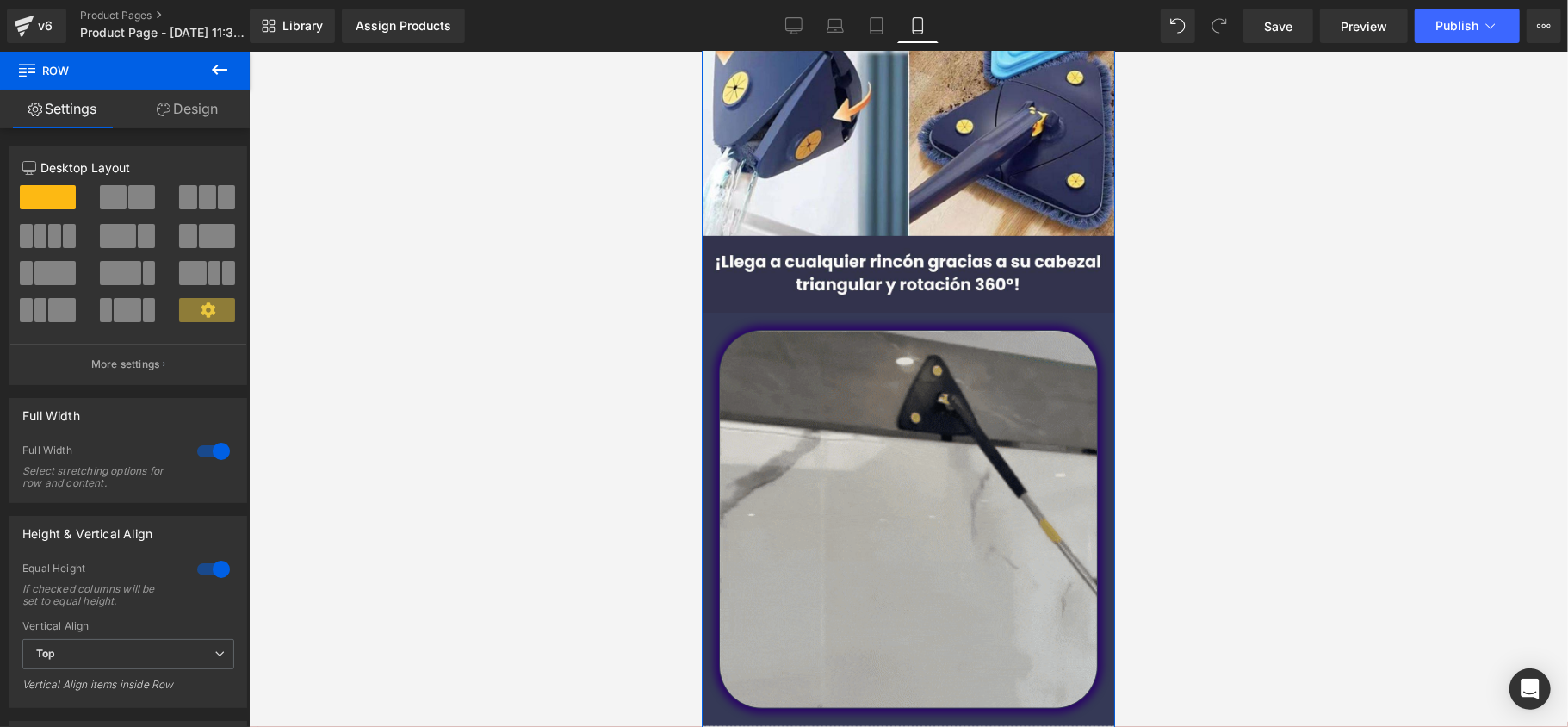
click at [205, 574] on div at bounding box center [213, 570] width 42 height 28
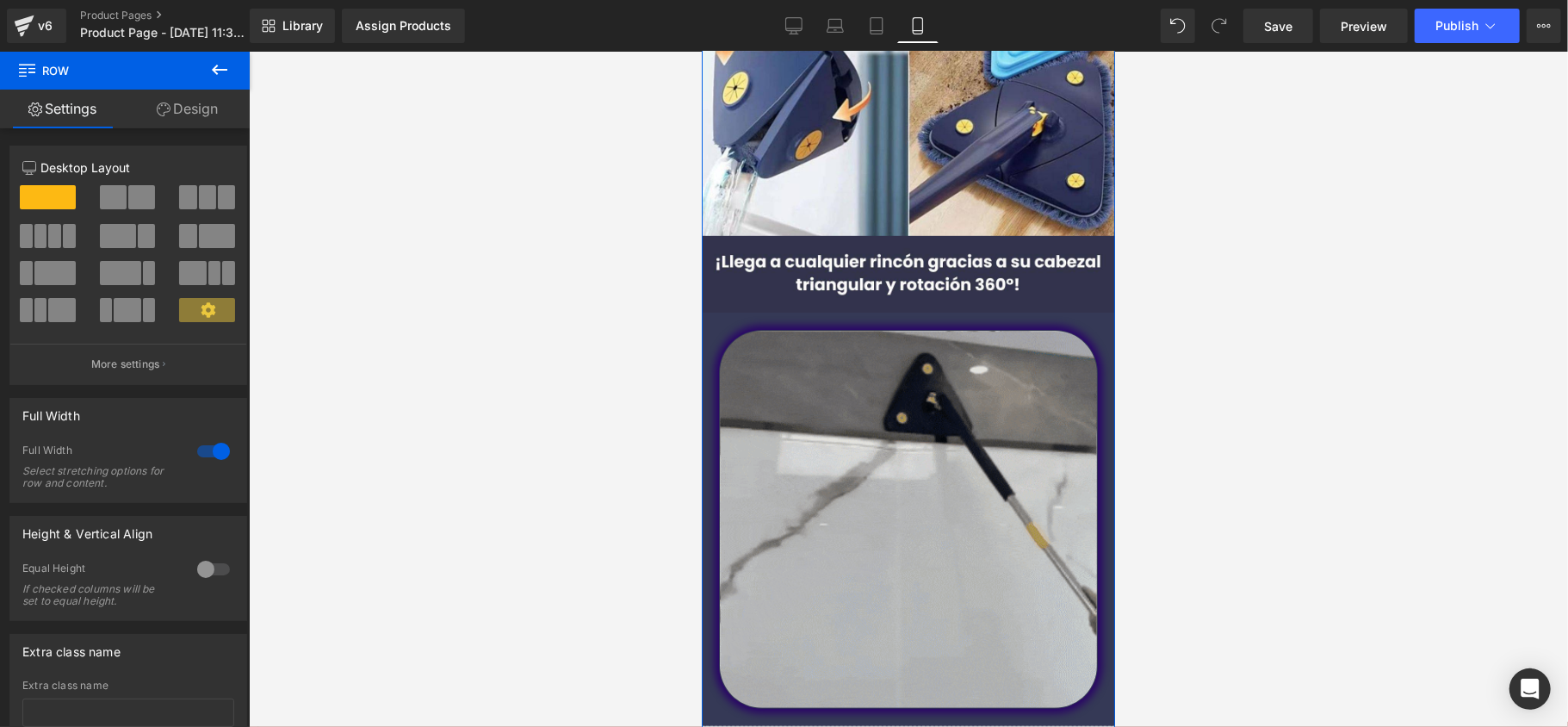
click at [205, 574] on div at bounding box center [213, 570] width 42 height 28
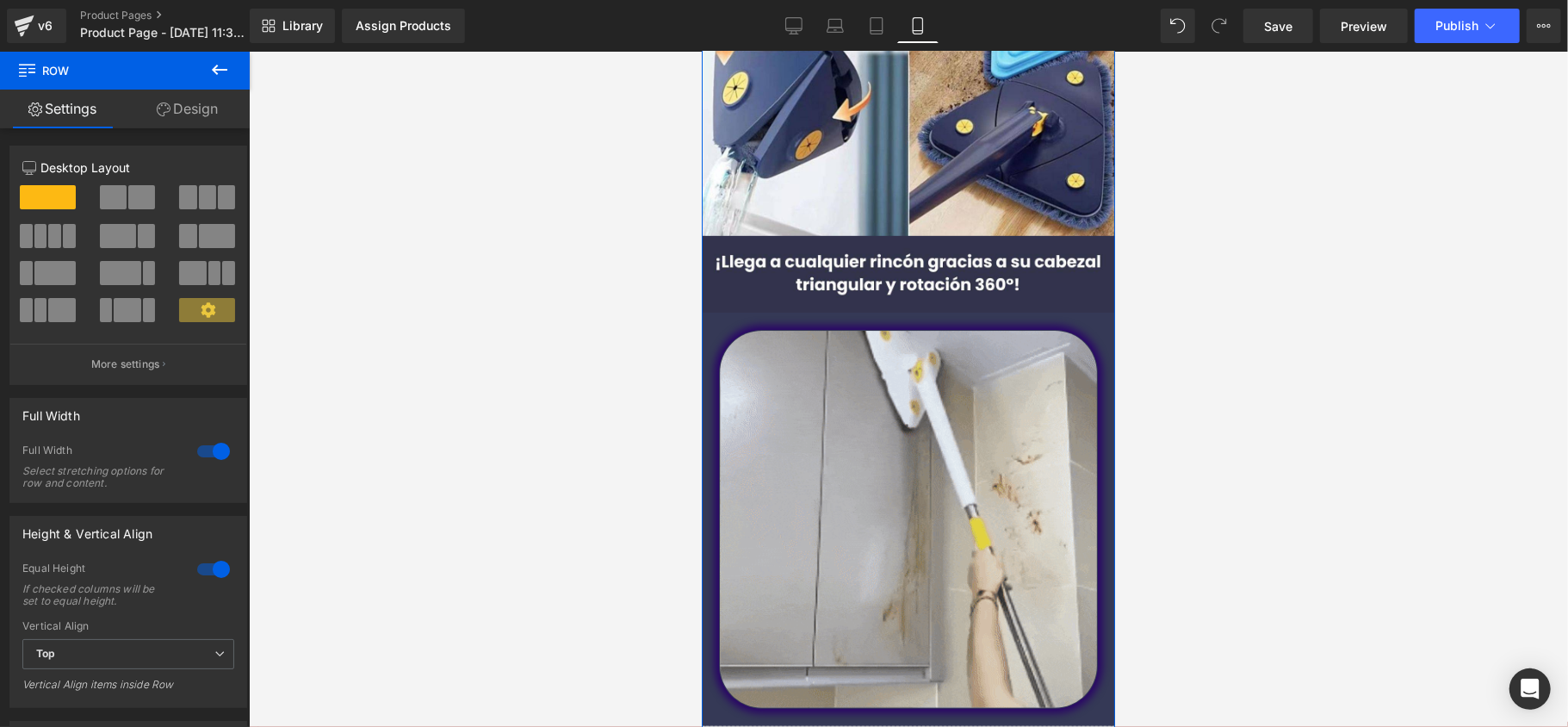
click at [205, 574] on div at bounding box center [213, 570] width 42 height 28
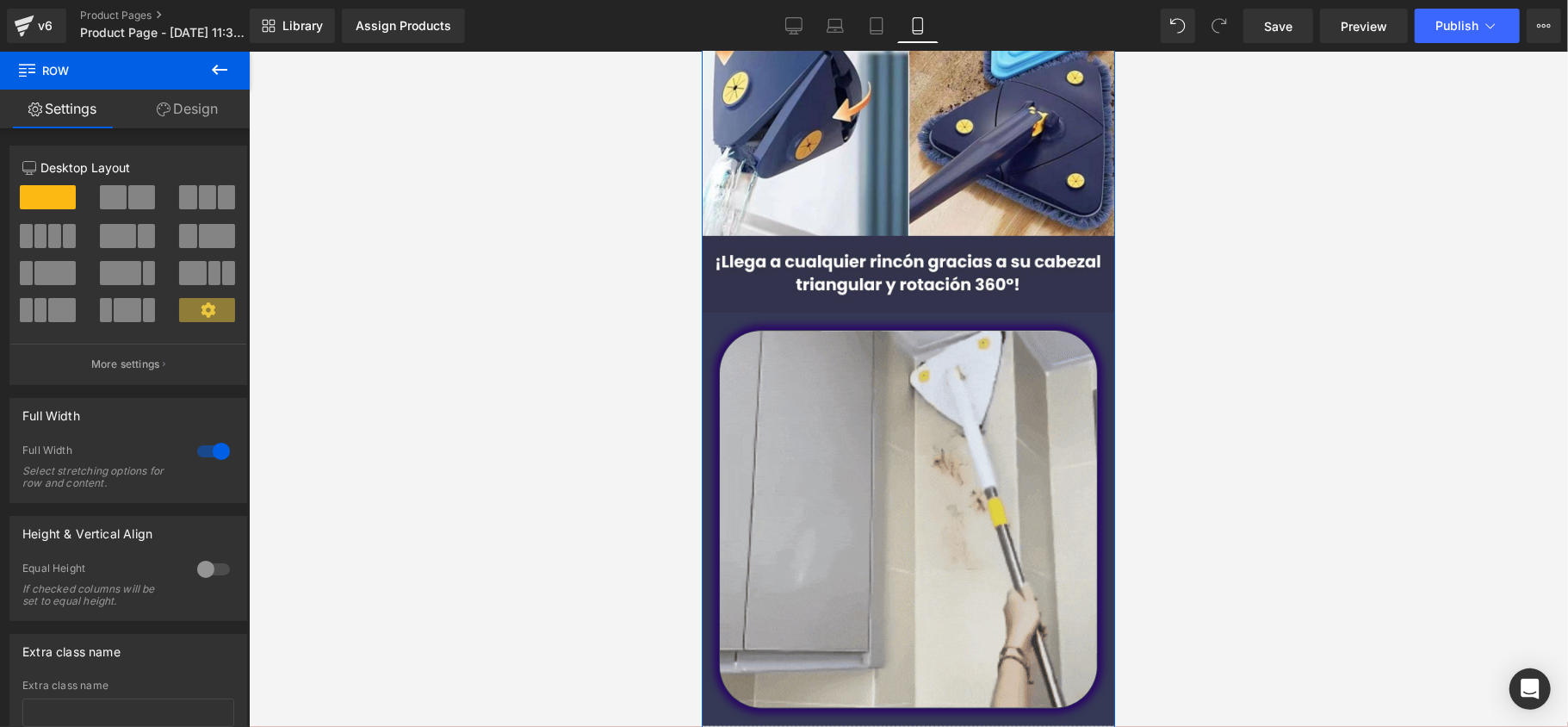
click at [188, 112] on link "Design" at bounding box center [187, 109] width 125 height 39
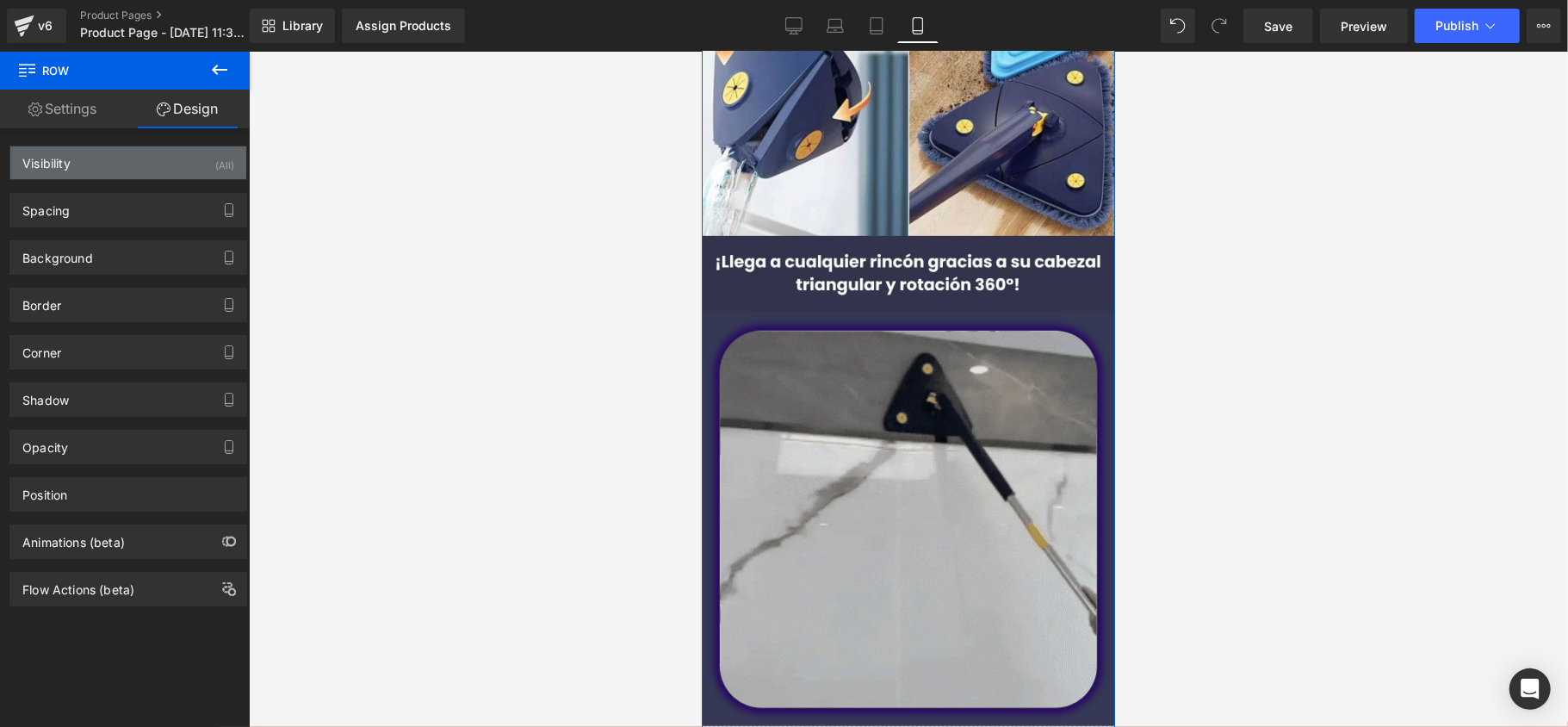
click at [128, 176] on div "Visibility (All)" at bounding box center [128, 162] width 236 height 32
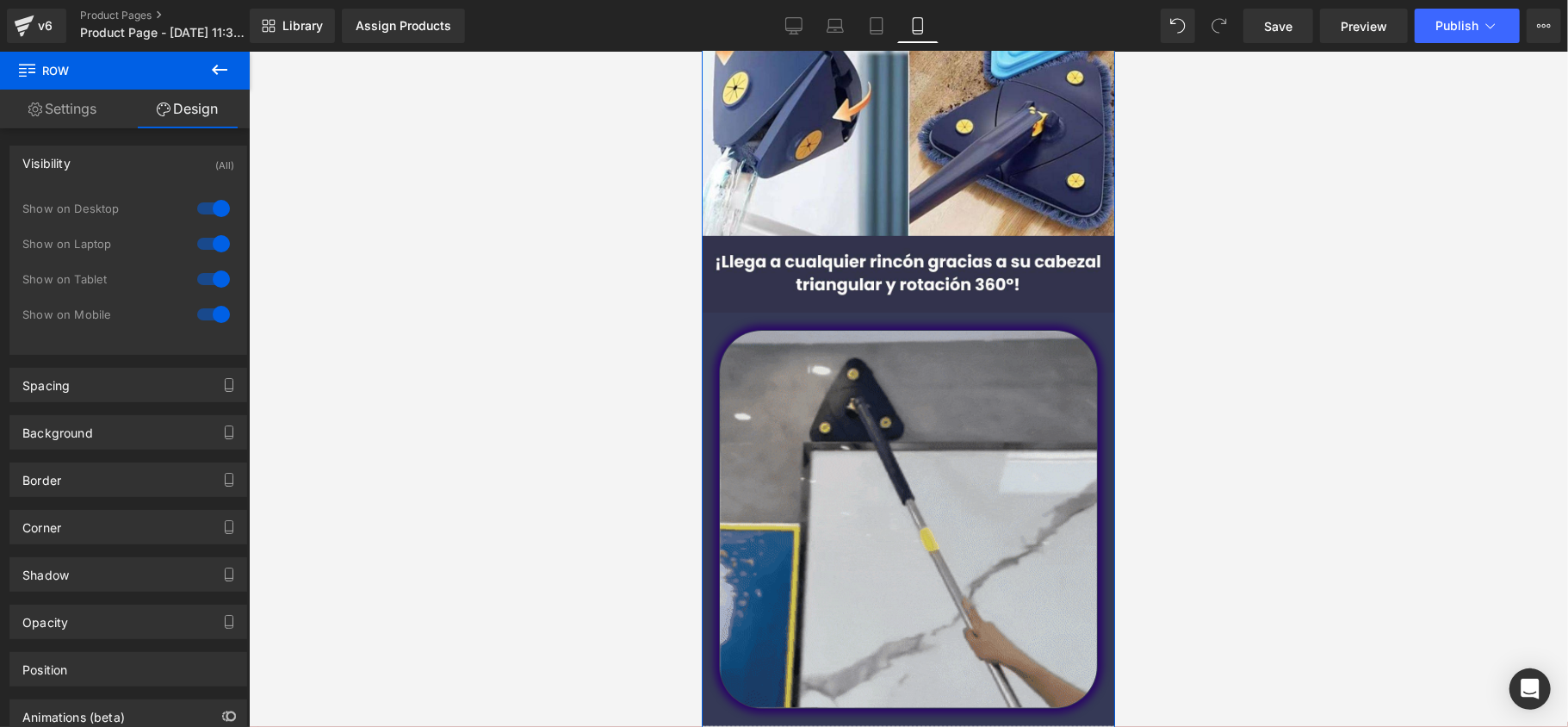
click at [128, 173] on div "Visibility (All)" at bounding box center [128, 162] width 236 height 32
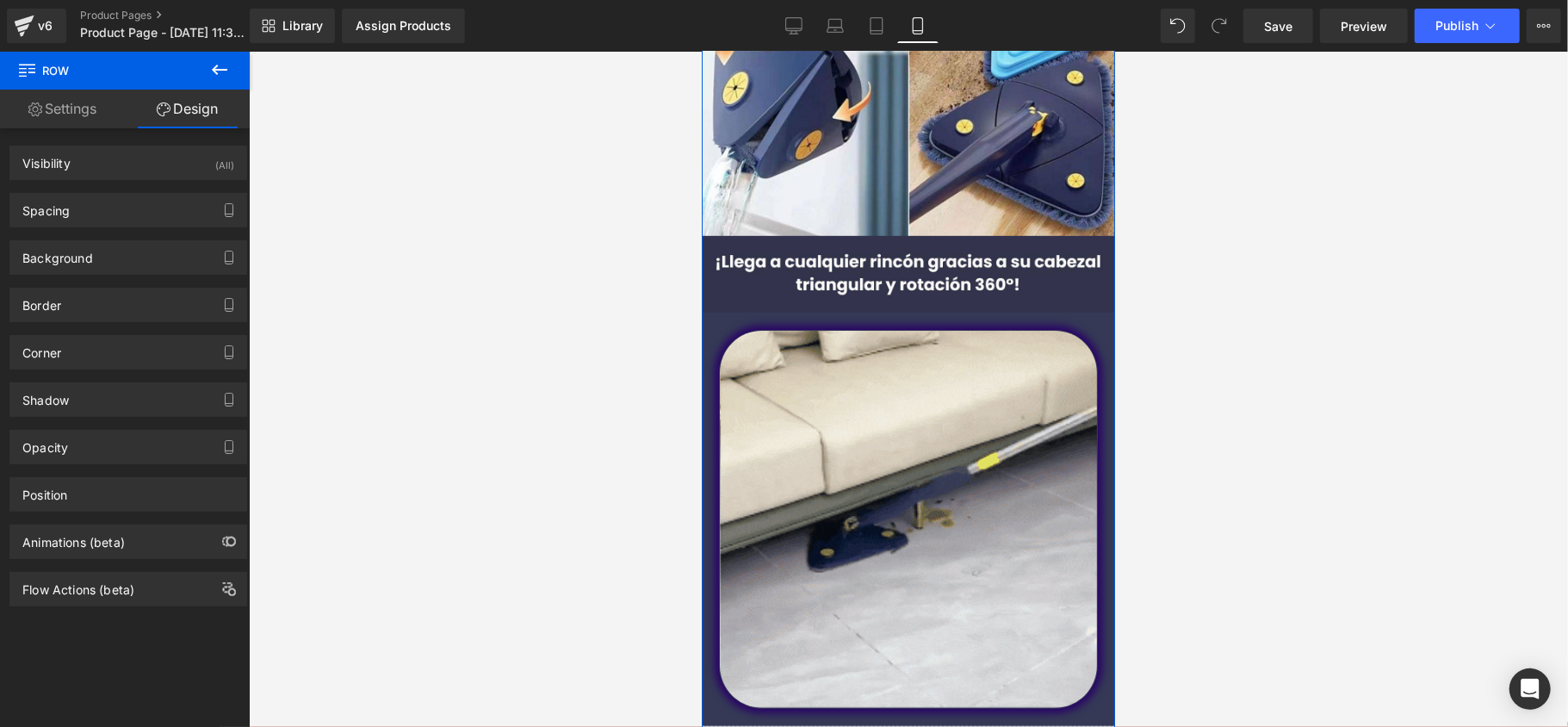
click at [126, 190] on div "Spacing [GEOGRAPHIC_DATA] 0 auto 0 auto [GEOGRAPHIC_DATA] 0 0 10 0 Setup Global…" at bounding box center [129, 203] width 257 height 47
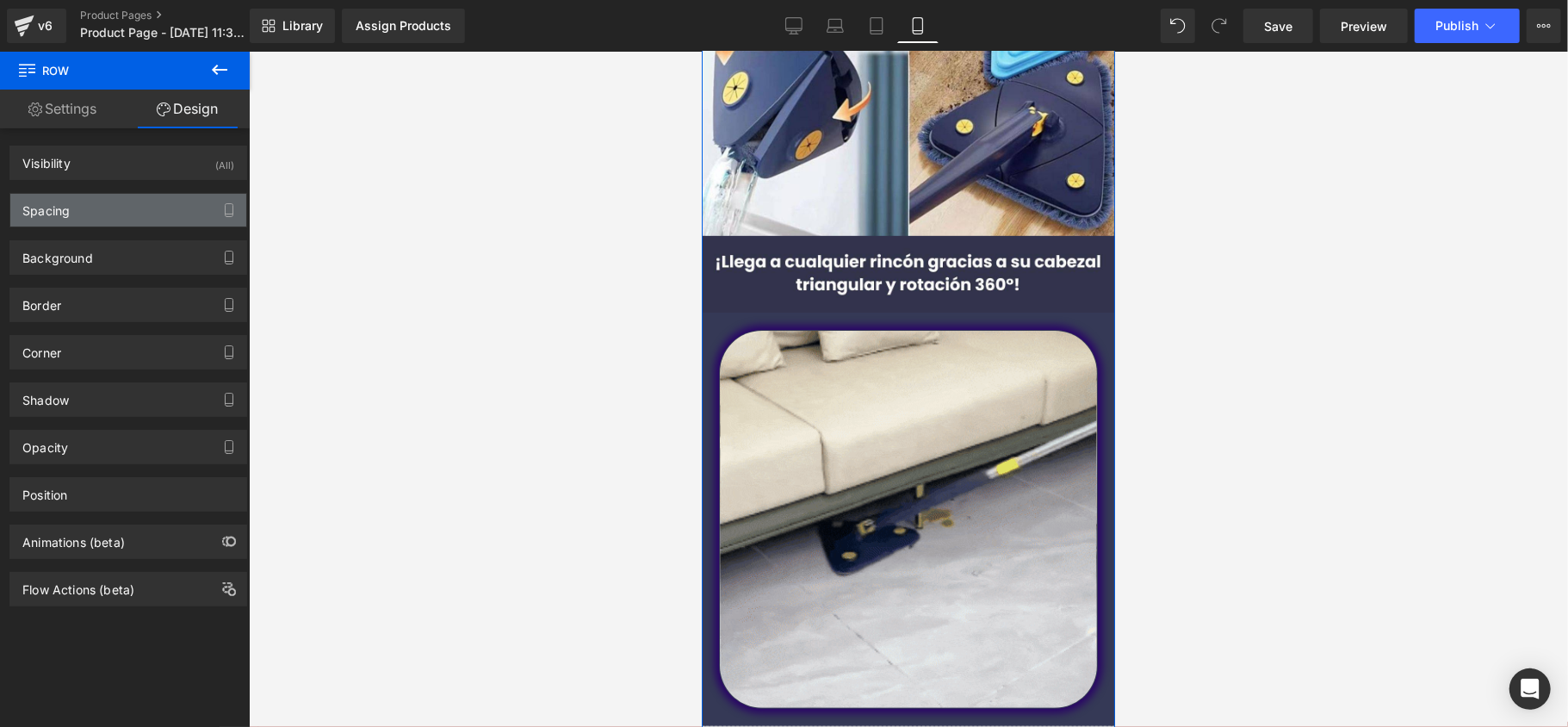
click at [118, 217] on div "Spacing" at bounding box center [128, 209] width 236 height 32
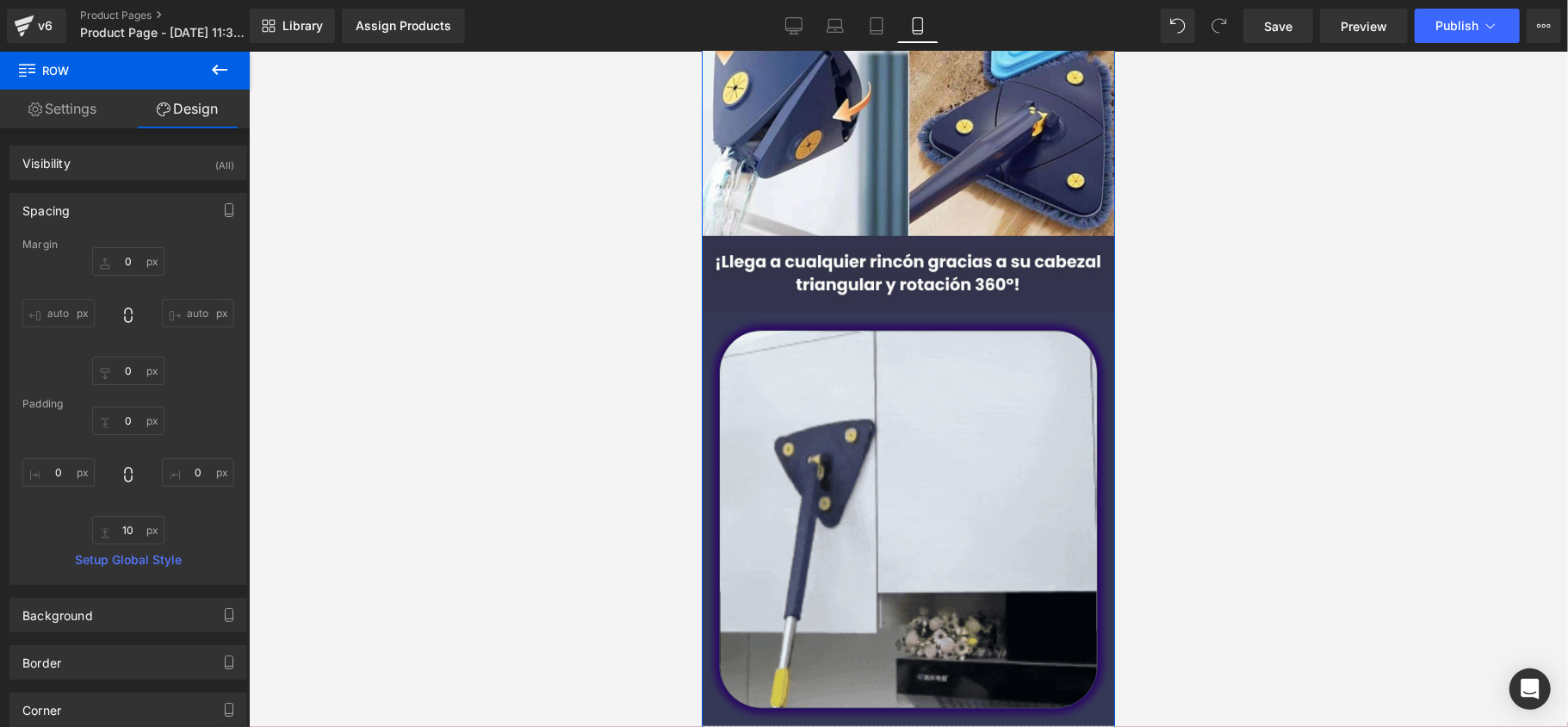
click at [111, 217] on div "Spacing" at bounding box center [128, 209] width 236 height 32
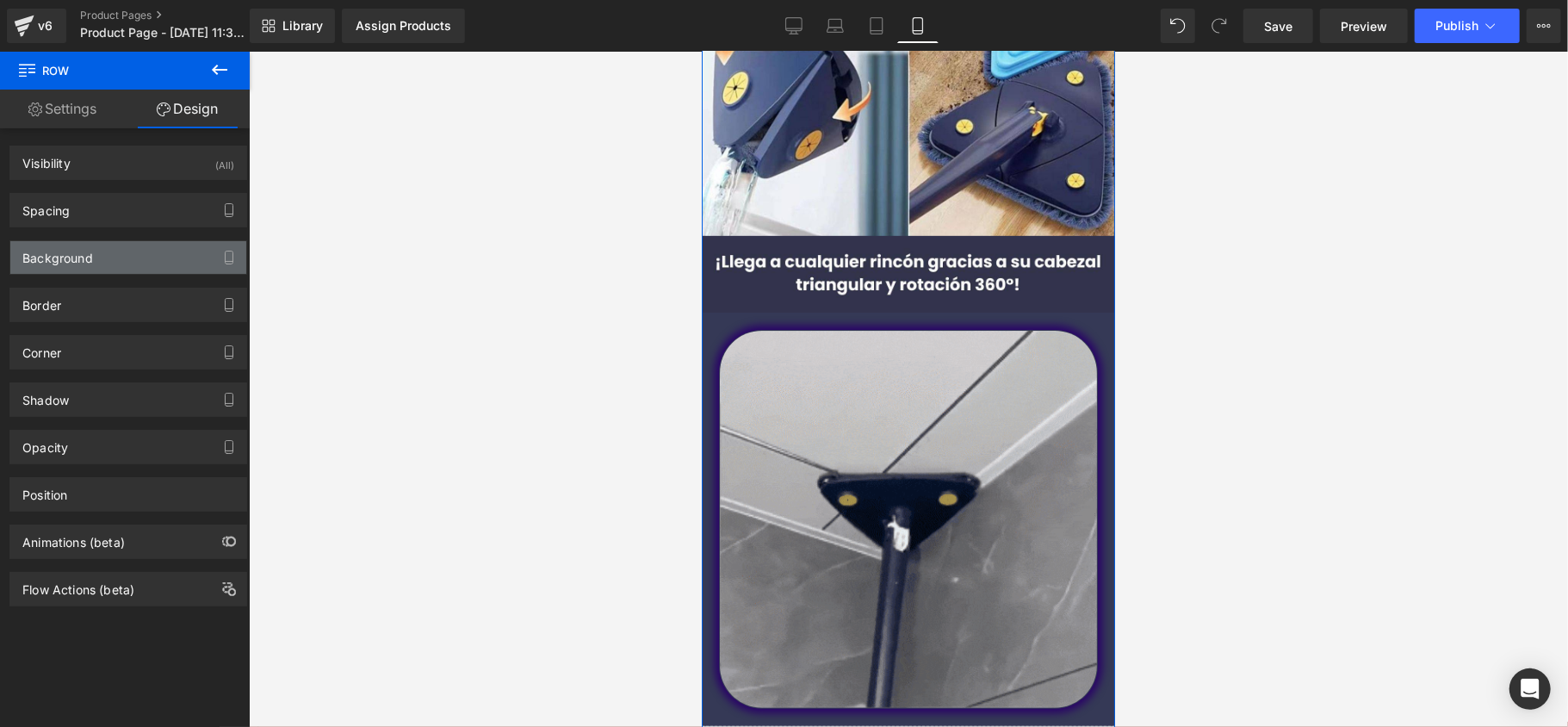
click at [110, 260] on div "Background" at bounding box center [128, 257] width 236 height 32
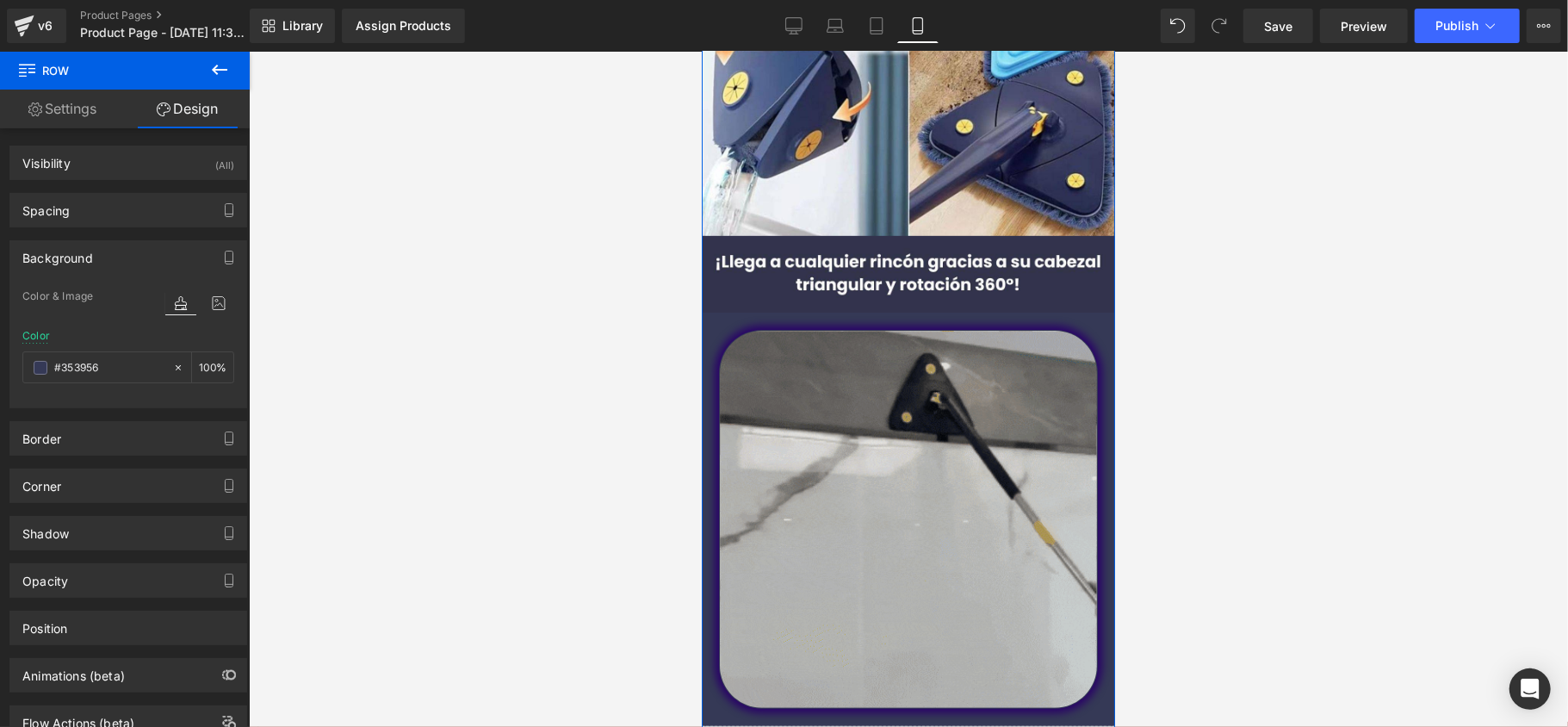
click at [114, 256] on div "Background" at bounding box center [128, 257] width 236 height 32
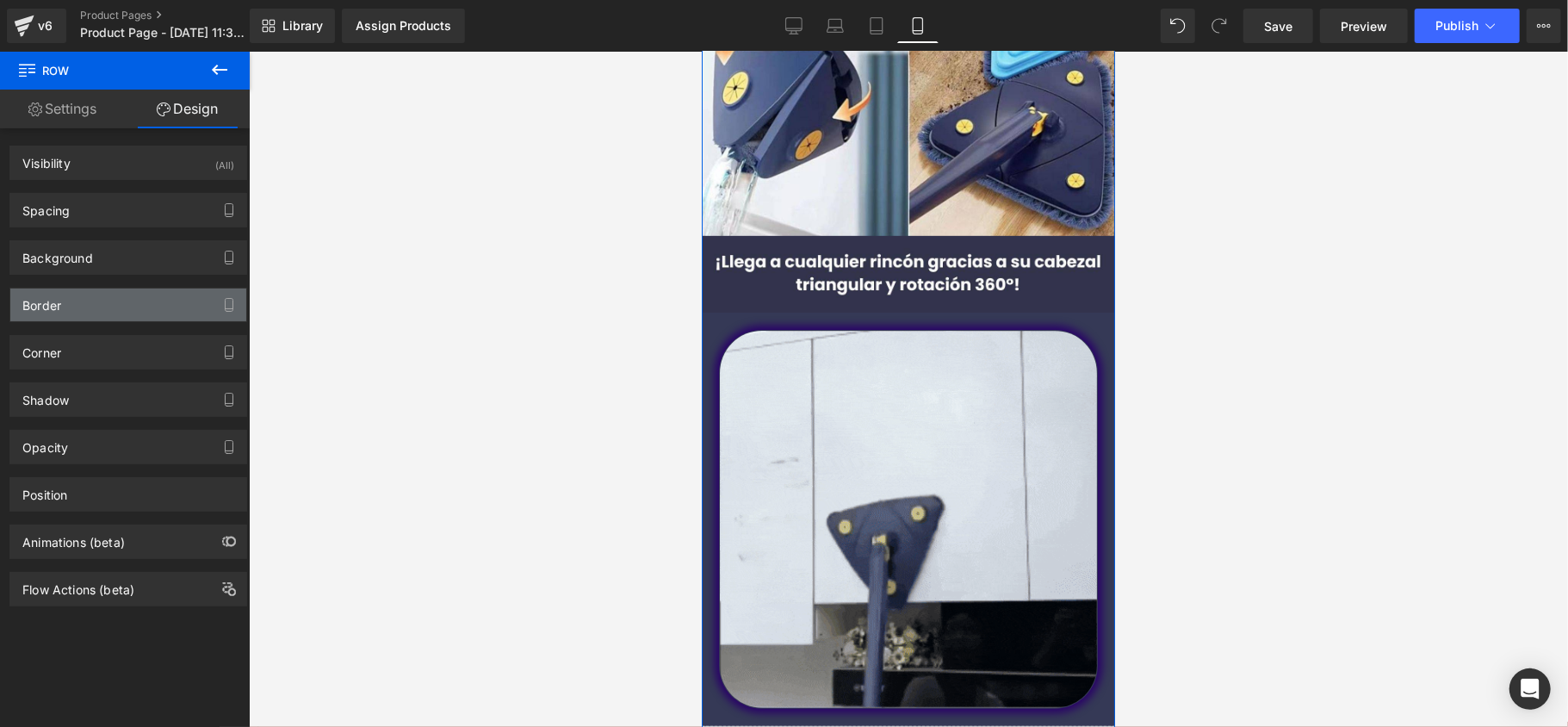
click at [114, 307] on div "Border" at bounding box center [128, 305] width 236 height 32
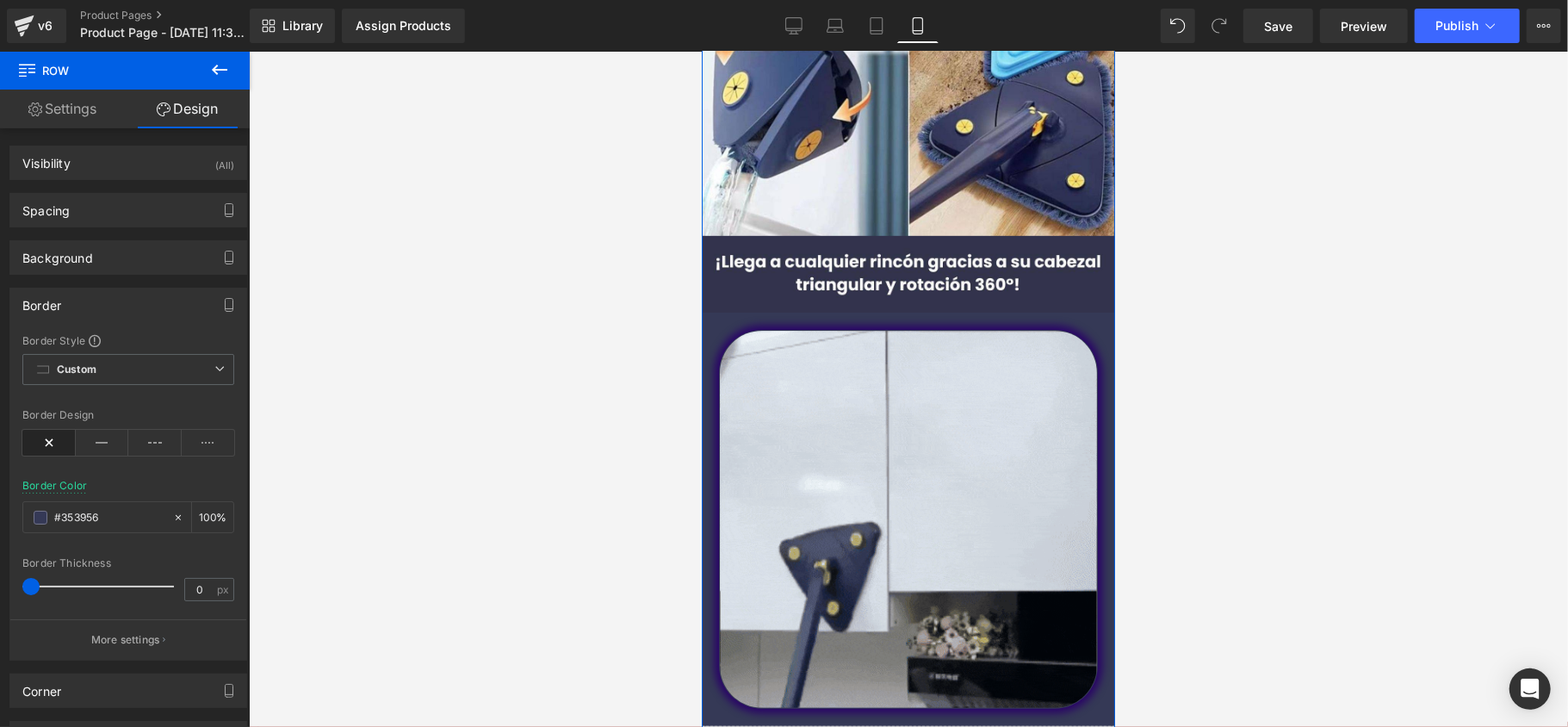
click at [80, 586] on div at bounding box center [102, 586] width 143 height 34
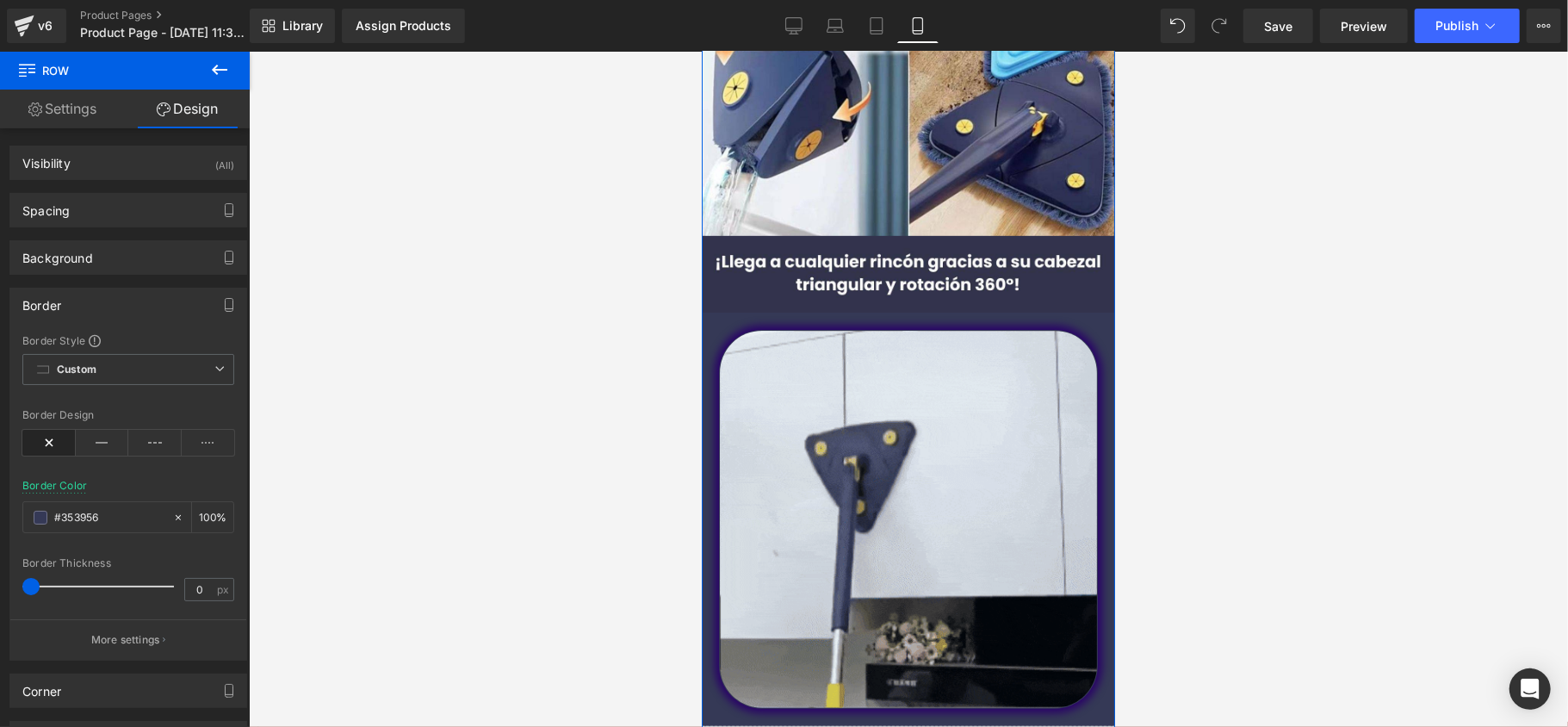
drag, startPoint x: 80, startPoint y: 586, endPoint x: 0, endPoint y: 536, distance: 94.3
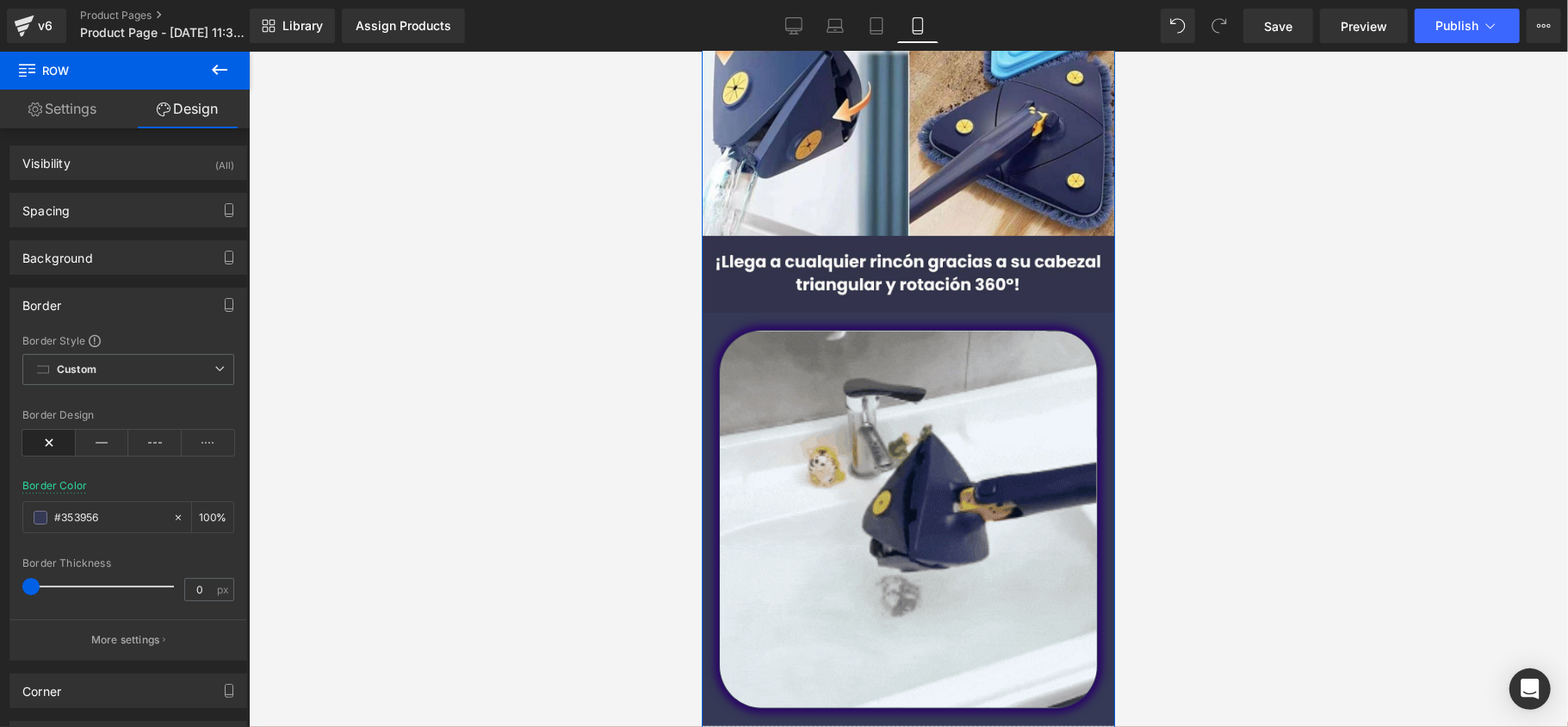
click at [0, 536] on div "Border Border Style Custom Custom Setup Global Style Custom Setup Global Style …" at bounding box center [129, 468] width 257 height 386
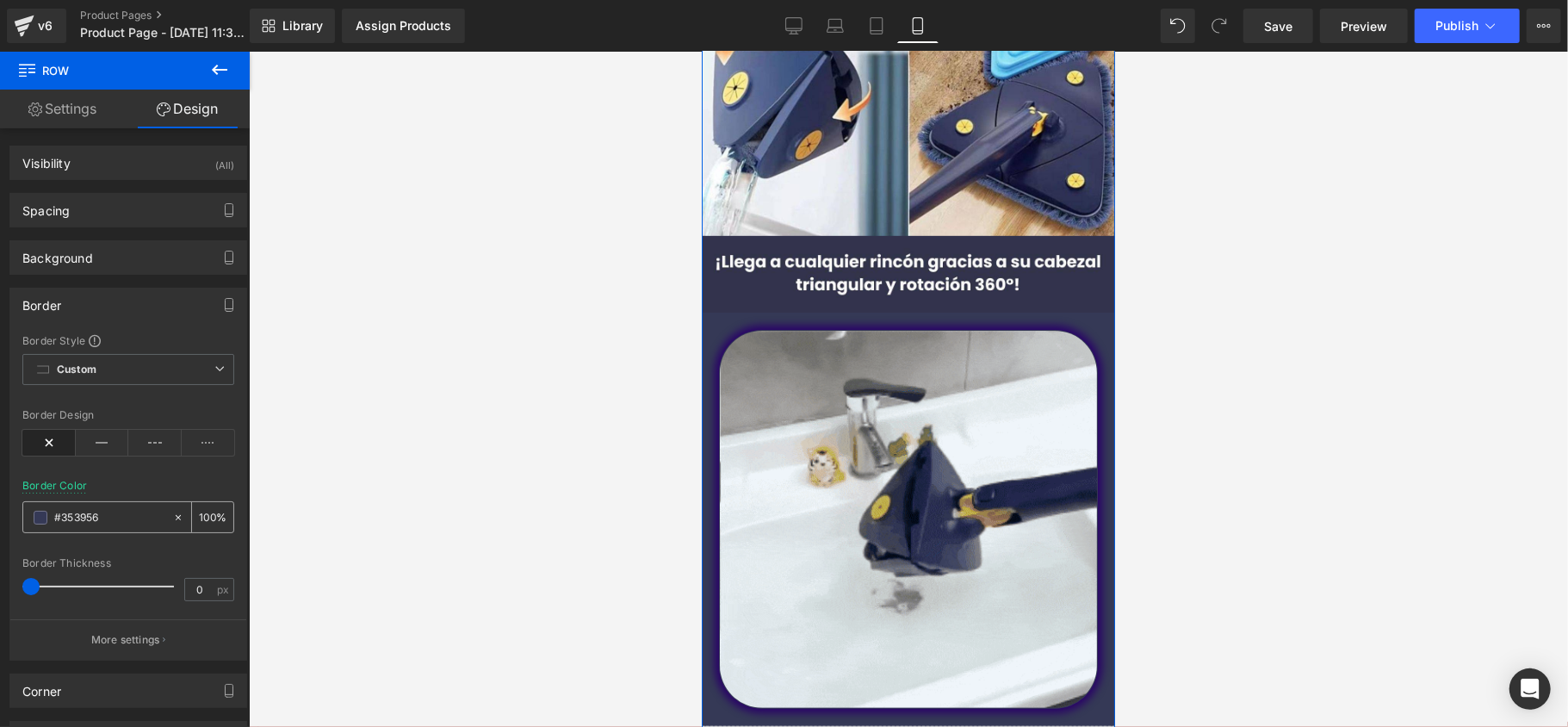
click at [107, 526] on input "#353956" at bounding box center [109, 518] width 110 height 19
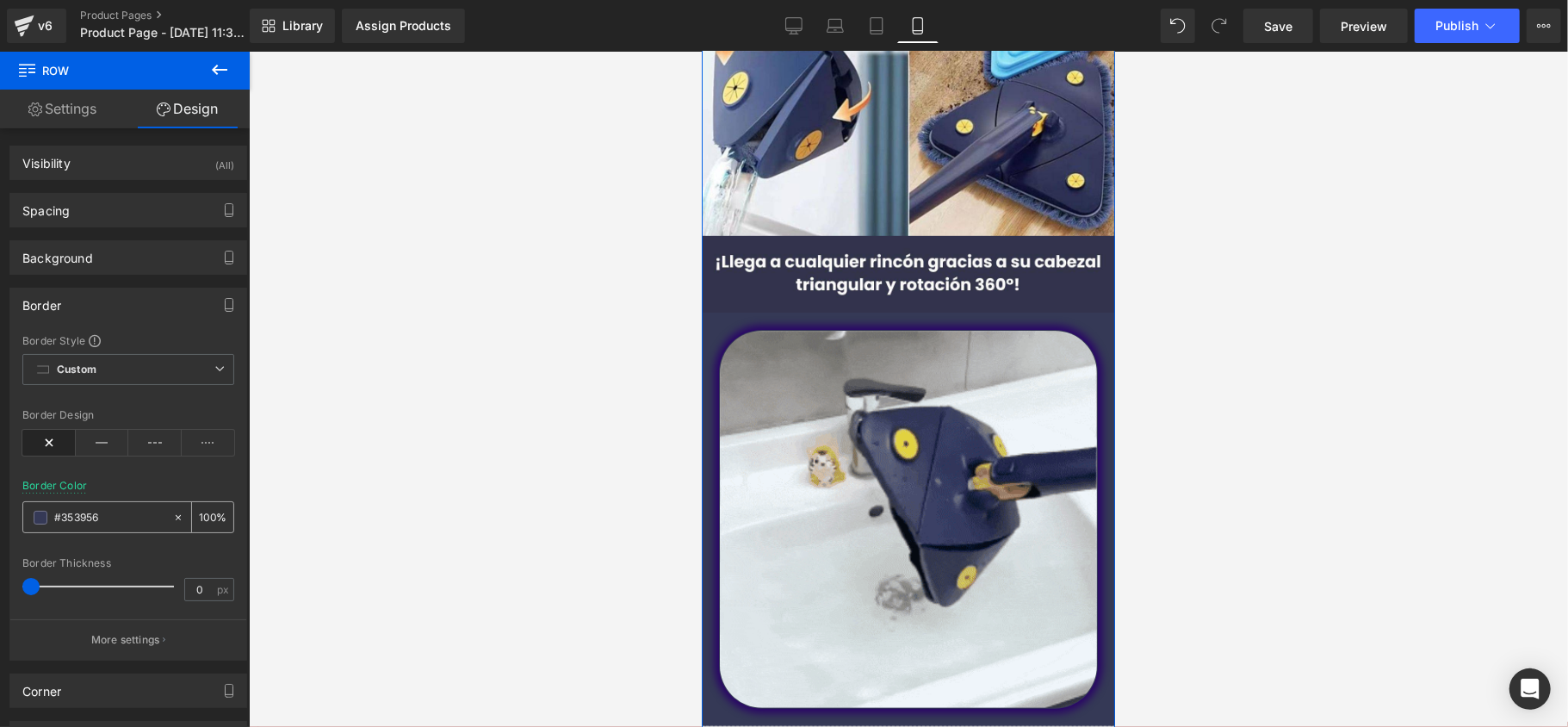
click at [110, 526] on input "#353956" at bounding box center [109, 518] width 110 height 19
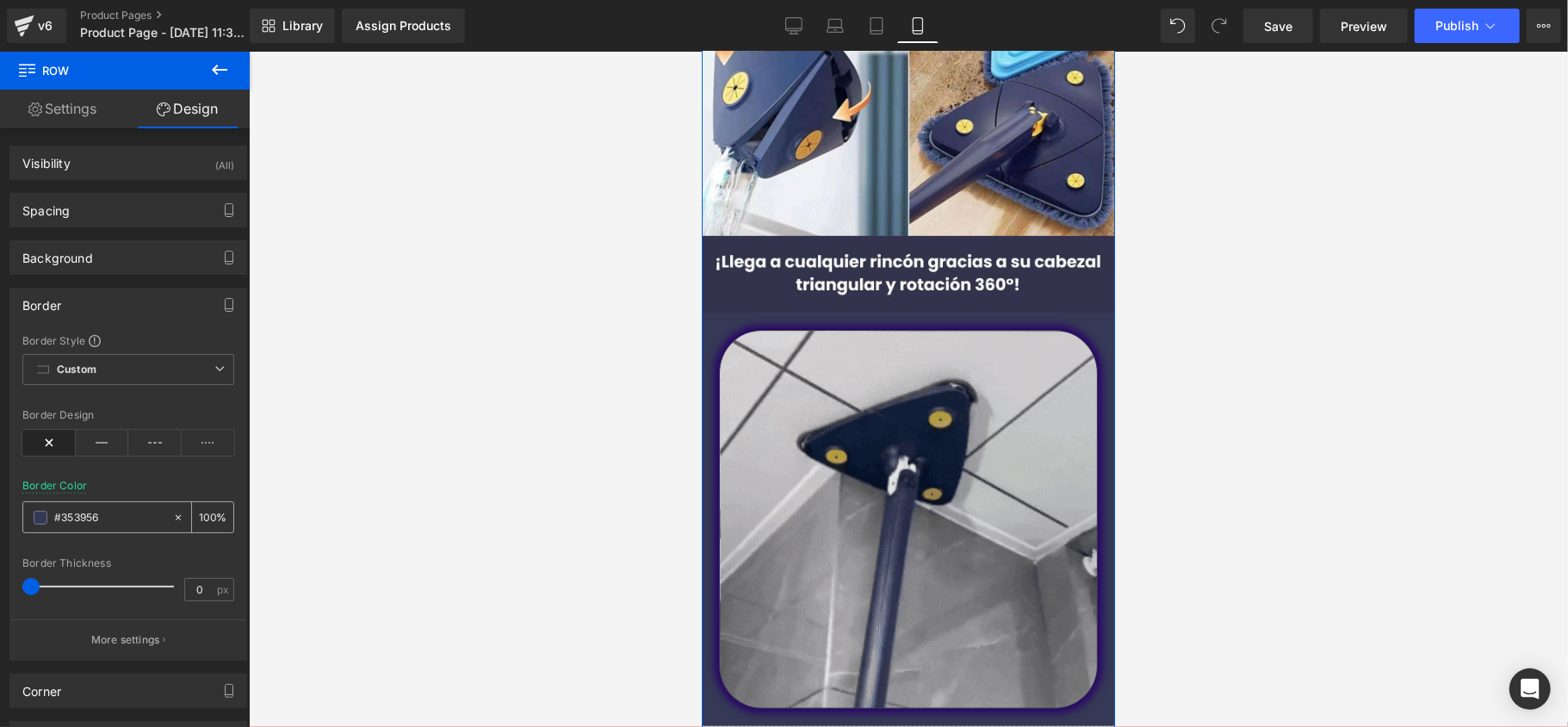
click at [32, 524] on div "#353956" at bounding box center [97, 517] width 149 height 31
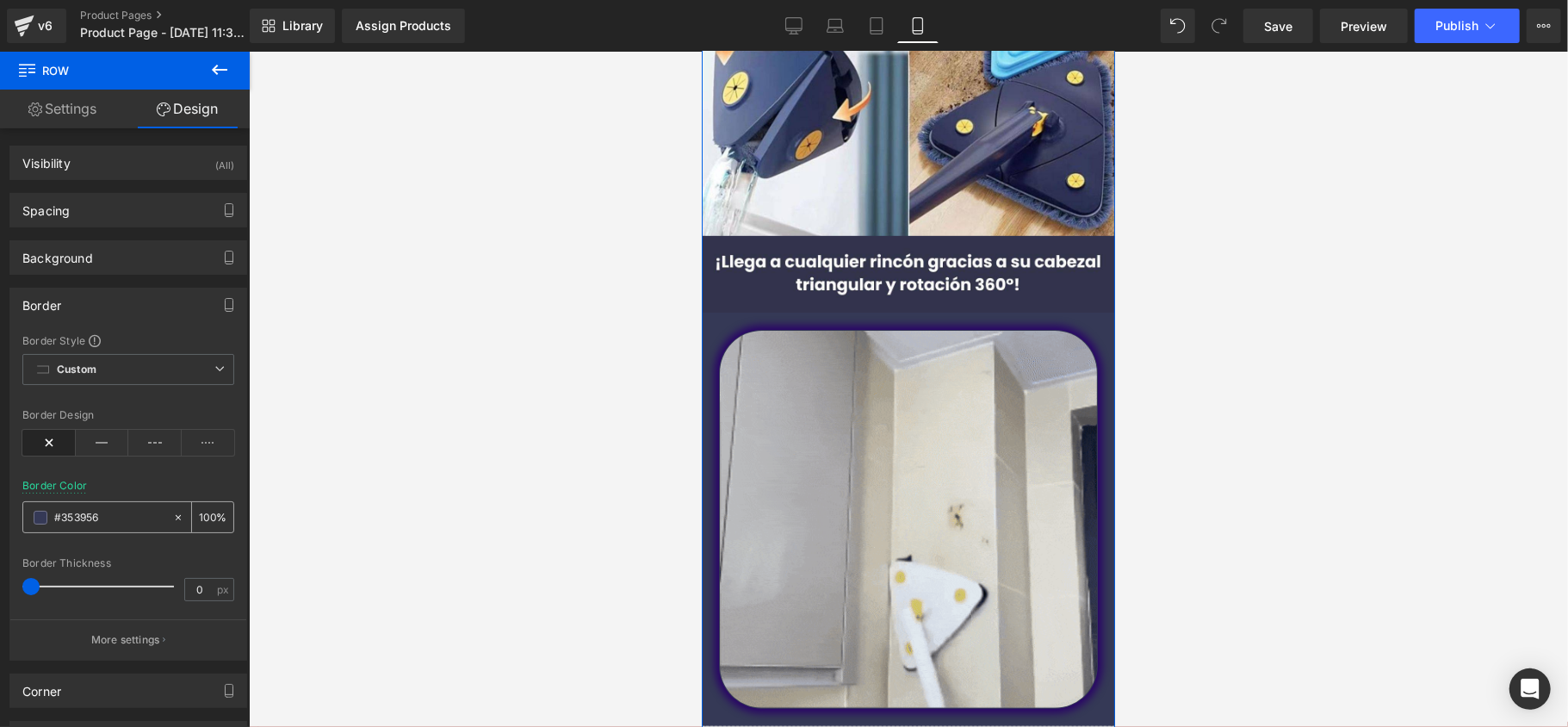
click at [44, 517] on span at bounding box center [40, 518] width 14 height 14
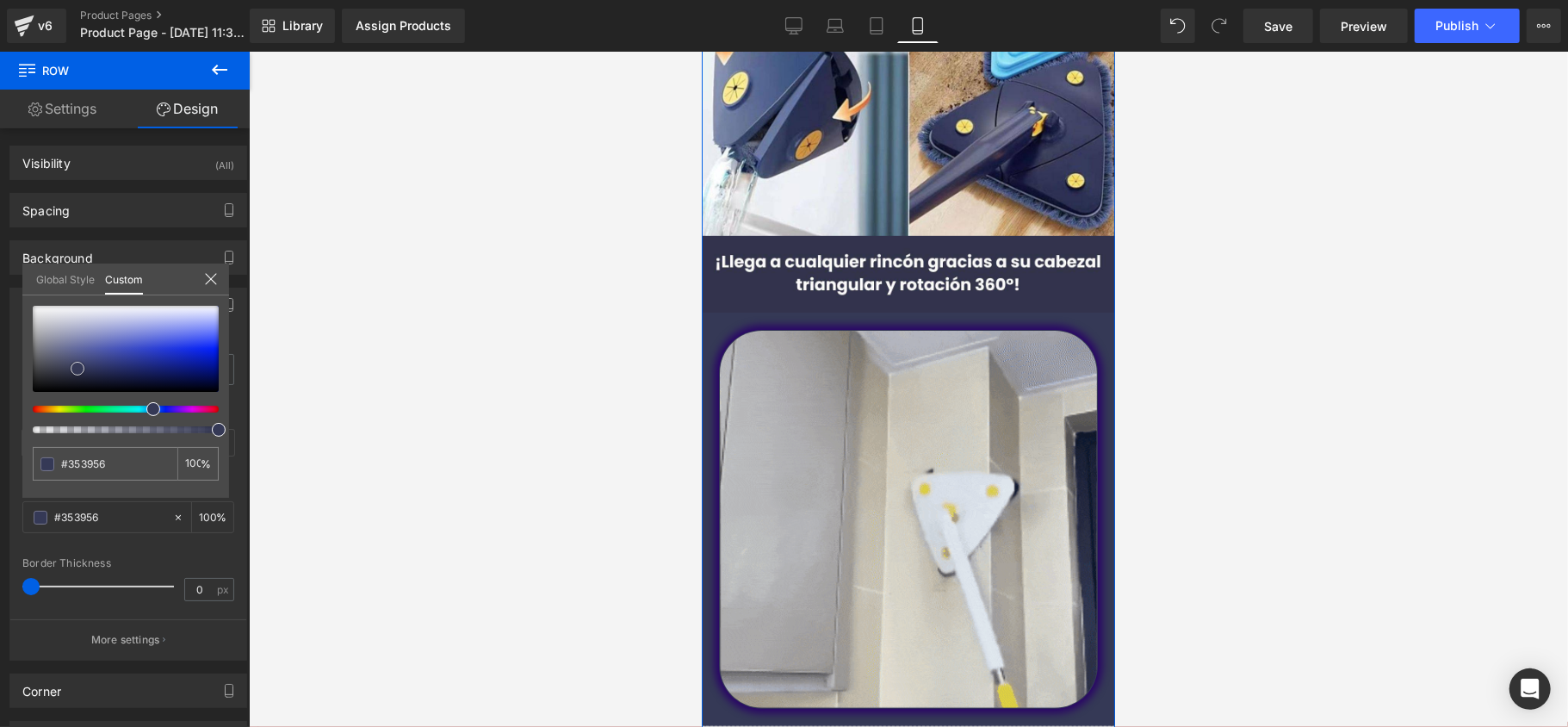
click at [91, 314] on div at bounding box center [125, 348] width 186 height 86
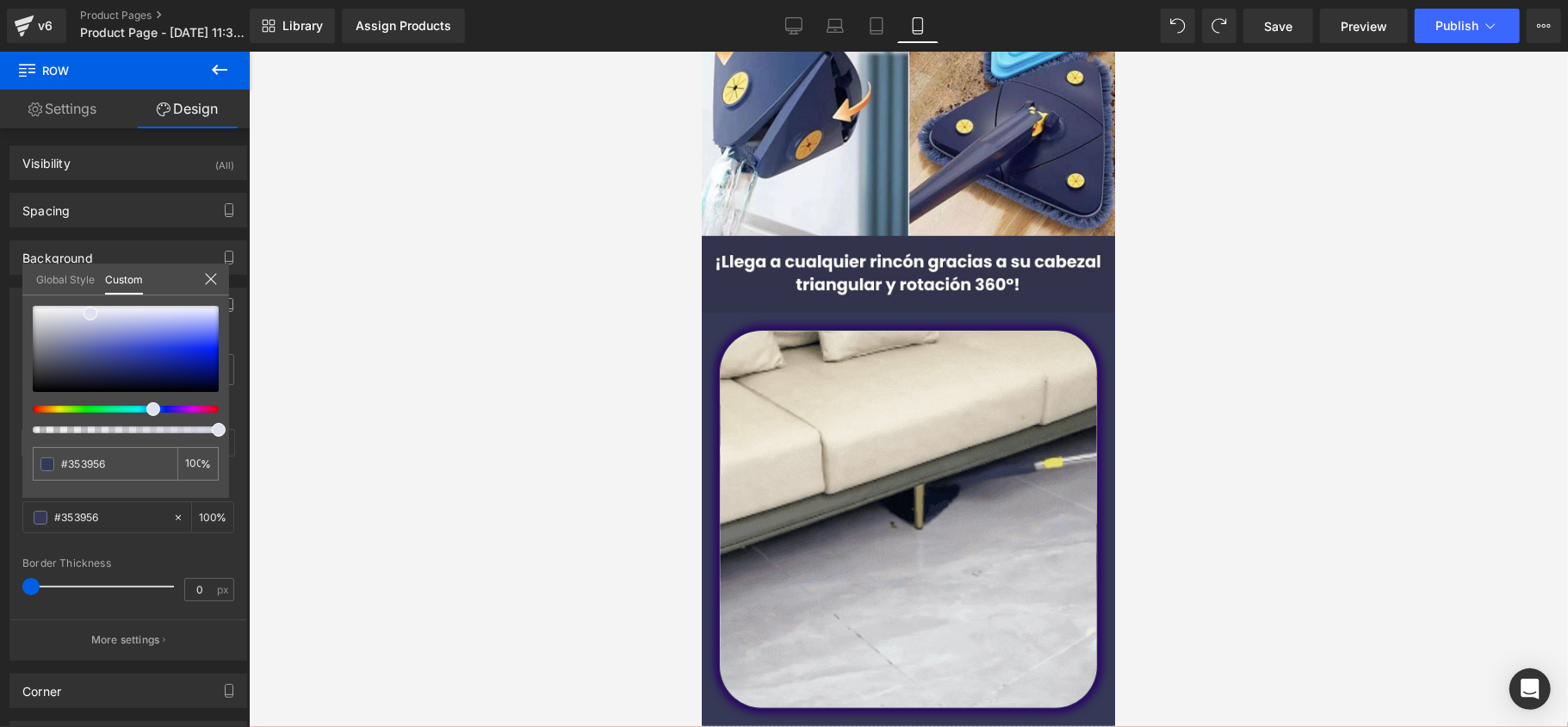
scroll to position [345, 0]
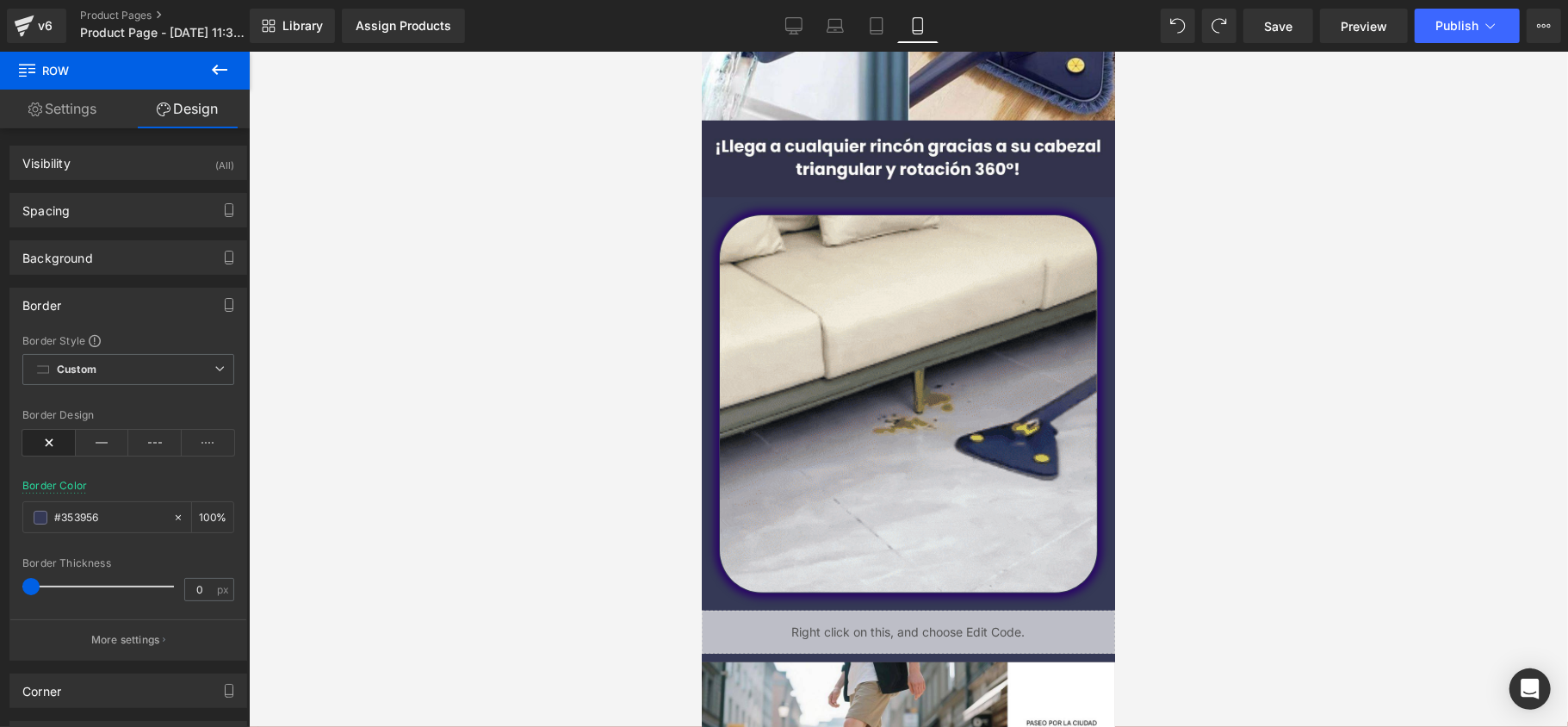
click at [305, 435] on div at bounding box center [908, 389] width 1319 height 675
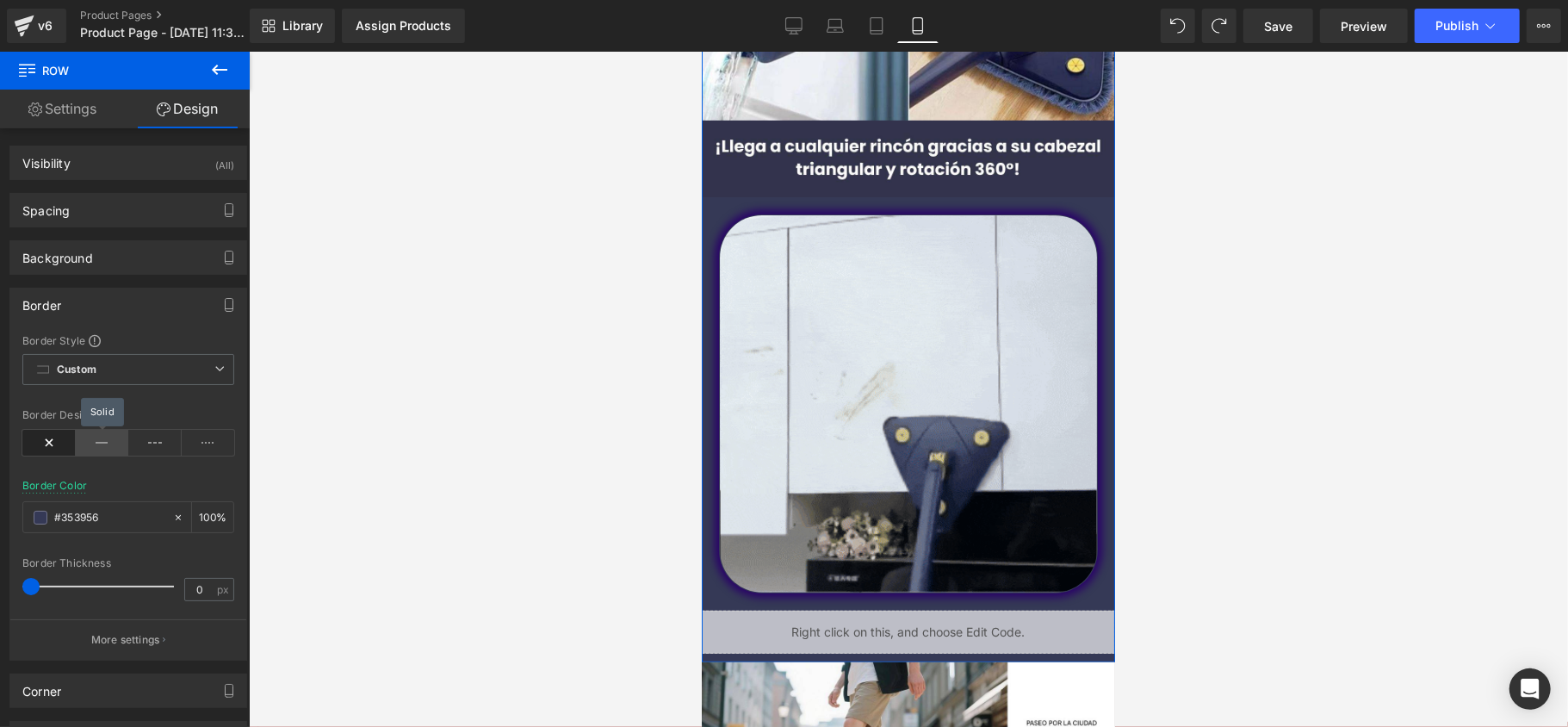
click at [87, 436] on icon at bounding box center [103, 443] width 54 height 26
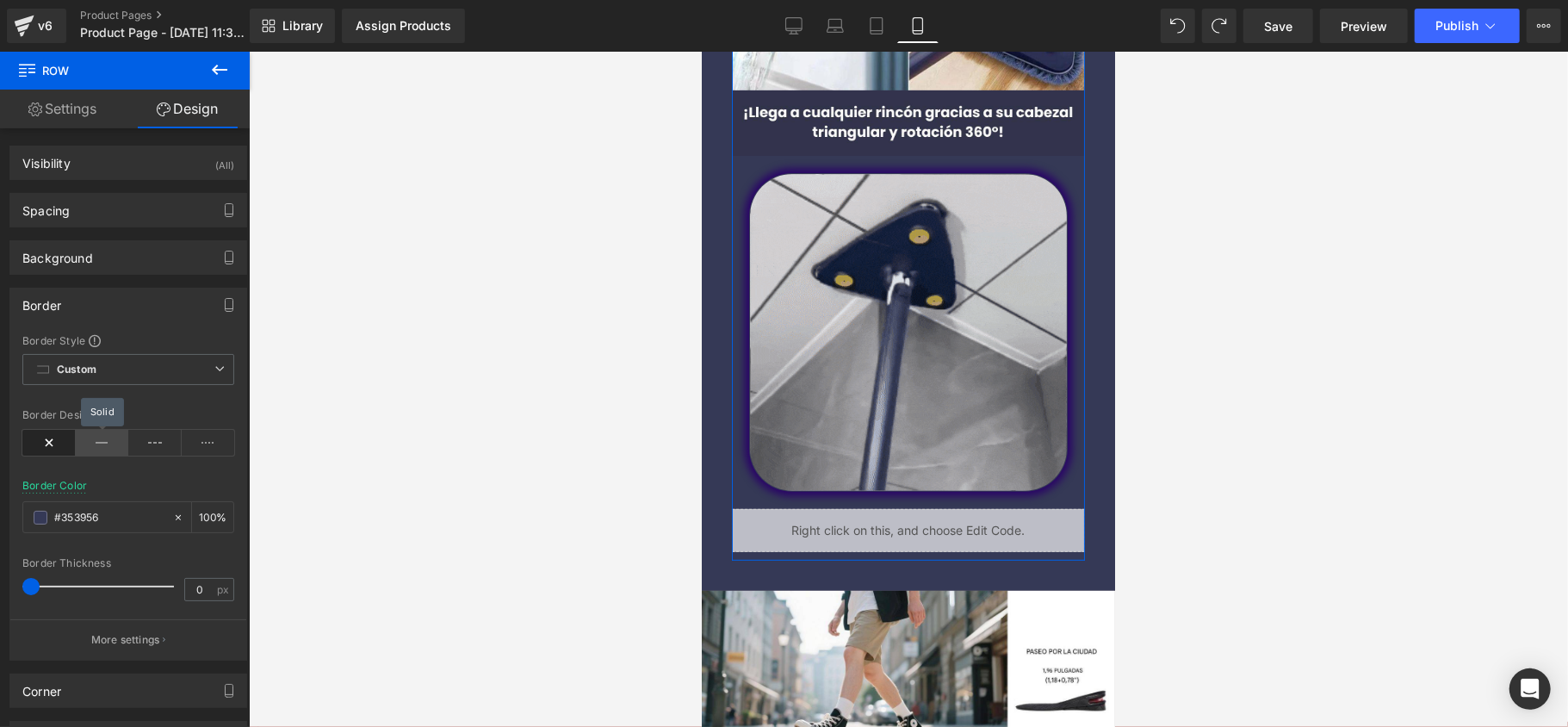
scroll to position [374, 0]
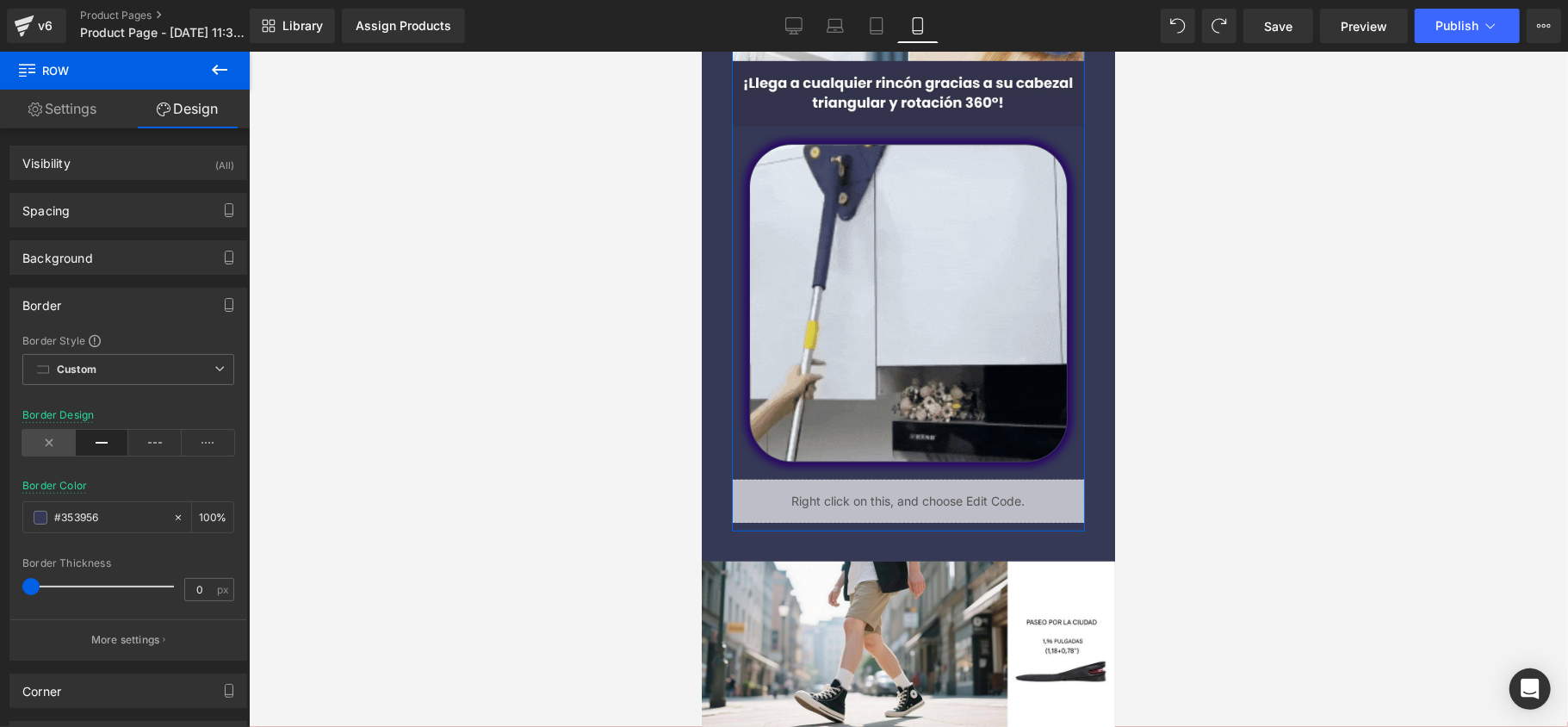
click at [43, 434] on icon at bounding box center [49, 443] width 54 height 26
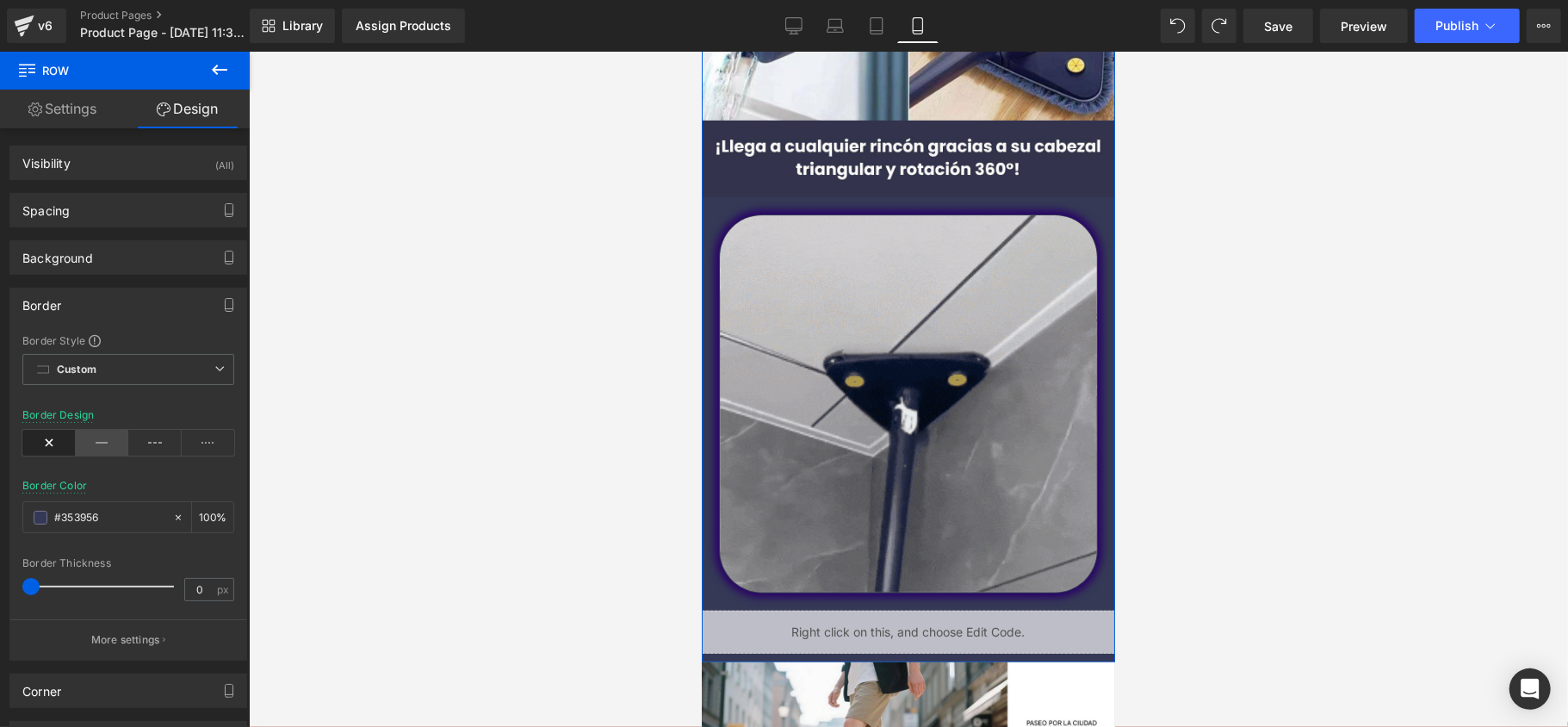
click at [80, 442] on icon at bounding box center [103, 443] width 54 height 26
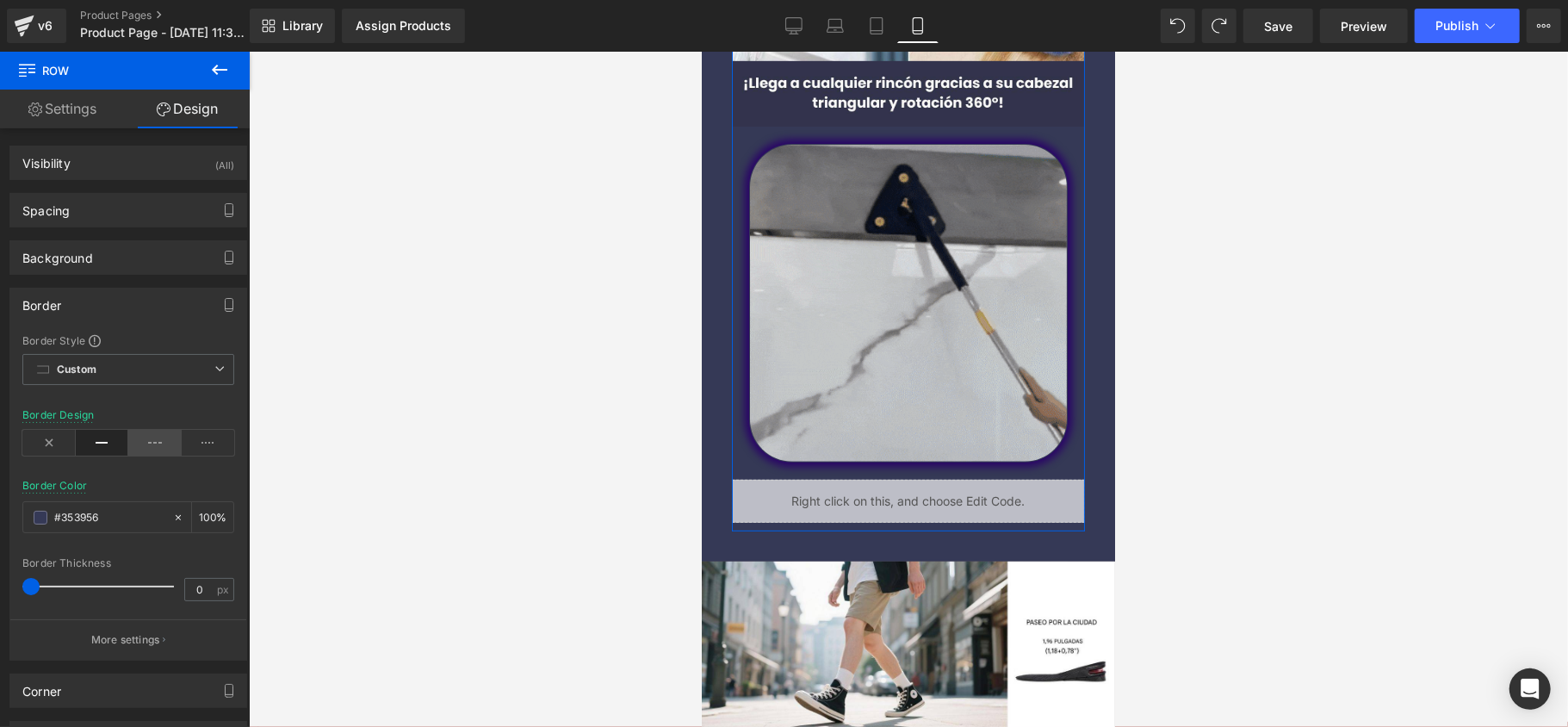
click at [160, 442] on icon at bounding box center [156, 443] width 54 height 26
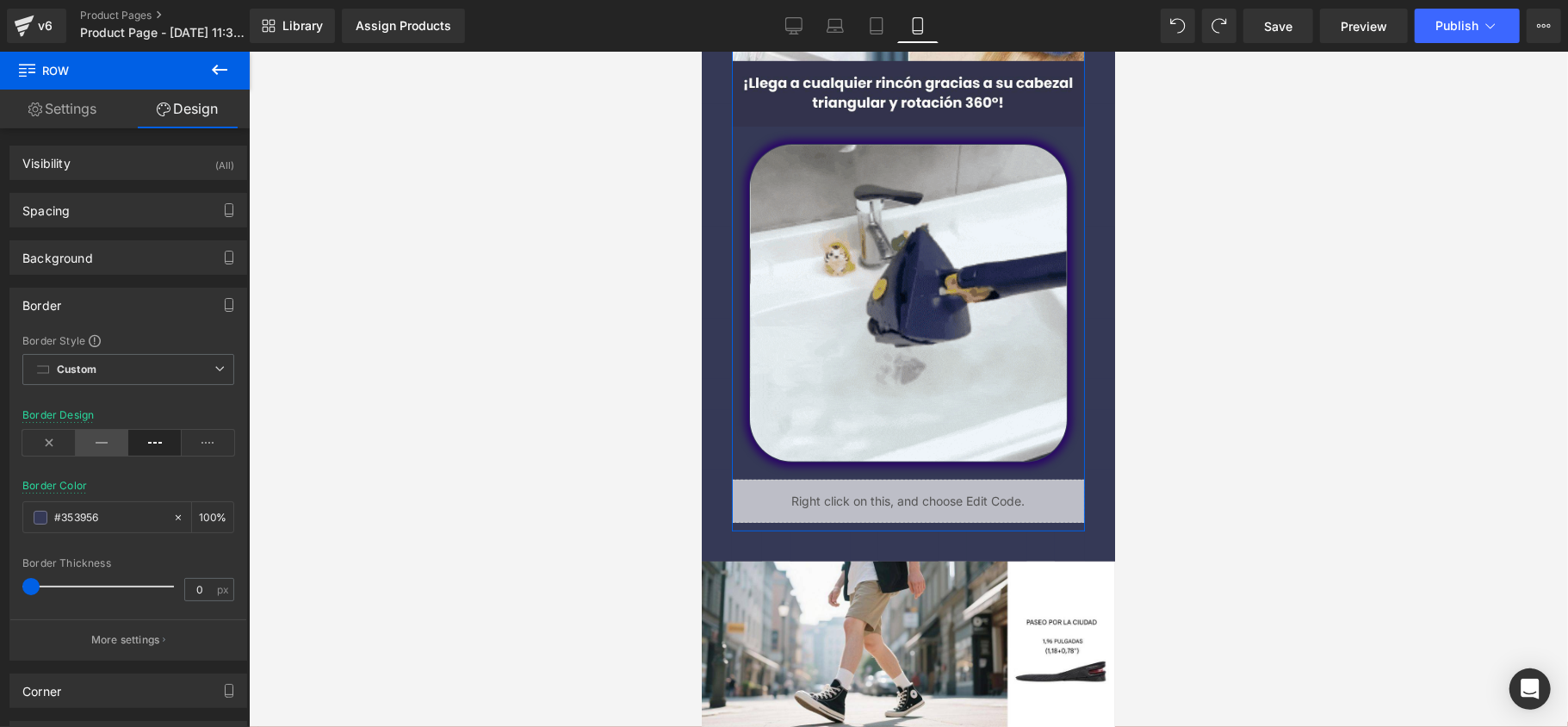
click at [107, 446] on icon at bounding box center [103, 443] width 54 height 26
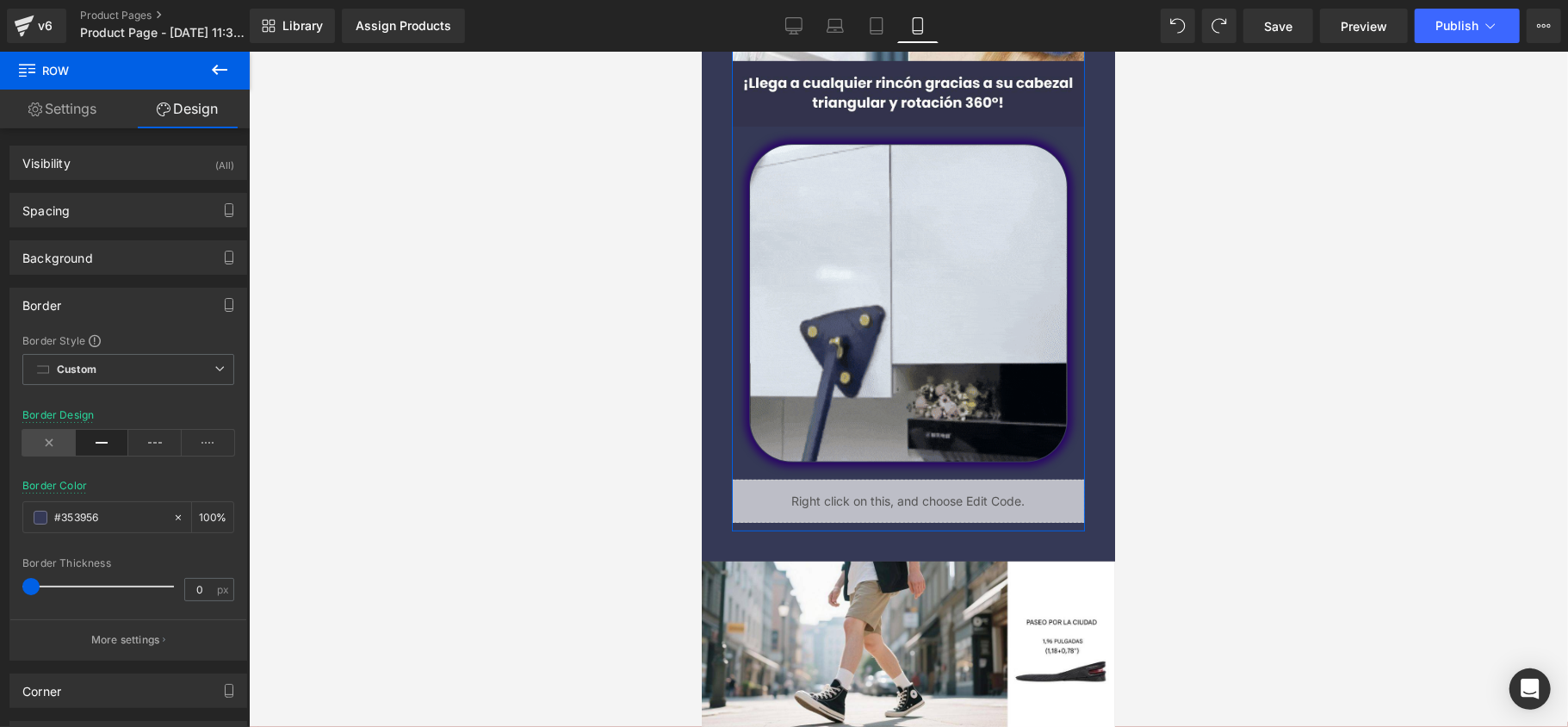
click at [26, 432] on icon at bounding box center [49, 443] width 54 height 26
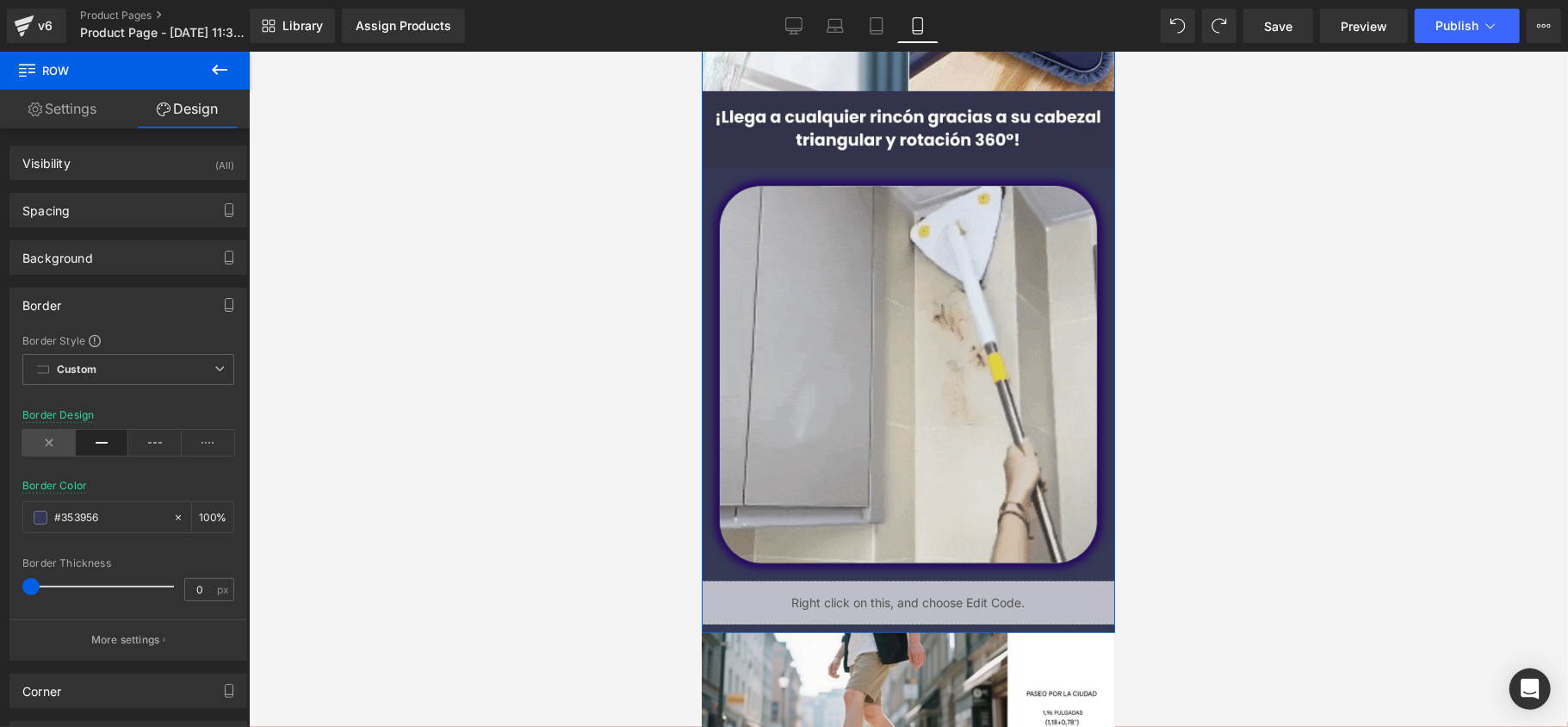
scroll to position [345, 0]
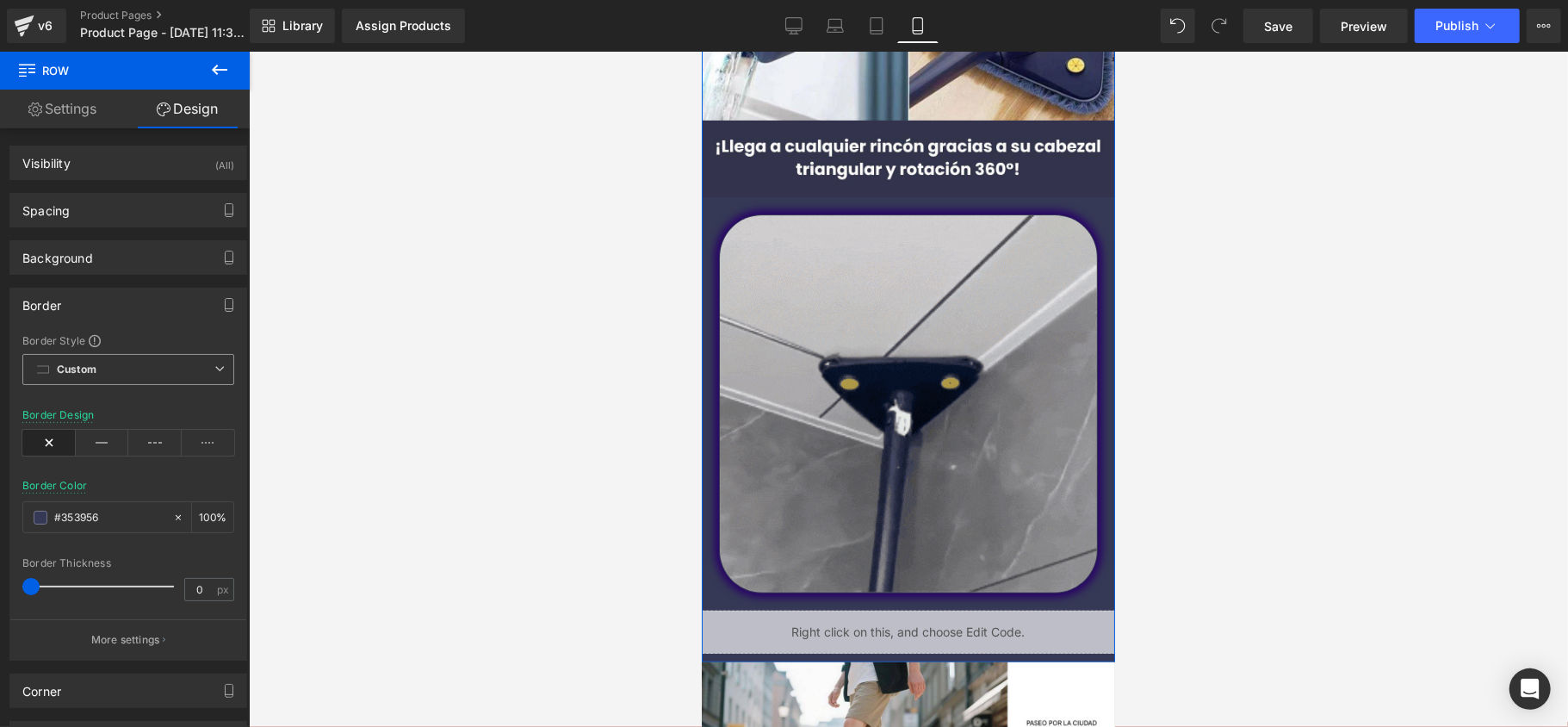
click at [150, 378] on span "Custom Setup Global Style" at bounding box center [128, 369] width 212 height 31
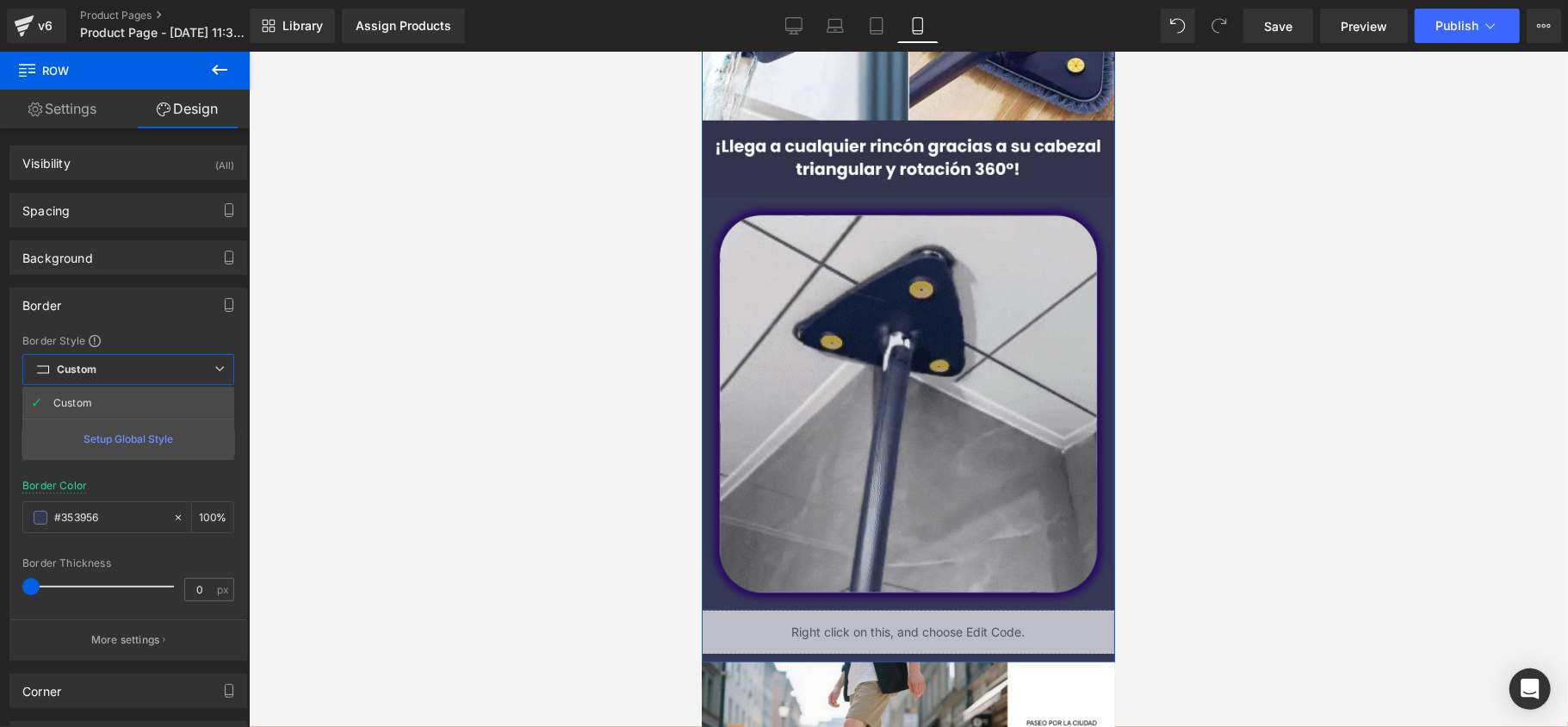
click at [150, 378] on span "Custom Setup Global Style" at bounding box center [128, 369] width 212 height 31
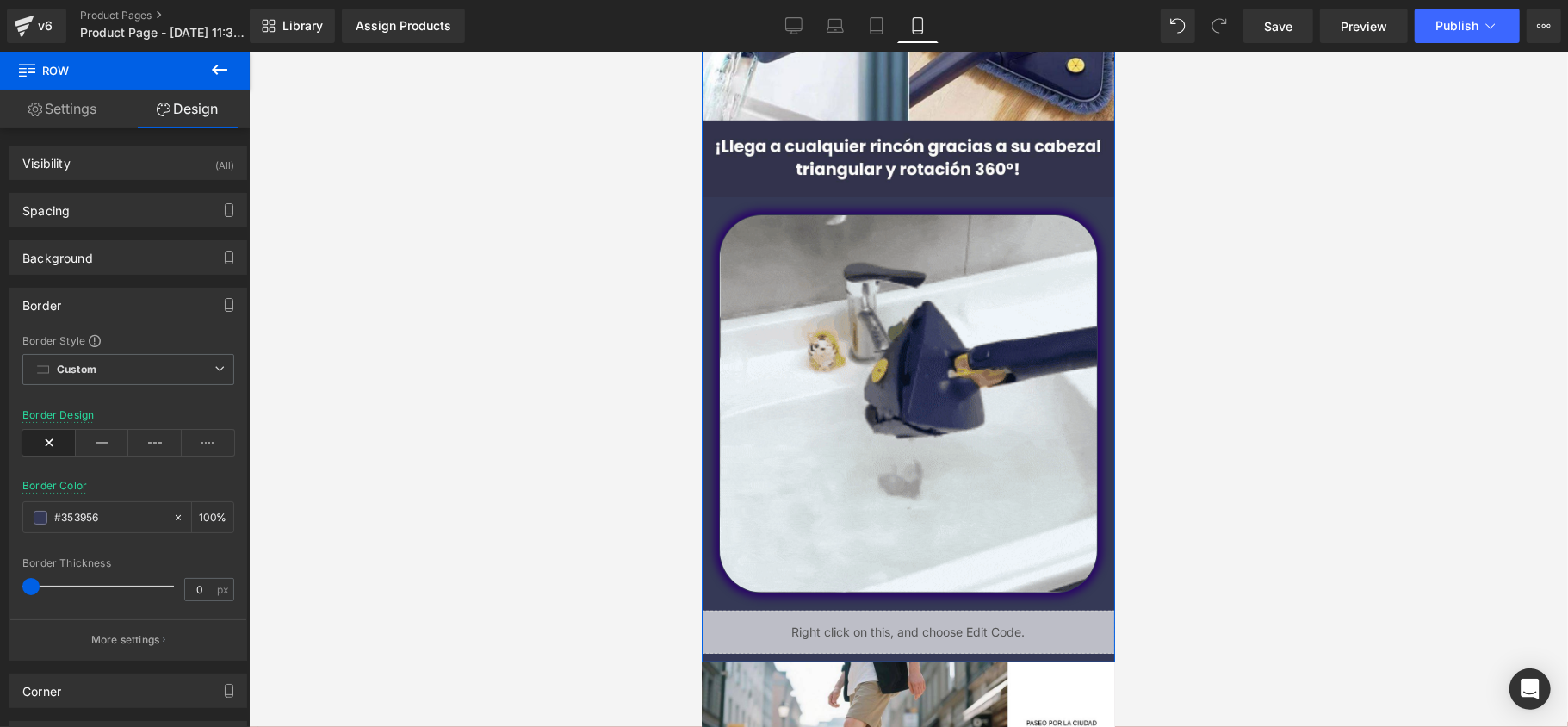
click at [170, 302] on div "Border" at bounding box center [128, 305] width 236 height 32
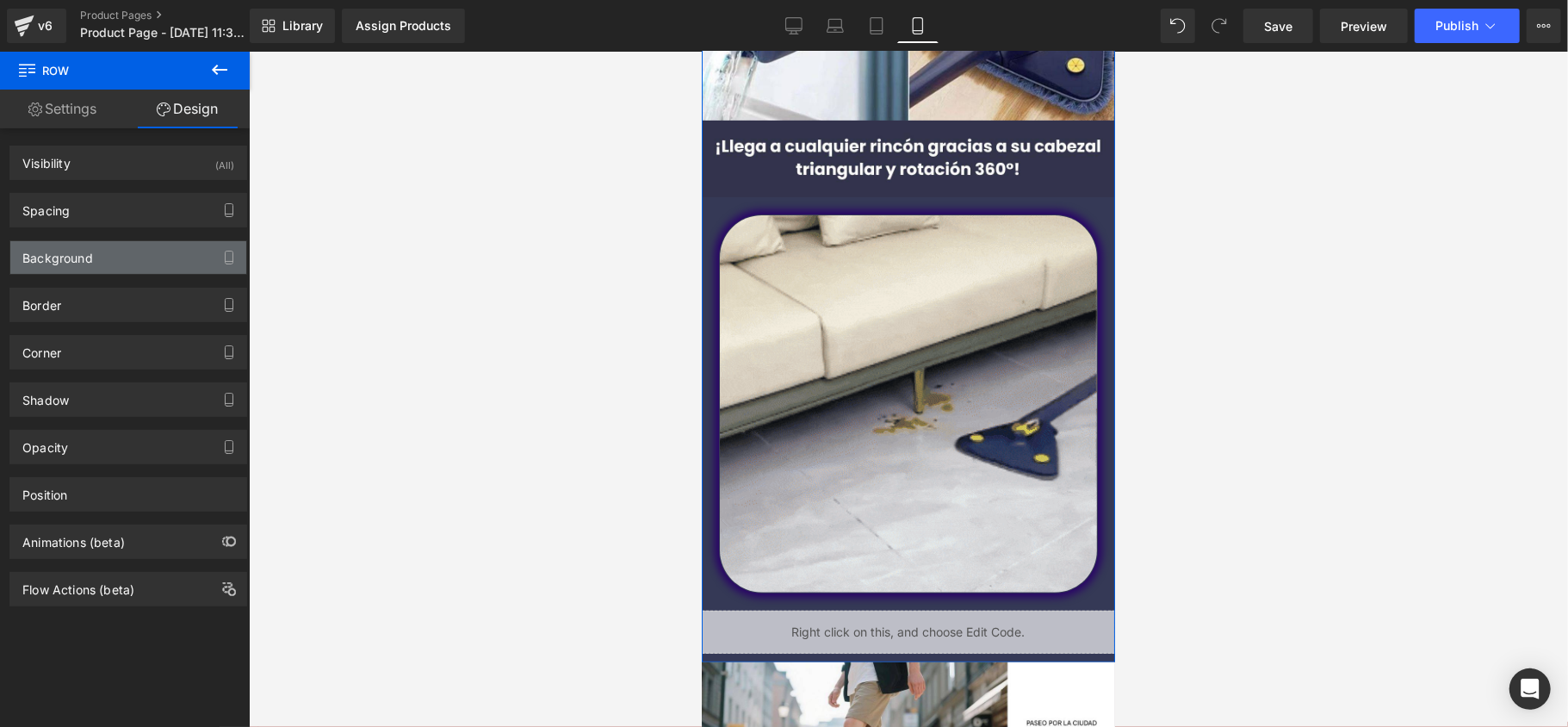
click at [169, 257] on div "Background" at bounding box center [128, 257] width 236 height 32
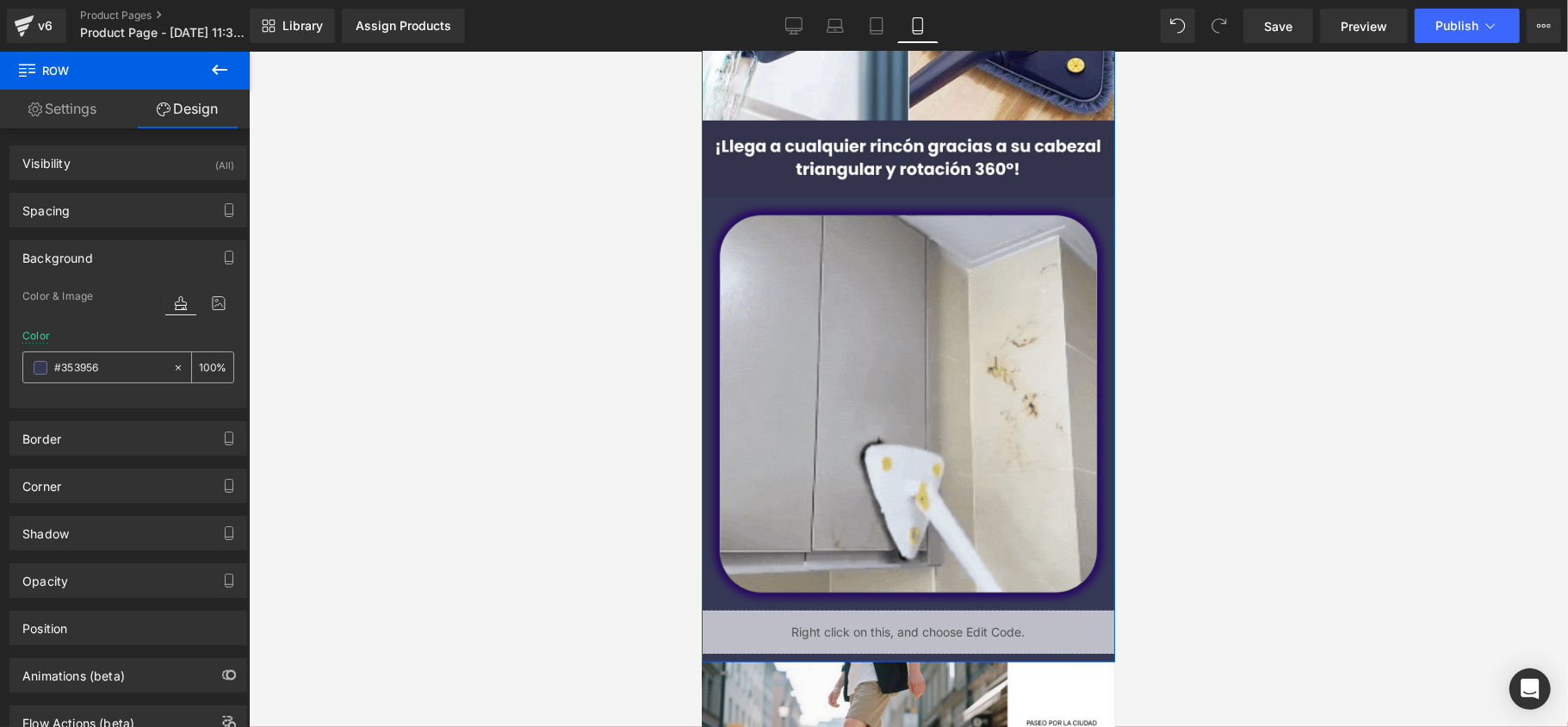
click at [122, 367] on input "#353956" at bounding box center [109, 368] width 110 height 19
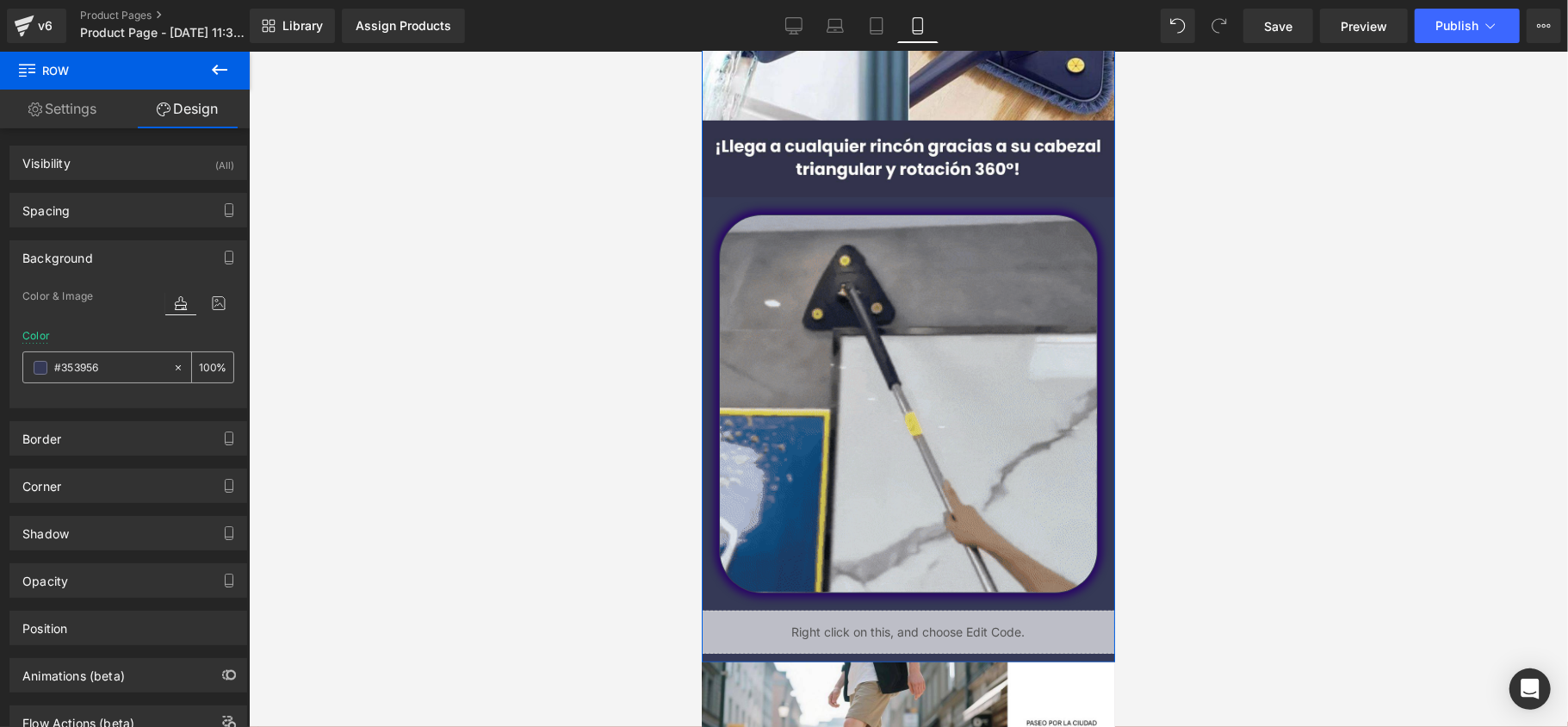
click at [121, 369] on input "#353956" at bounding box center [109, 368] width 110 height 19
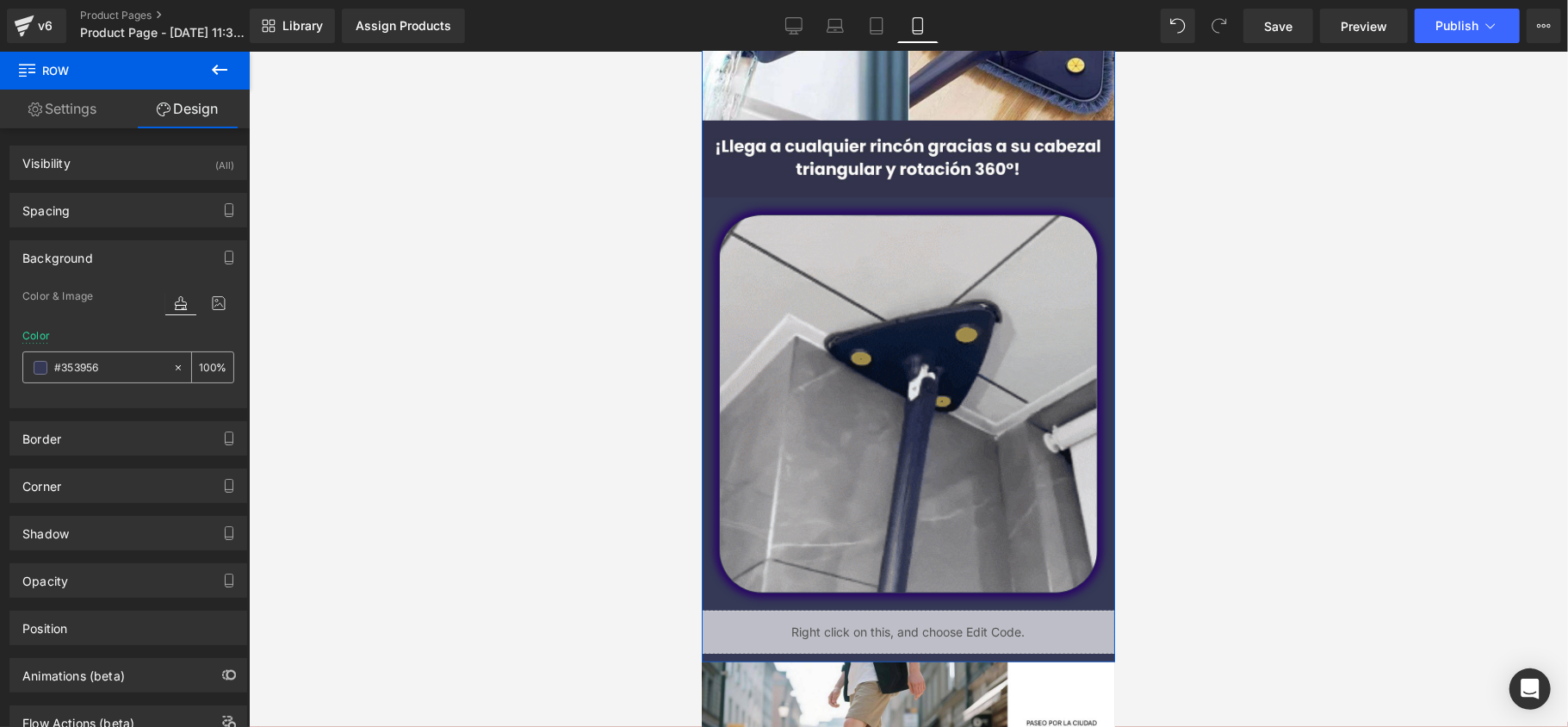
click at [125, 366] on input "#353956" at bounding box center [109, 368] width 110 height 19
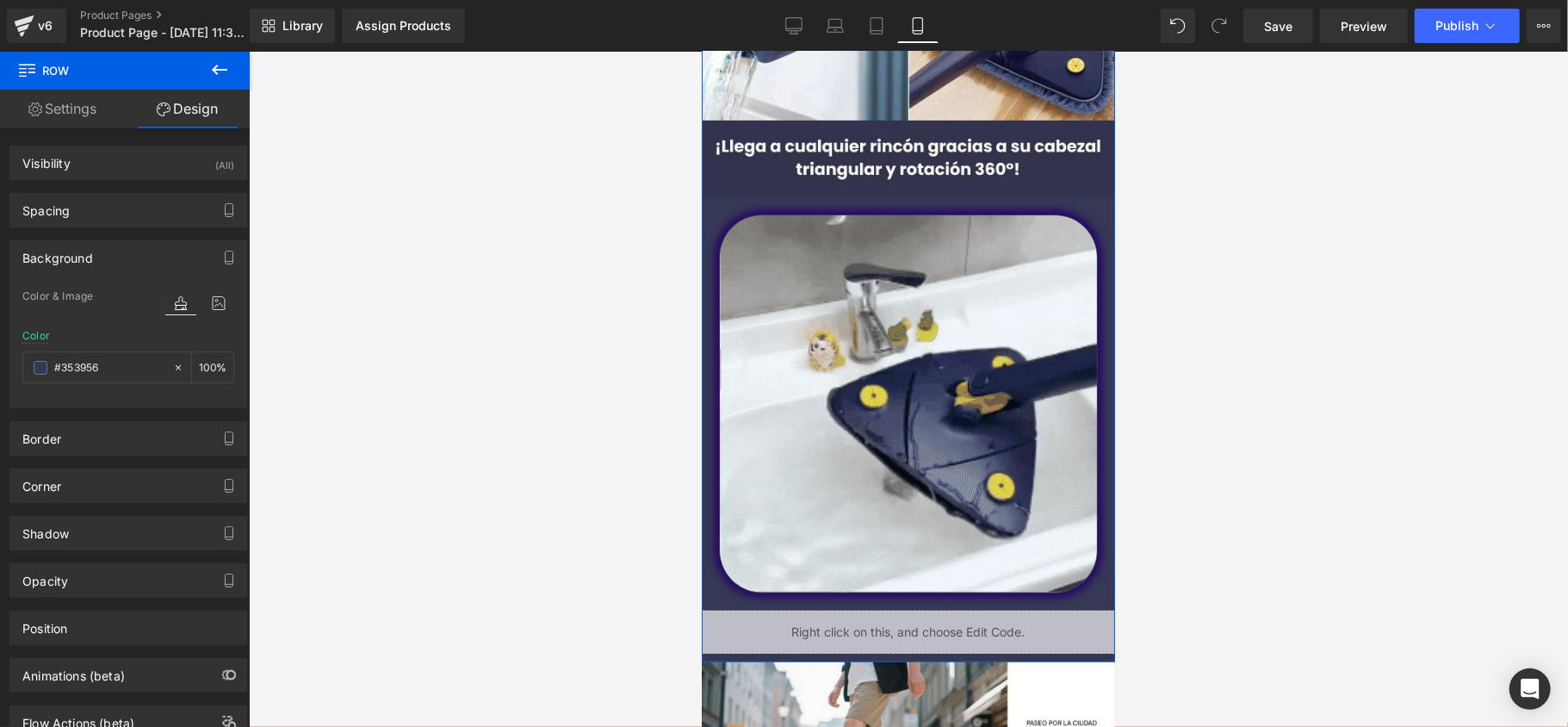
click at [167, 304] on icon at bounding box center [180, 303] width 31 height 22
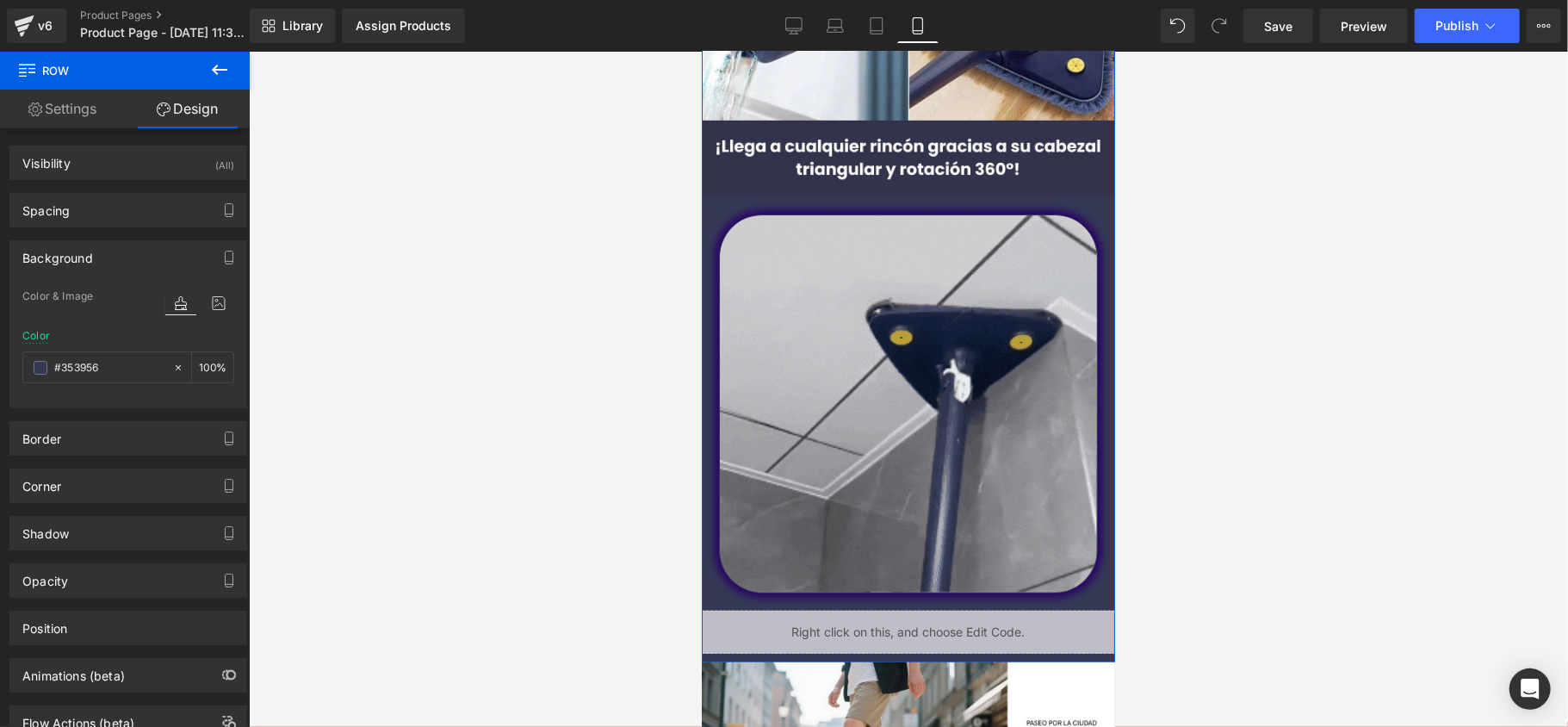
click at [131, 260] on div "Background" at bounding box center [128, 257] width 236 height 32
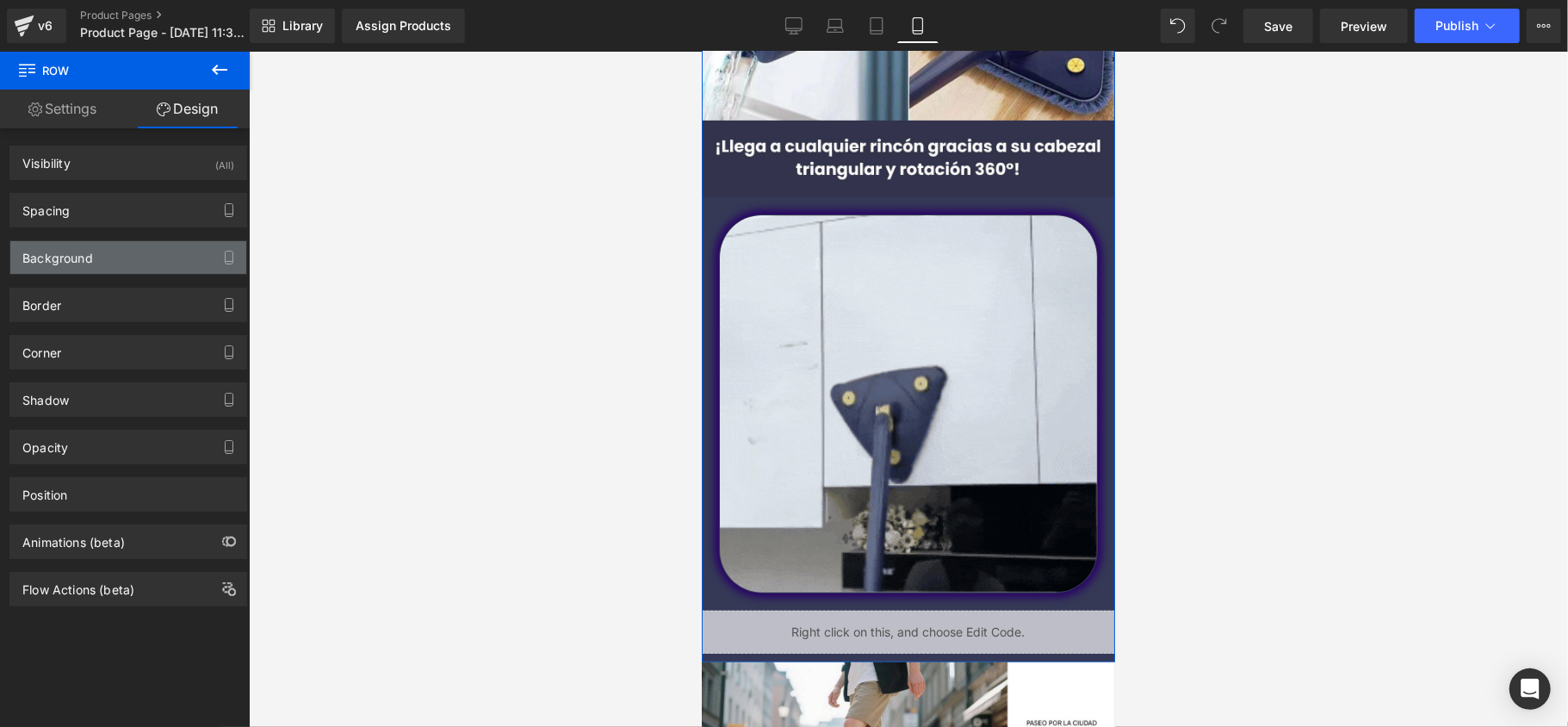
click at [129, 264] on div "Background" at bounding box center [128, 257] width 236 height 32
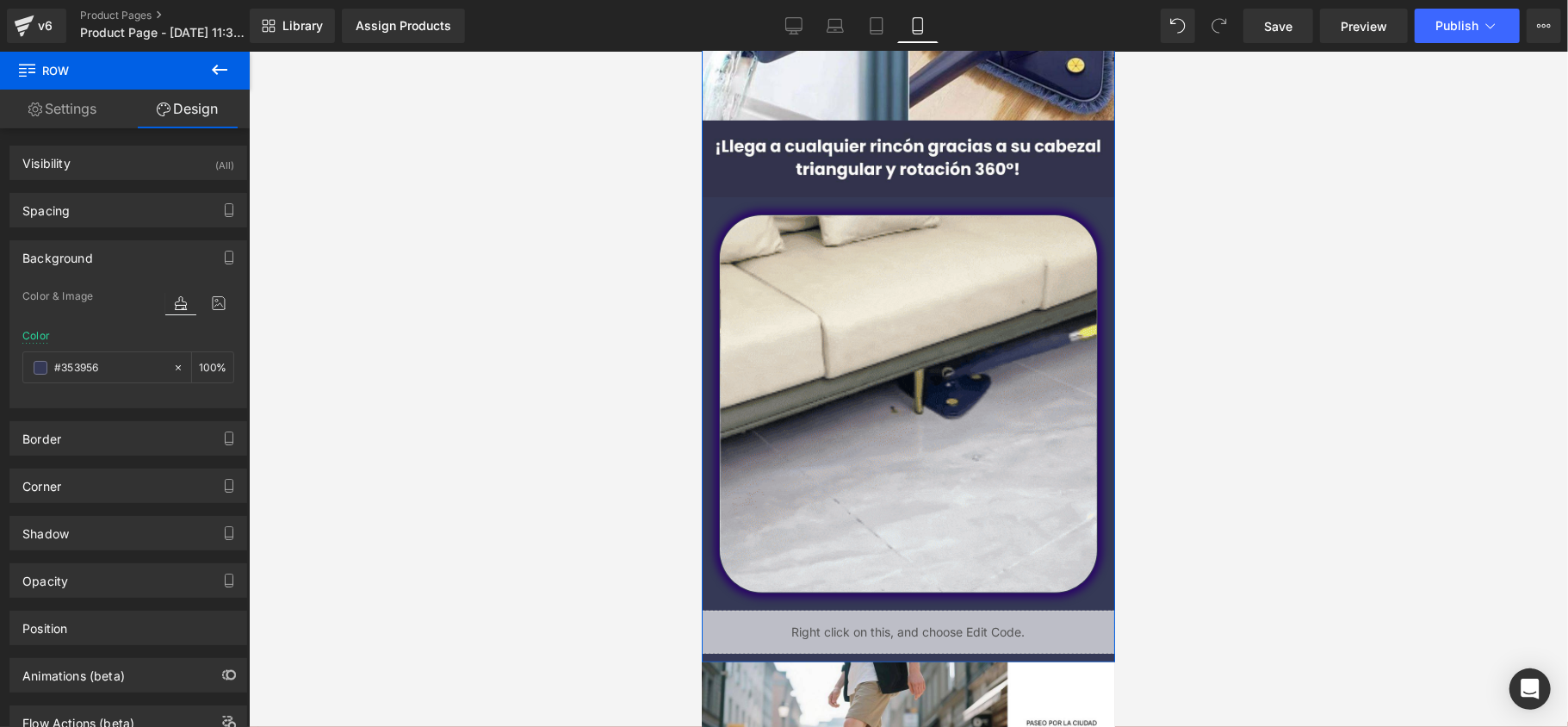
click at [128, 267] on div "Background" at bounding box center [128, 257] width 236 height 32
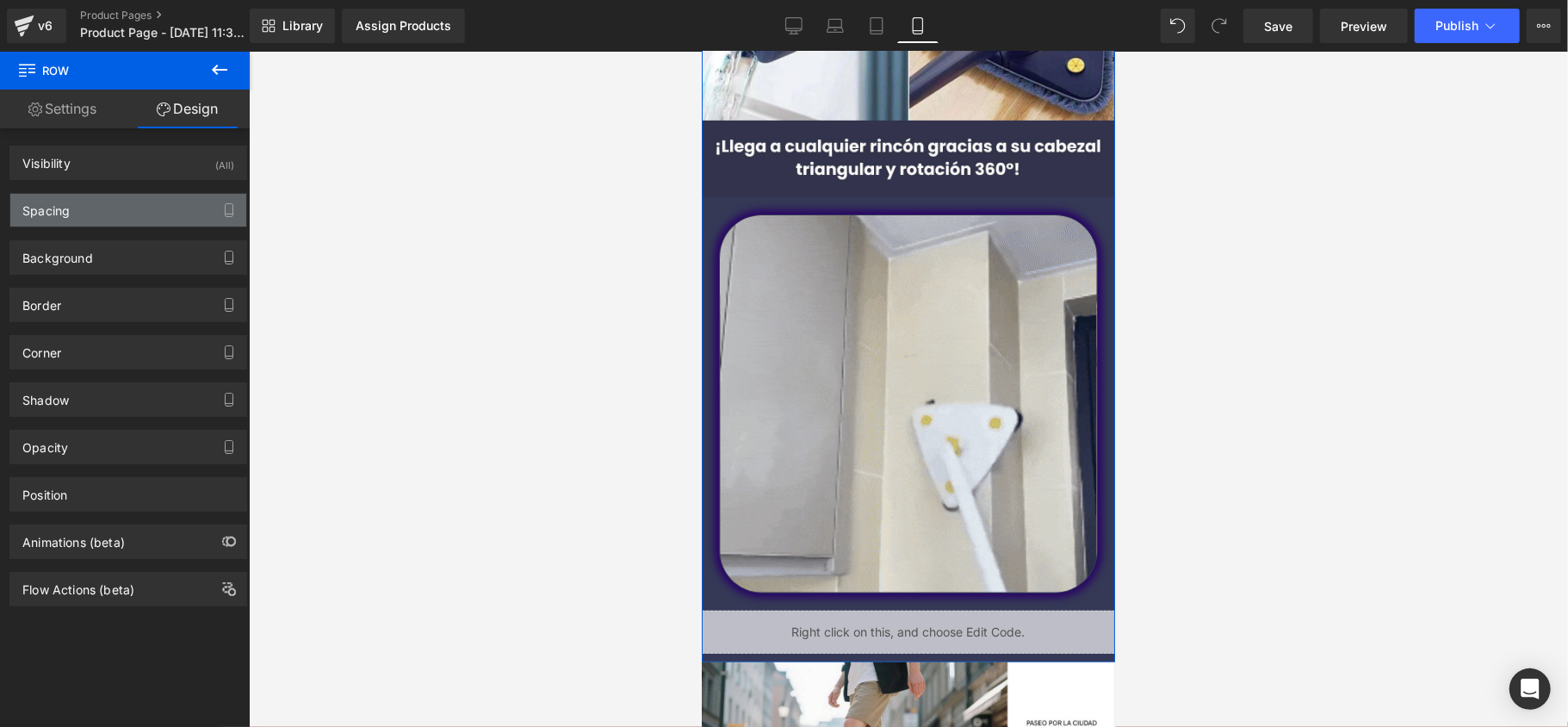
click at [128, 205] on div "Spacing" at bounding box center [128, 209] width 236 height 32
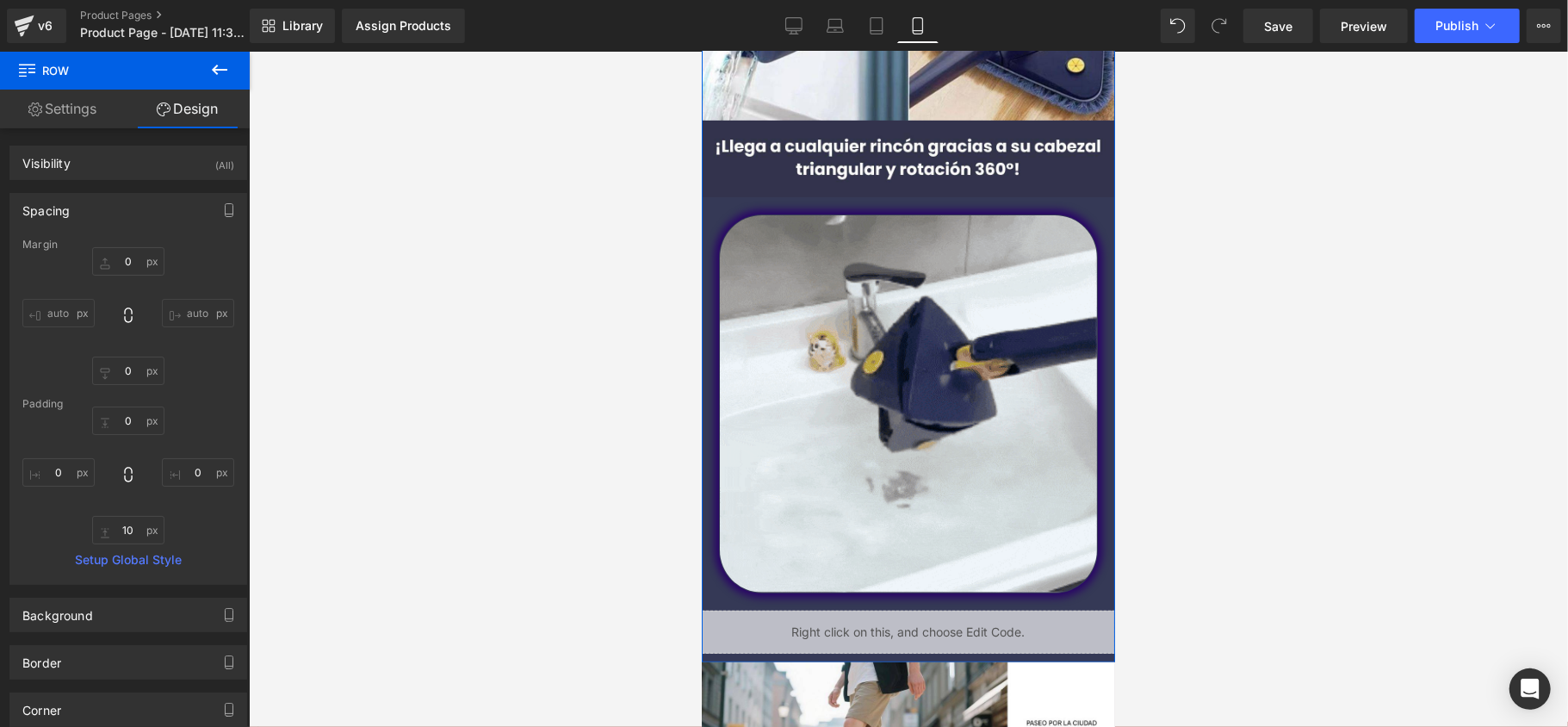
click at [128, 205] on div "Spacing" at bounding box center [128, 209] width 236 height 32
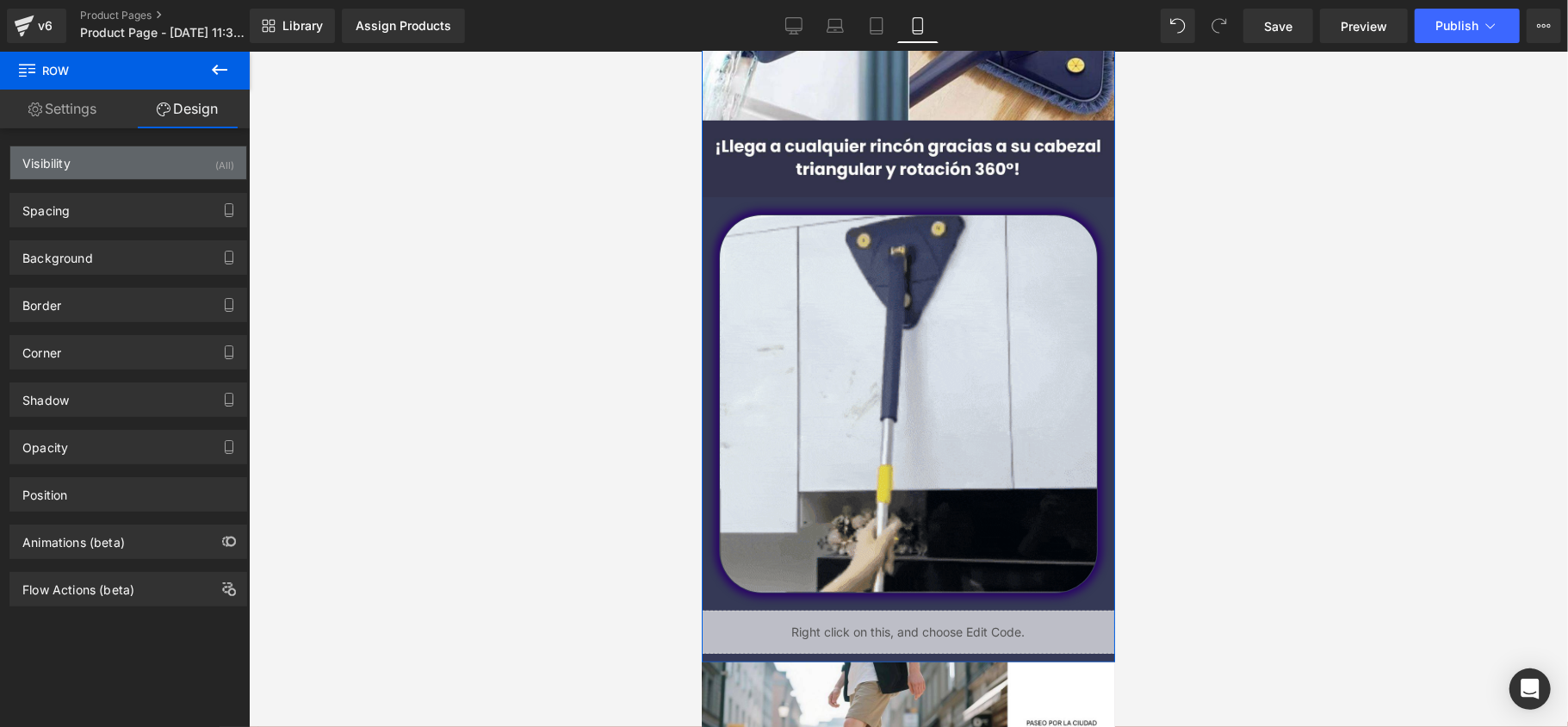
click at [118, 154] on div "Visibility (All)" at bounding box center [128, 162] width 236 height 32
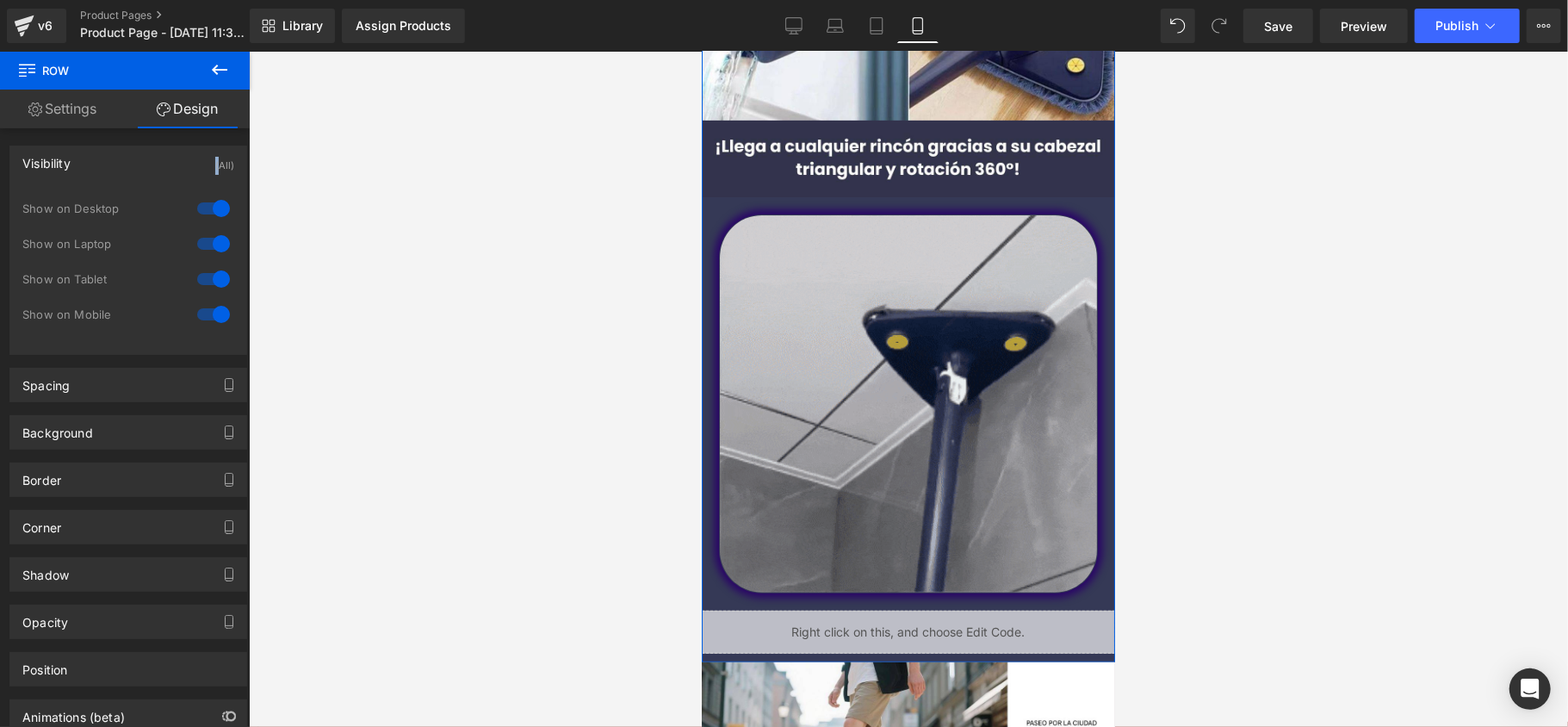
click at [118, 154] on div "Visibility (All)" at bounding box center [128, 162] width 236 height 32
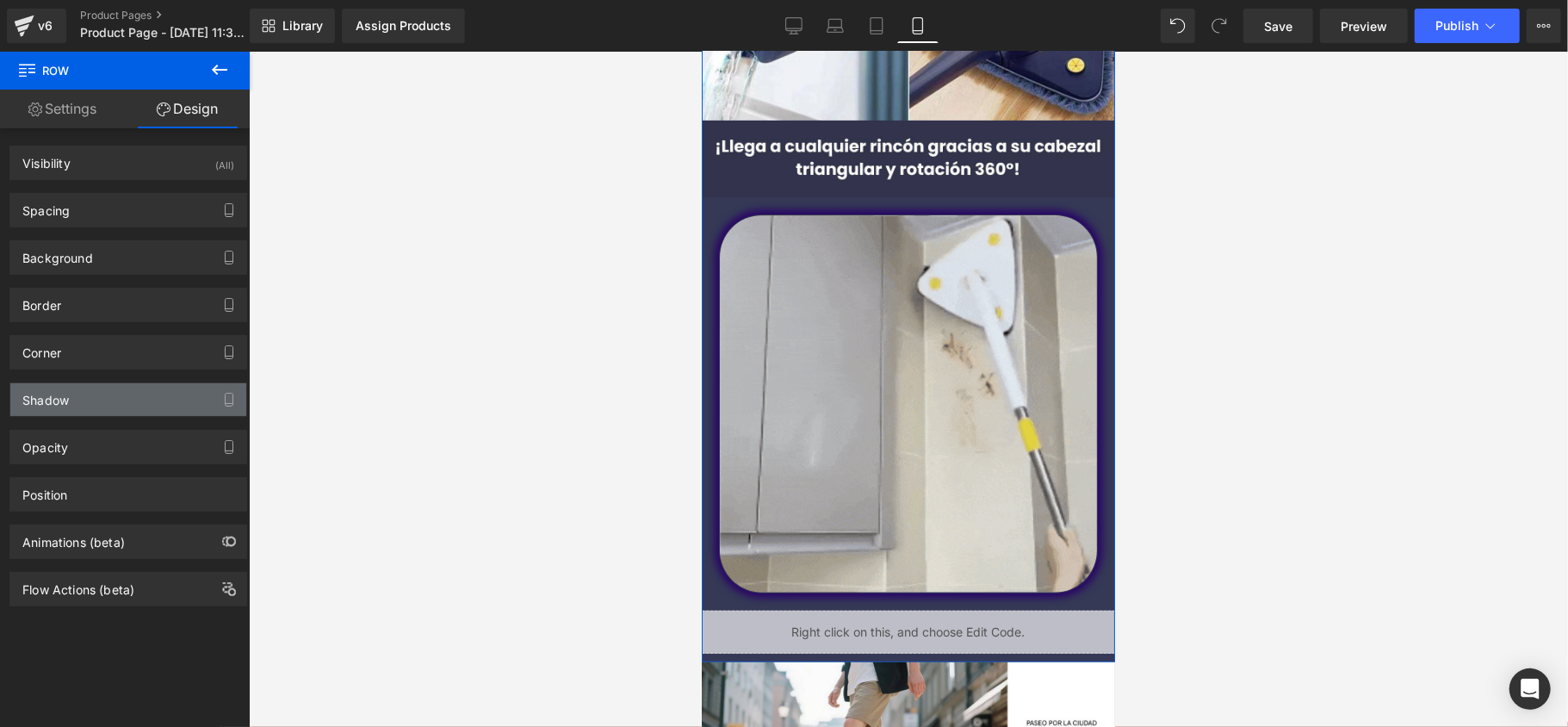
click at [98, 412] on div "Shadow" at bounding box center [128, 399] width 236 height 32
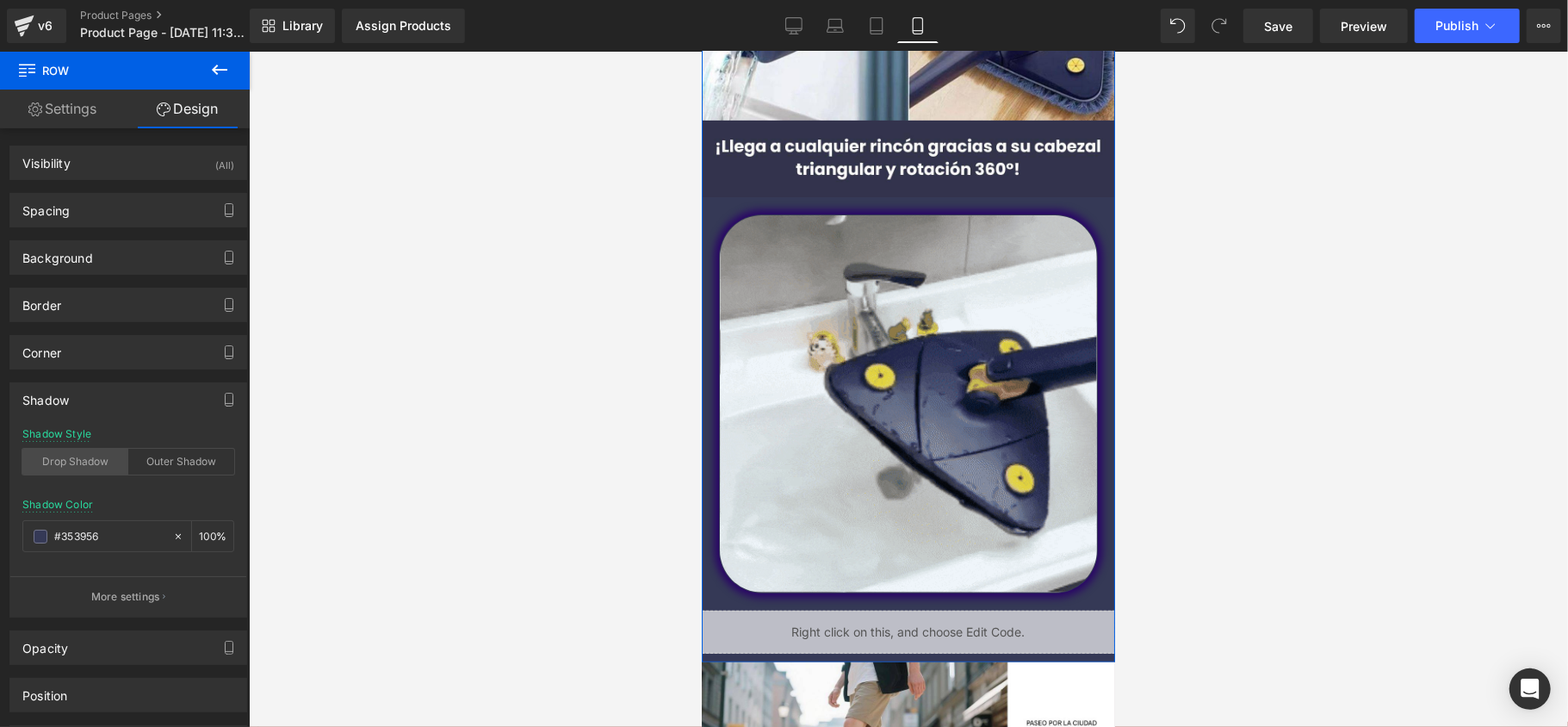
click at [101, 469] on div "Drop Shadow" at bounding box center [75, 462] width 106 height 26
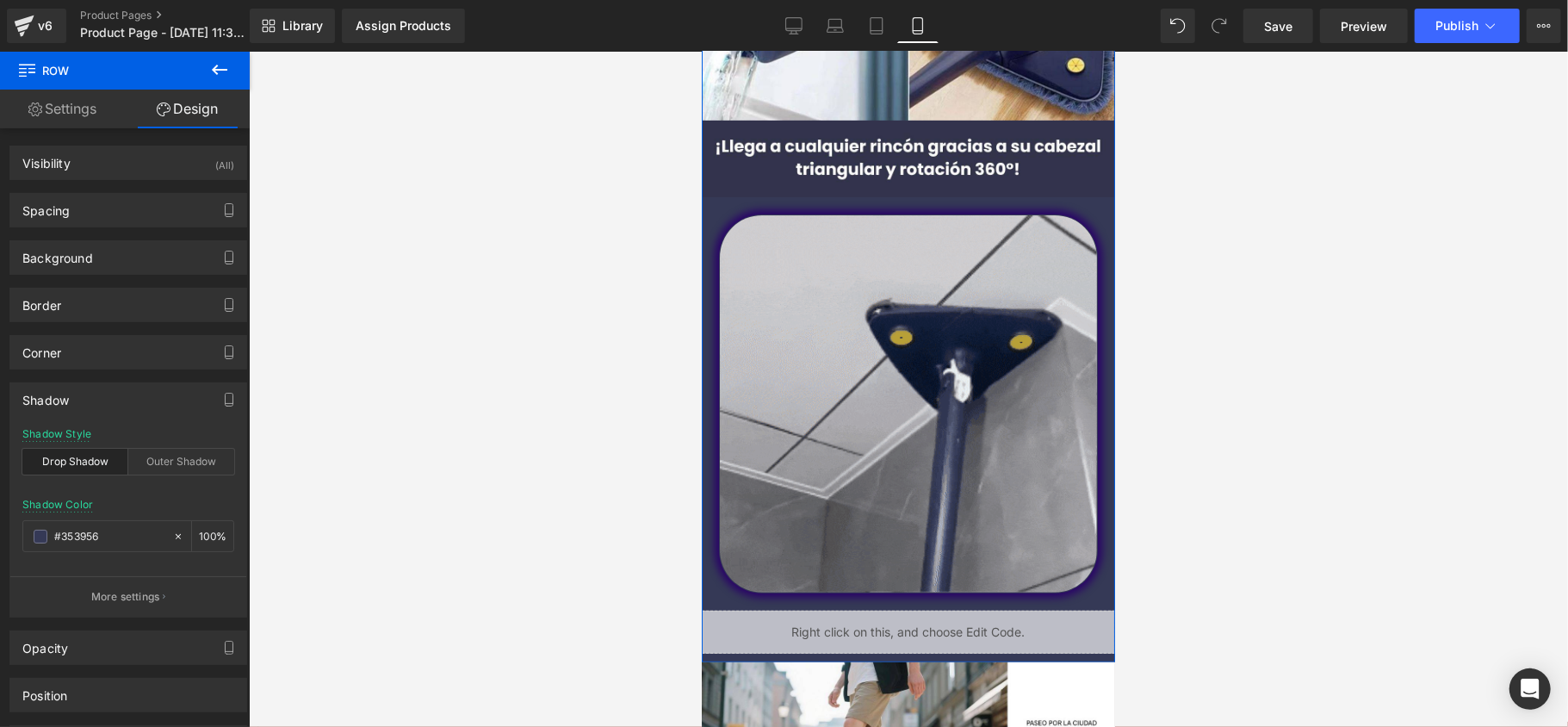
click at [100, 470] on div "Drop Shadow" at bounding box center [75, 462] width 106 height 26
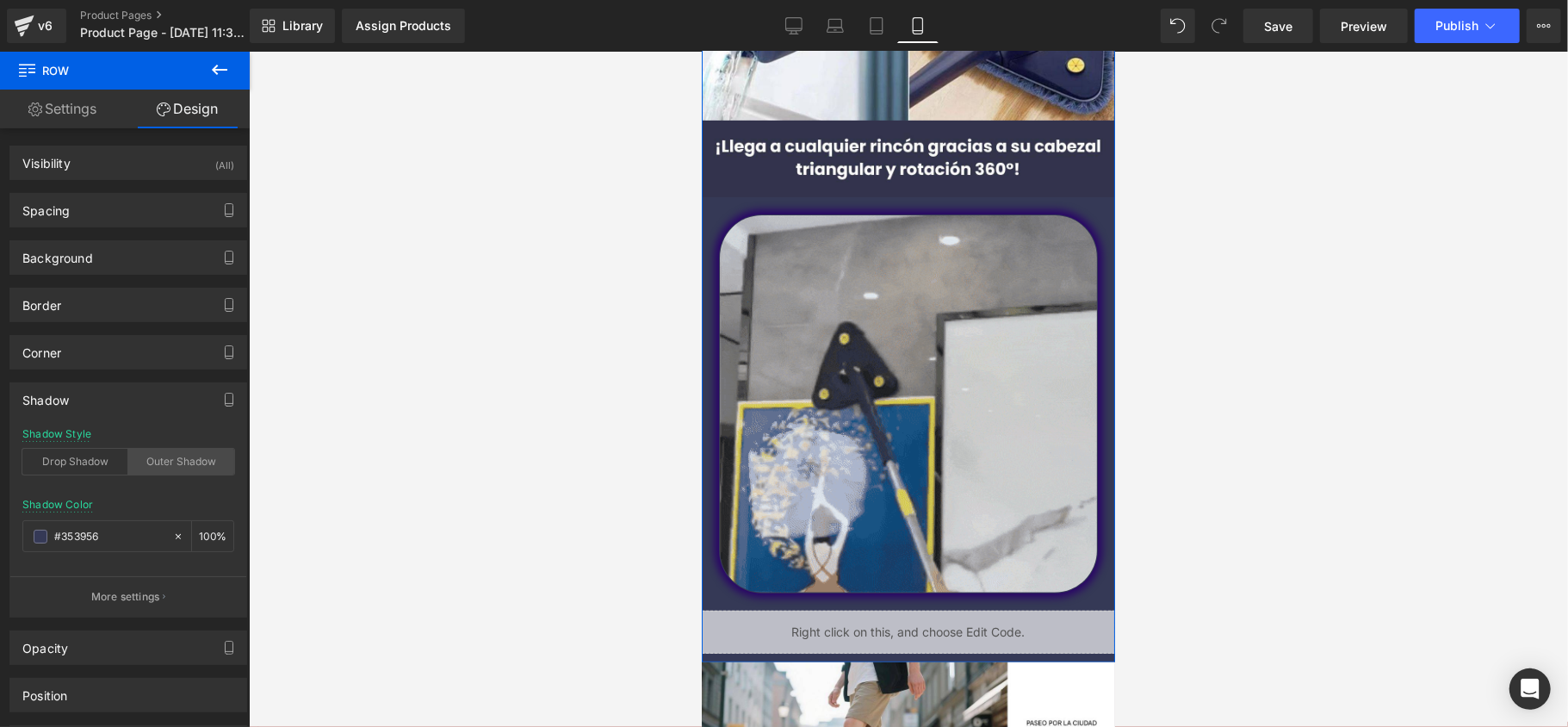
click at [168, 462] on div "Outer Shadow" at bounding box center [181, 462] width 106 height 26
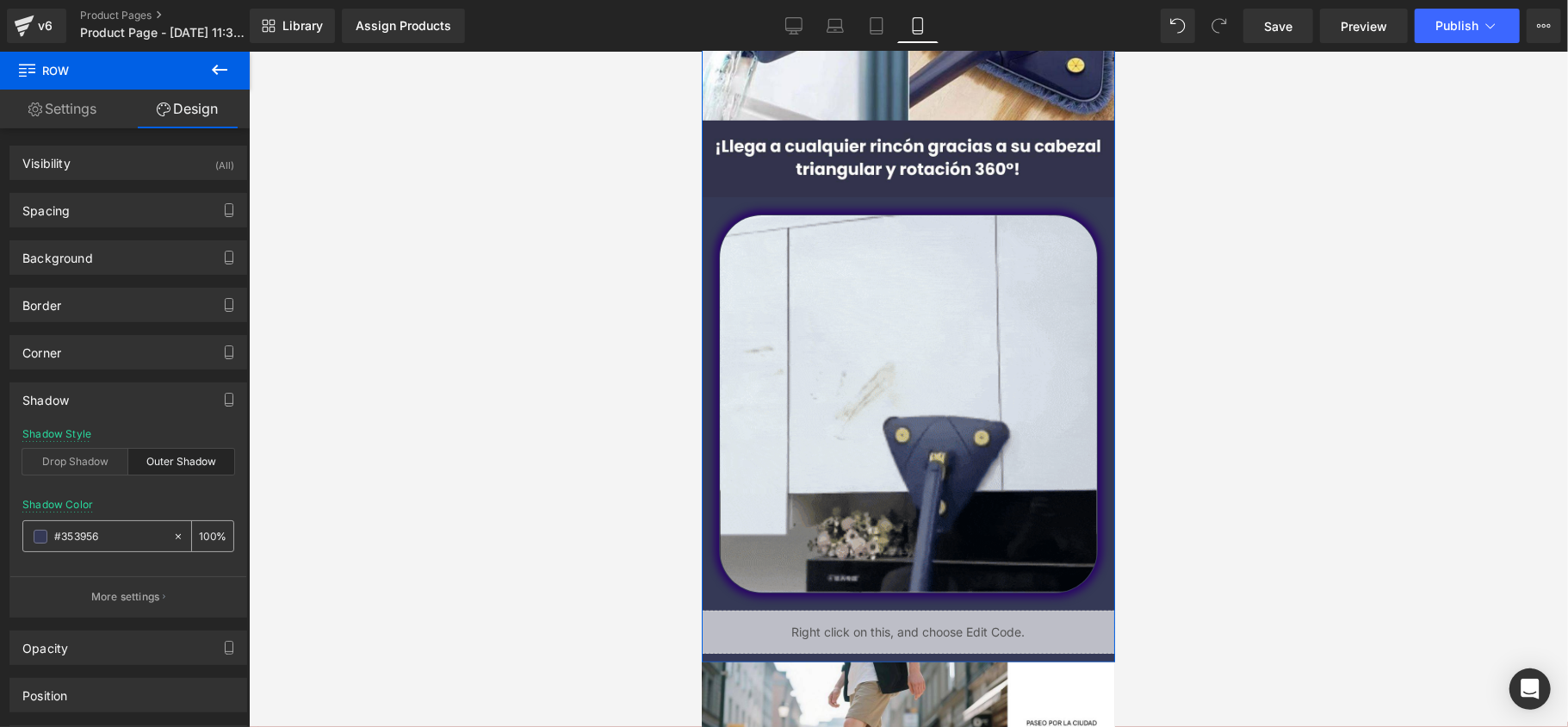
click at [106, 533] on input "#353956" at bounding box center [109, 536] width 110 height 19
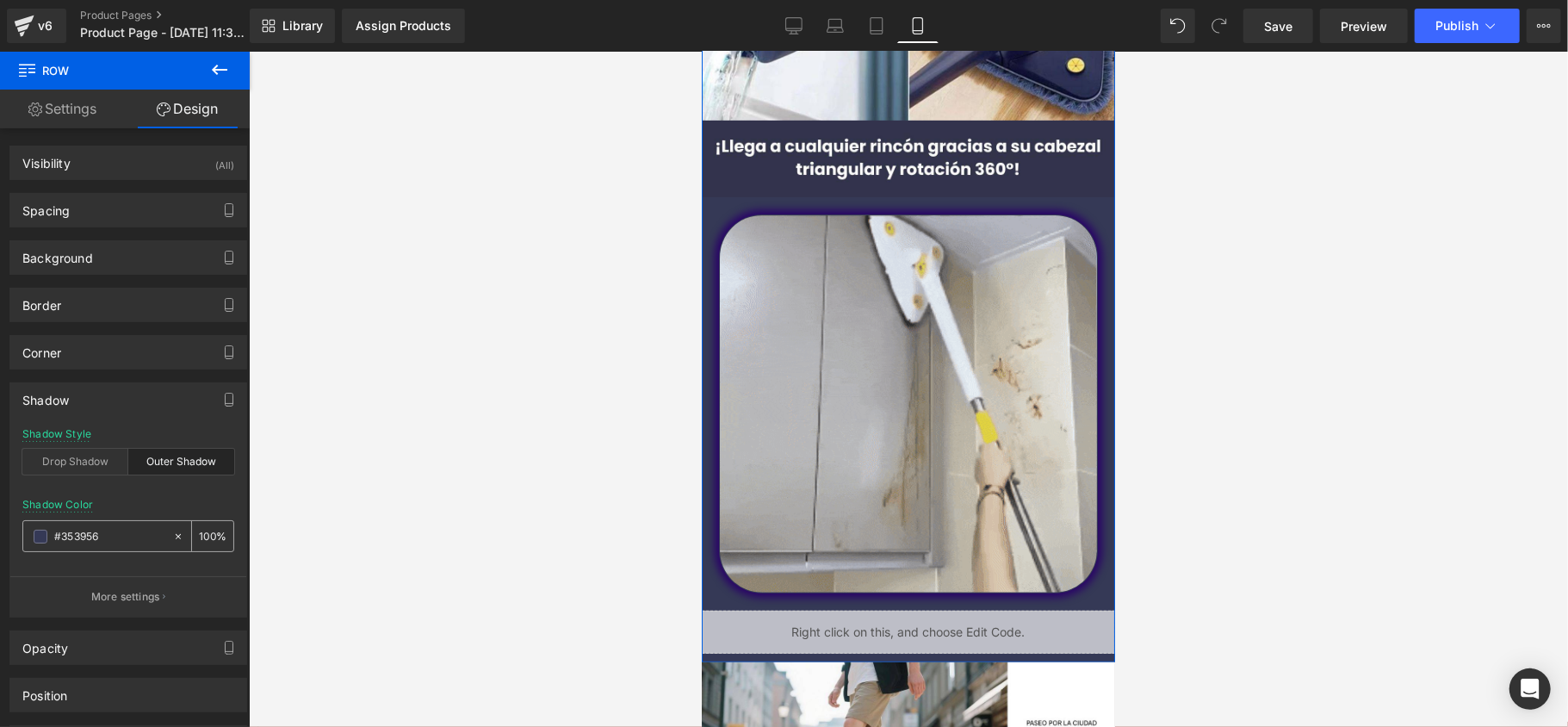
click at [108, 536] on input "#353956" at bounding box center [109, 536] width 110 height 19
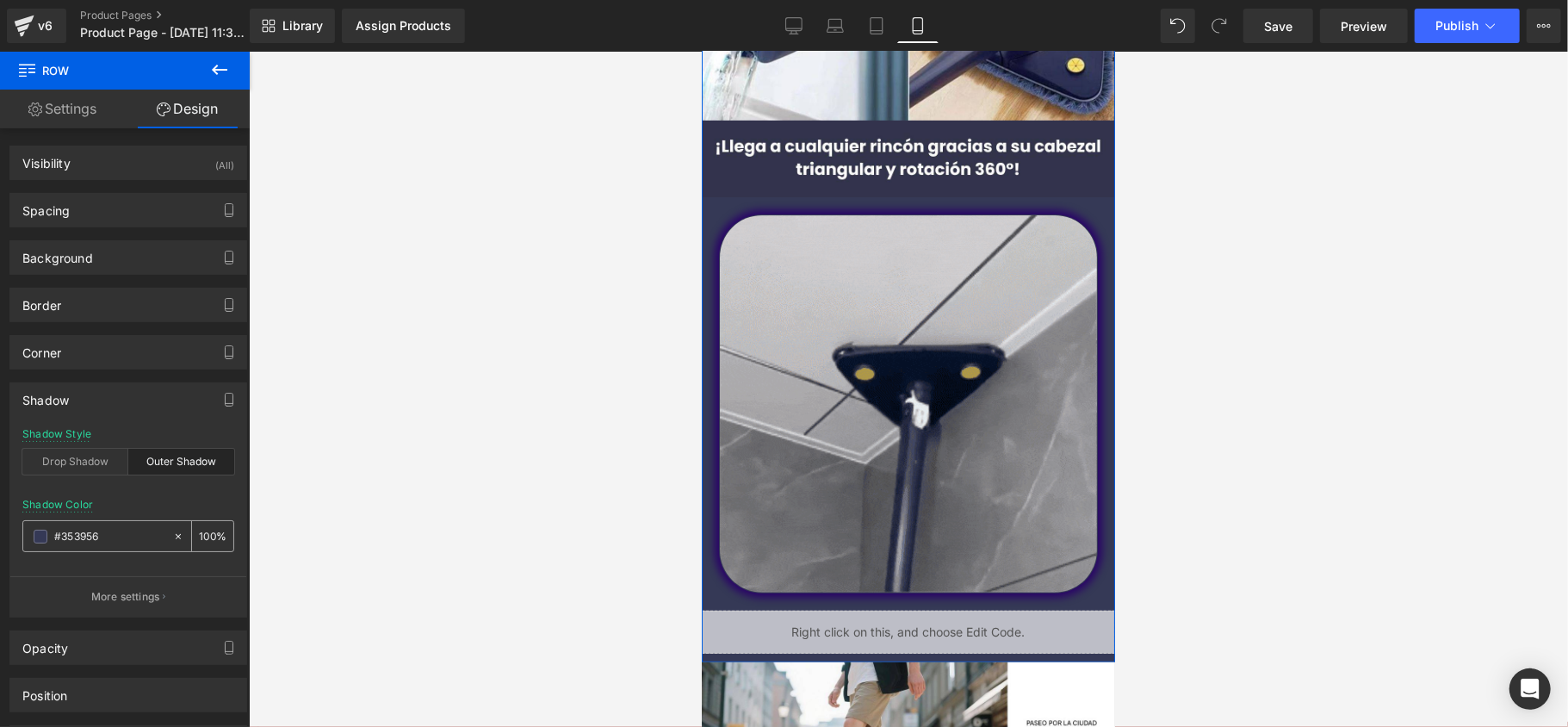
click at [34, 534] on span at bounding box center [40, 536] width 14 height 14
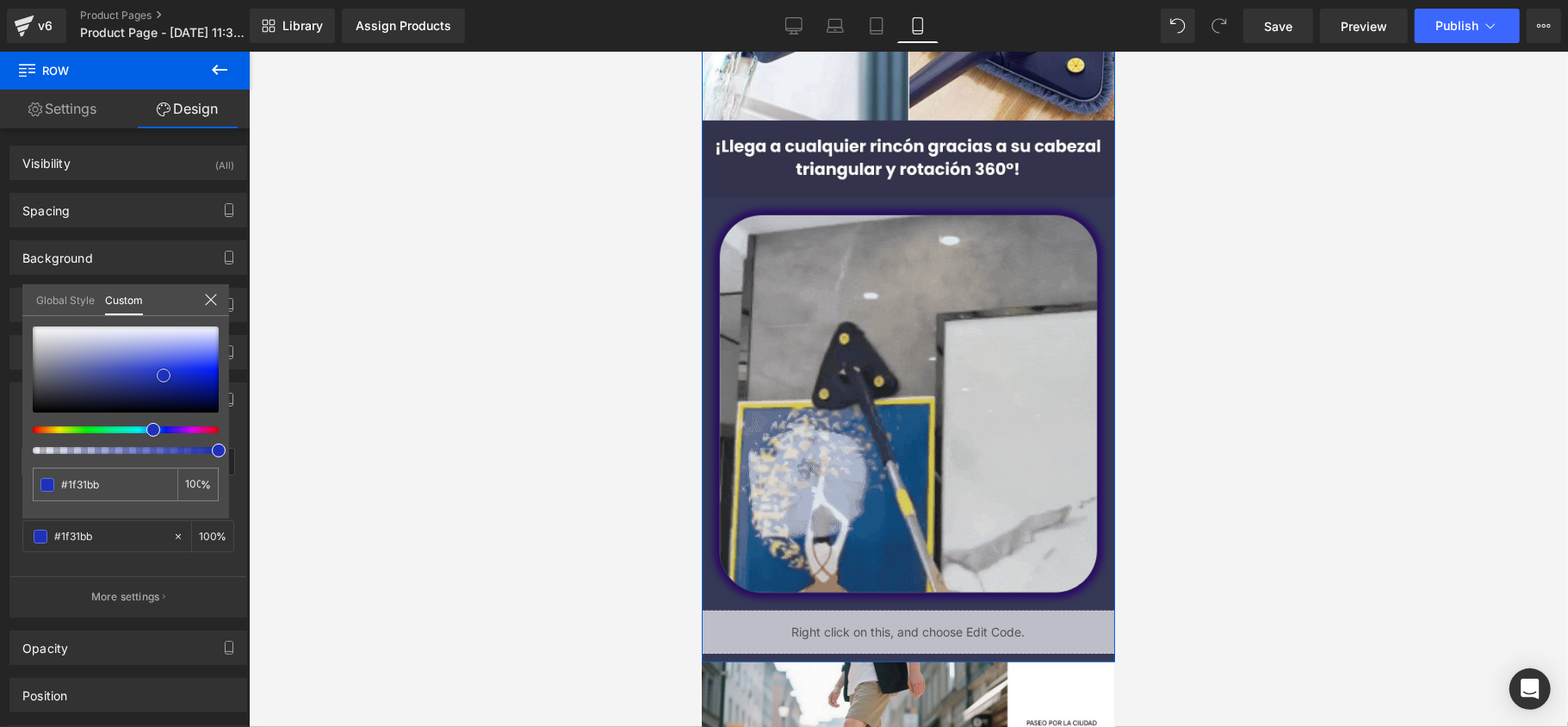
click at [164, 376] on div at bounding box center [125, 370] width 186 height 86
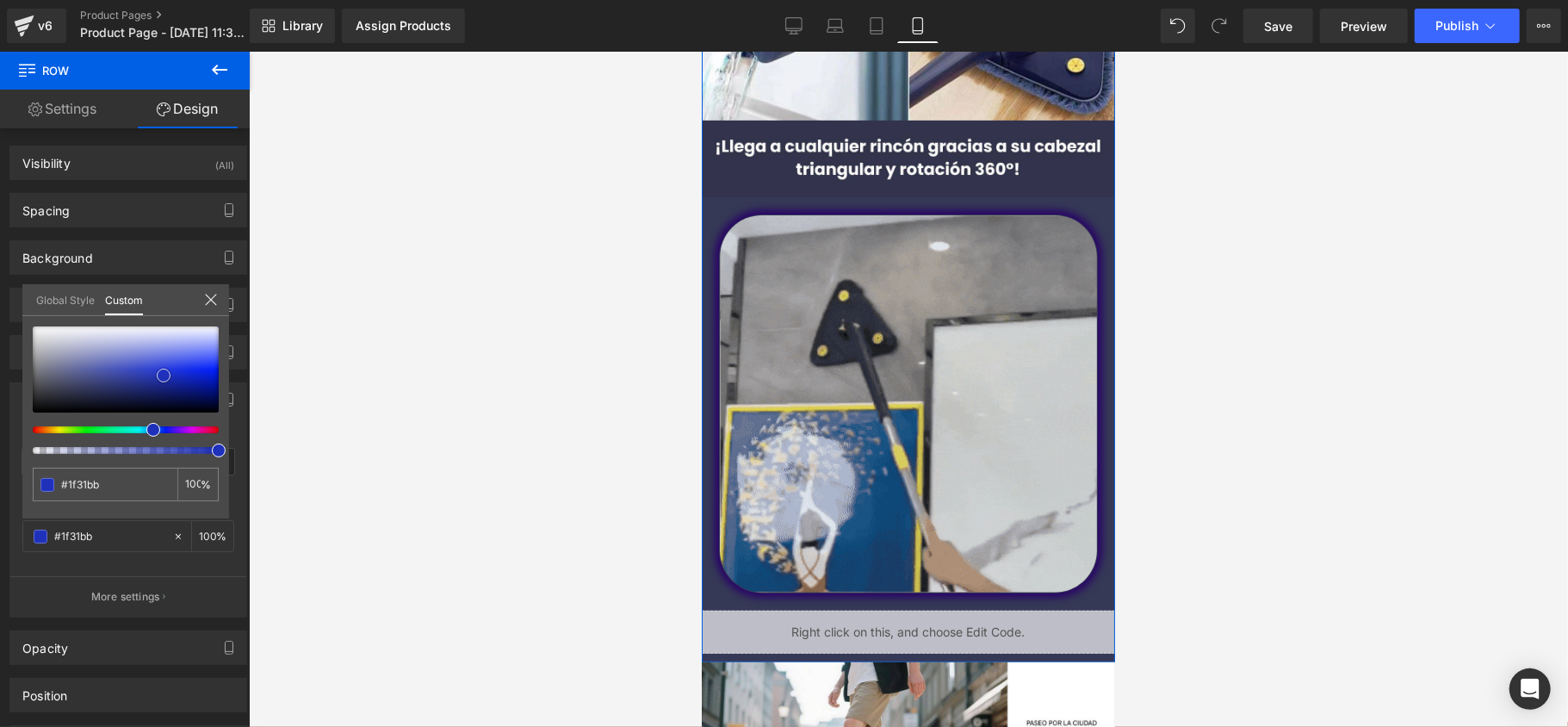
click at [56, 331] on div at bounding box center [125, 370] width 186 height 86
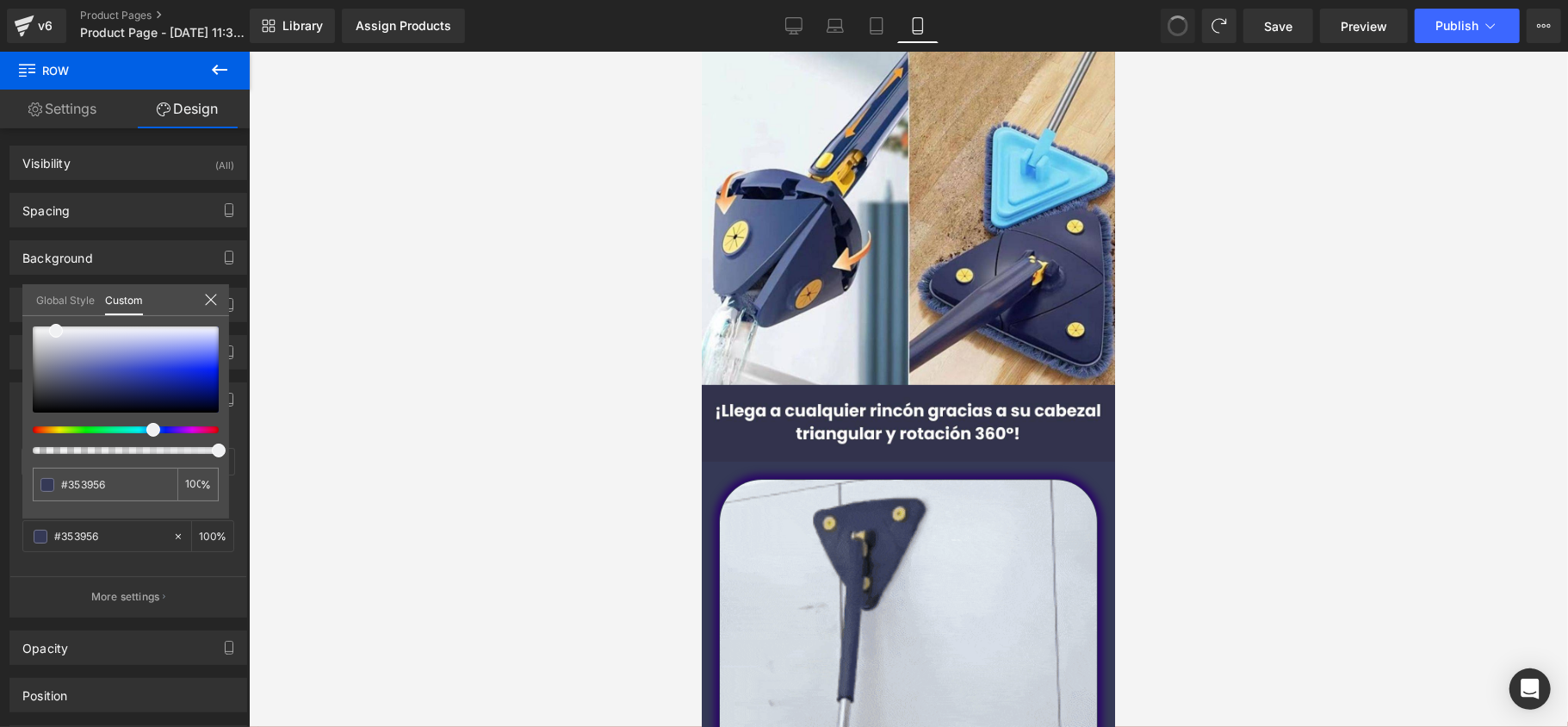
scroll to position [0, 0]
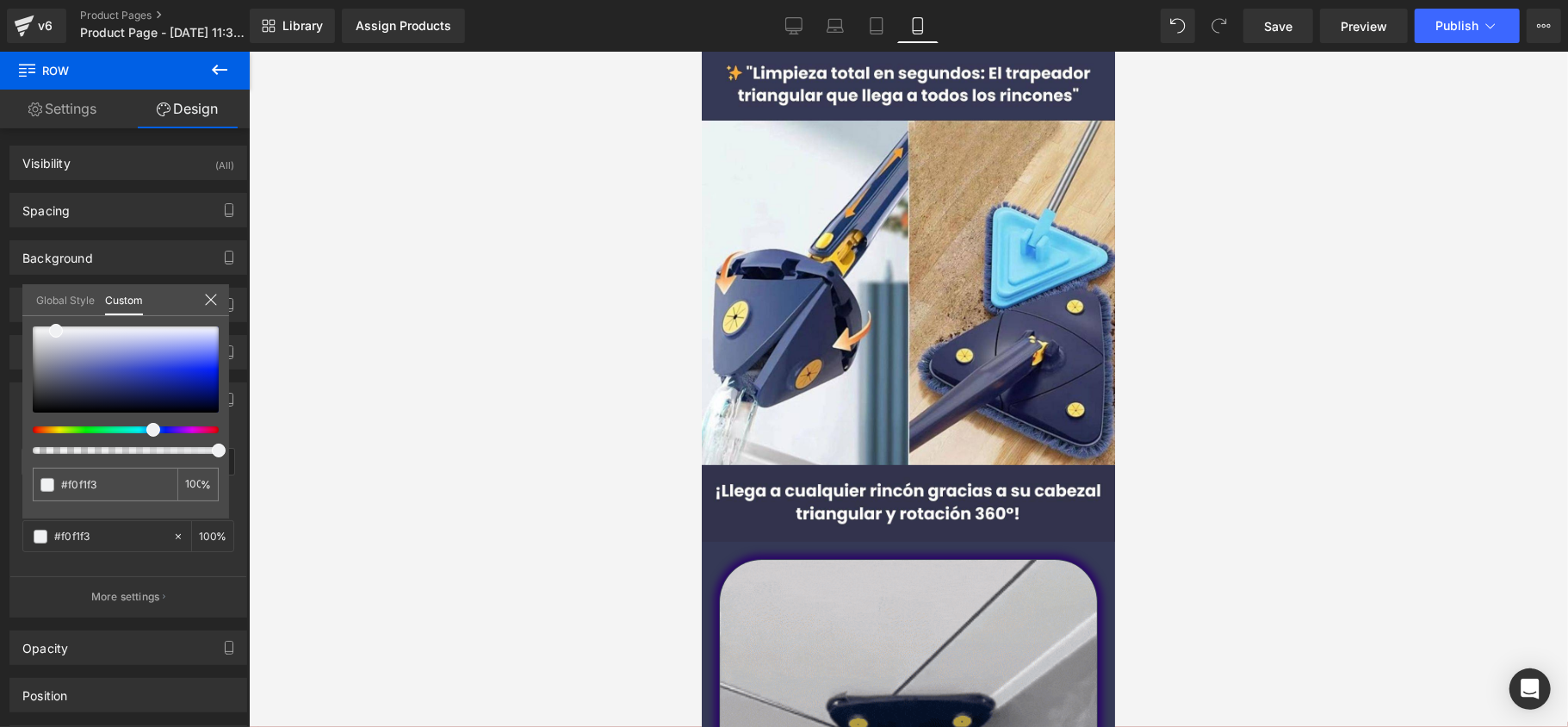
click at [1197, 16] on div at bounding box center [1199, 25] width 76 height 34
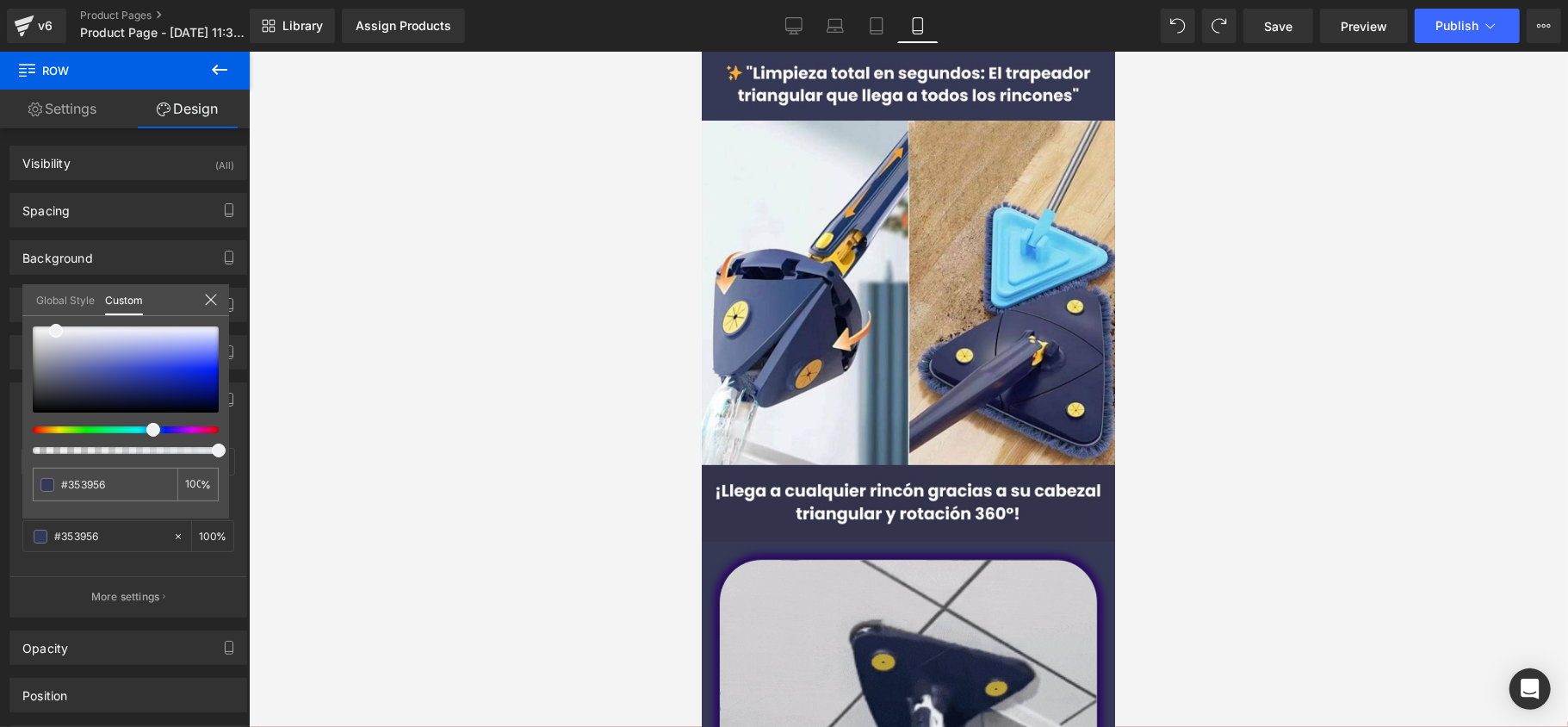
click at [576, 245] on div at bounding box center [908, 389] width 1319 height 675
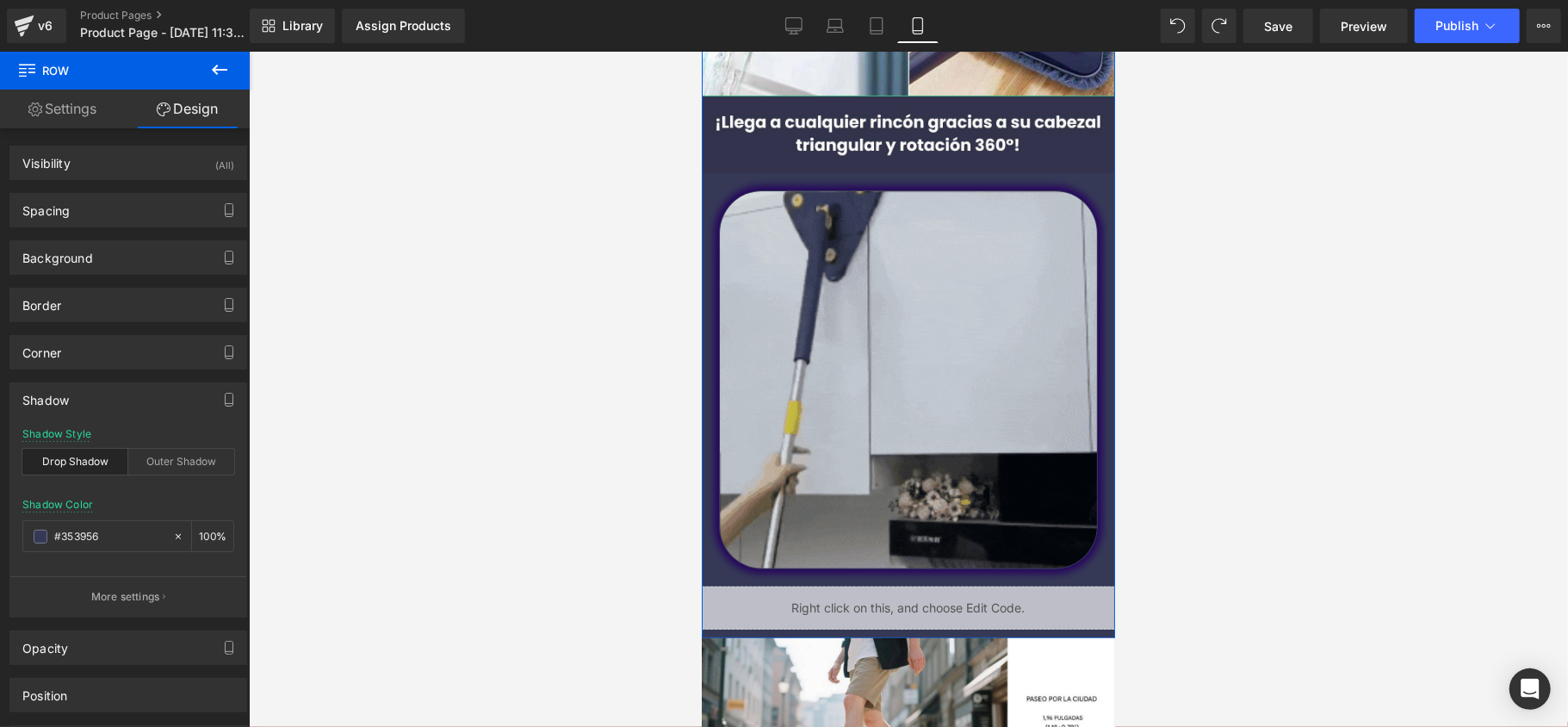
scroll to position [459, 0]
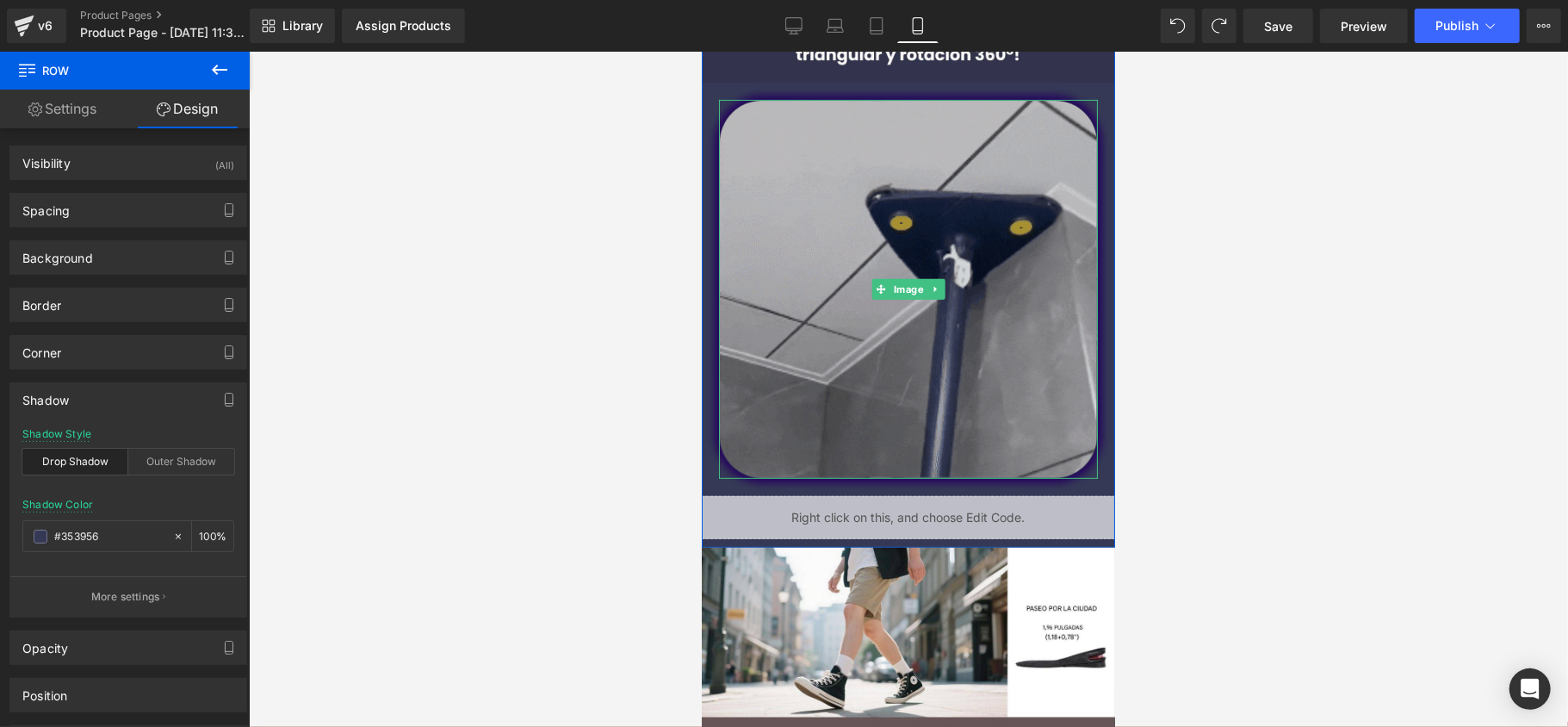
click at [742, 366] on img at bounding box center [907, 288] width 379 height 379
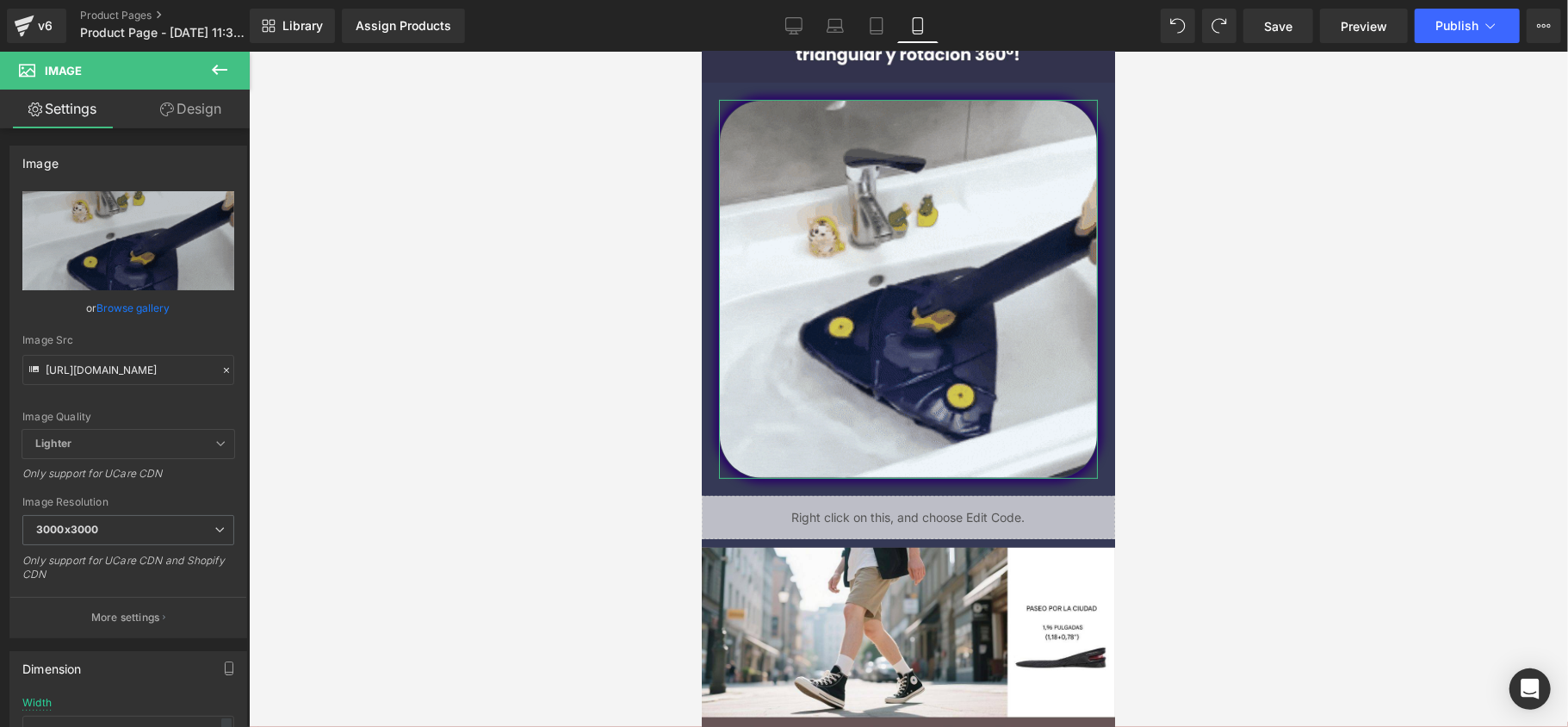
click at [205, 101] on link "Design" at bounding box center [191, 109] width 125 height 39
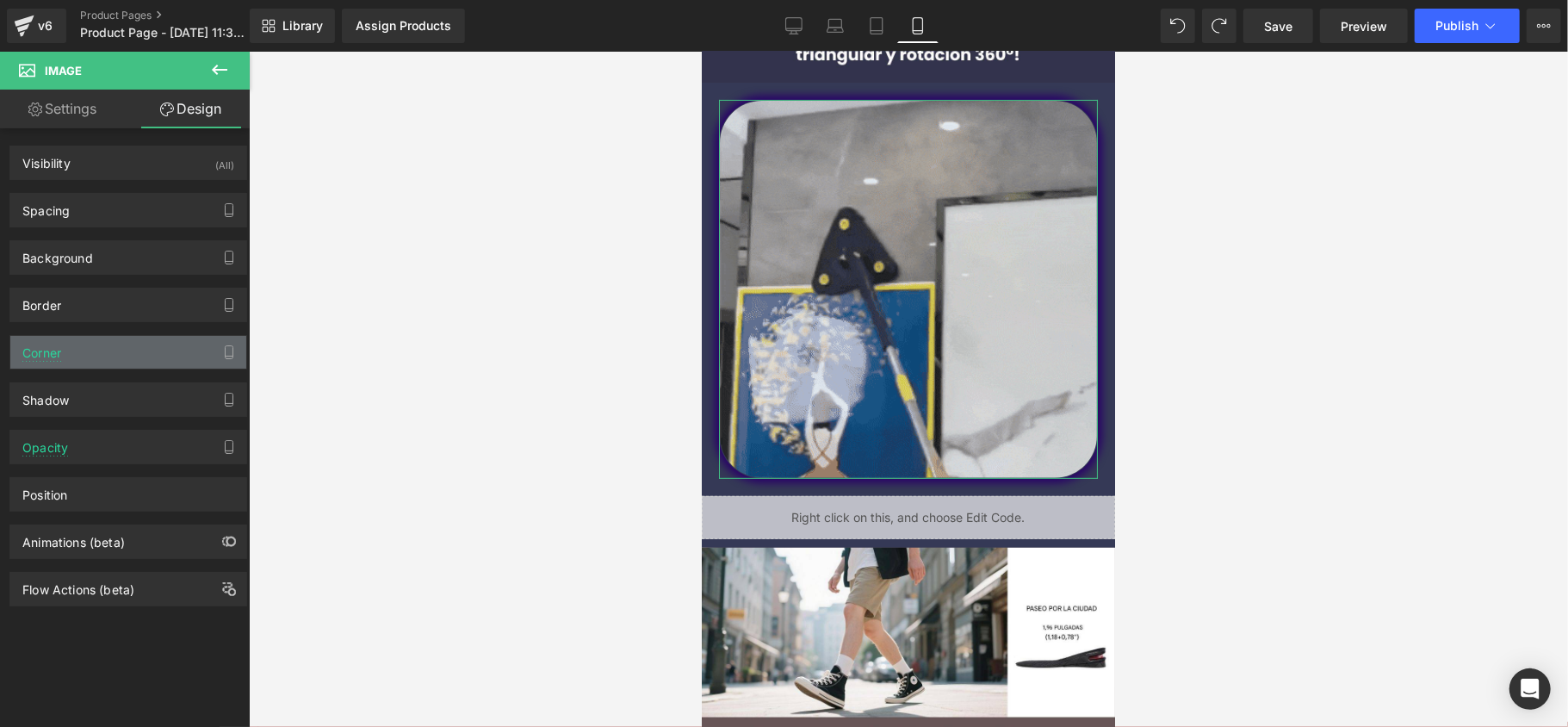
click at [93, 353] on div "Corner" at bounding box center [128, 352] width 236 height 32
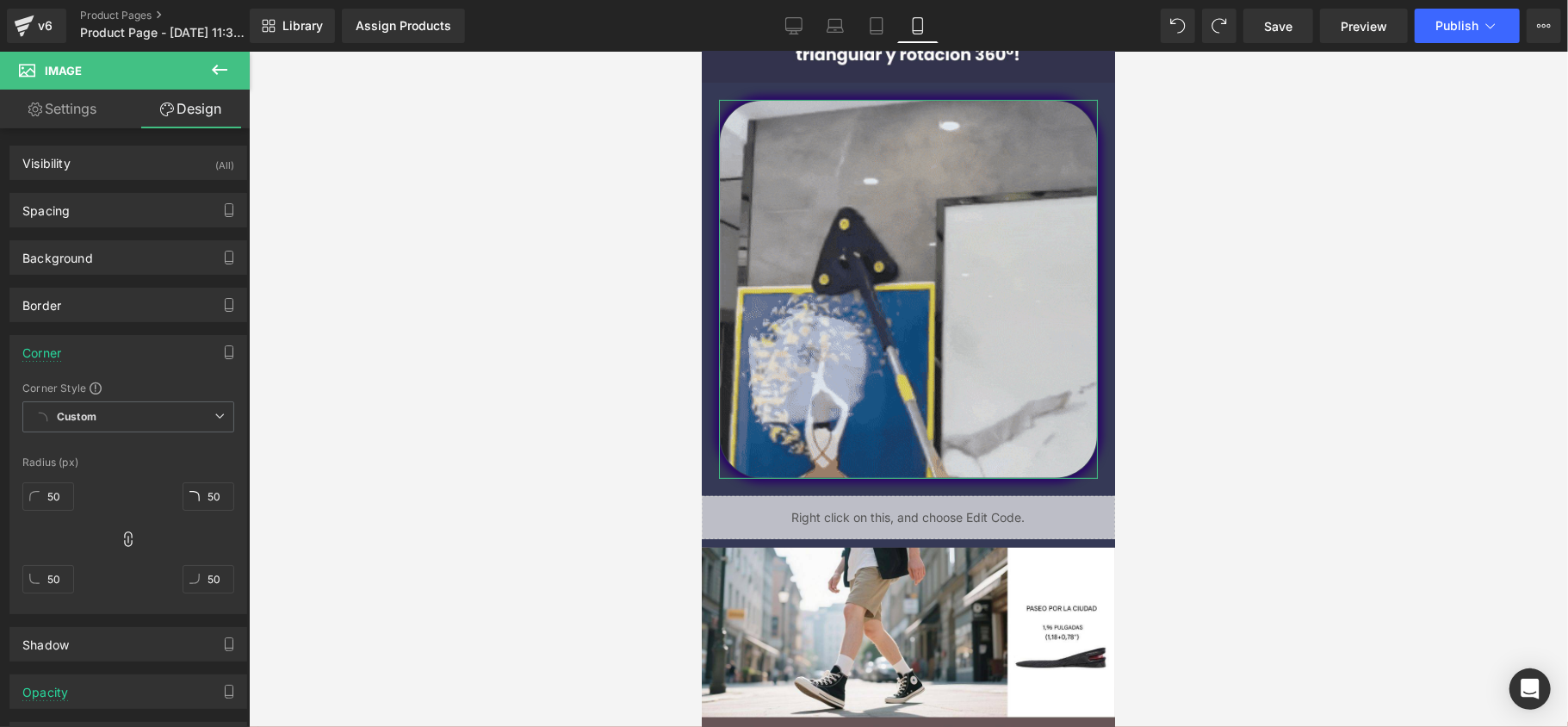
click at [104, 356] on div "Corner" at bounding box center [128, 352] width 236 height 32
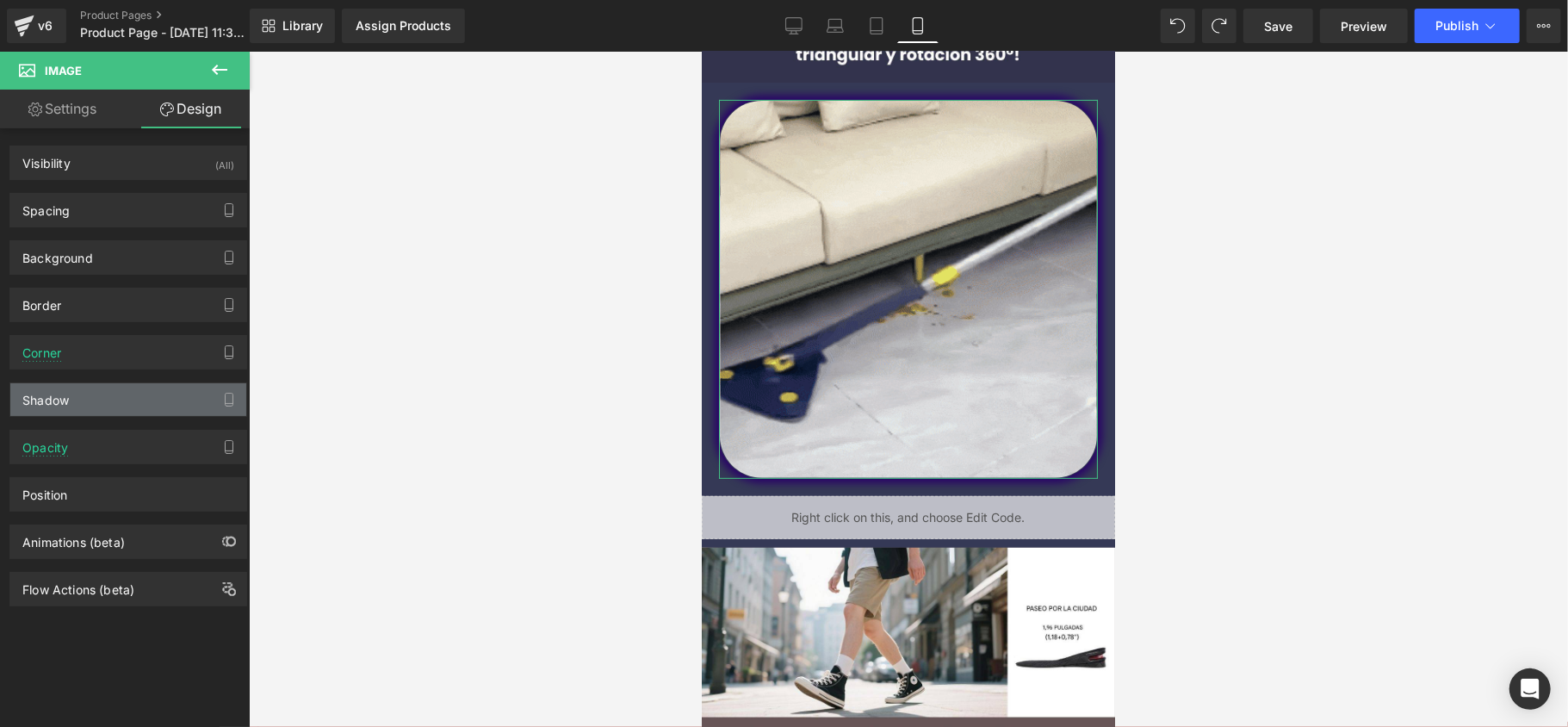
click at [94, 397] on div "Shadow" at bounding box center [128, 399] width 236 height 32
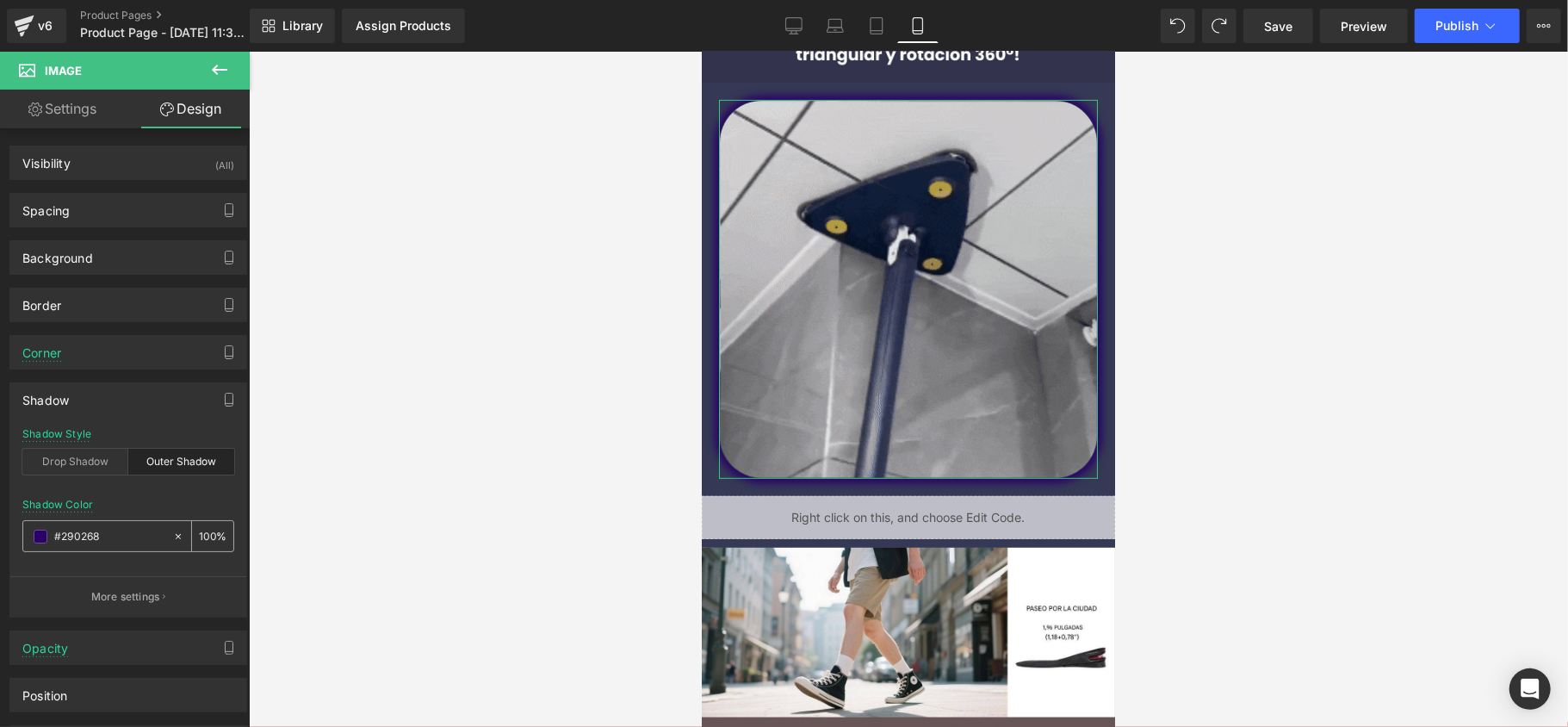
paste input "353956"
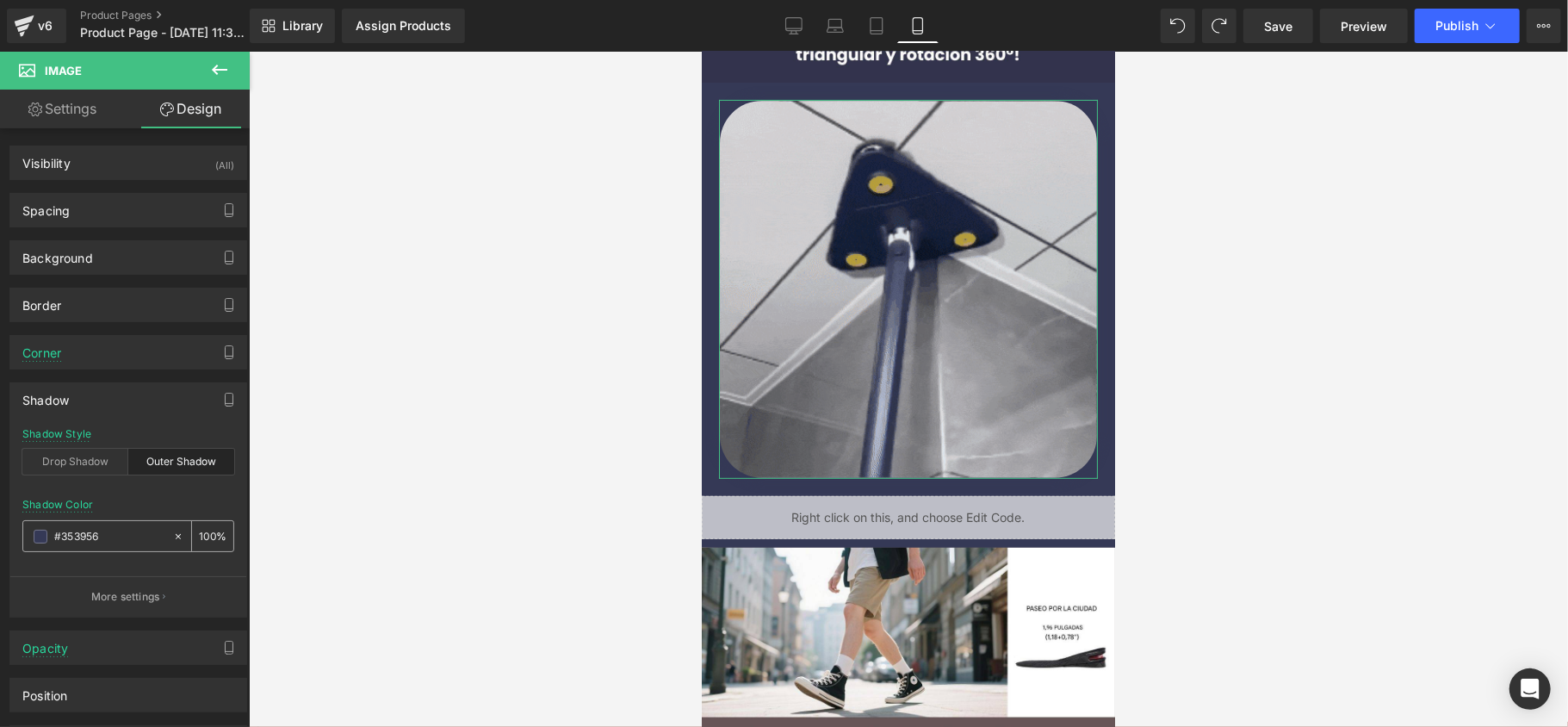
click at [128, 536] on input "#353956" at bounding box center [109, 536] width 110 height 19
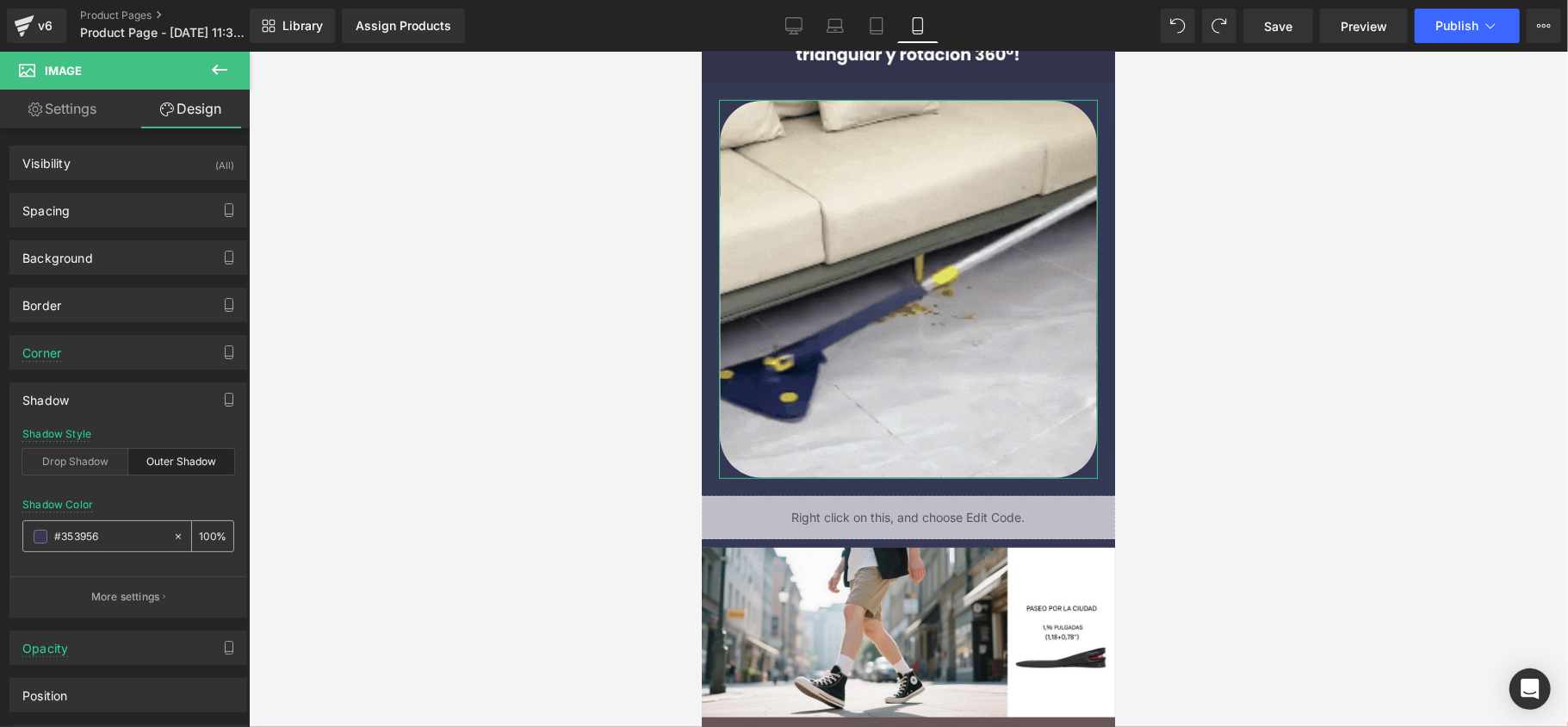
type input "#353956"
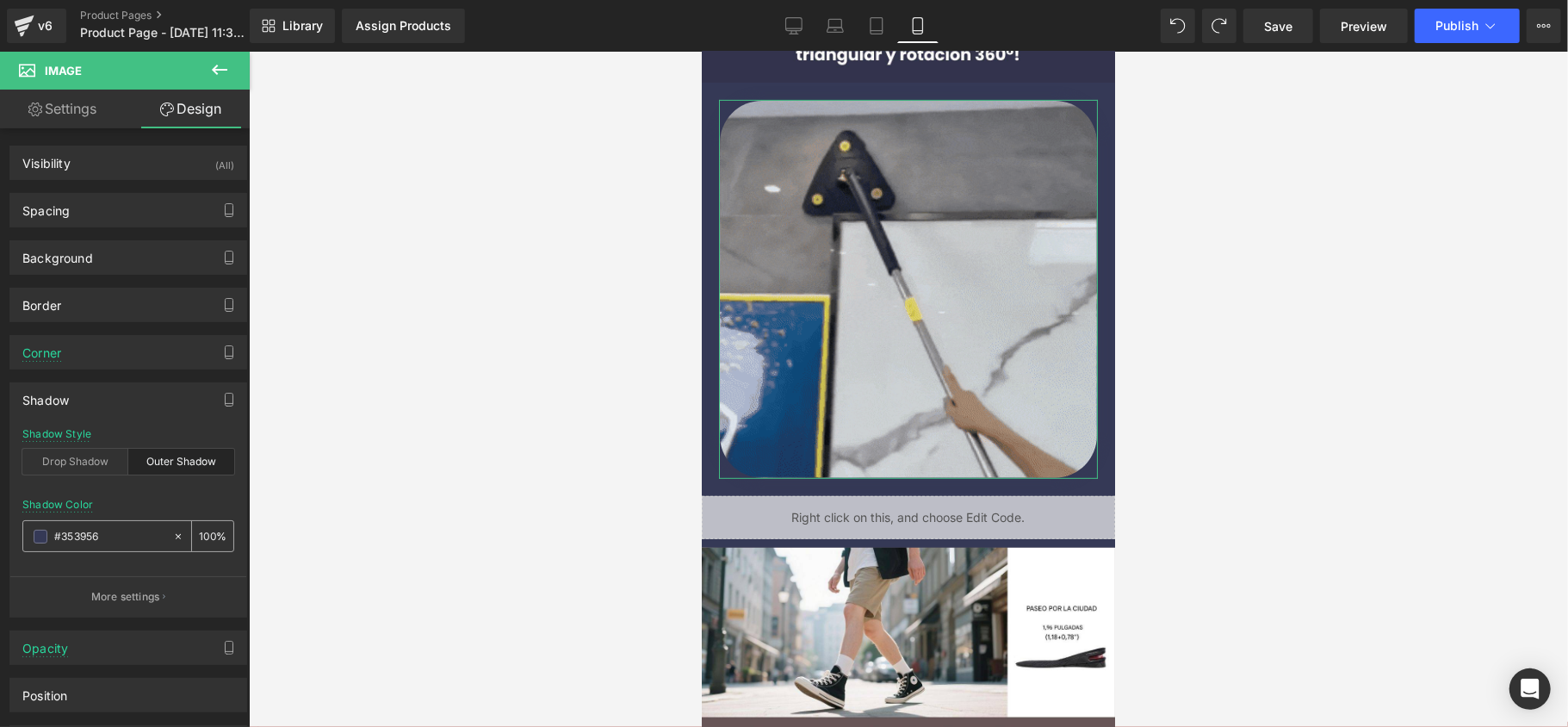
click at [44, 536] on span at bounding box center [40, 536] width 14 height 14
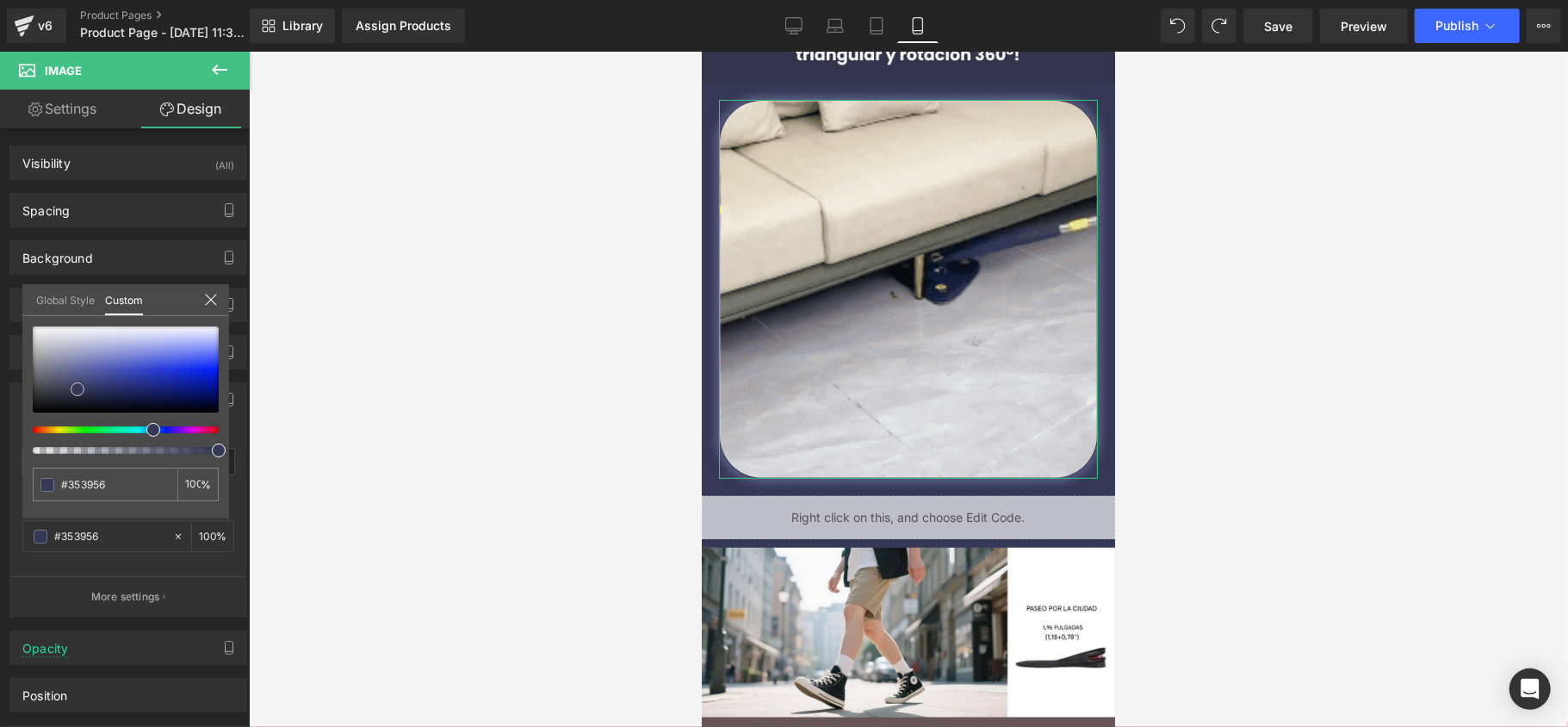
click at [68, 376] on div at bounding box center [125, 370] width 186 height 86
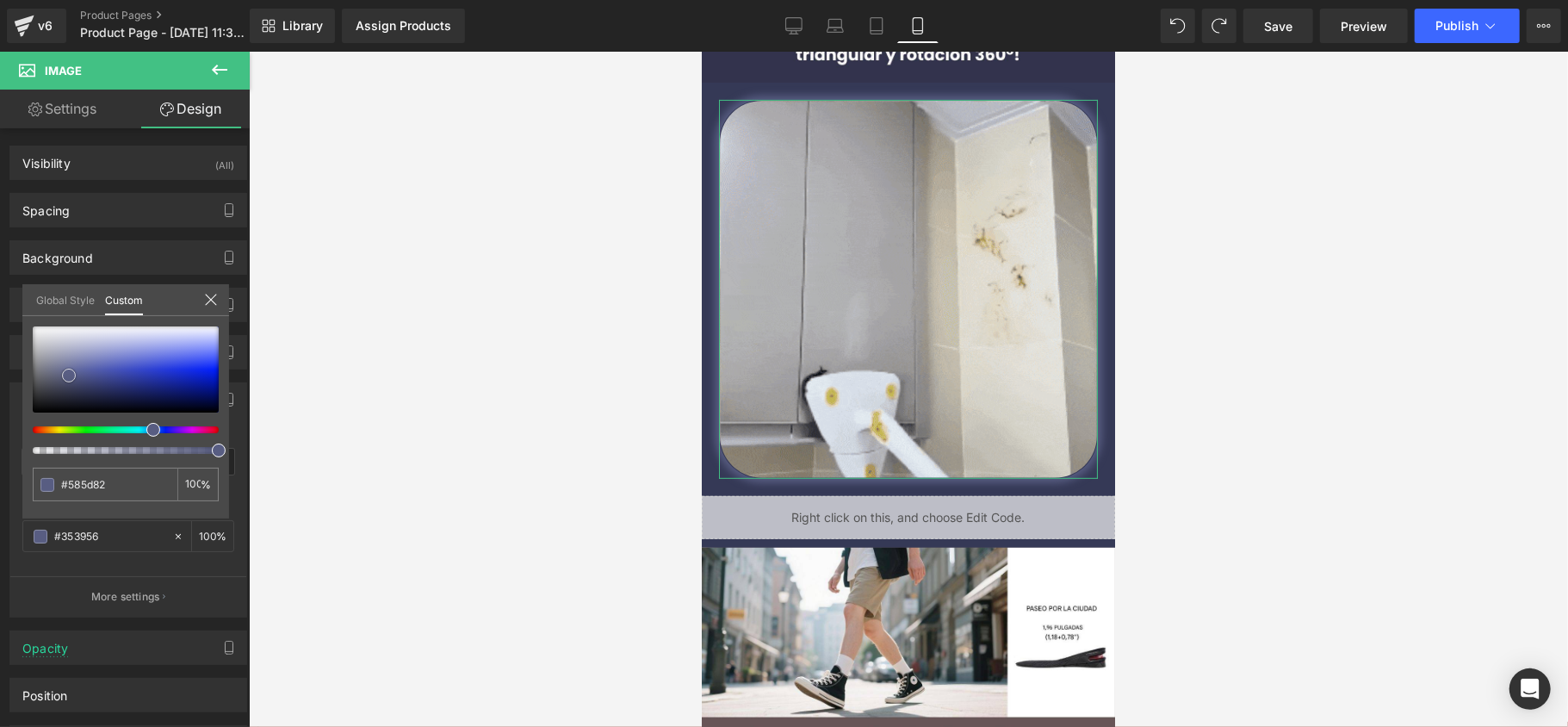
click at [68, 377] on span at bounding box center [68, 375] width 14 height 14
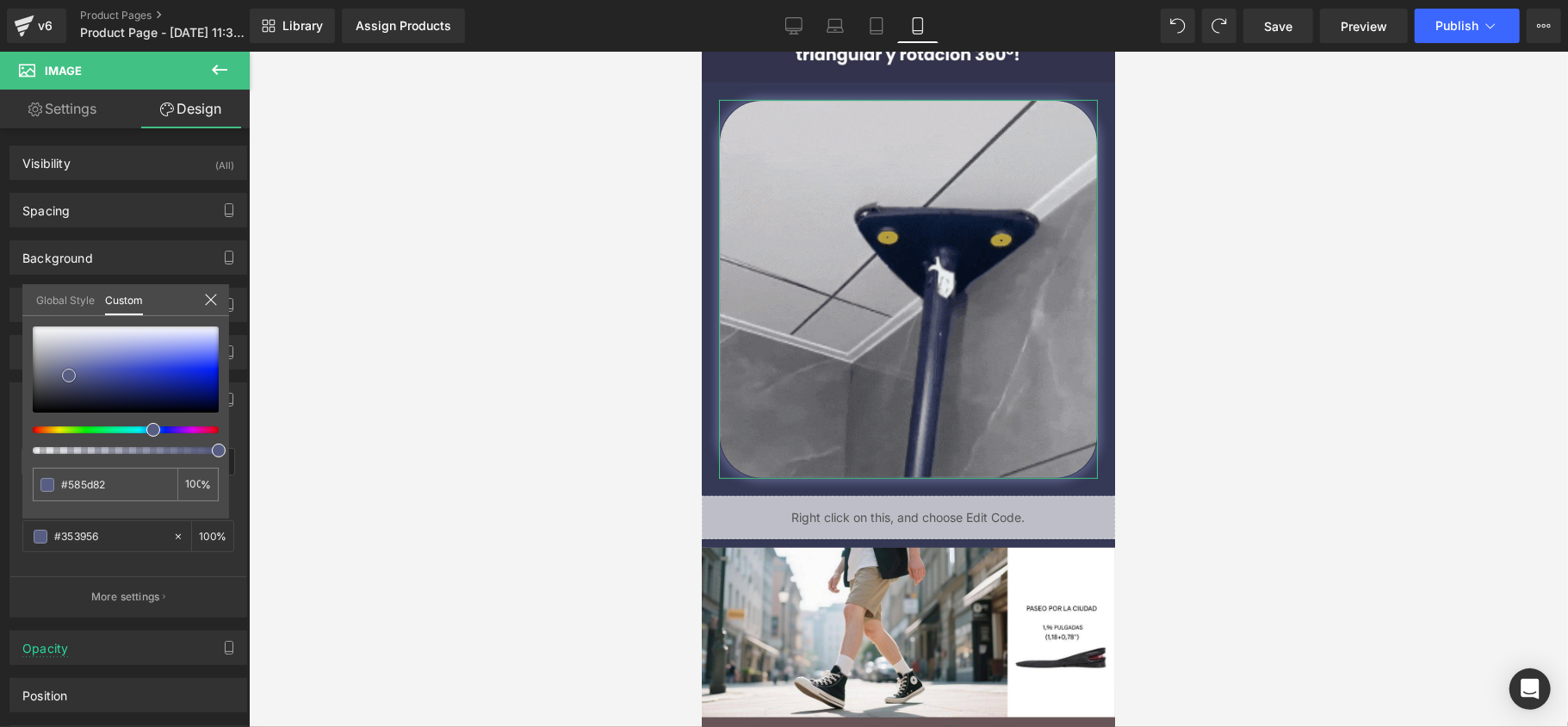
click at [68, 377] on span at bounding box center [68, 375] width 14 height 14
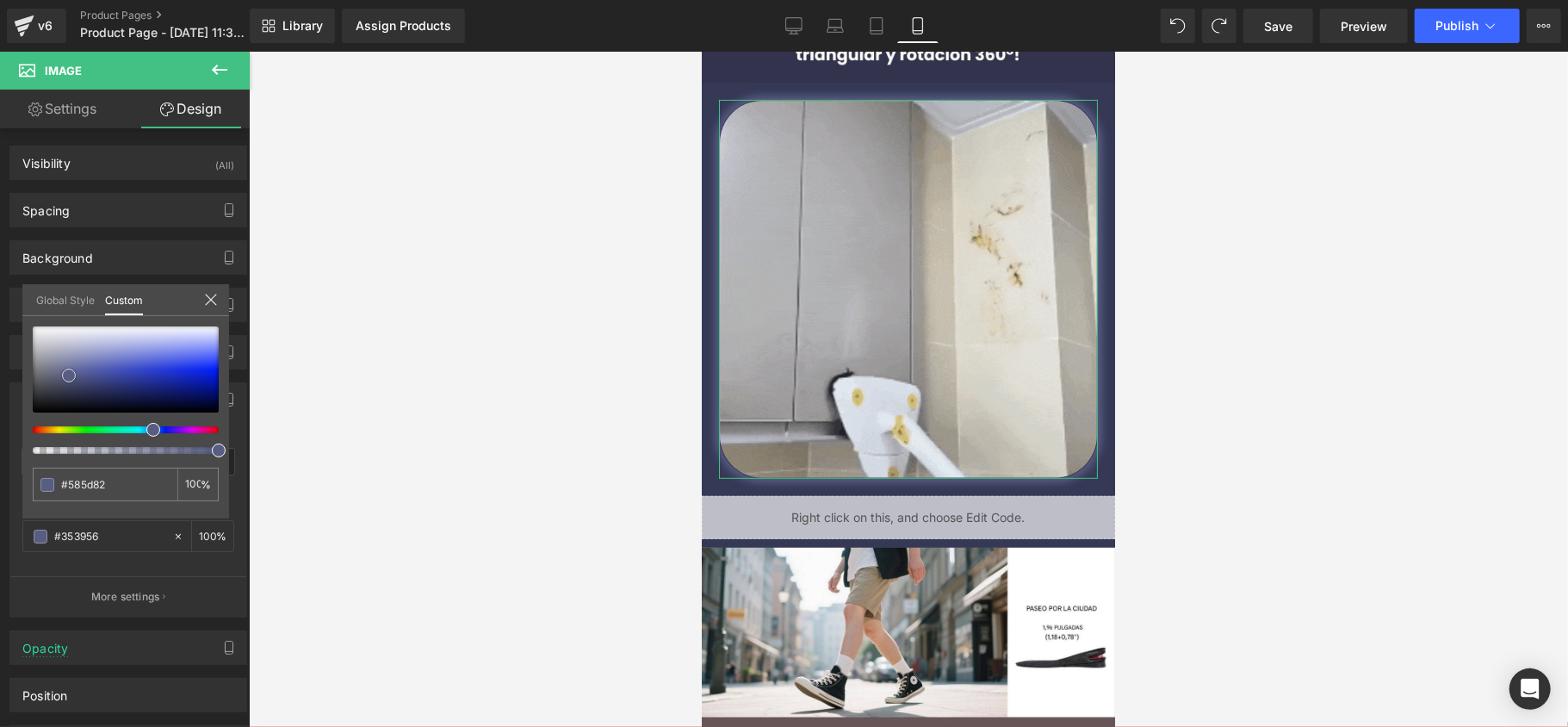
click at [68, 374] on span at bounding box center [68, 375] width 14 height 14
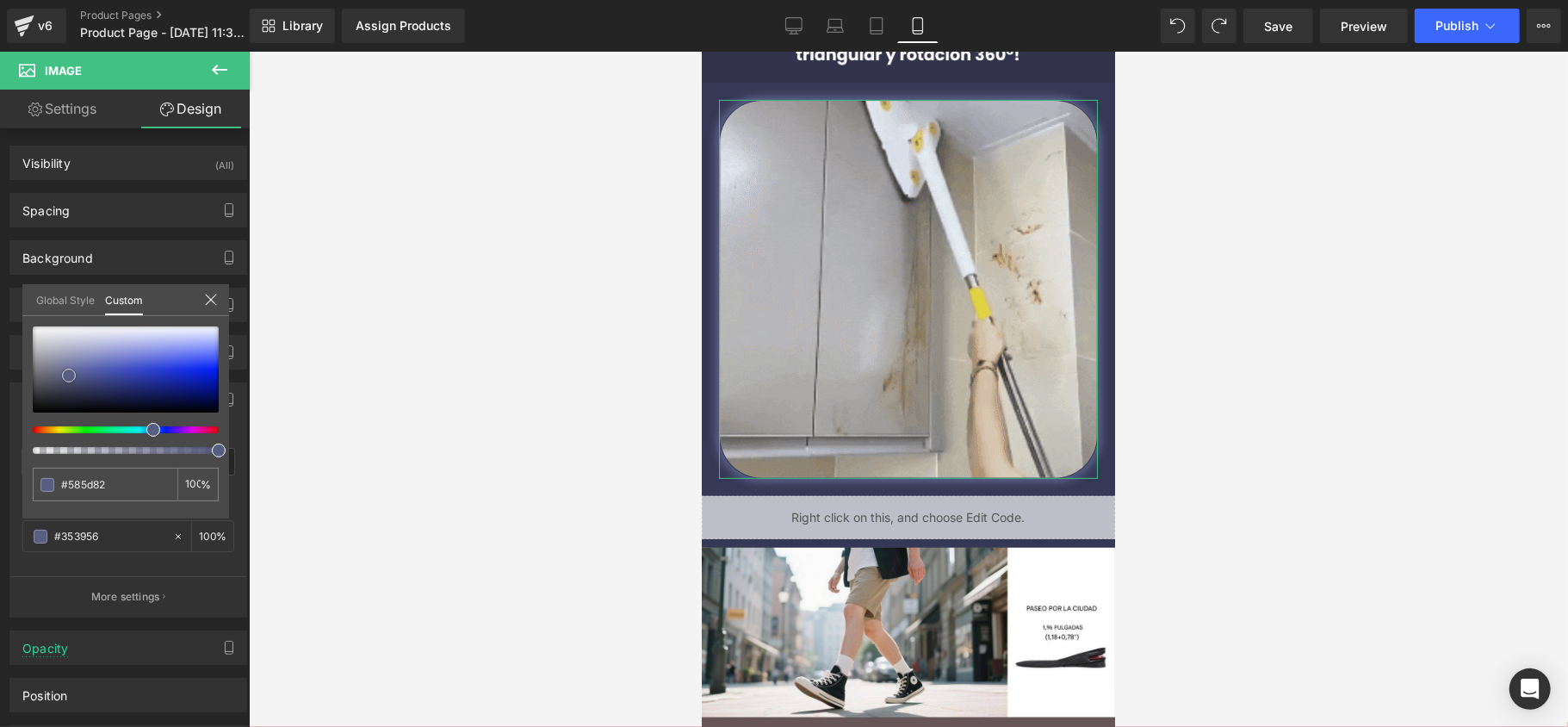
click at [66, 372] on span at bounding box center [68, 375] width 14 height 14
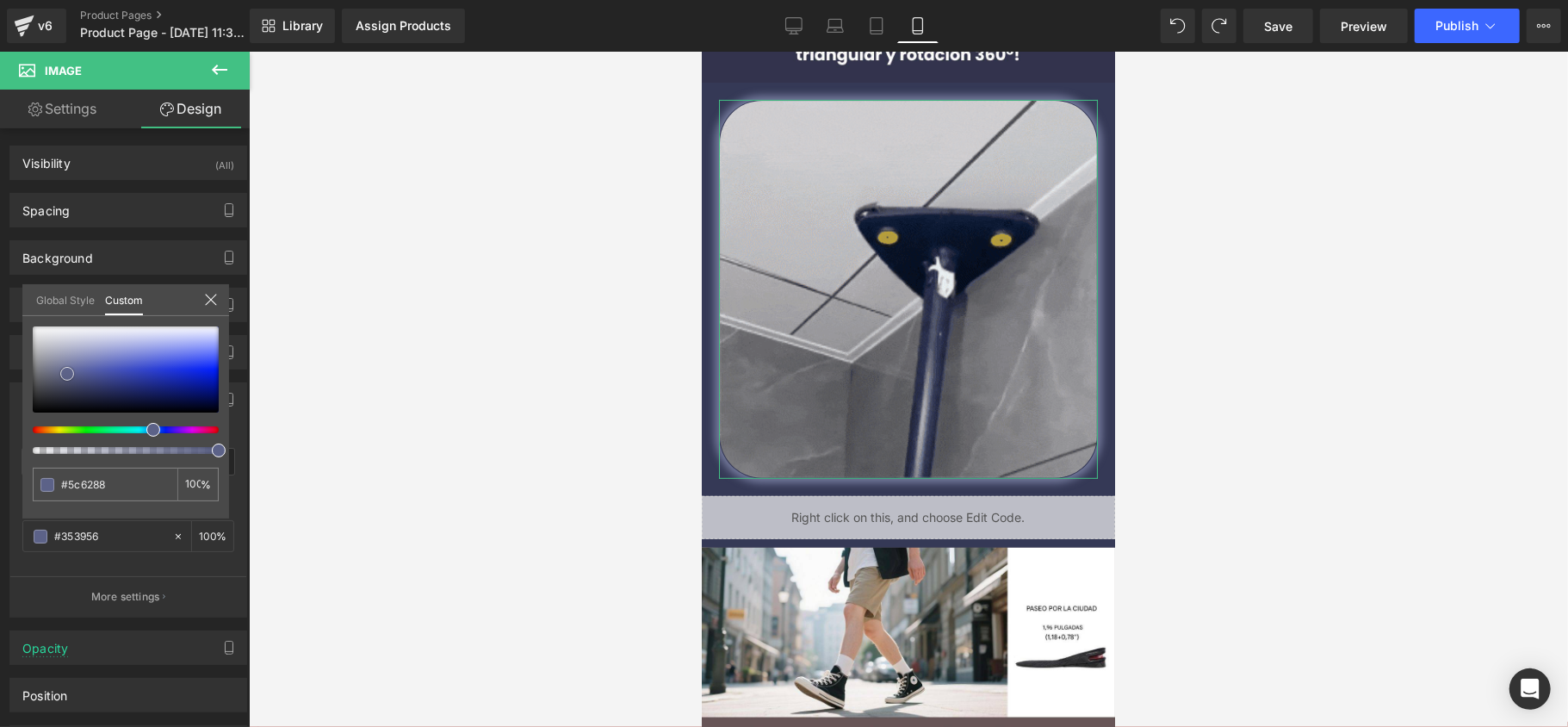
click at [63, 366] on div at bounding box center [125, 370] width 186 height 86
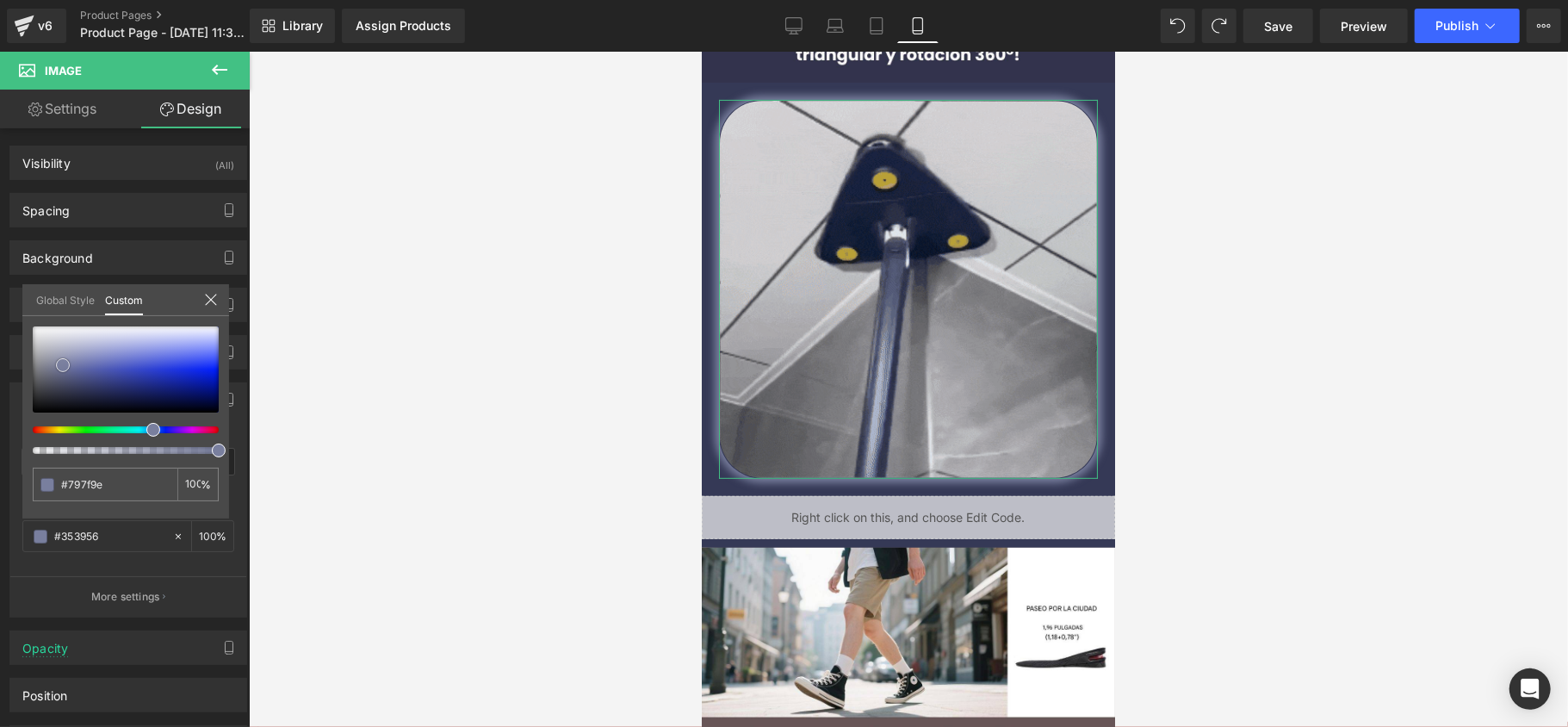
click at [63, 363] on span at bounding box center [62, 365] width 14 height 14
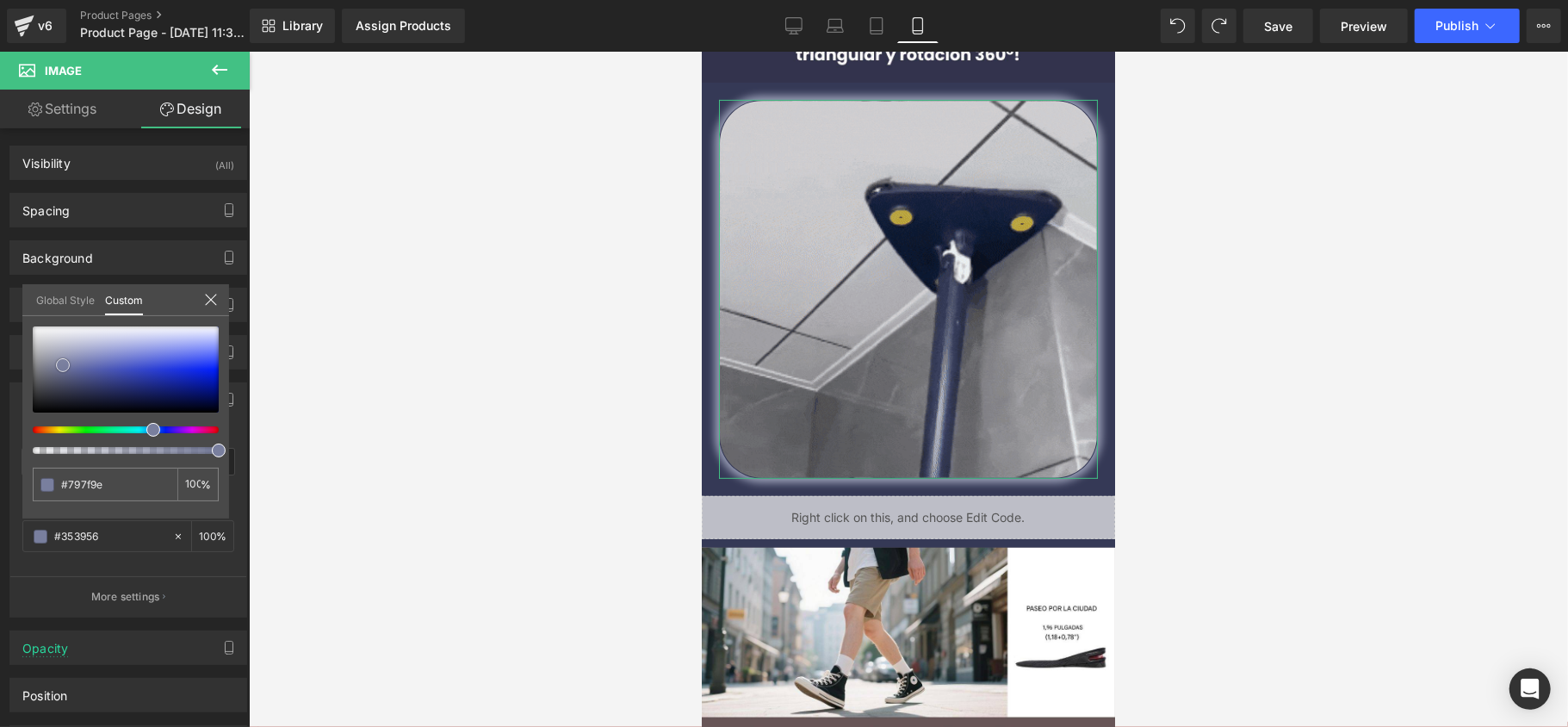
click at [62, 357] on div at bounding box center [125, 370] width 186 height 86
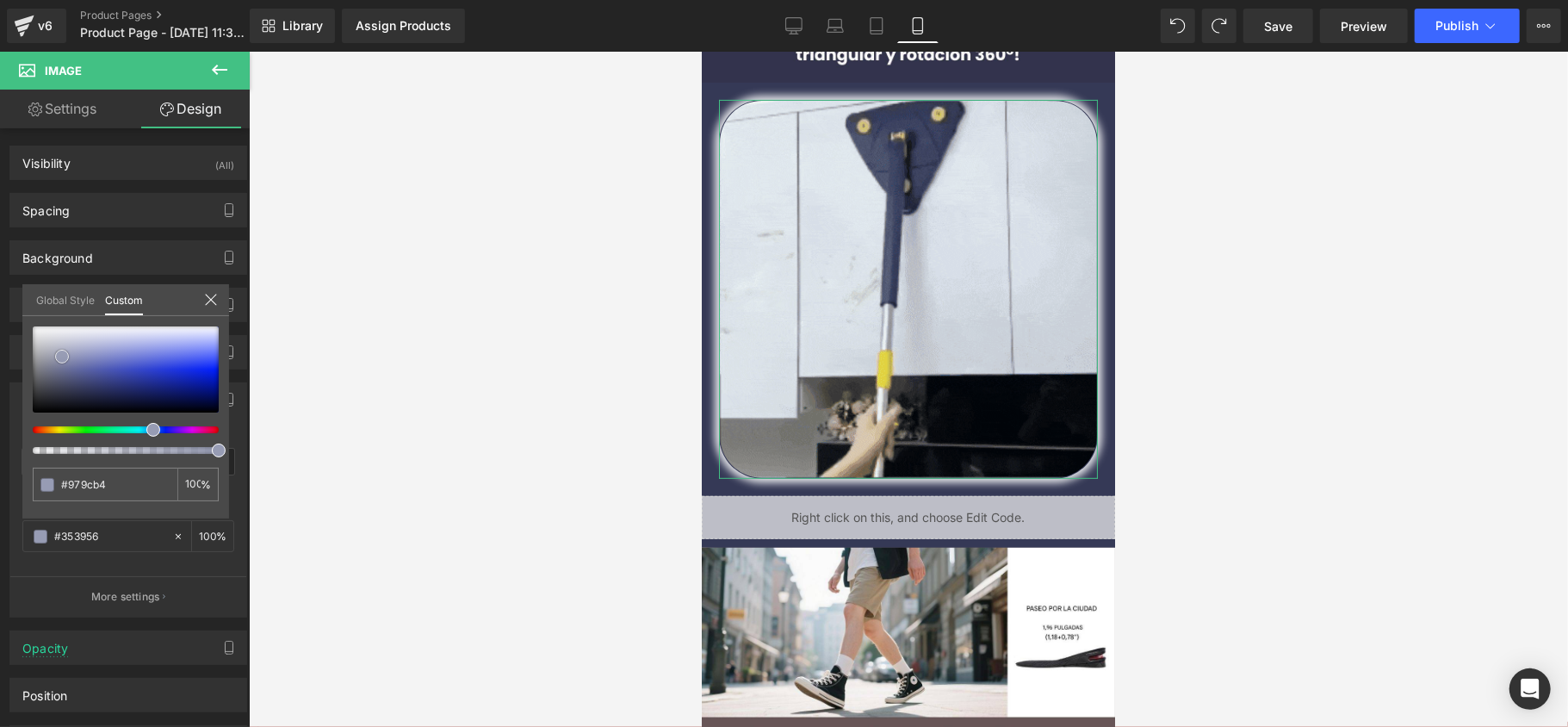
click at [52, 334] on div at bounding box center [125, 370] width 186 height 86
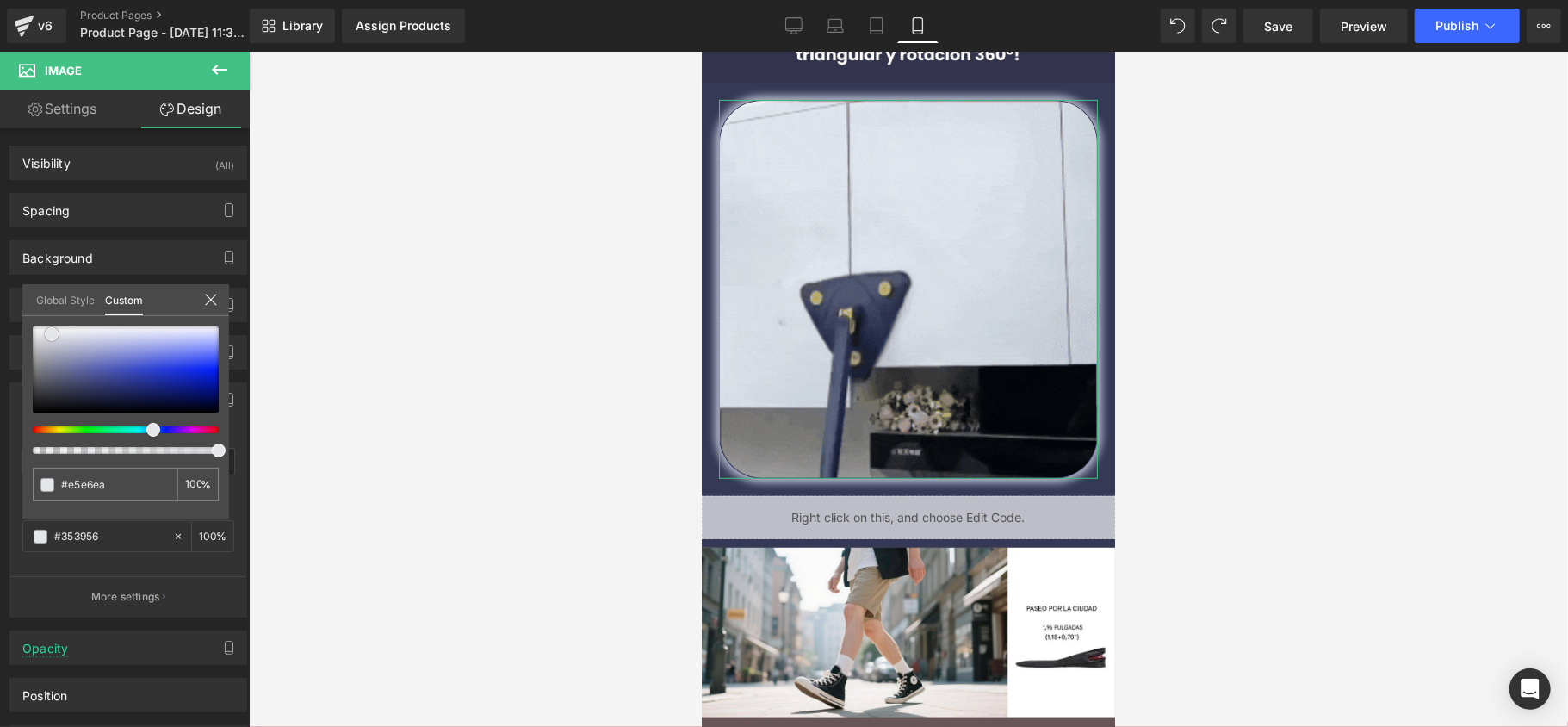
click at [67, 349] on div at bounding box center [125, 370] width 186 height 86
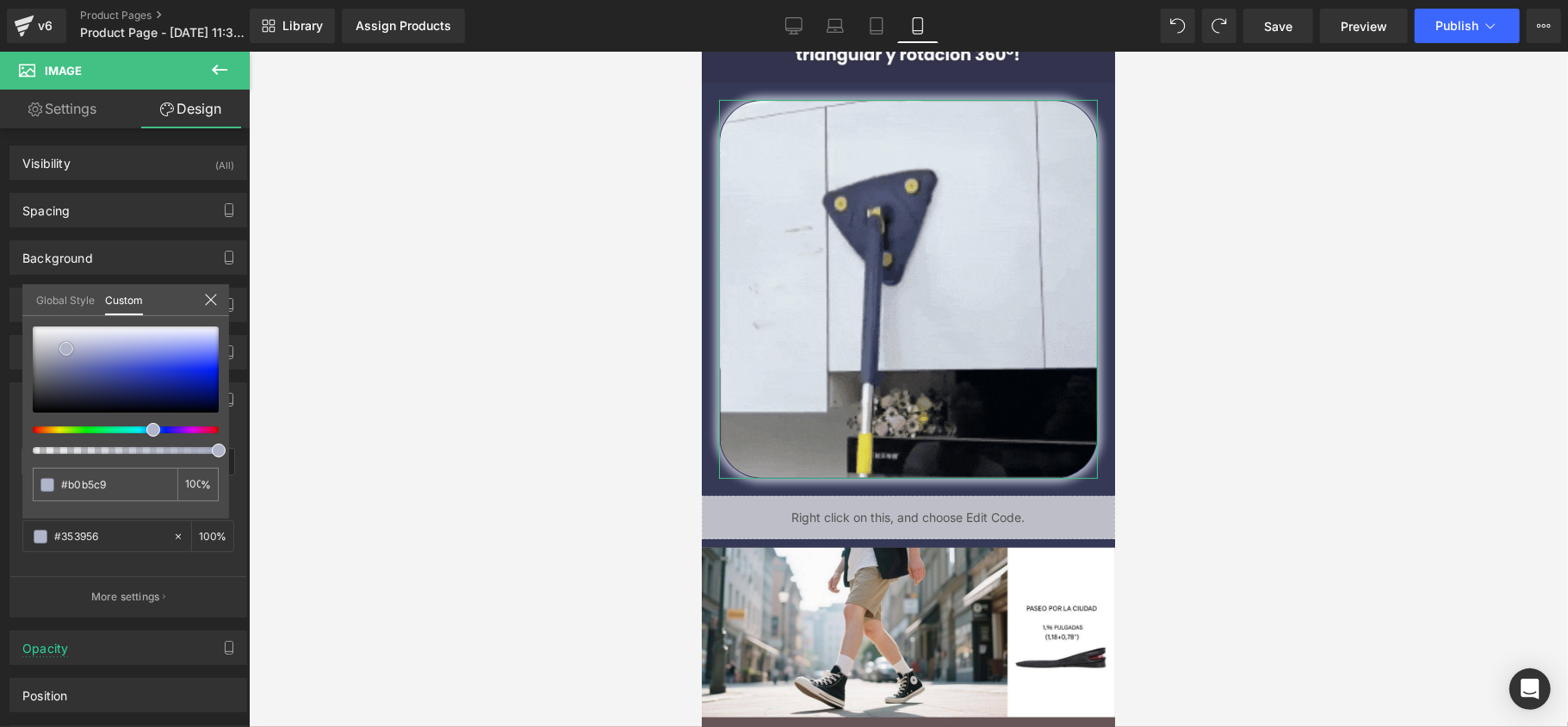
click at [62, 355] on span at bounding box center [66, 348] width 14 height 14
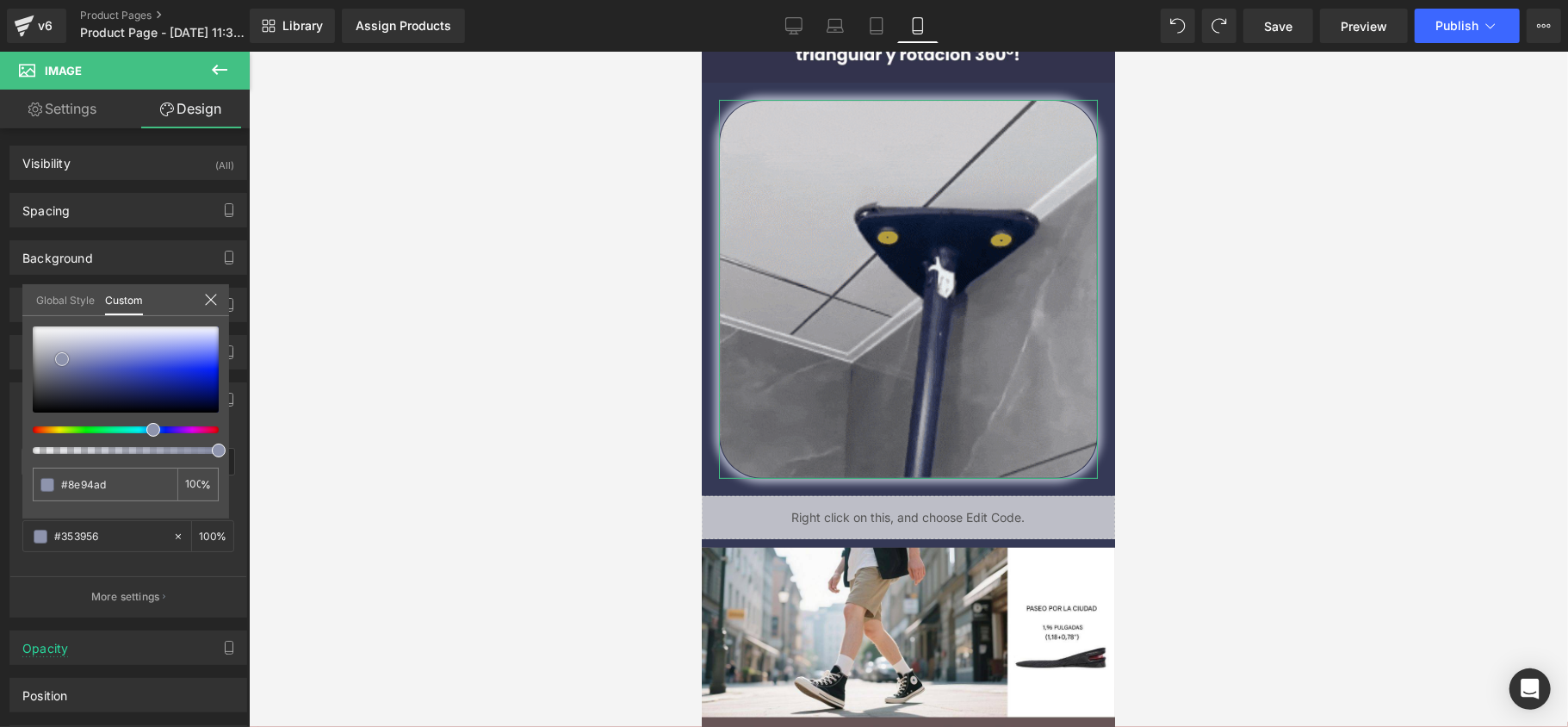
click at [62, 359] on div at bounding box center [125, 370] width 186 height 86
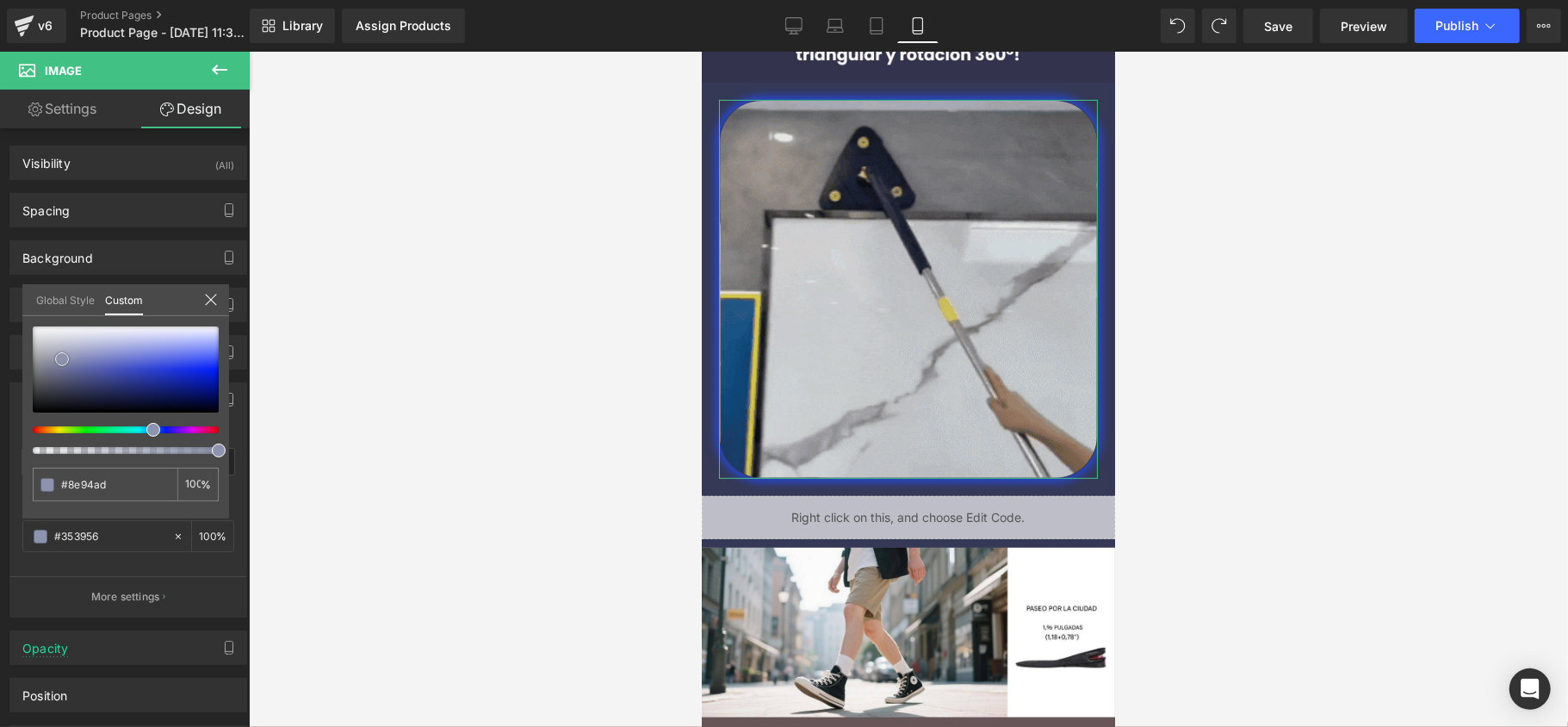
click at [158, 372] on div at bounding box center [125, 370] width 186 height 86
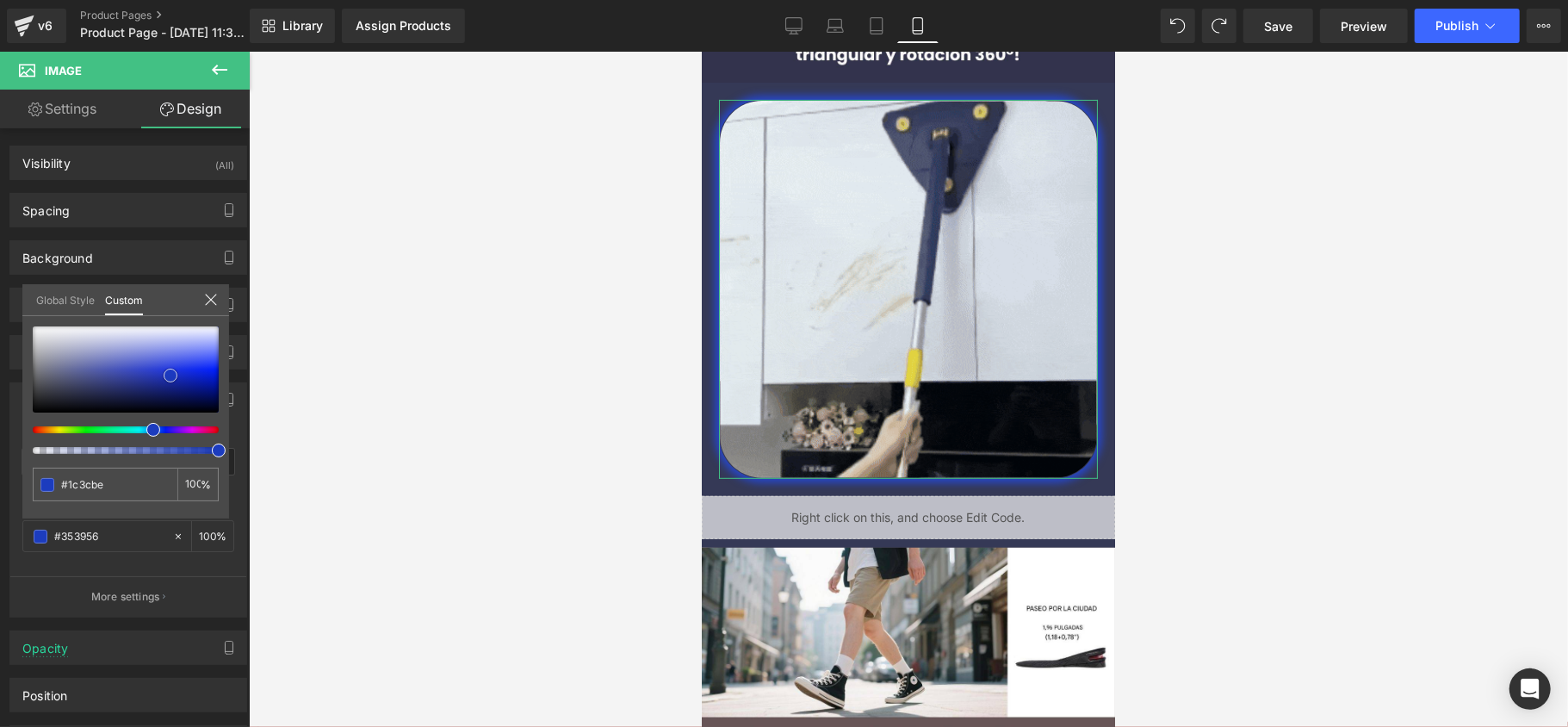
click at [170, 377] on div at bounding box center [125, 370] width 186 height 86
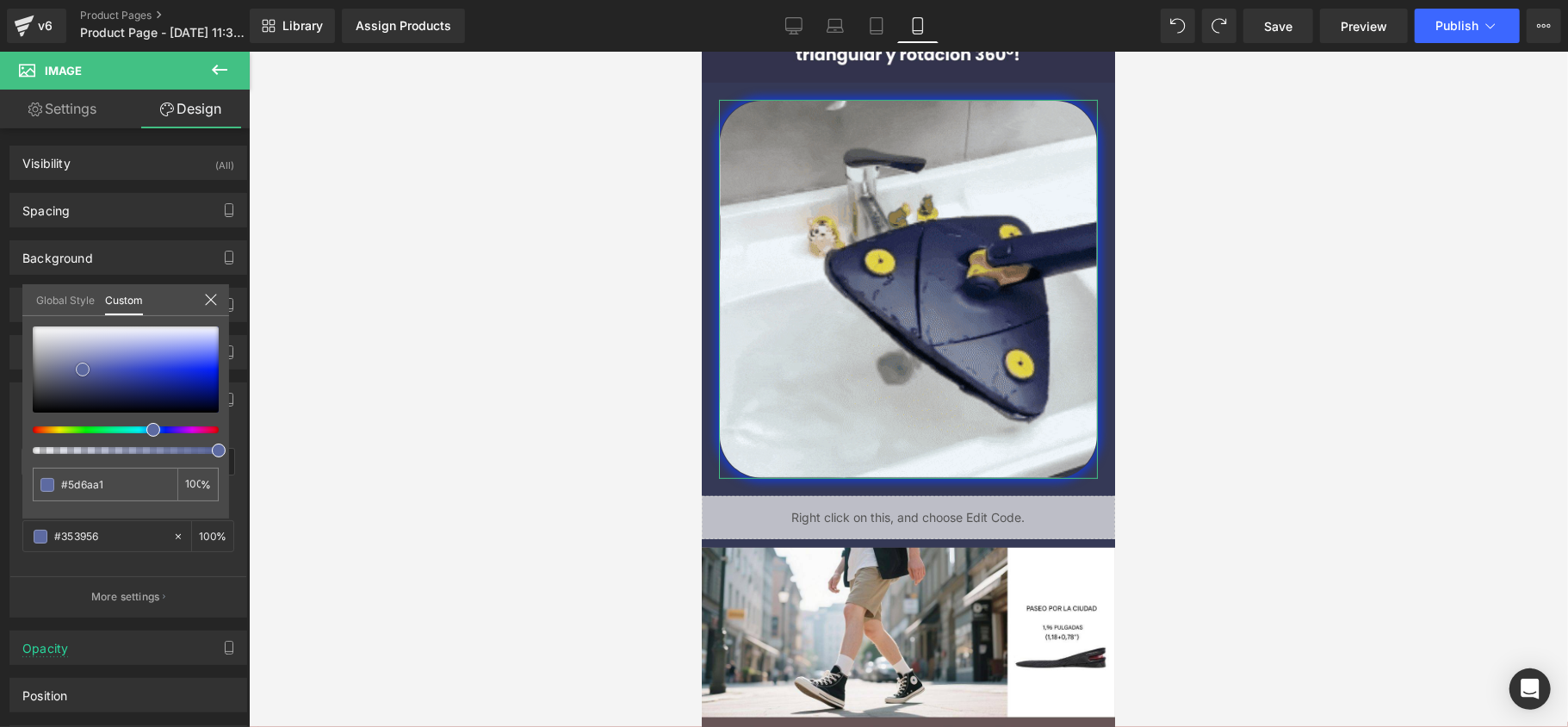
drag, startPoint x: 82, startPoint y: 370, endPoint x: 68, endPoint y: 367, distance: 14.3
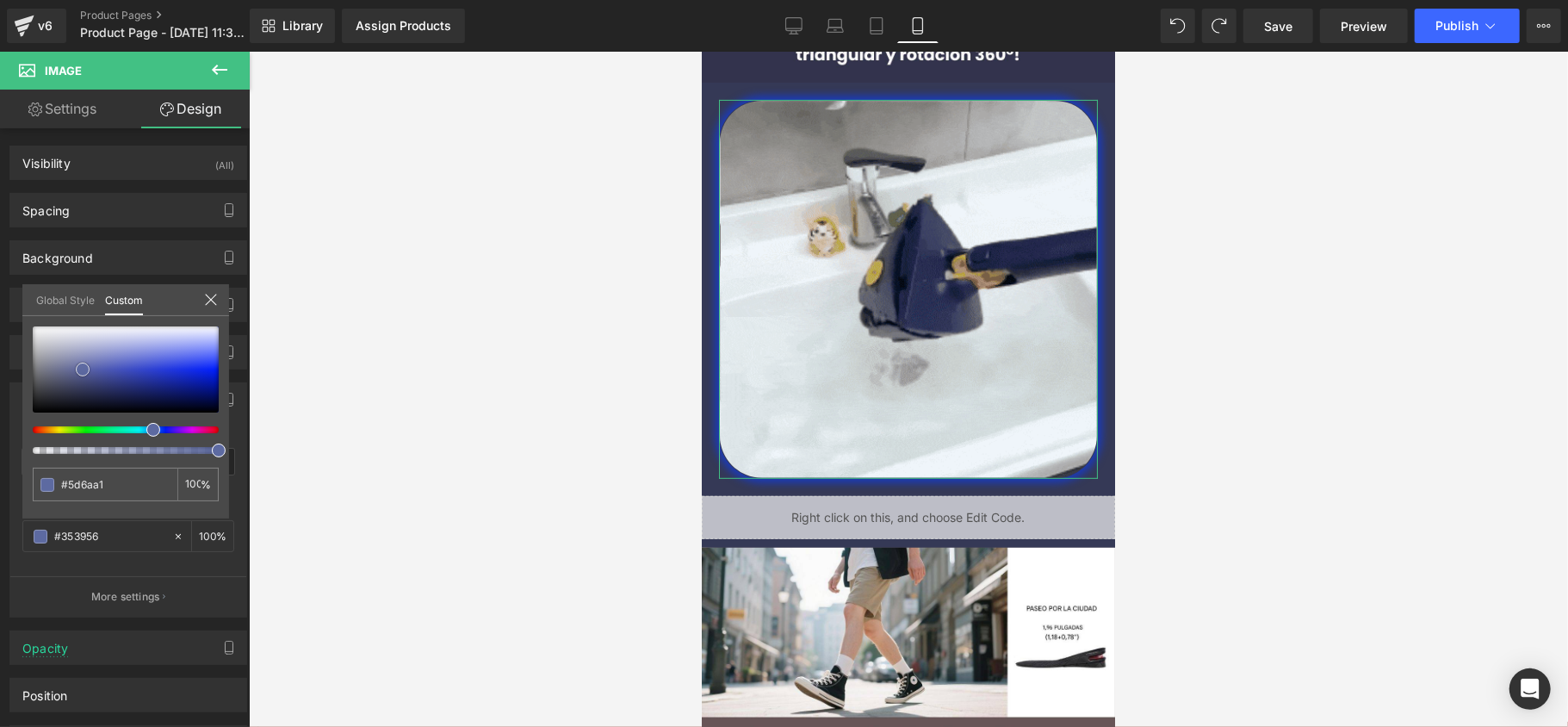
click at [78, 370] on div at bounding box center [125, 370] width 186 height 86
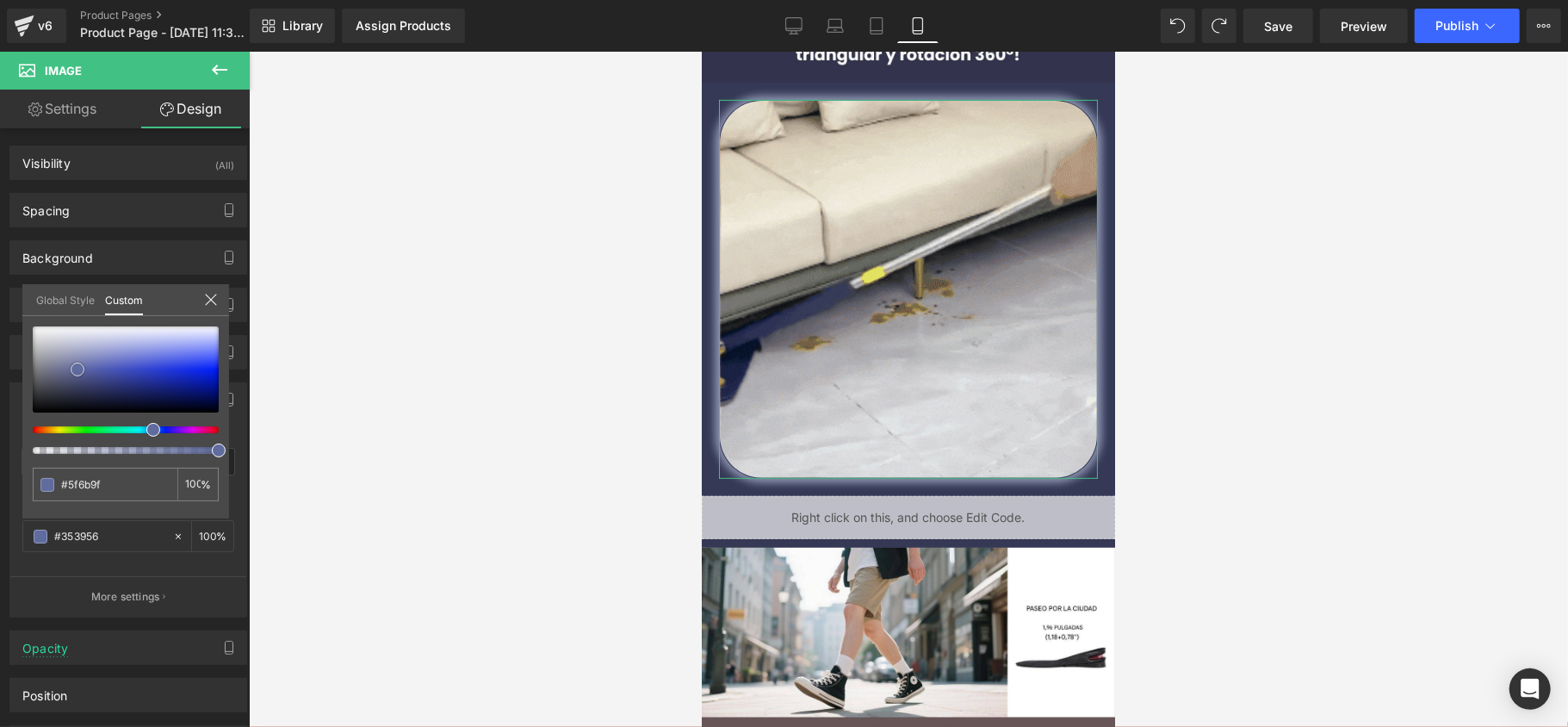
click at [66, 359] on div at bounding box center [125, 370] width 186 height 86
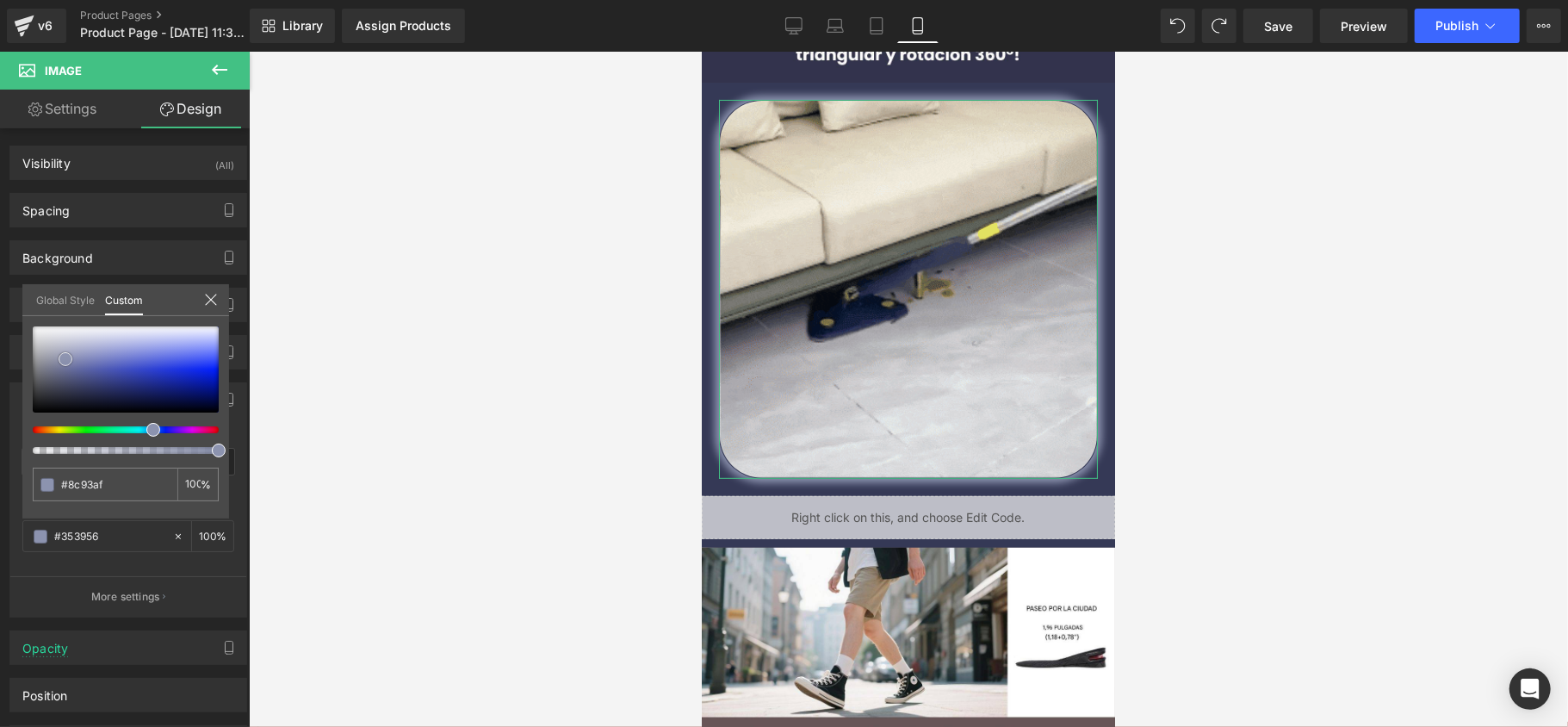
click at [66, 355] on span at bounding box center [65, 359] width 14 height 14
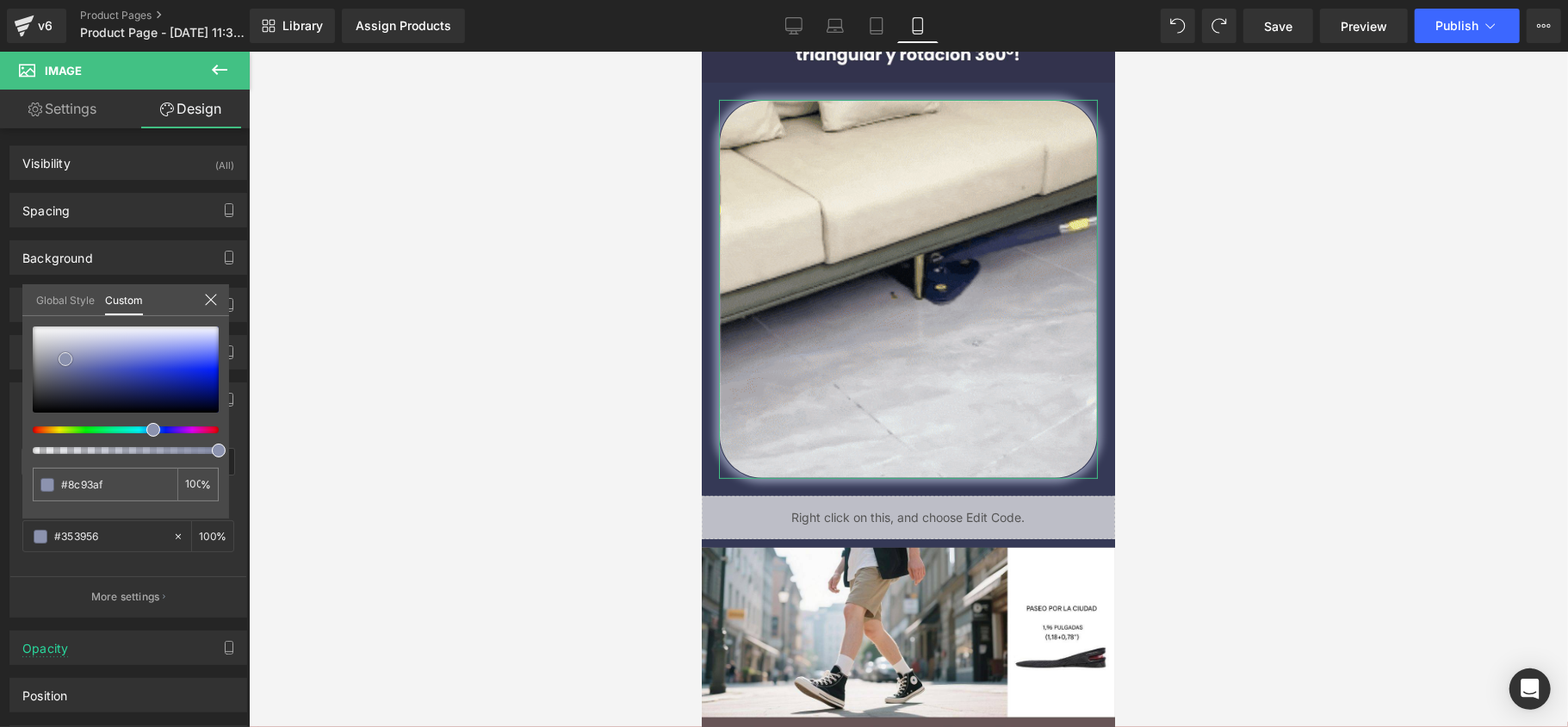
click at [66, 355] on span at bounding box center [65, 359] width 14 height 14
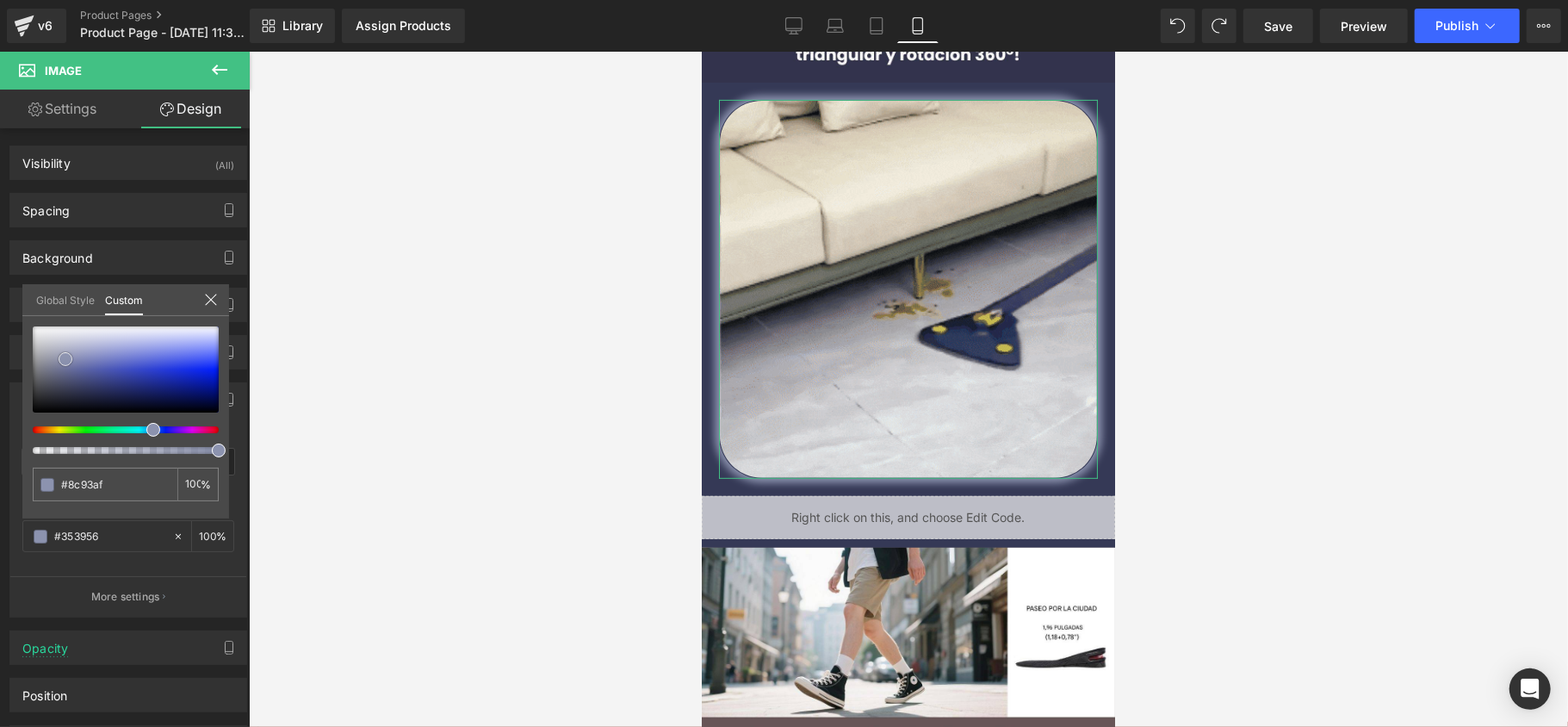
click at [63, 353] on span at bounding box center [65, 359] width 14 height 14
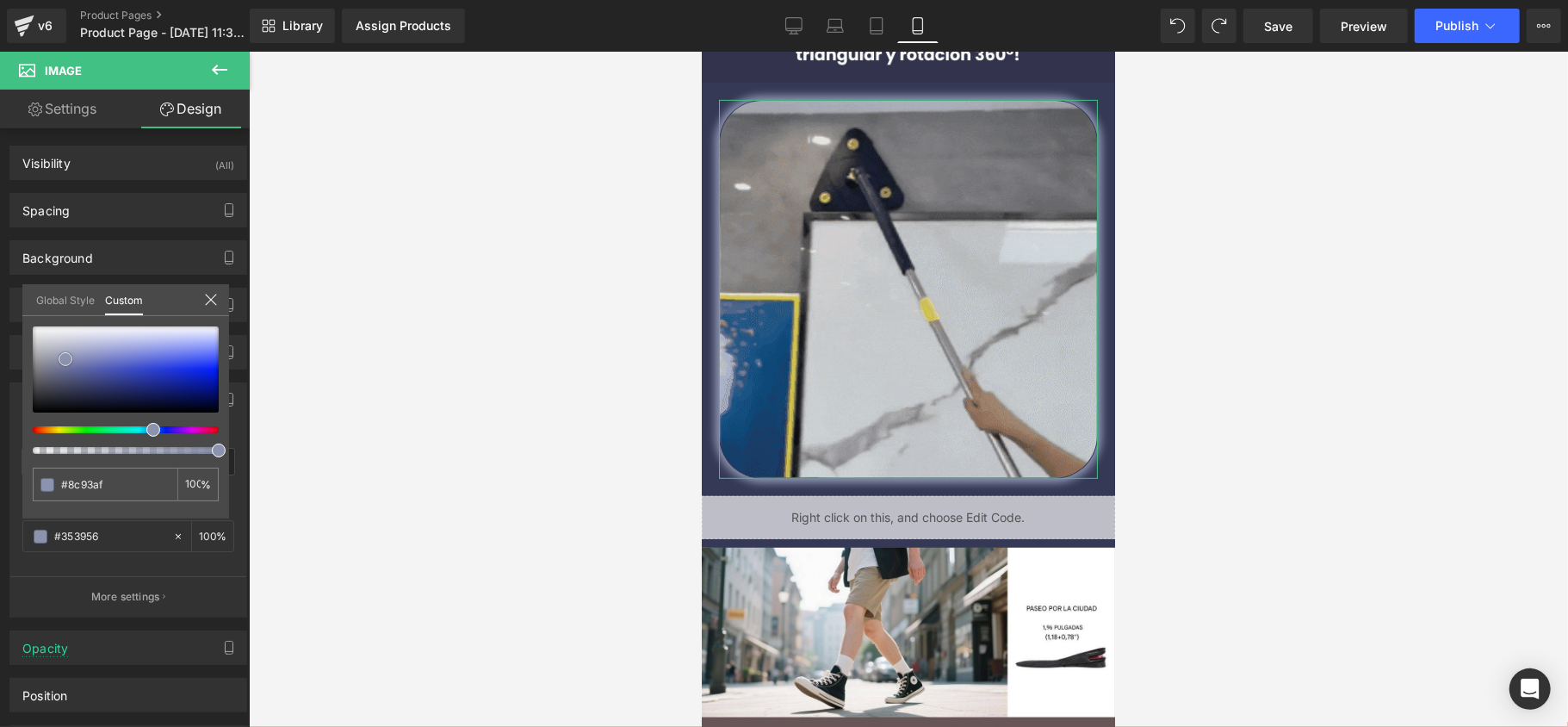
click at [63, 353] on span at bounding box center [65, 359] width 14 height 14
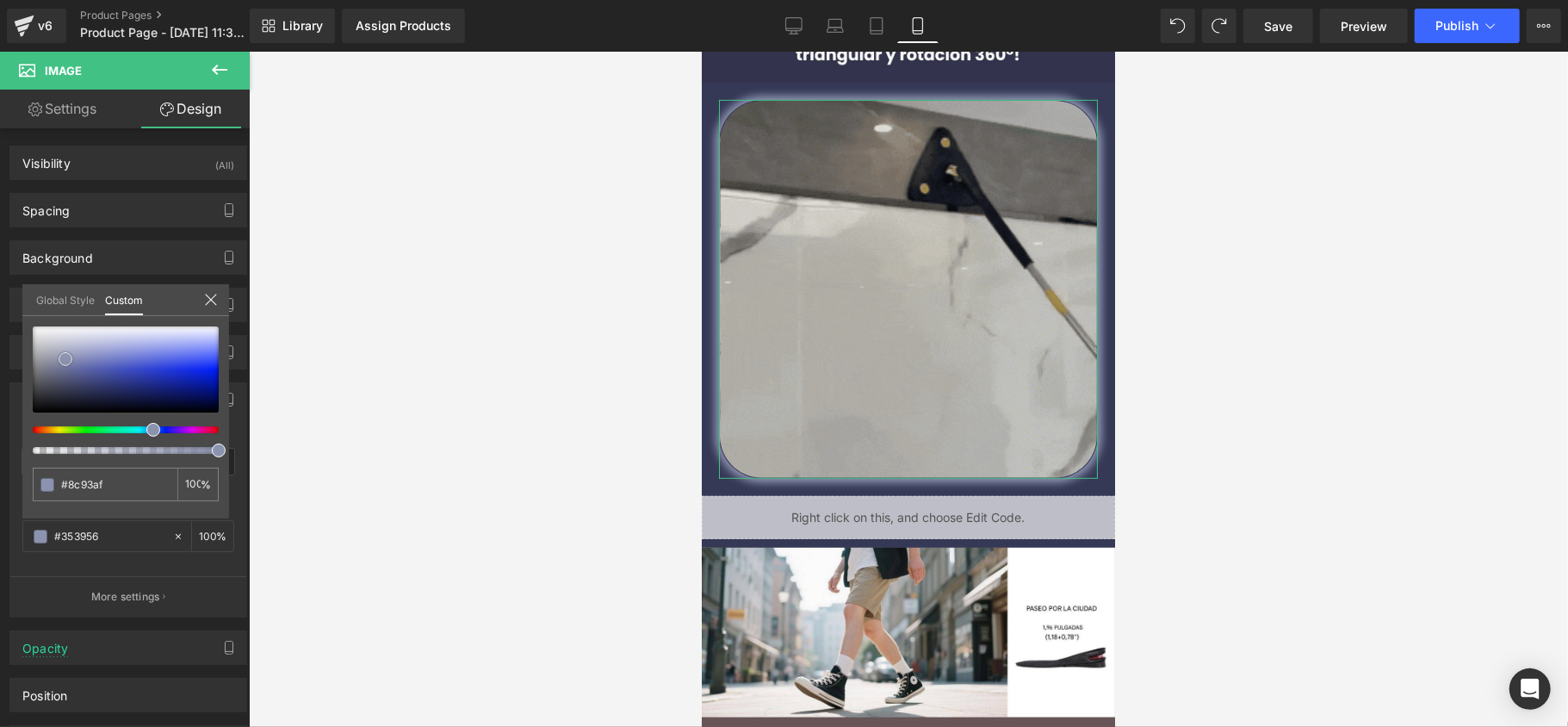
click at [63, 353] on span at bounding box center [65, 359] width 14 height 14
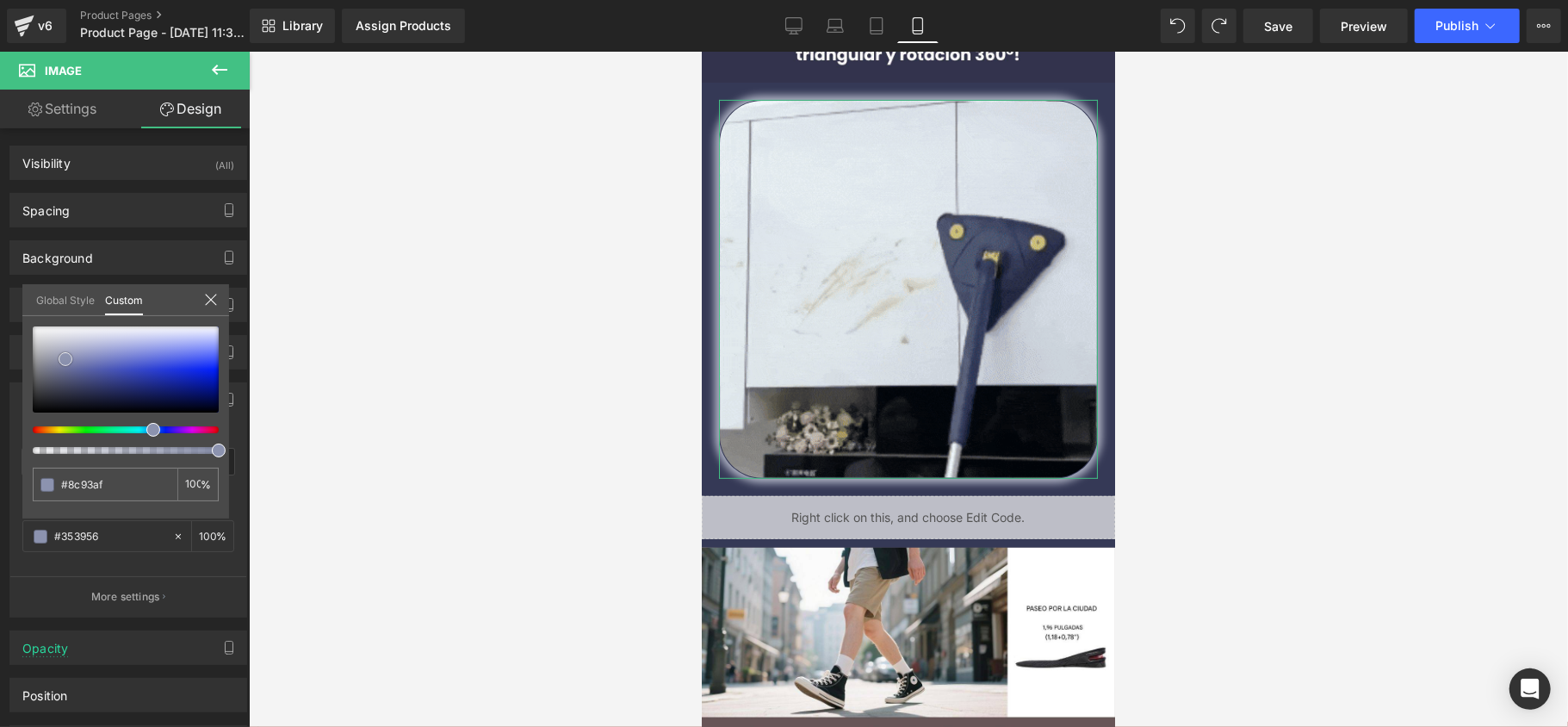
click at [60, 350] on div at bounding box center [125, 370] width 186 height 86
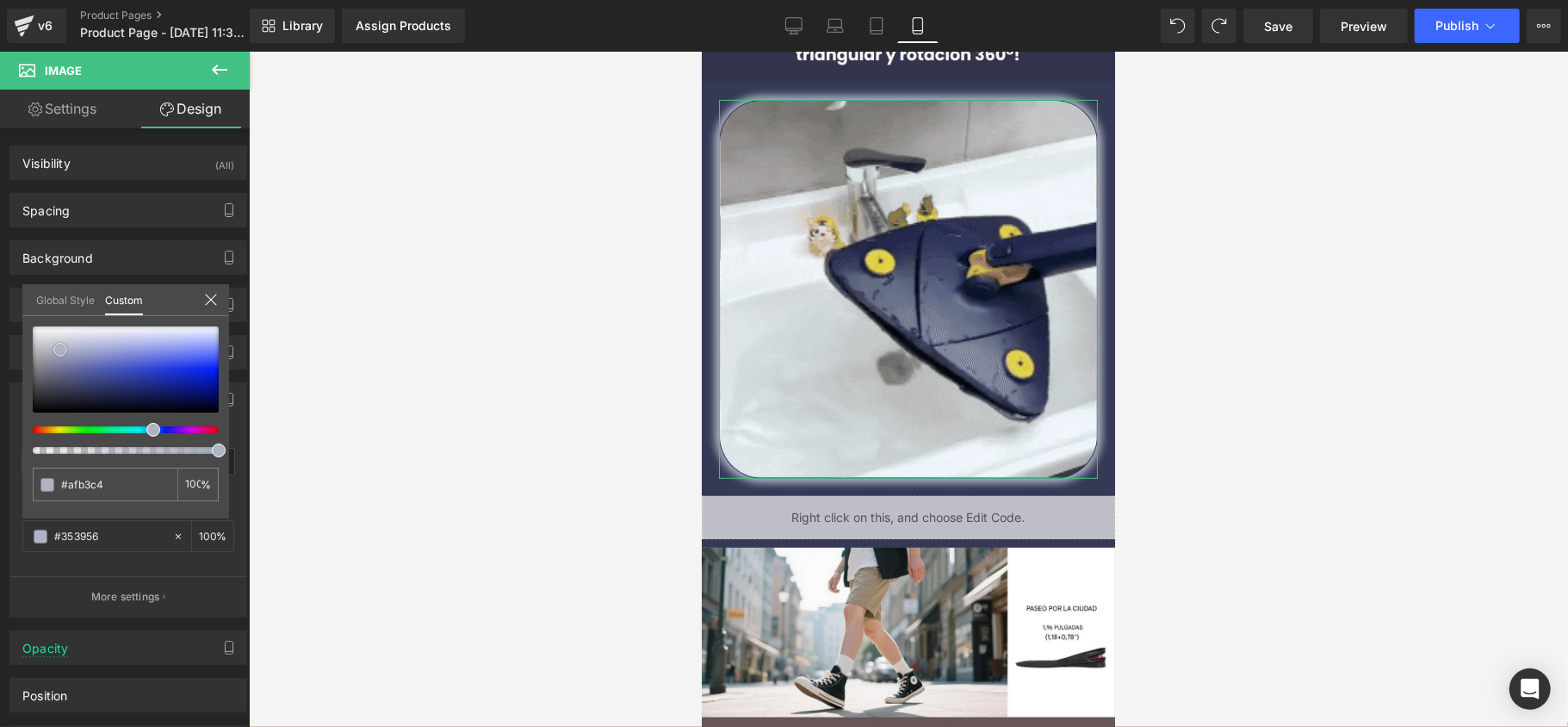
click at [60, 350] on span at bounding box center [60, 349] width 14 height 14
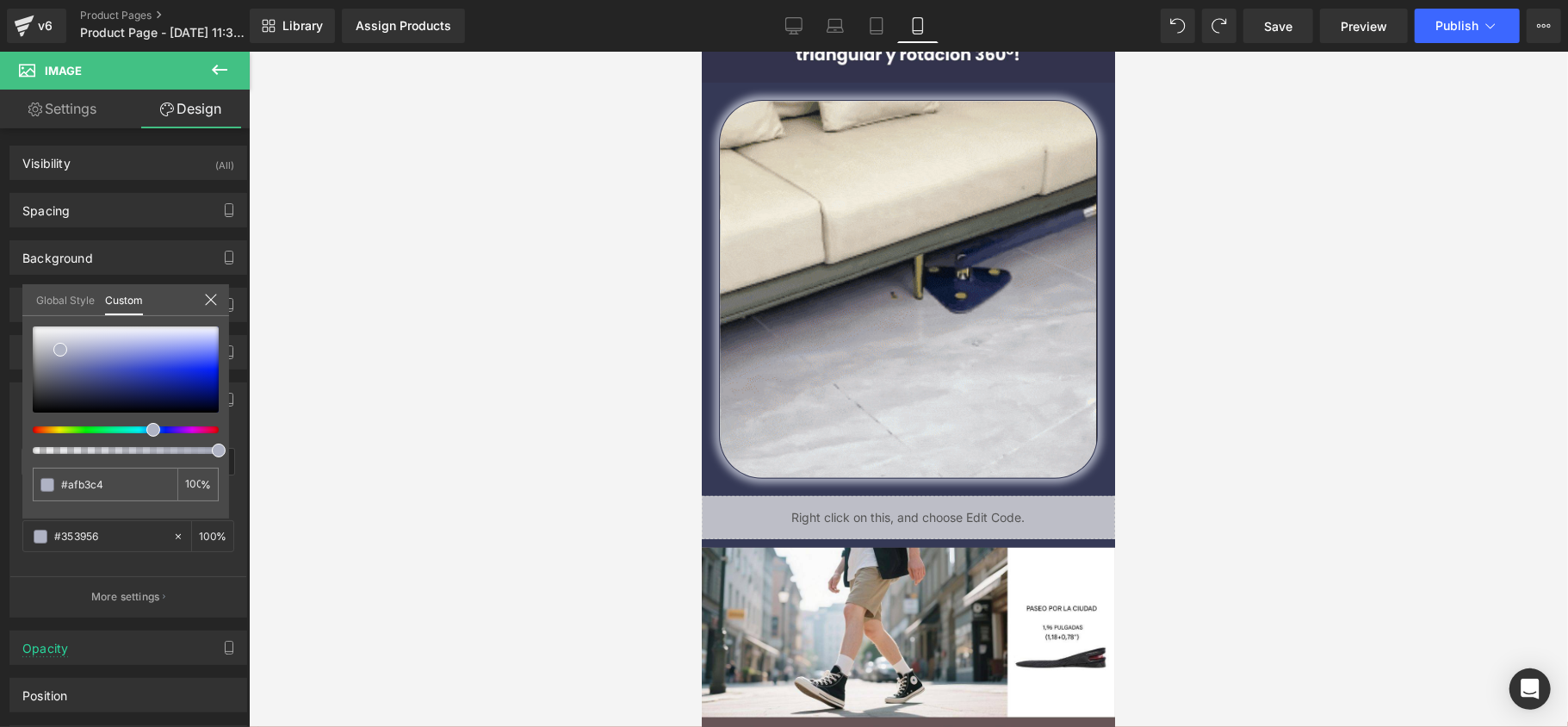
click at [328, 336] on div at bounding box center [908, 389] width 1319 height 675
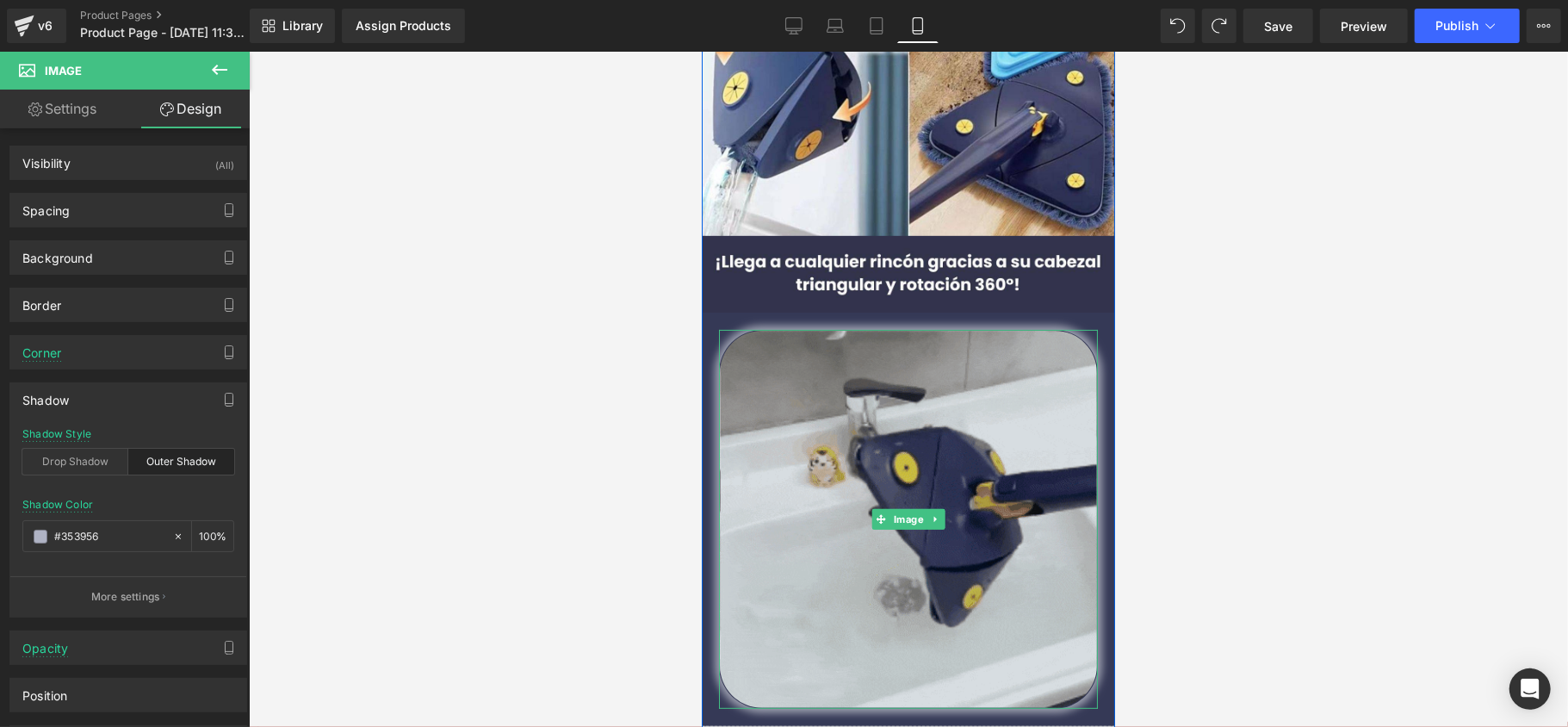
scroll to position [345, 0]
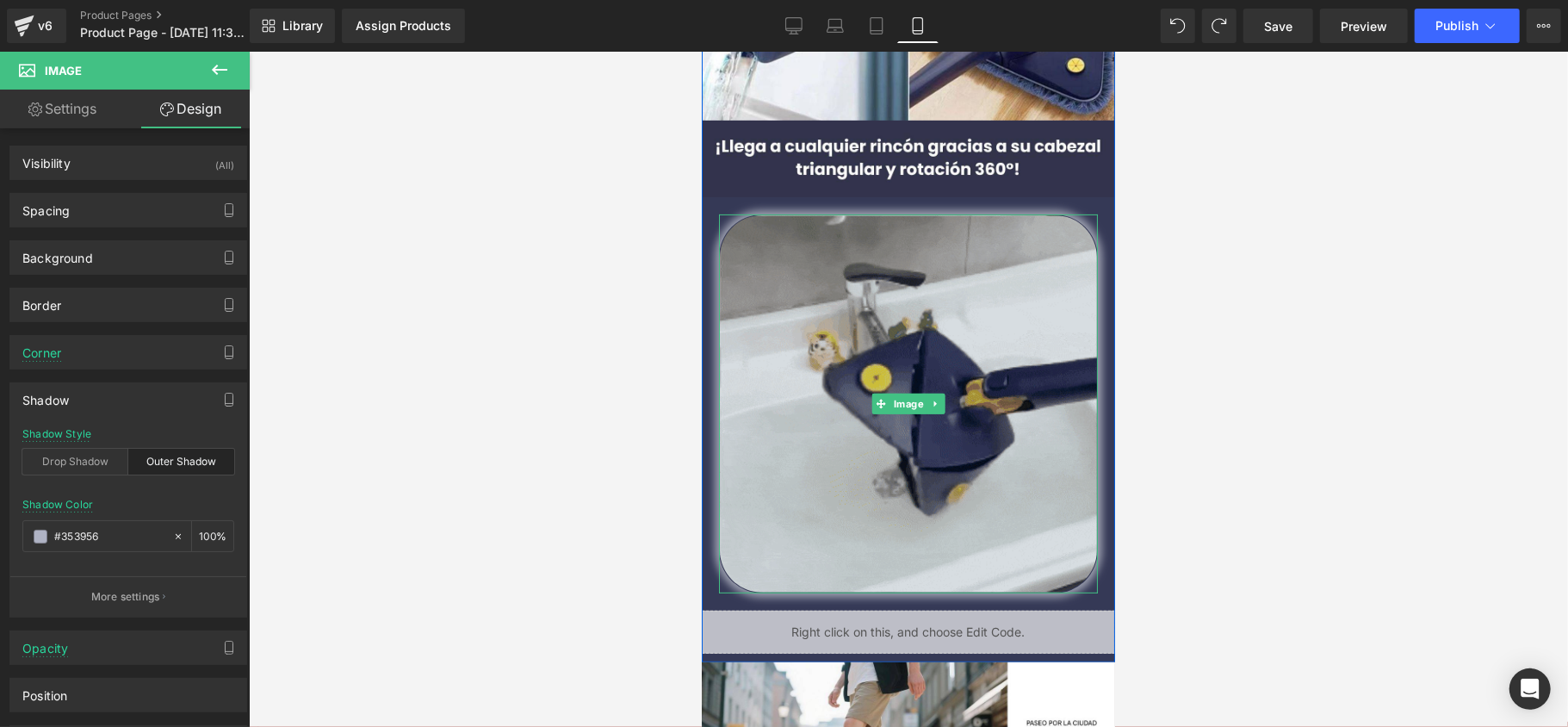
click at [777, 248] on img at bounding box center [907, 403] width 379 height 379
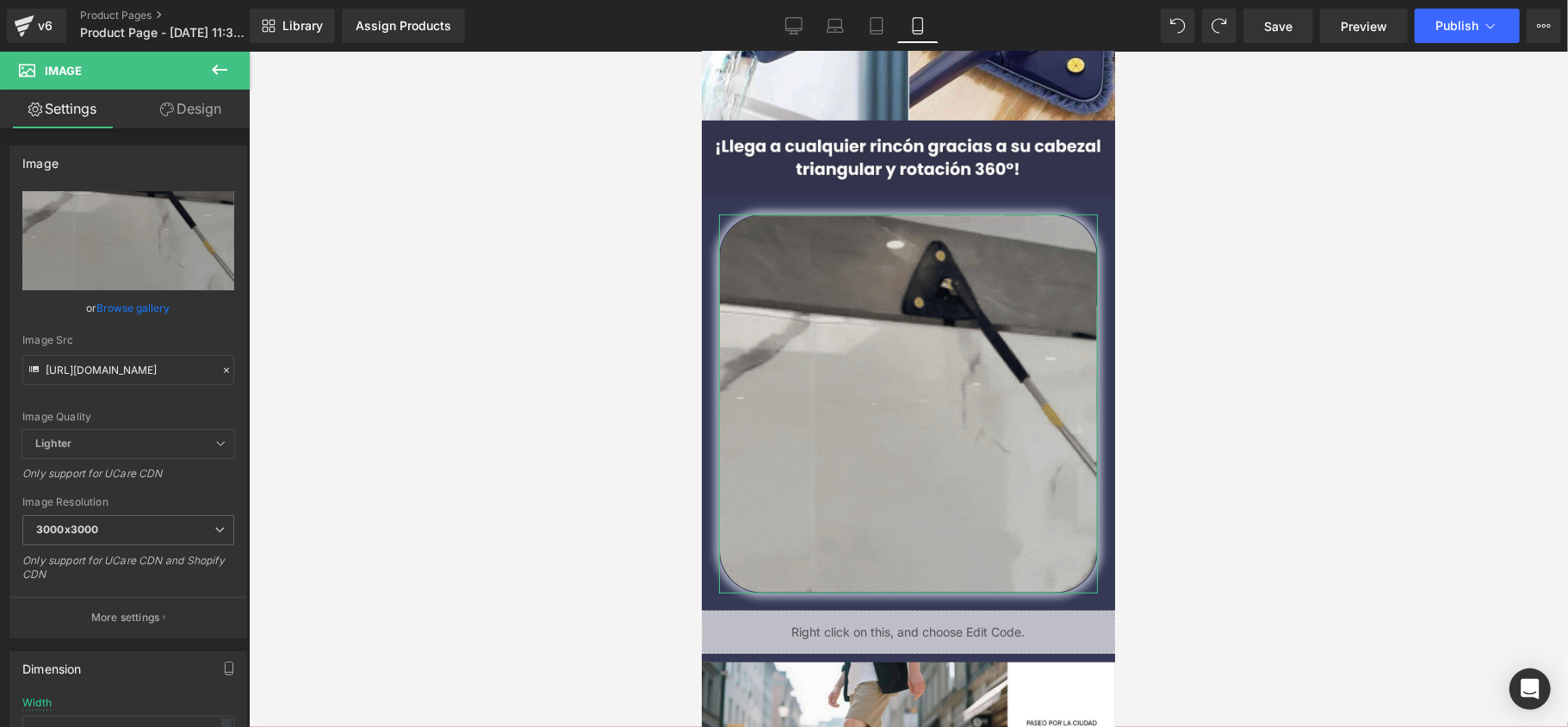
click at [167, 97] on link "Design" at bounding box center [191, 109] width 125 height 39
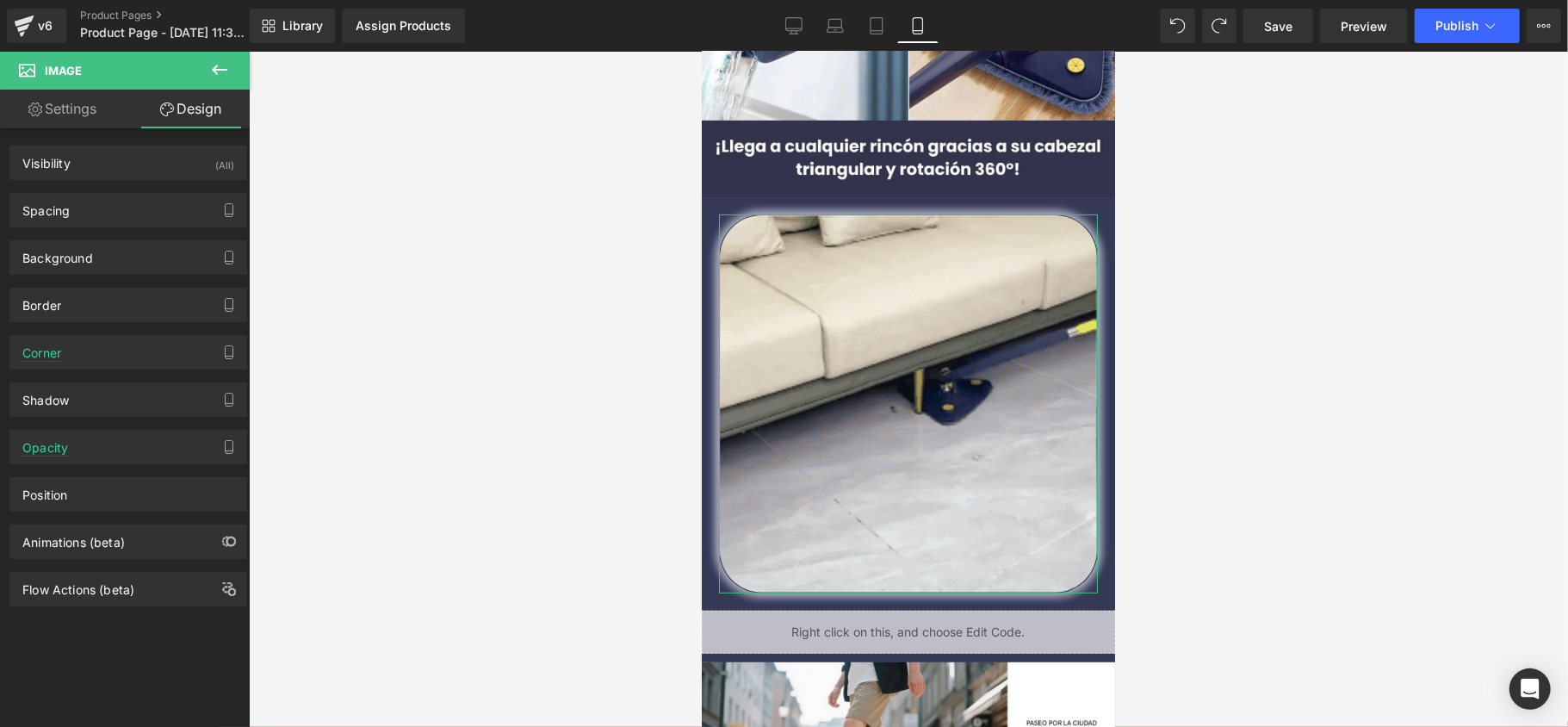
click at [105, 373] on div "Shadow Shadow Style Drop Shadow Outer Shadow Shadow Color #afb3c4 100 % More se…" at bounding box center [129, 393] width 257 height 47
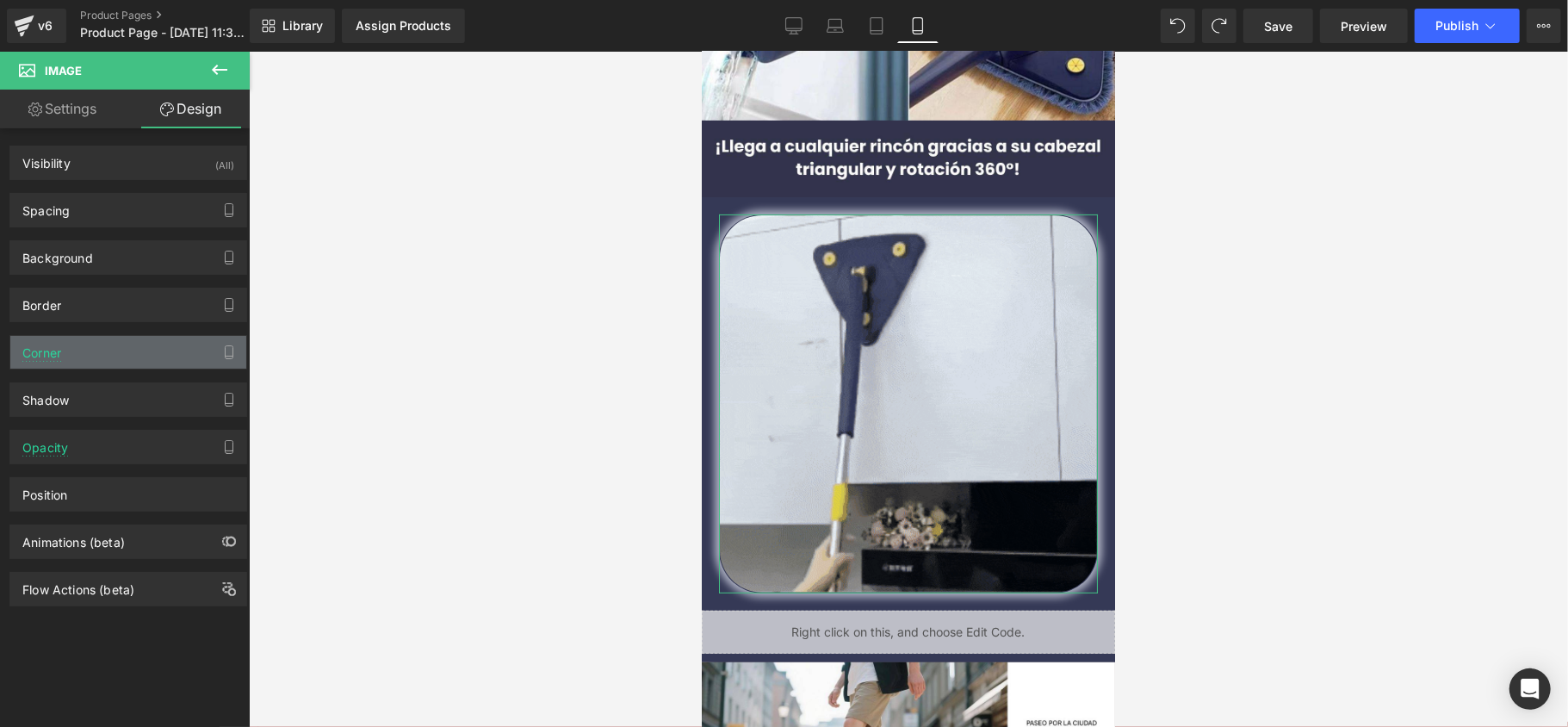
click at [98, 348] on div "Corner" at bounding box center [128, 352] width 236 height 32
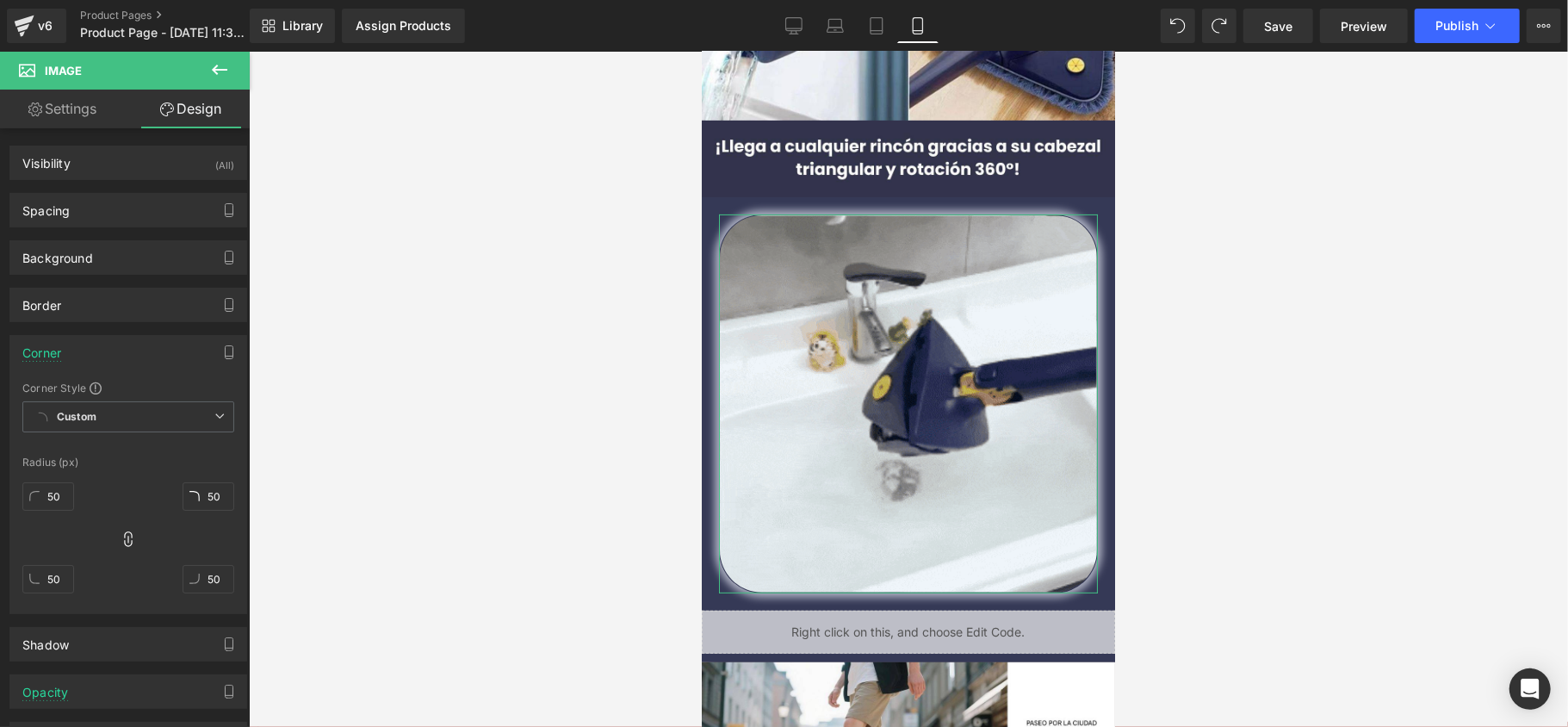
click at [93, 345] on div "Corner" at bounding box center [128, 352] width 236 height 32
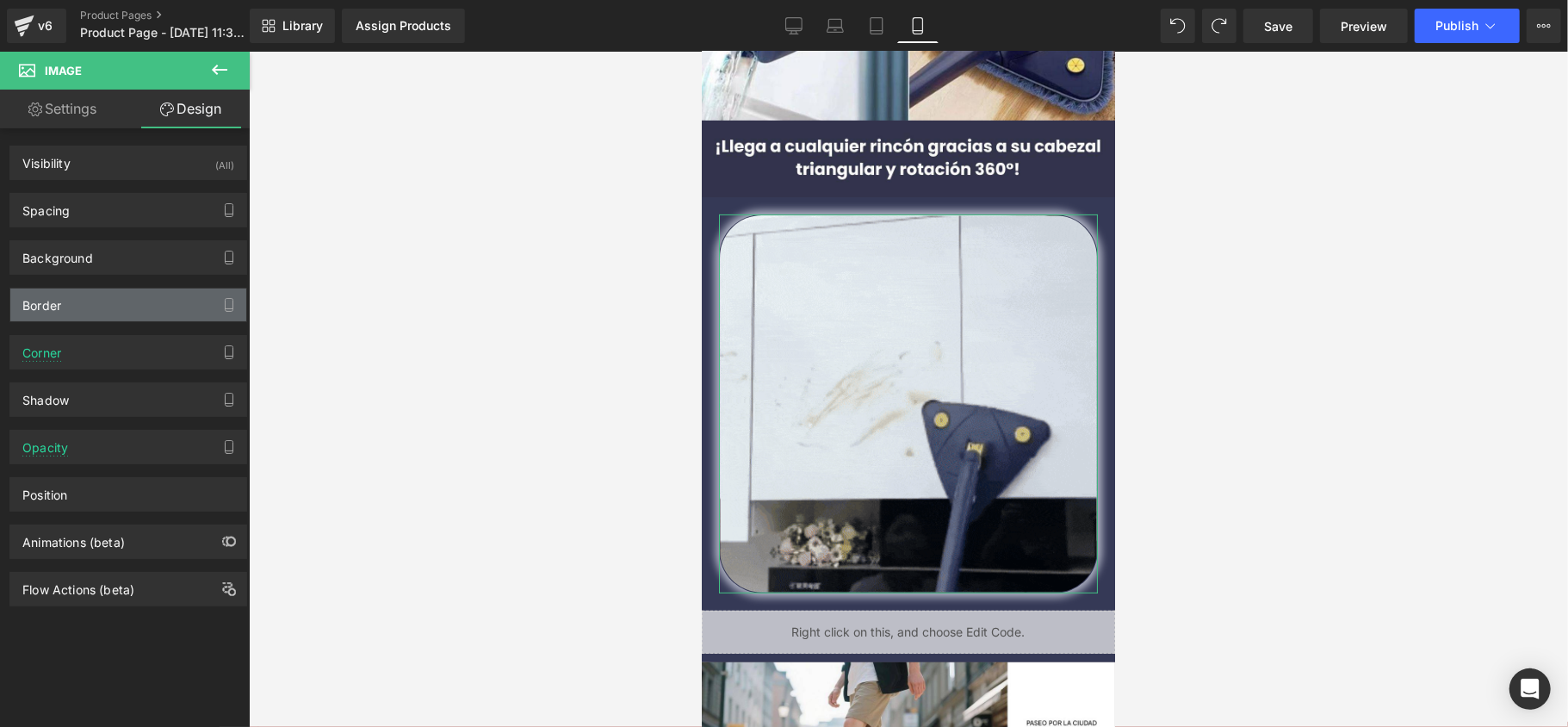
click at [93, 295] on div "Border" at bounding box center [128, 305] width 236 height 32
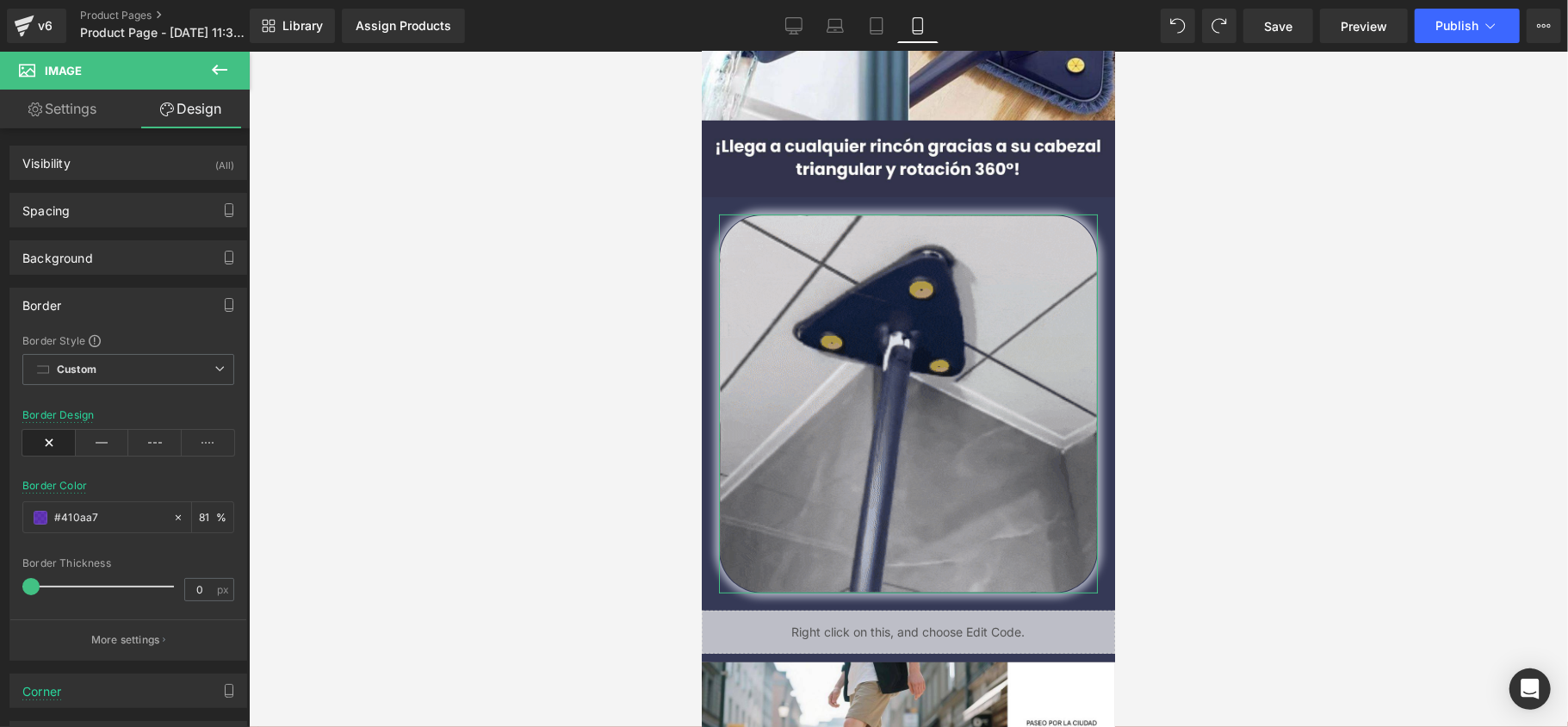
click at [94, 297] on div "Border" at bounding box center [128, 305] width 236 height 32
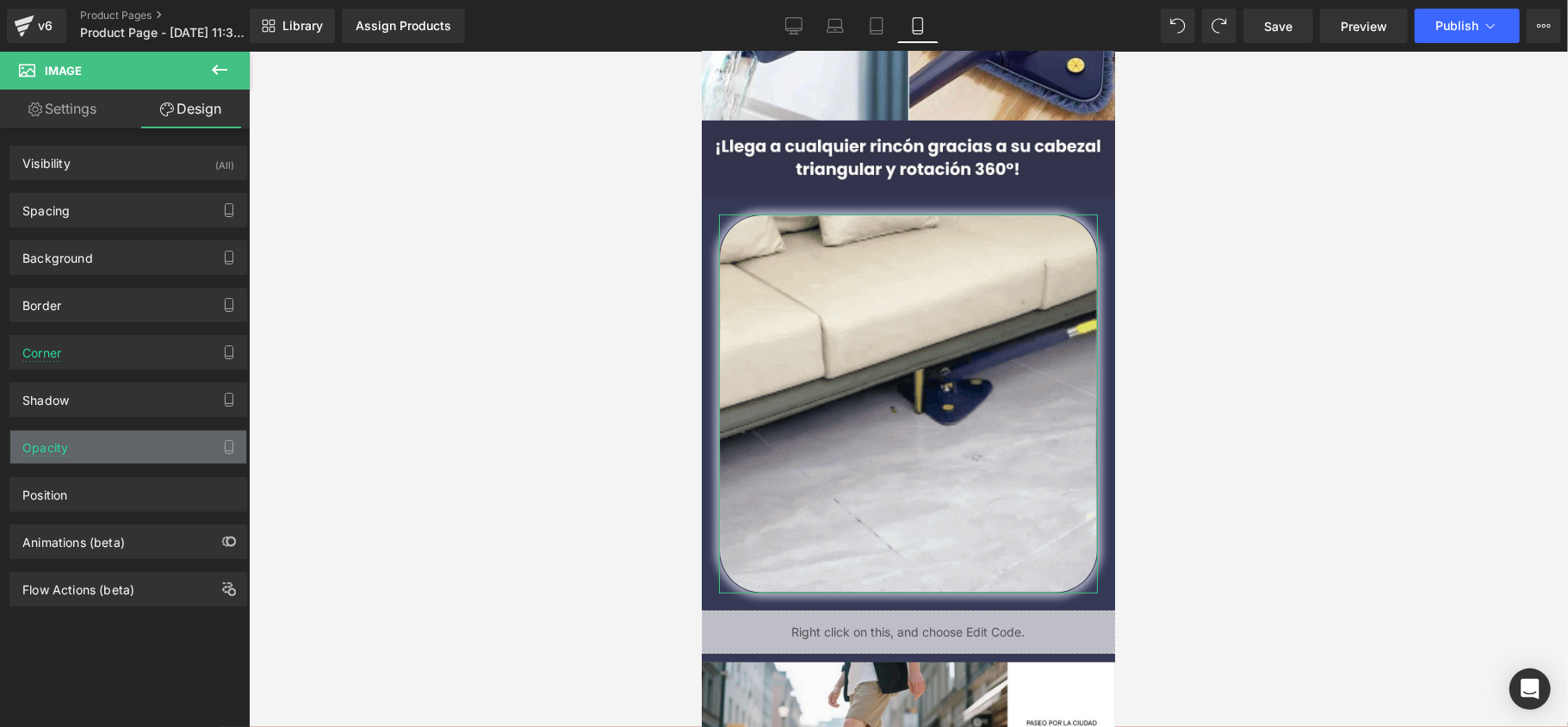
click at [82, 438] on div "Opacity" at bounding box center [128, 446] width 236 height 32
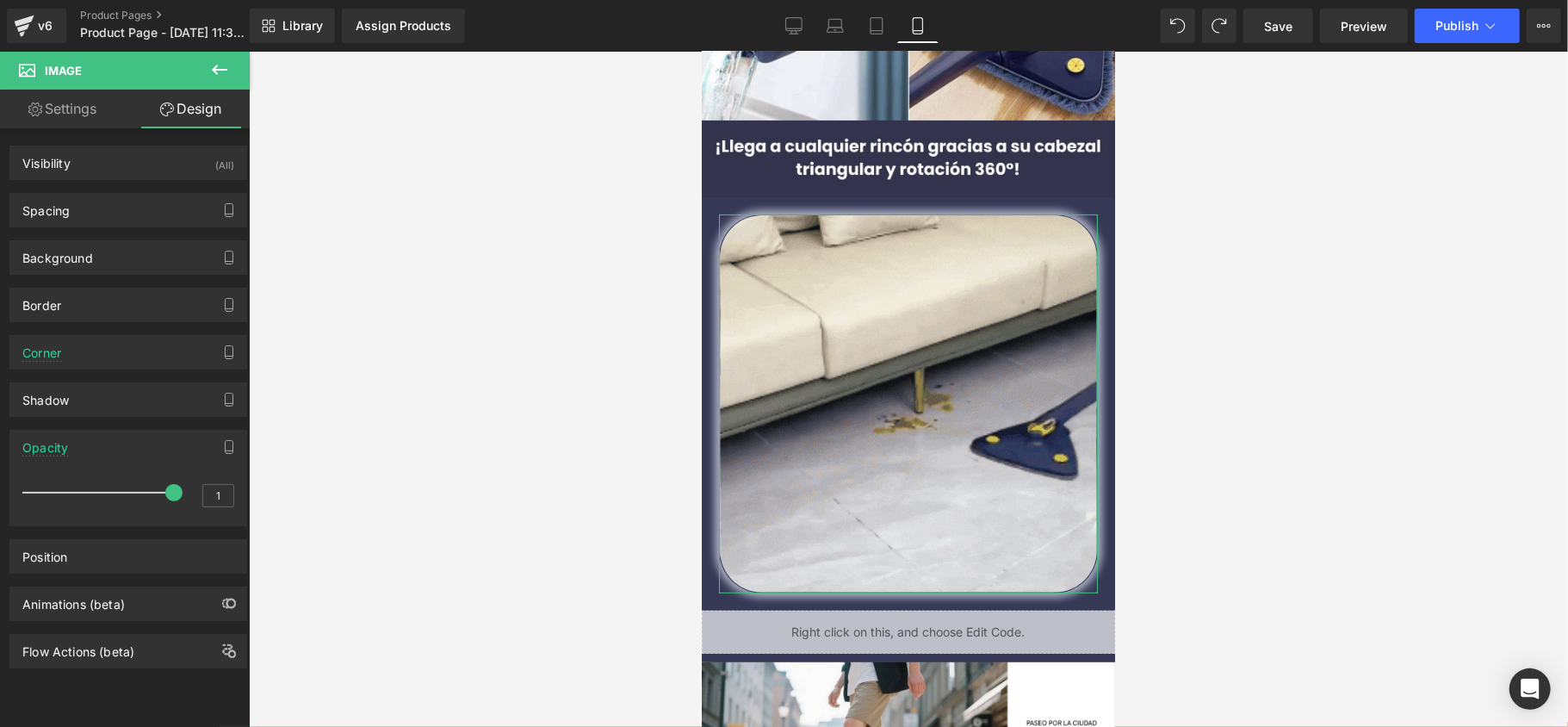
click at [82, 438] on div "Opacity" at bounding box center [128, 446] width 236 height 32
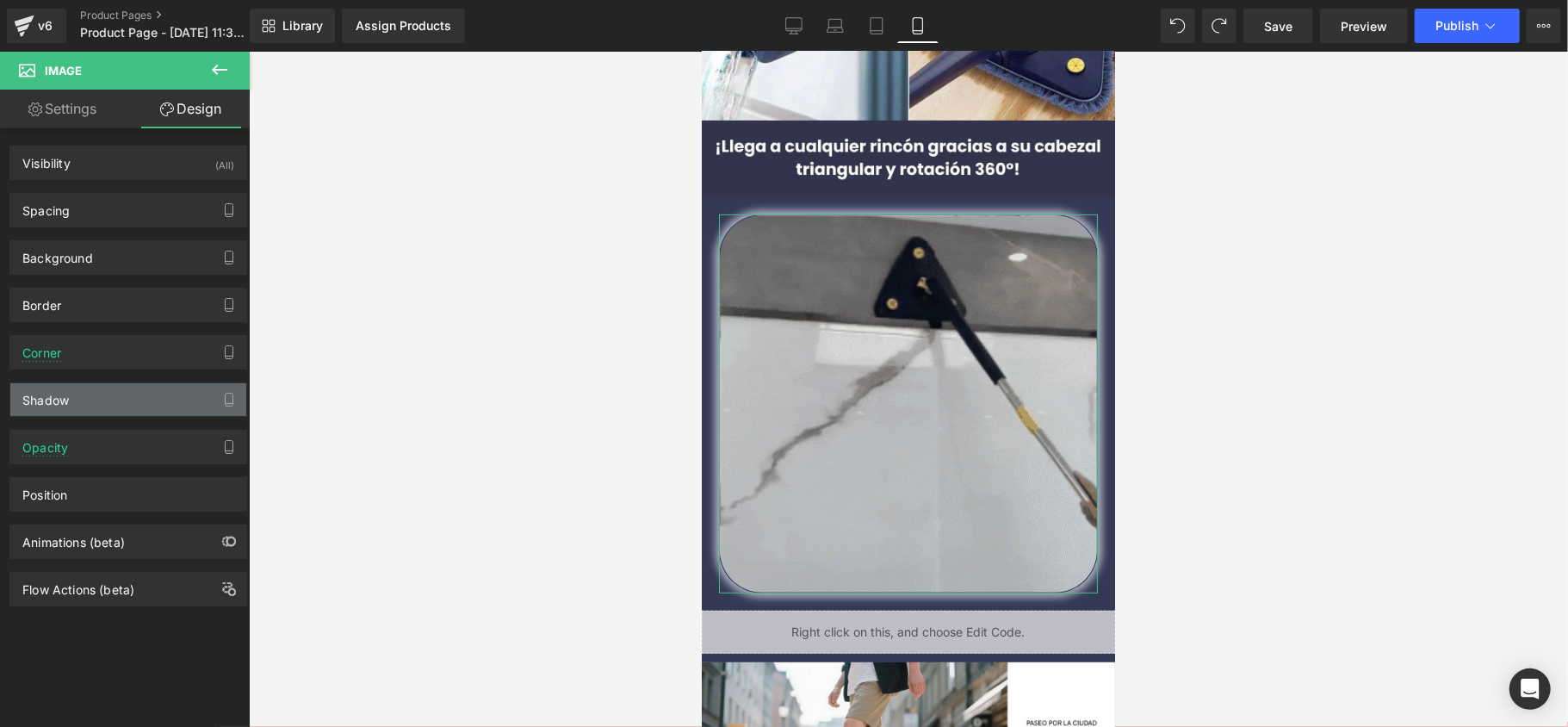
click at [72, 388] on div "Shadow" at bounding box center [128, 399] width 236 height 32
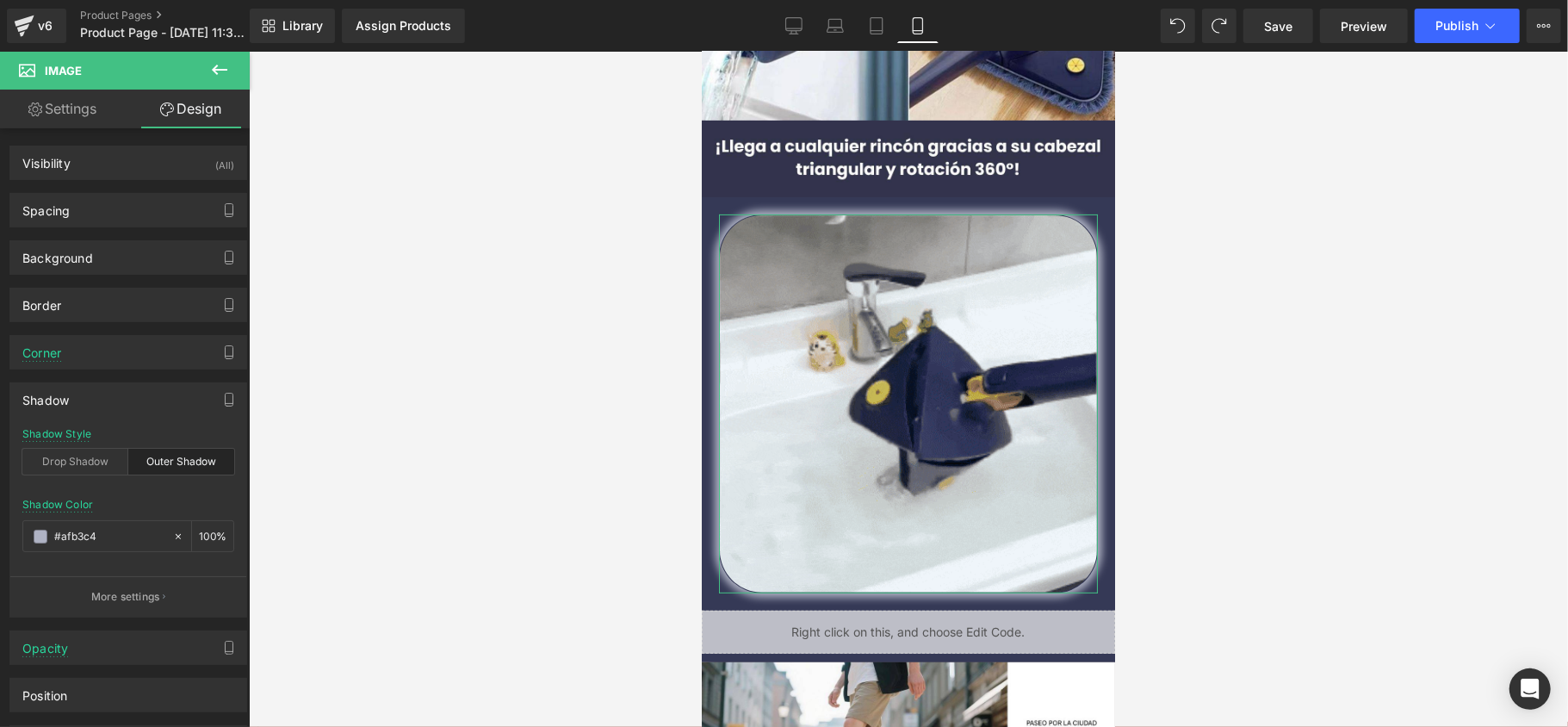
click at [77, 394] on div "Shadow" at bounding box center [128, 399] width 236 height 32
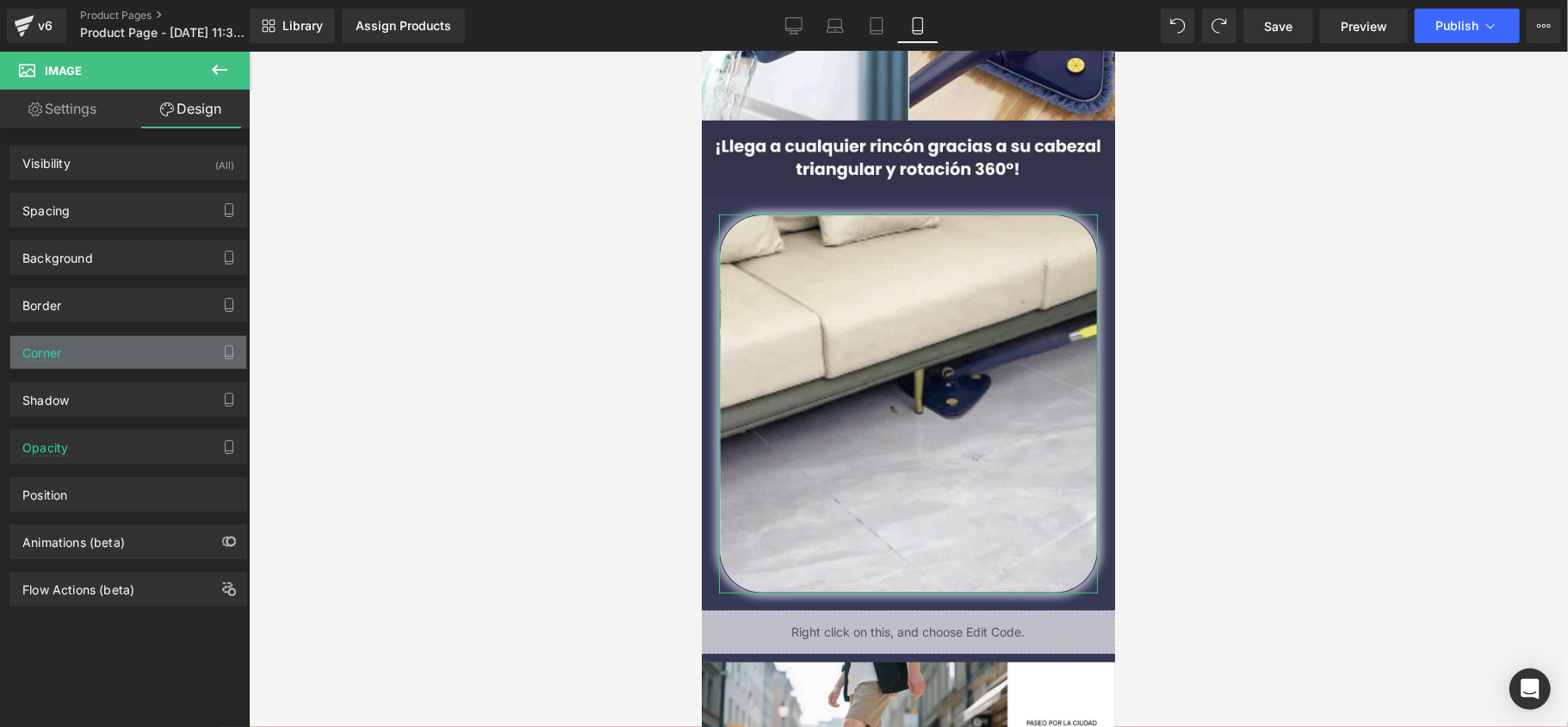
click at [77, 345] on div "Corner" at bounding box center [128, 352] width 236 height 32
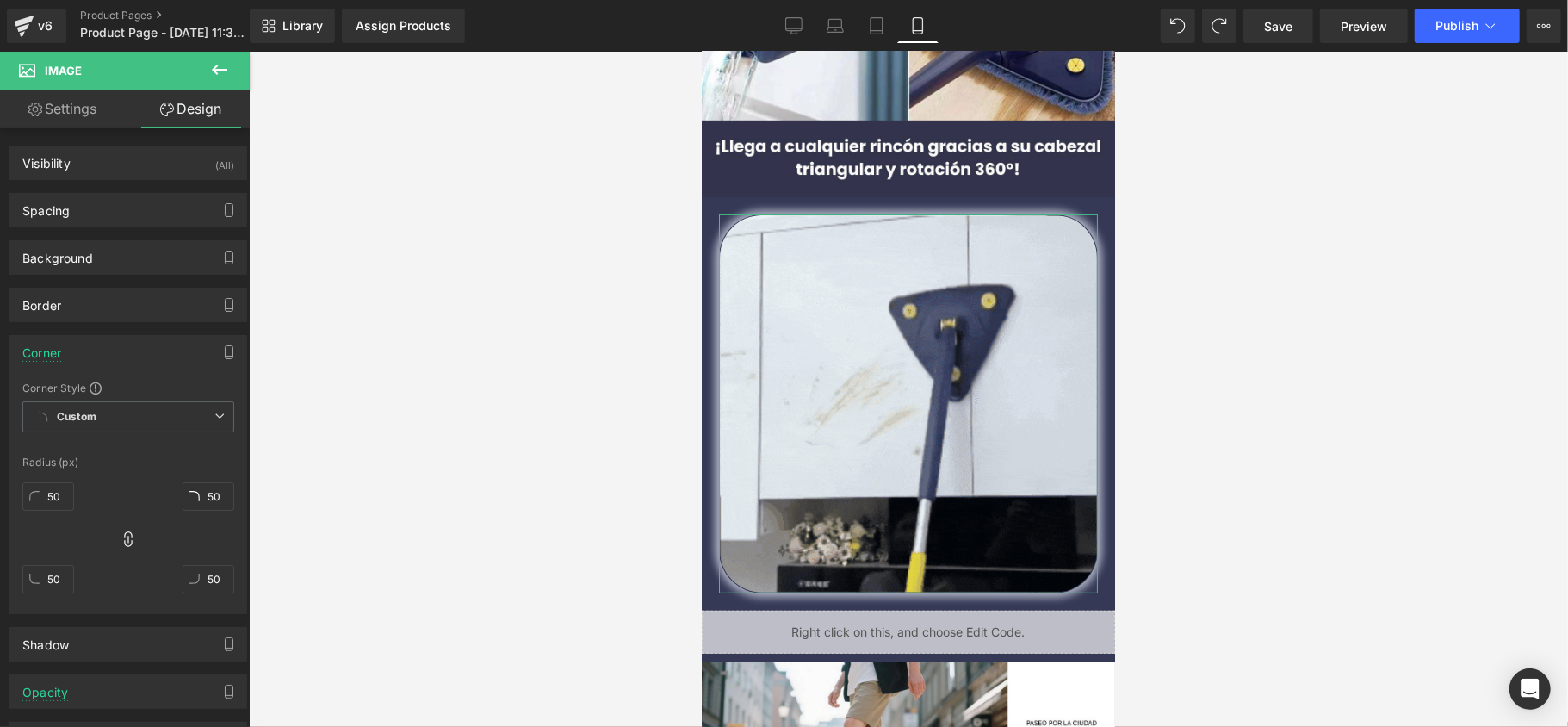
click at [78, 345] on div "Corner" at bounding box center [128, 352] width 236 height 32
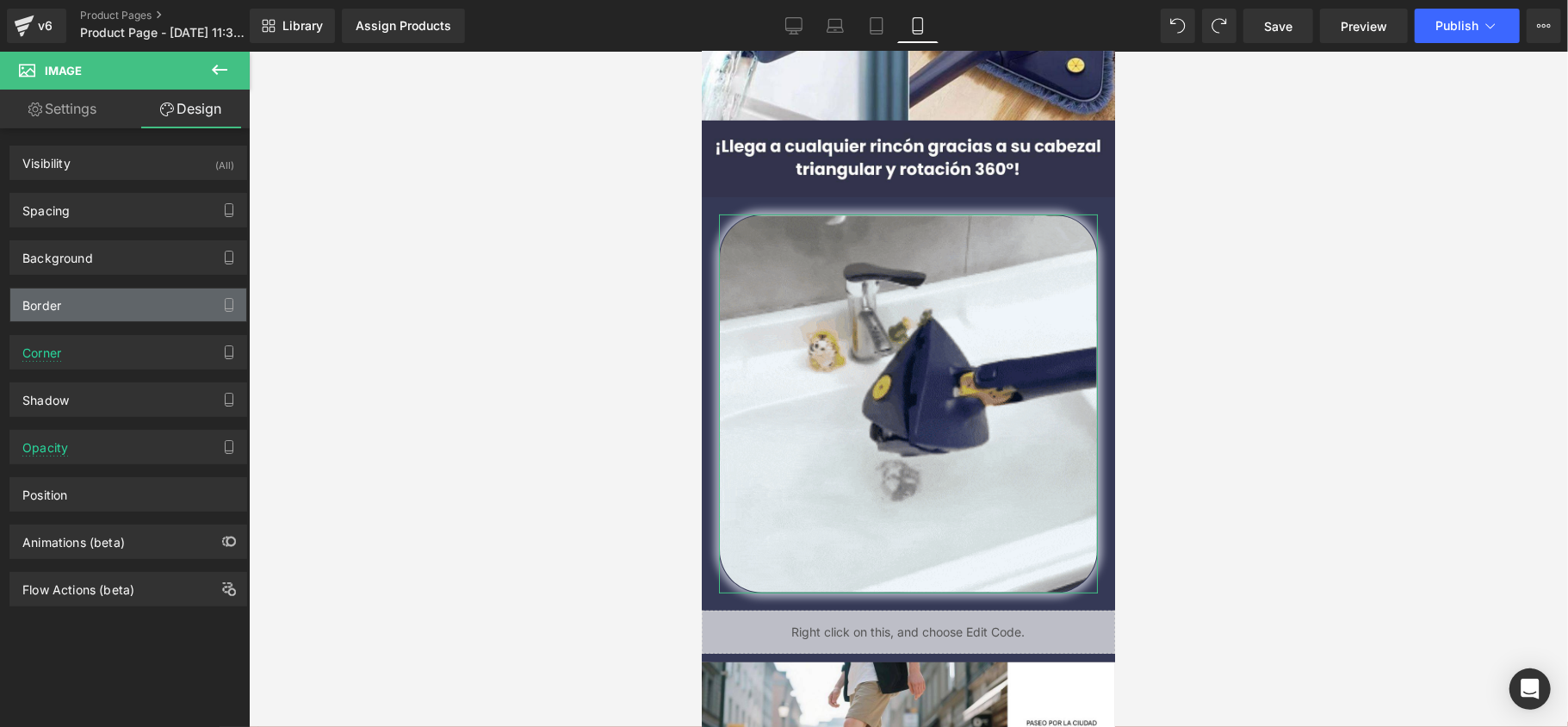
click at [76, 316] on div "Border" at bounding box center [128, 305] width 236 height 32
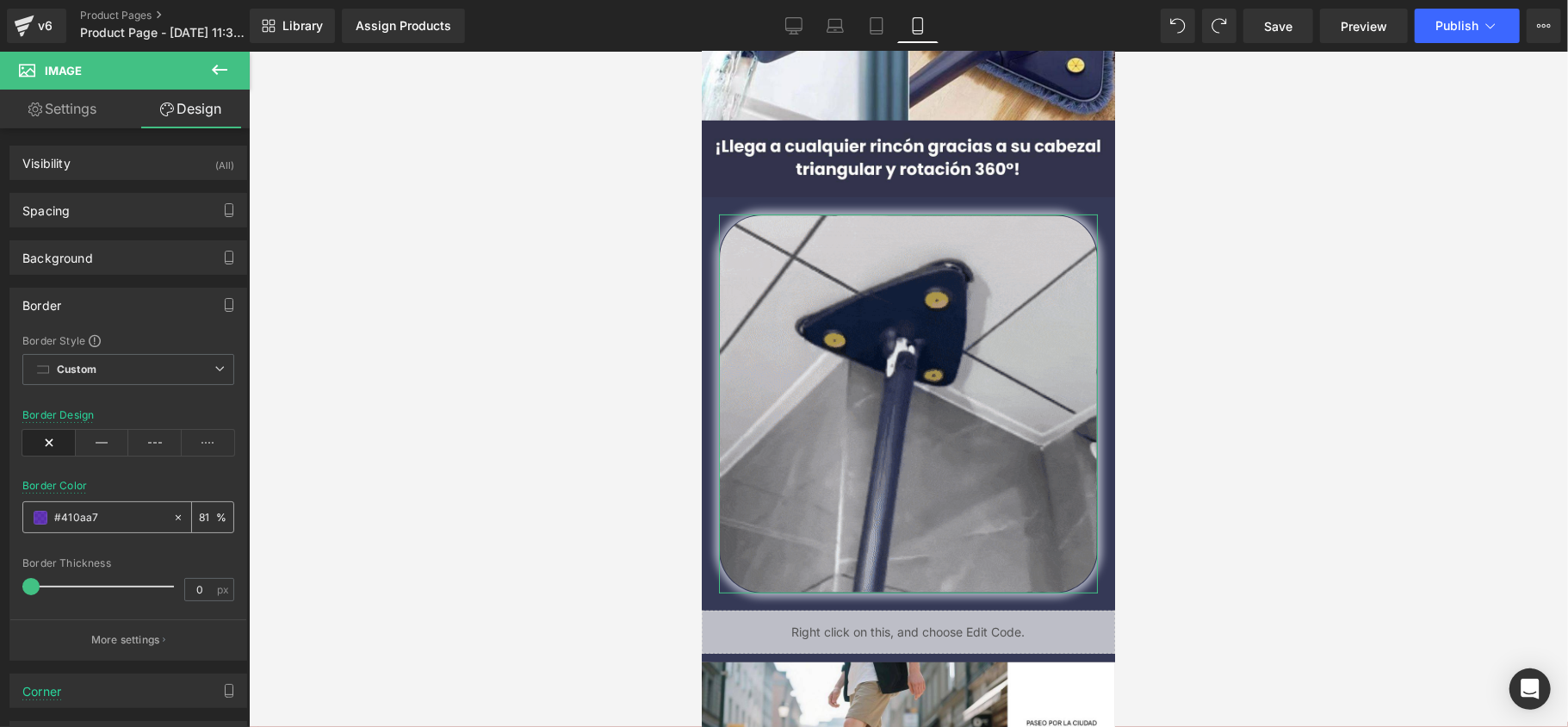
click at [44, 514] on span at bounding box center [40, 518] width 14 height 14
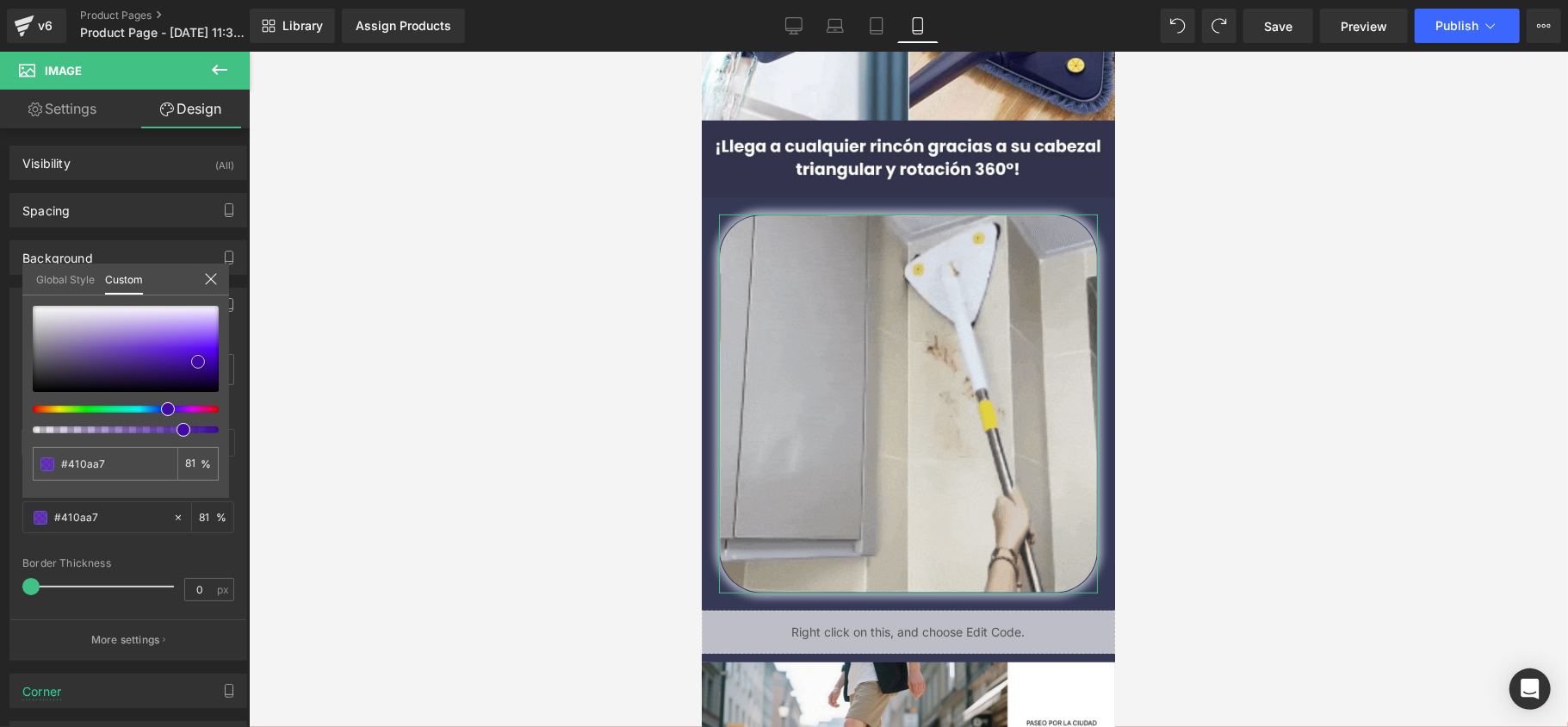
click at [197, 378] on div at bounding box center [125, 348] width 186 height 86
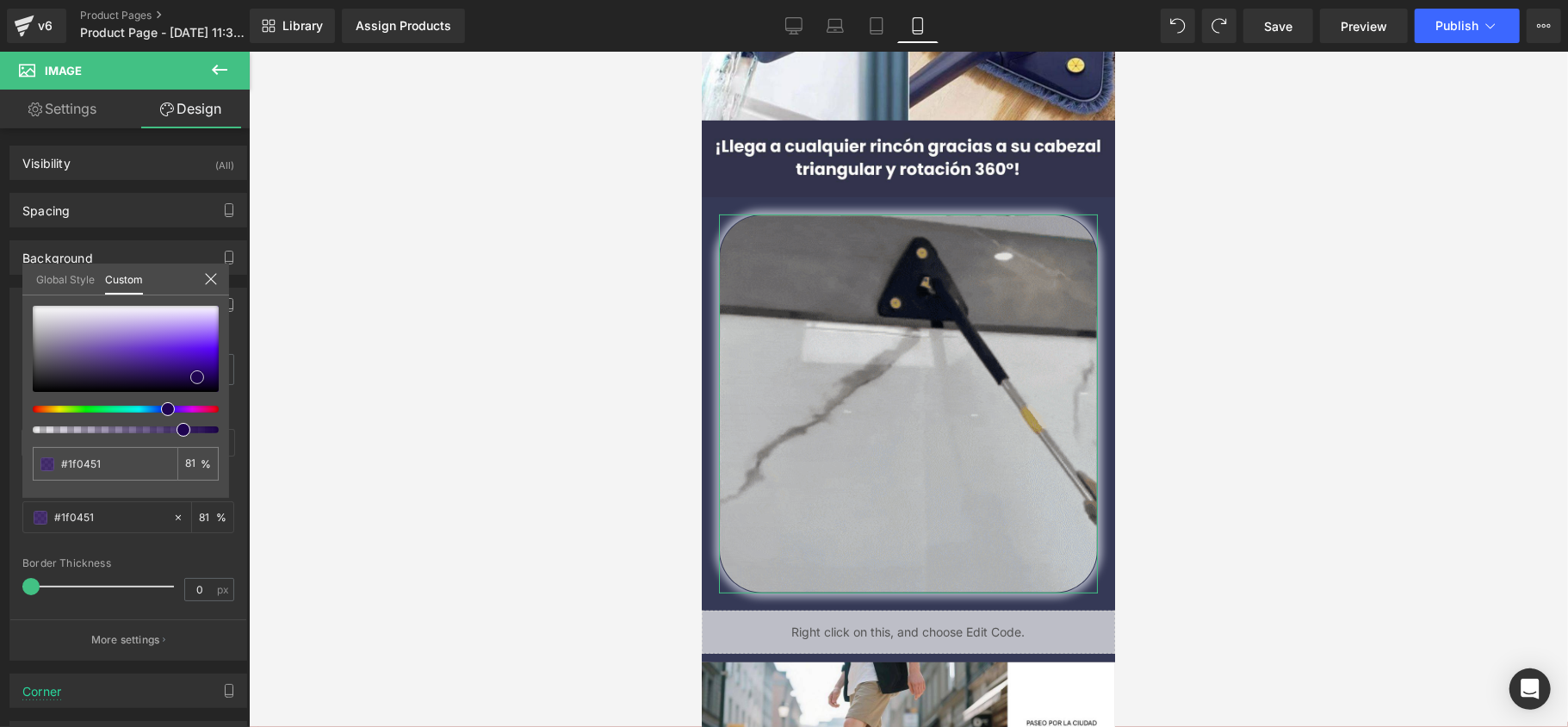
click at [198, 372] on span at bounding box center [197, 377] width 14 height 14
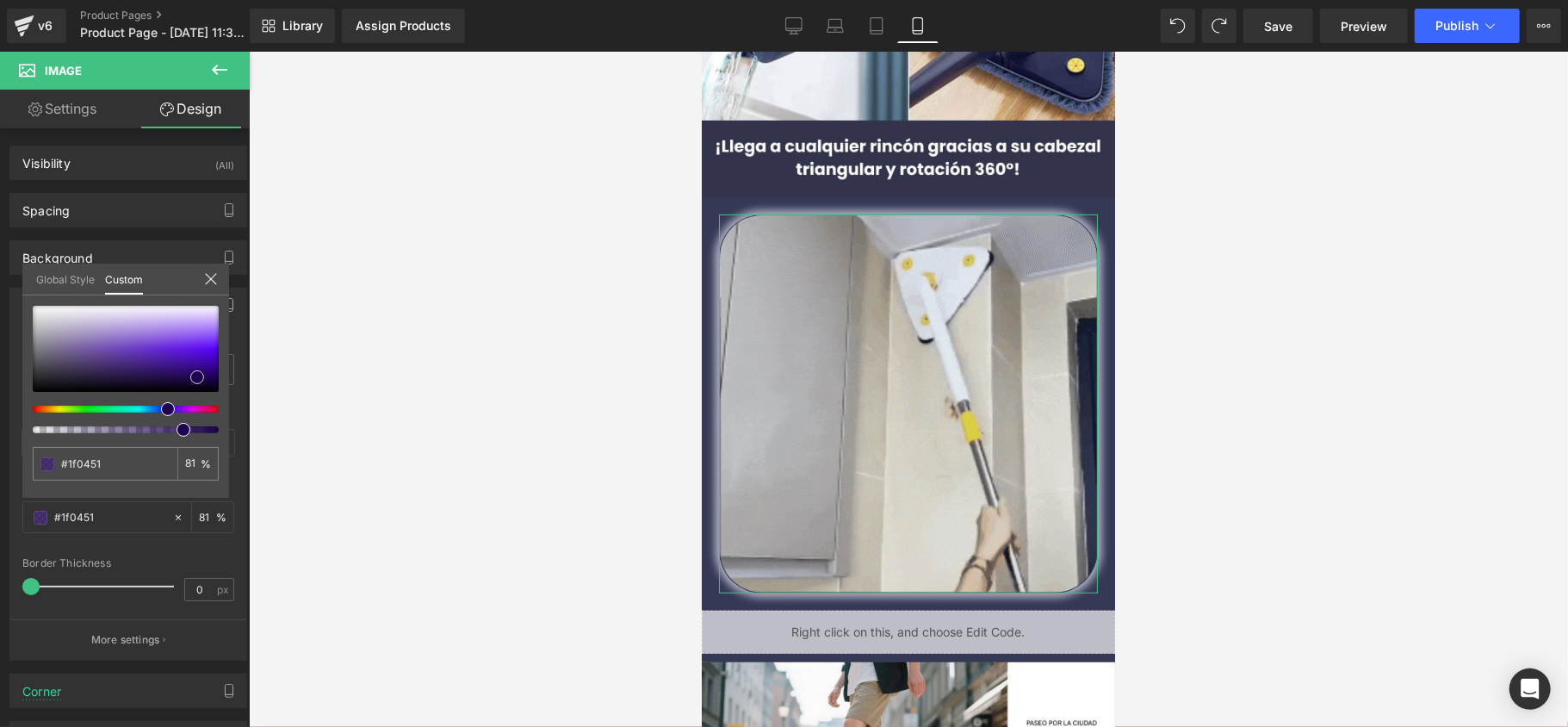
click at [182, 343] on div at bounding box center [125, 348] width 186 height 86
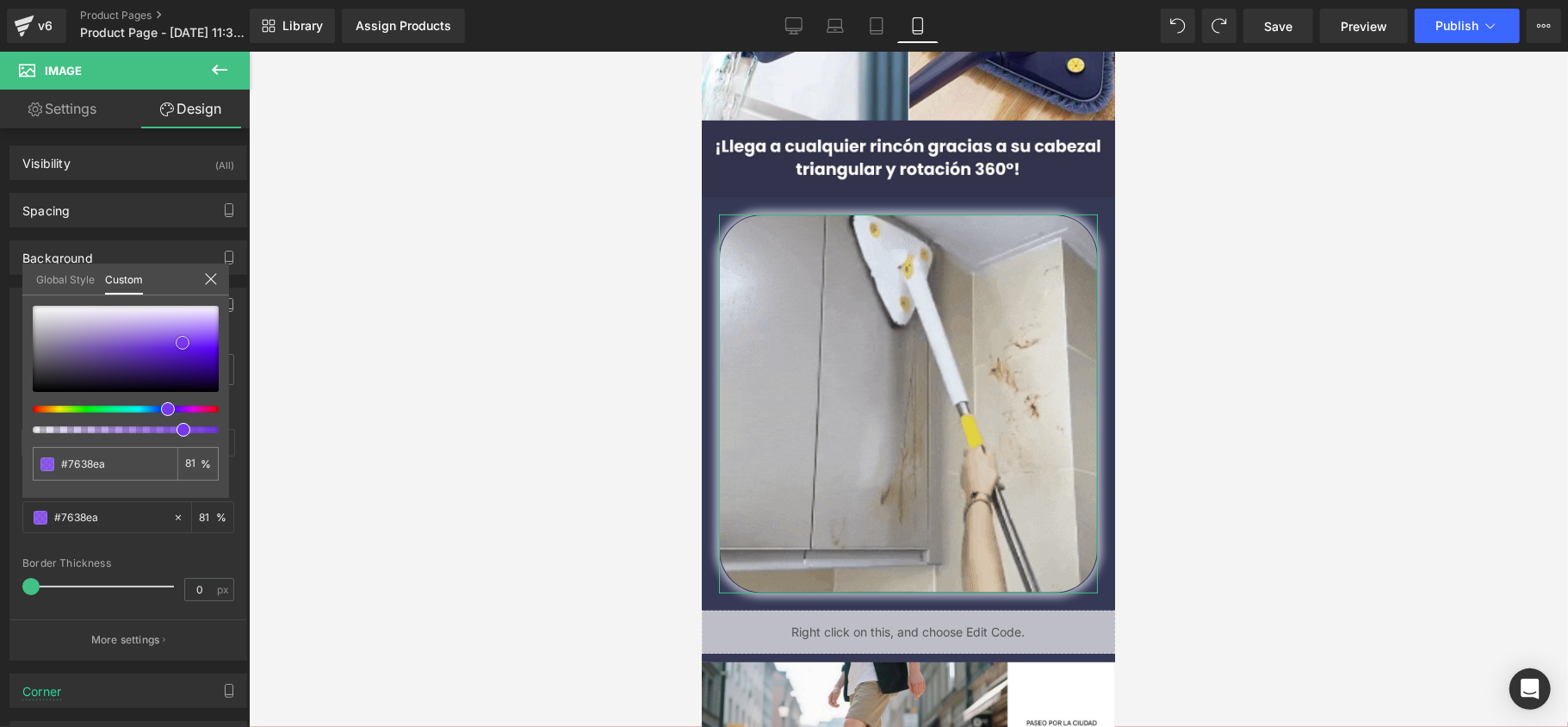
click at [115, 328] on div at bounding box center [125, 348] width 186 height 86
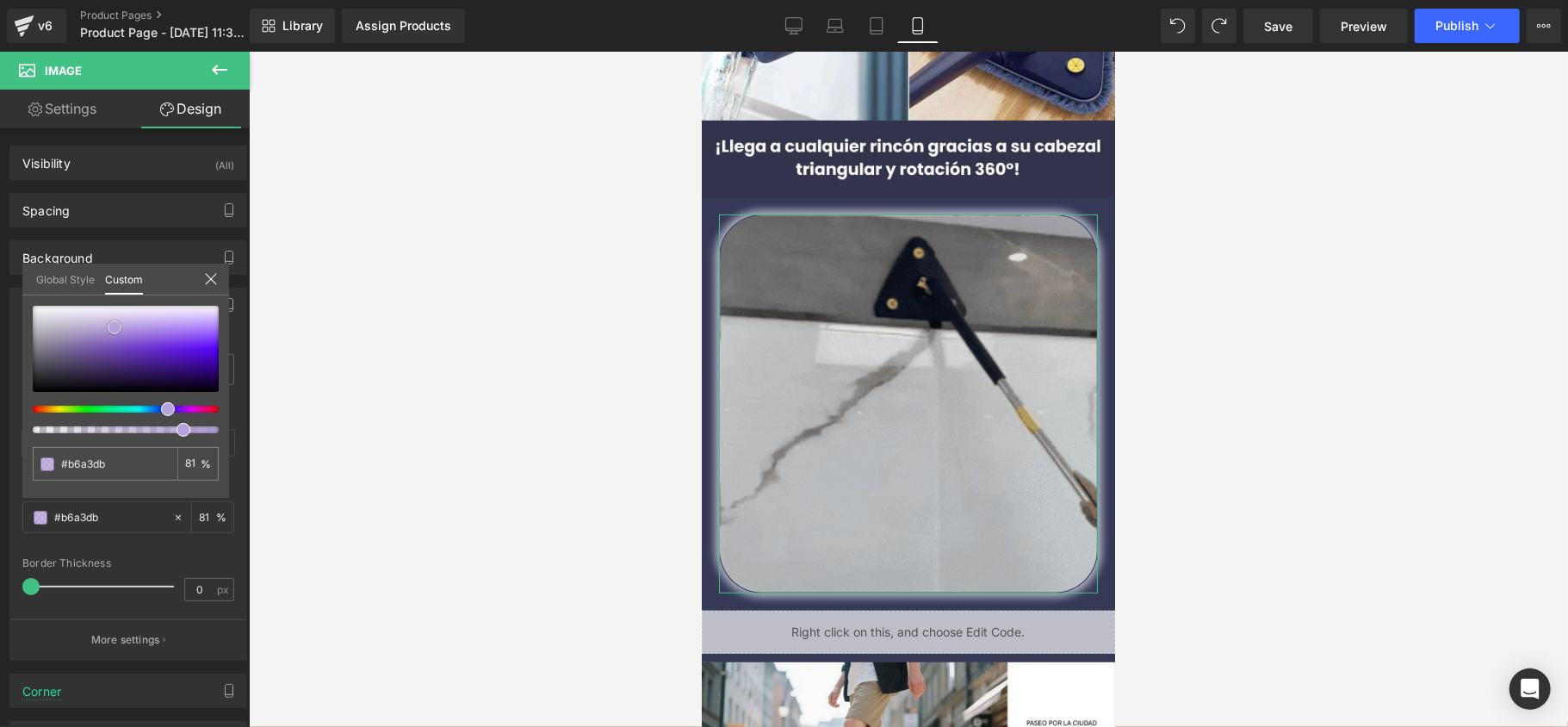
click at [76, 336] on div at bounding box center [125, 348] width 186 height 86
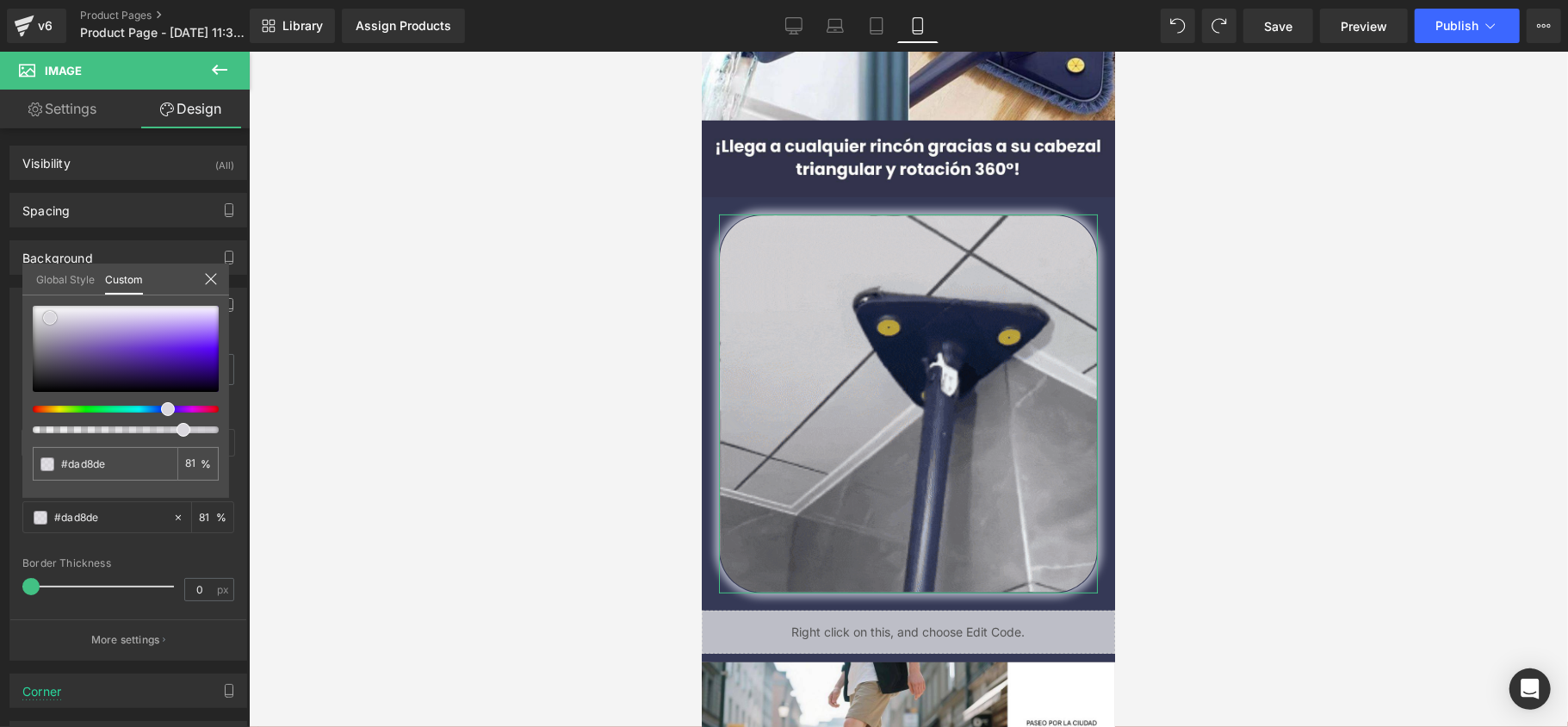
click at [50, 318] on div at bounding box center [125, 348] width 186 height 86
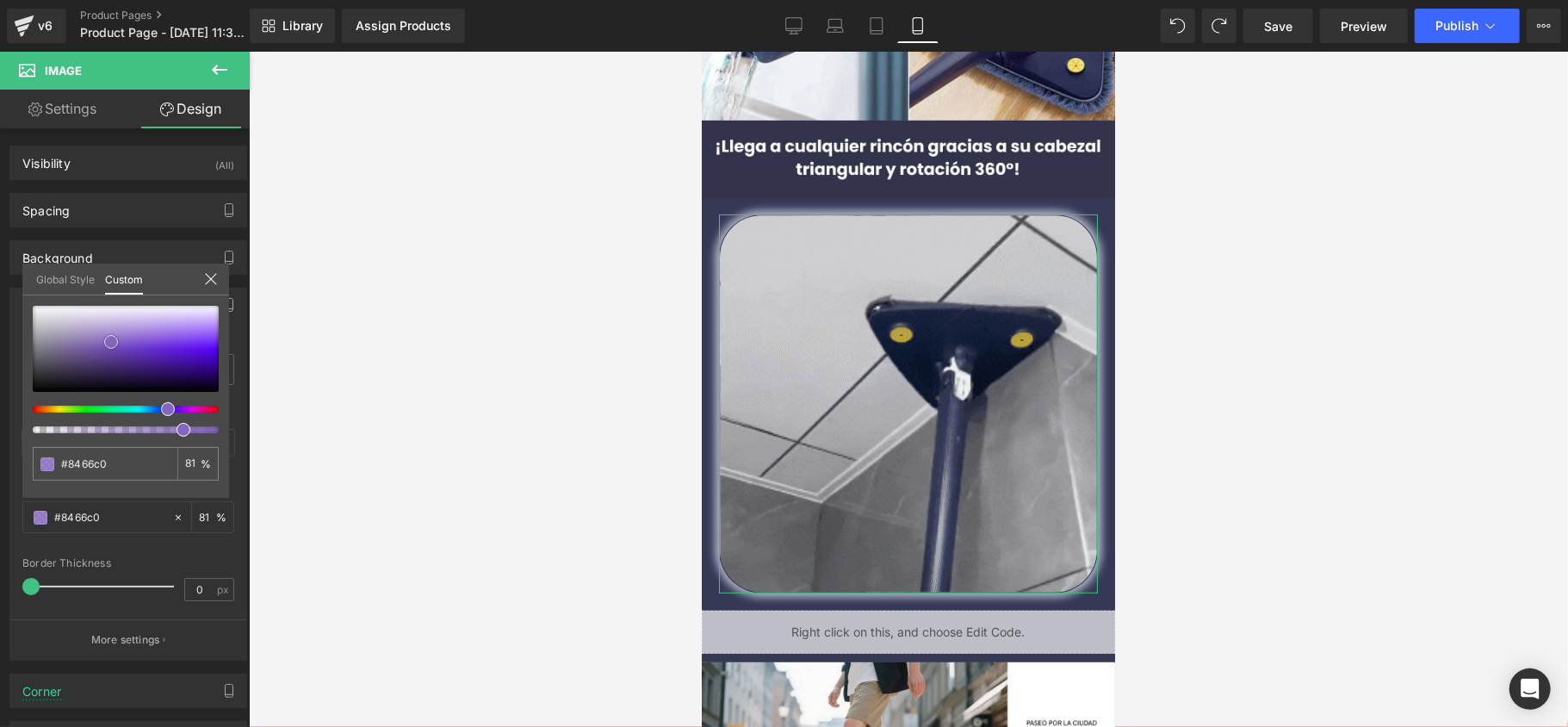
click at [111, 342] on div at bounding box center [125, 348] width 186 height 86
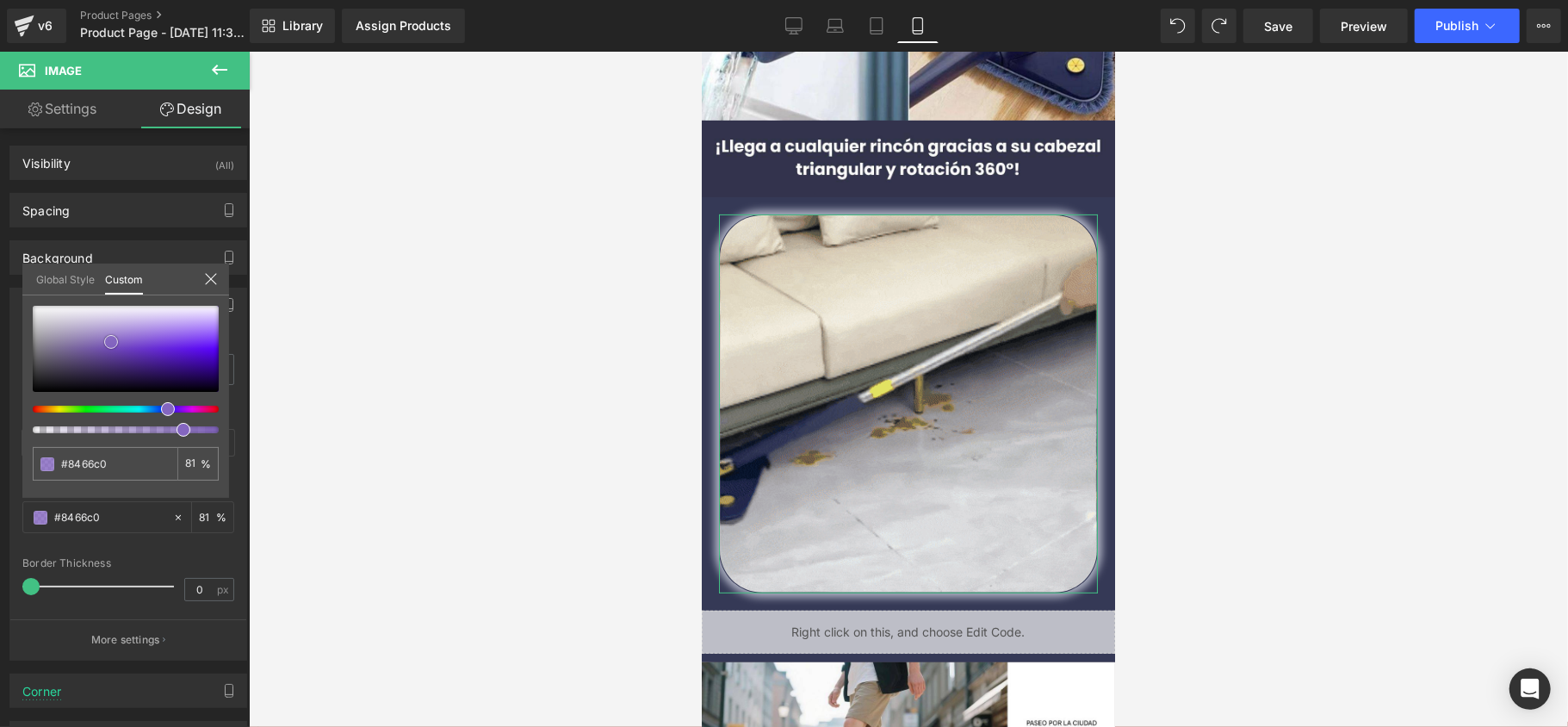
drag, startPoint x: 125, startPoint y: 345, endPoint x: 124, endPoint y: 360, distance: 15.0
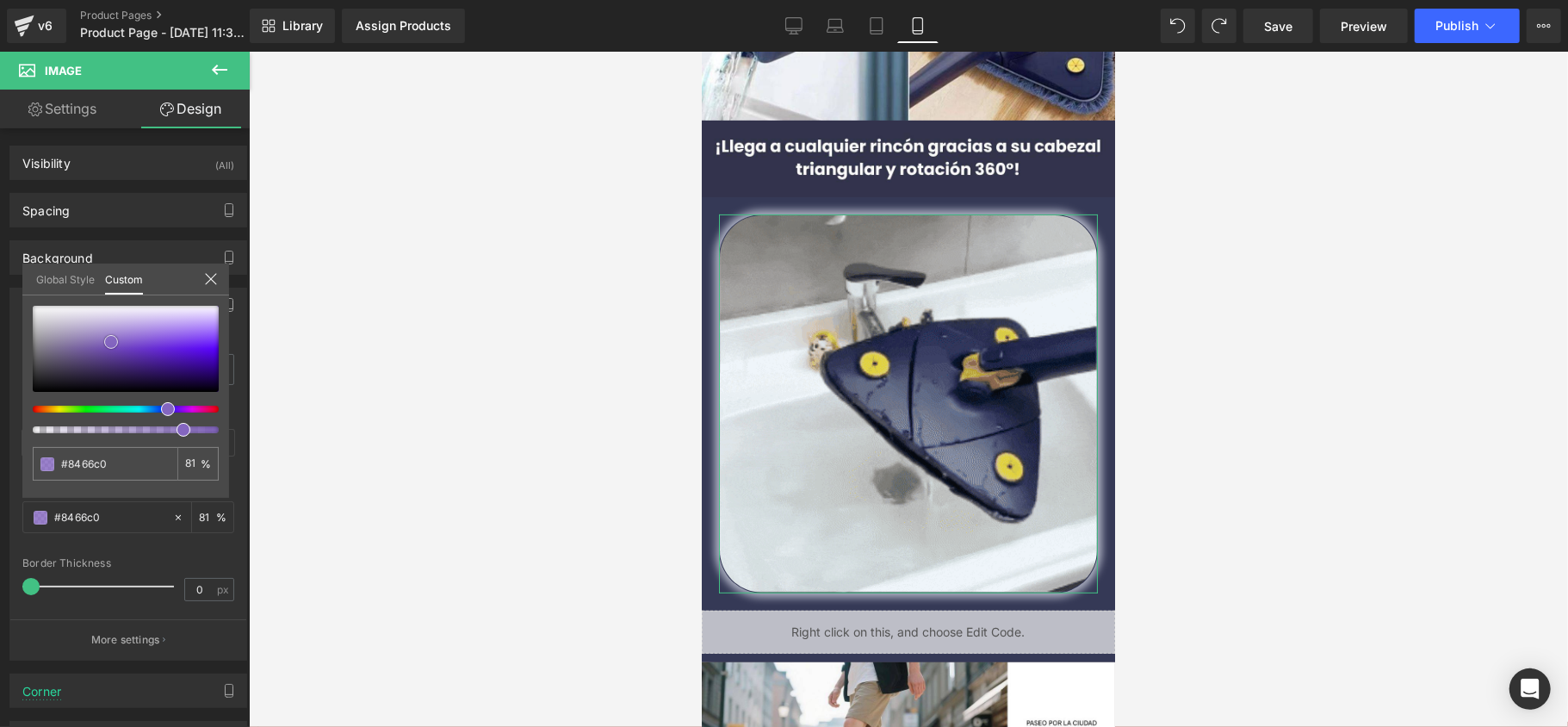
click at [125, 346] on div at bounding box center [125, 348] width 186 height 86
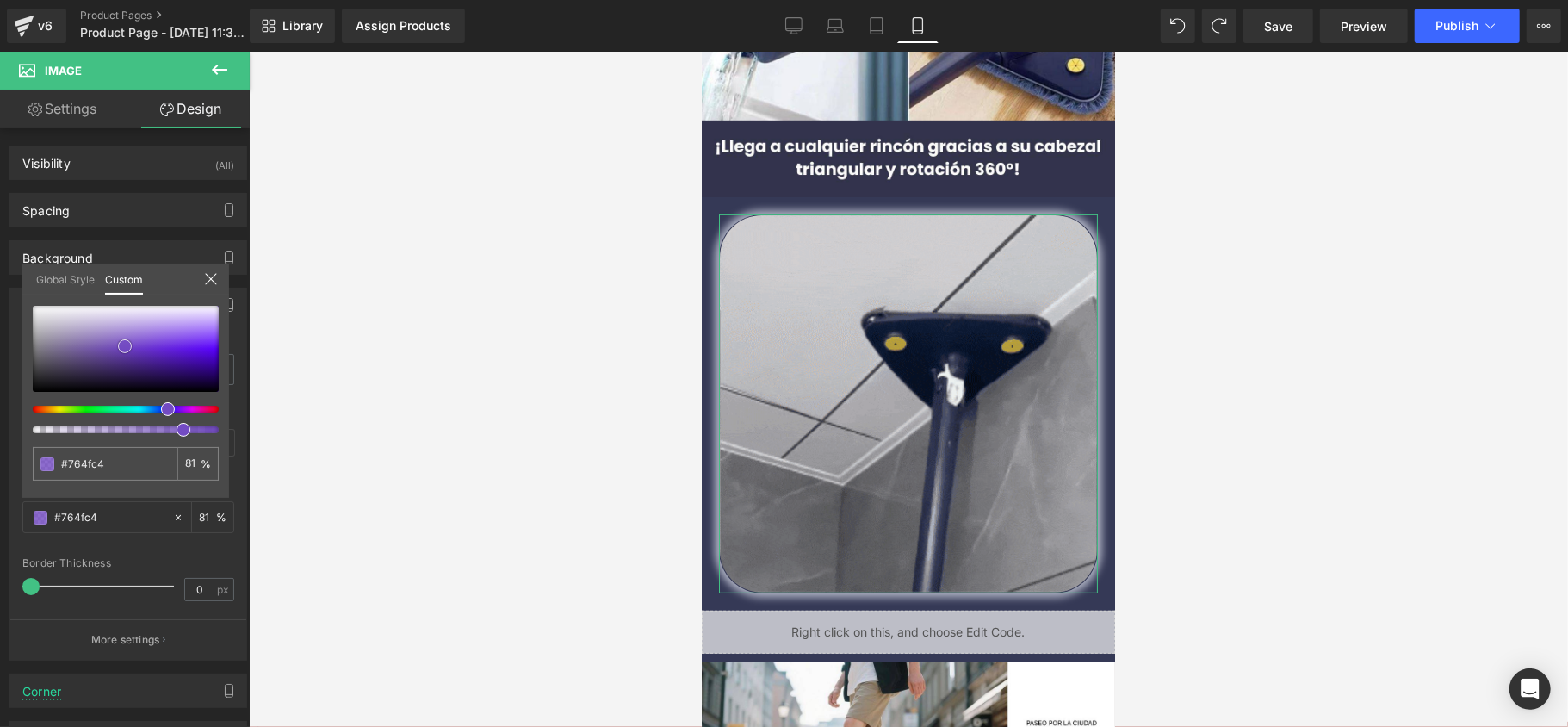
click at [104, 387] on div at bounding box center [125, 348] width 186 height 86
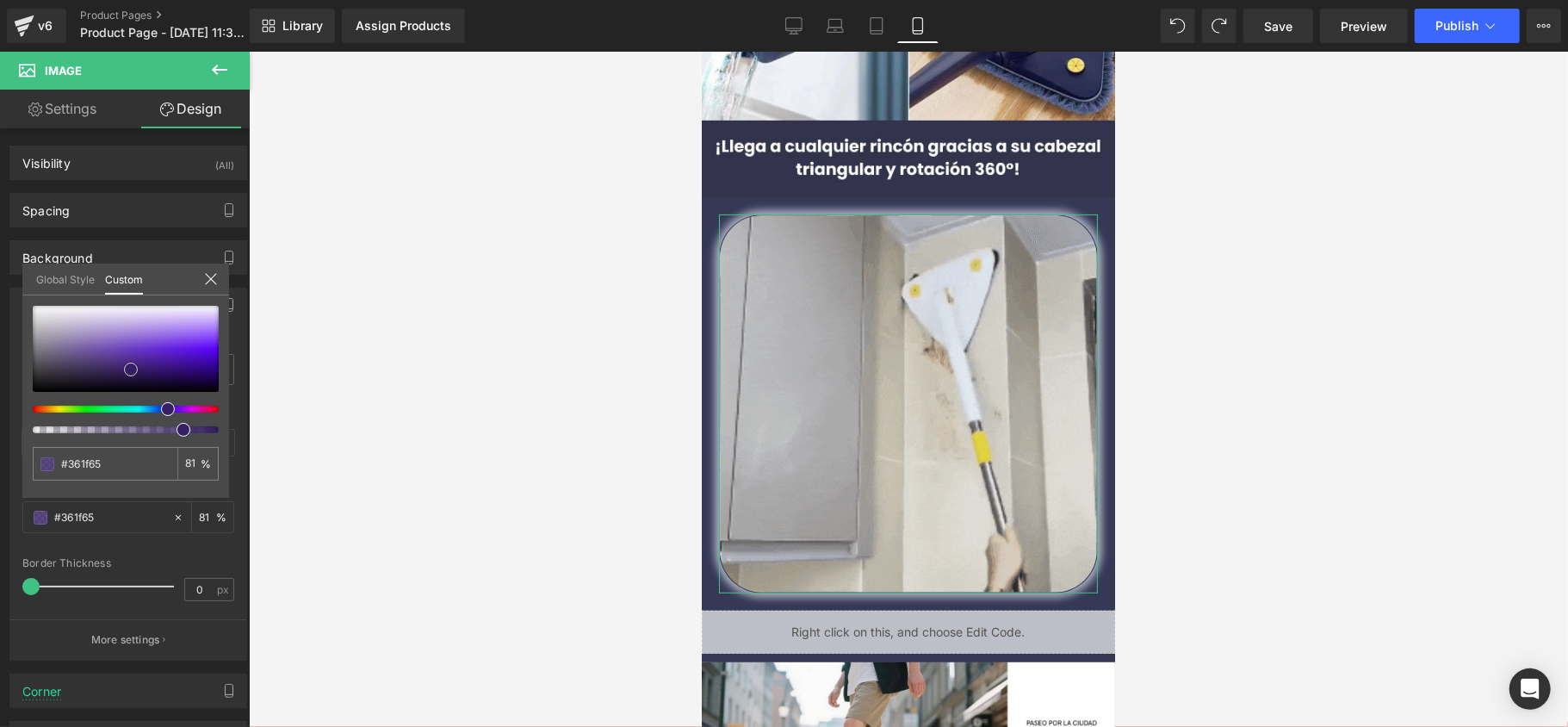
click at [131, 370] on div at bounding box center [125, 348] width 186 height 86
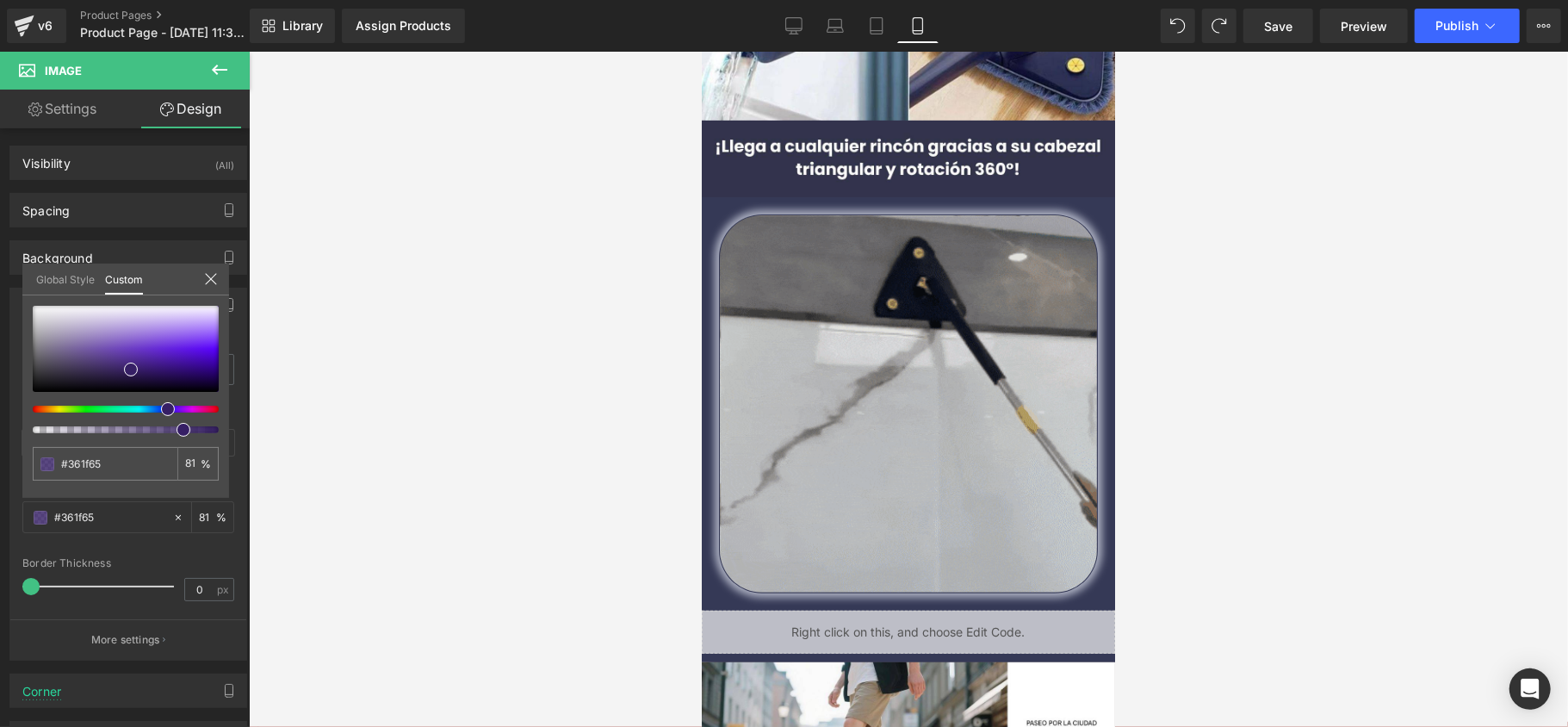
click at [529, 329] on div at bounding box center [908, 389] width 1319 height 675
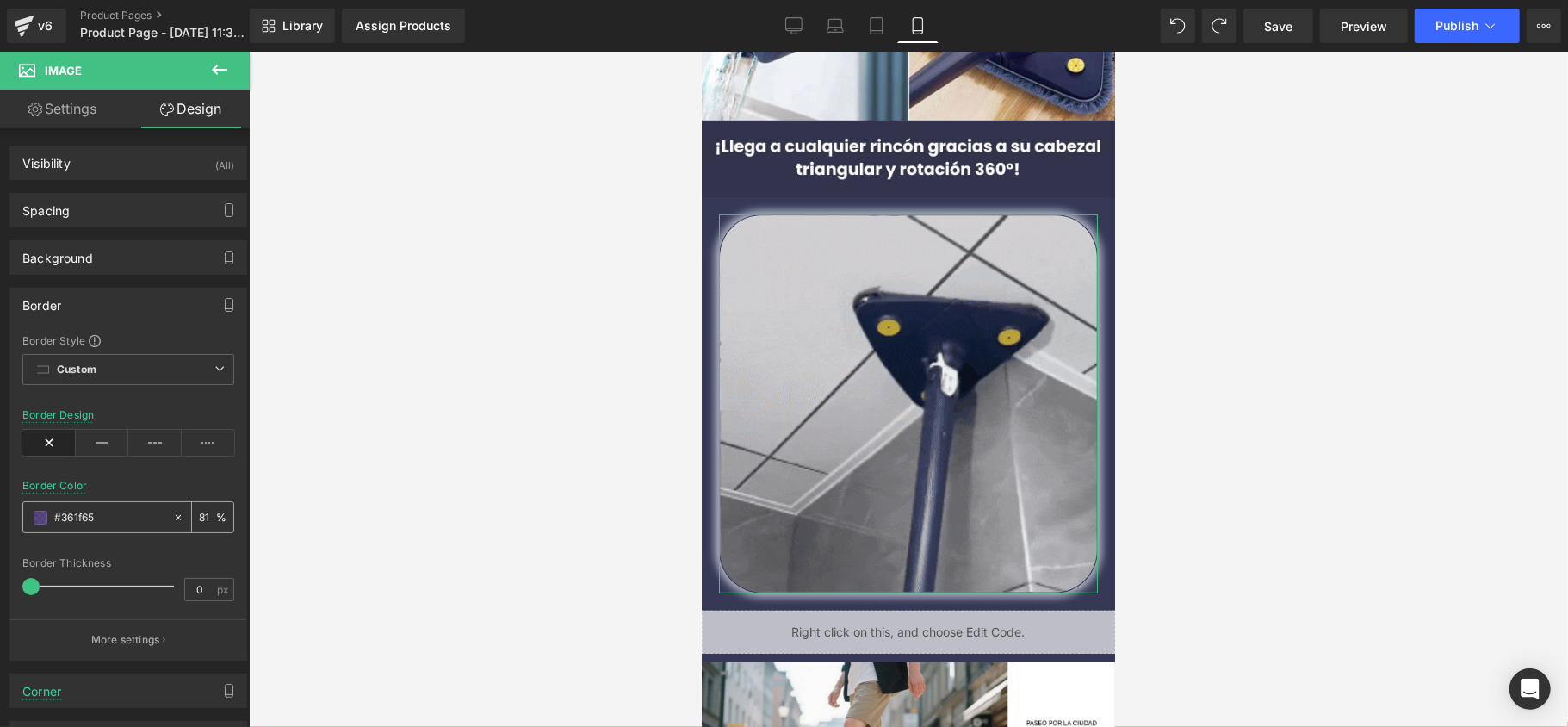
paste input "53956"
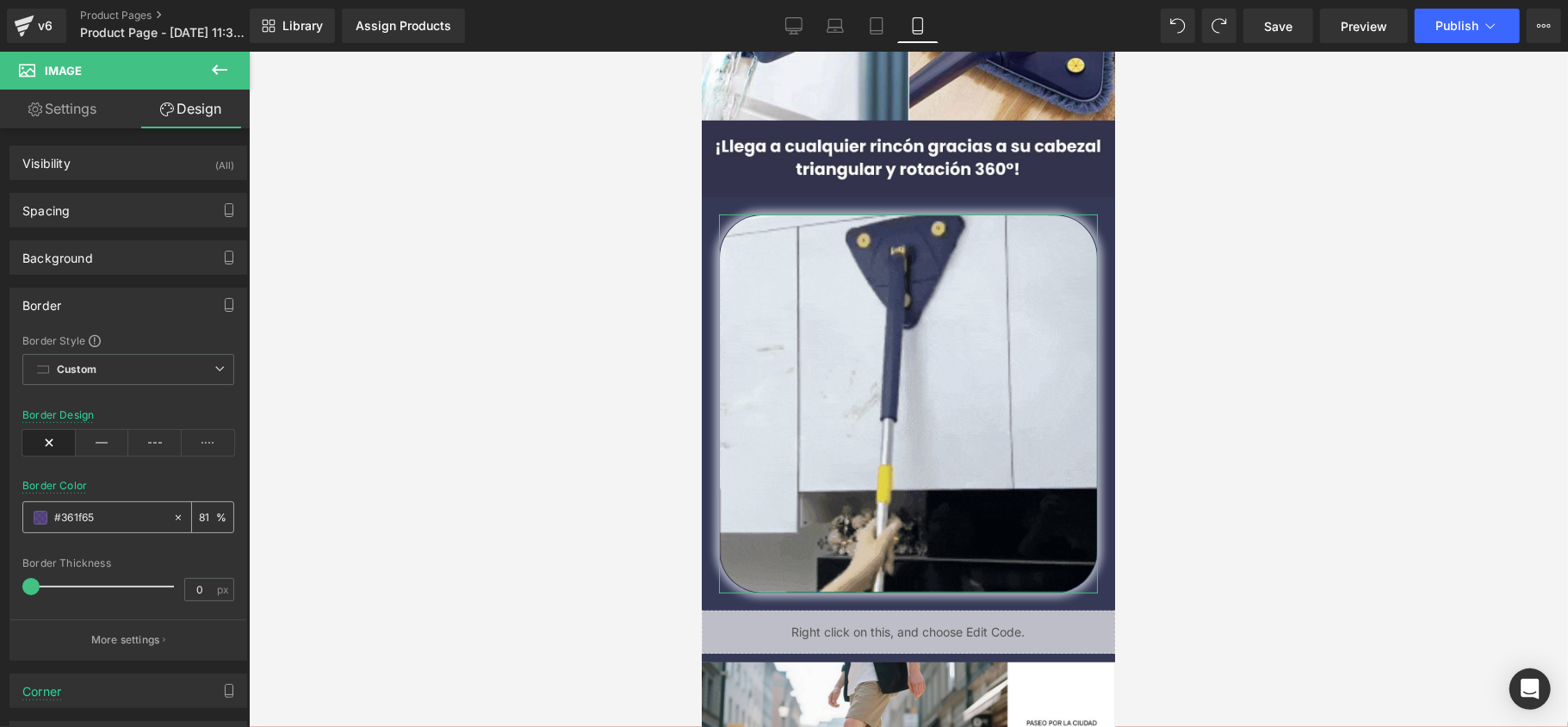
type input "#353956"
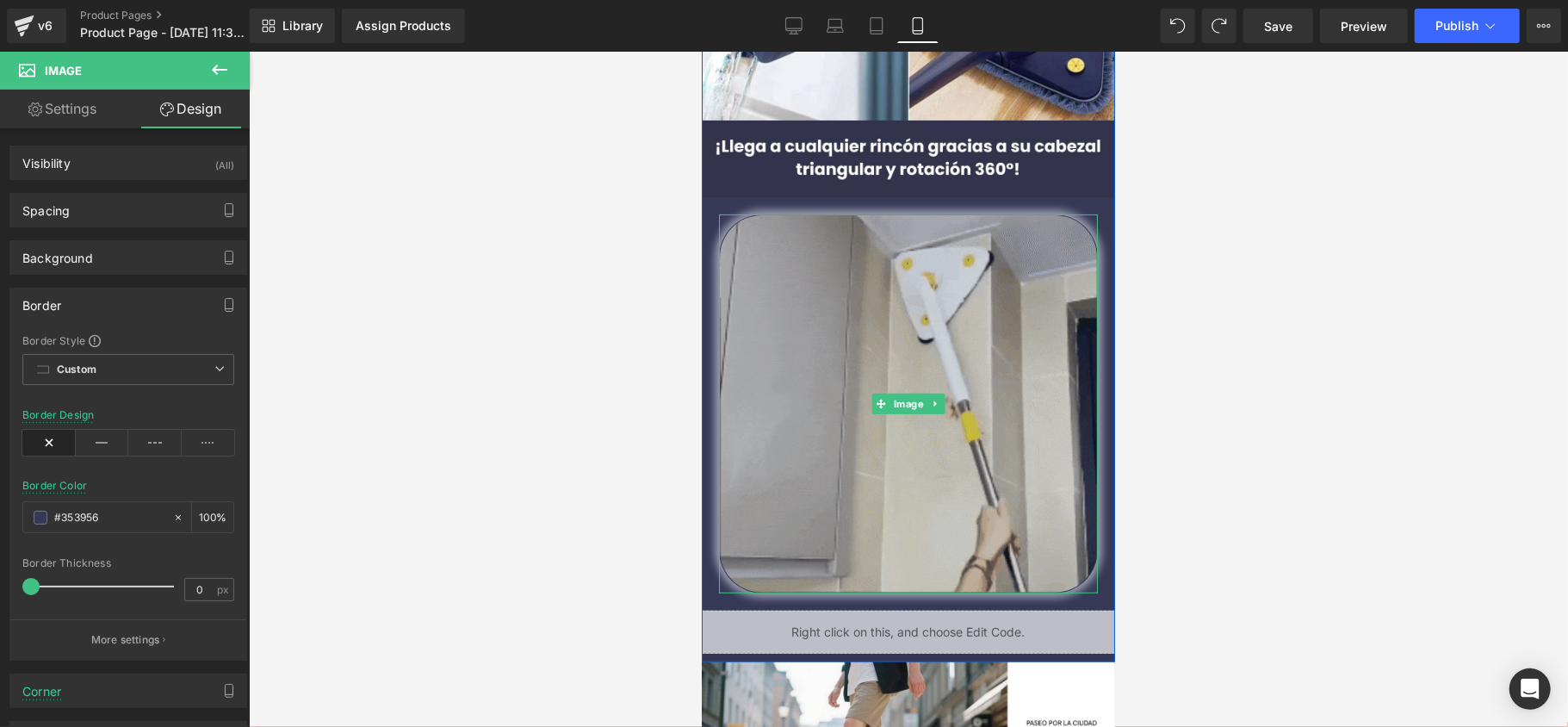
click at [770, 299] on img at bounding box center [907, 403] width 379 height 379
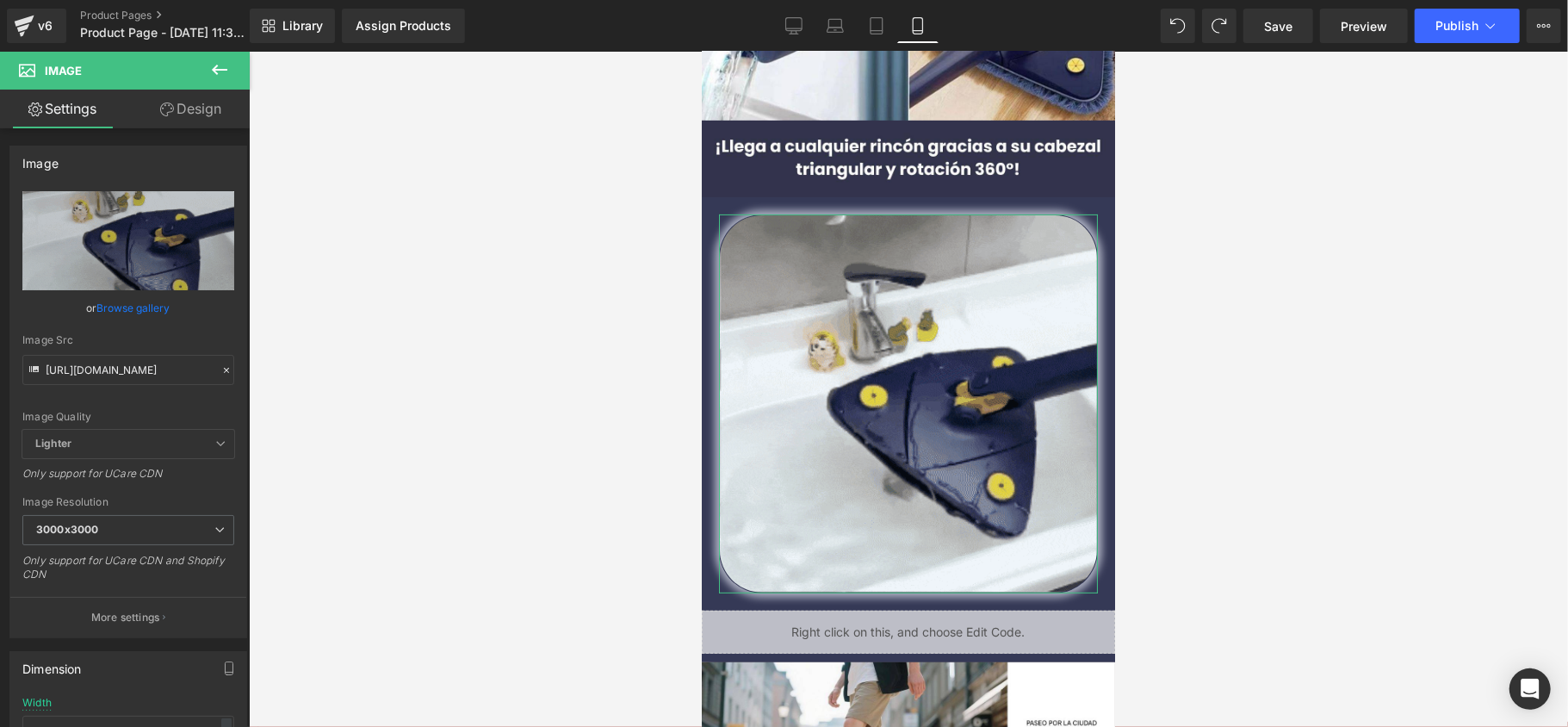
click at [169, 115] on icon at bounding box center [167, 109] width 14 height 14
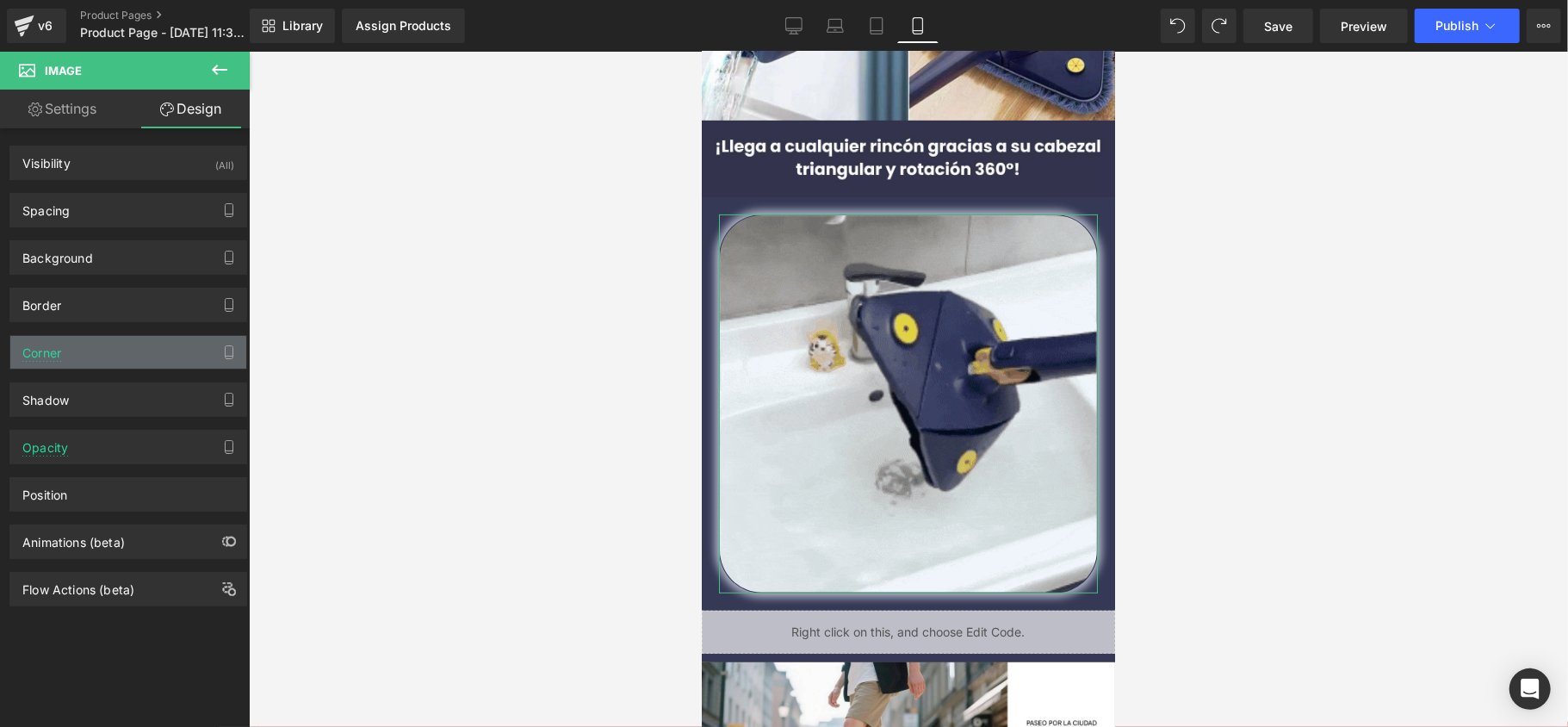
click at [98, 359] on div "Corner" at bounding box center [128, 352] width 236 height 32
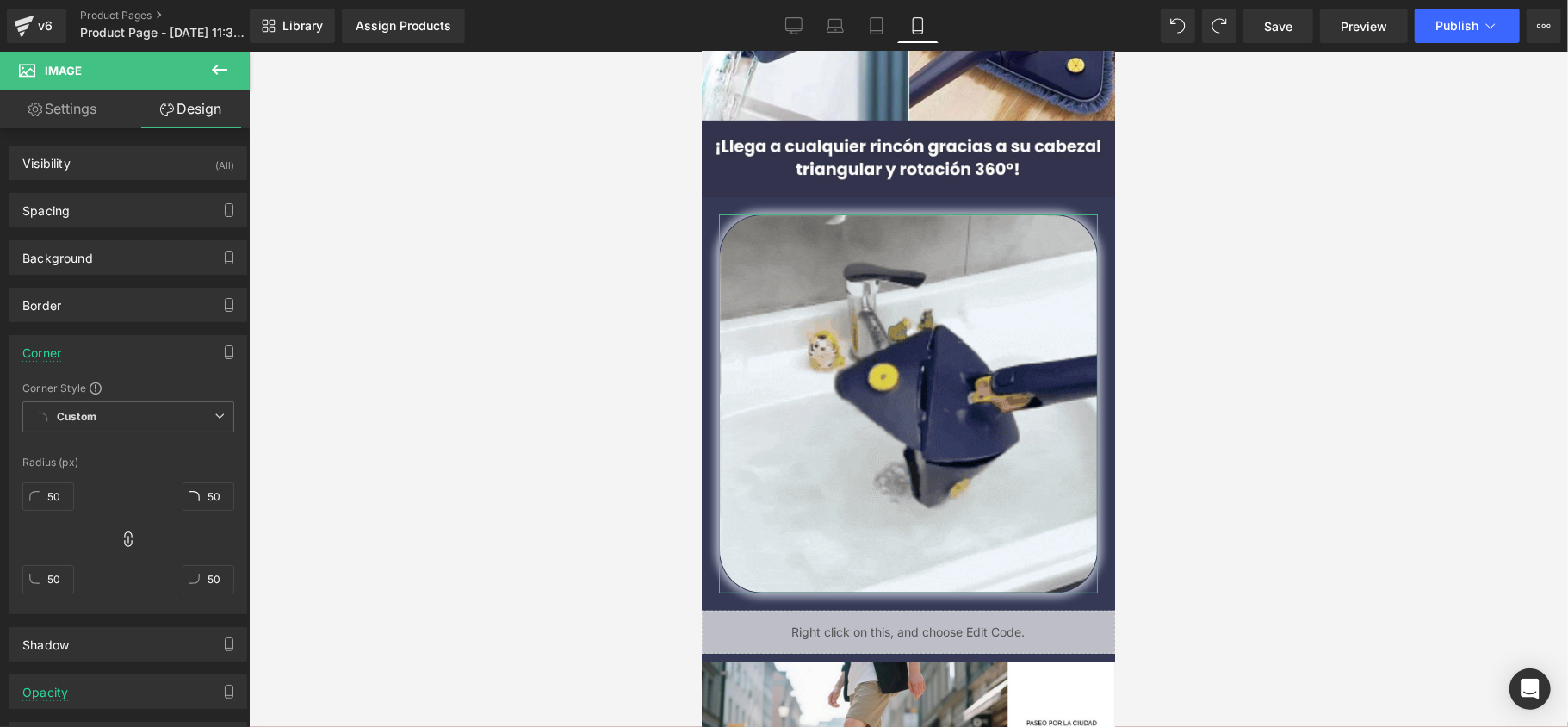
click at [98, 359] on div "Corner" at bounding box center [128, 352] width 236 height 32
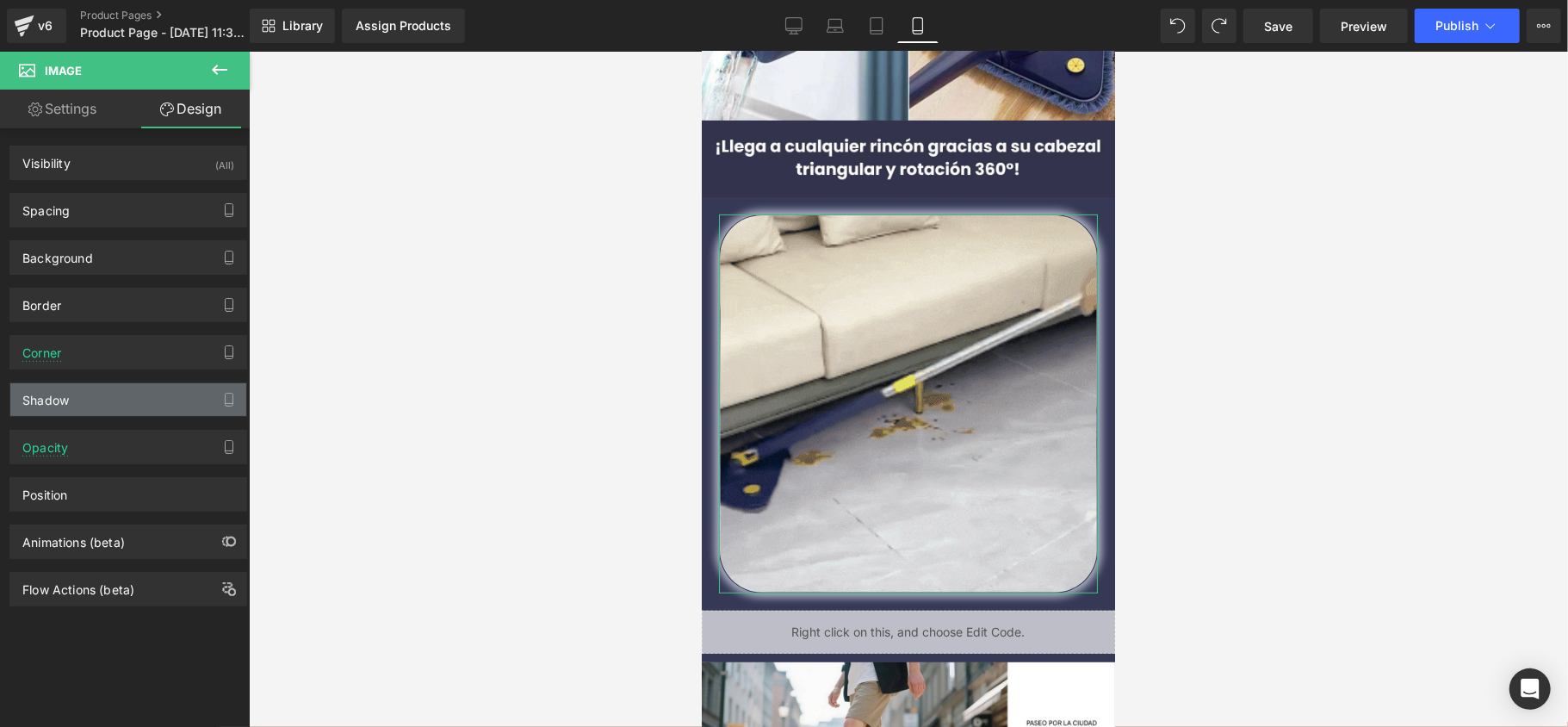
click at [93, 397] on div "Shadow" at bounding box center [128, 399] width 236 height 32
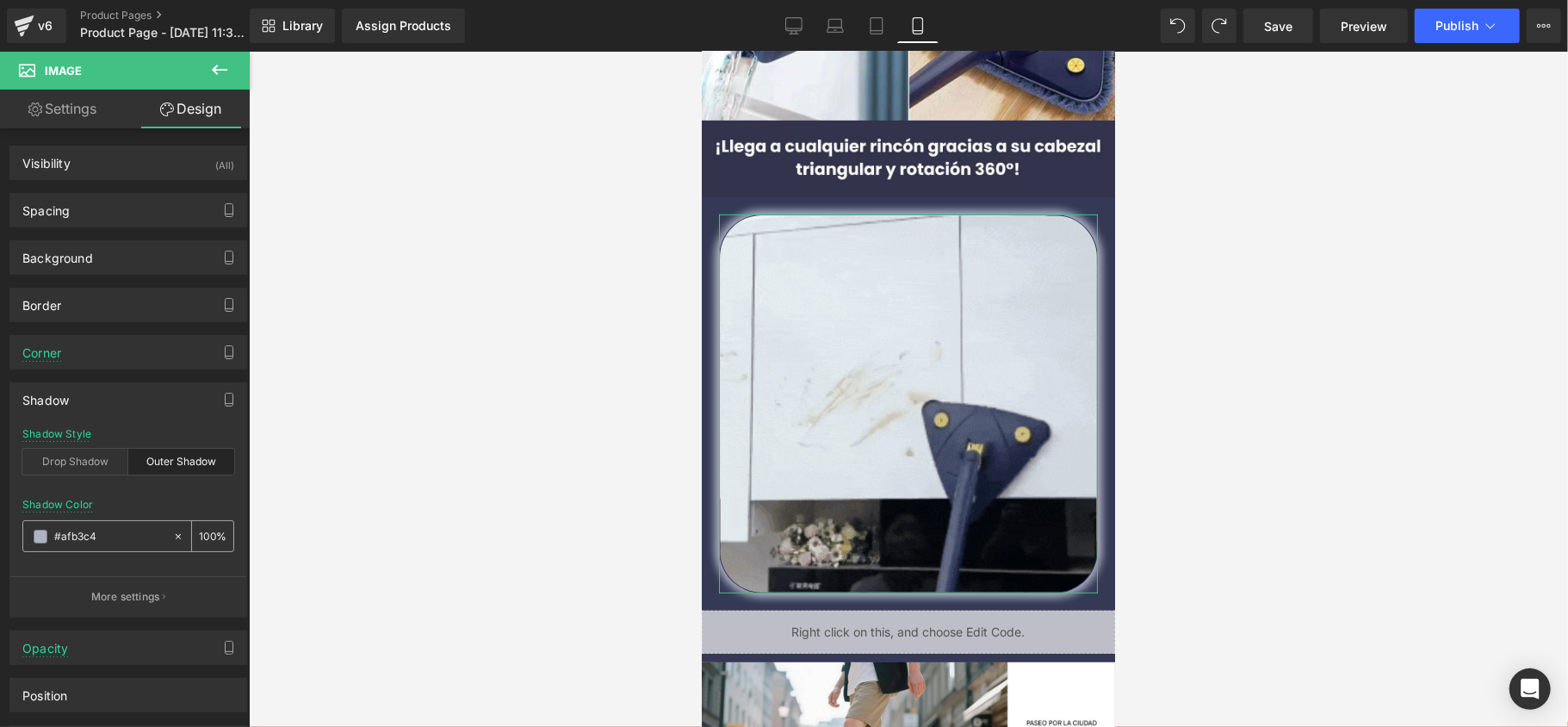
click at [32, 532] on div "#afb3c4" at bounding box center [97, 536] width 149 height 31
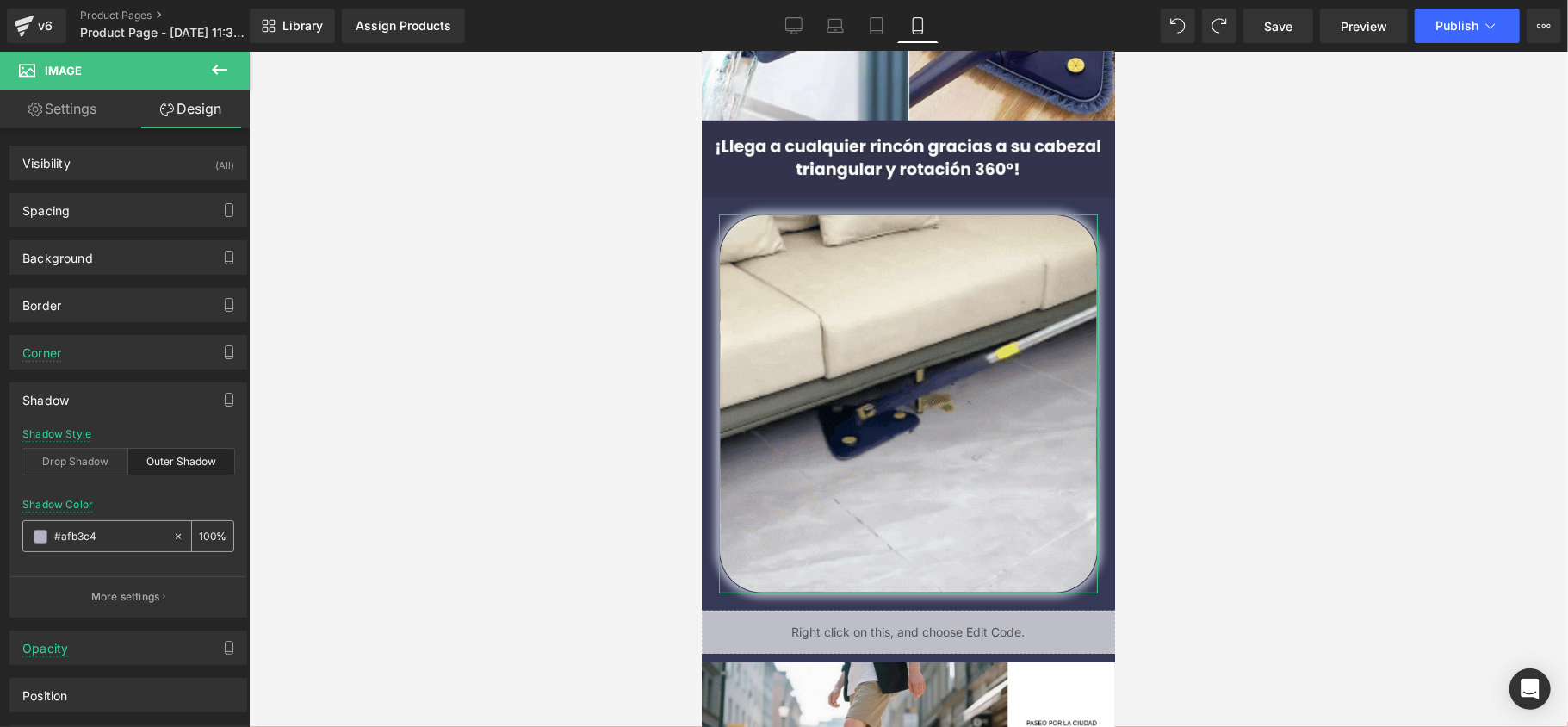
click at [39, 535] on span at bounding box center [40, 536] width 14 height 14
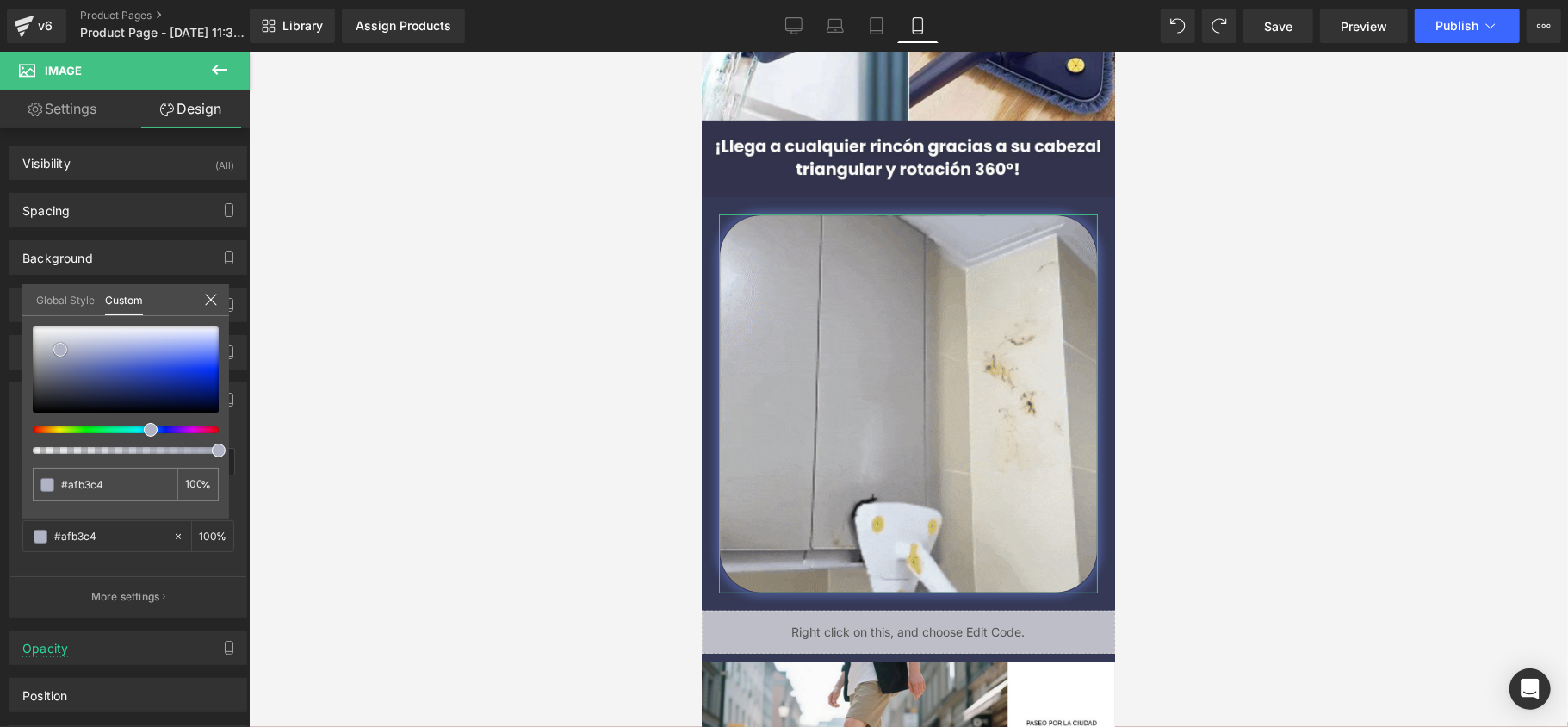
click at [92, 376] on div at bounding box center [125, 370] width 186 height 86
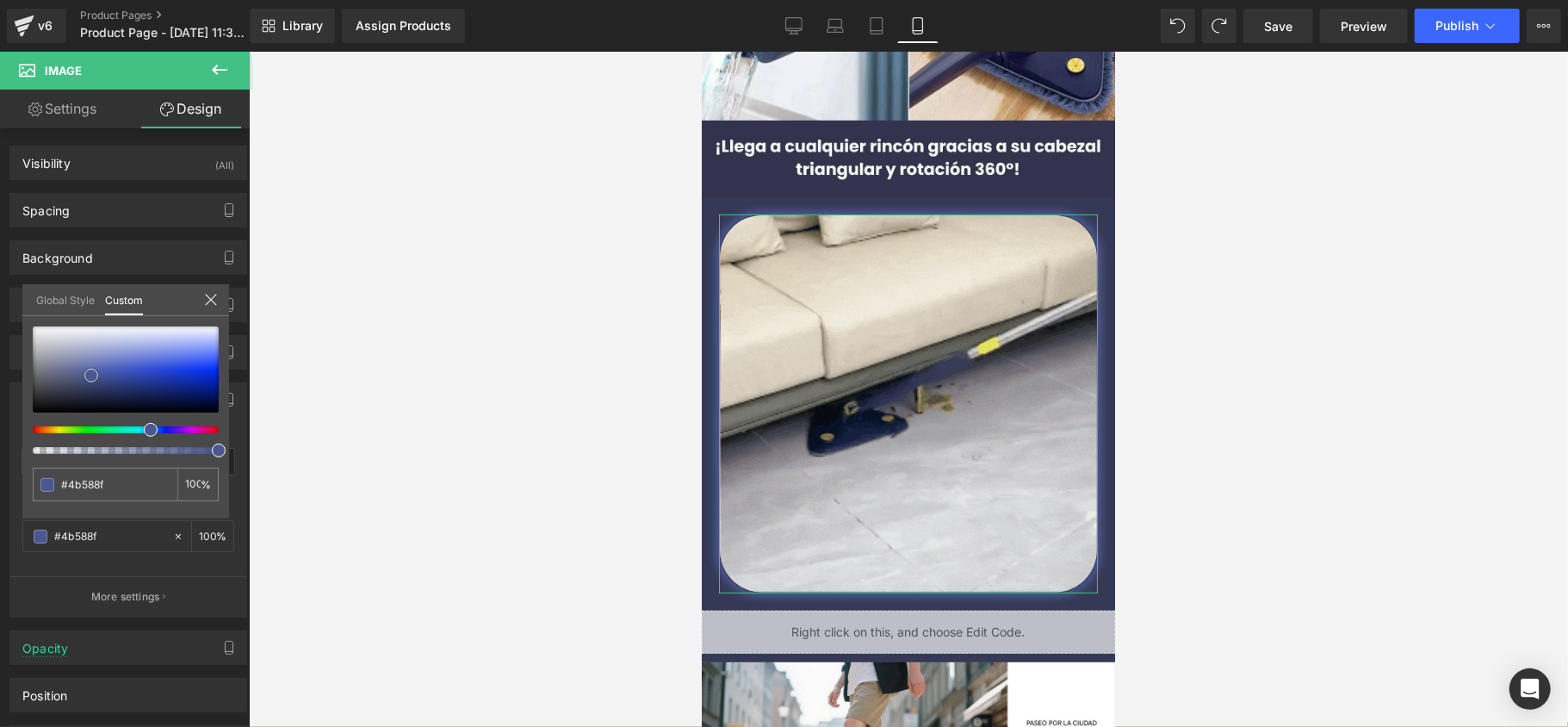
click at [114, 374] on div at bounding box center [125, 370] width 186 height 86
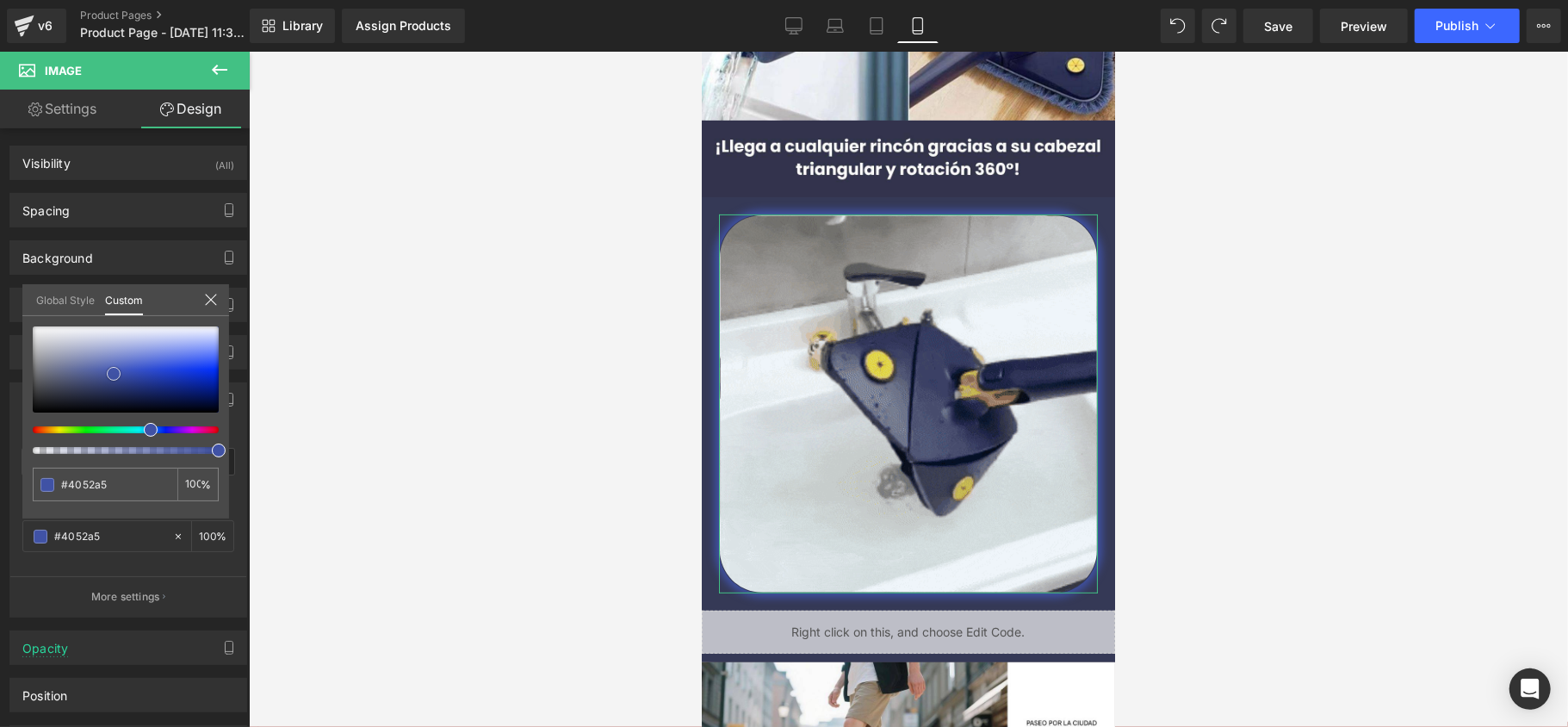
click at [138, 376] on div at bounding box center [125, 370] width 186 height 86
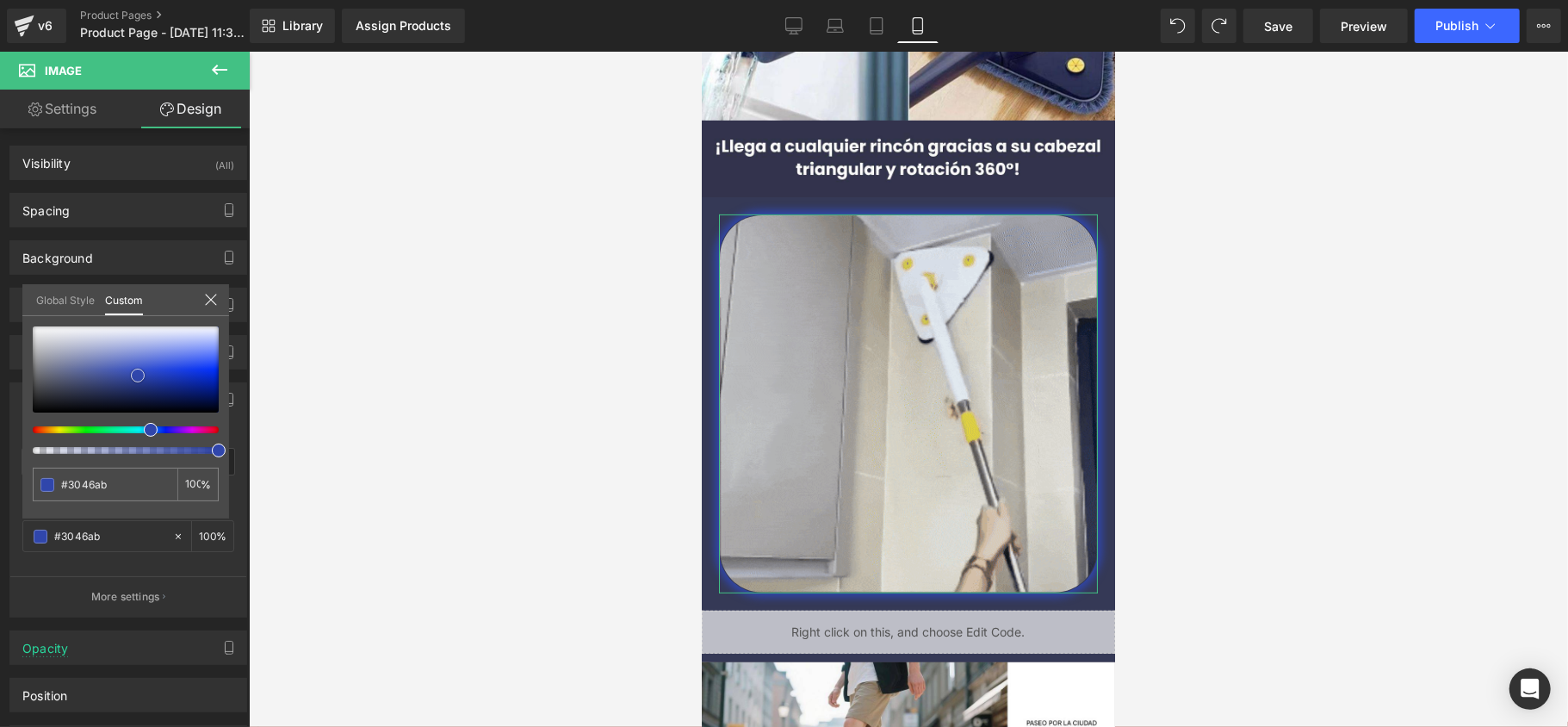
click at [159, 391] on div at bounding box center [125, 370] width 186 height 86
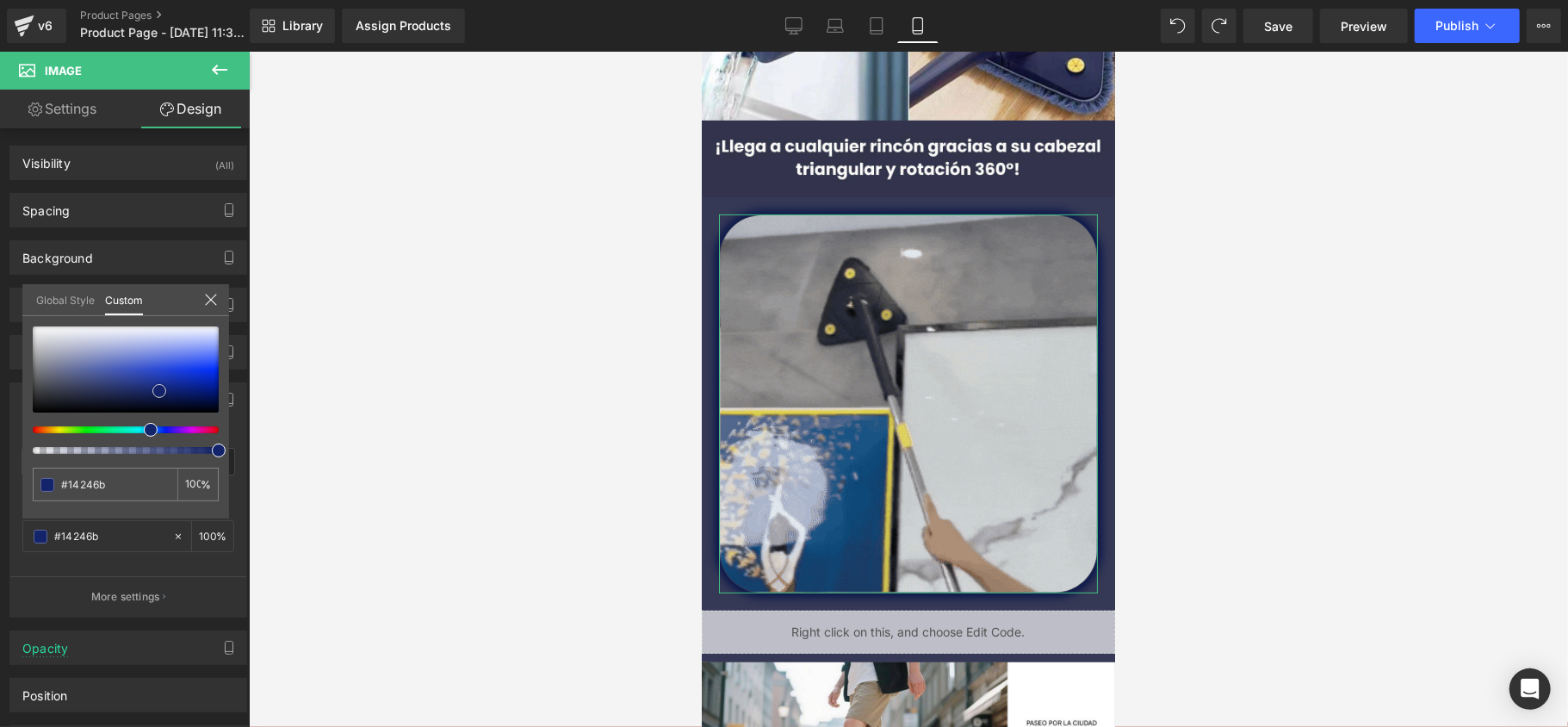
click at [169, 398] on div at bounding box center [125, 370] width 186 height 86
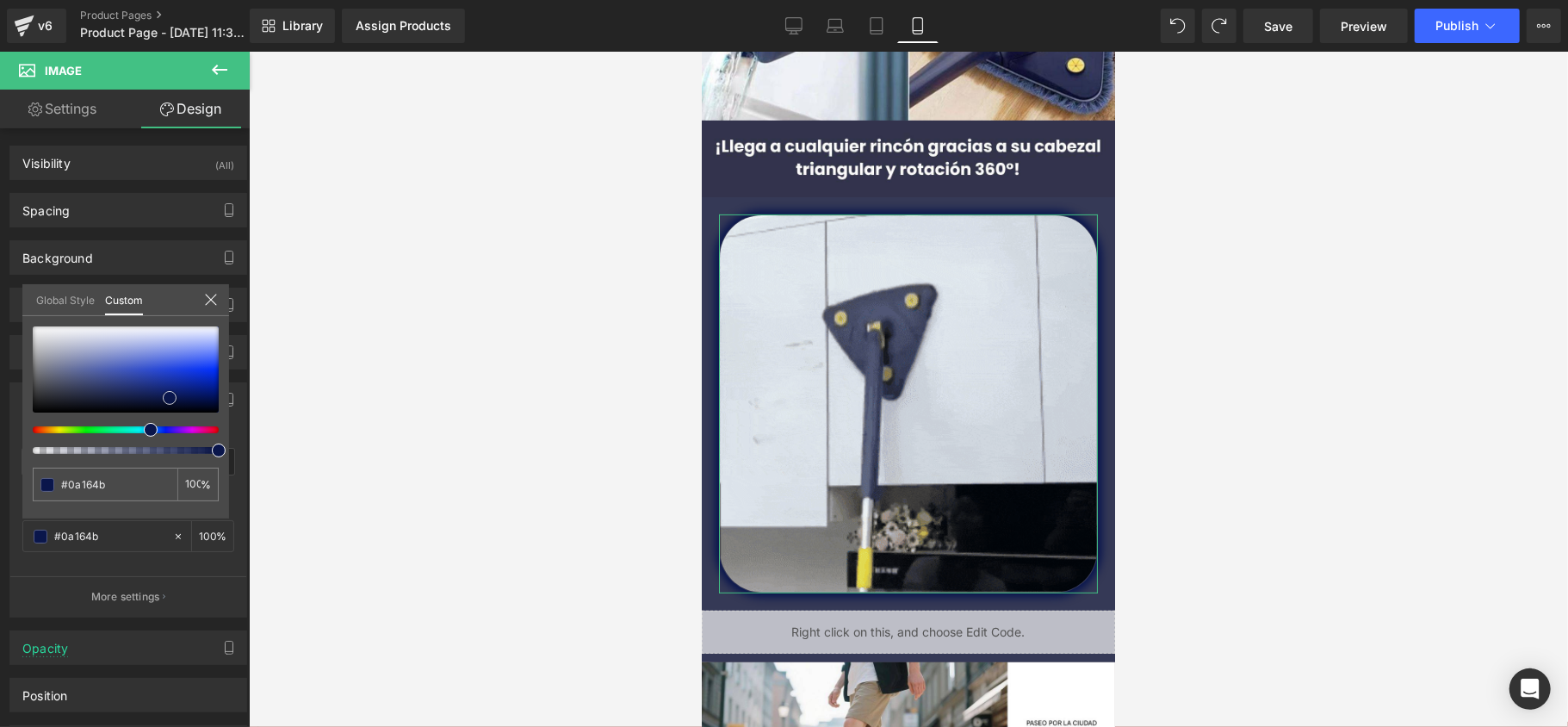
click at [184, 398] on div at bounding box center [125, 370] width 186 height 86
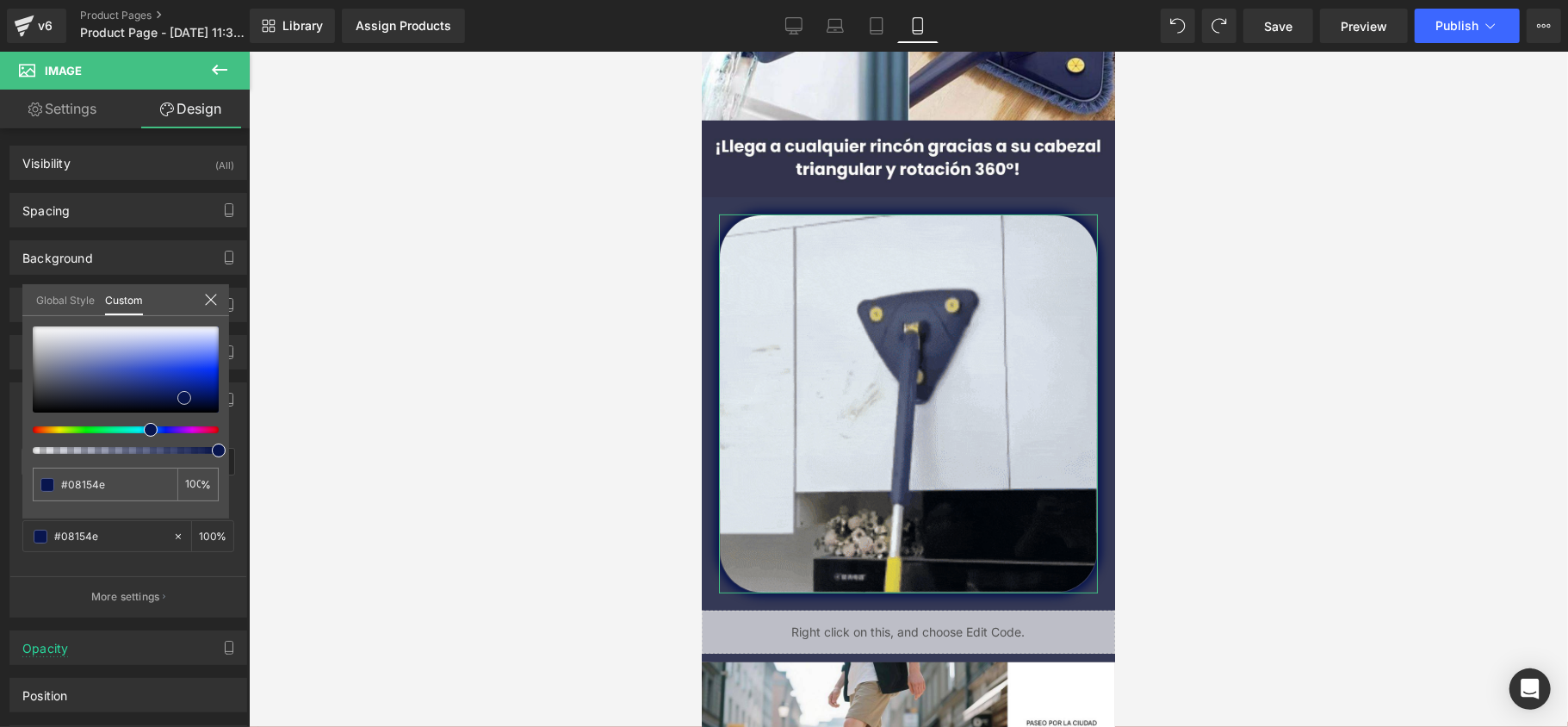
click at [190, 402] on span at bounding box center [184, 397] width 14 height 14
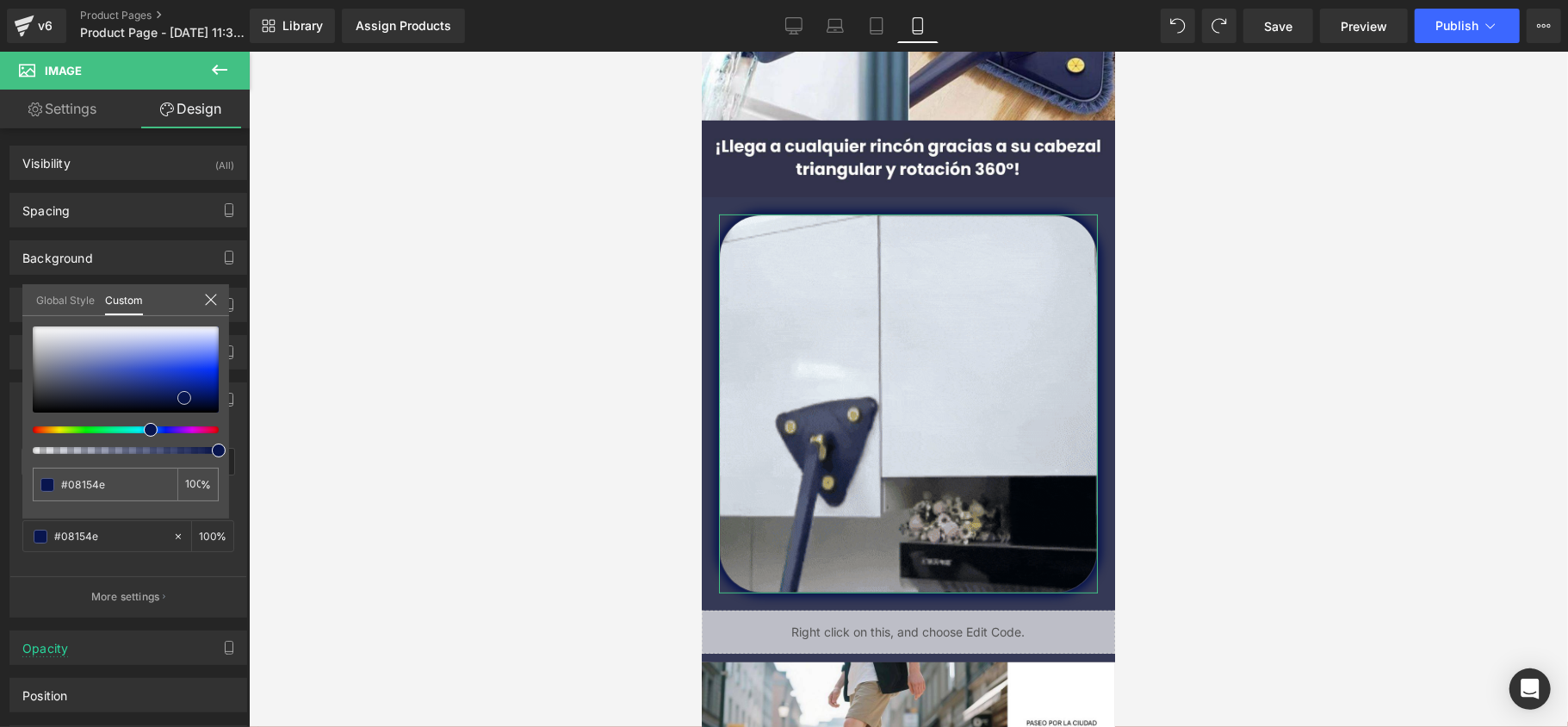
click at [190, 402] on span at bounding box center [184, 397] width 14 height 14
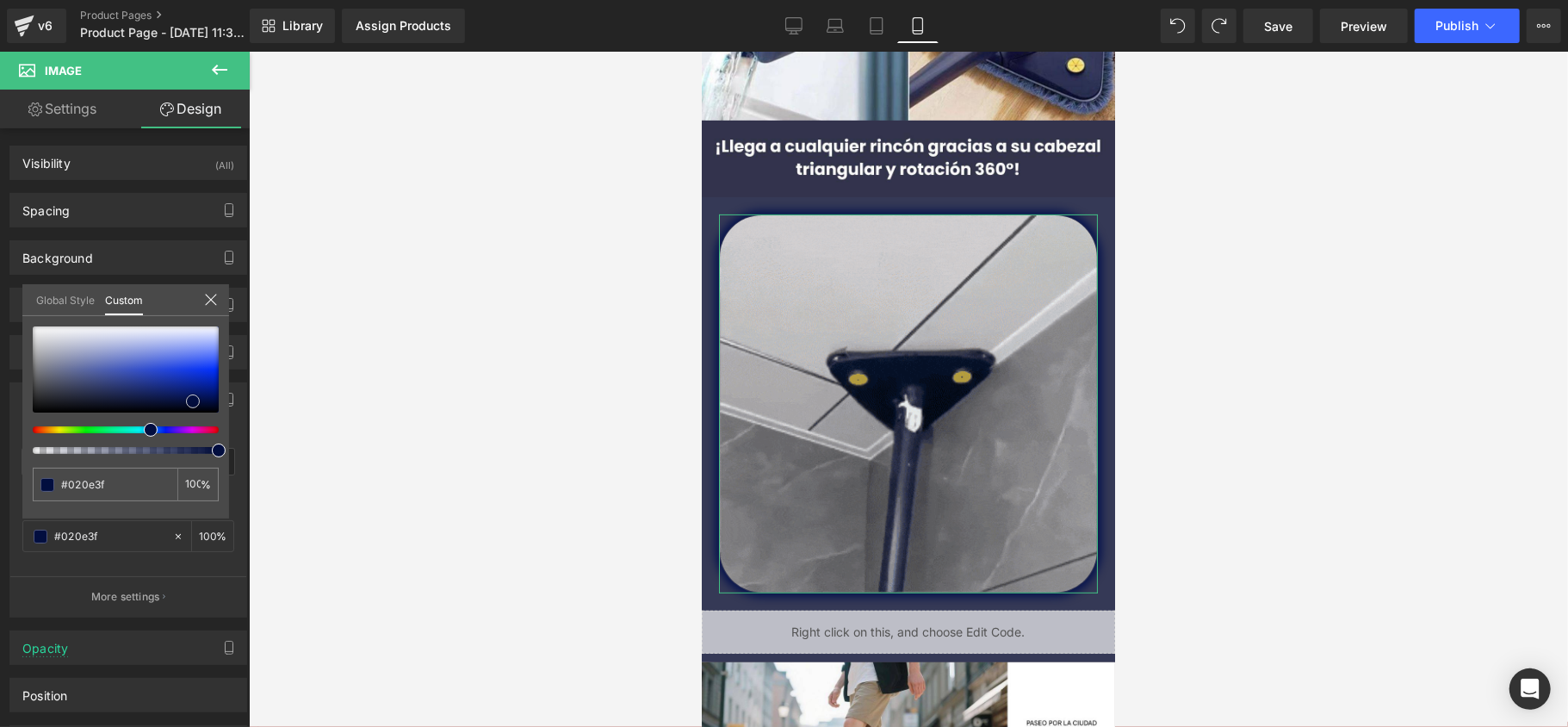
click at [193, 402] on div at bounding box center [125, 370] width 186 height 86
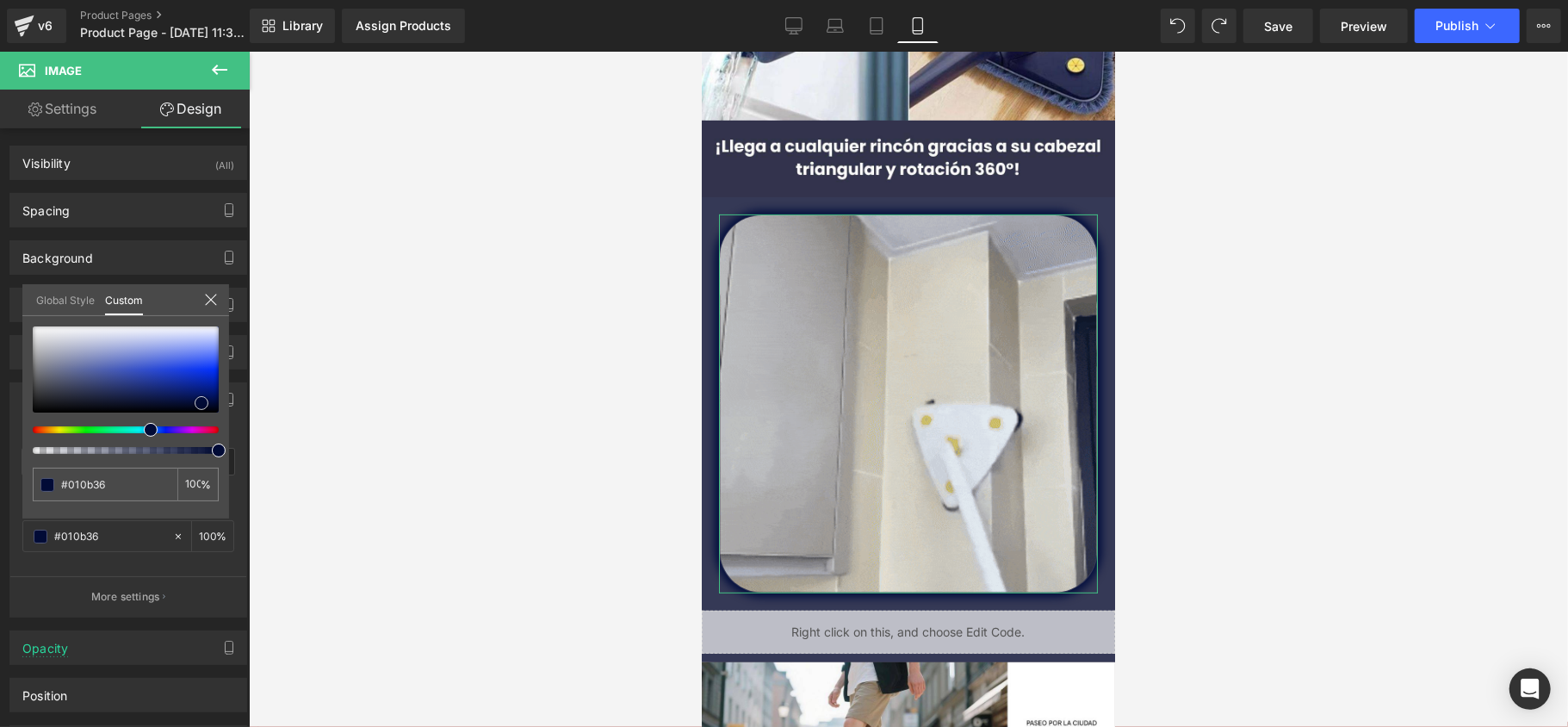
click at [202, 403] on div at bounding box center [125, 370] width 186 height 86
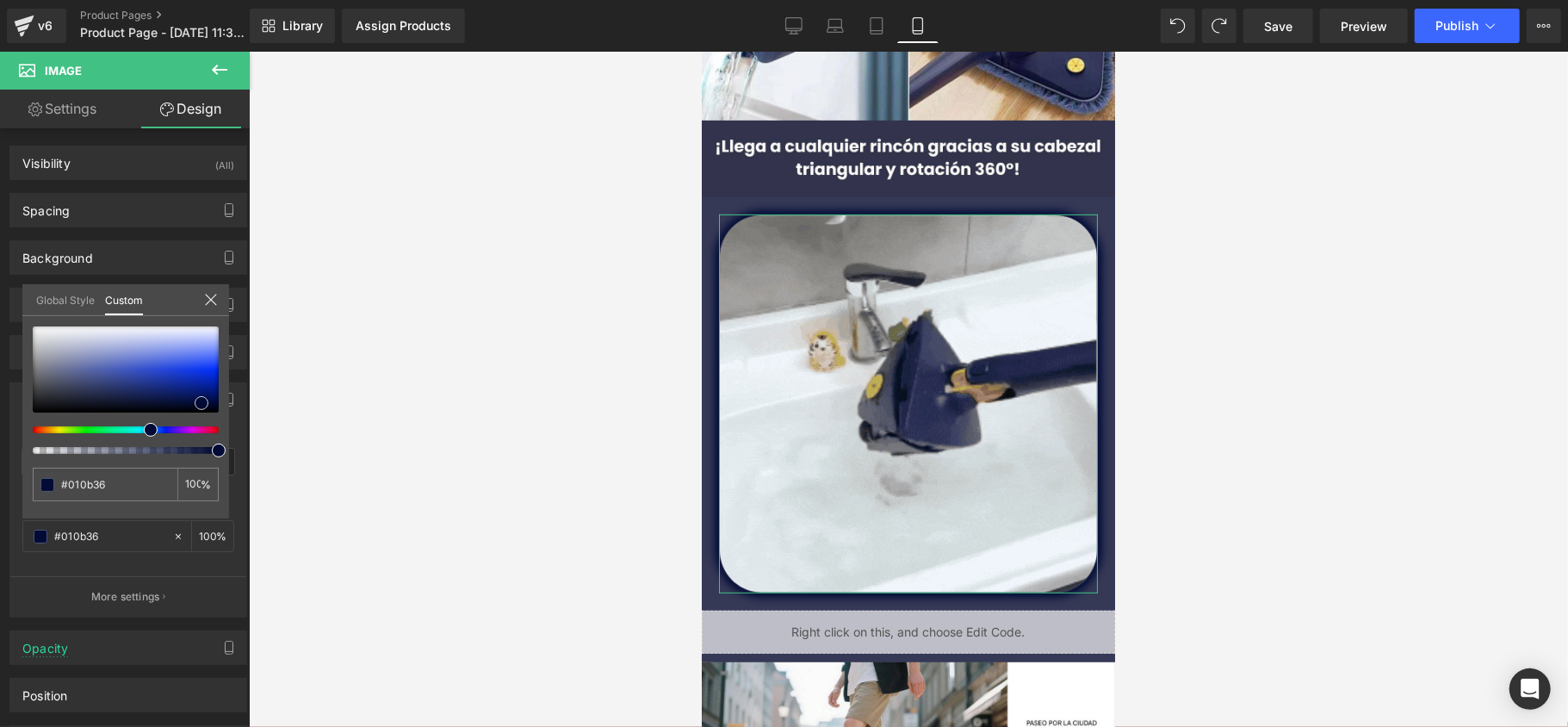
click at [202, 407] on span at bounding box center [201, 403] width 14 height 14
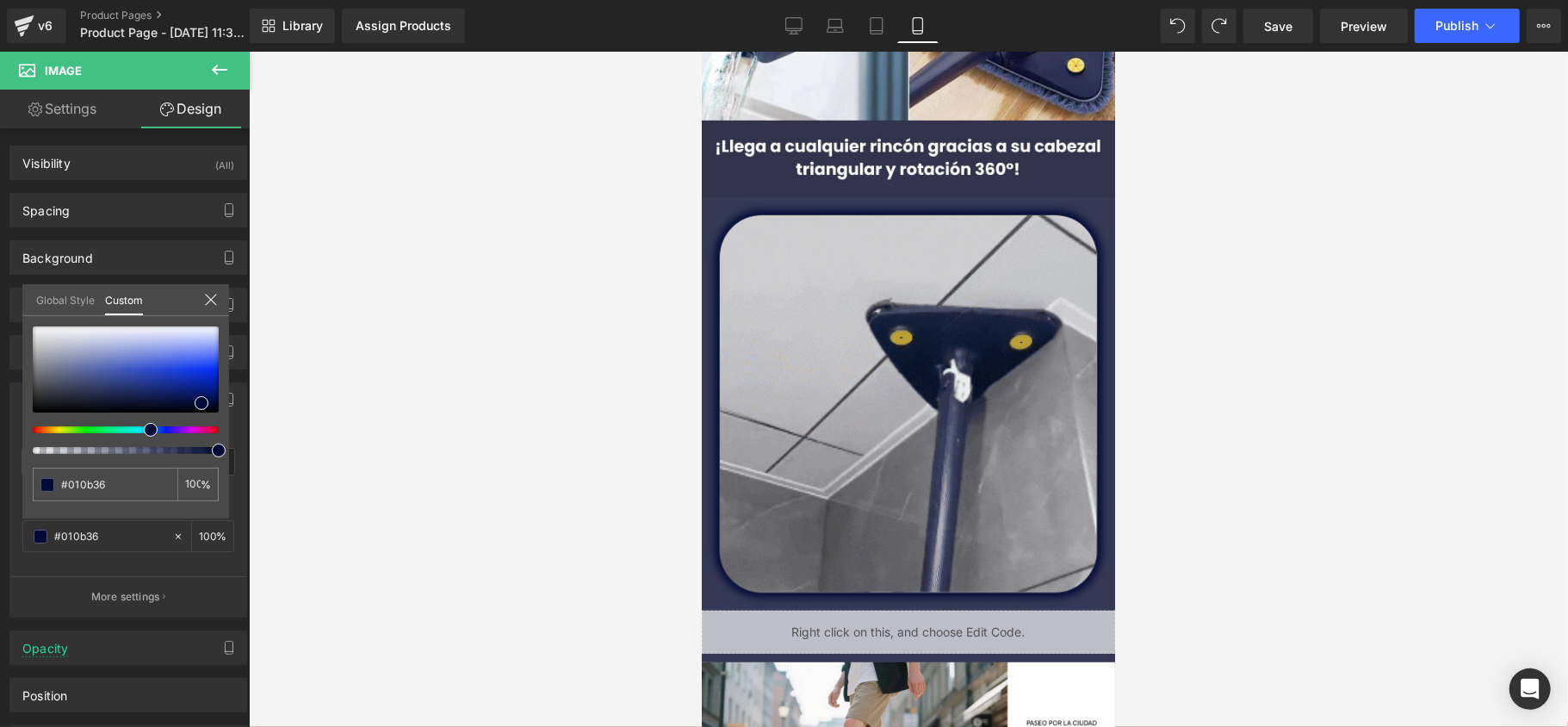
click at [290, 340] on div at bounding box center [908, 389] width 1319 height 675
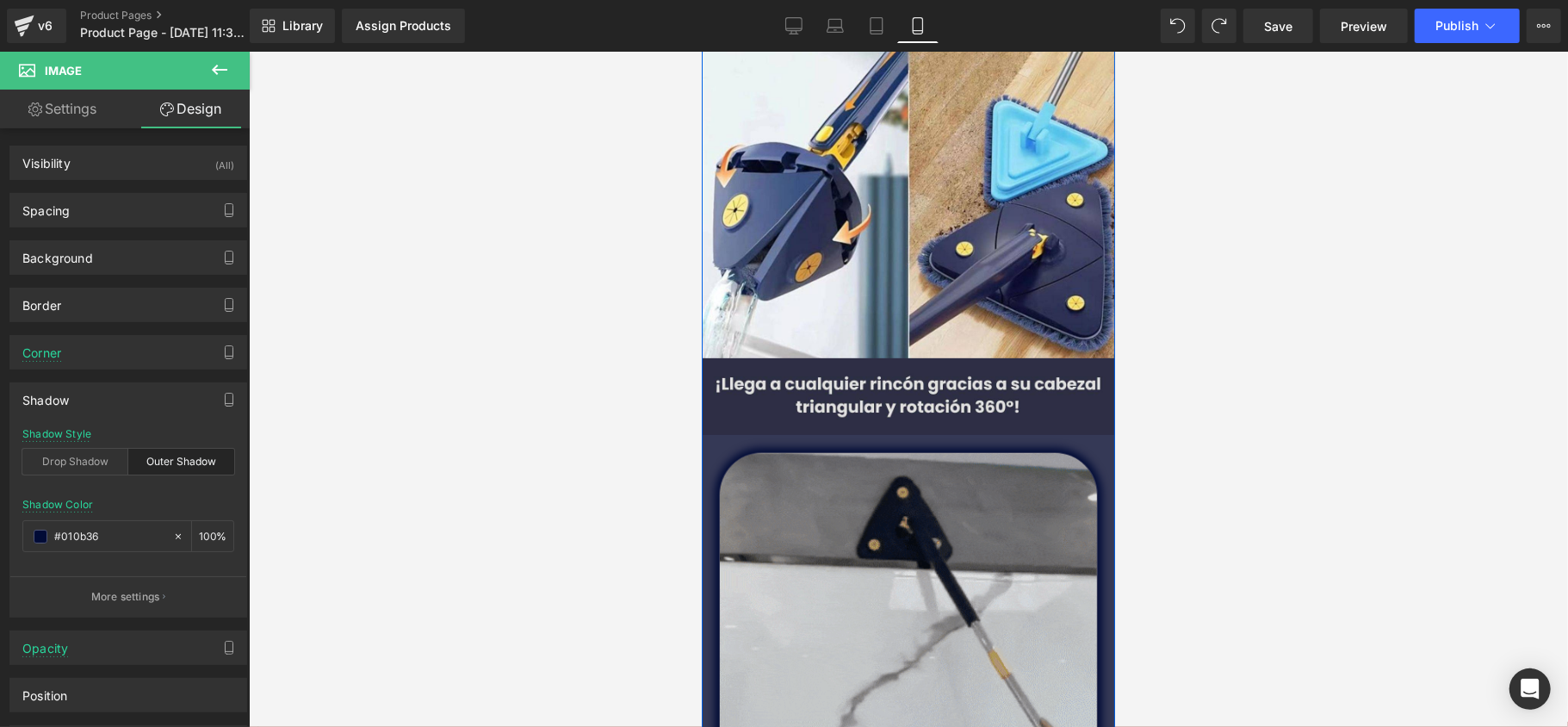
scroll to position [229, 0]
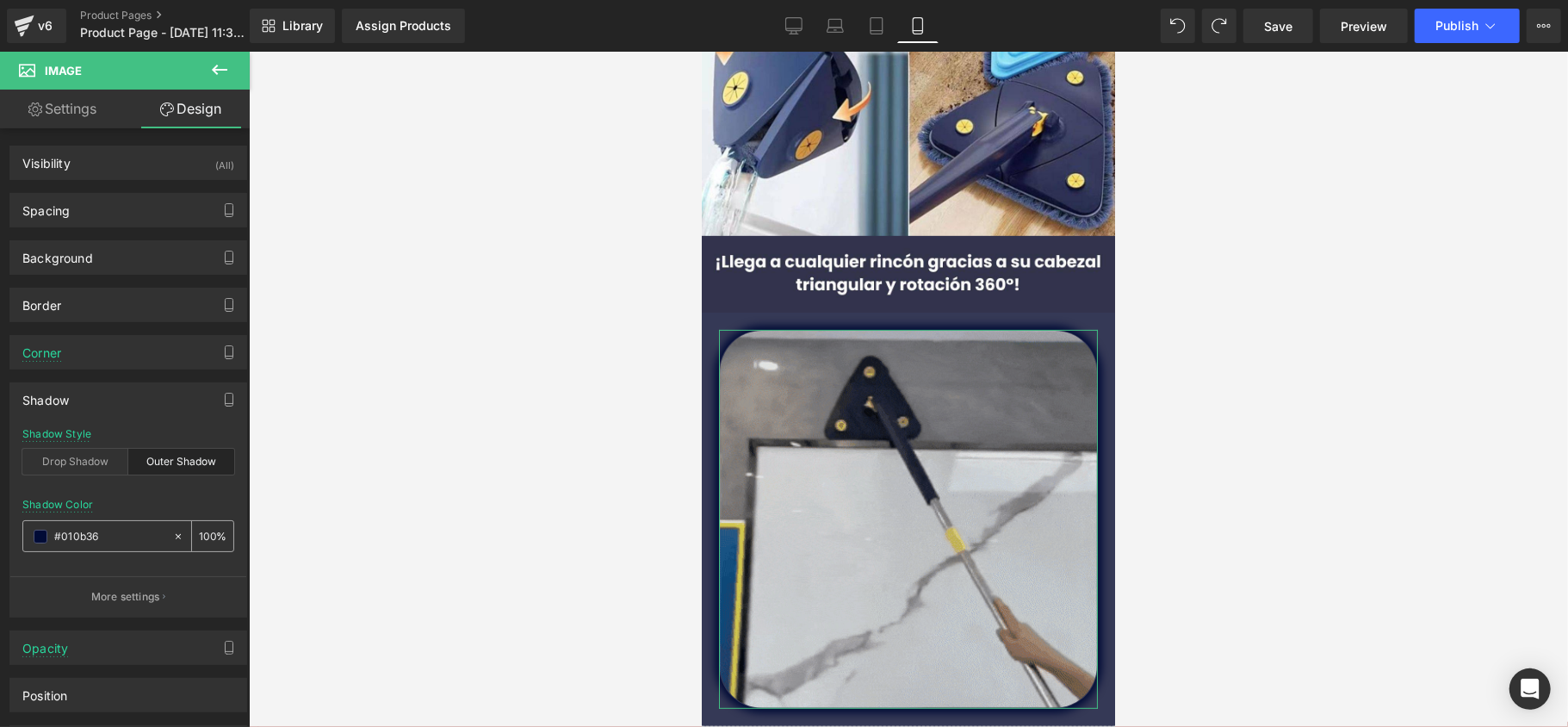
click at [34, 549] on div "#afb3c4" at bounding box center [97, 536] width 149 height 31
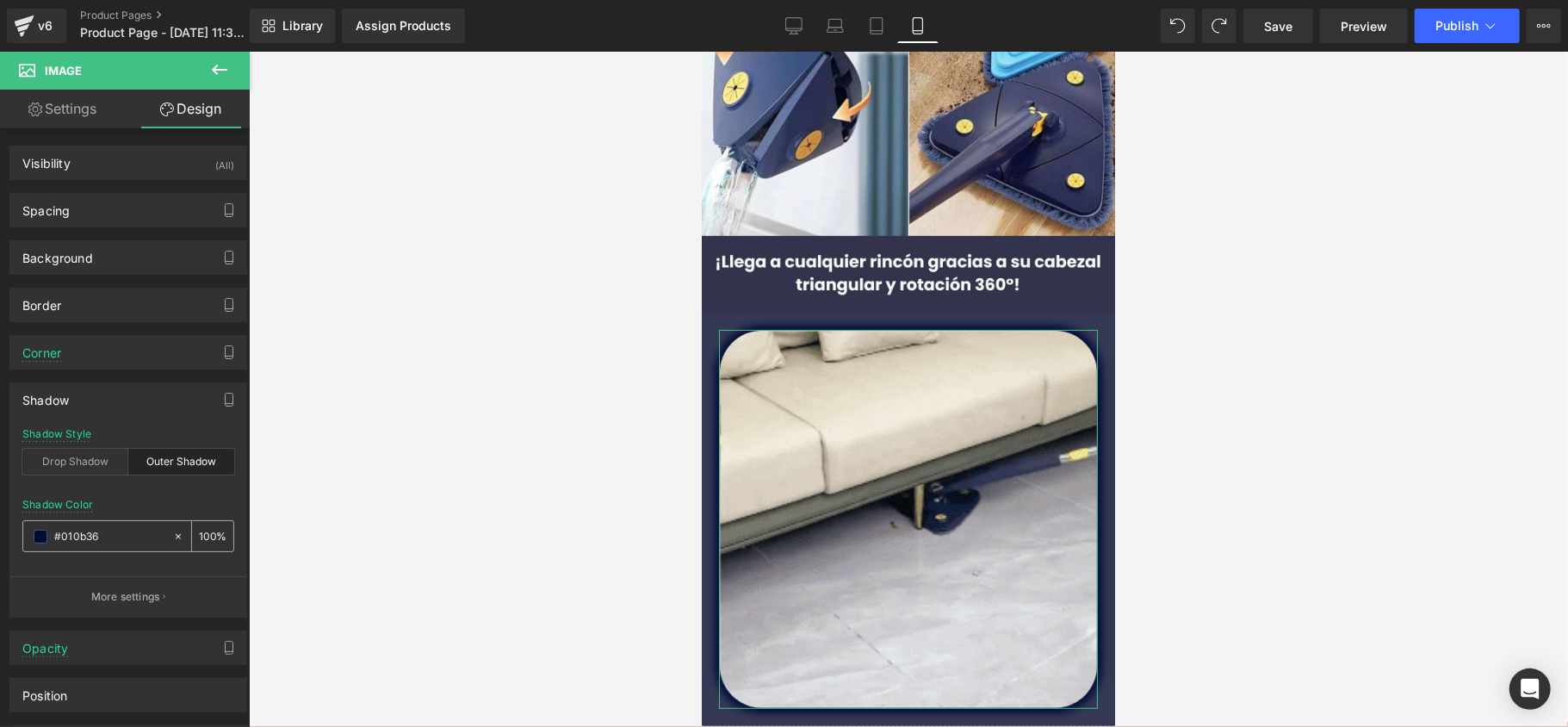
click at [40, 542] on span at bounding box center [40, 536] width 14 height 14
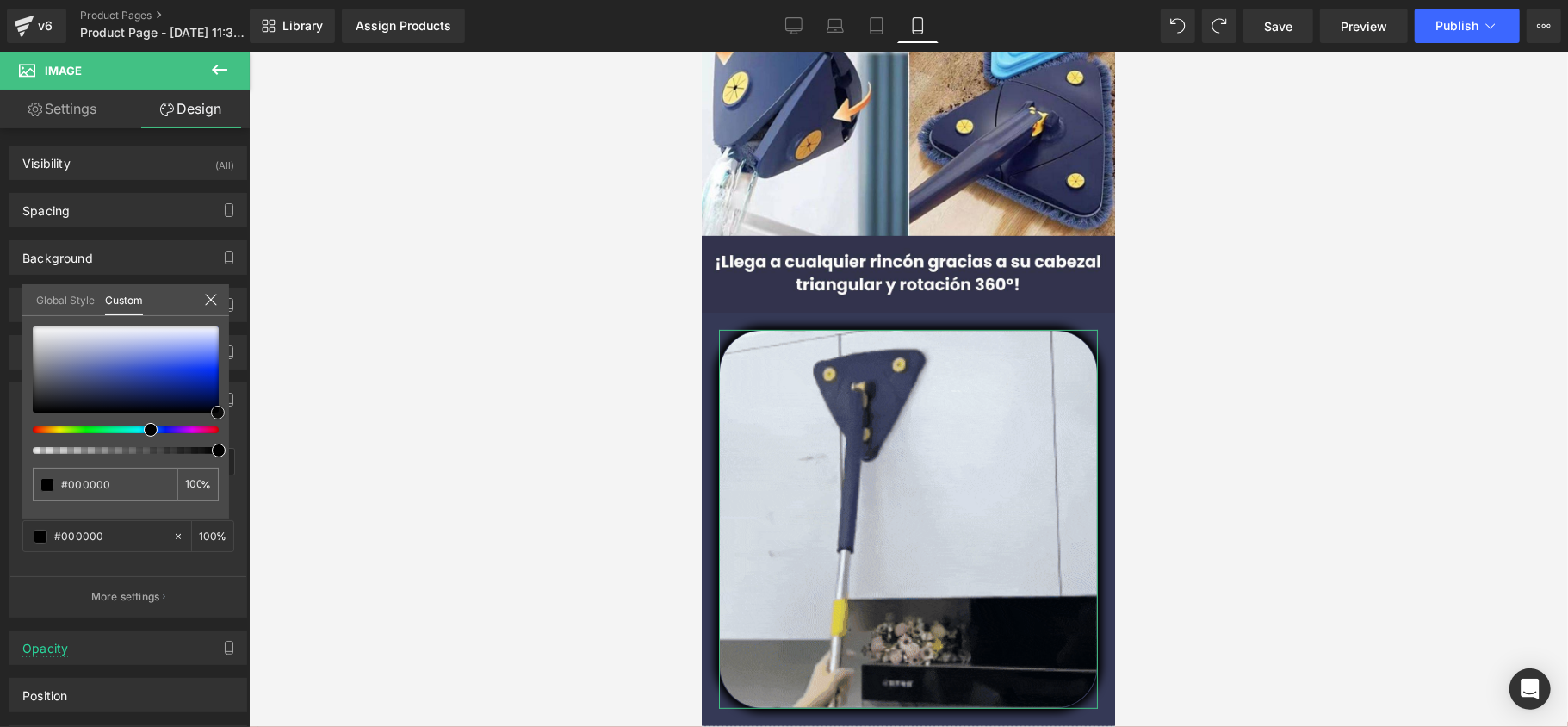
click at [221, 424] on div "#010b36 100 %" at bounding box center [125, 422] width 206 height 192
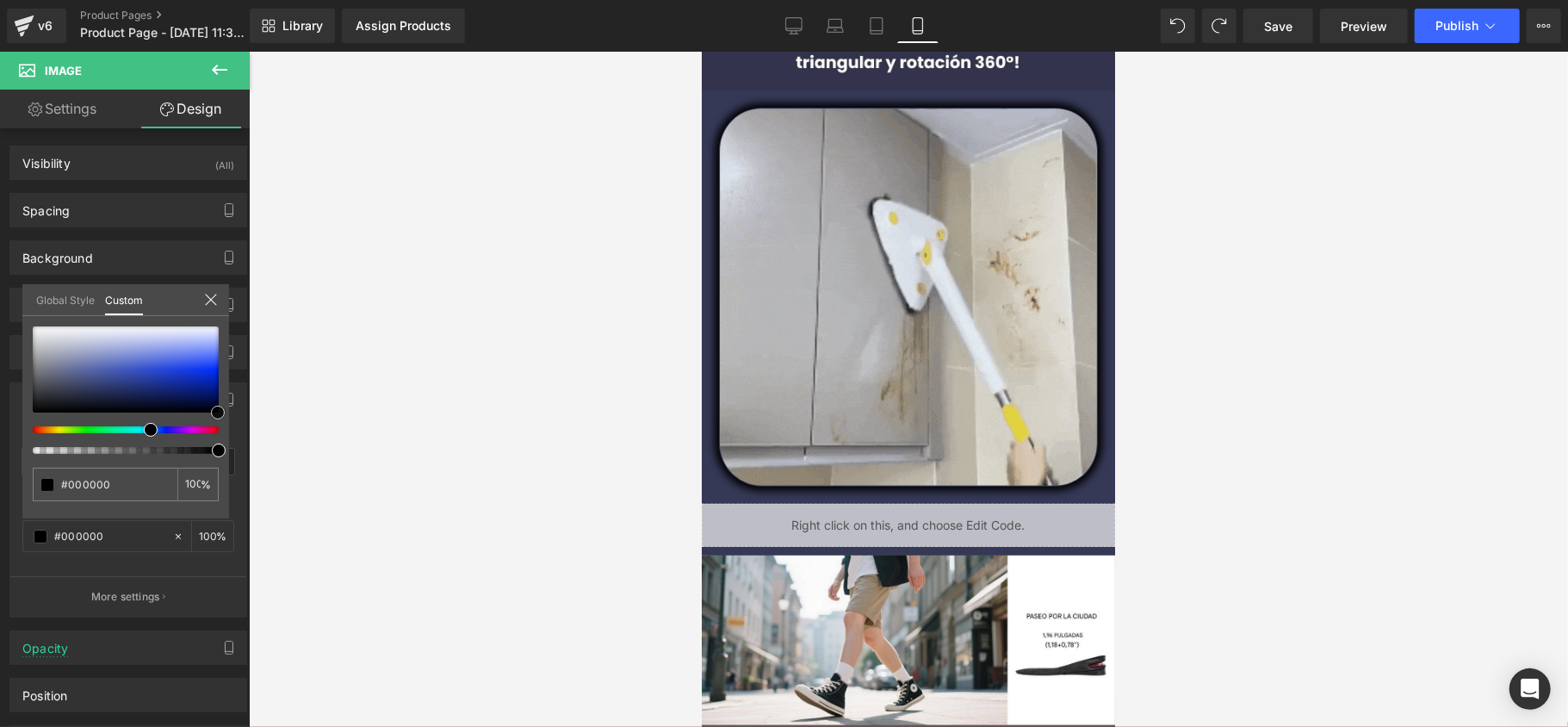
scroll to position [459, 0]
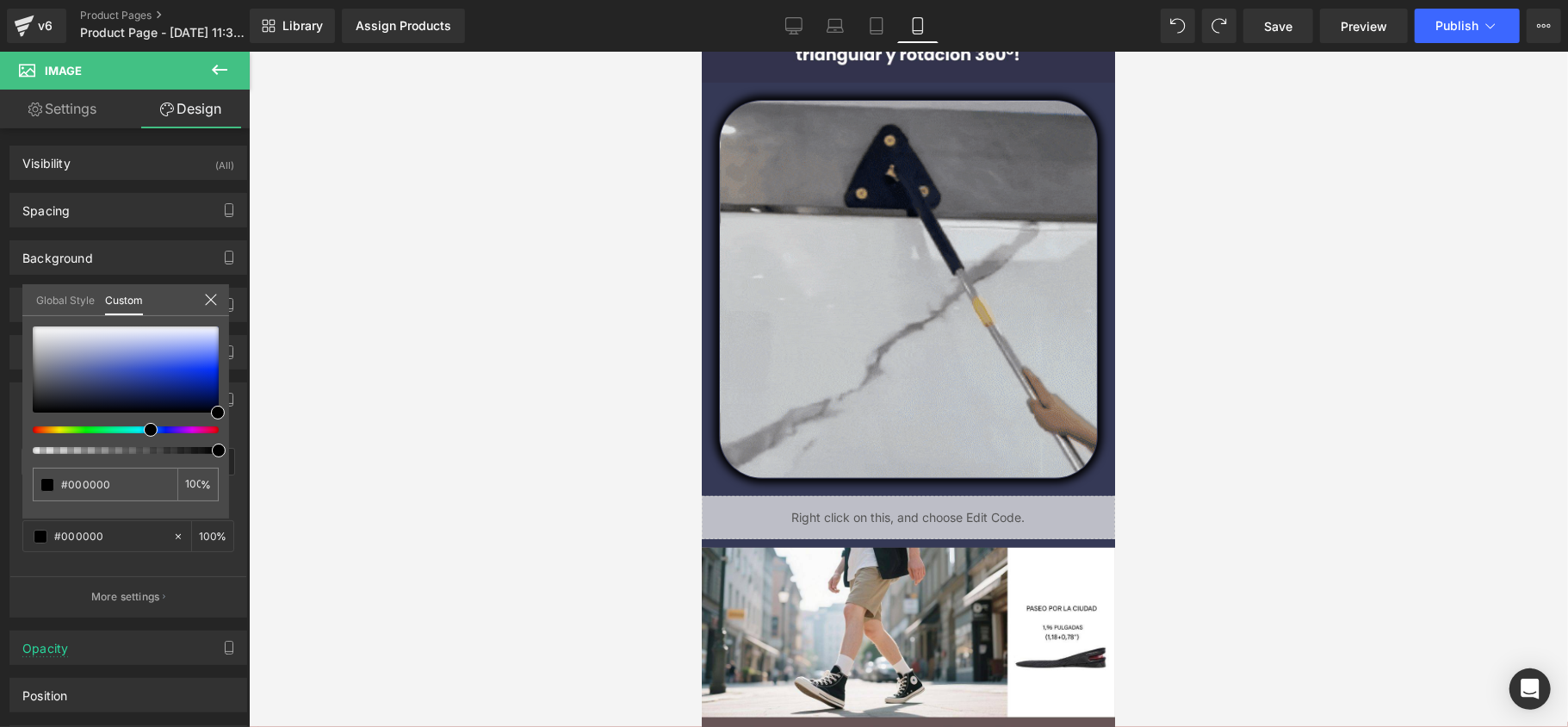
click at [380, 343] on div at bounding box center [908, 389] width 1319 height 675
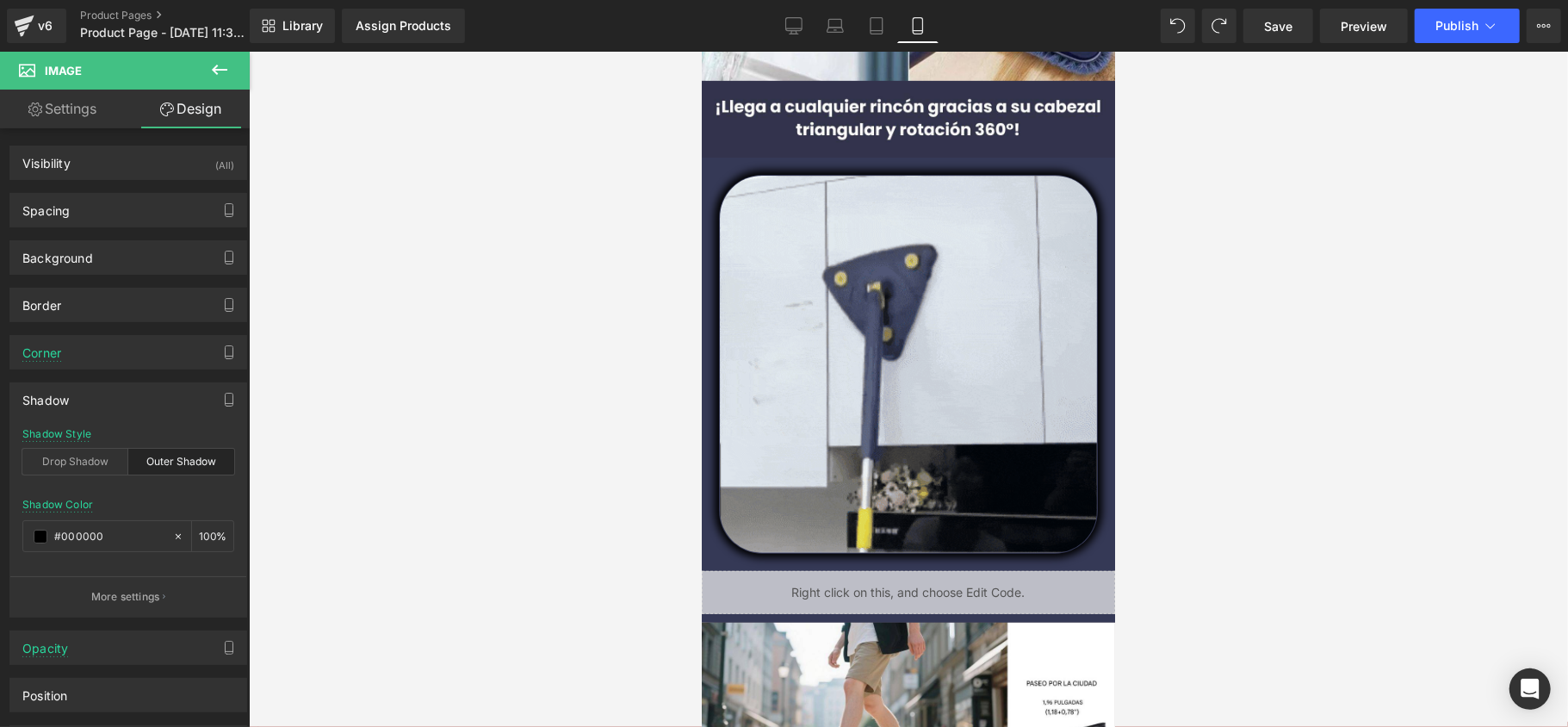
scroll to position [345, 0]
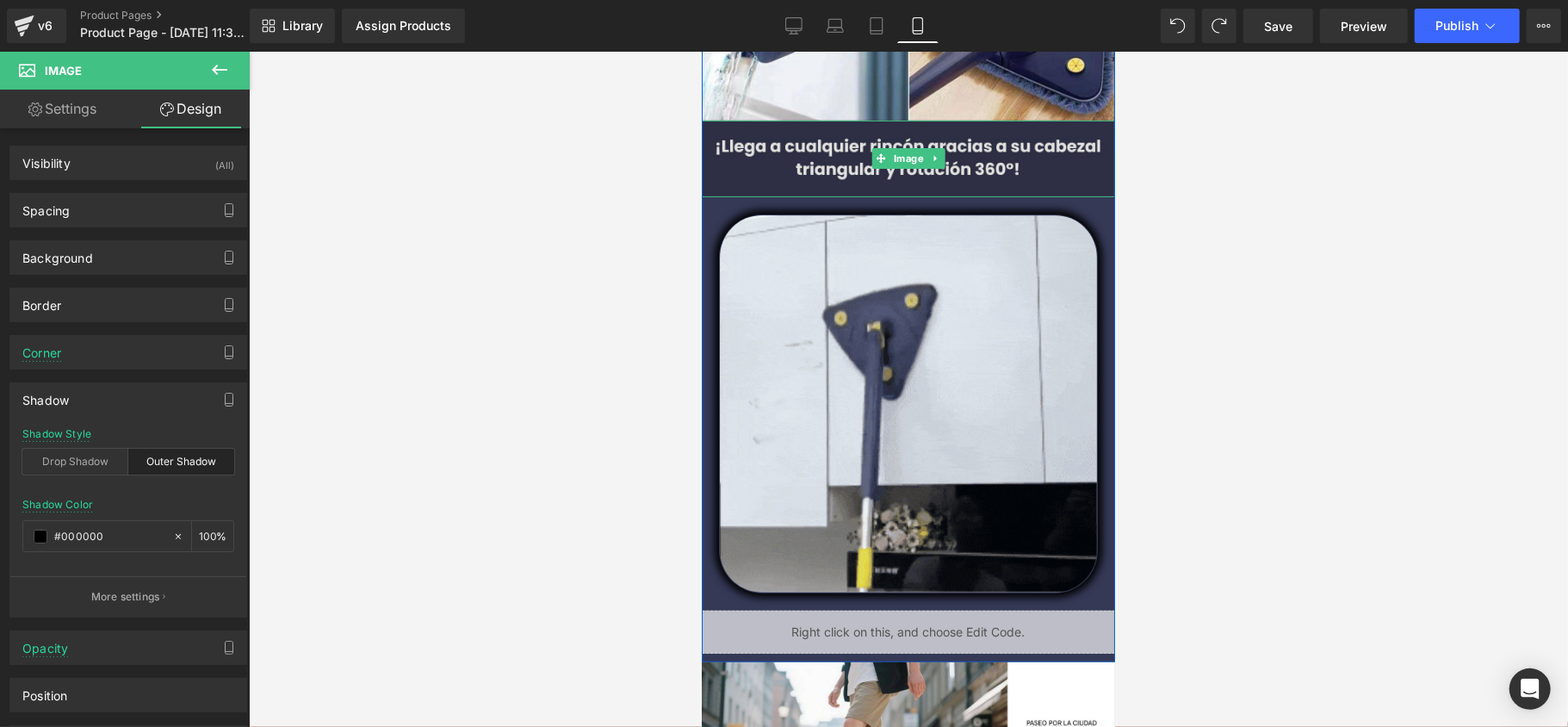
click at [1009, 151] on img at bounding box center [907, 157] width 414 height 77
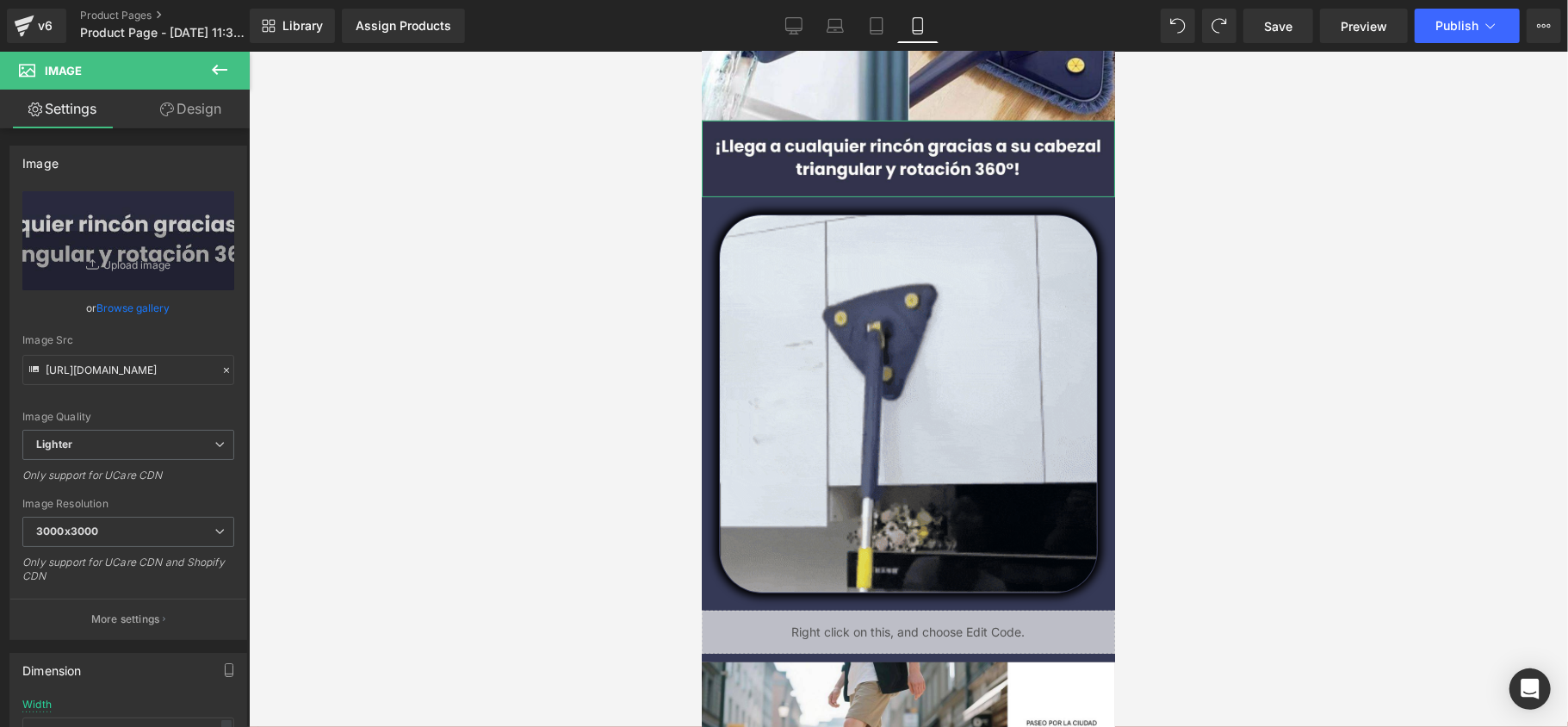
click at [215, 107] on link "Design" at bounding box center [191, 109] width 125 height 39
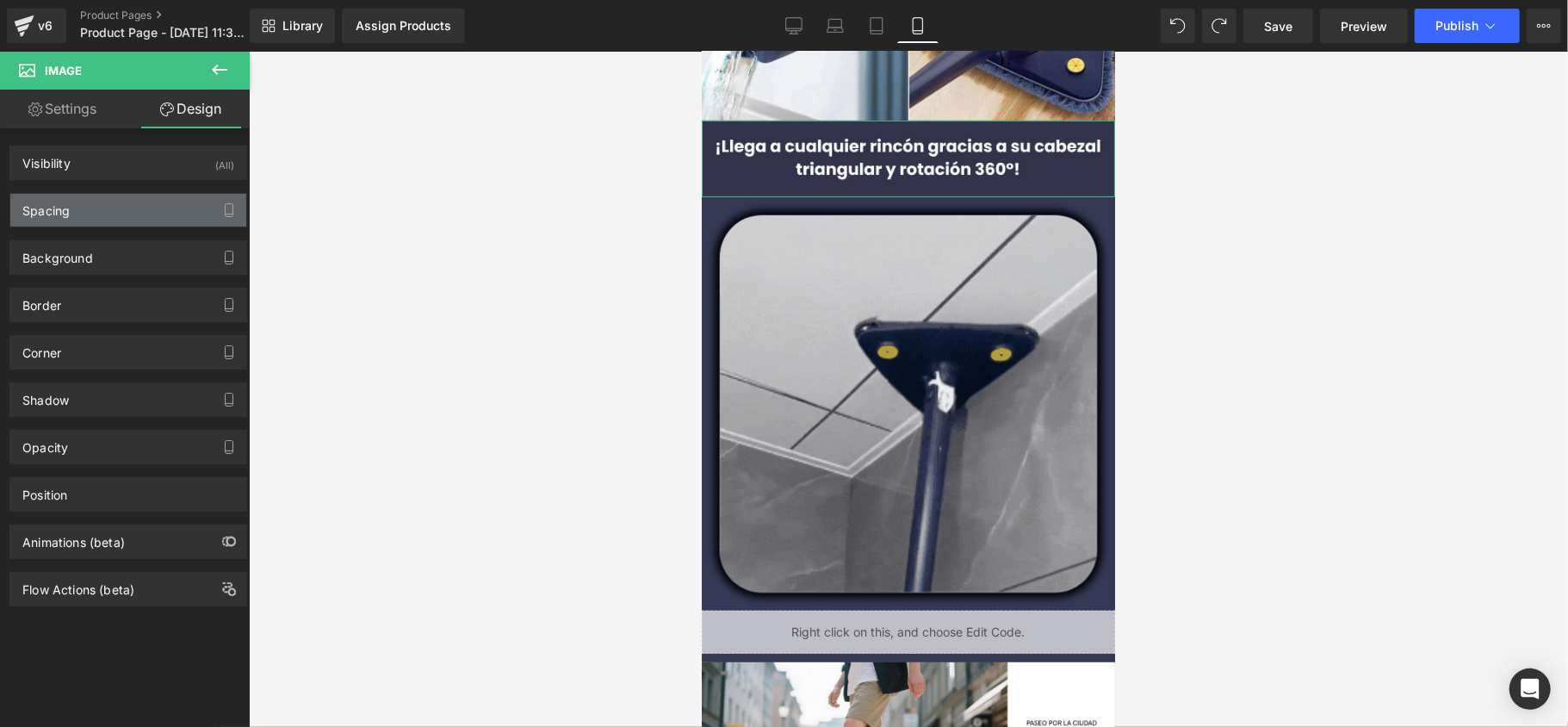
click at [84, 207] on div "Spacing" at bounding box center [128, 209] width 236 height 32
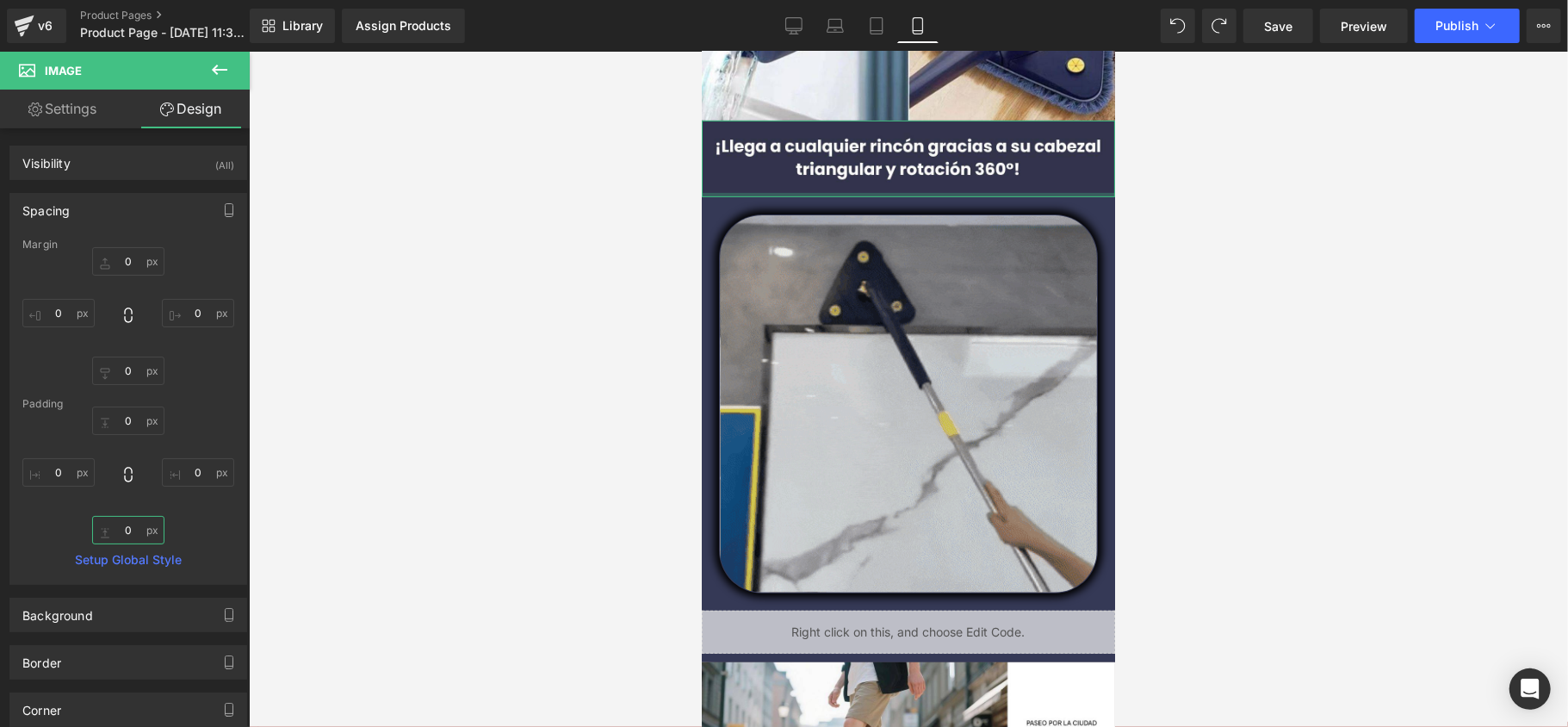
click at [129, 533] on input "0" at bounding box center [129, 530] width 72 height 29
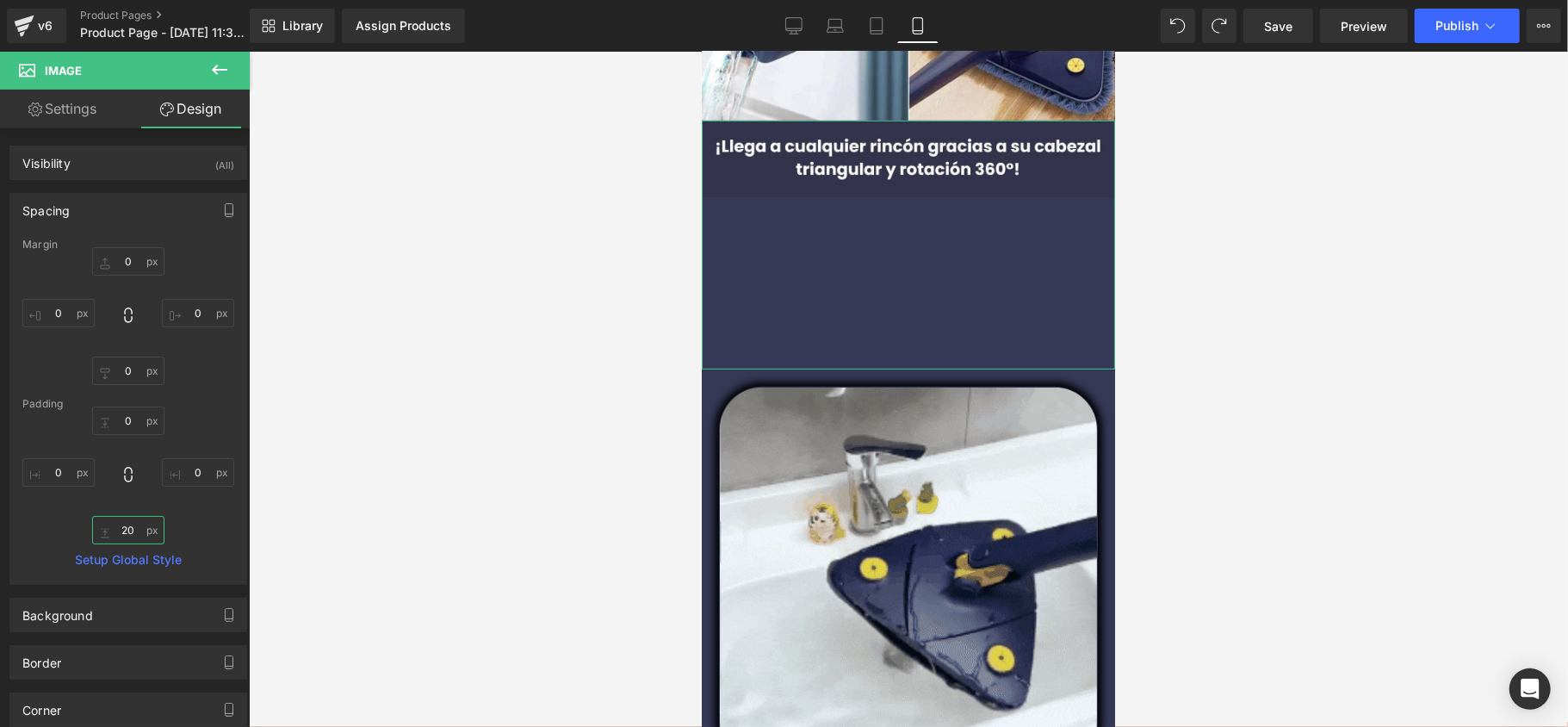
type input "2"
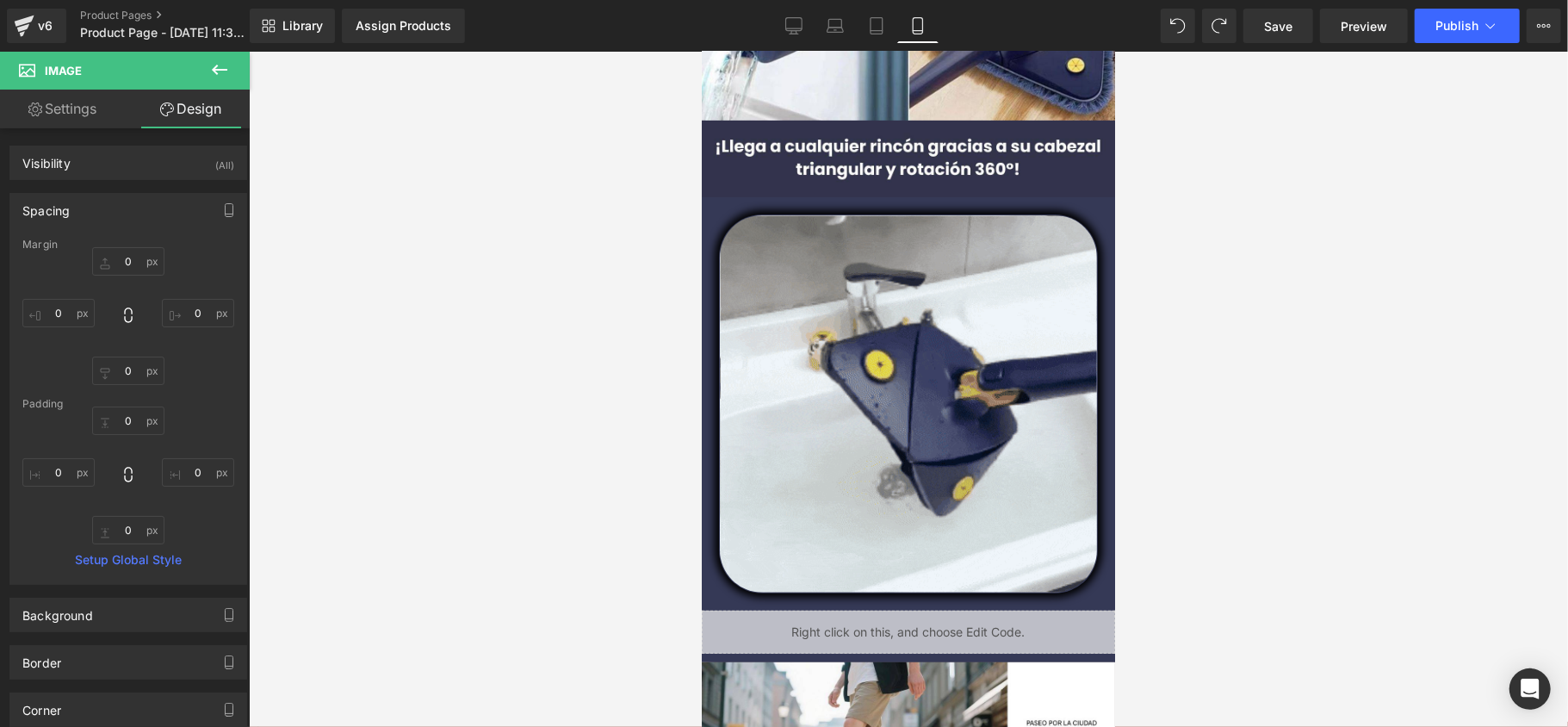
click at [387, 350] on div at bounding box center [908, 389] width 1319 height 675
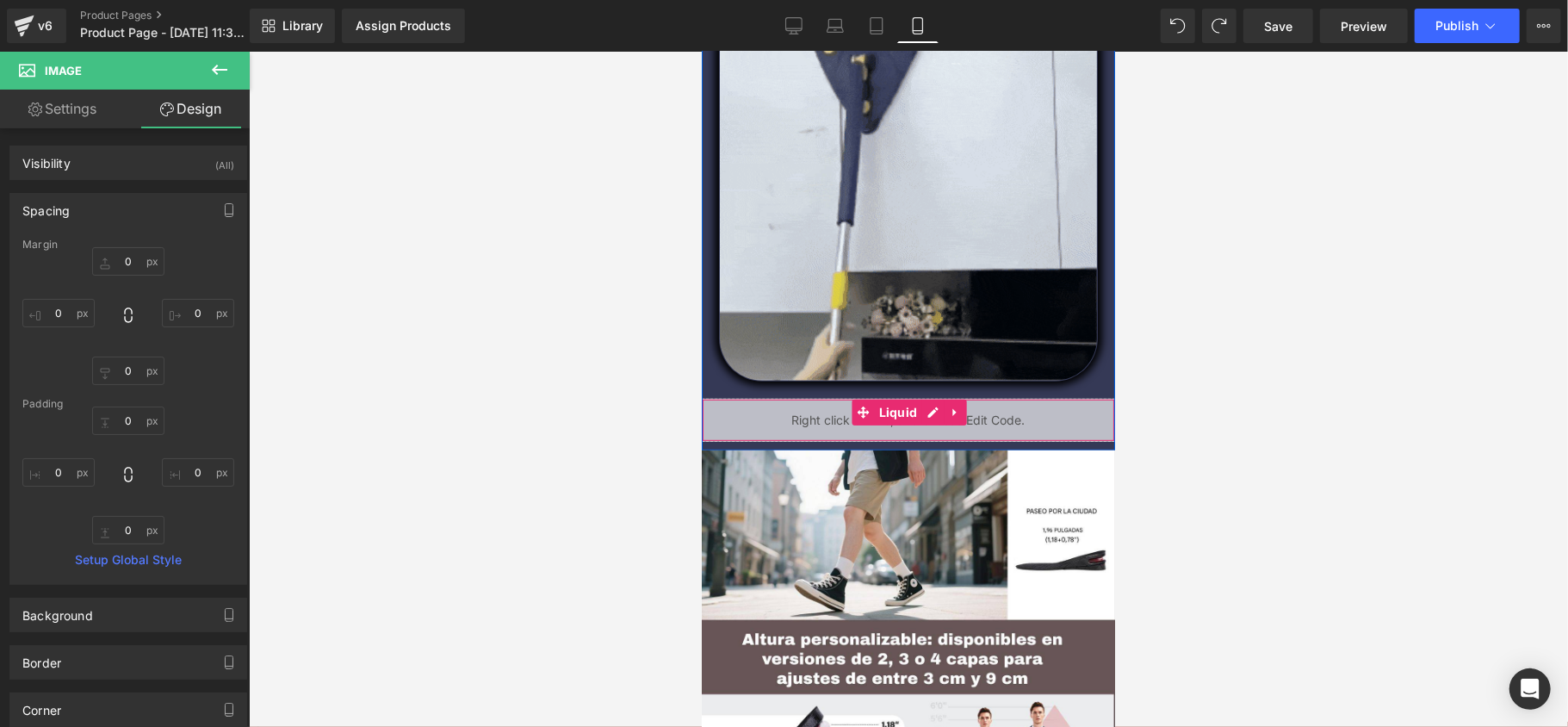
scroll to position [689, 0]
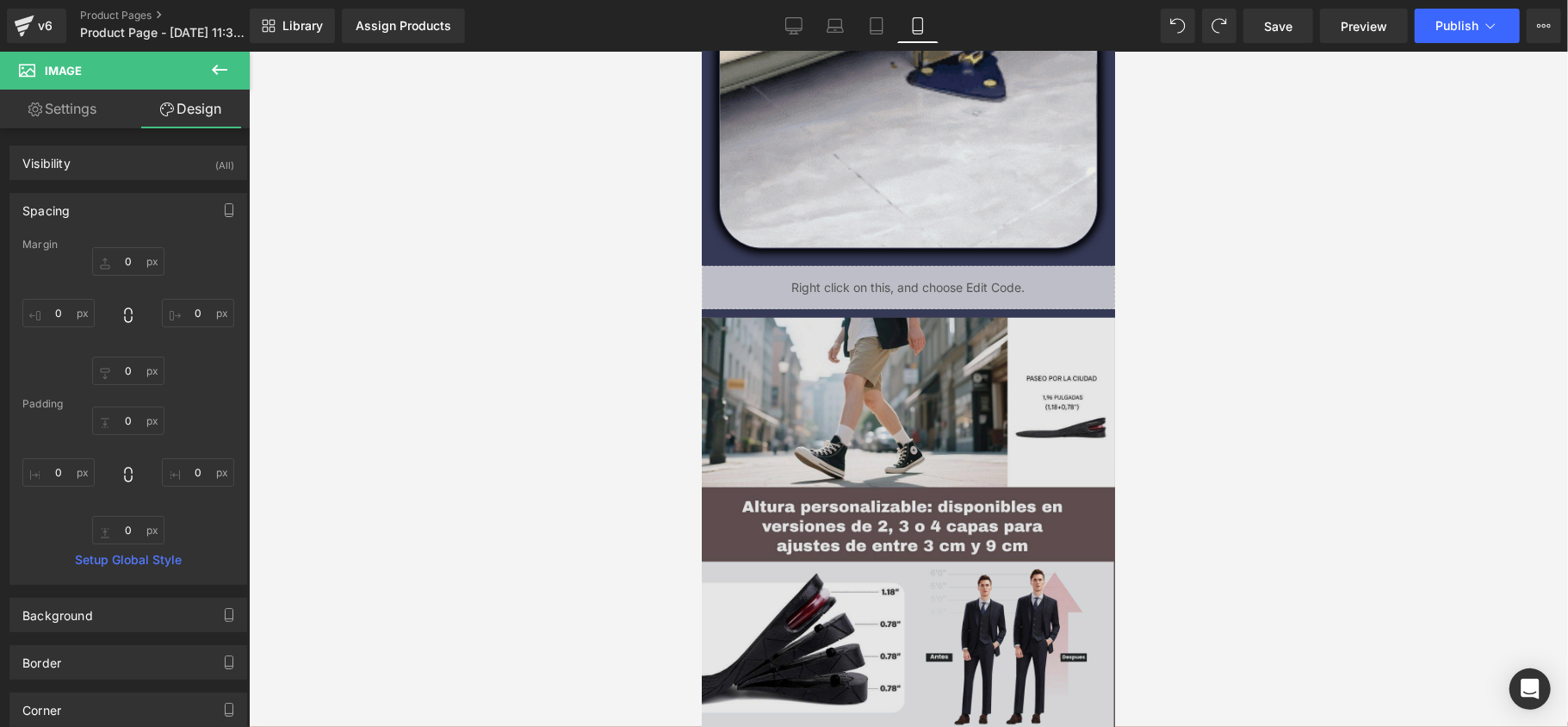
click at [872, 490] on img at bounding box center [907, 523] width 414 height 414
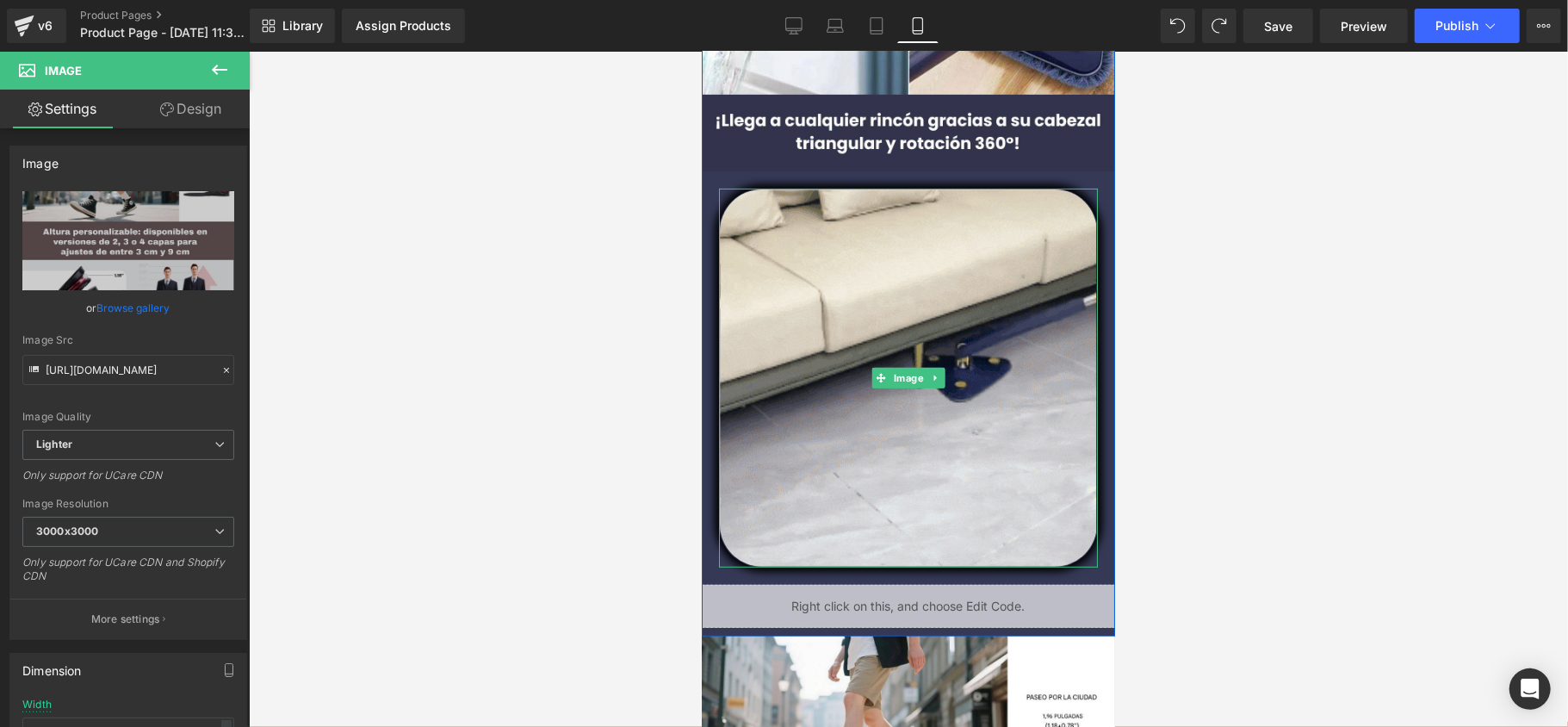
scroll to position [574, 0]
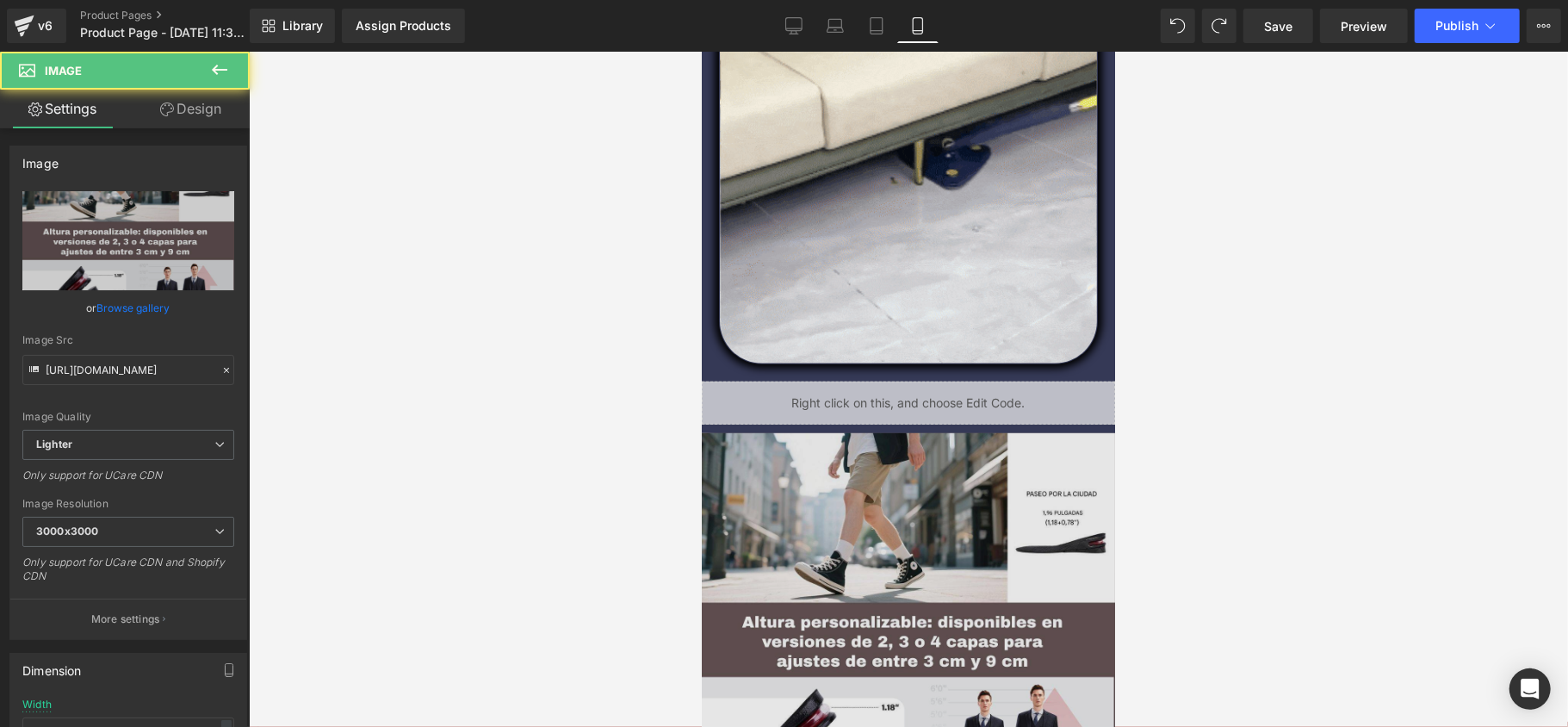
click at [928, 514] on img at bounding box center [907, 639] width 414 height 414
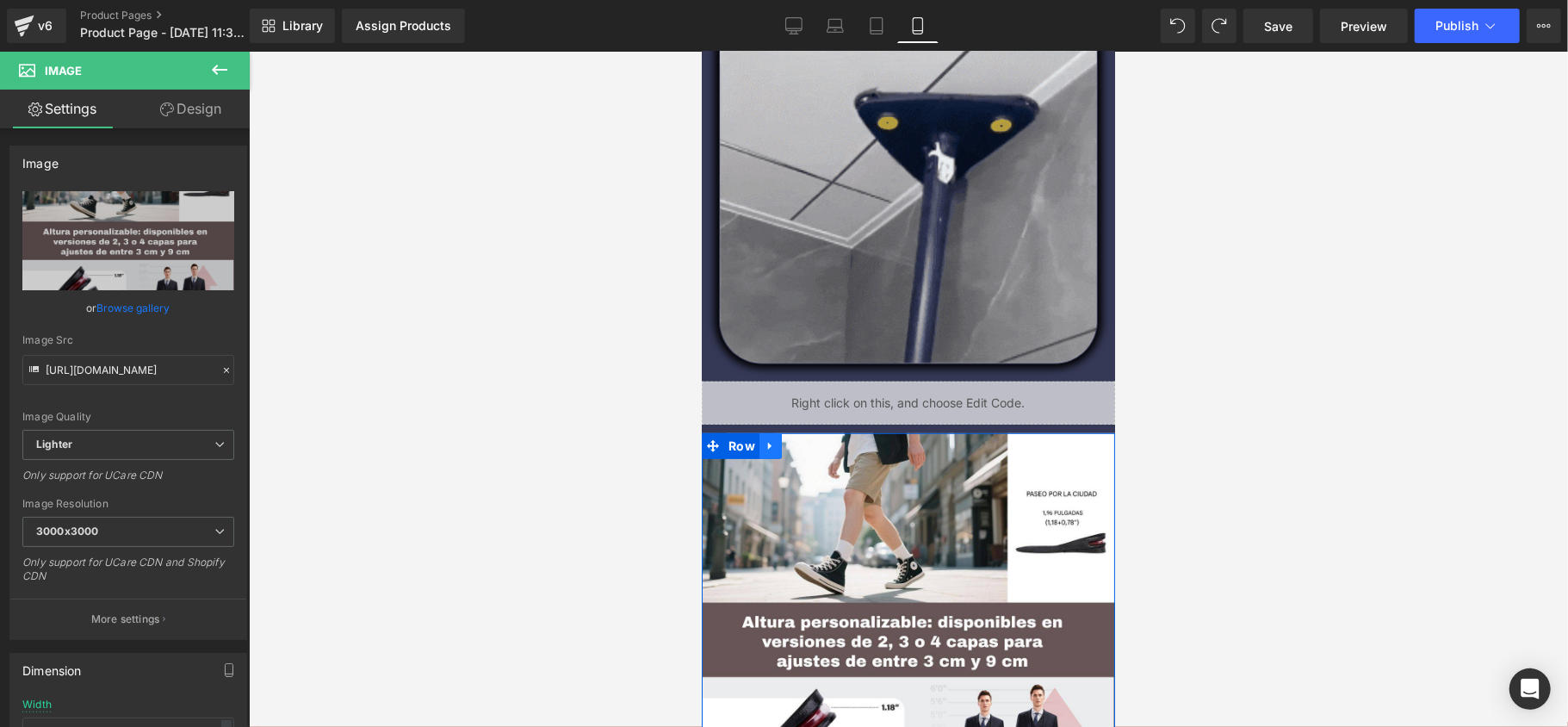
click at [764, 441] on icon at bounding box center [769, 445] width 12 height 13
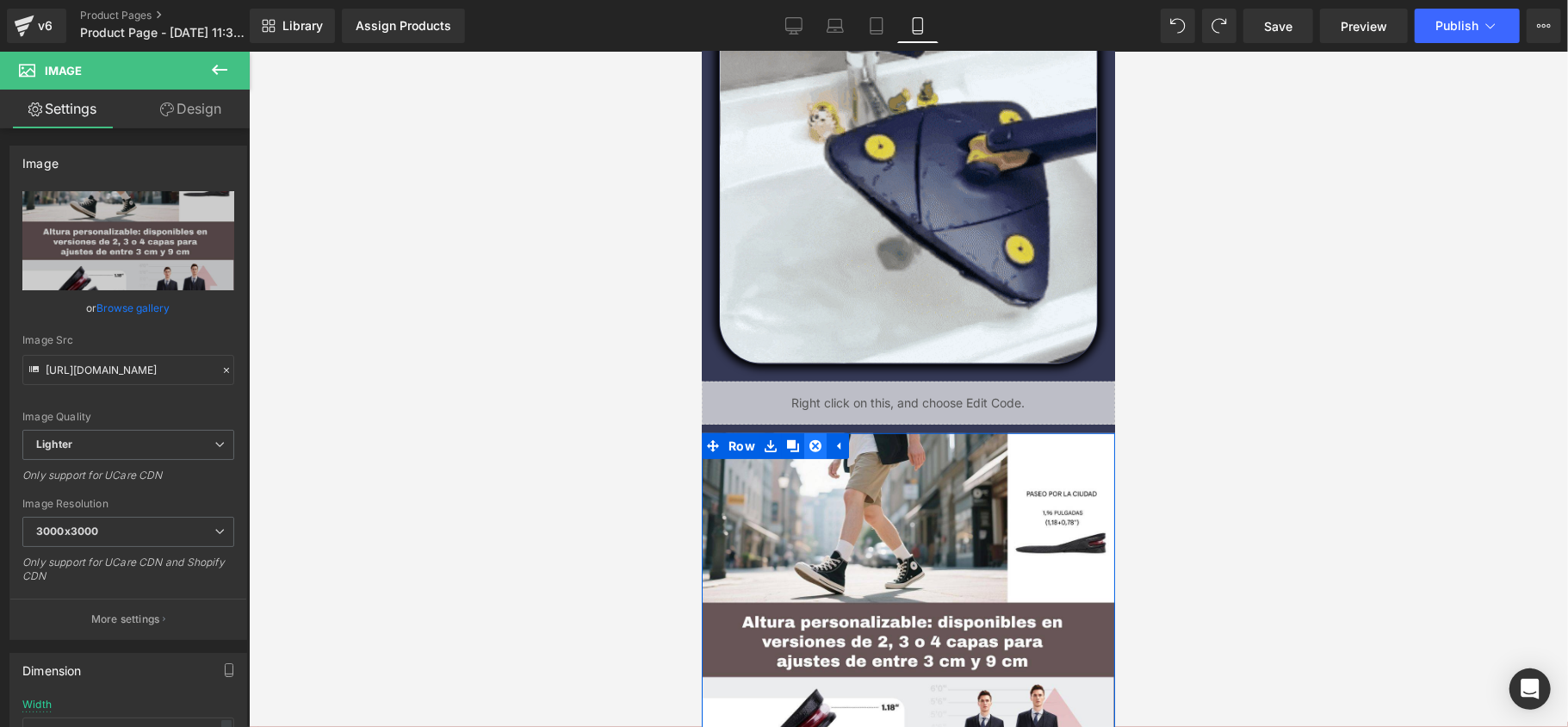
click at [809, 445] on icon at bounding box center [815, 445] width 12 height 13
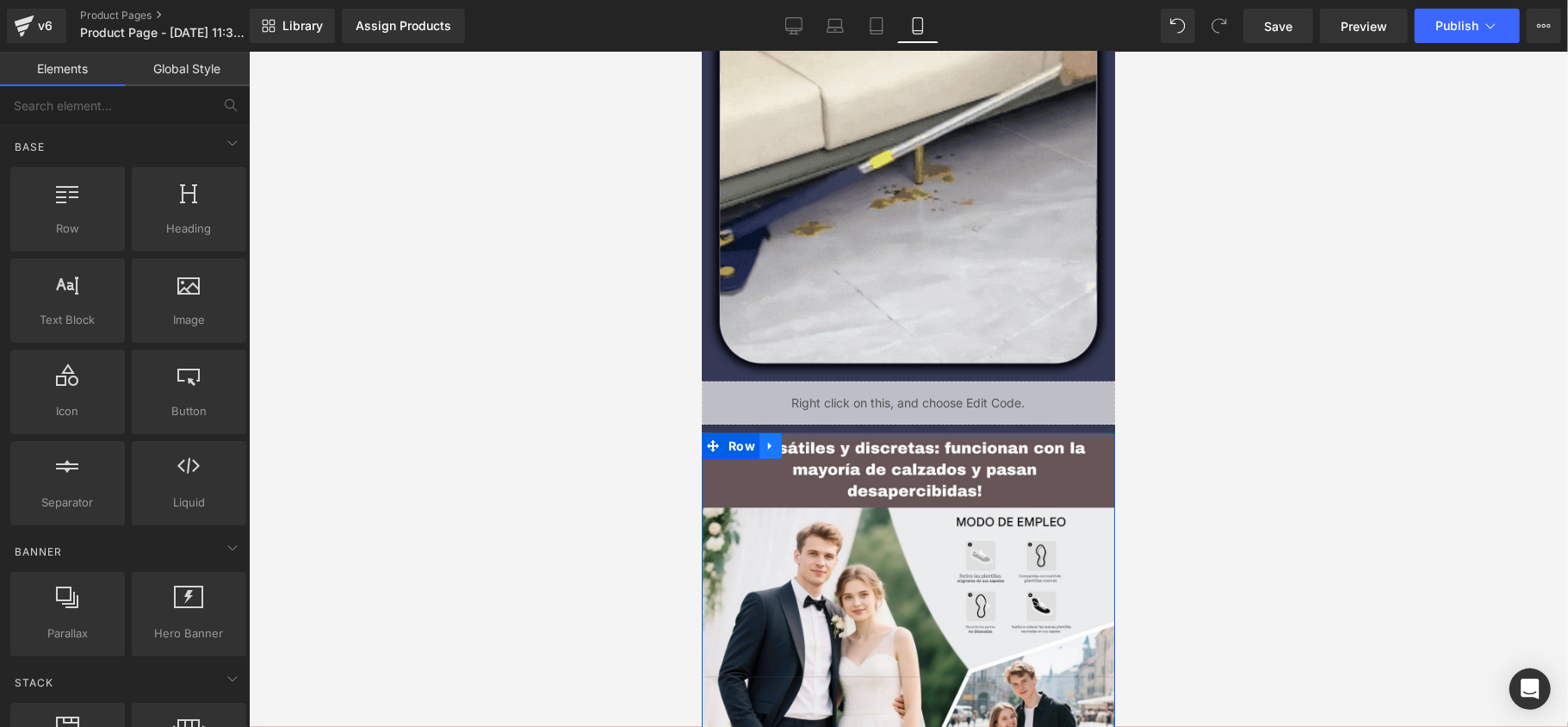
click at [768, 452] on link at bounding box center [770, 445] width 22 height 26
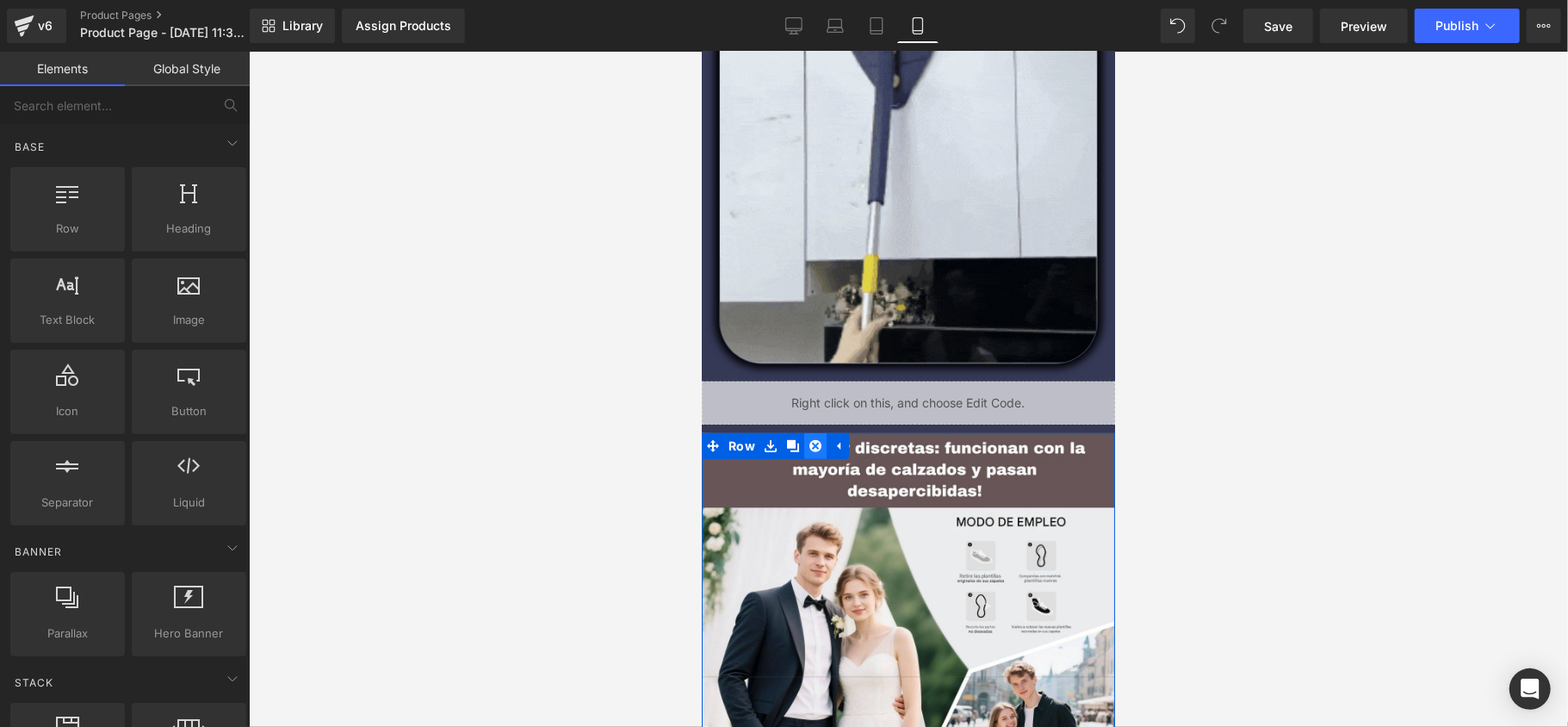
click at [810, 442] on icon at bounding box center [815, 445] width 12 height 12
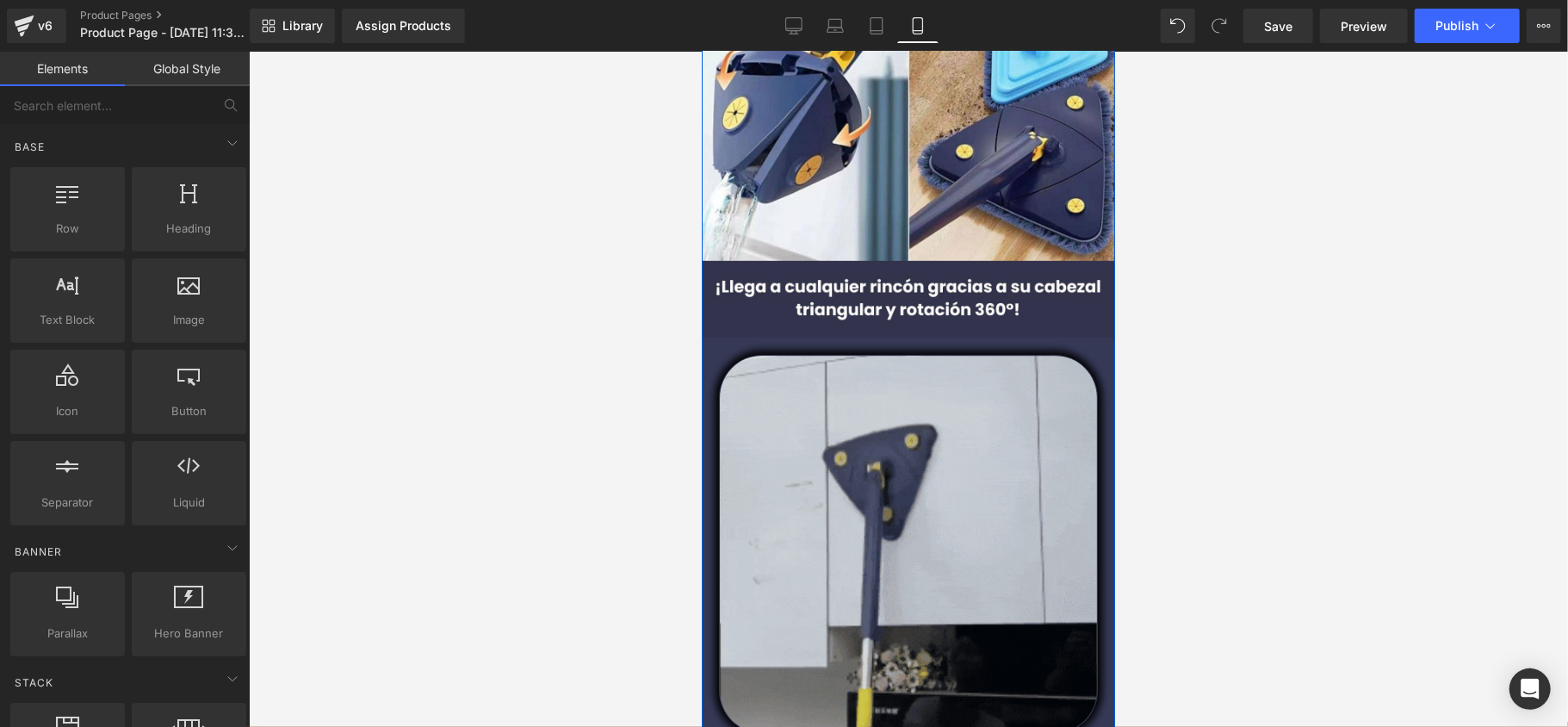
scroll to position [0, 0]
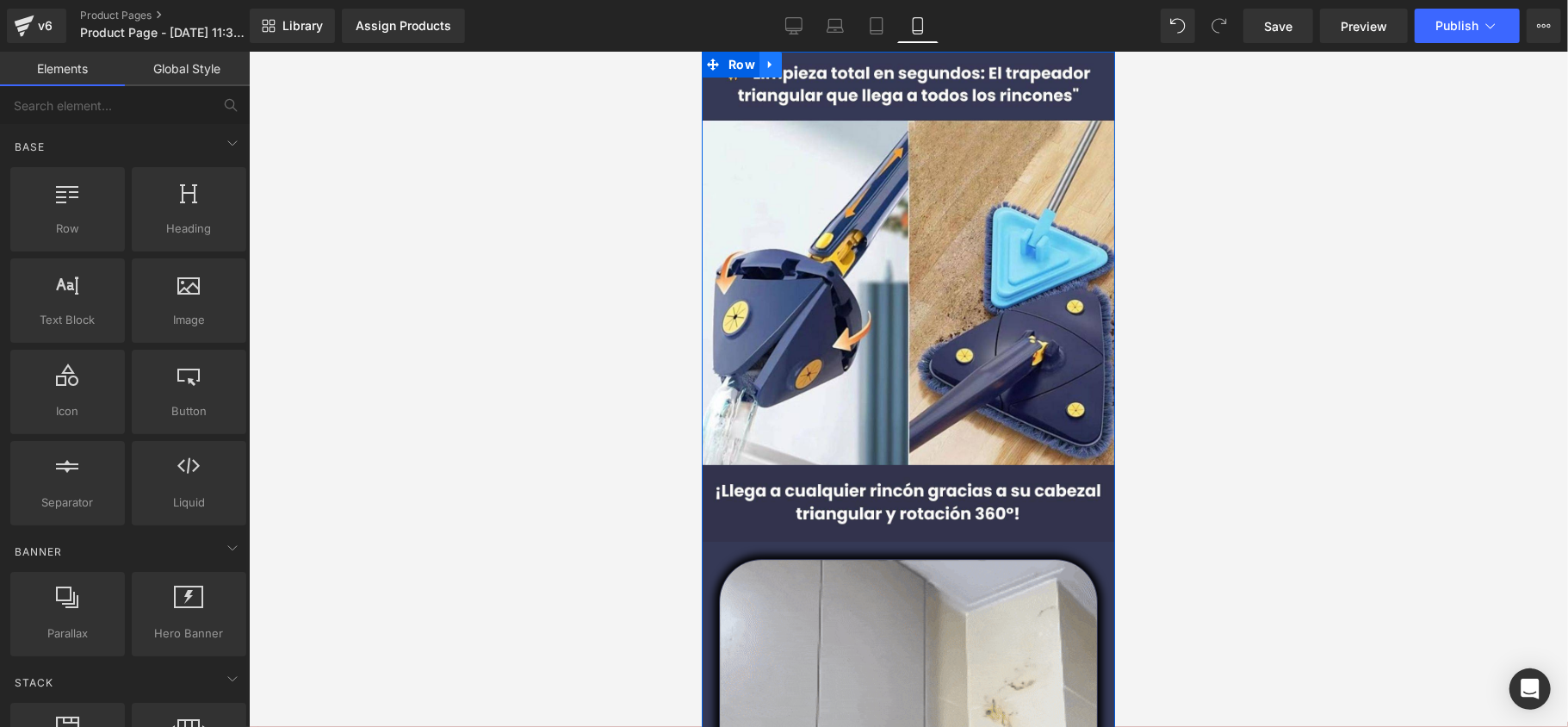
click at [764, 62] on icon at bounding box center [769, 64] width 12 height 13
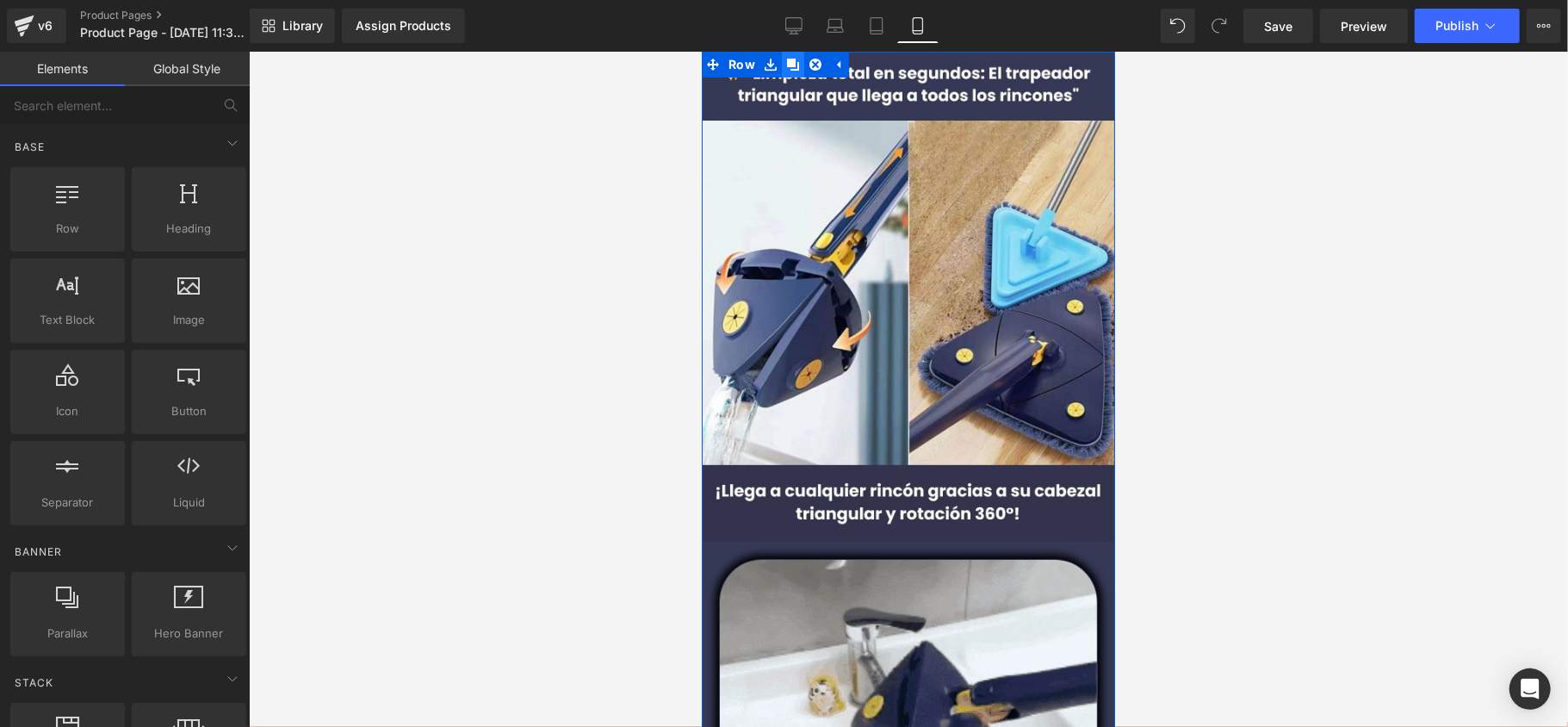
click at [792, 69] on link at bounding box center [792, 64] width 22 height 26
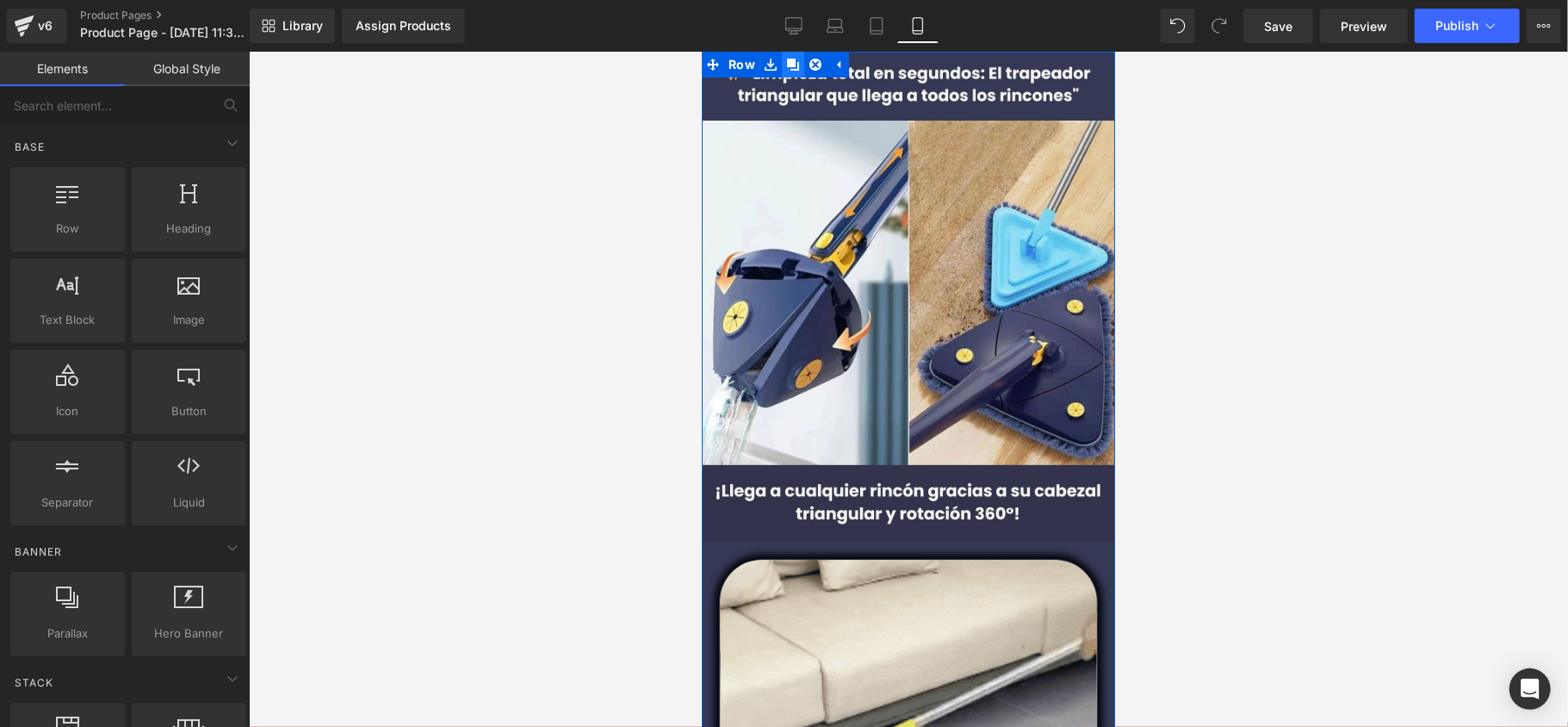
click at [790, 66] on icon at bounding box center [791, 63] width 12 height 12
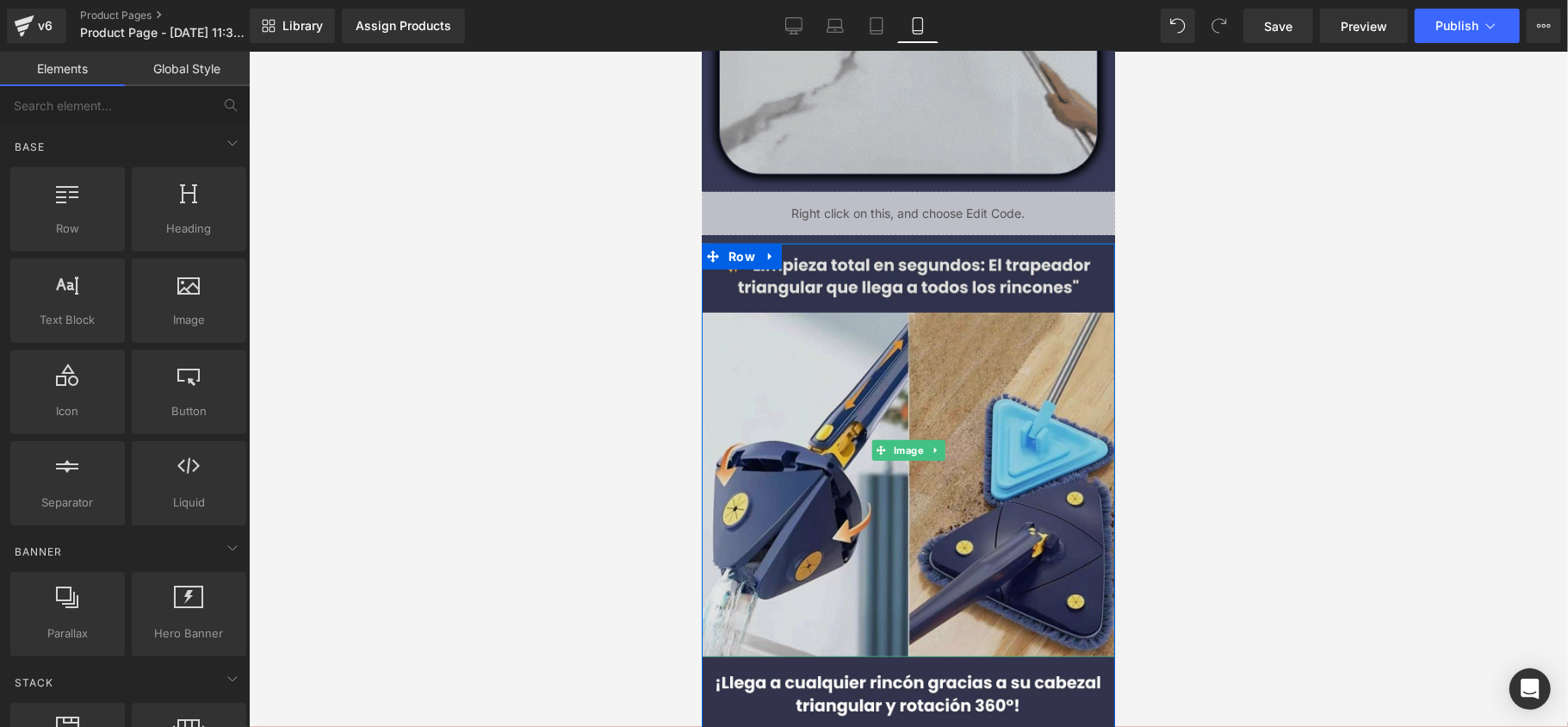
scroll to position [804, 0]
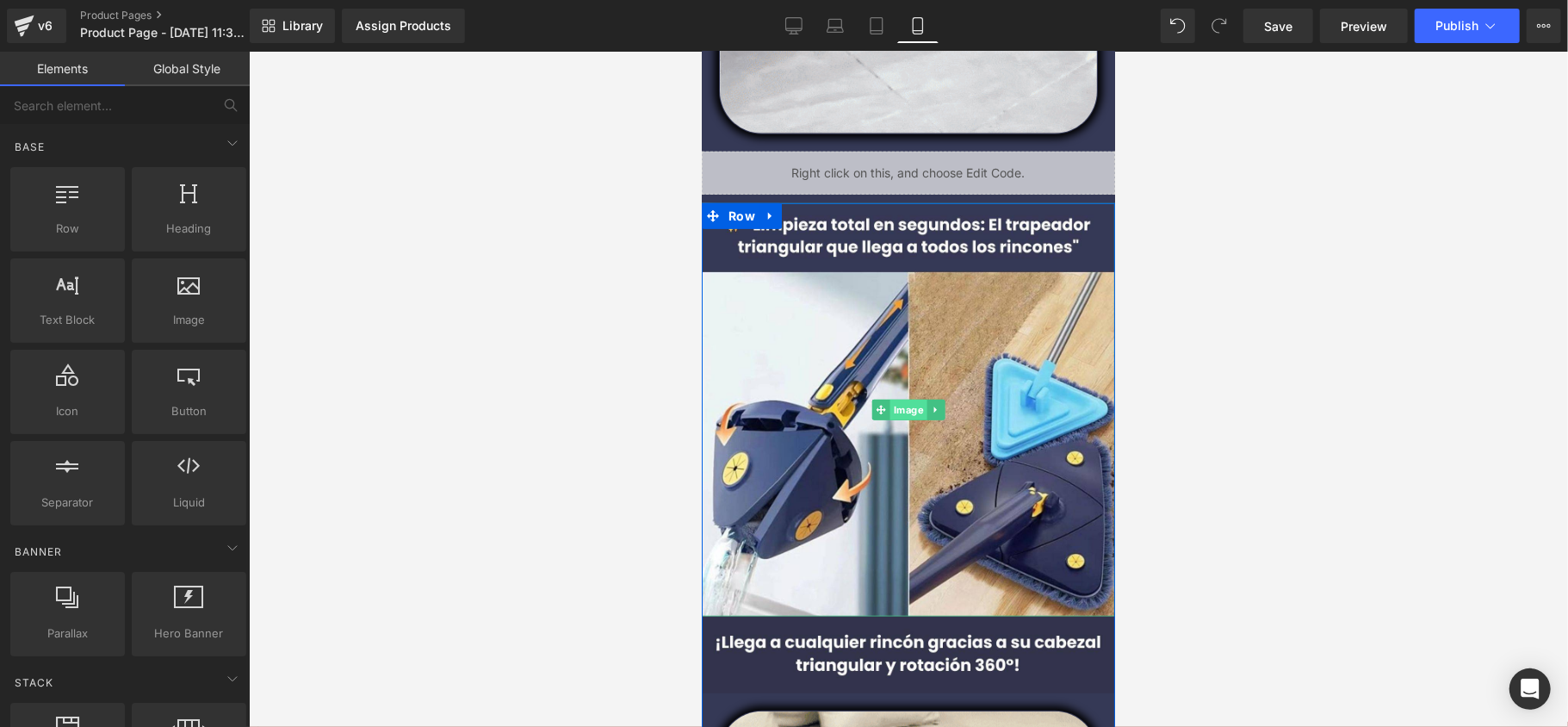
click at [896, 407] on span "Image" at bounding box center [908, 409] width 37 height 20
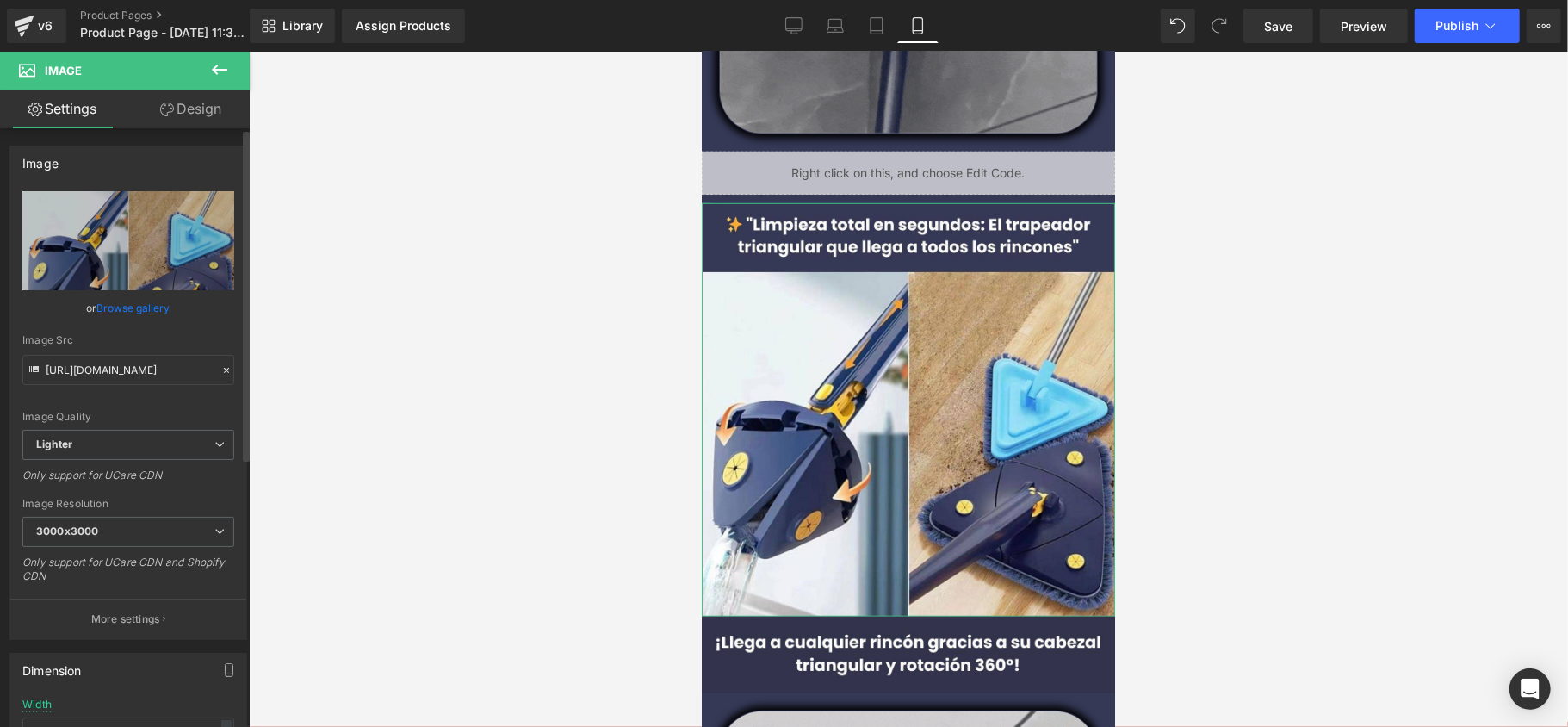
click at [97, 301] on link "Browse gallery" at bounding box center [133, 307] width 73 height 31
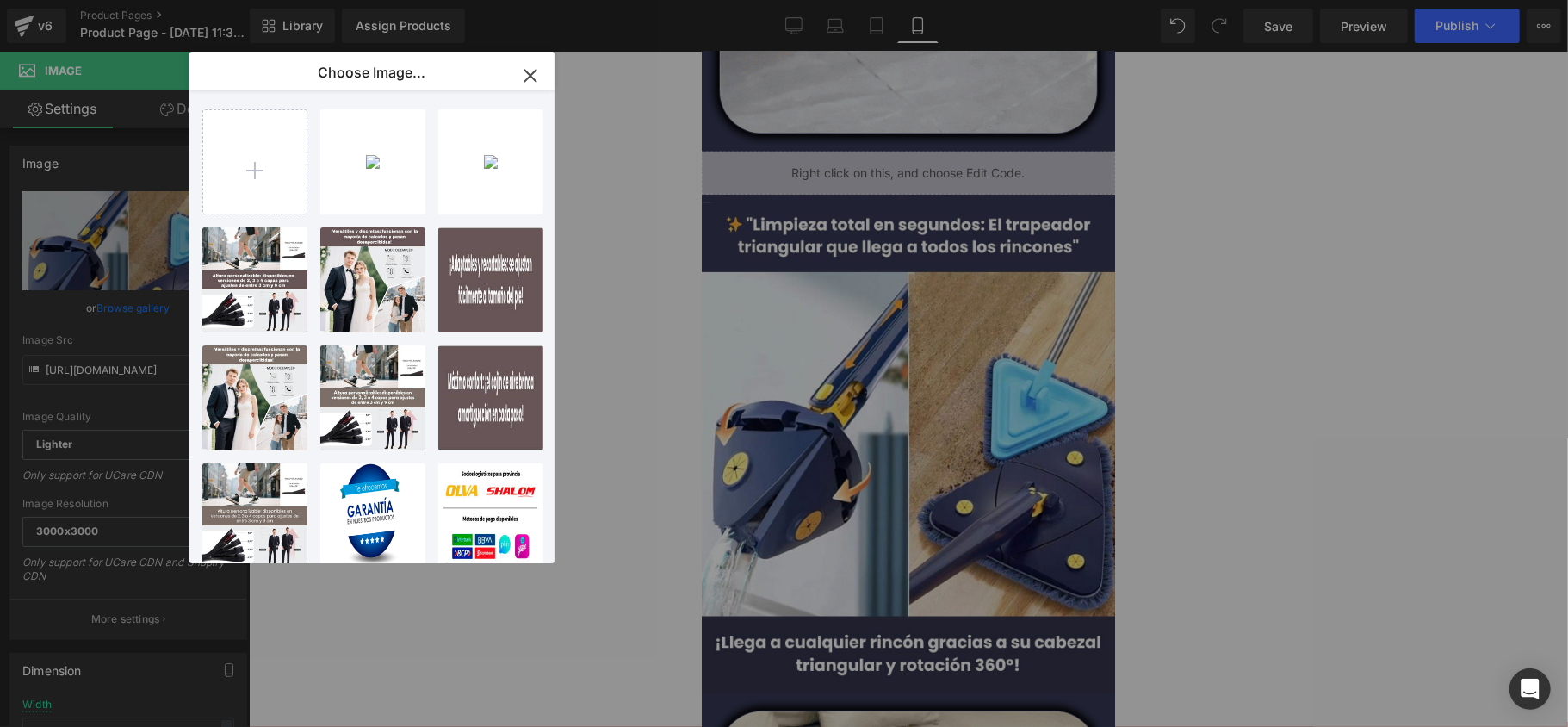
click at [534, 83] on icon "button" at bounding box center [530, 76] width 28 height 28
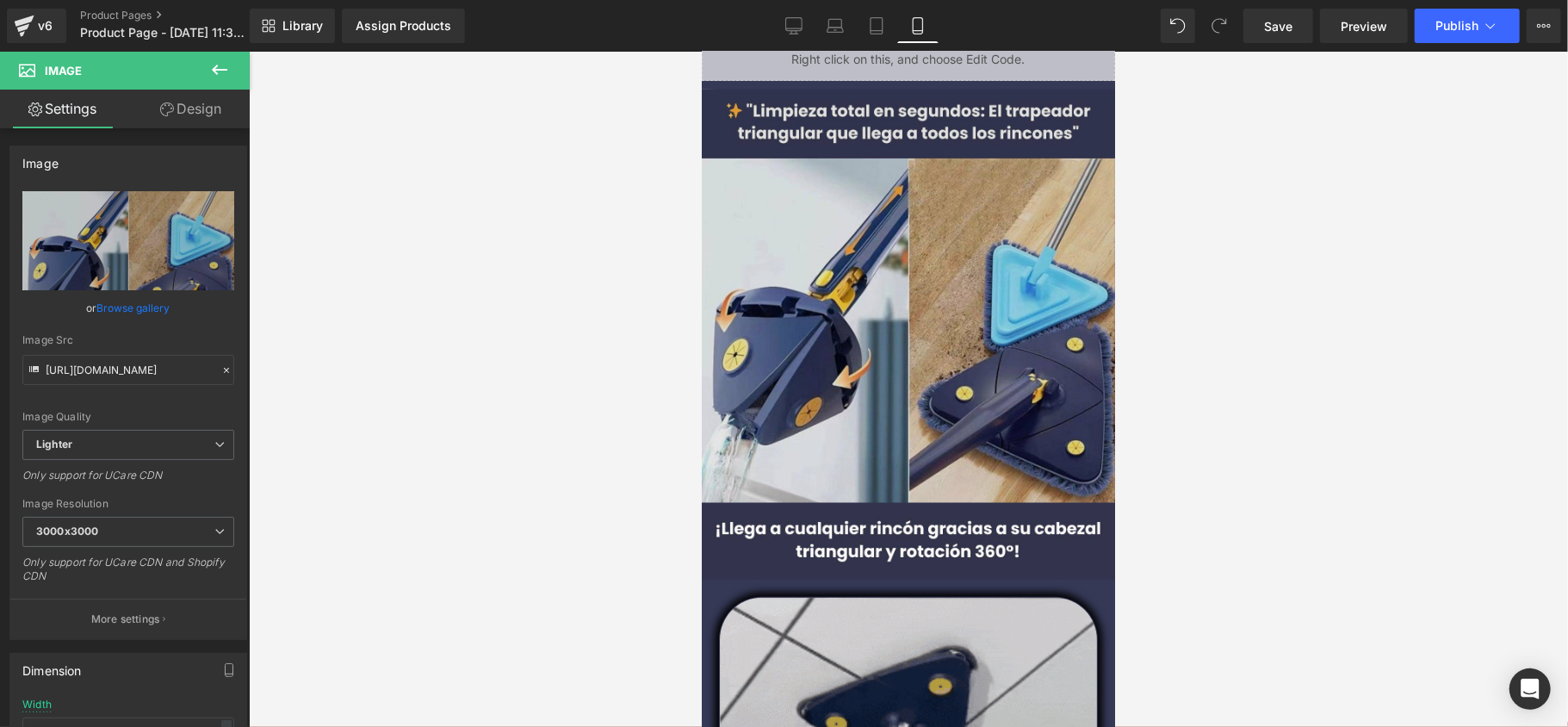
scroll to position [919, 0]
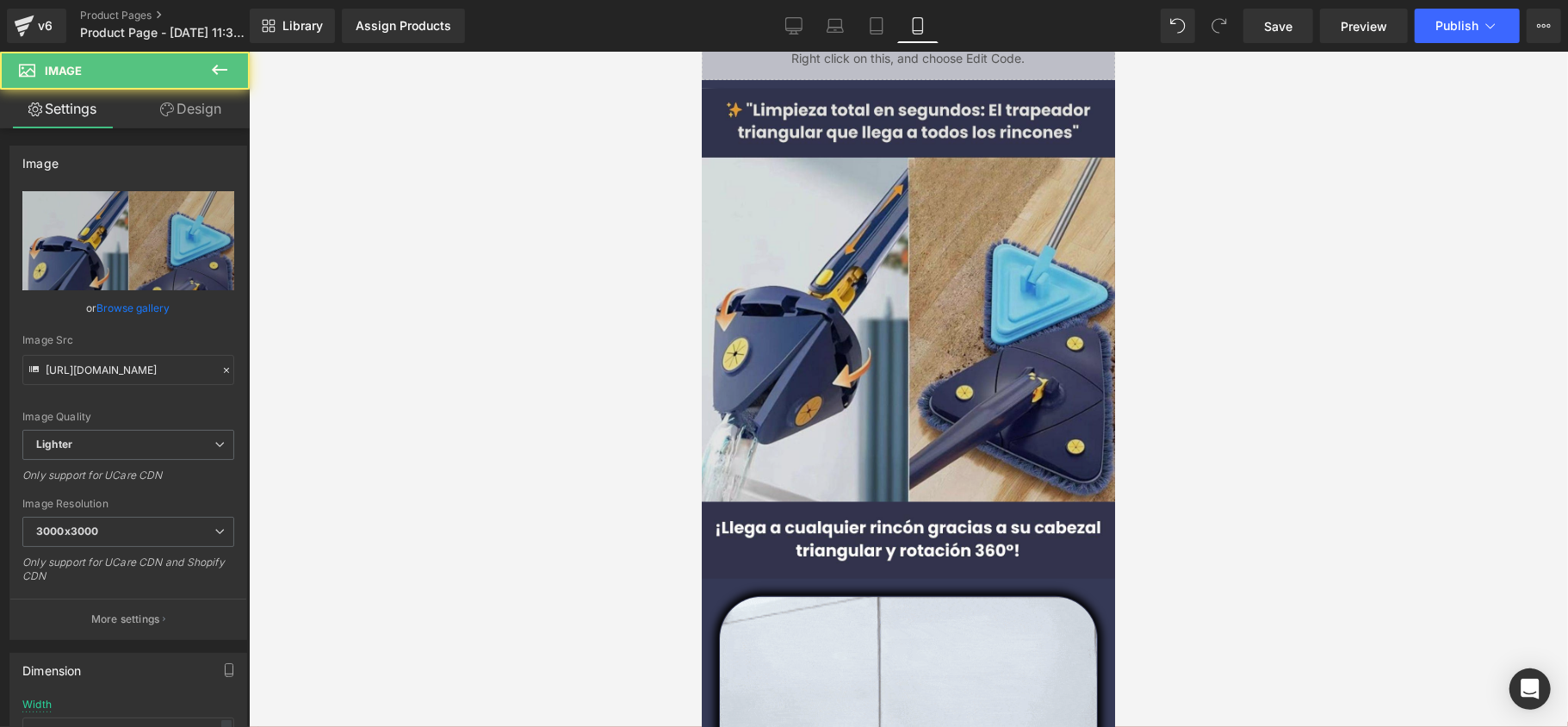
click at [896, 292] on div "Image" at bounding box center [907, 295] width 414 height 414
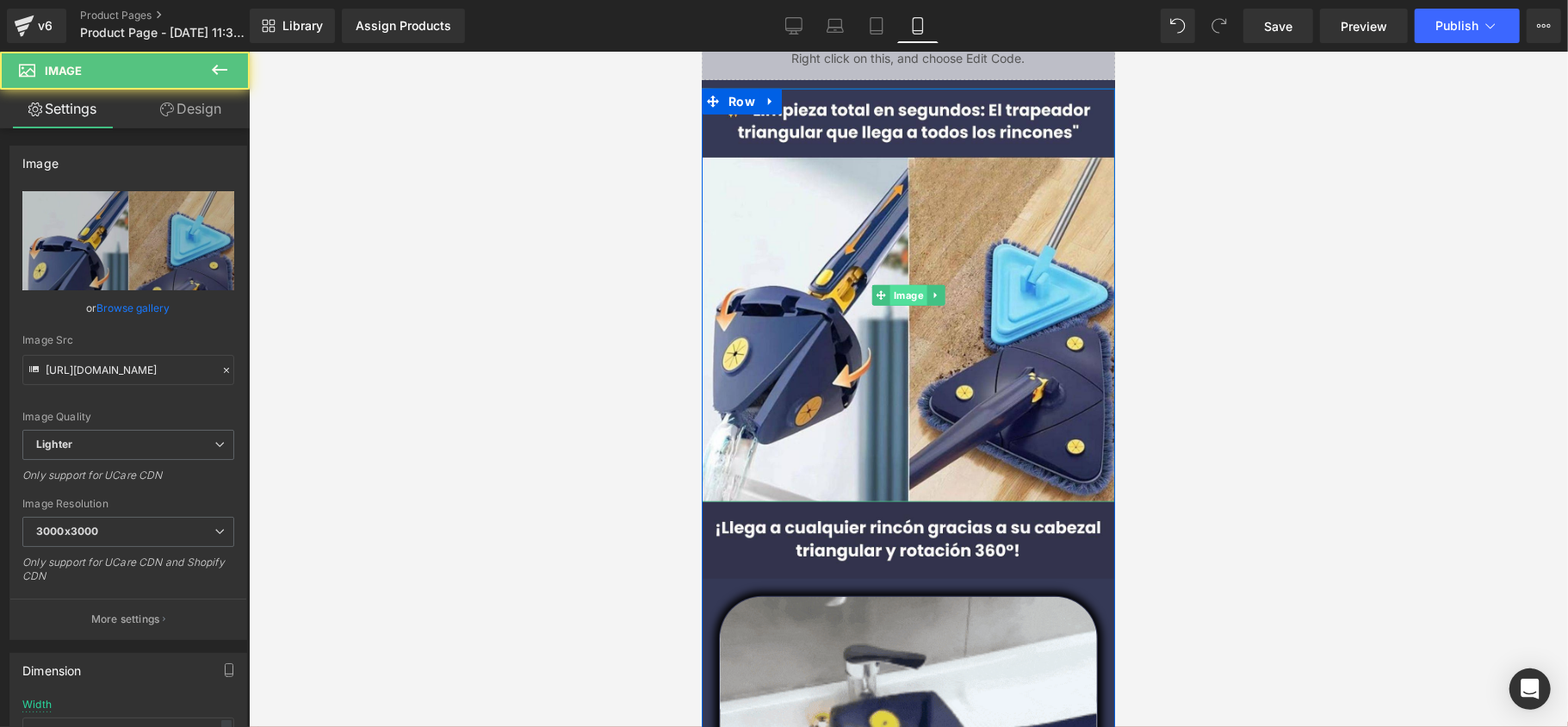
click at [896, 294] on span "Image" at bounding box center [908, 295] width 37 height 20
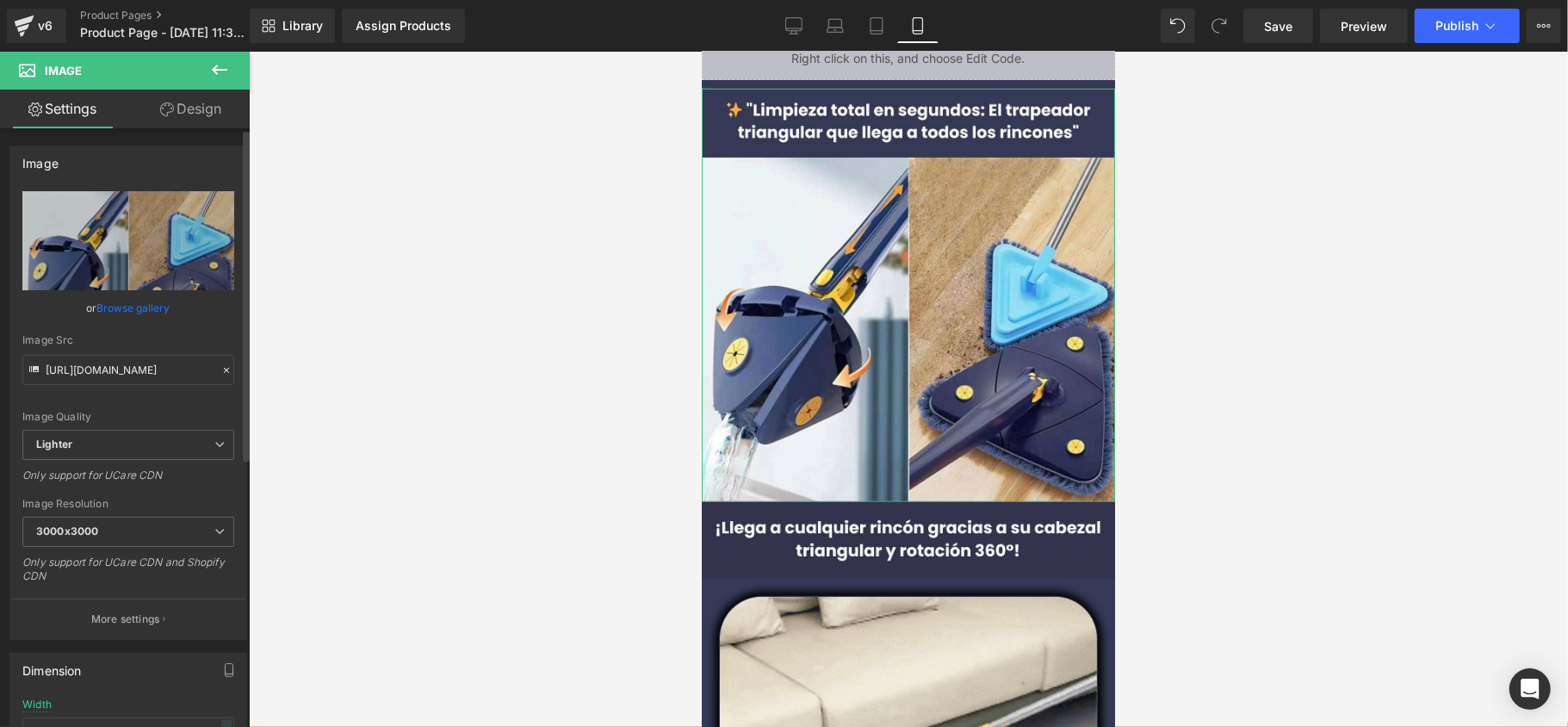
click at [139, 318] on link "Browse gallery" at bounding box center [133, 307] width 73 height 31
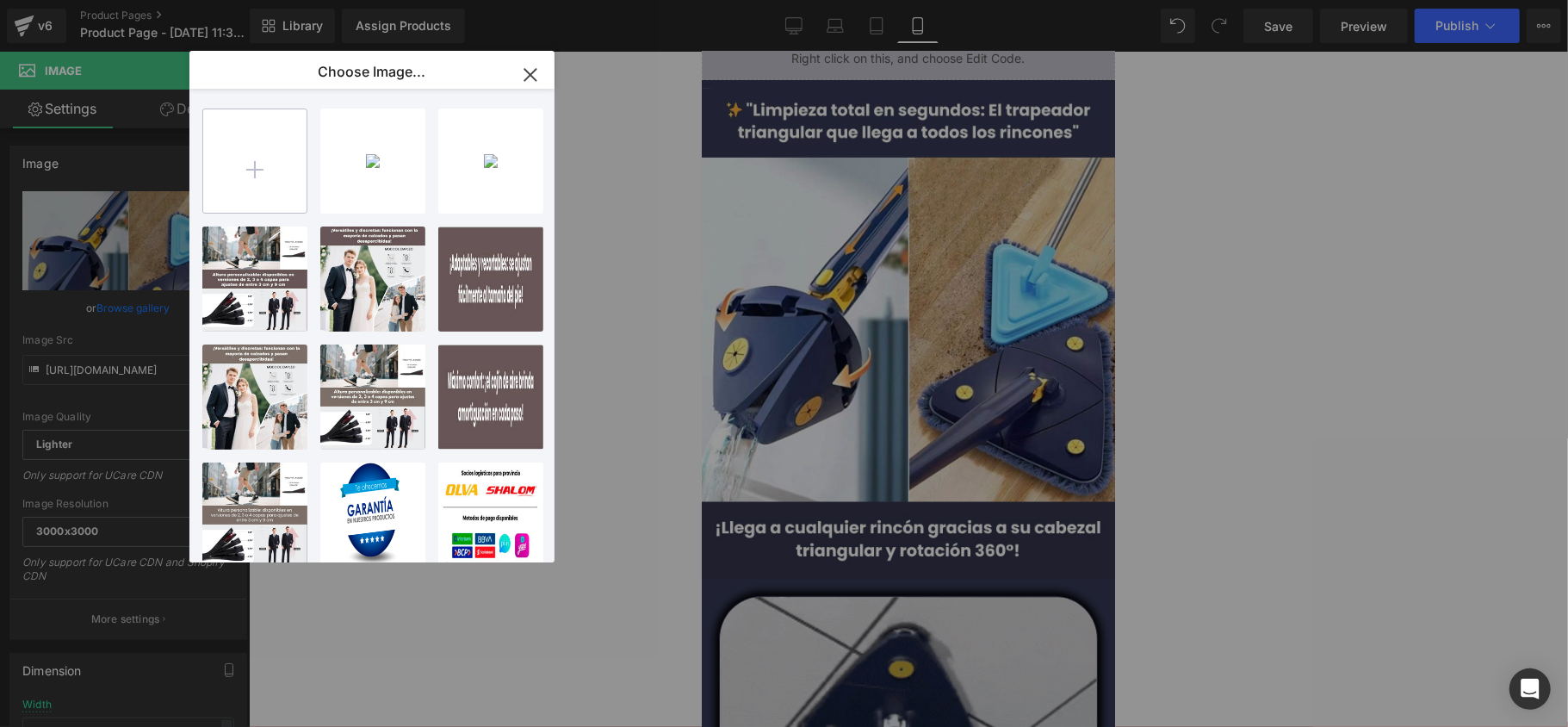
click at [267, 159] on input "file" at bounding box center [255, 161] width 104 height 104
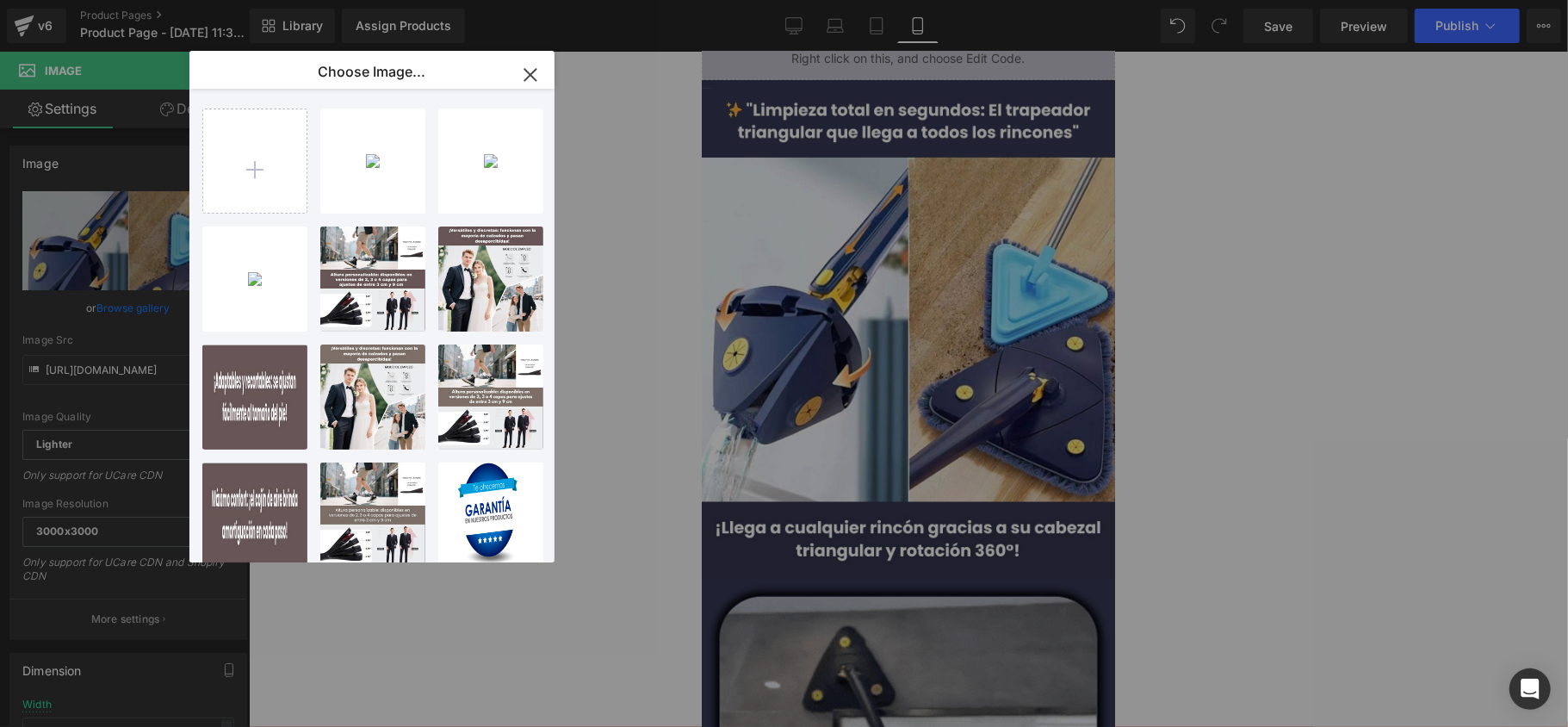
click at [0, 0] on div "A _1_... _1_.jpg 162.94 KB" at bounding box center [0, 0] width 0 height 0
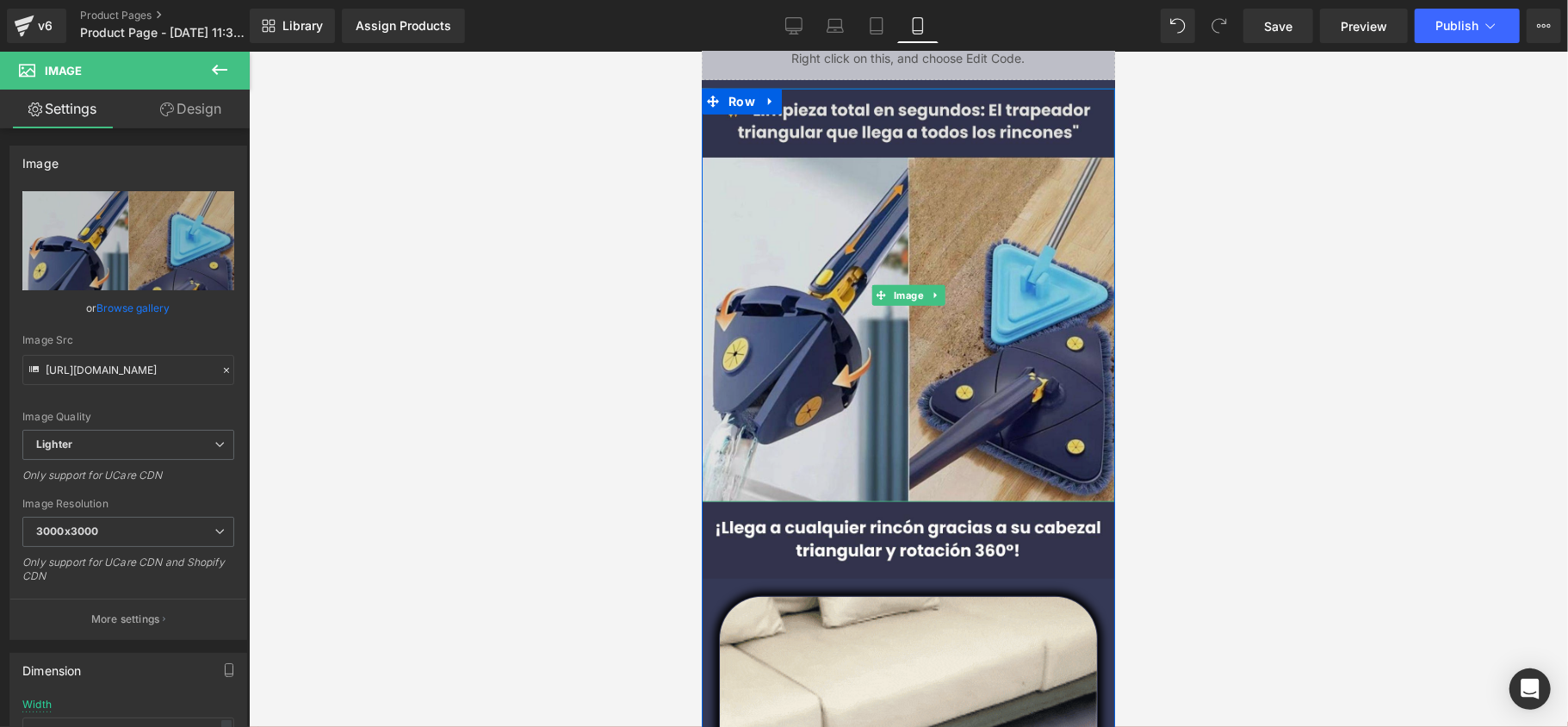
scroll to position [804, 0]
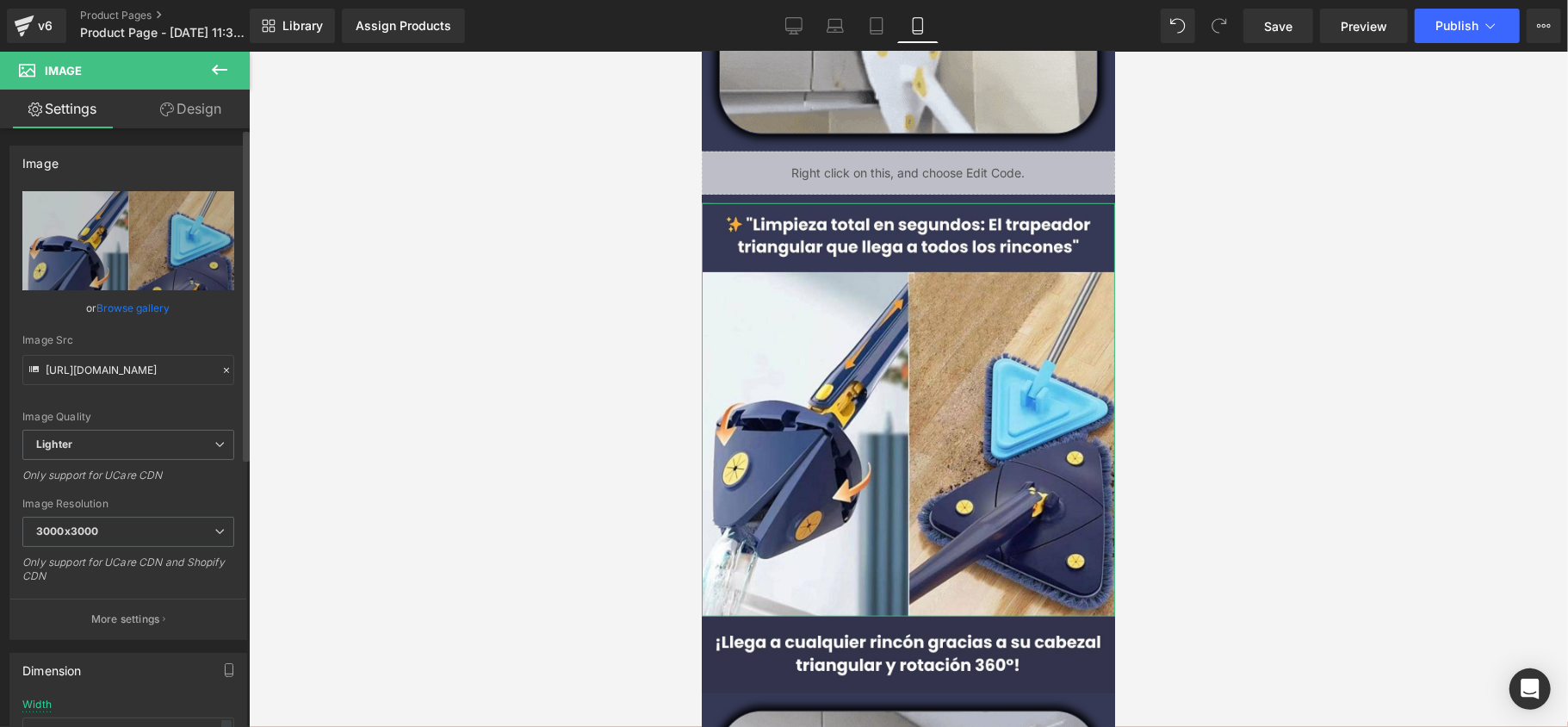
click at [97, 307] on link "Browse gallery" at bounding box center [133, 307] width 73 height 31
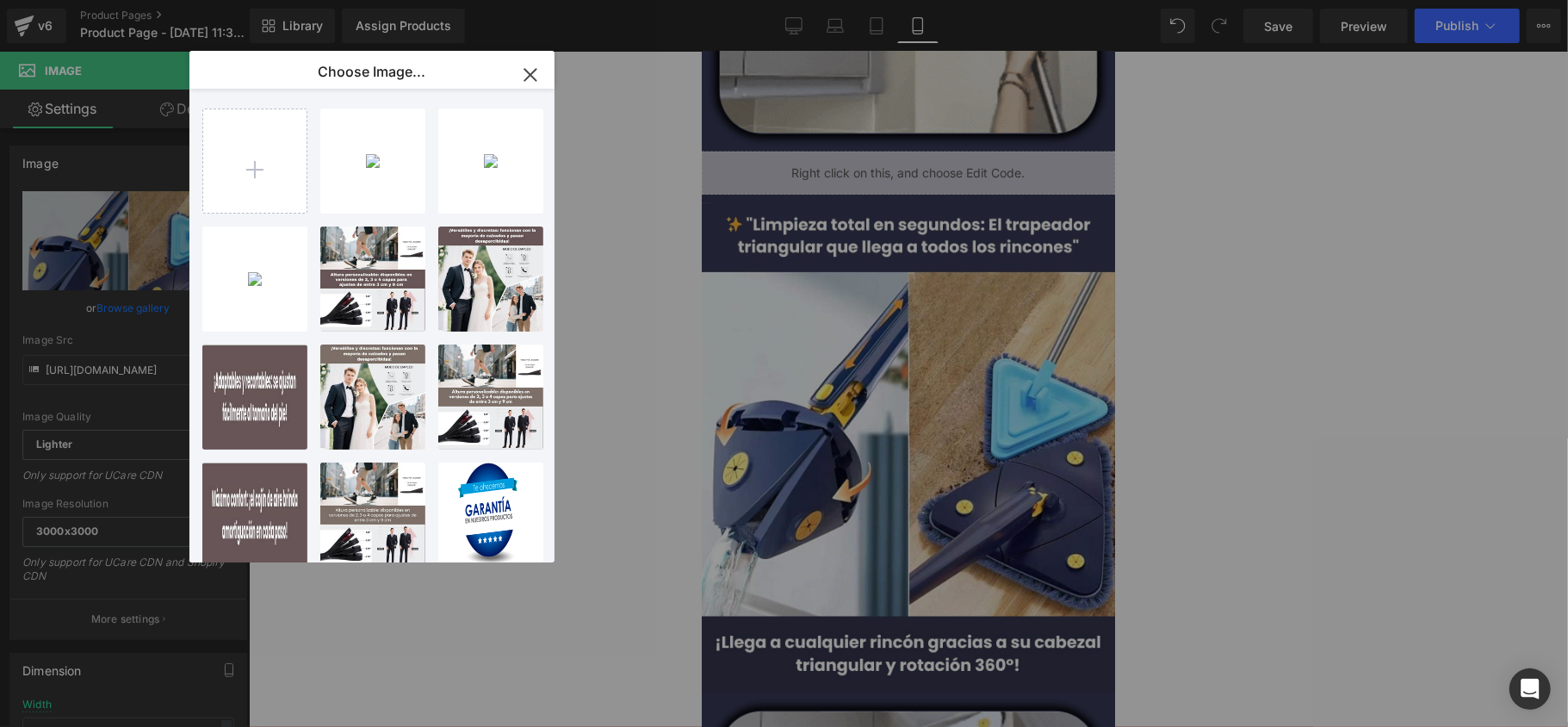
click at [0, 0] on div "A _1_... _1_.jpg 162.94 KB" at bounding box center [0, 0] width 0 height 0
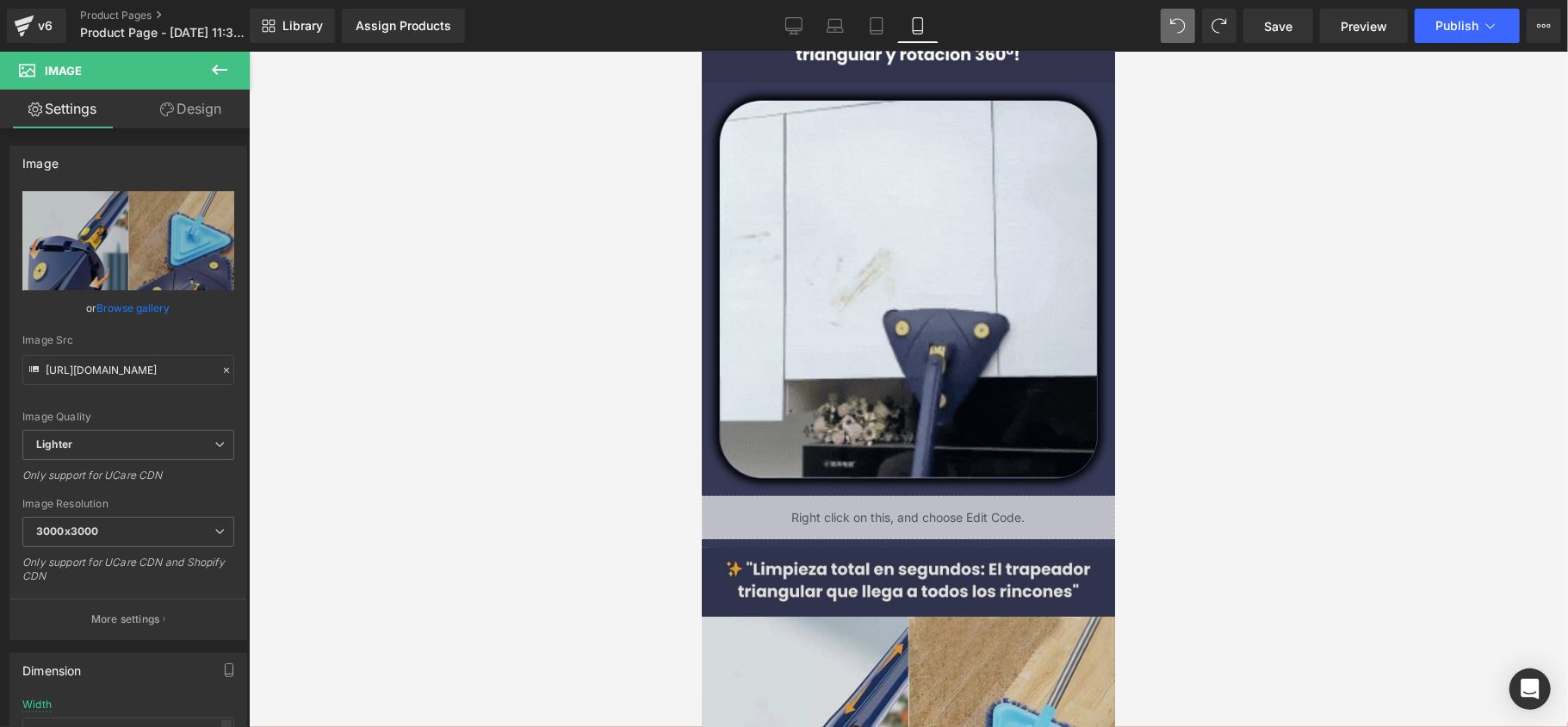
scroll to position [574, 0]
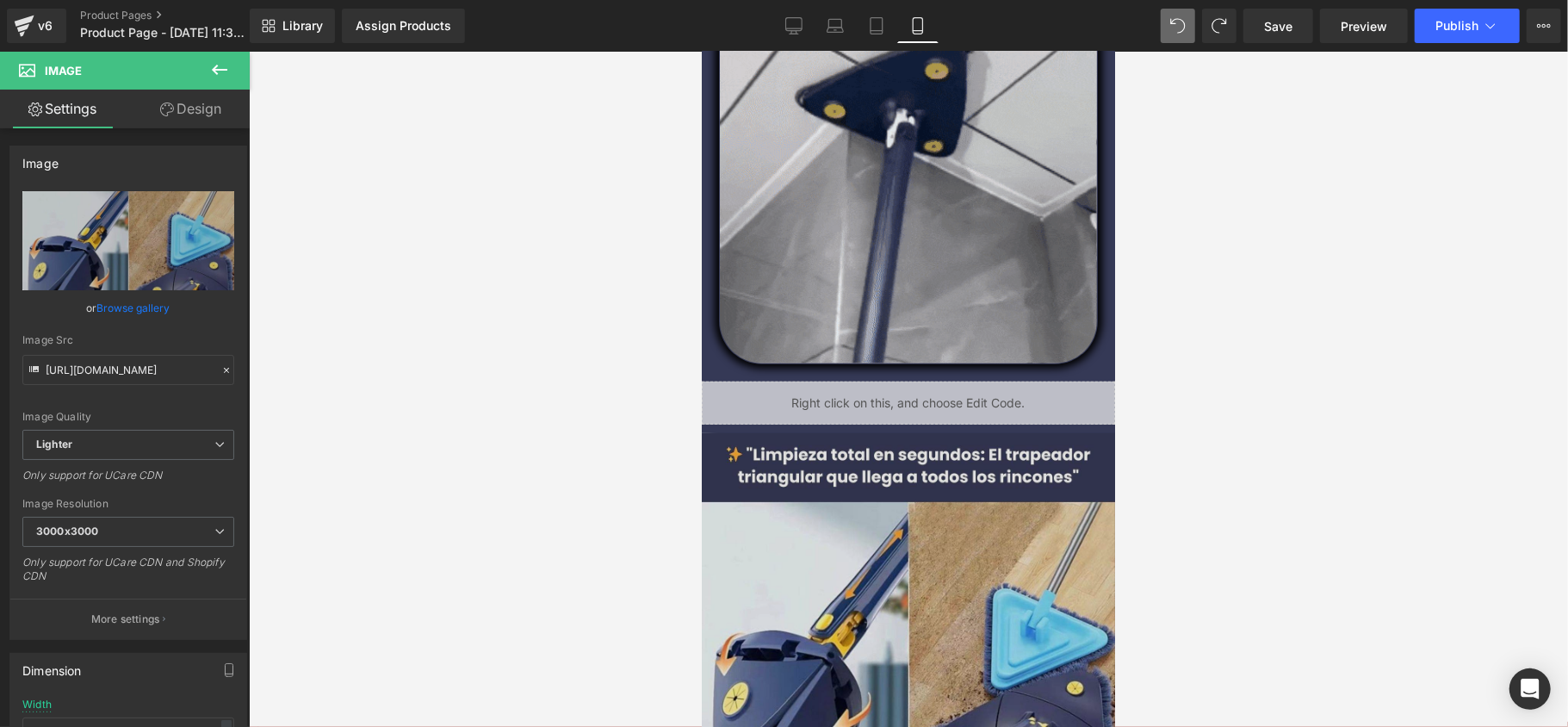
click at [870, 545] on img at bounding box center [907, 639] width 414 height 414
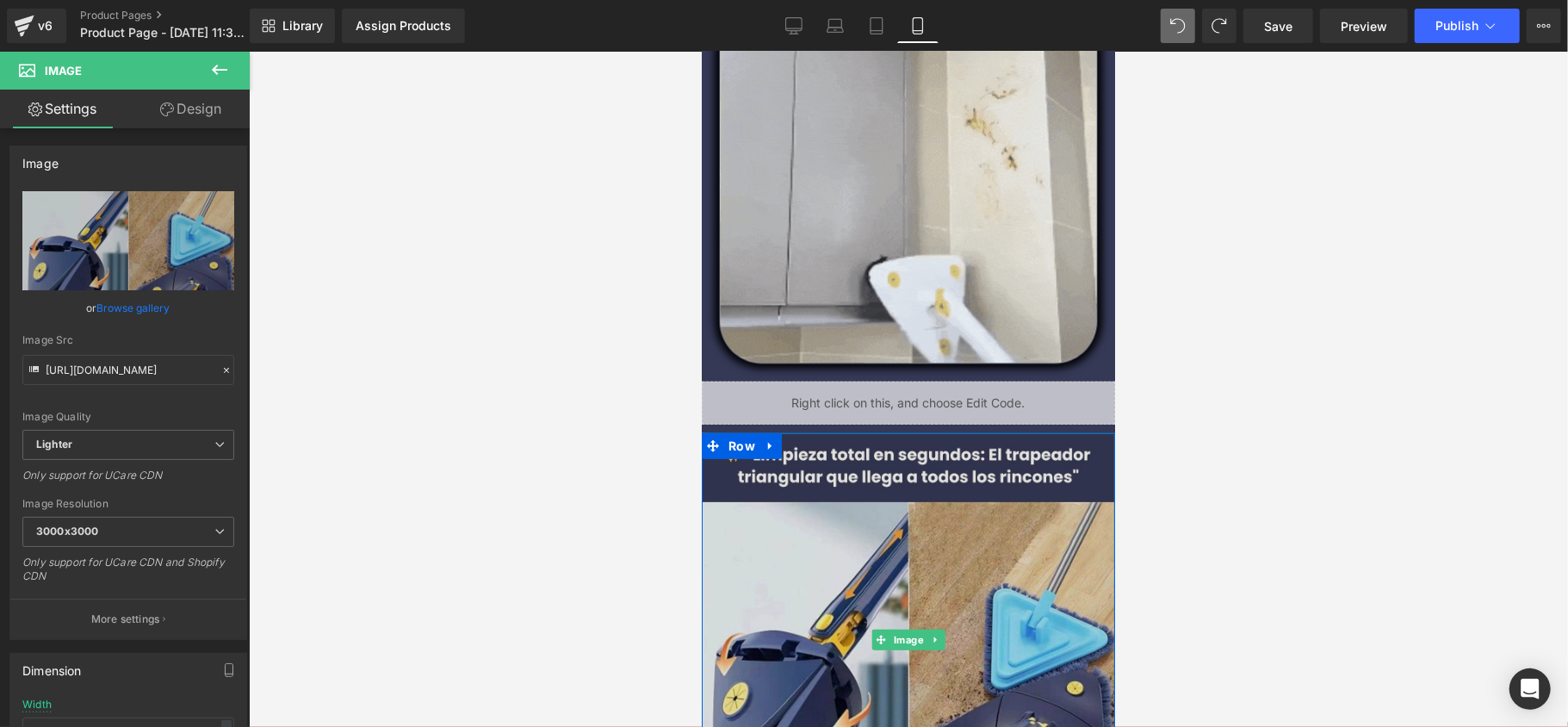
scroll to position [689, 0]
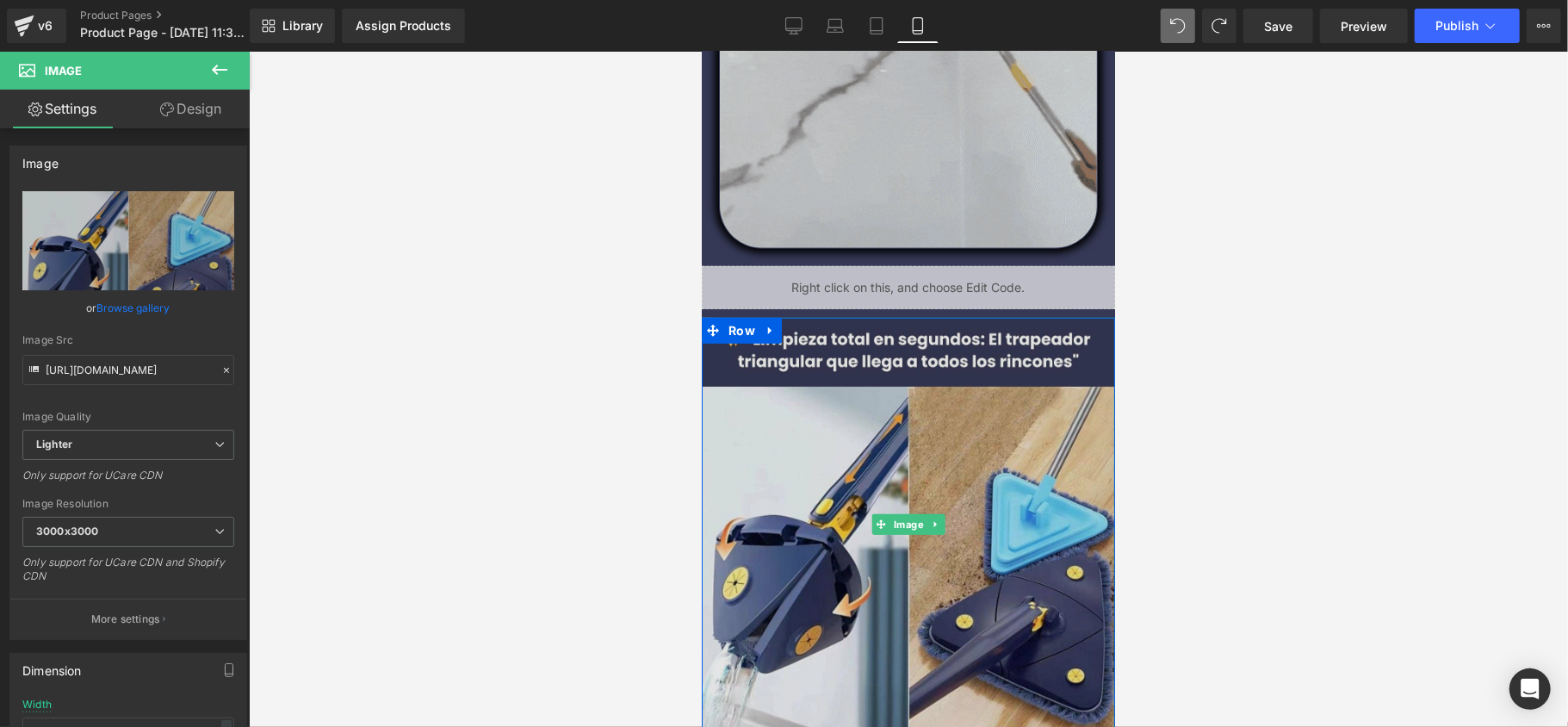
click at [894, 476] on img at bounding box center [907, 523] width 414 height 414
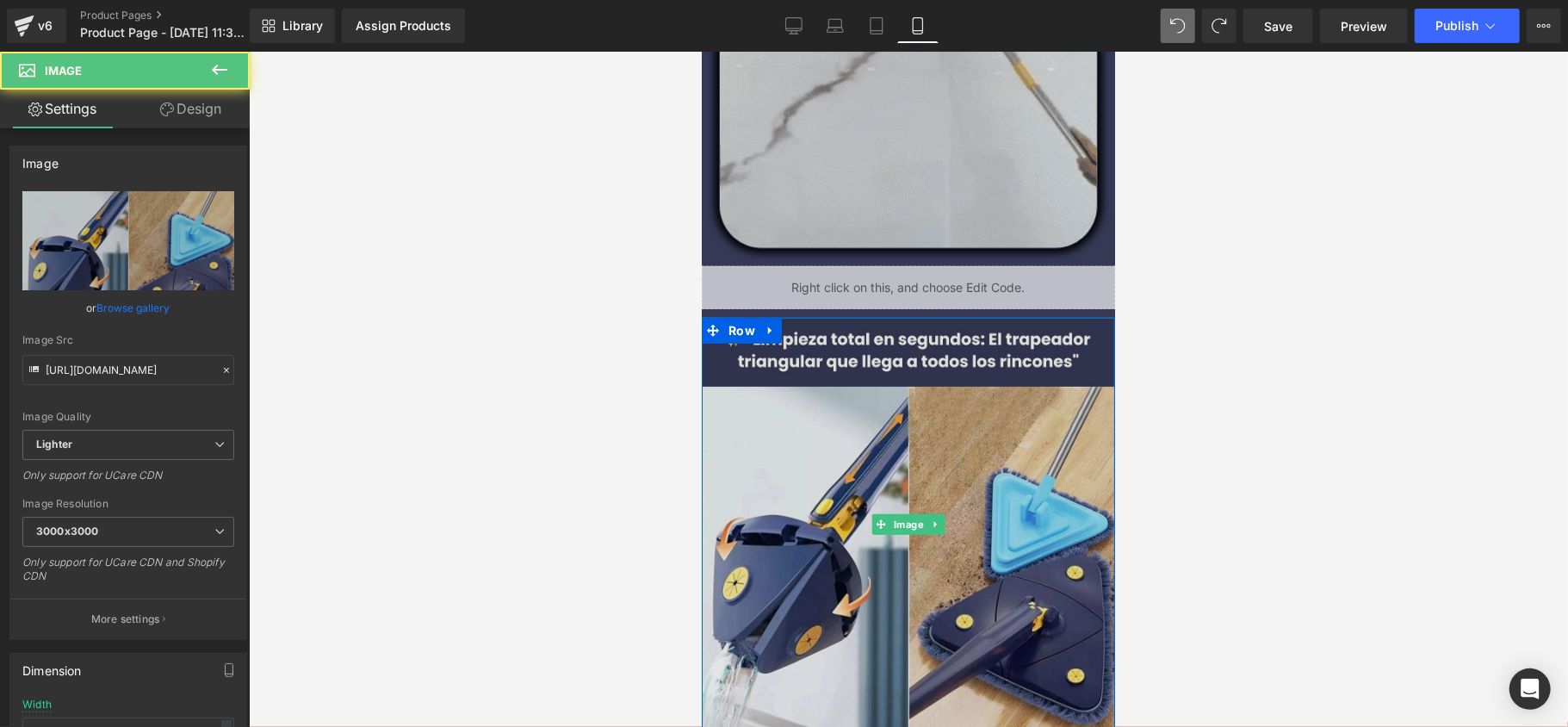
click at [890, 353] on img at bounding box center [907, 523] width 414 height 414
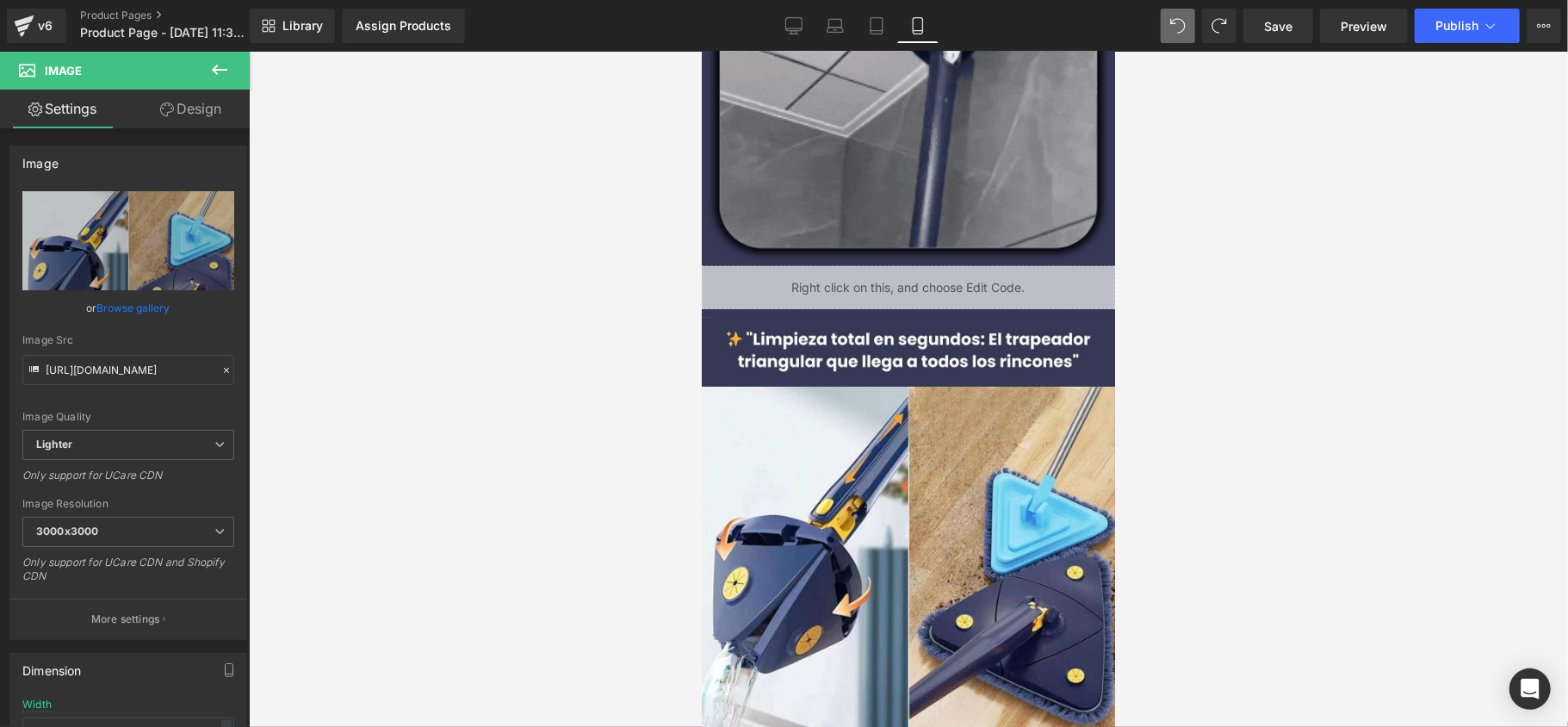
click at [675, 387] on div at bounding box center [908, 389] width 1319 height 675
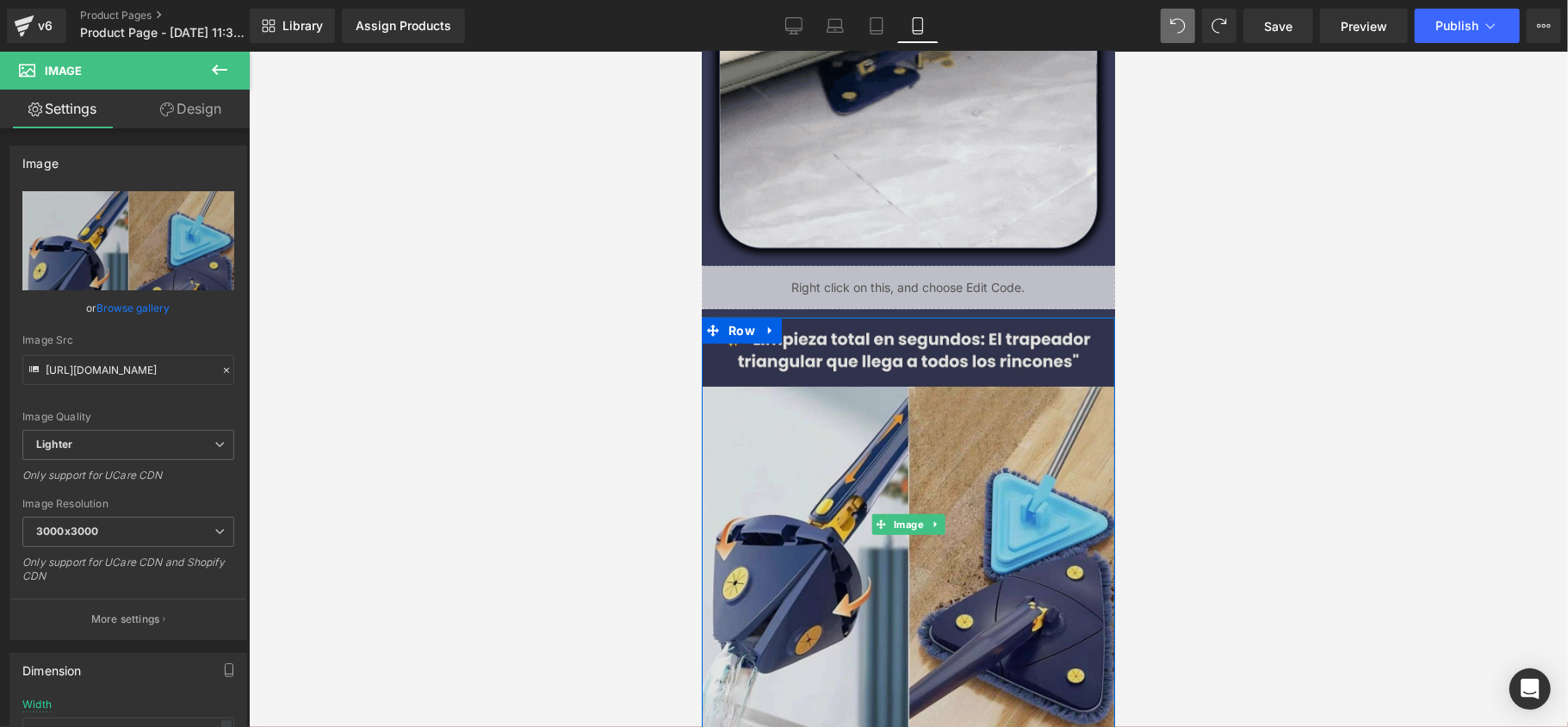
click at [879, 417] on img at bounding box center [907, 523] width 414 height 414
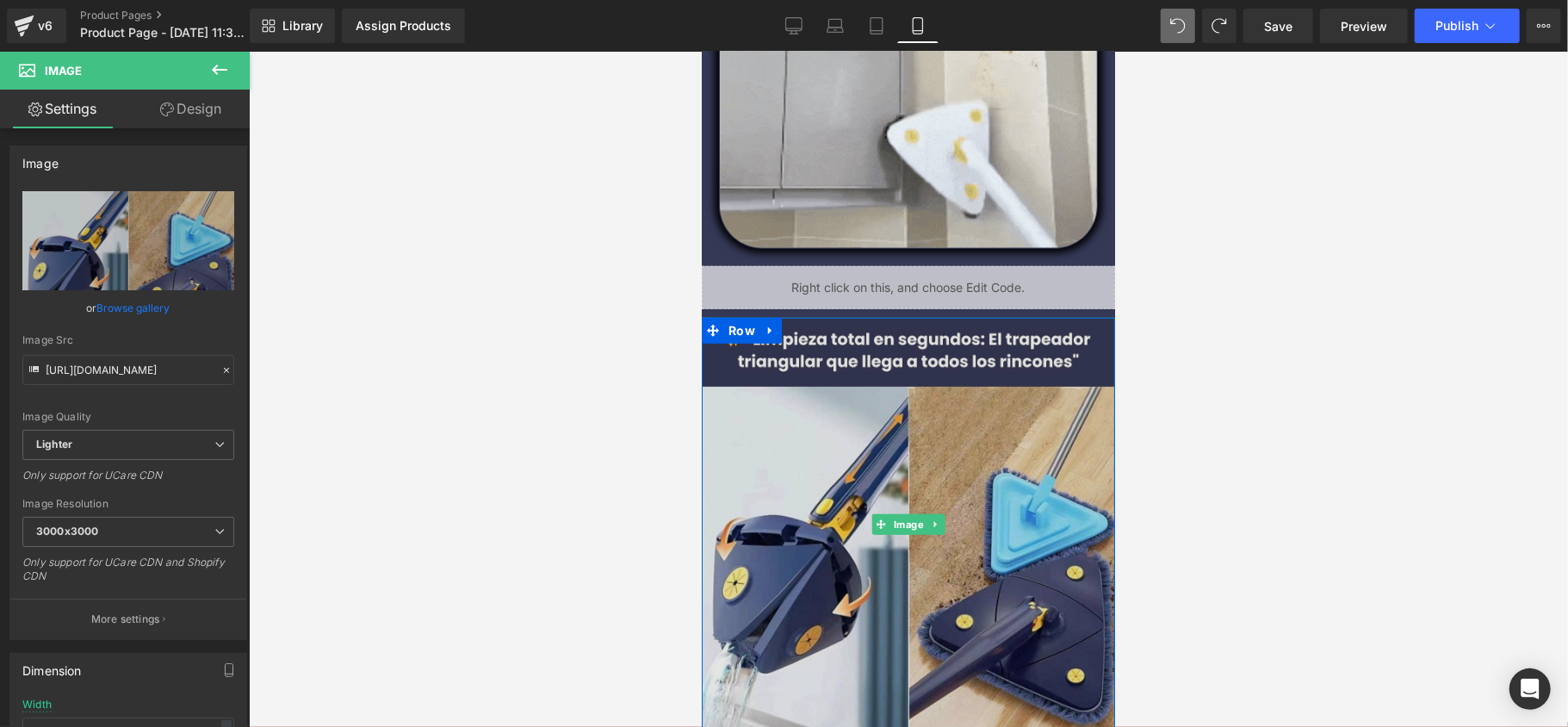
click at [979, 595] on img at bounding box center [907, 523] width 414 height 414
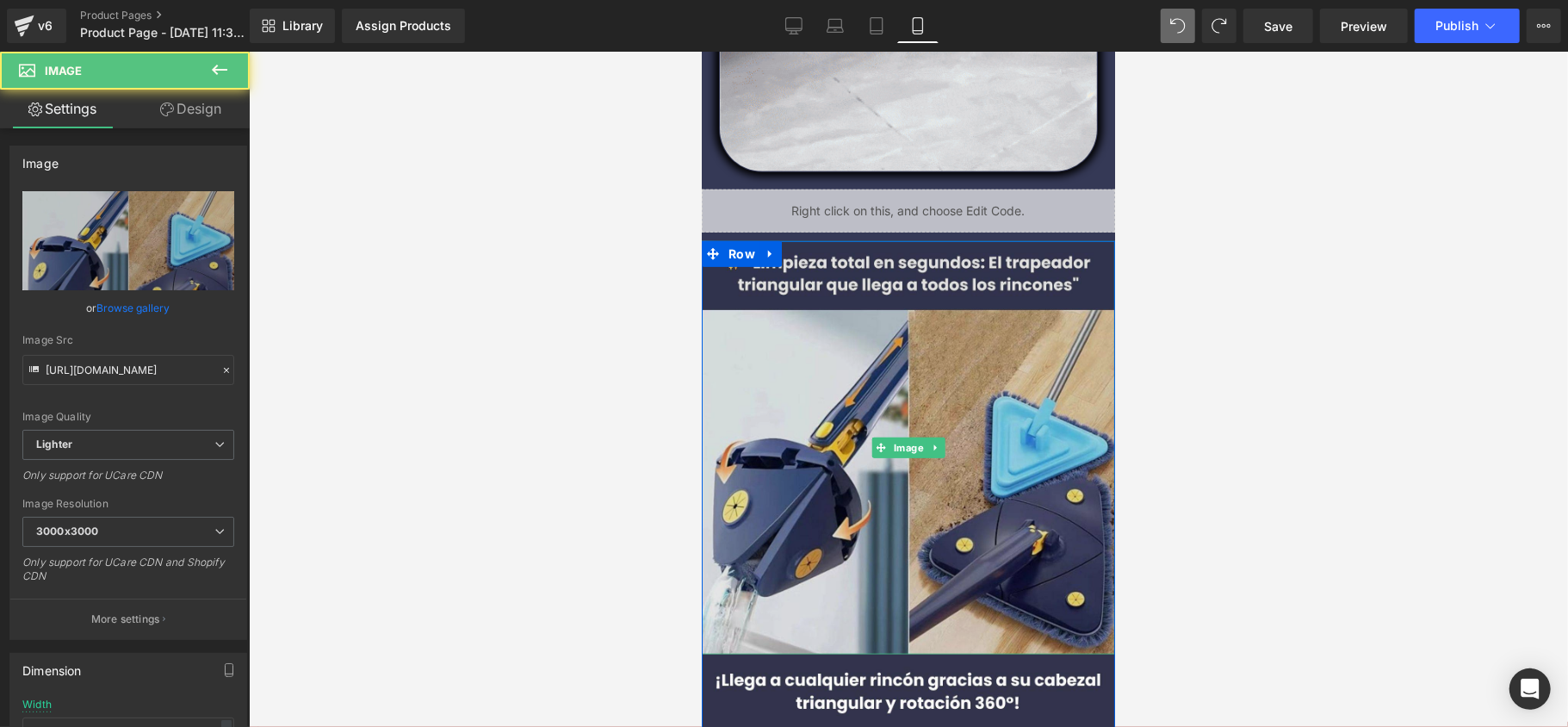
scroll to position [804, 0]
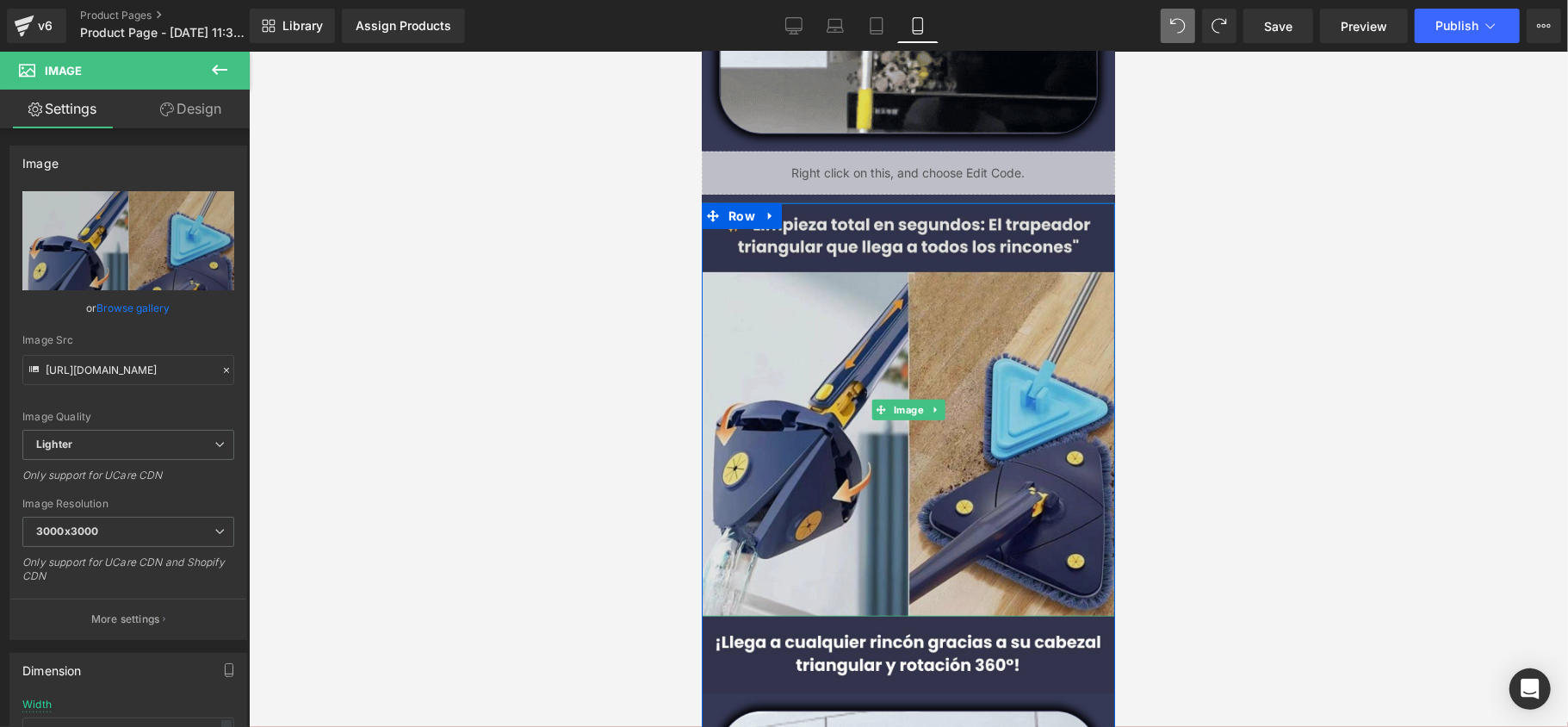
click at [855, 251] on img at bounding box center [907, 409] width 414 height 414
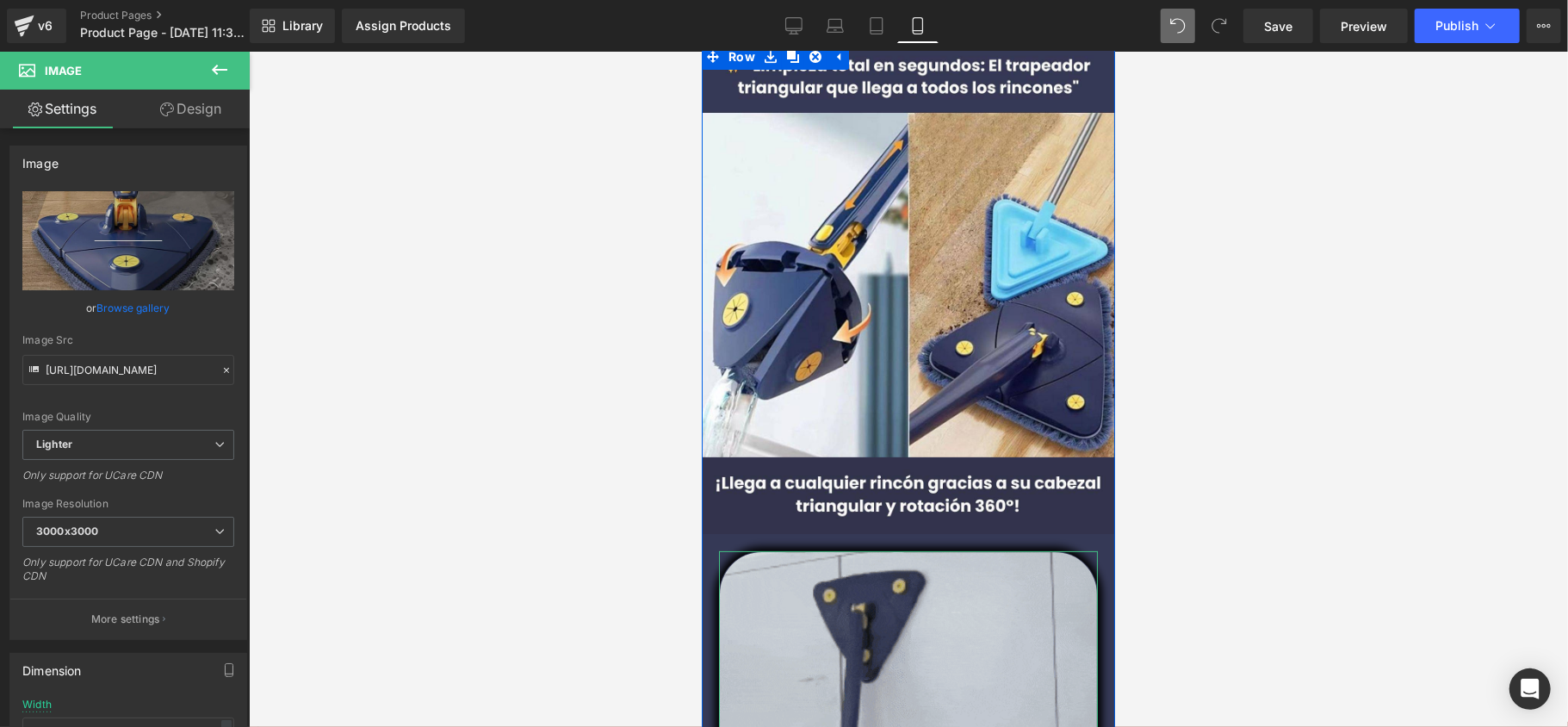
scroll to position [0, 0]
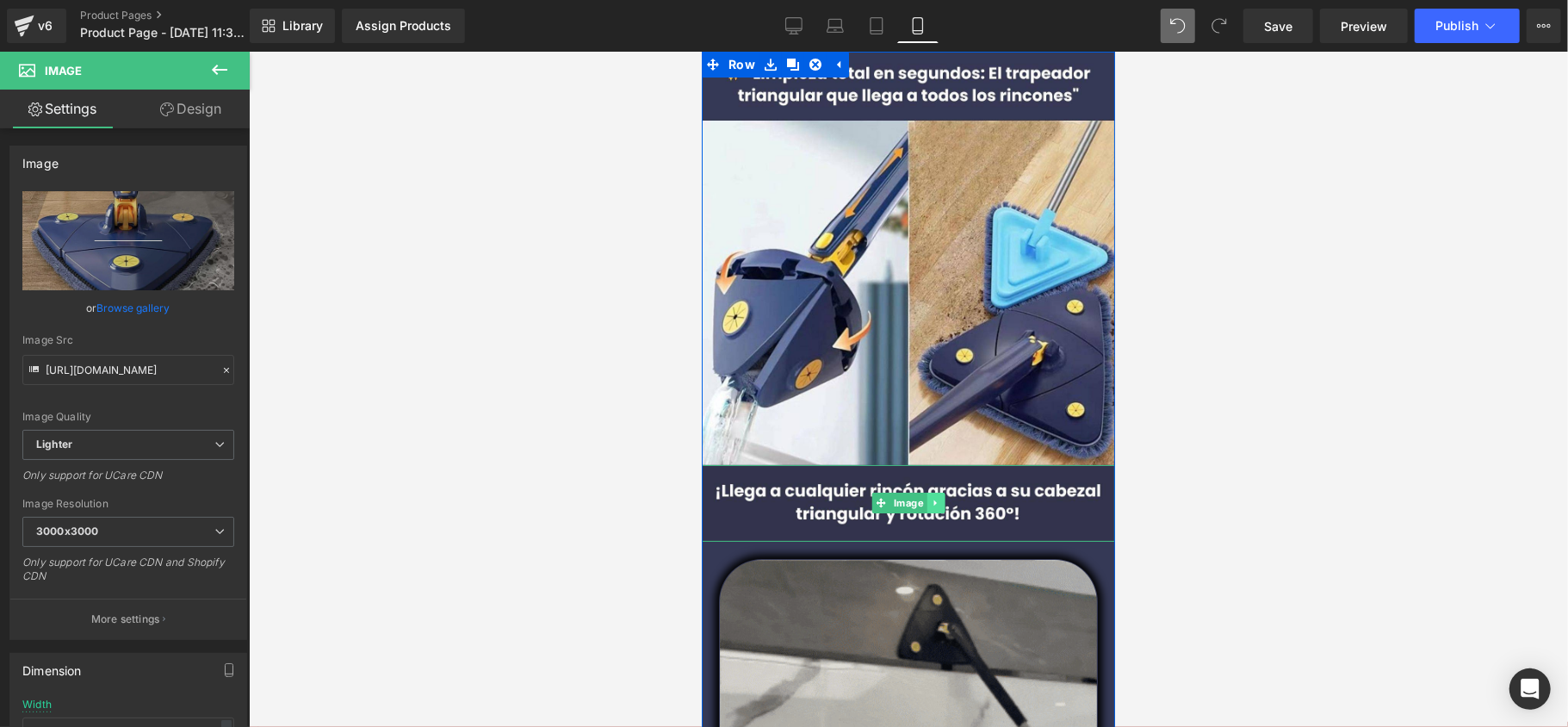
click at [935, 506] on link at bounding box center [935, 502] width 19 height 20
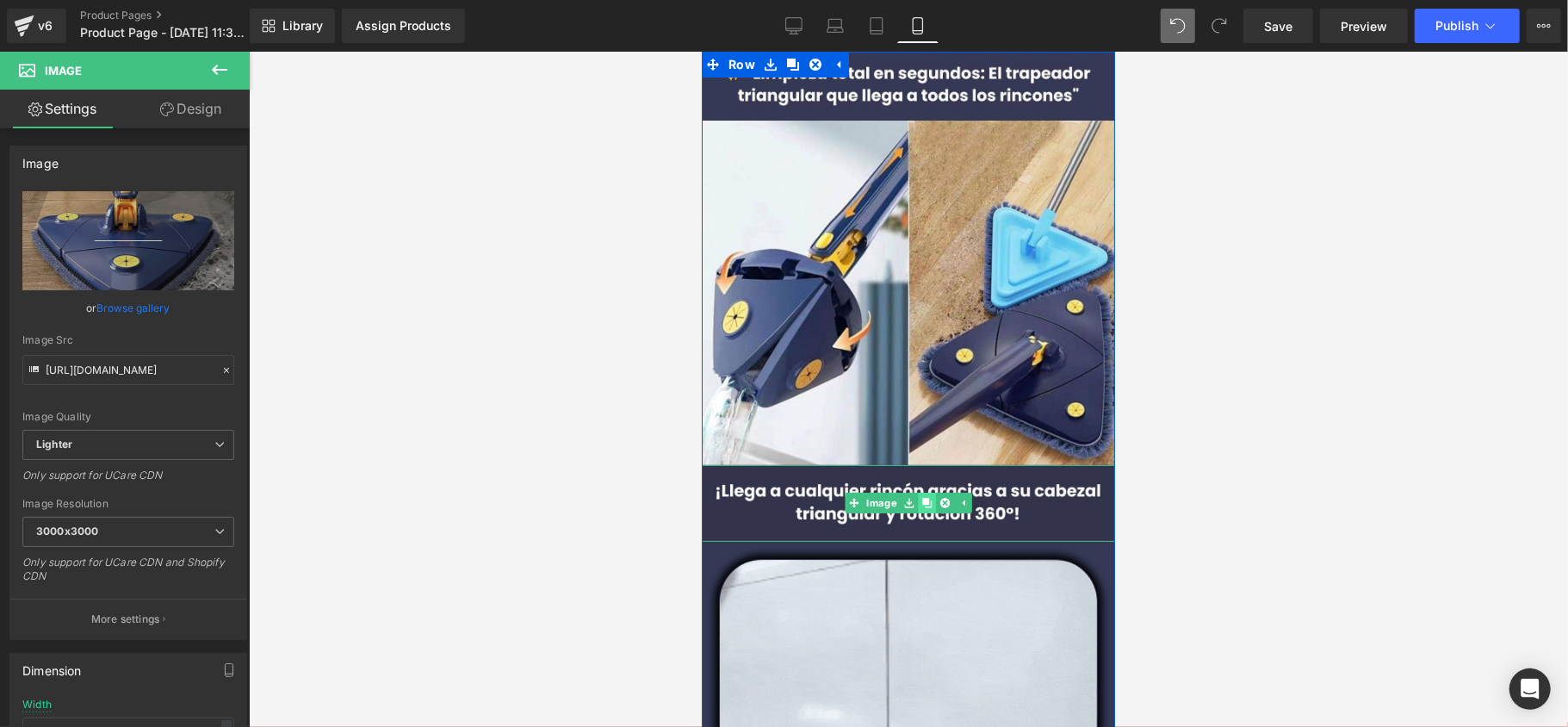
click at [923, 500] on icon at bounding box center [927, 503] width 9 height 9
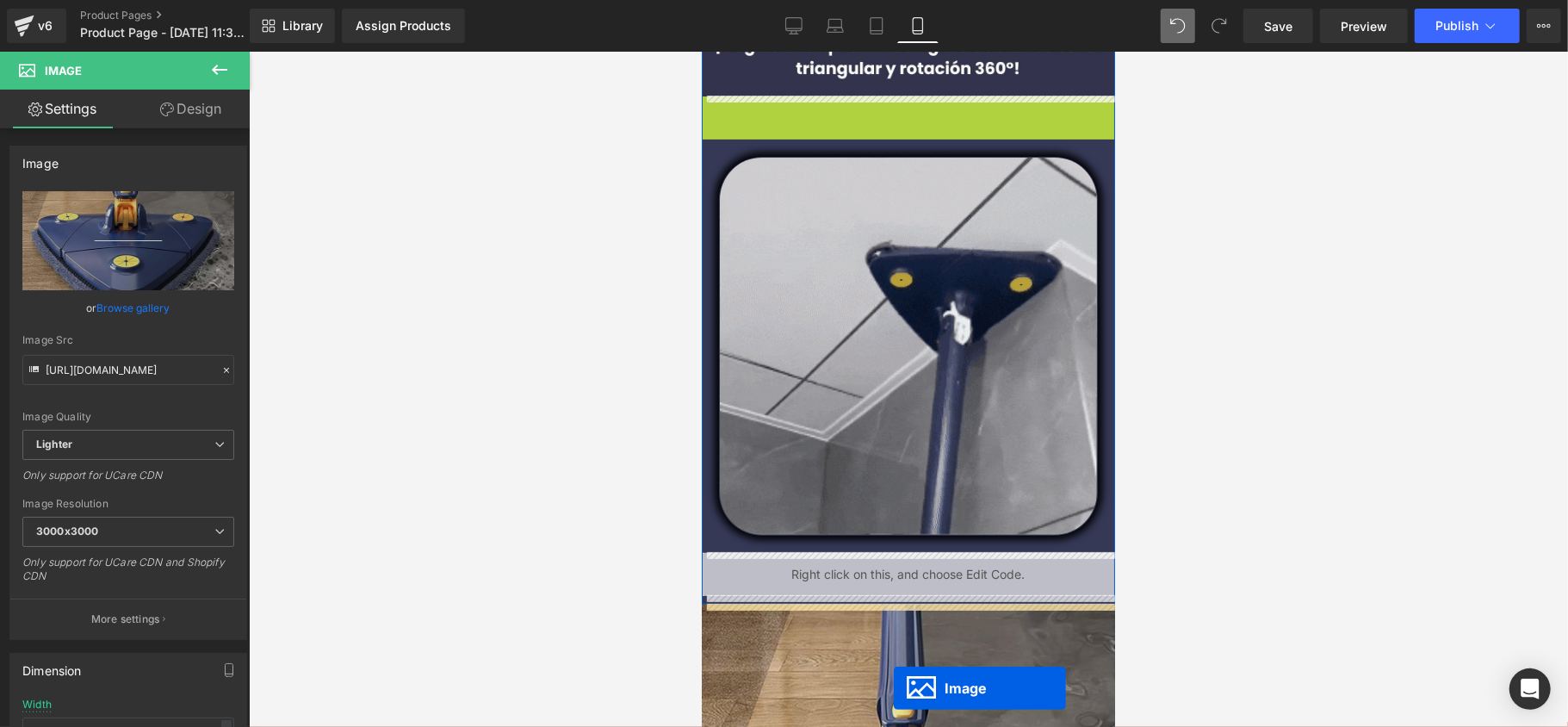
scroll to position [479, 0]
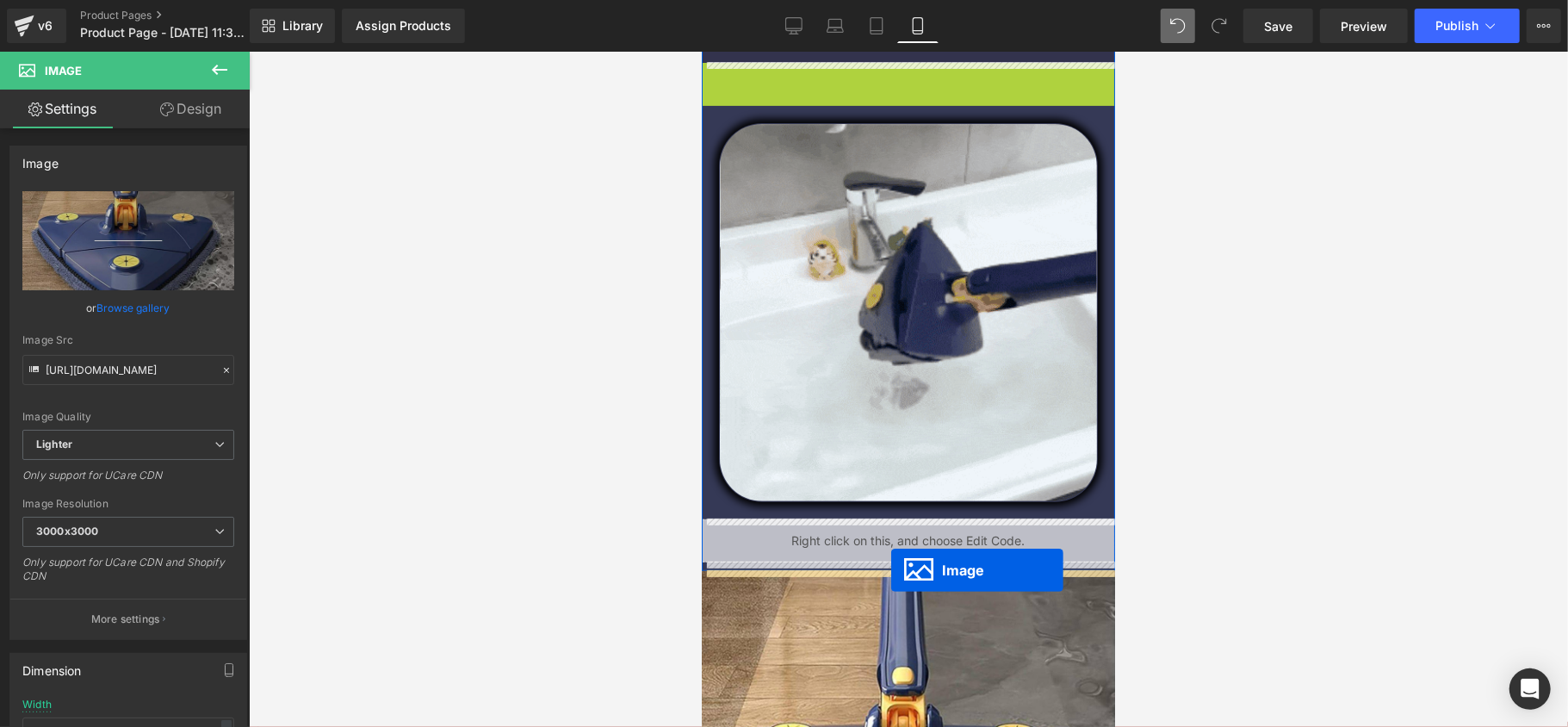
drag, startPoint x: 913, startPoint y: 275, endPoint x: 890, endPoint y: 569, distance: 294.9
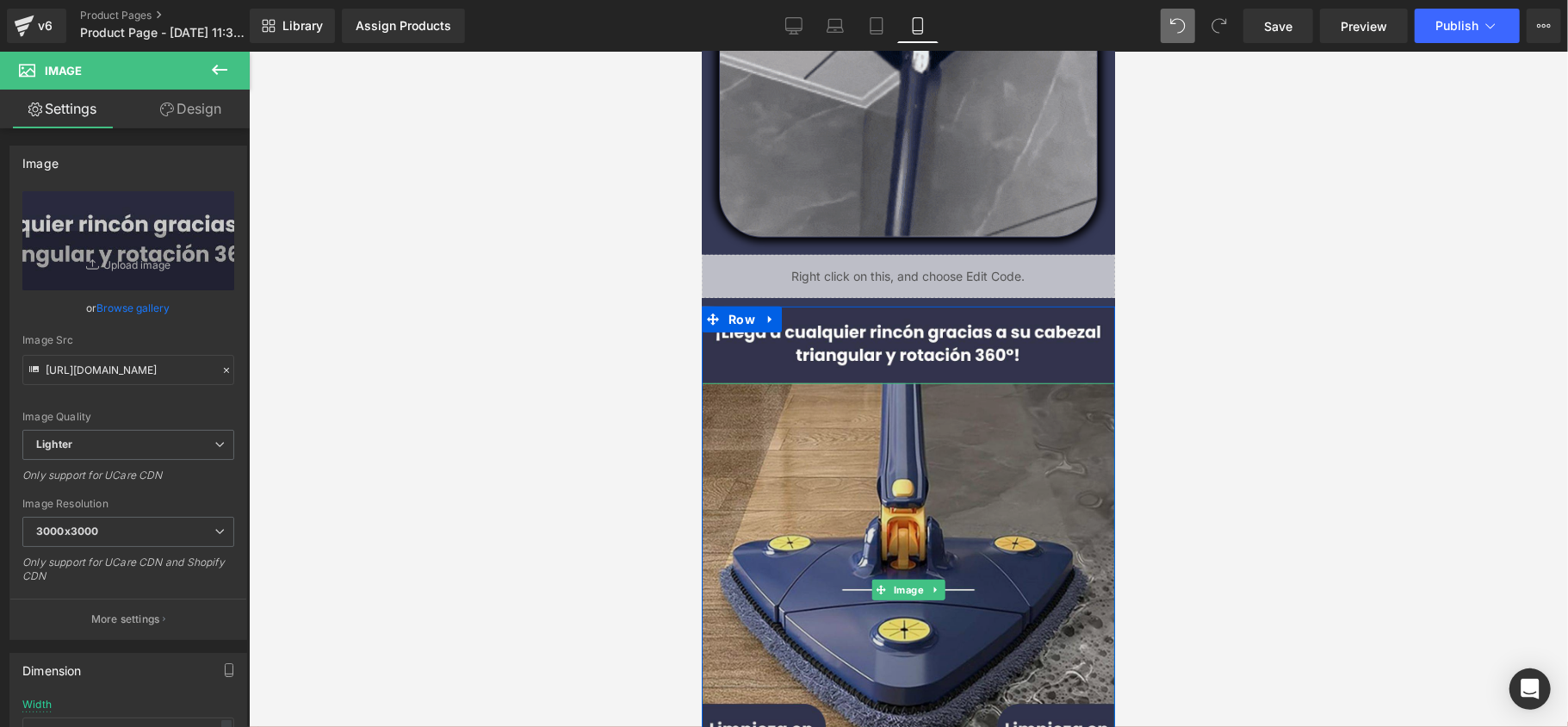
scroll to position [594, 0]
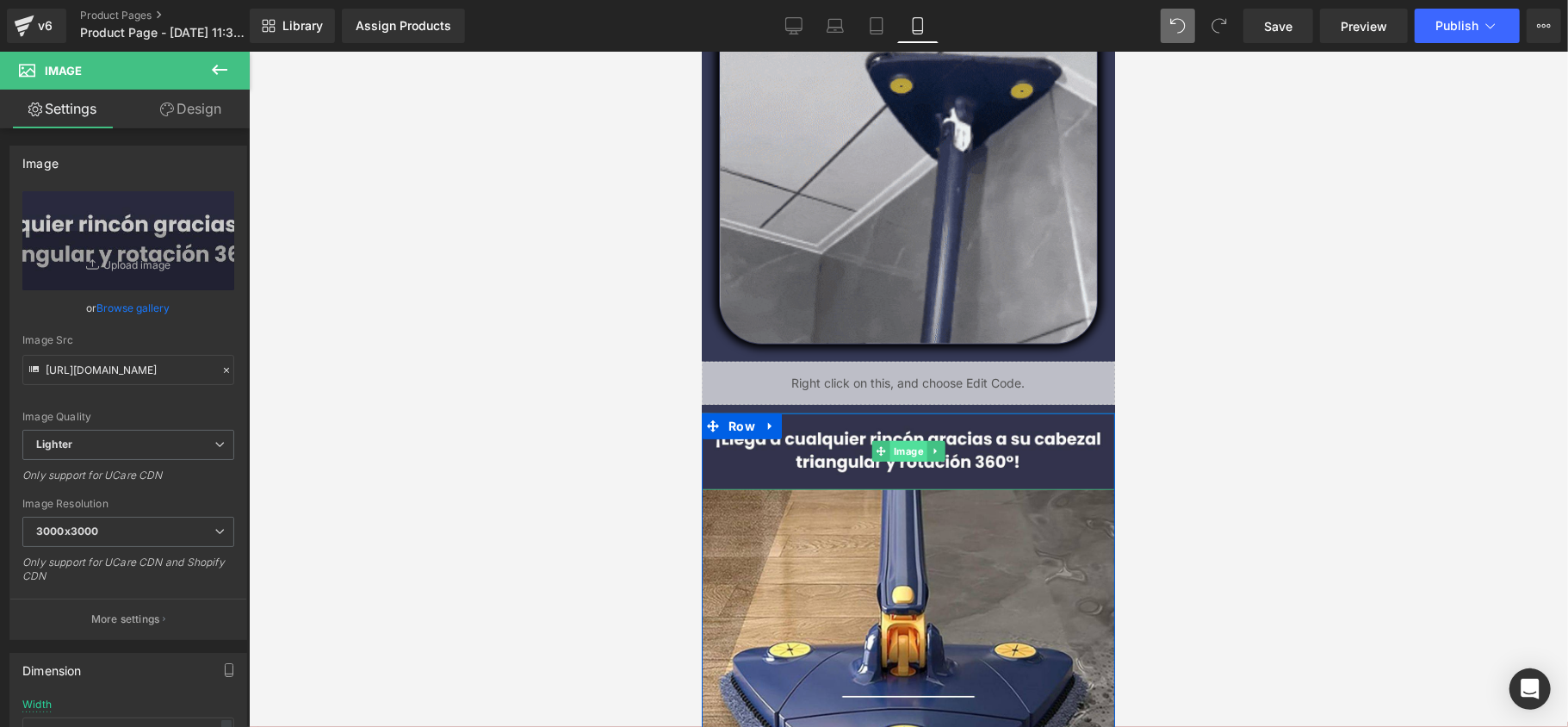
click at [898, 454] on span "Image" at bounding box center [908, 450] width 37 height 20
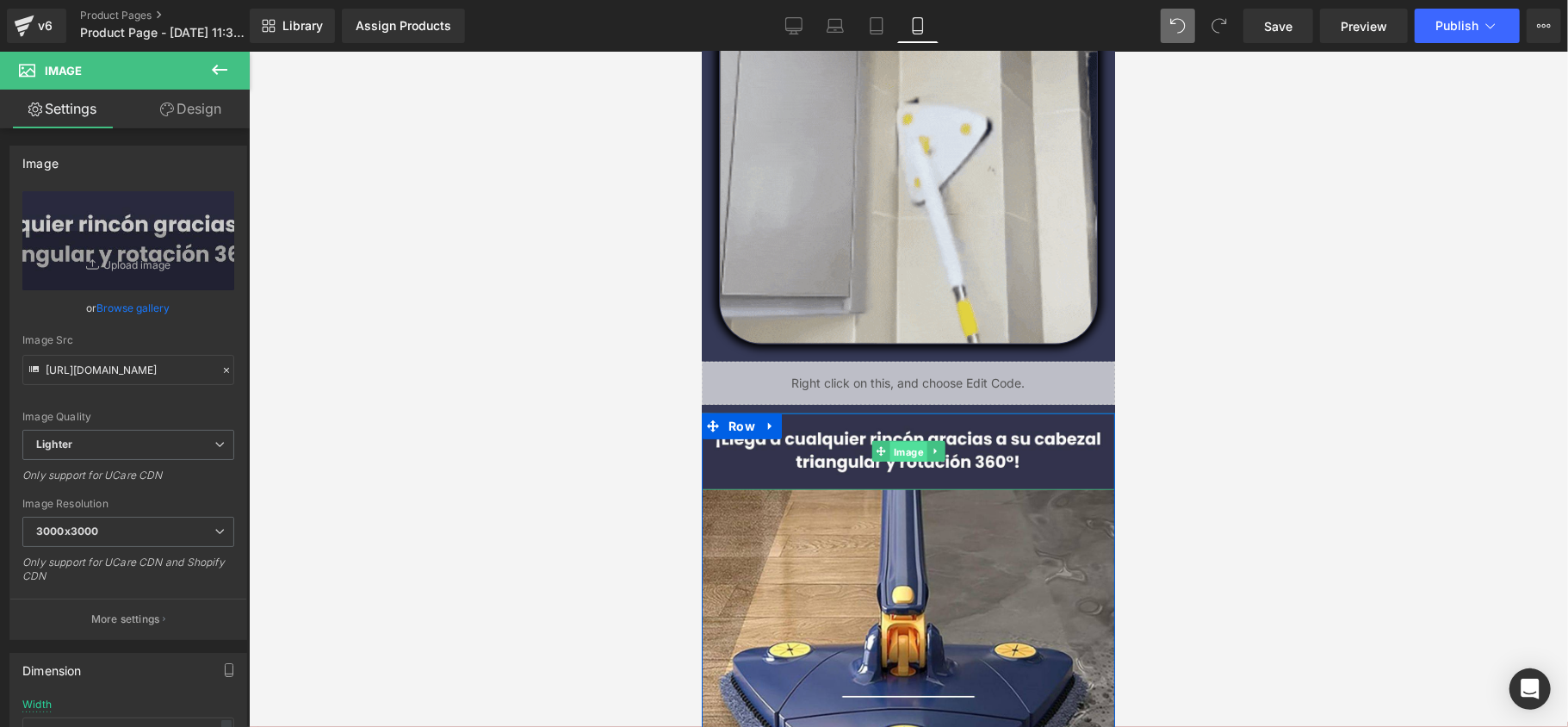
click at [892, 454] on span "Image" at bounding box center [908, 451] width 37 height 20
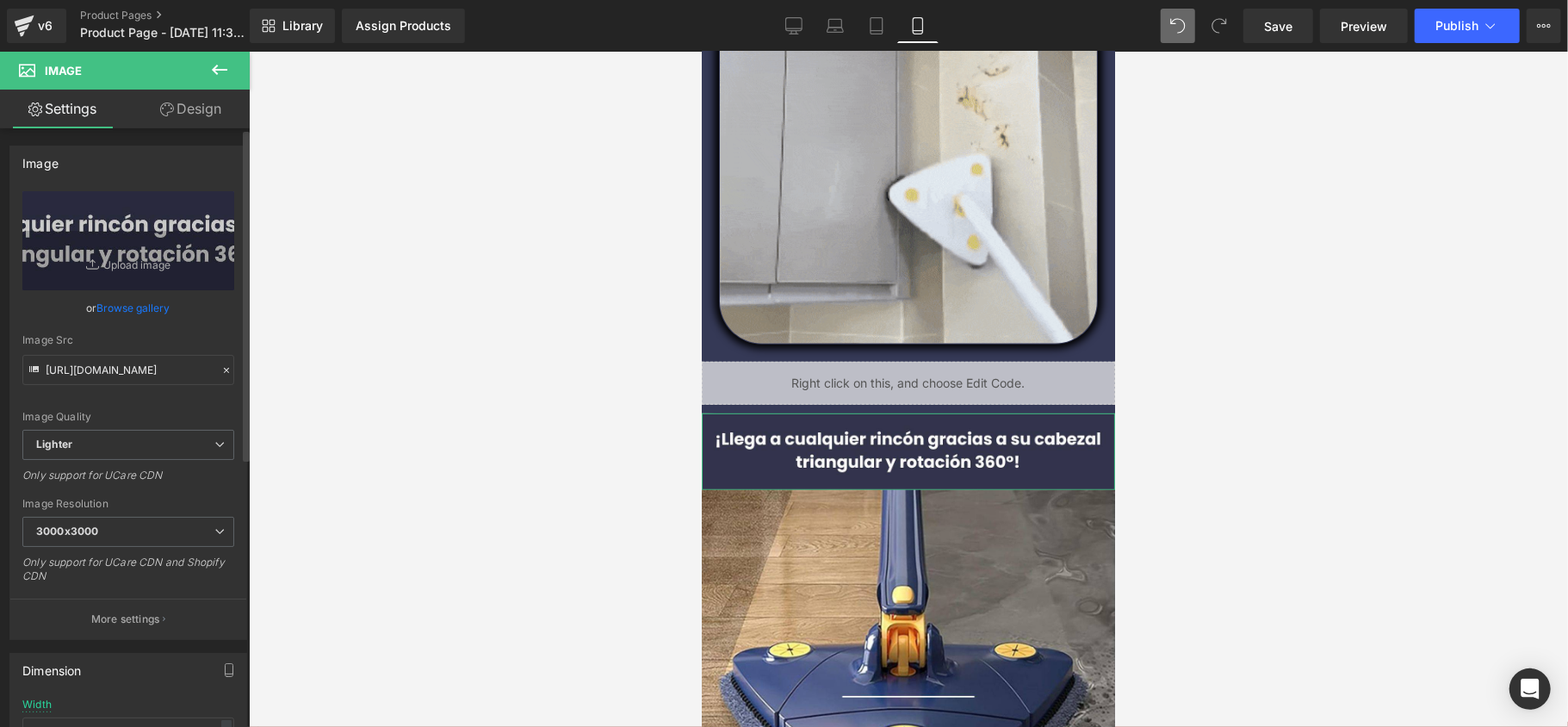
click at [118, 307] on link "Browse gallery" at bounding box center [133, 307] width 73 height 31
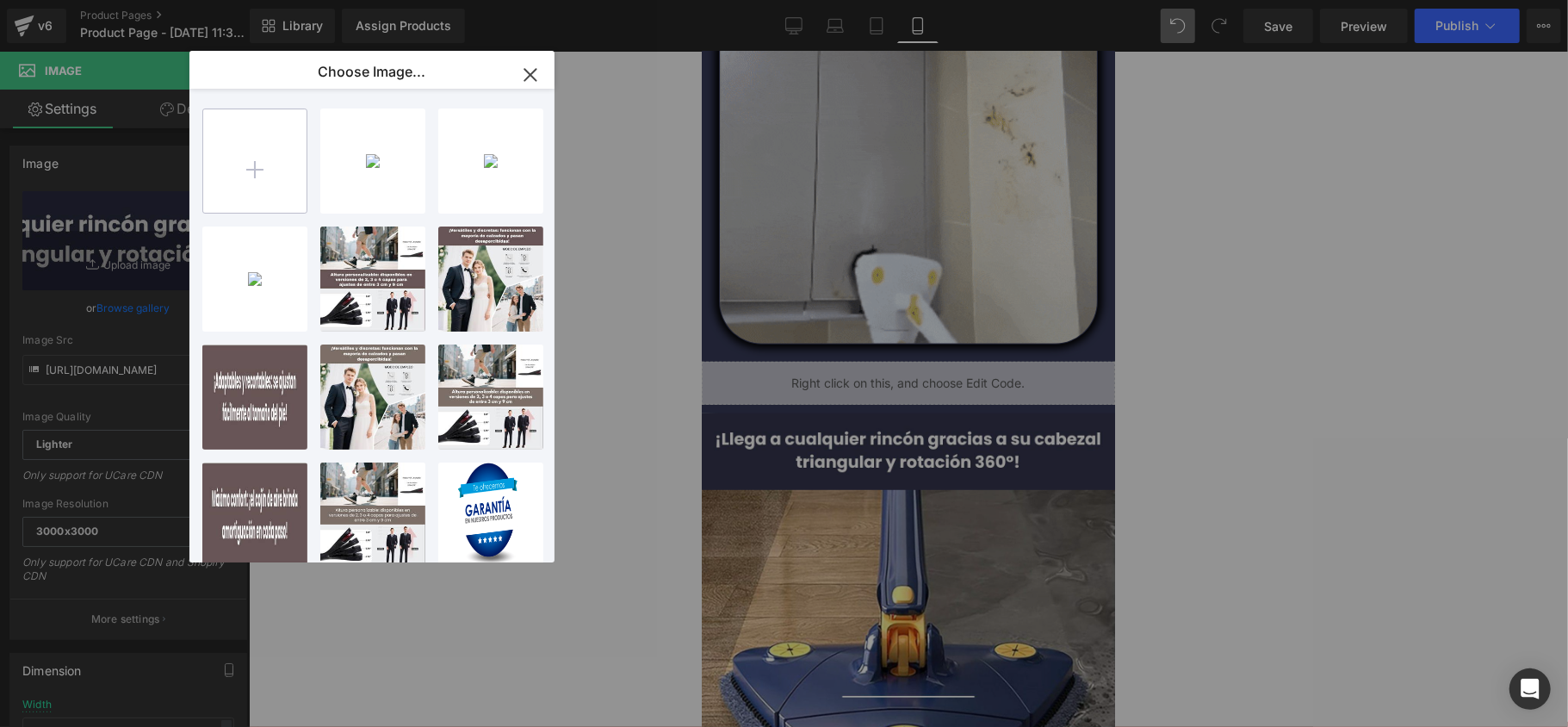
click at [255, 186] on input "file" at bounding box center [255, 161] width 104 height 104
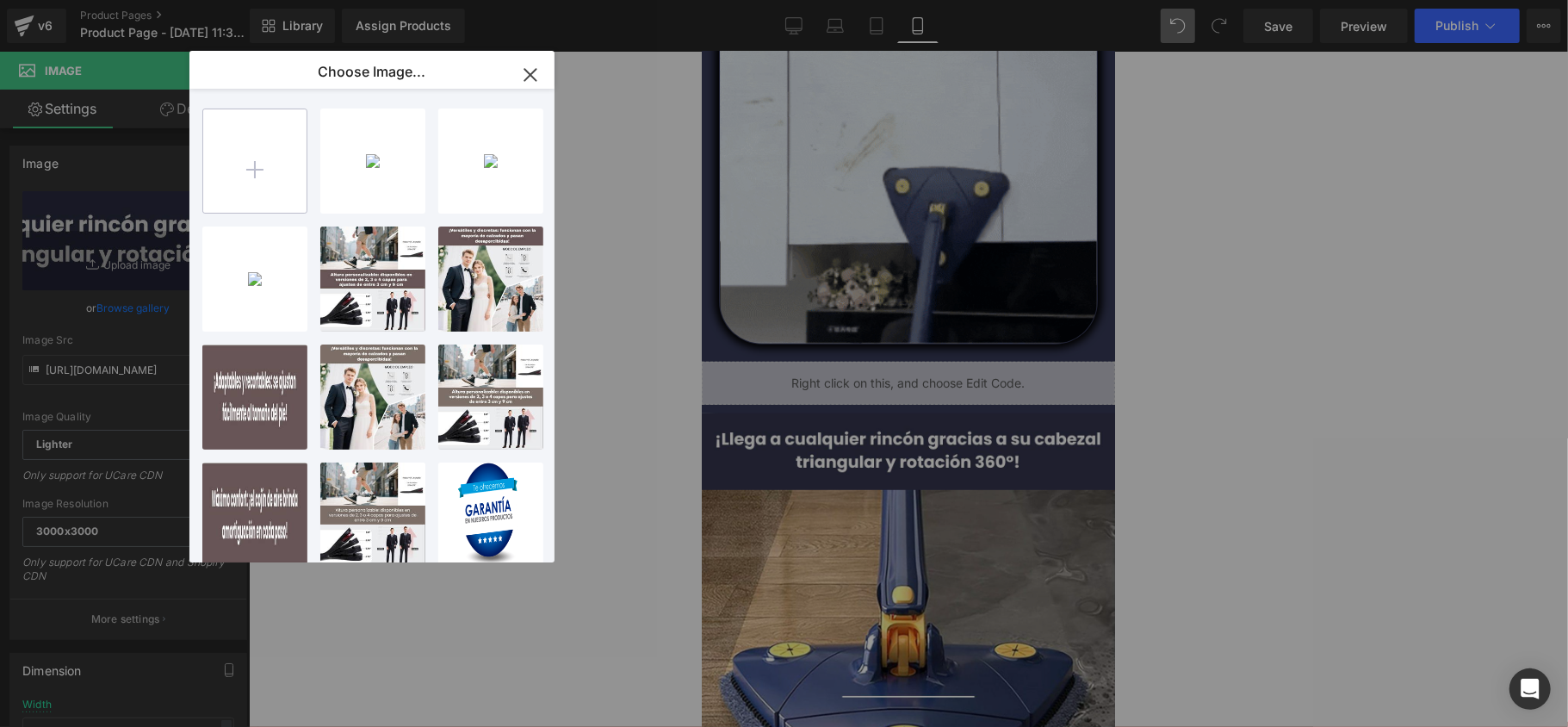
type input "C:\fakepath\Sé más alto sin que nadie lo note. Elige entre 2, 3 o 4 capas de el…"
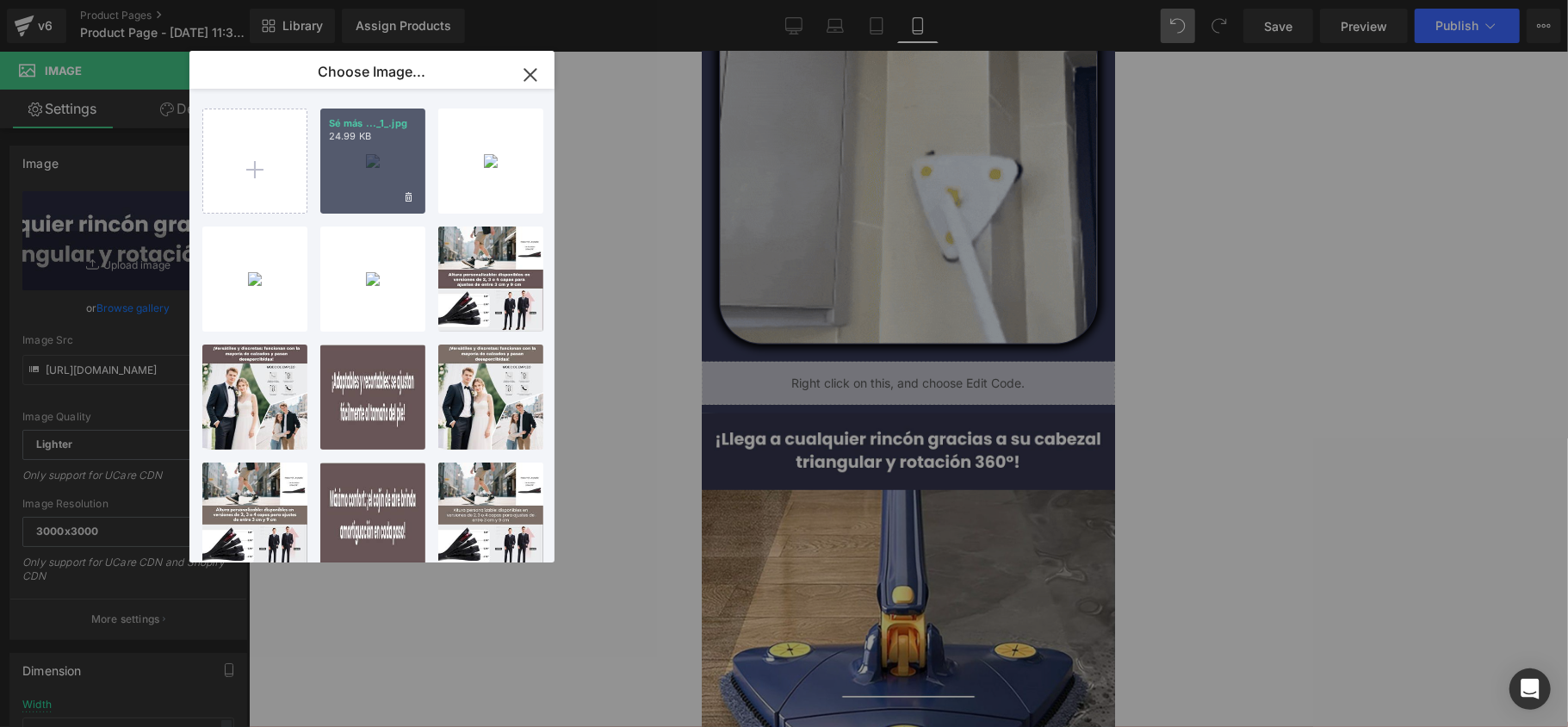
click at [353, 190] on div "Sé más ..._1_.jpg 24.99 KB" at bounding box center [373, 161] width 106 height 106
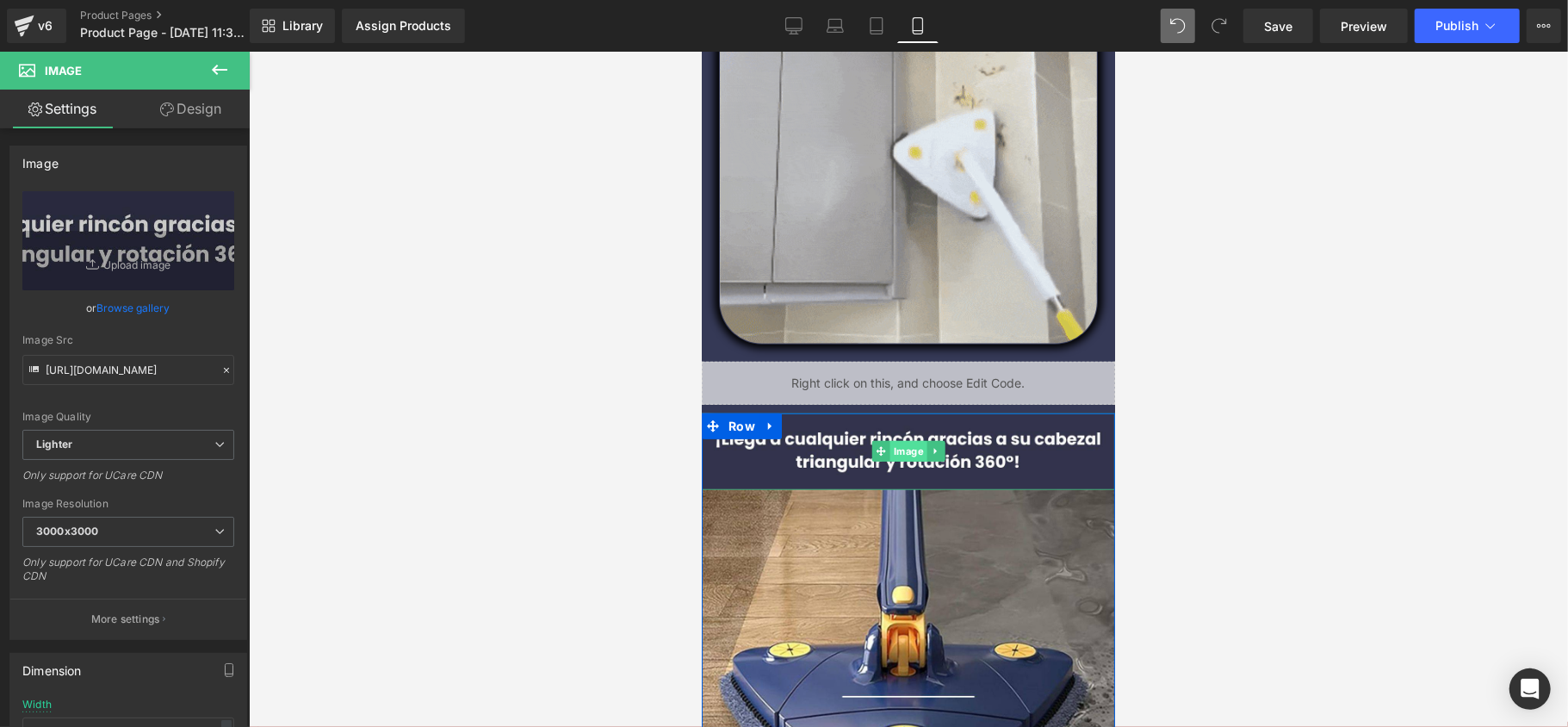
click at [902, 445] on span "Image" at bounding box center [908, 450] width 37 height 20
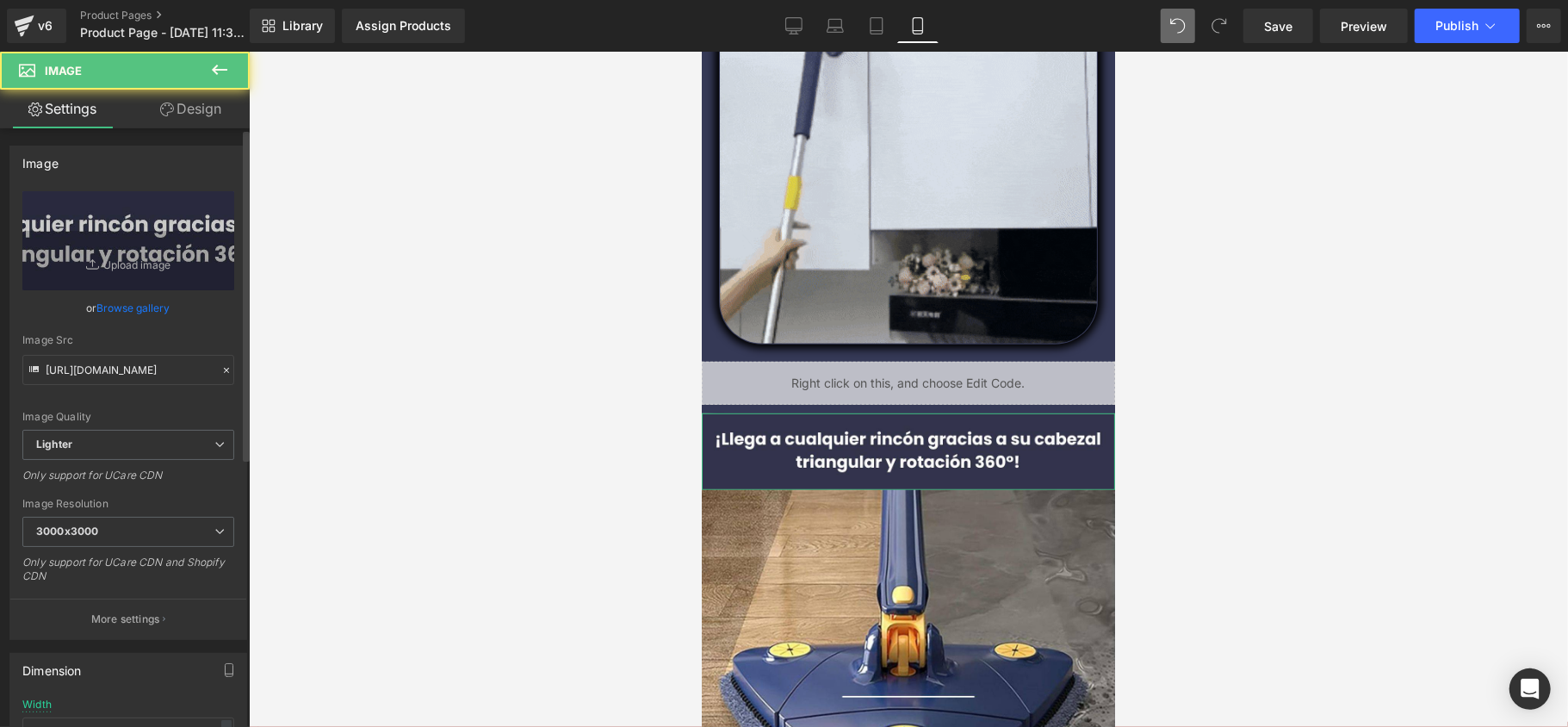
click at [126, 310] on link "Browse gallery" at bounding box center [133, 307] width 73 height 31
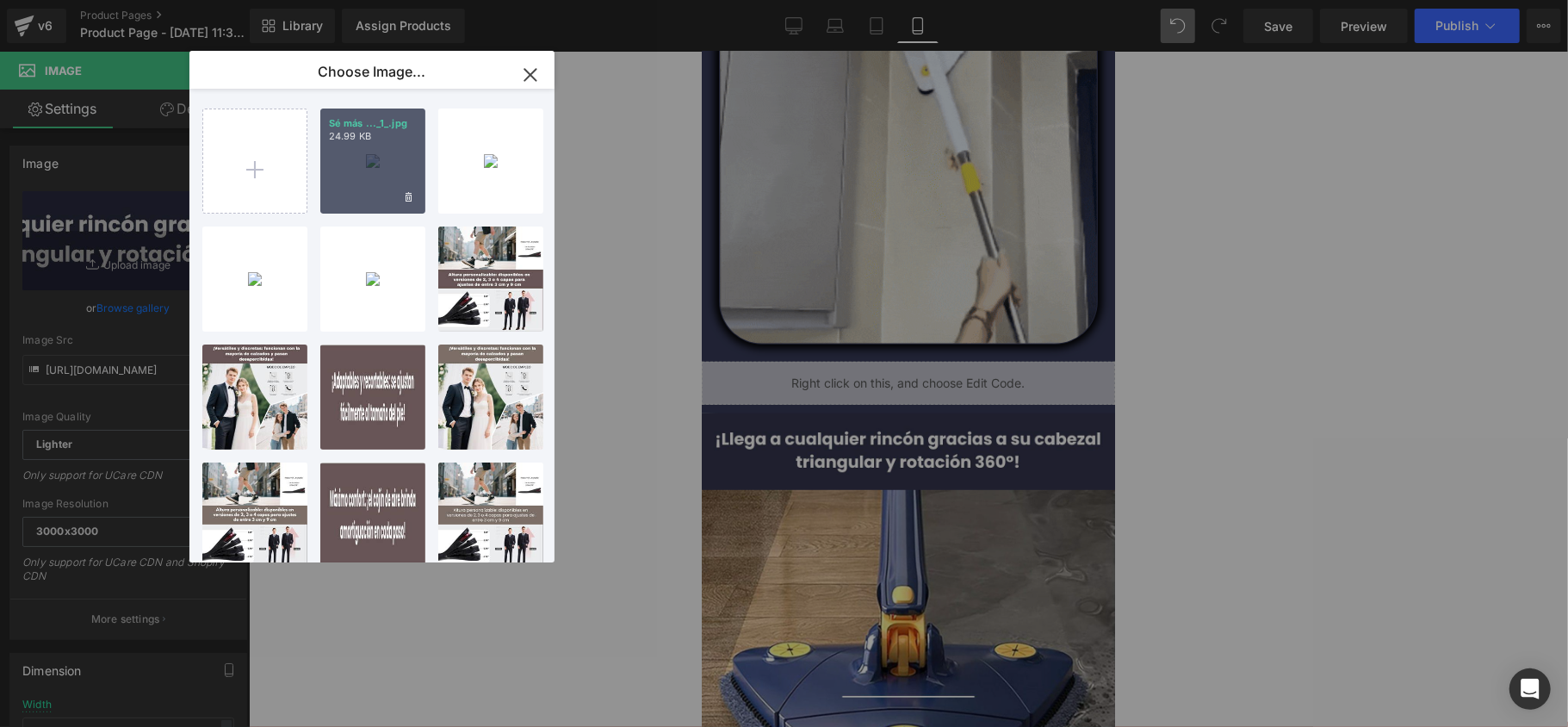
click at [368, 180] on div "Sé más ..._1_.jpg 24.99 KB" at bounding box center [373, 161] width 106 height 106
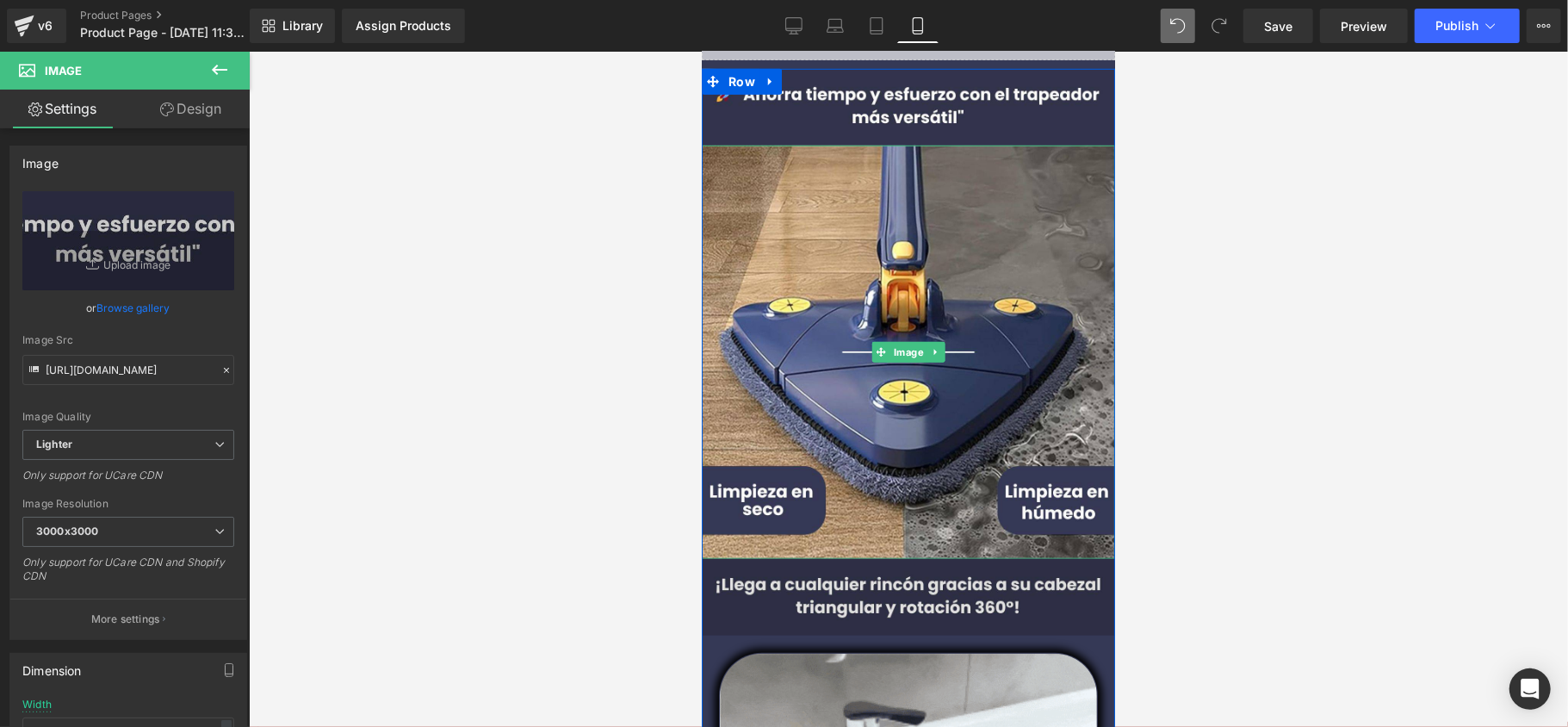
scroll to position [1169, 0]
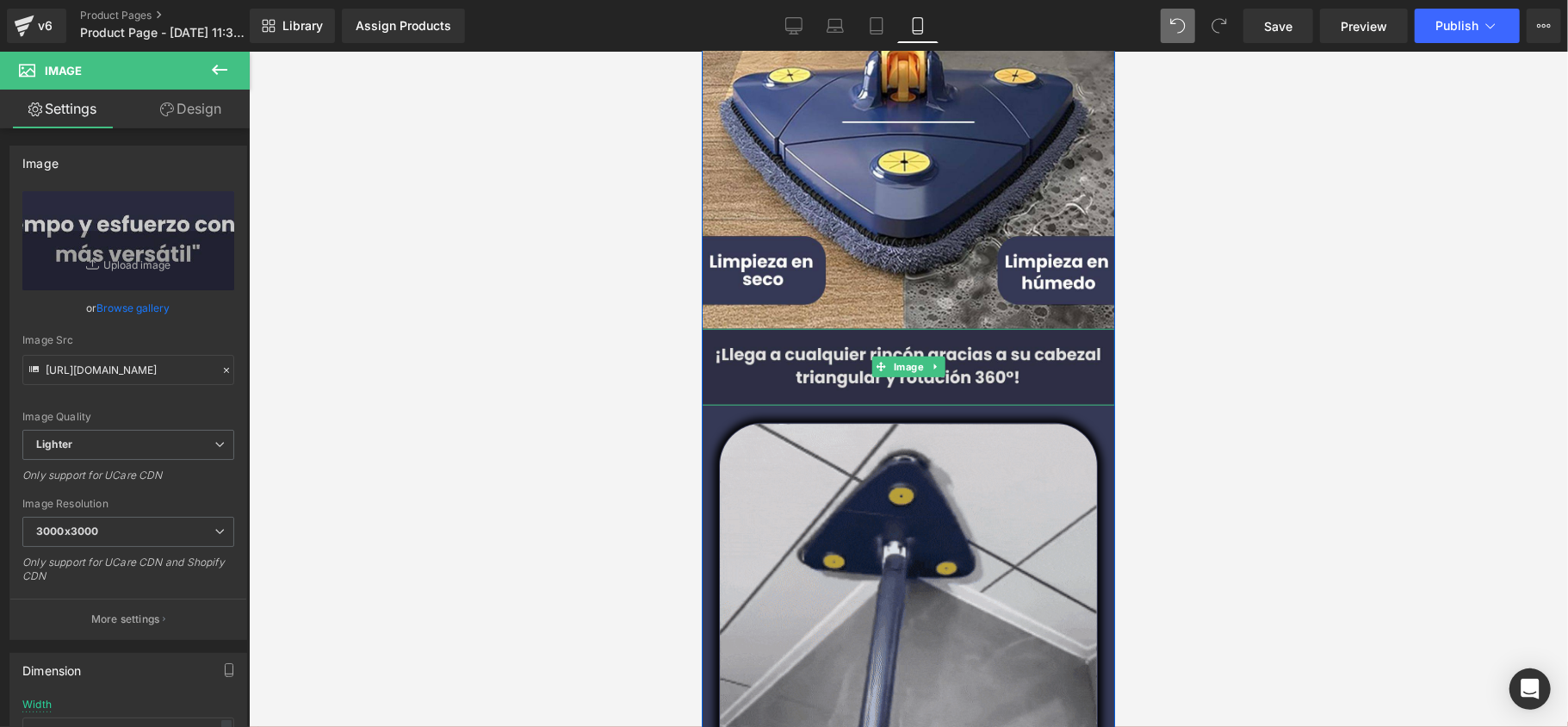
click at [913, 368] on div "Image" at bounding box center [907, 366] width 414 height 77
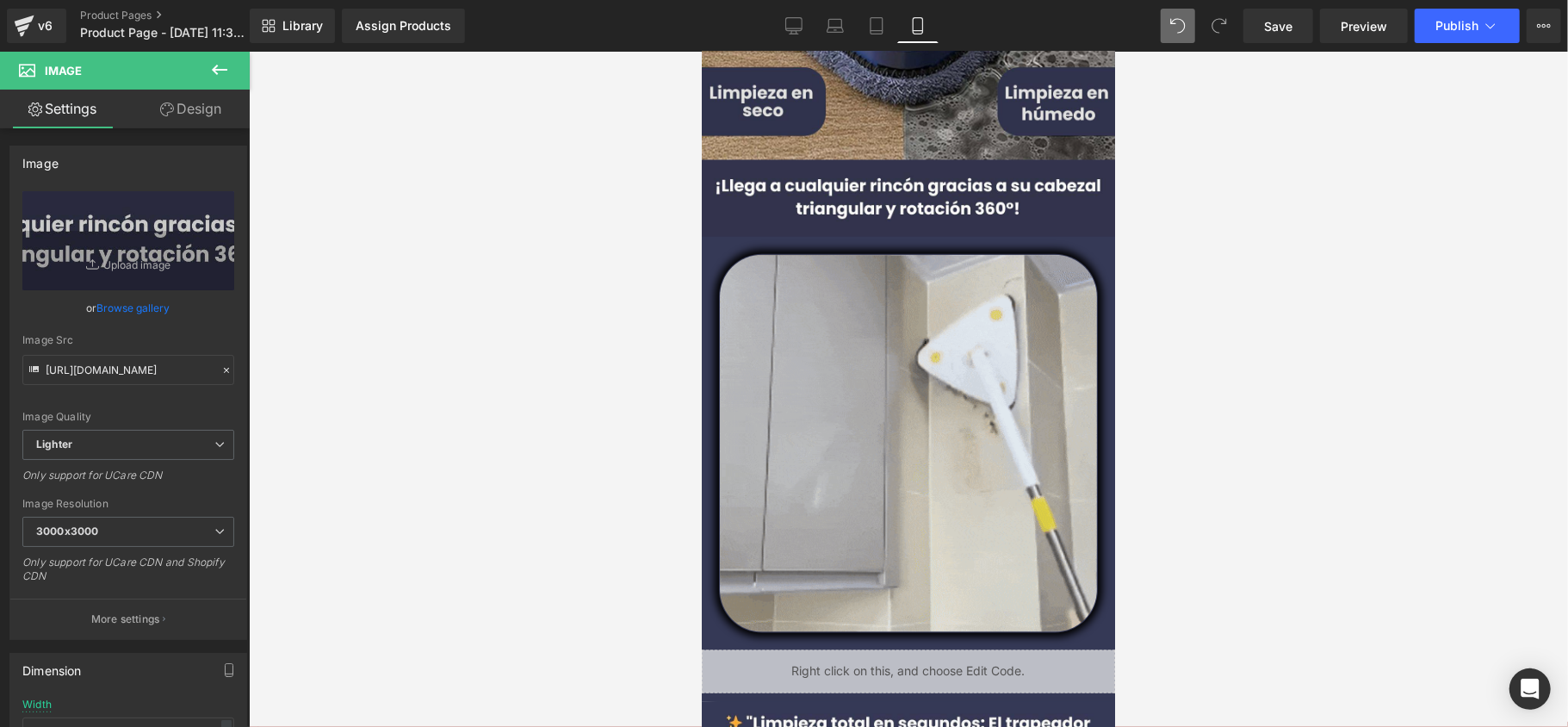
scroll to position [1379, 0]
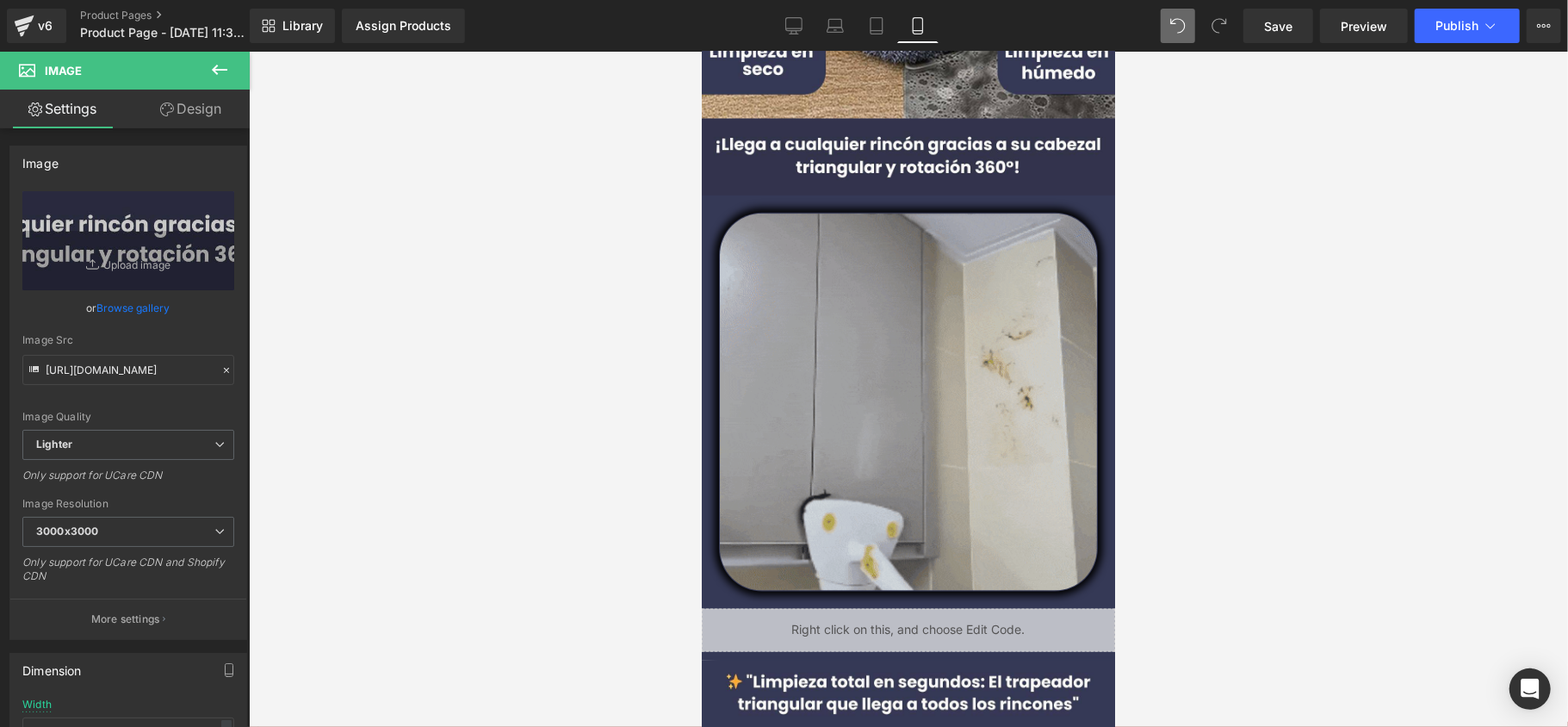
click at [907, 399] on div "Image" at bounding box center [907, 401] width 379 height 379
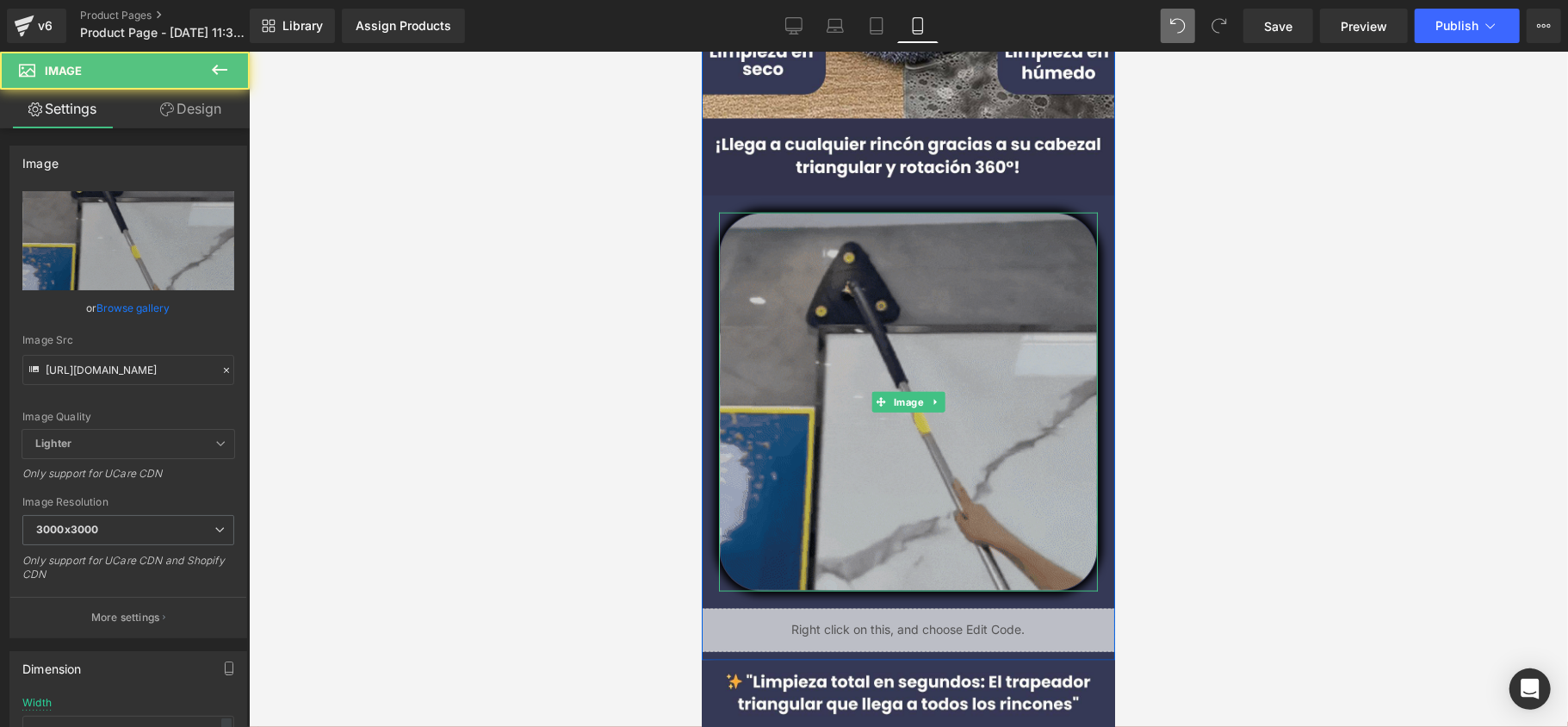
click at [907, 399] on span "Image" at bounding box center [908, 401] width 37 height 20
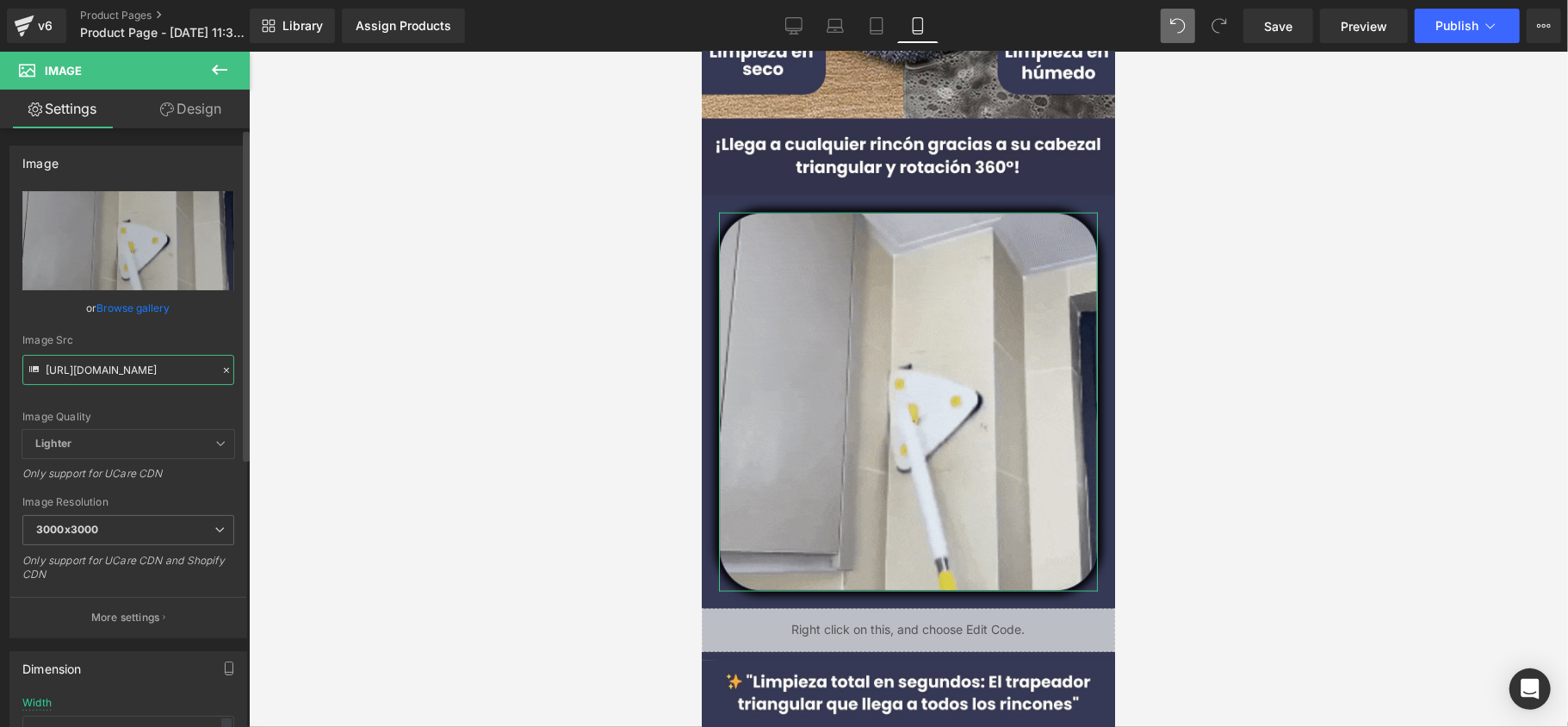
click at [131, 364] on input "[URL][DOMAIN_NAME]" at bounding box center [128, 370] width 212 height 31
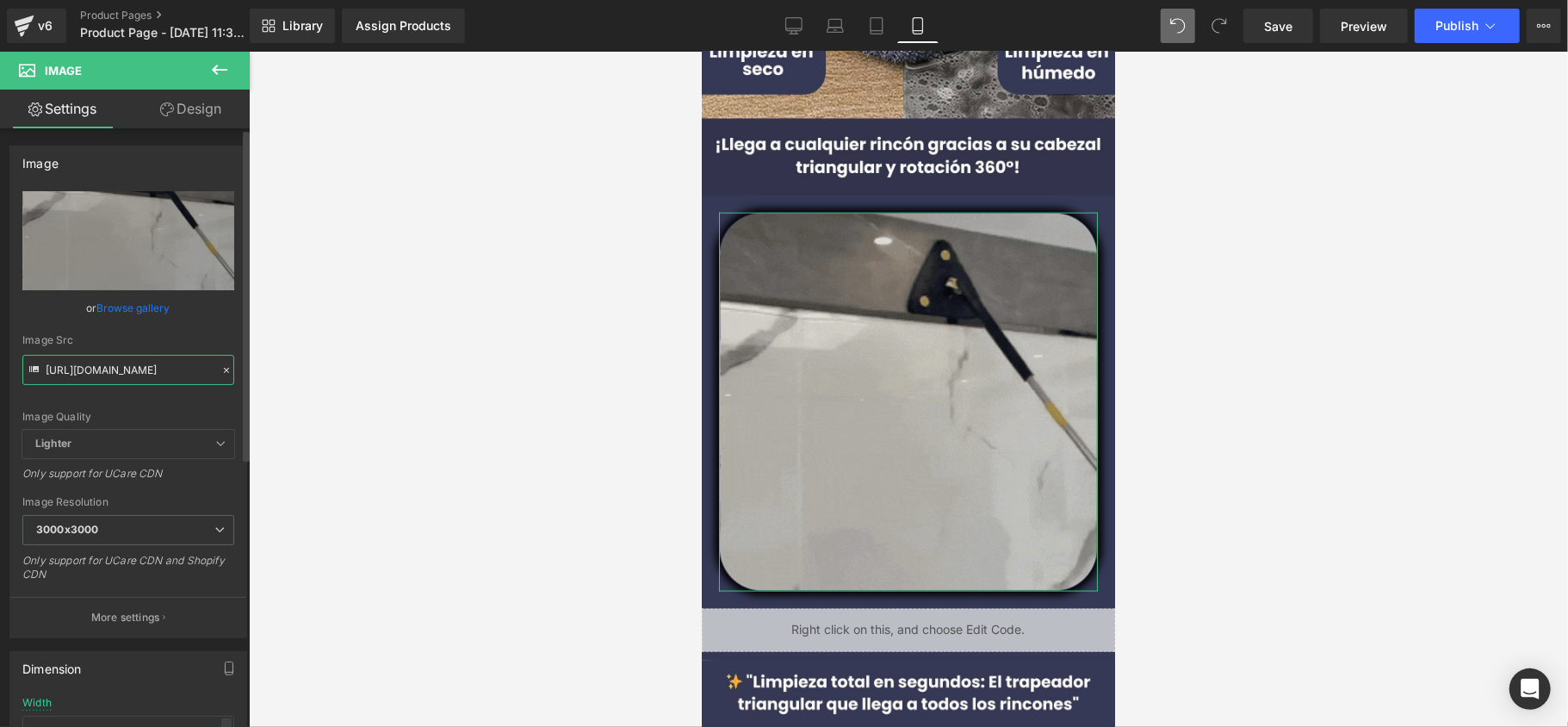
click at [132, 366] on input "[URL][DOMAIN_NAME]" at bounding box center [128, 370] width 212 height 31
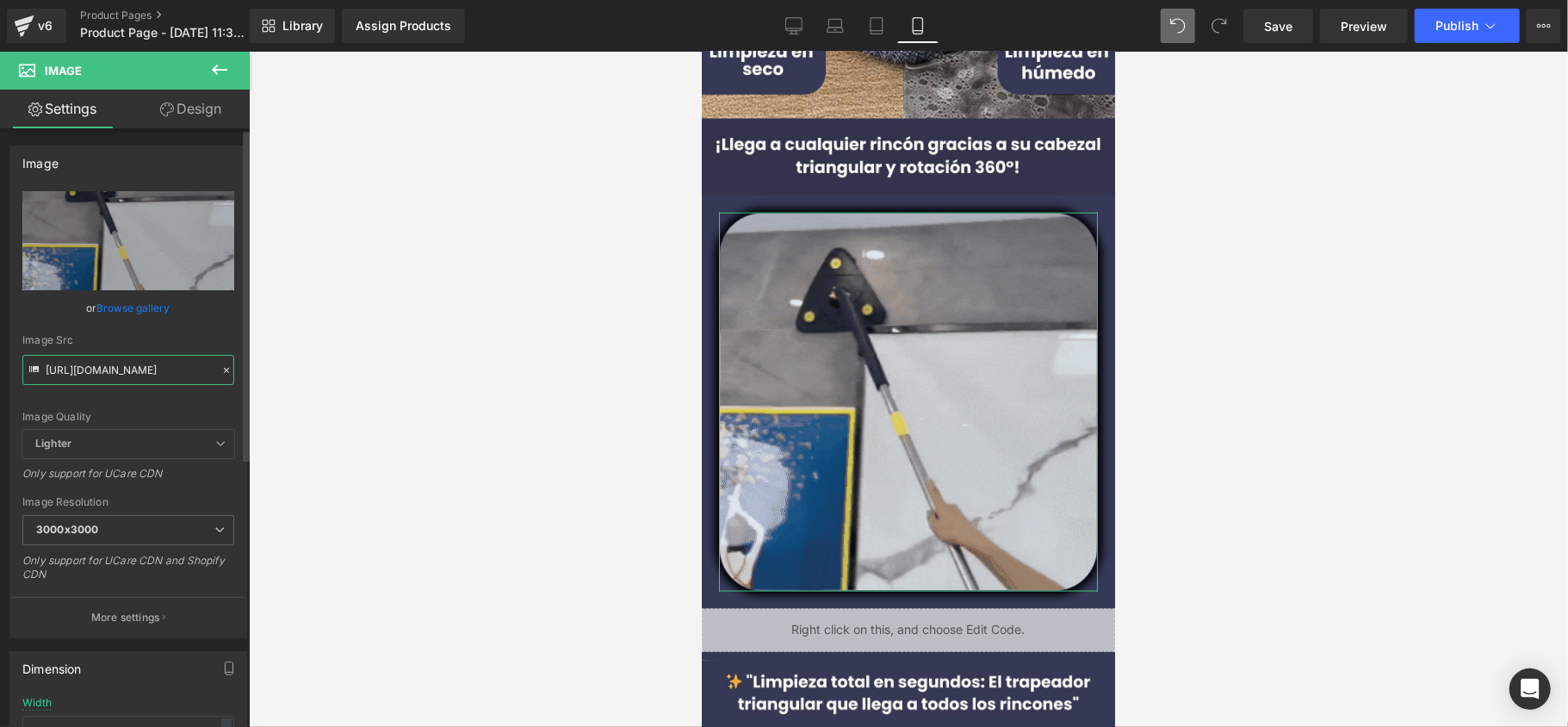
click at [134, 366] on input "[URL][DOMAIN_NAME]" at bounding box center [128, 370] width 212 height 31
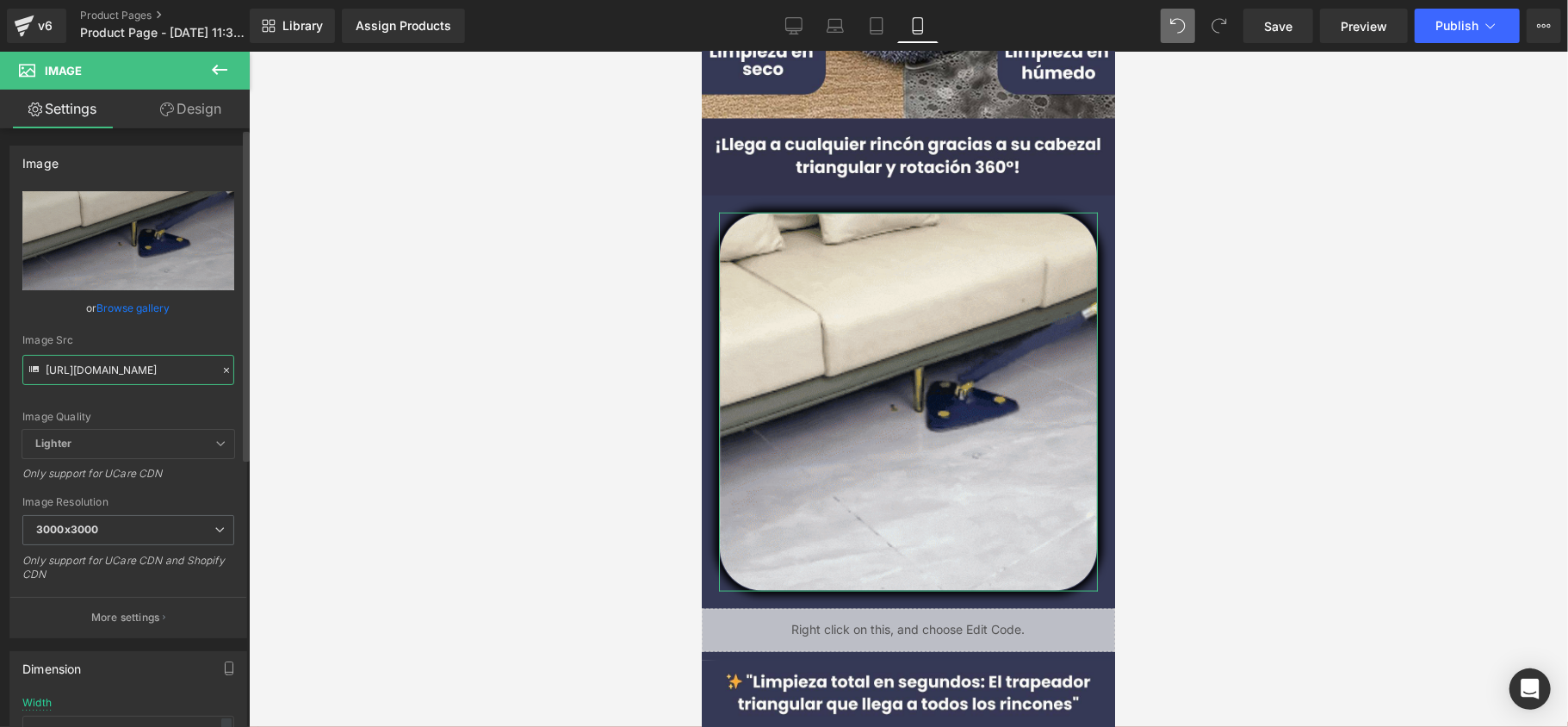
click at [134, 370] on input "[URL][DOMAIN_NAME]" at bounding box center [128, 370] width 212 height 31
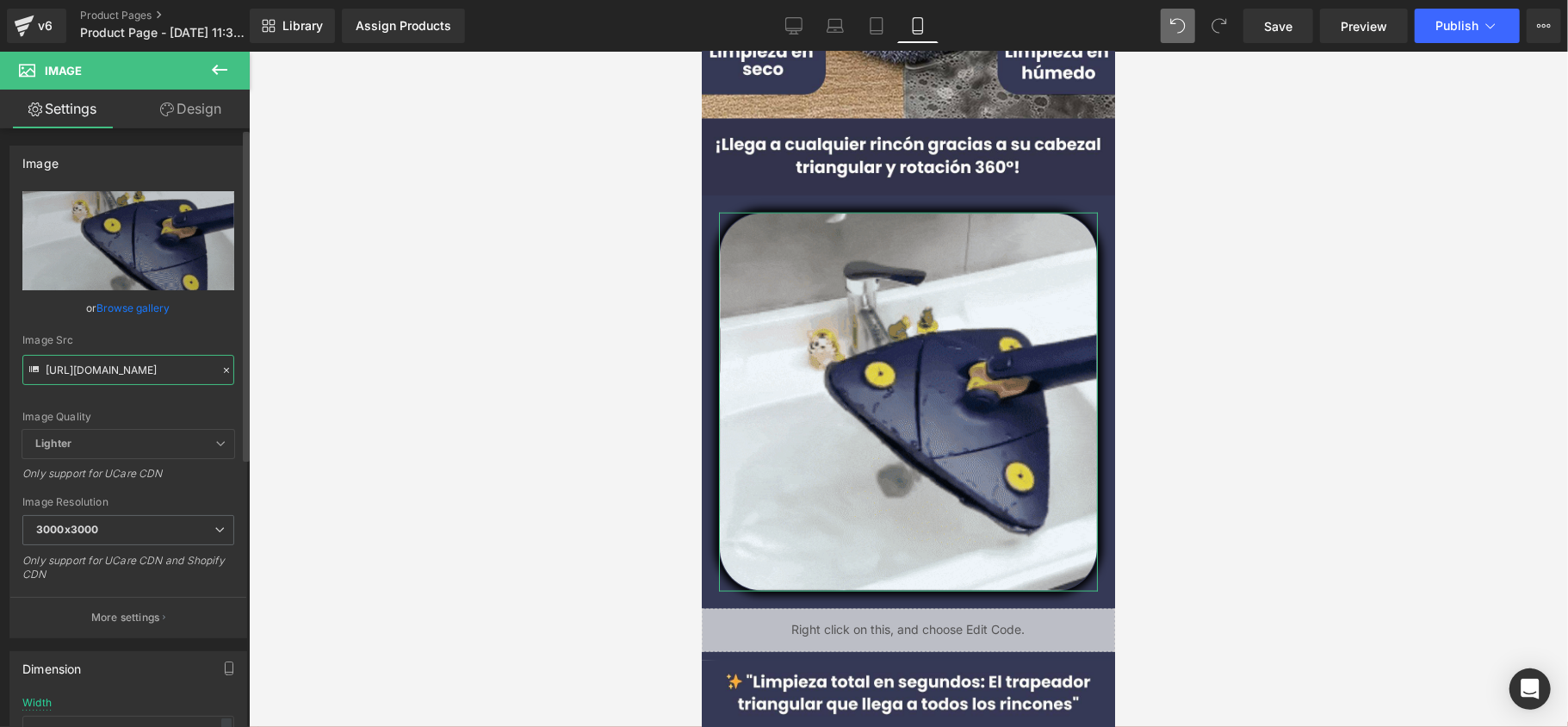
click at [134, 370] on input "[URL][DOMAIN_NAME]" at bounding box center [128, 370] width 212 height 31
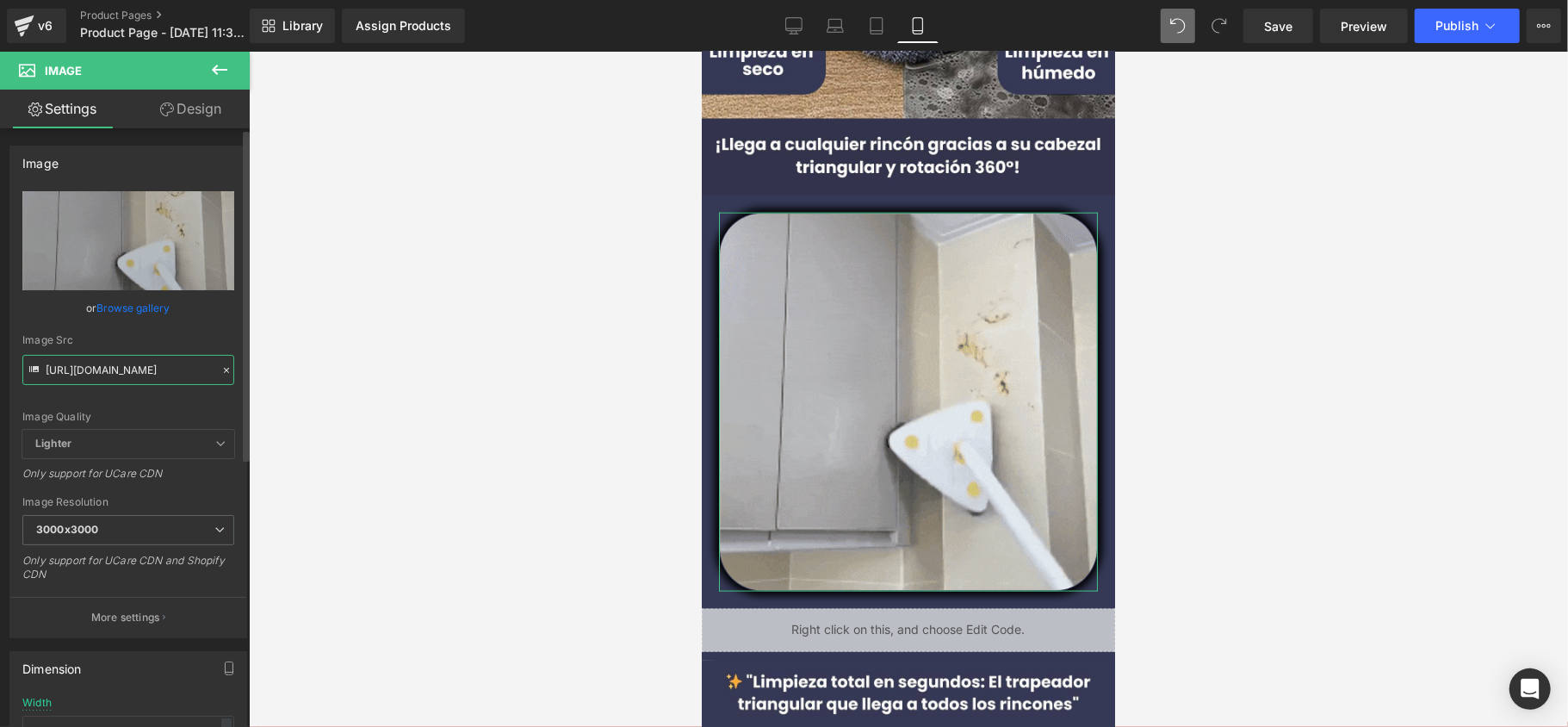
click at [134, 370] on input "[URL][DOMAIN_NAME]" at bounding box center [128, 370] width 212 height 31
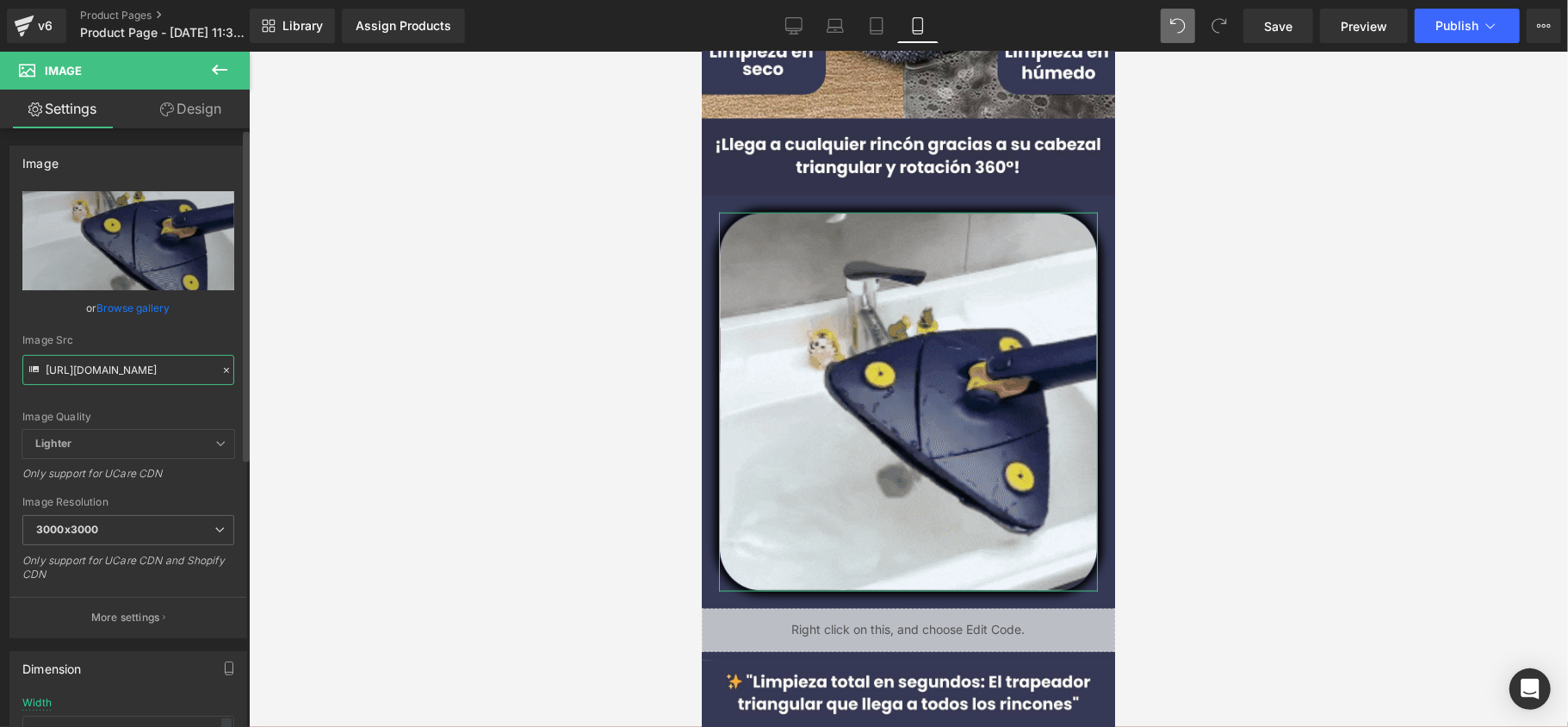
click at [134, 370] on input "[URL][DOMAIN_NAME]" at bounding box center [128, 370] width 212 height 31
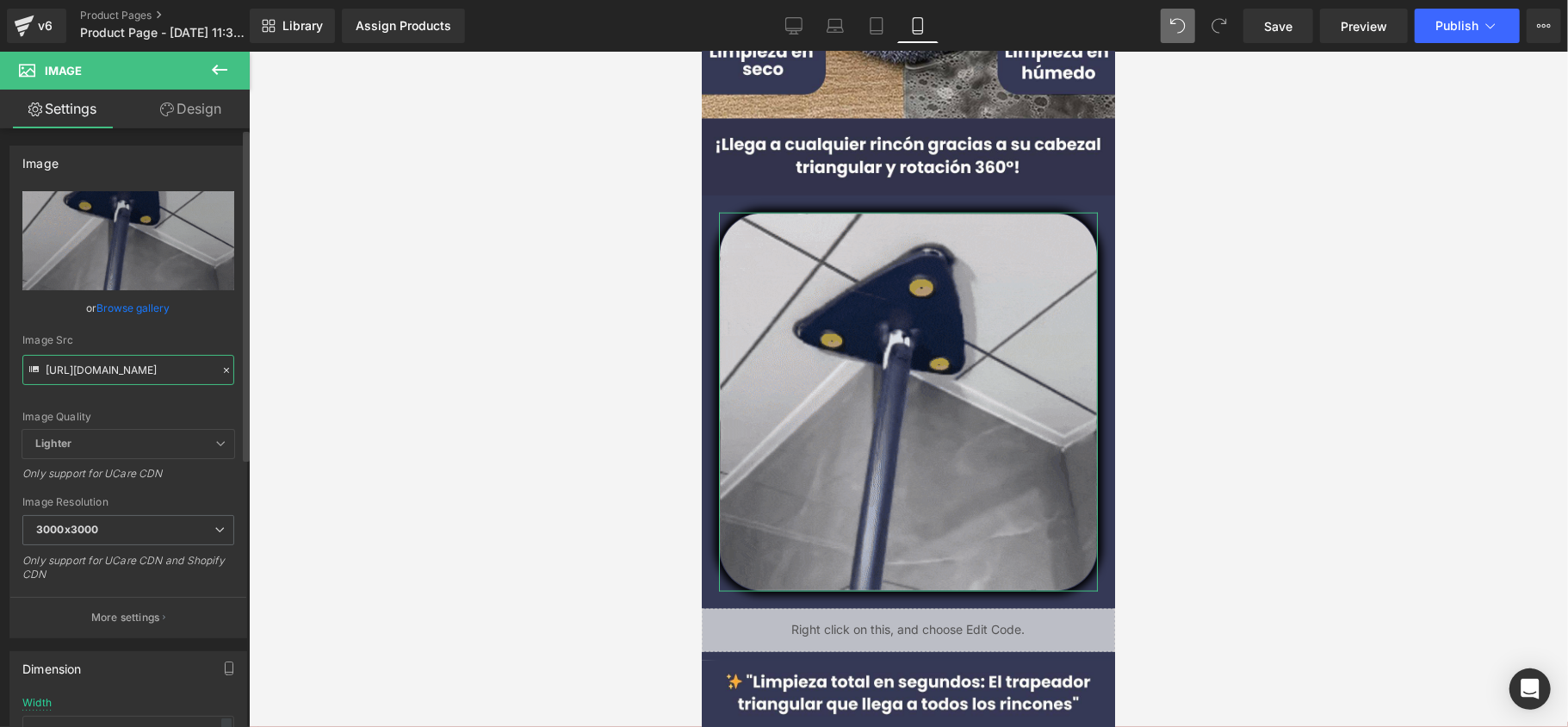
paste input "[DOMAIN_NAME][URL]"
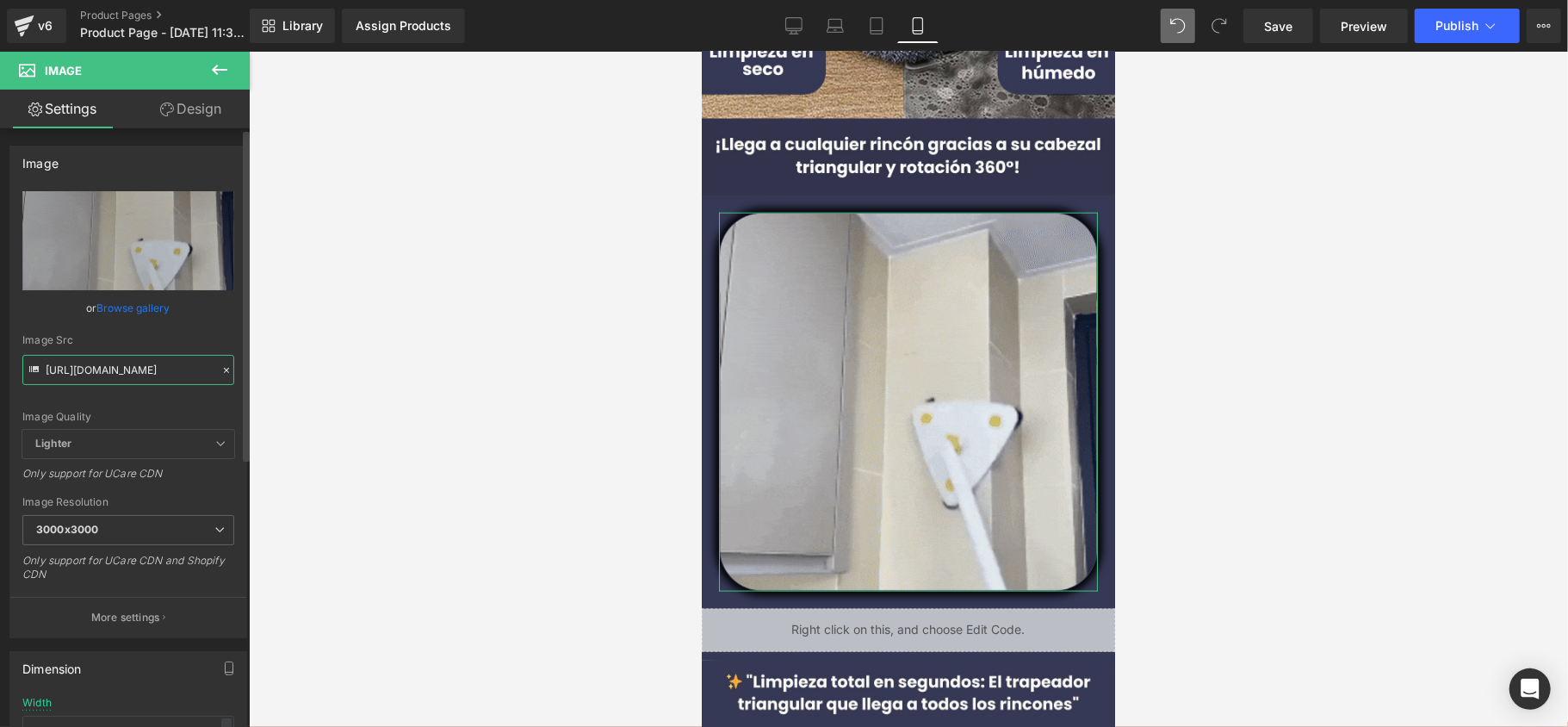
scroll to position [0, 878]
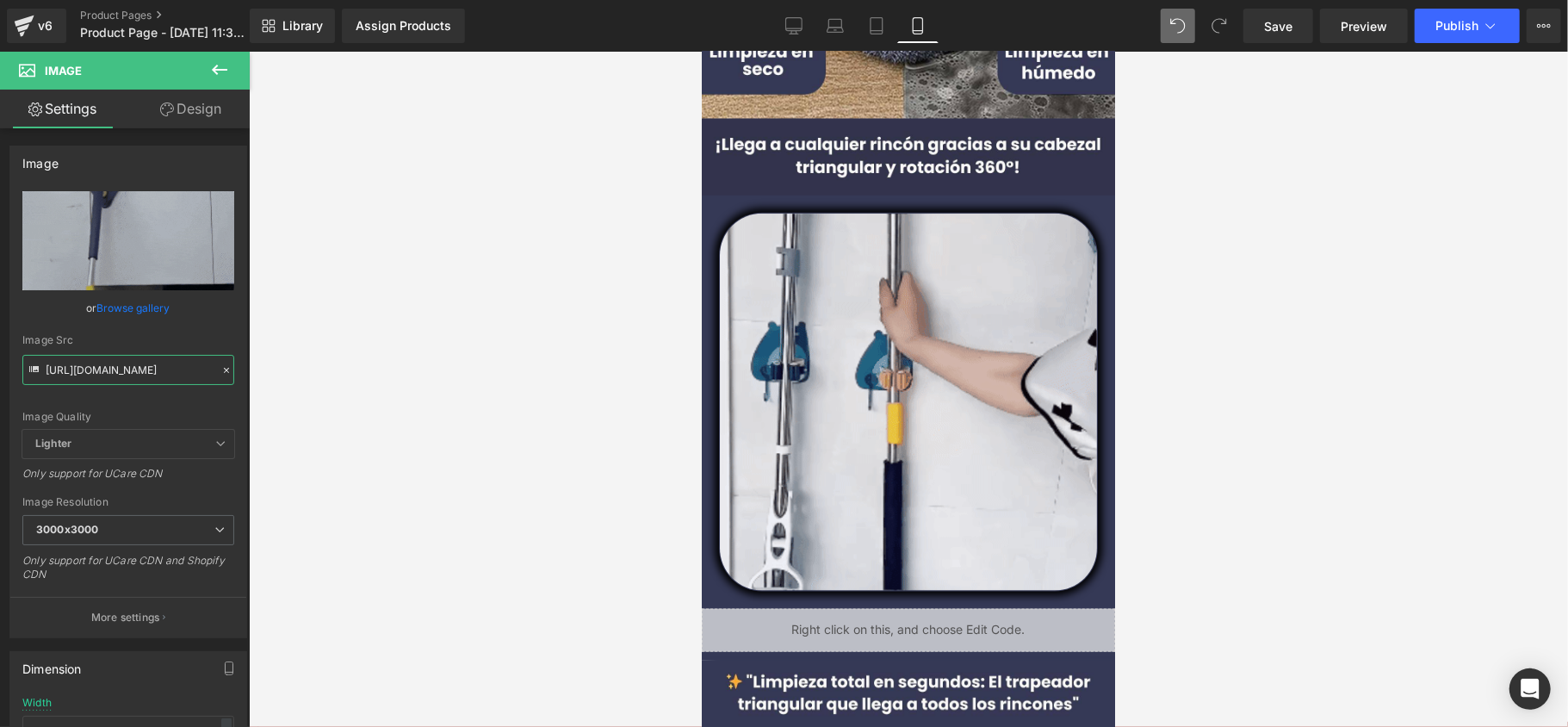
type input "[URL][DOMAIN_NAME]"
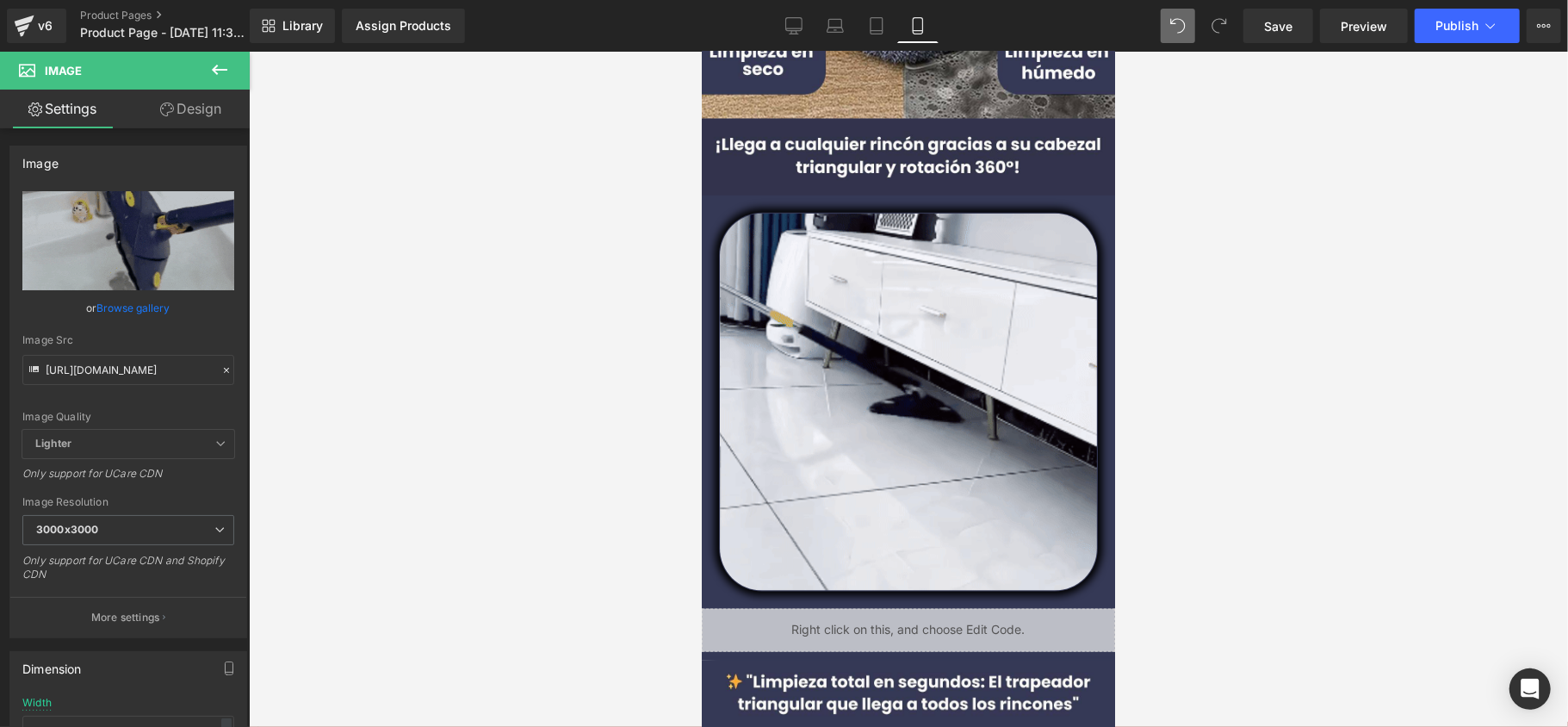
click at [489, 415] on div at bounding box center [908, 389] width 1319 height 675
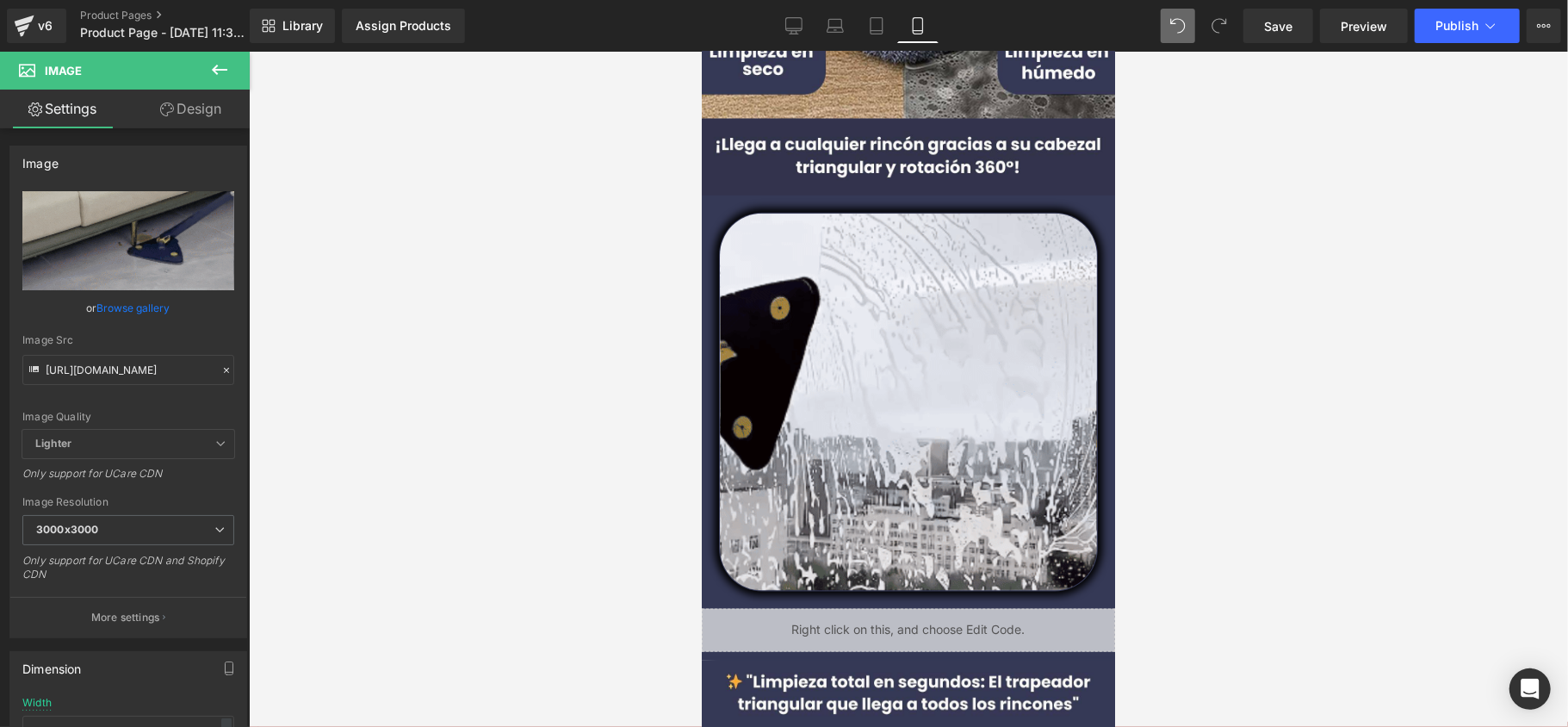
scroll to position [0, 0]
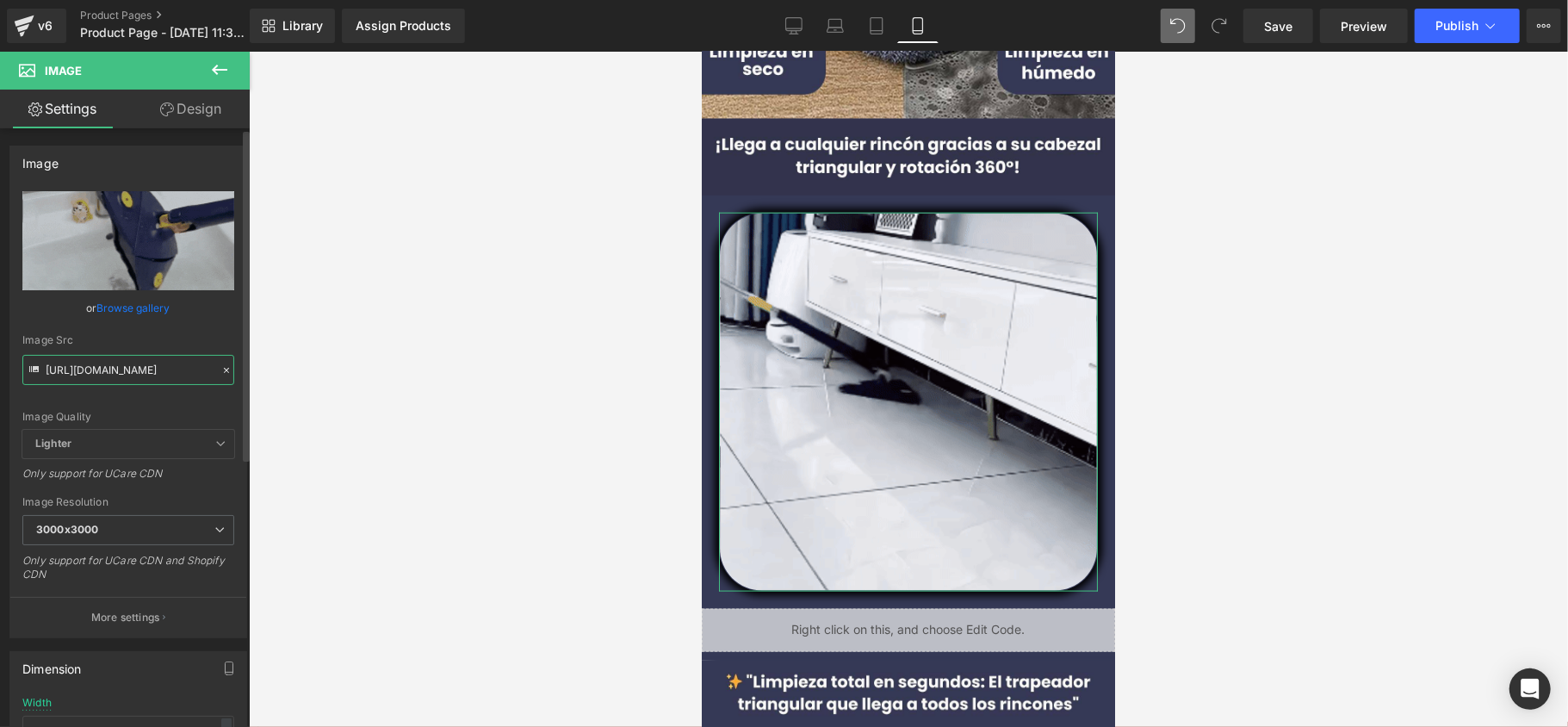
click at [159, 380] on input "[URL][DOMAIN_NAME]" at bounding box center [128, 370] width 212 height 31
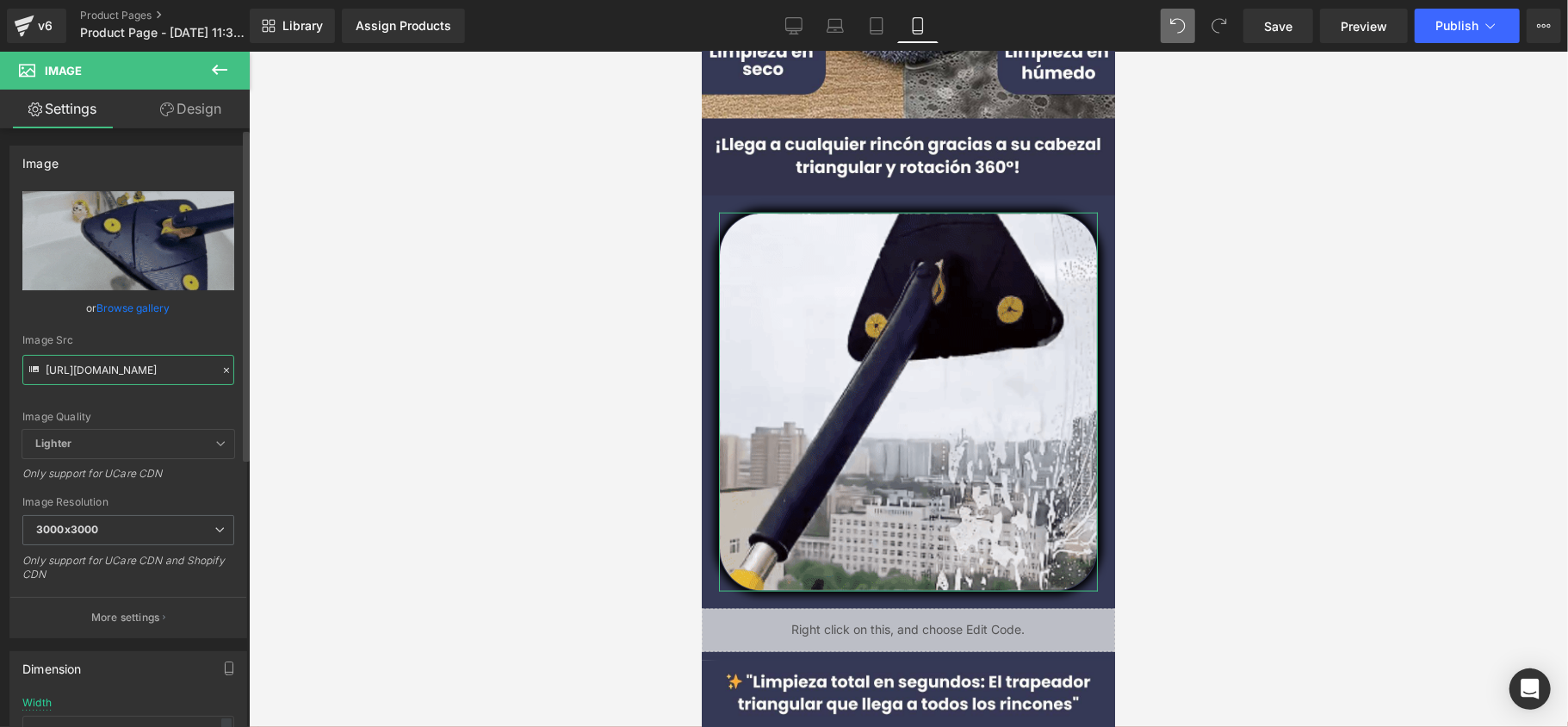
click at [159, 380] on input "[URL][DOMAIN_NAME]" at bounding box center [128, 370] width 212 height 31
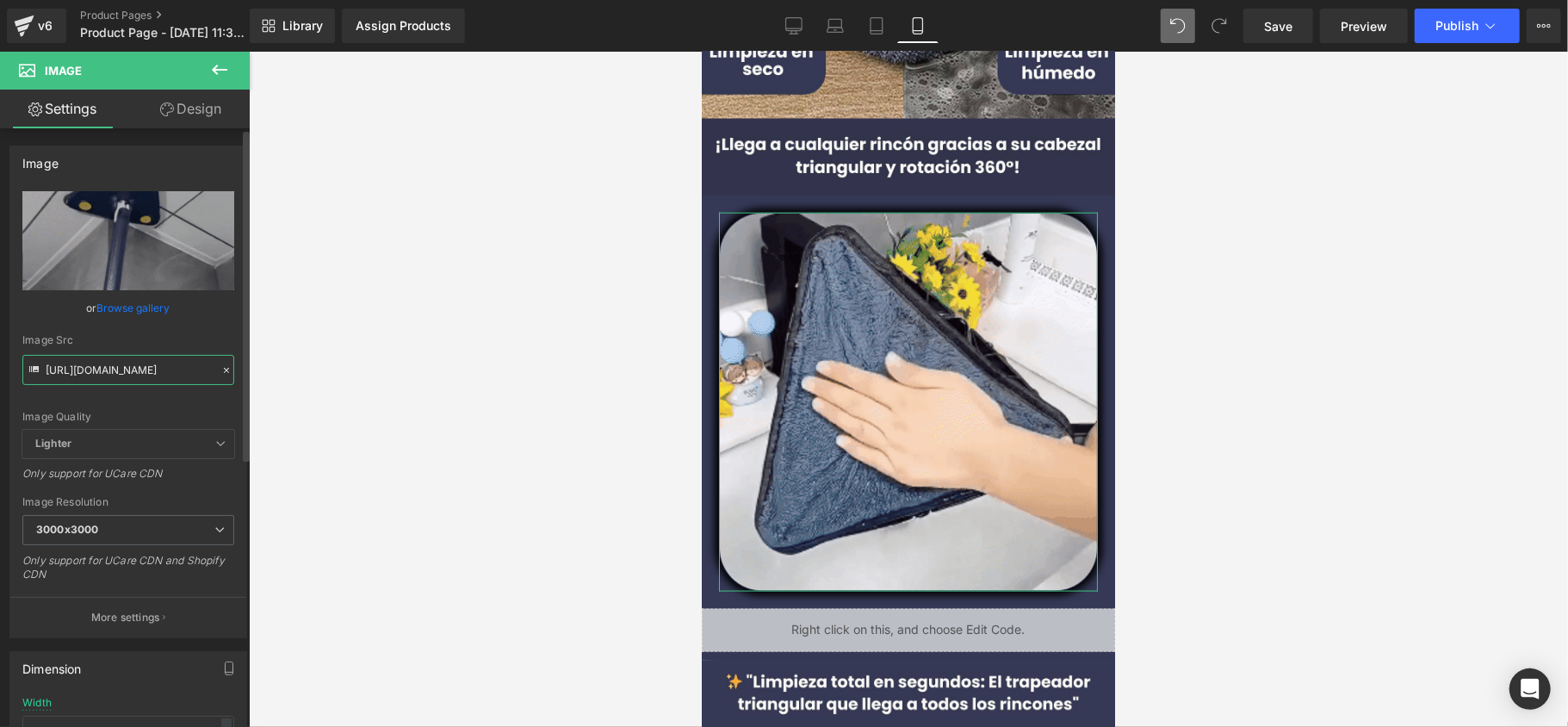
click at [159, 380] on input "[URL][DOMAIN_NAME]" at bounding box center [128, 370] width 212 height 31
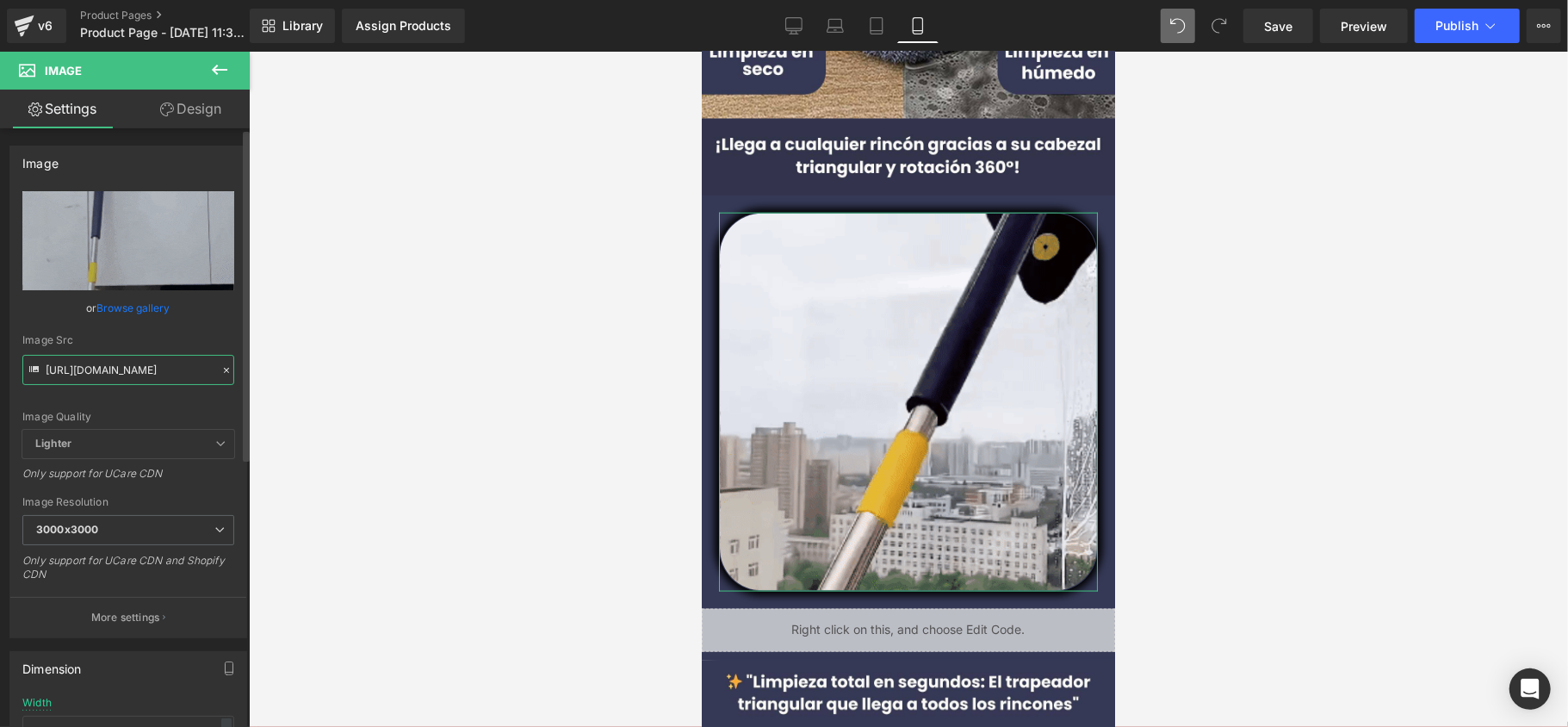
scroll to position [0, 878]
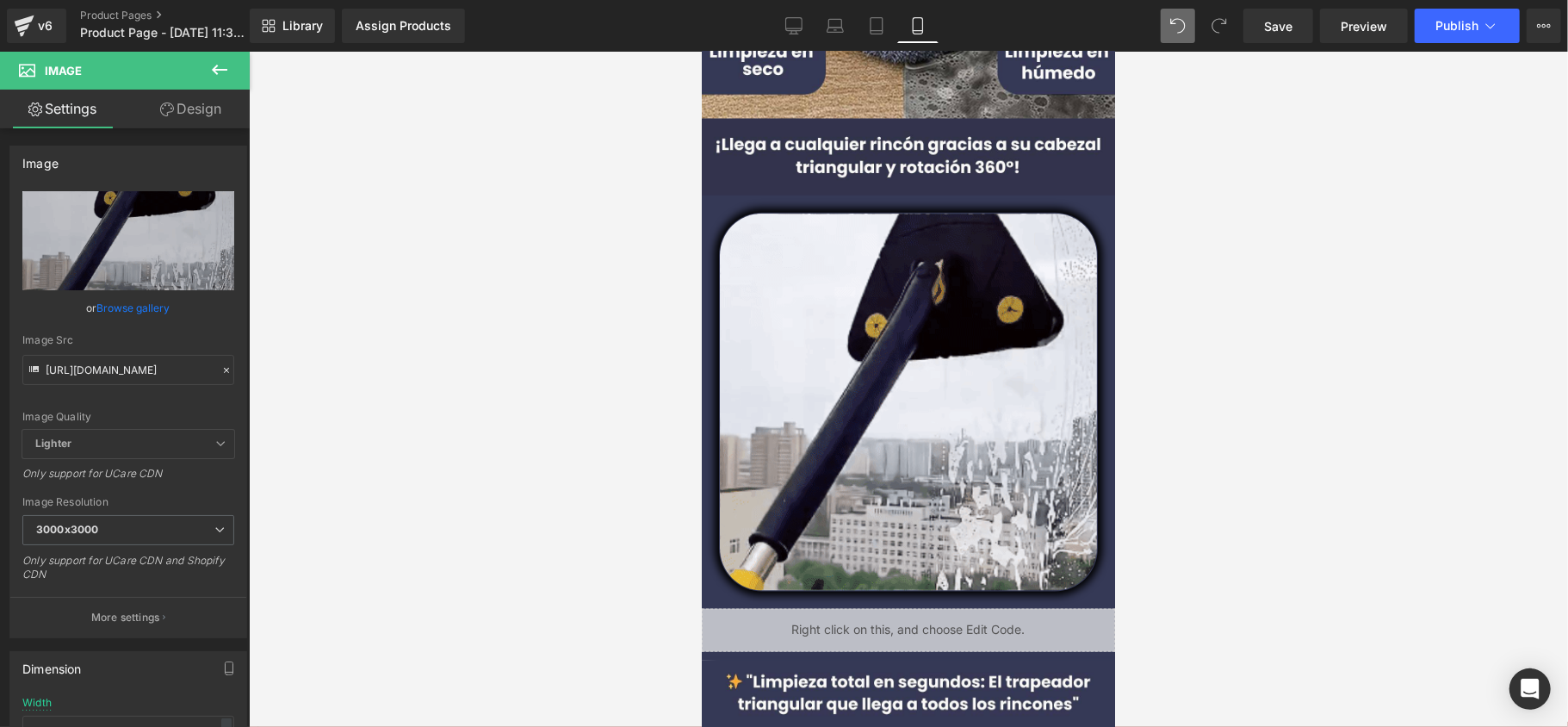
click at [402, 367] on div at bounding box center [908, 389] width 1319 height 675
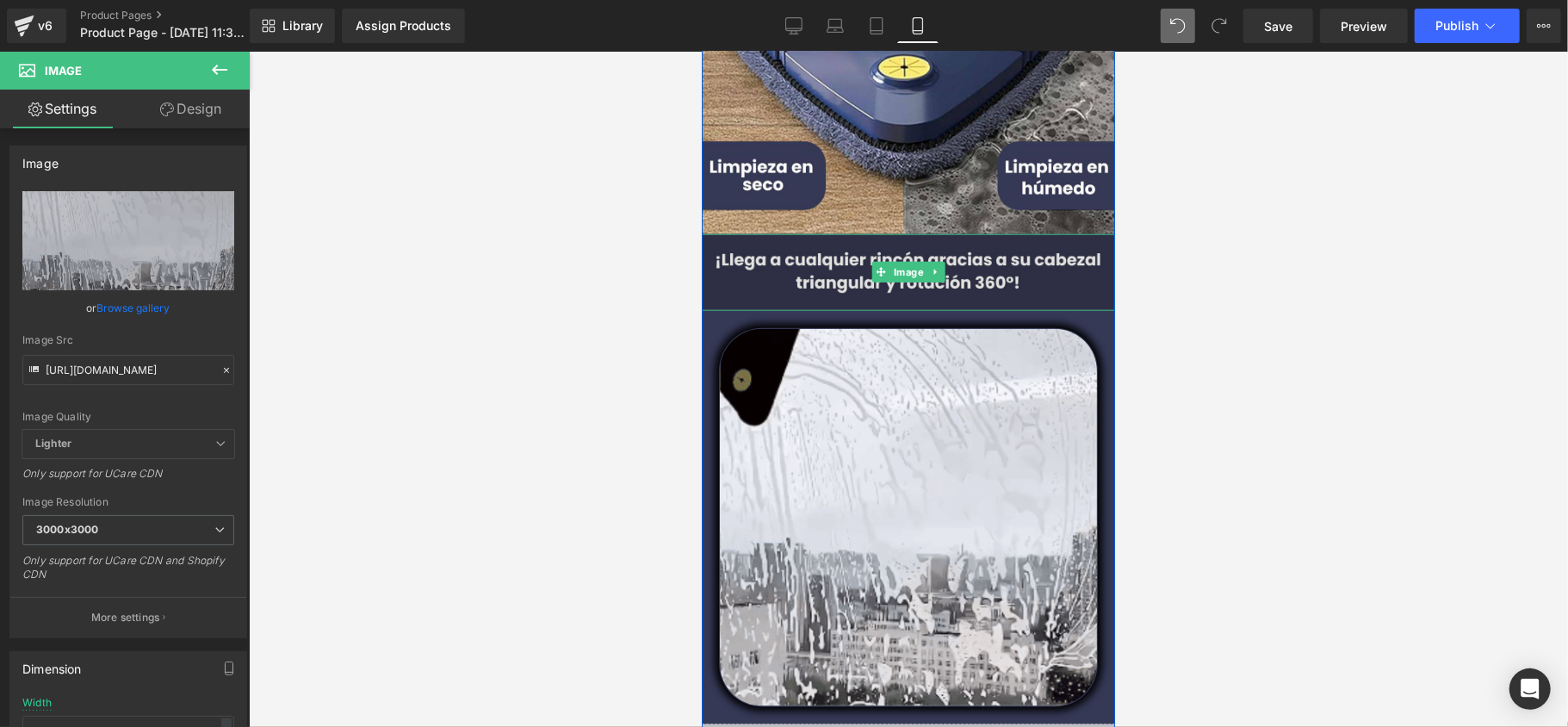
scroll to position [1148, 0]
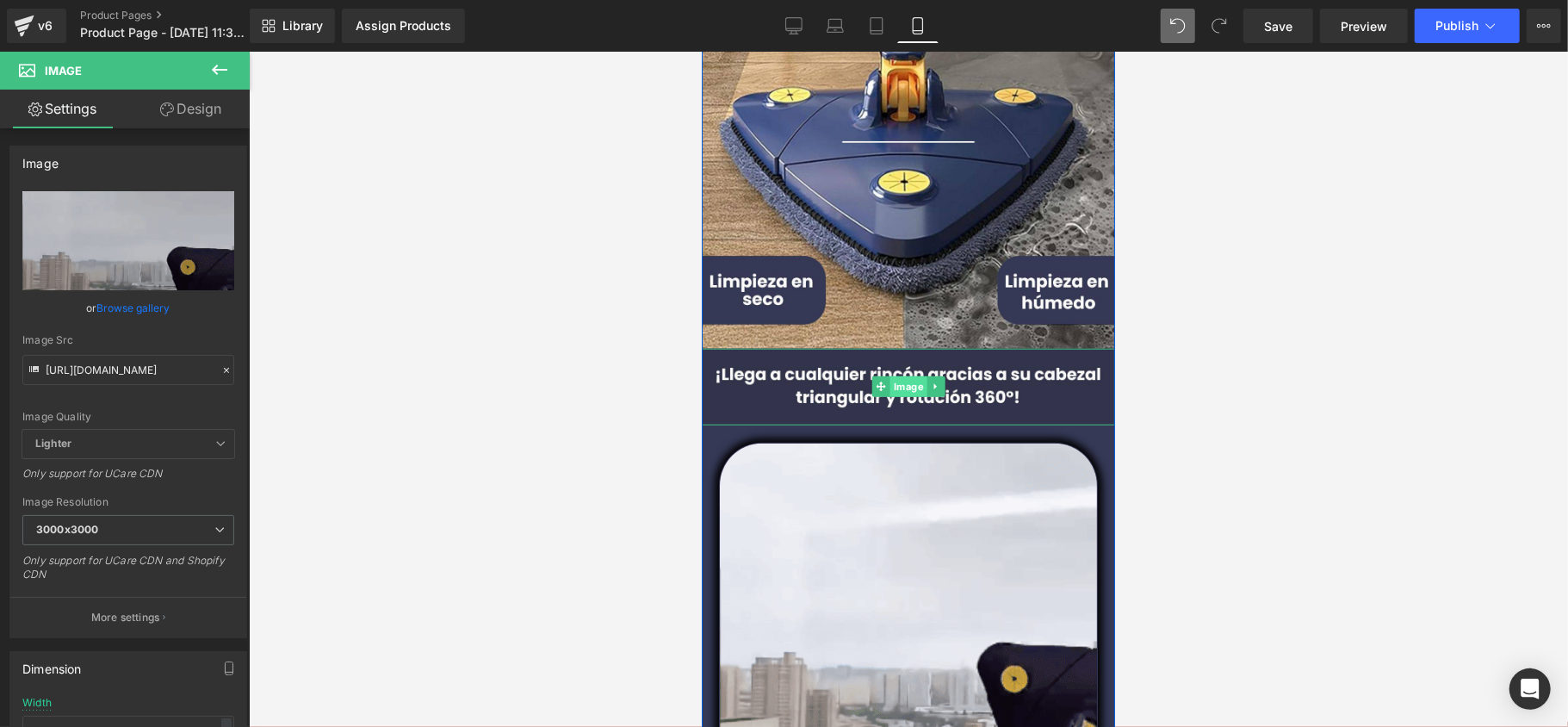
click at [899, 377] on span "Image" at bounding box center [908, 386] width 37 height 20
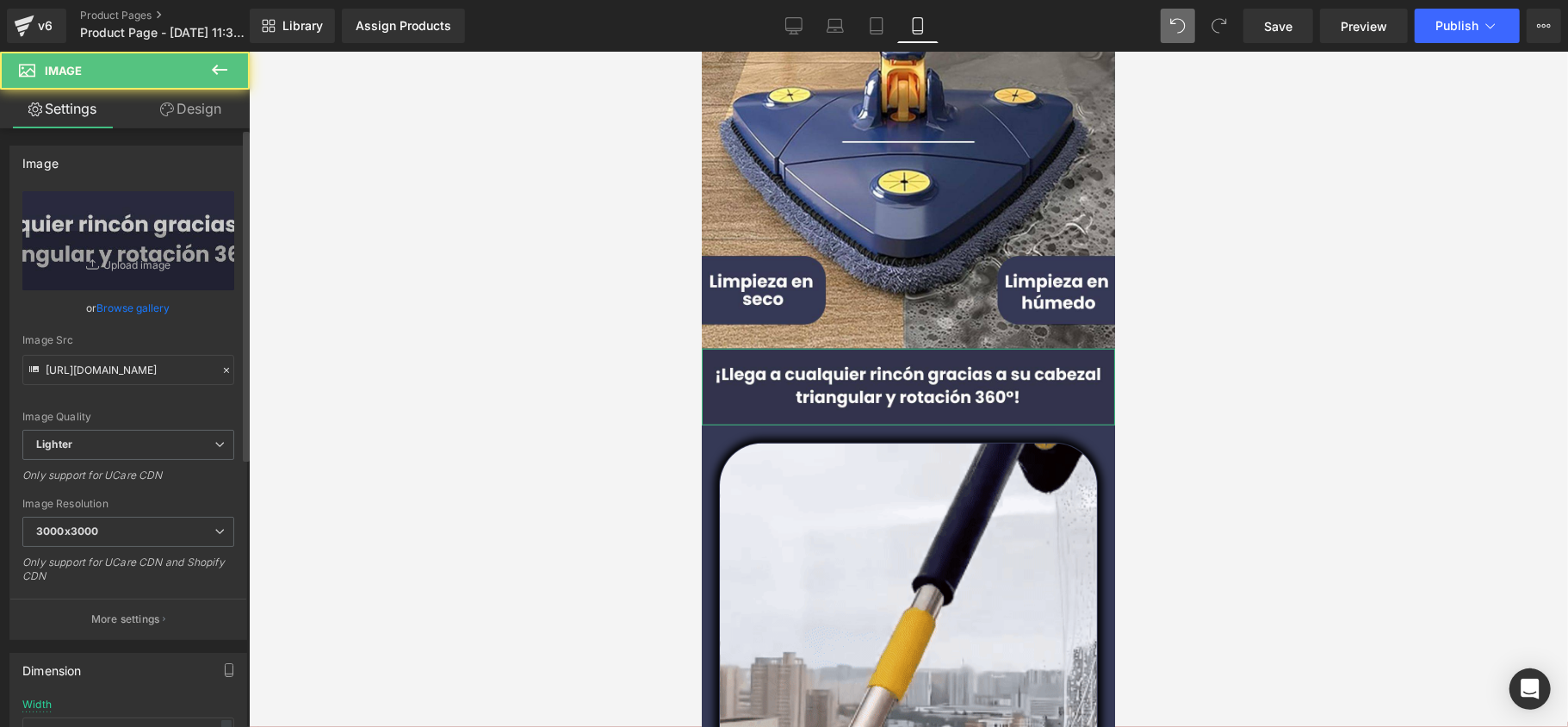
click at [116, 297] on link "Browse gallery" at bounding box center [133, 307] width 73 height 31
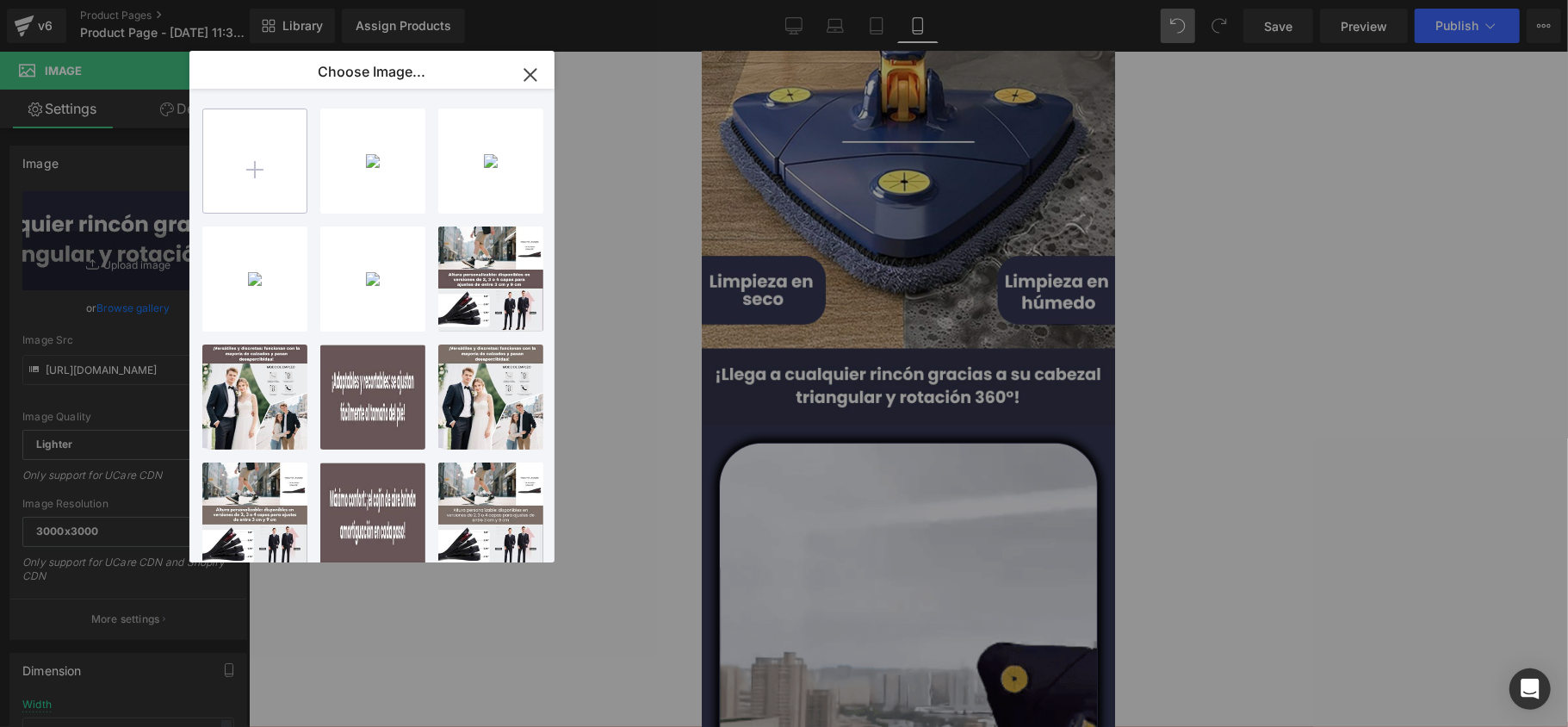
click at [250, 177] on input "file" at bounding box center [255, 161] width 104 height 104
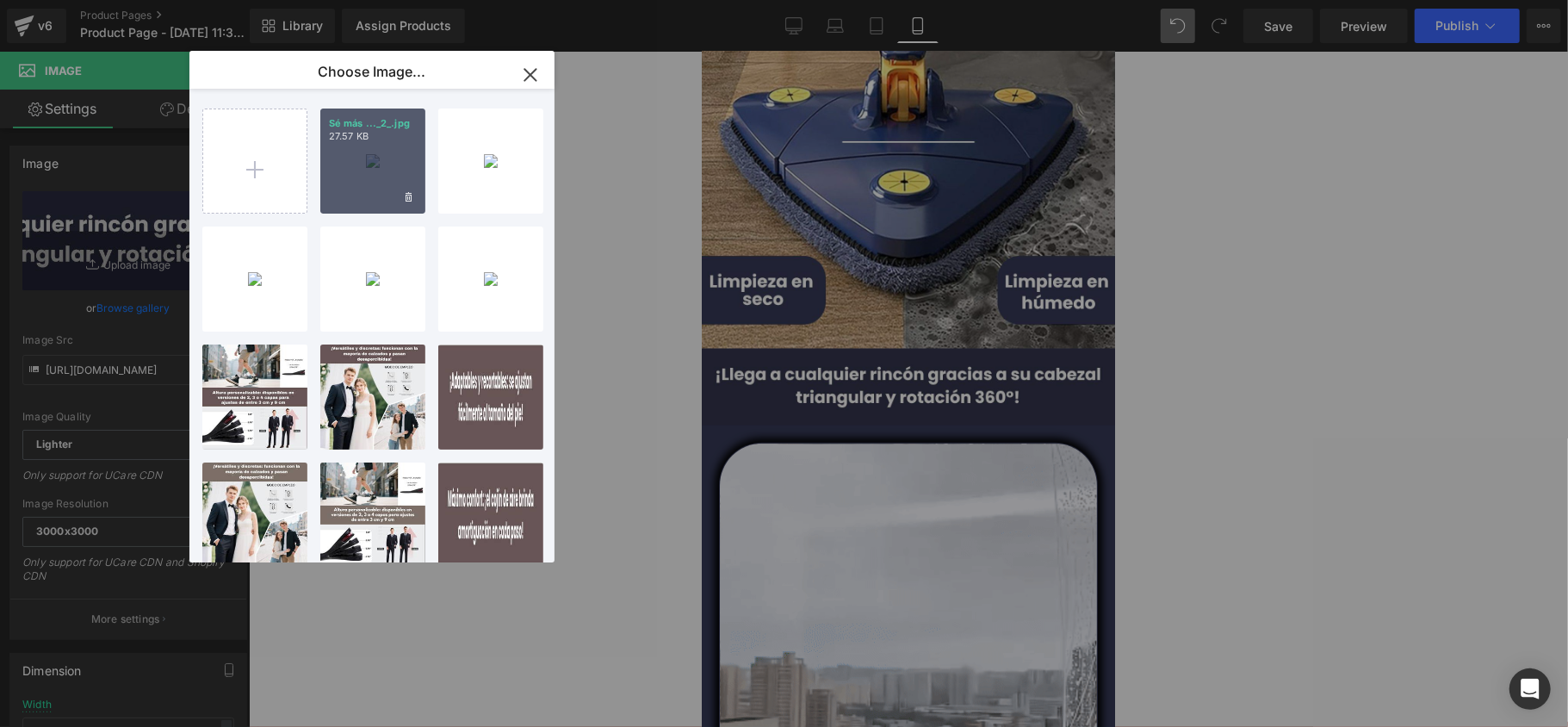
click at [360, 176] on div "Sé más ..._2_.jpg 27.57 KB" at bounding box center [373, 161] width 106 height 106
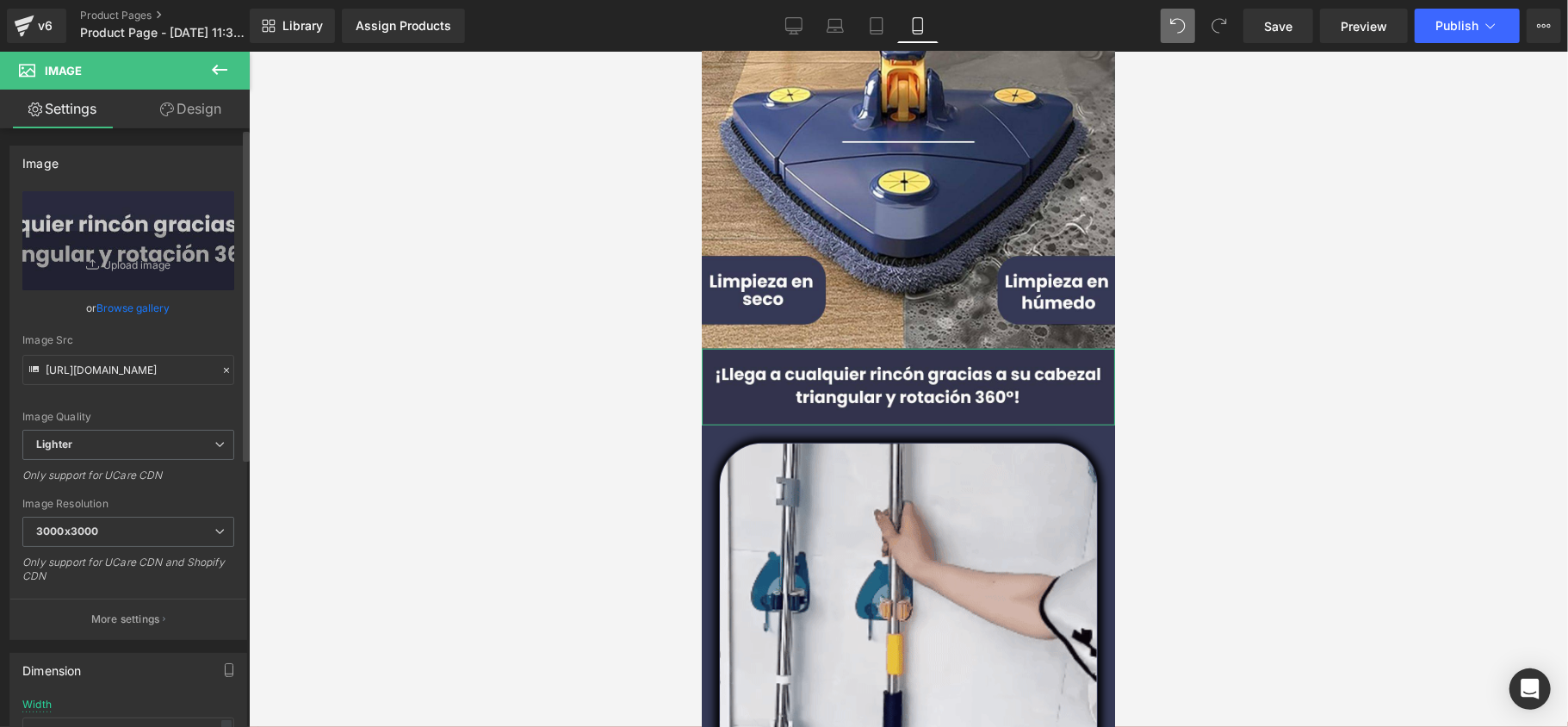
click at [120, 304] on link "Browse gallery" at bounding box center [133, 307] width 73 height 31
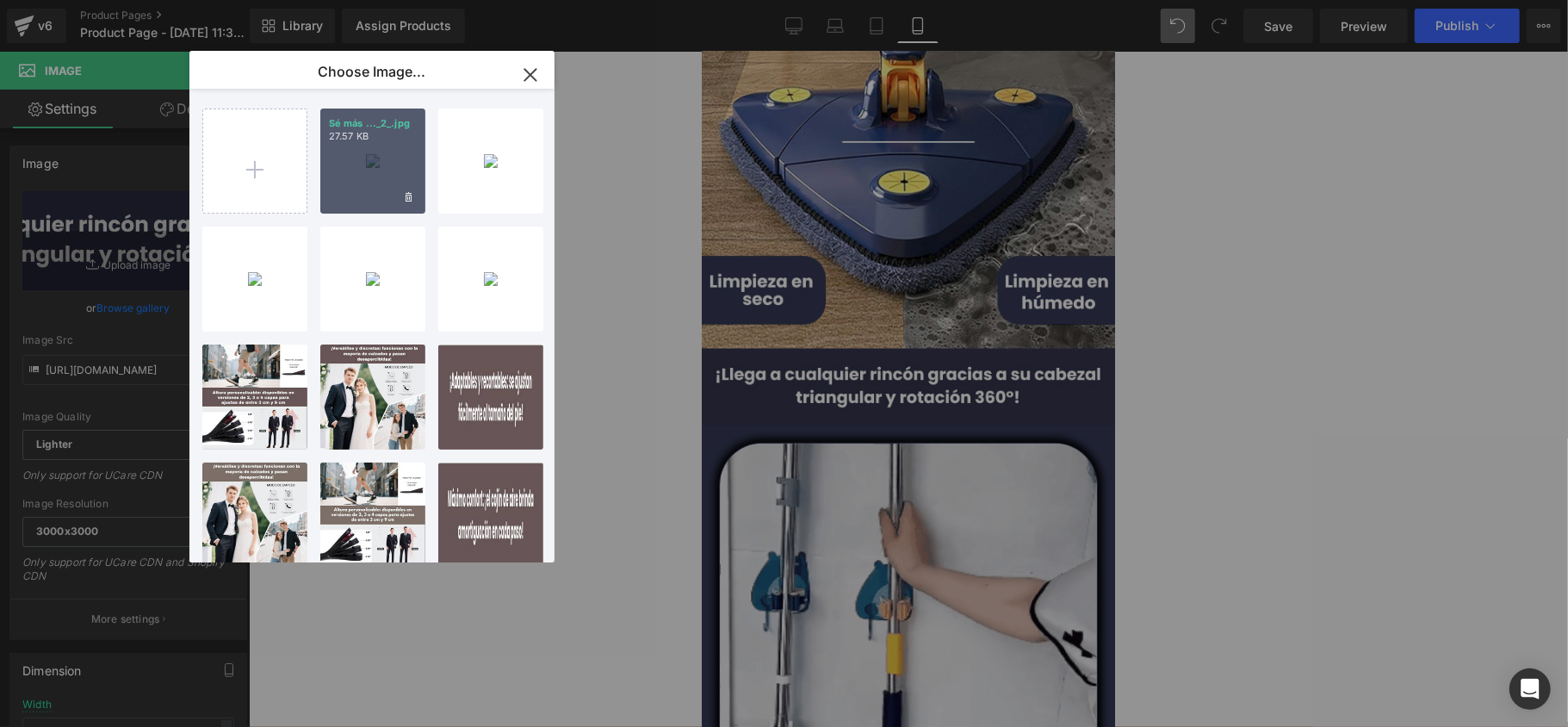
click at [328, 170] on div "Sé más ..._2_.jpg 27.57 KB" at bounding box center [373, 161] width 106 height 106
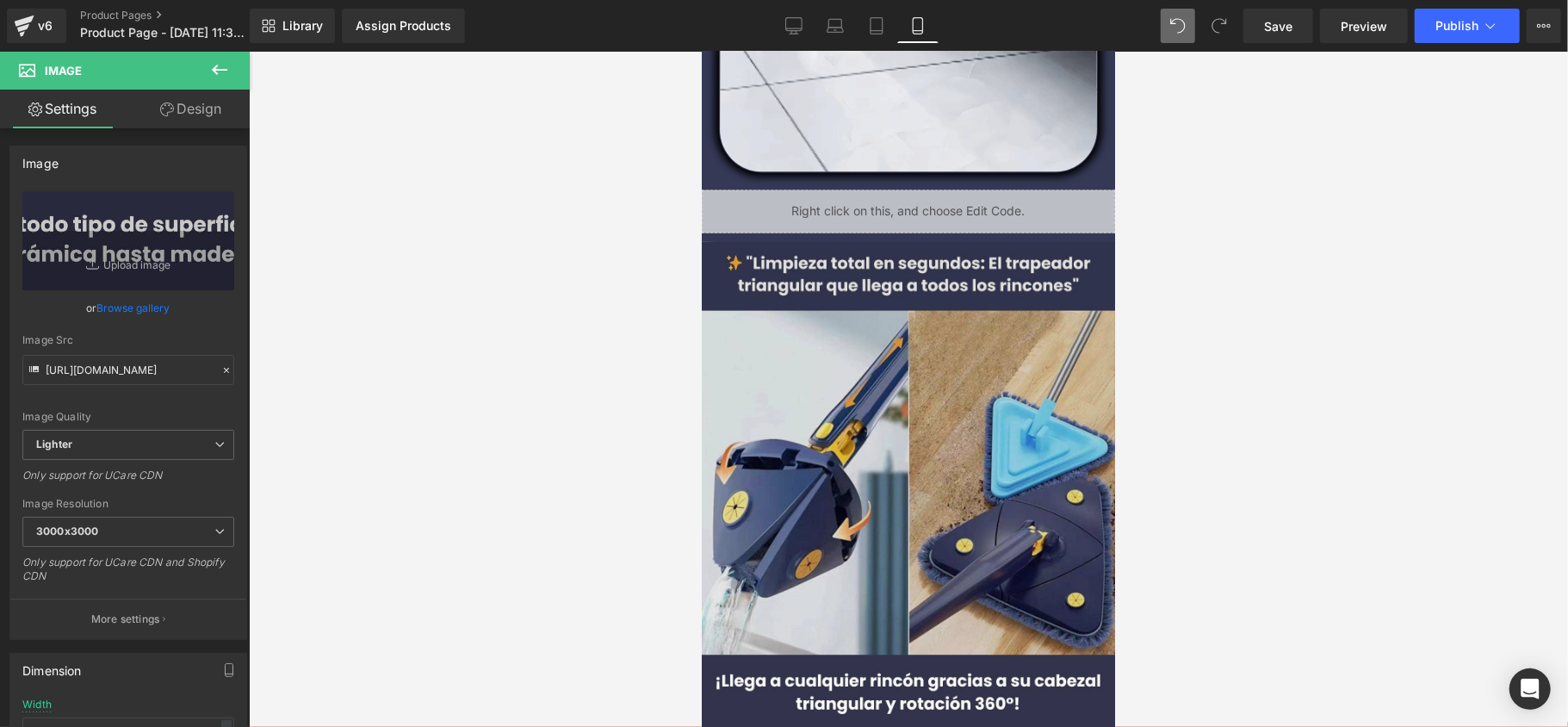
scroll to position [1838, 0]
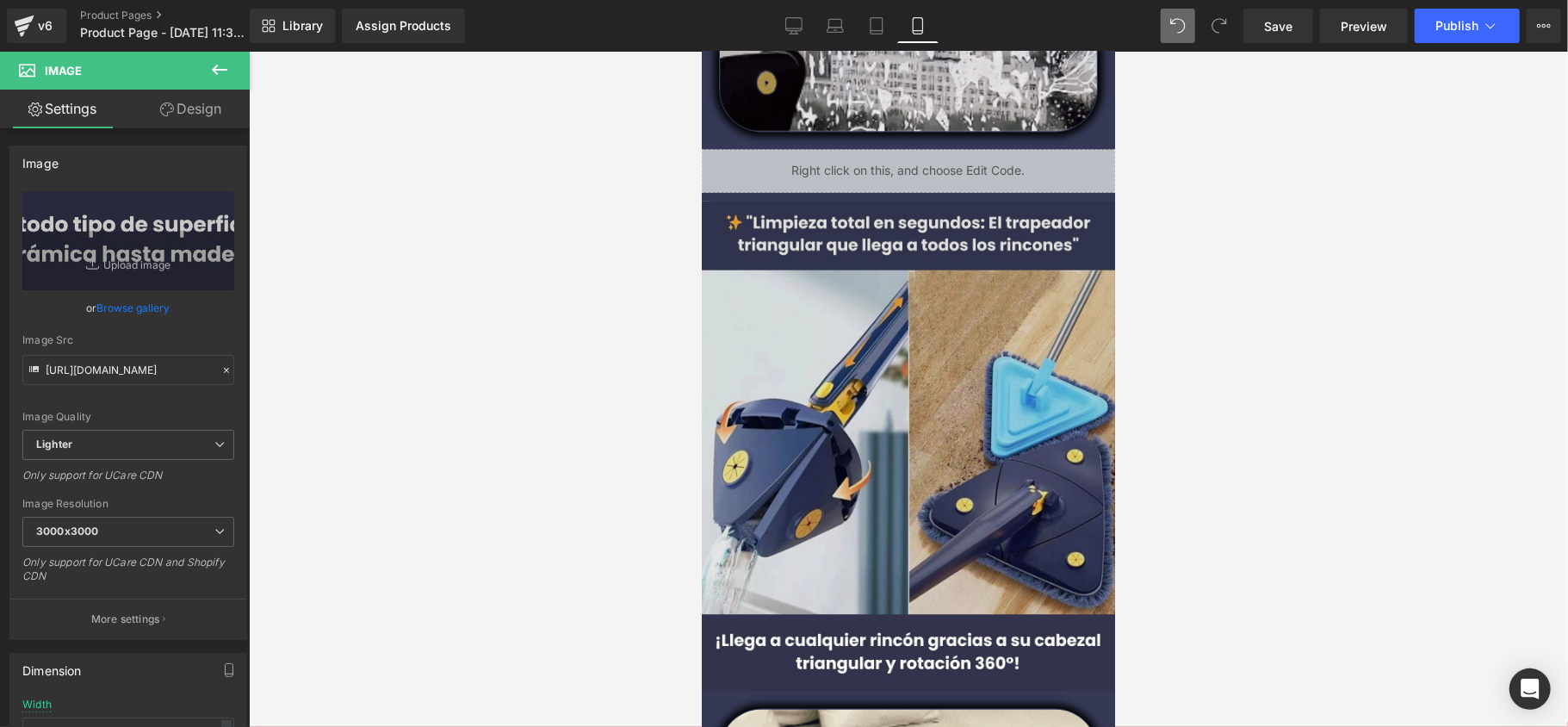
click at [893, 383] on img at bounding box center [907, 407] width 414 height 414
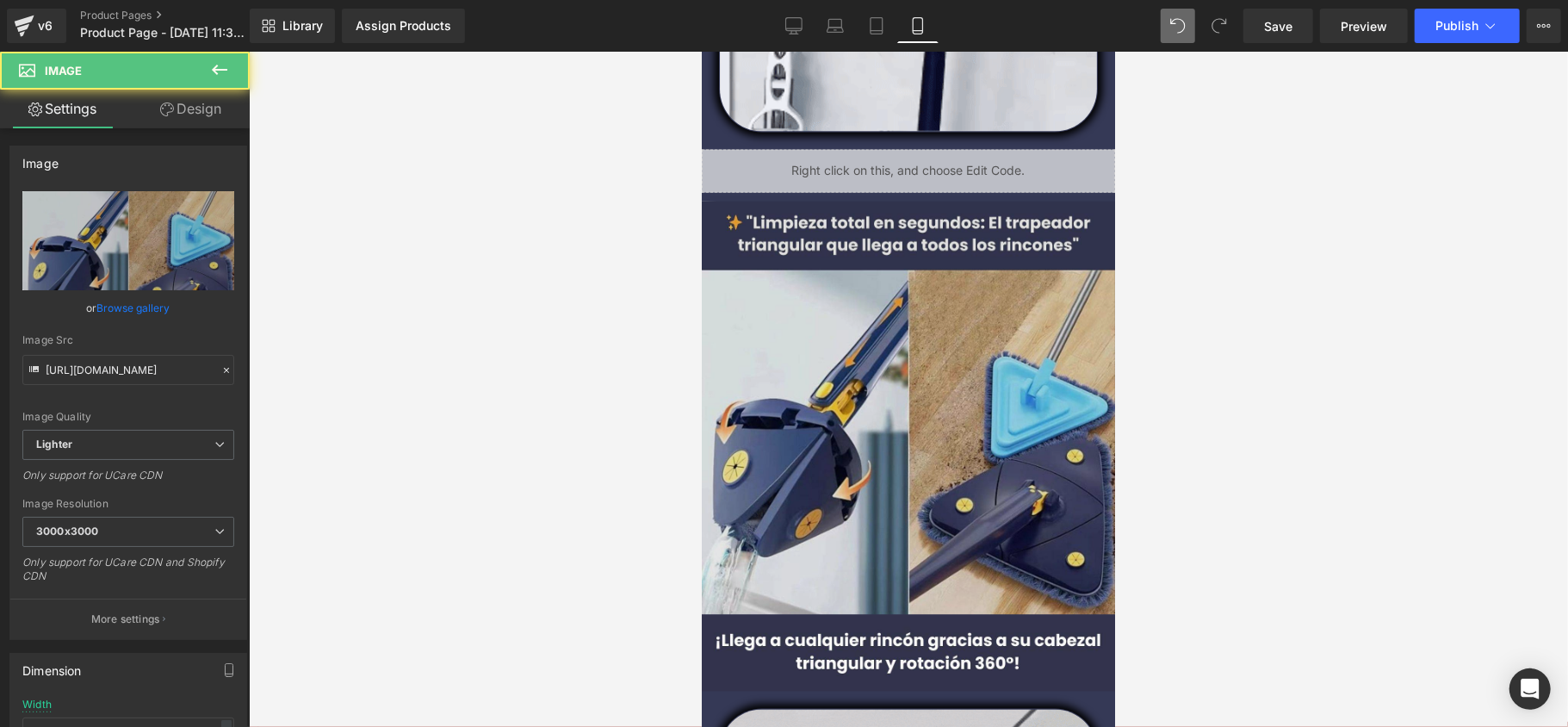
click at [858, 420] on img at bounding box center [907, 407] width 414 height 414
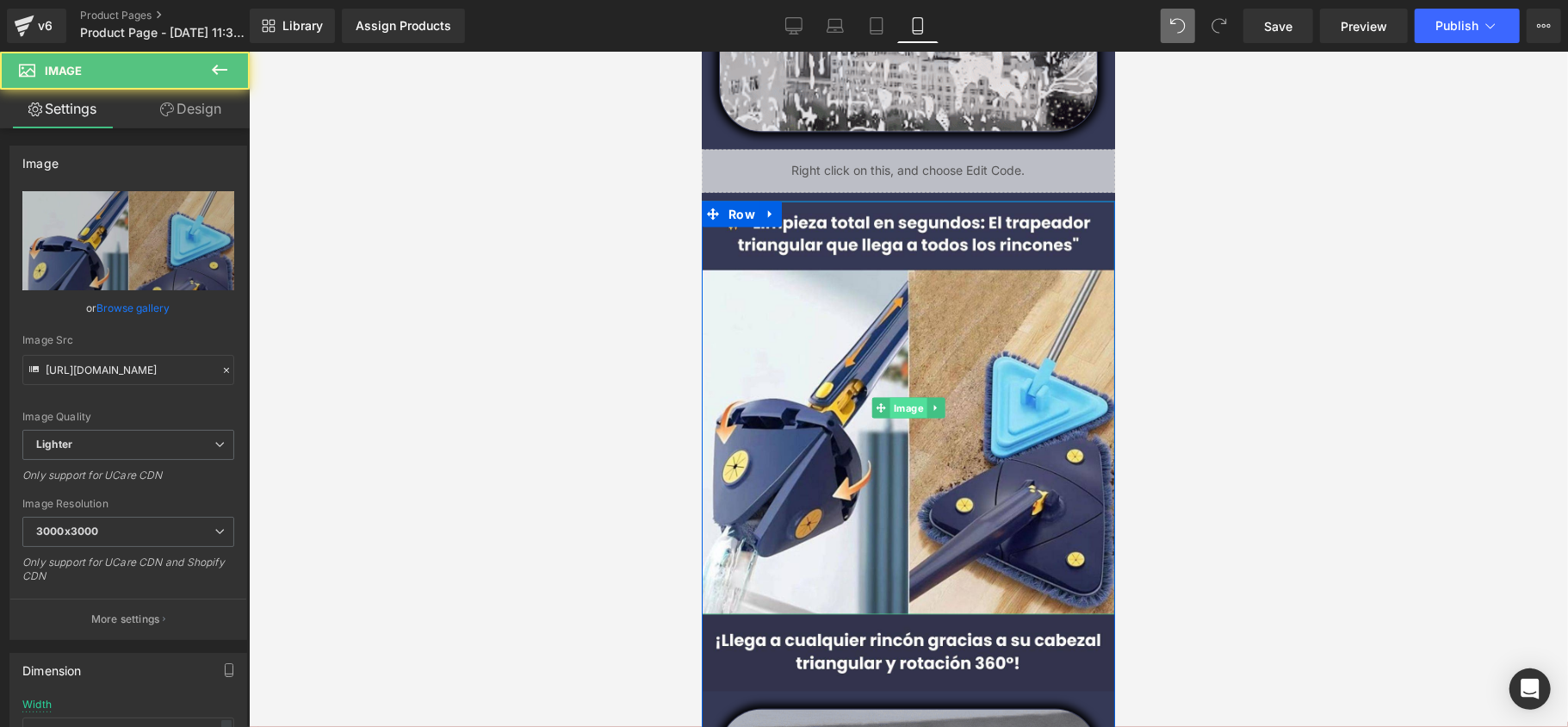
click at [896, 410] on span "Image" at bounding box center [908, 407] width 37 height 20
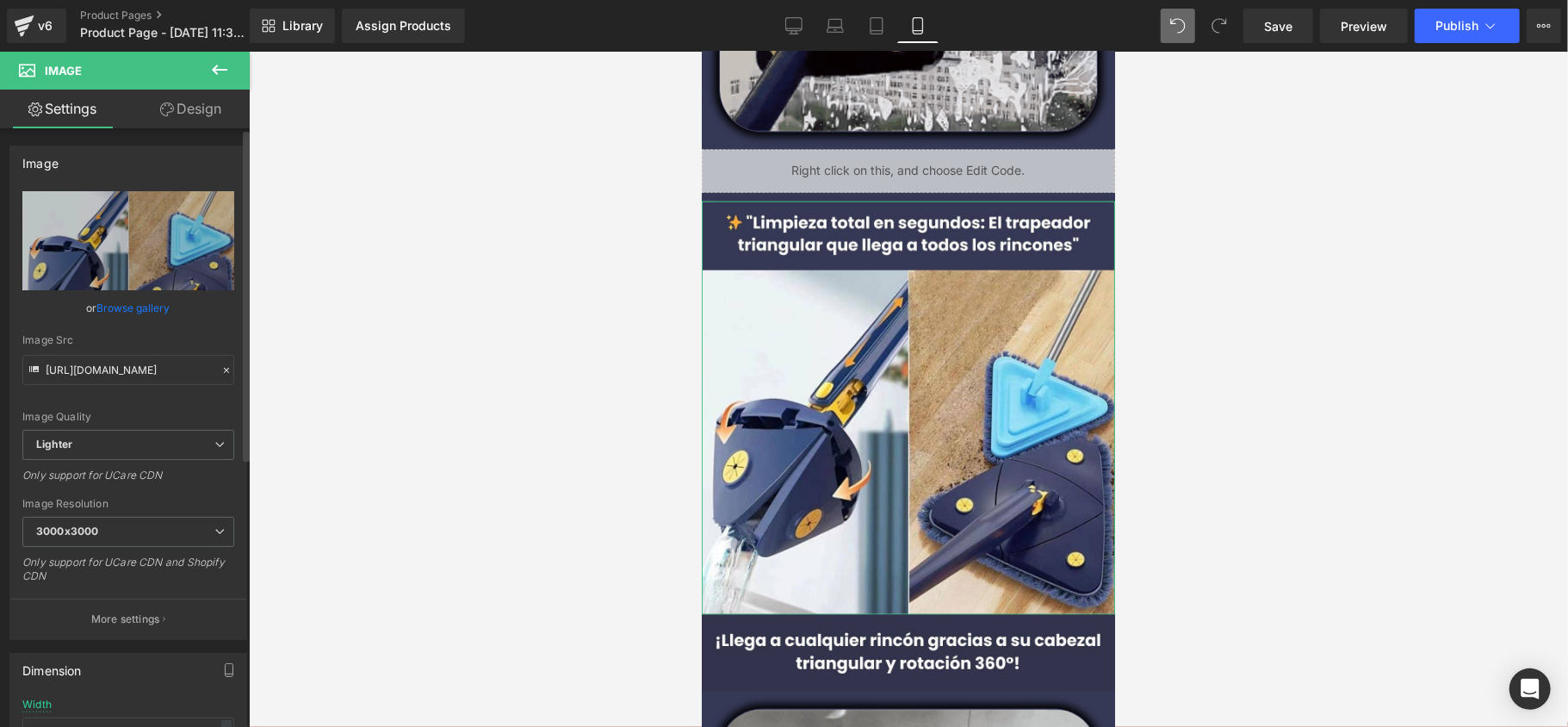
click at [118, 304] on link "Browse gallery" at bounding box center [133, 307] width 73 height 31
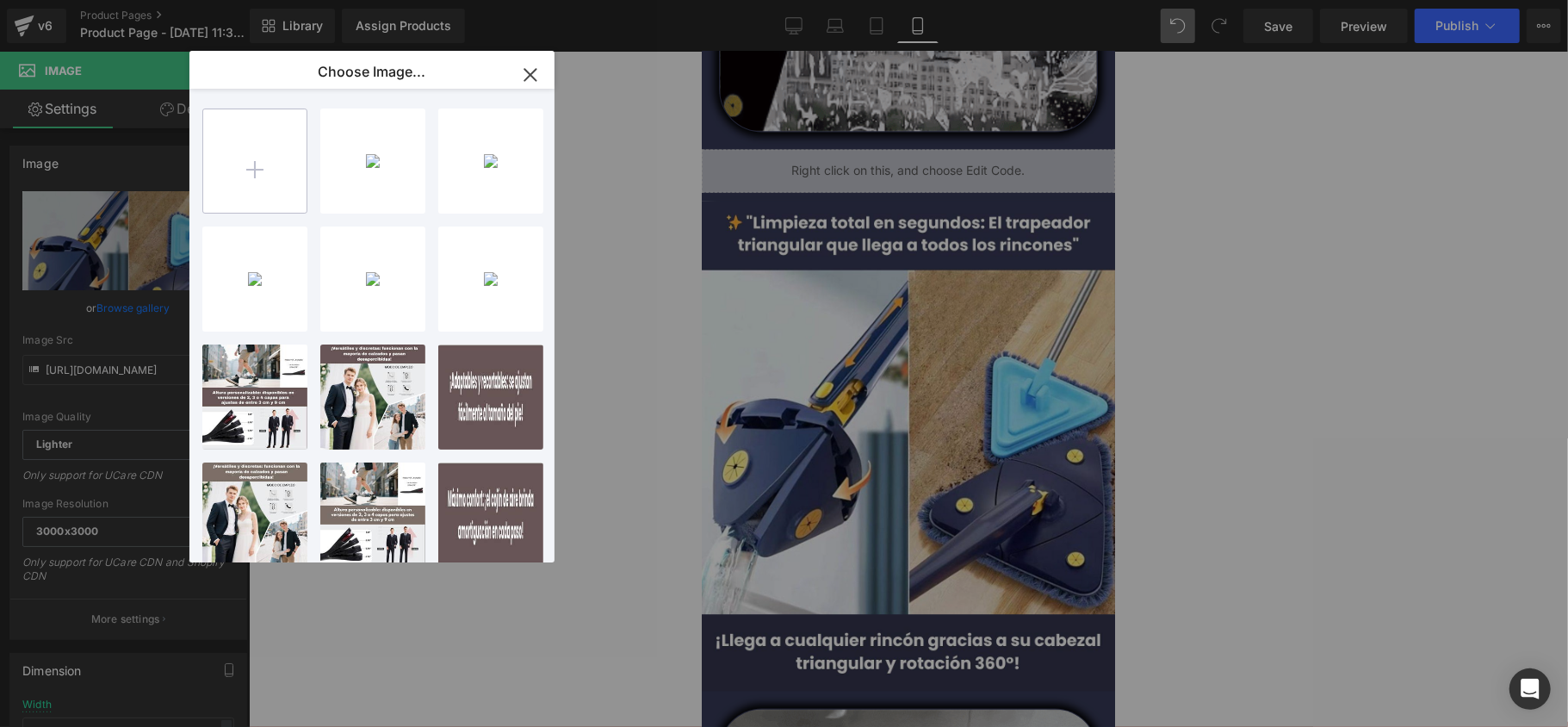
click at [218, 178] on input "file" at bounding box center [255, 161] width 104 height 104
type input "C:\fakepath\A (2).jpg"
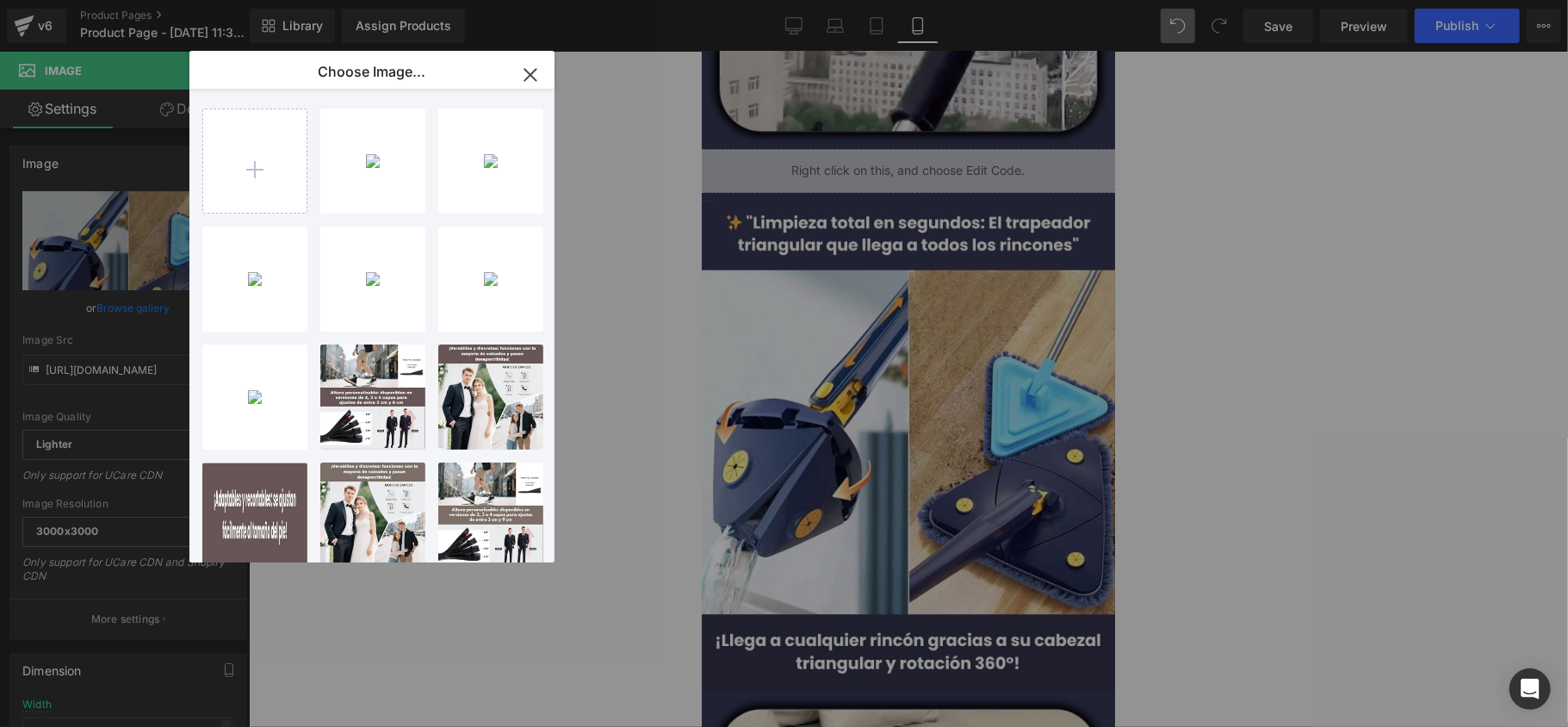
click at [0, 0] on div "A _2_... _2_.jpg 156.57 KB" at bounding box center [0, 0] width 0 height 0
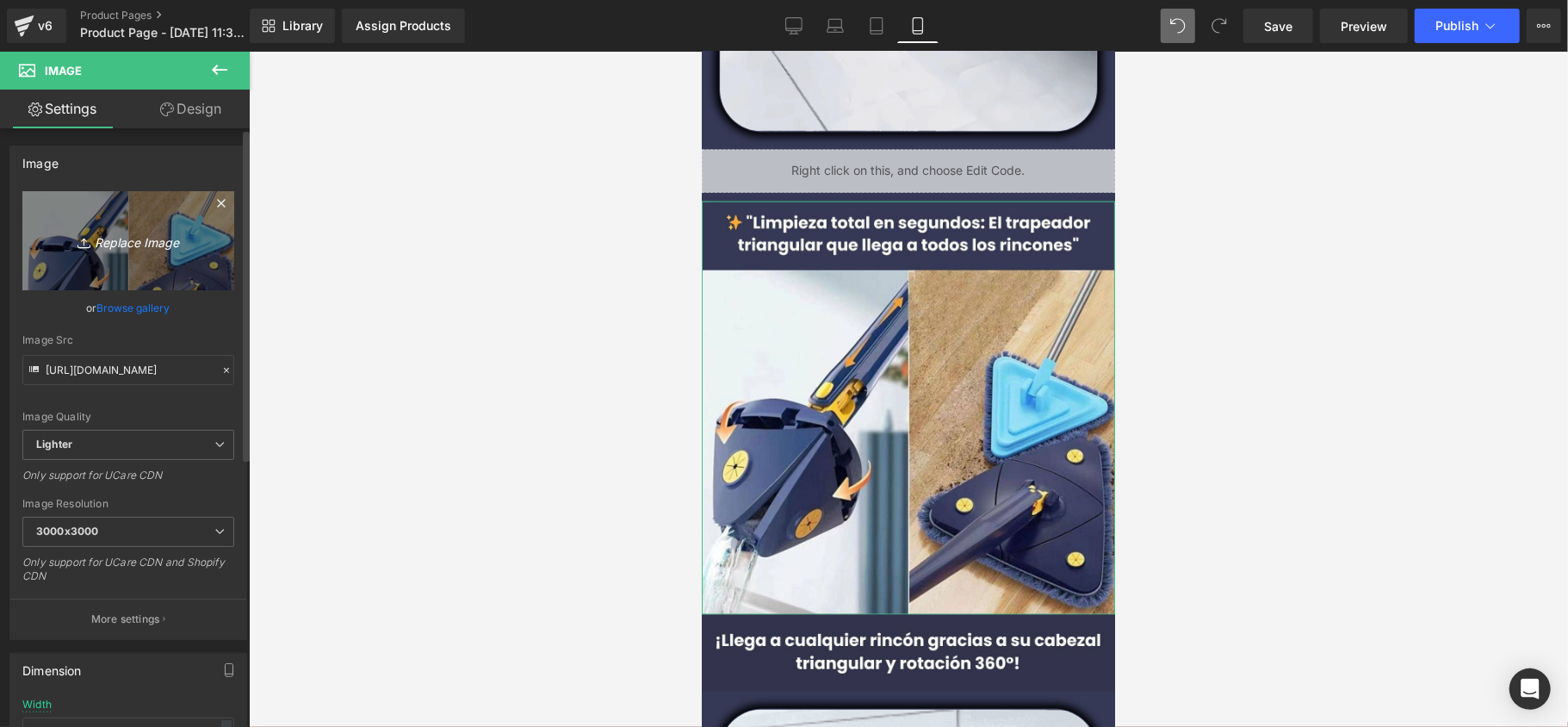
click at [120, 260] on link "Replace Image" at bounding box center [128, 241] width 212 height 99
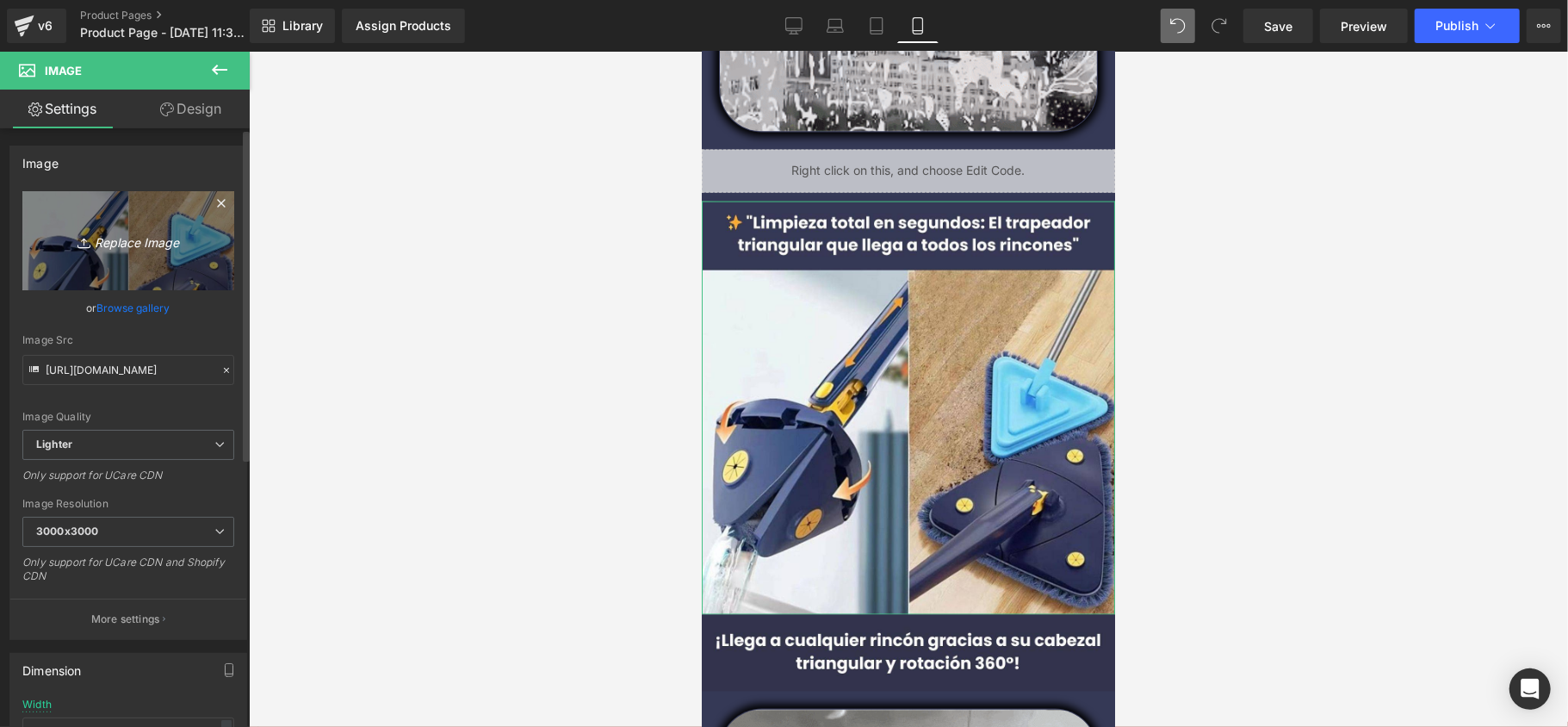
type input "C:\fakepath\A (2).jpg"
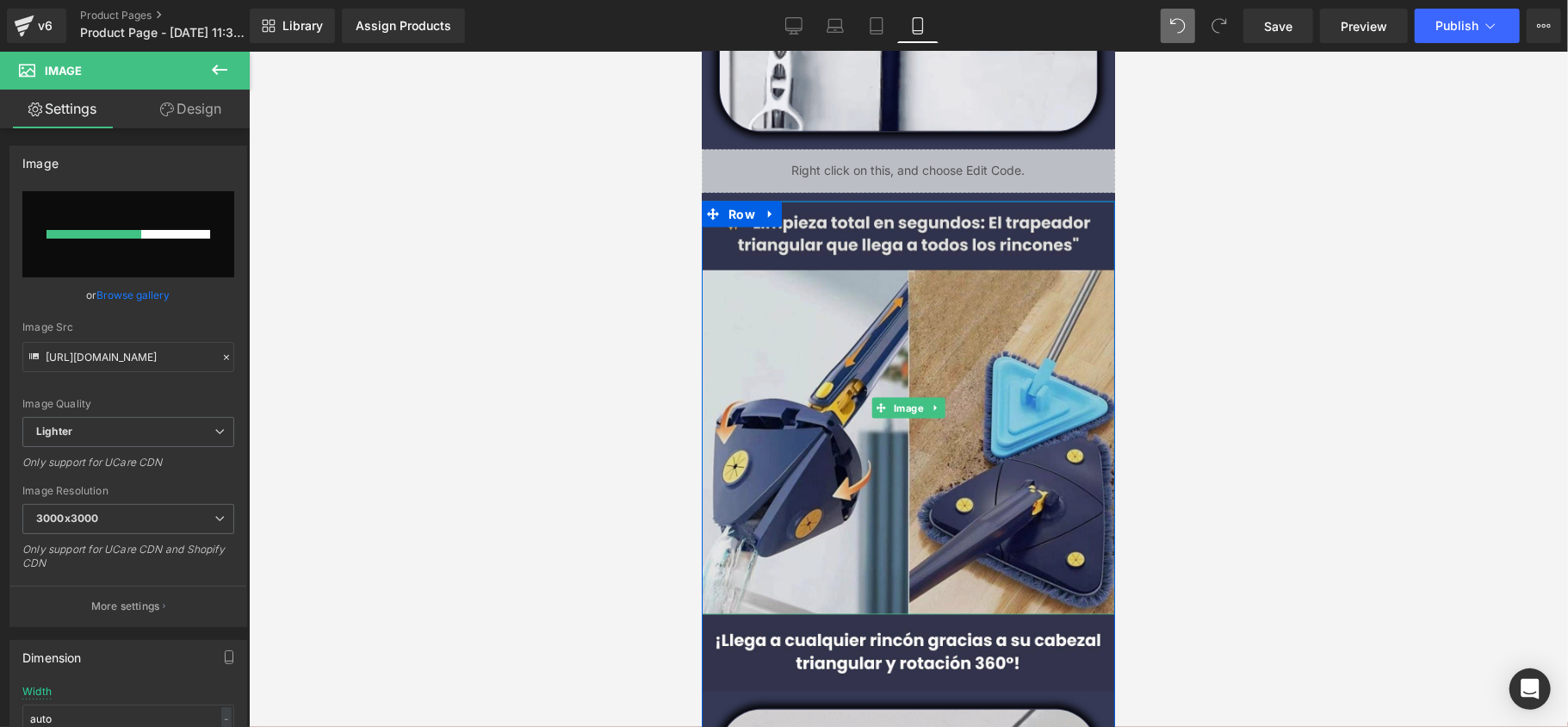
click at [890, 439] on img at bounding box center [907, 407] width 414 height 414
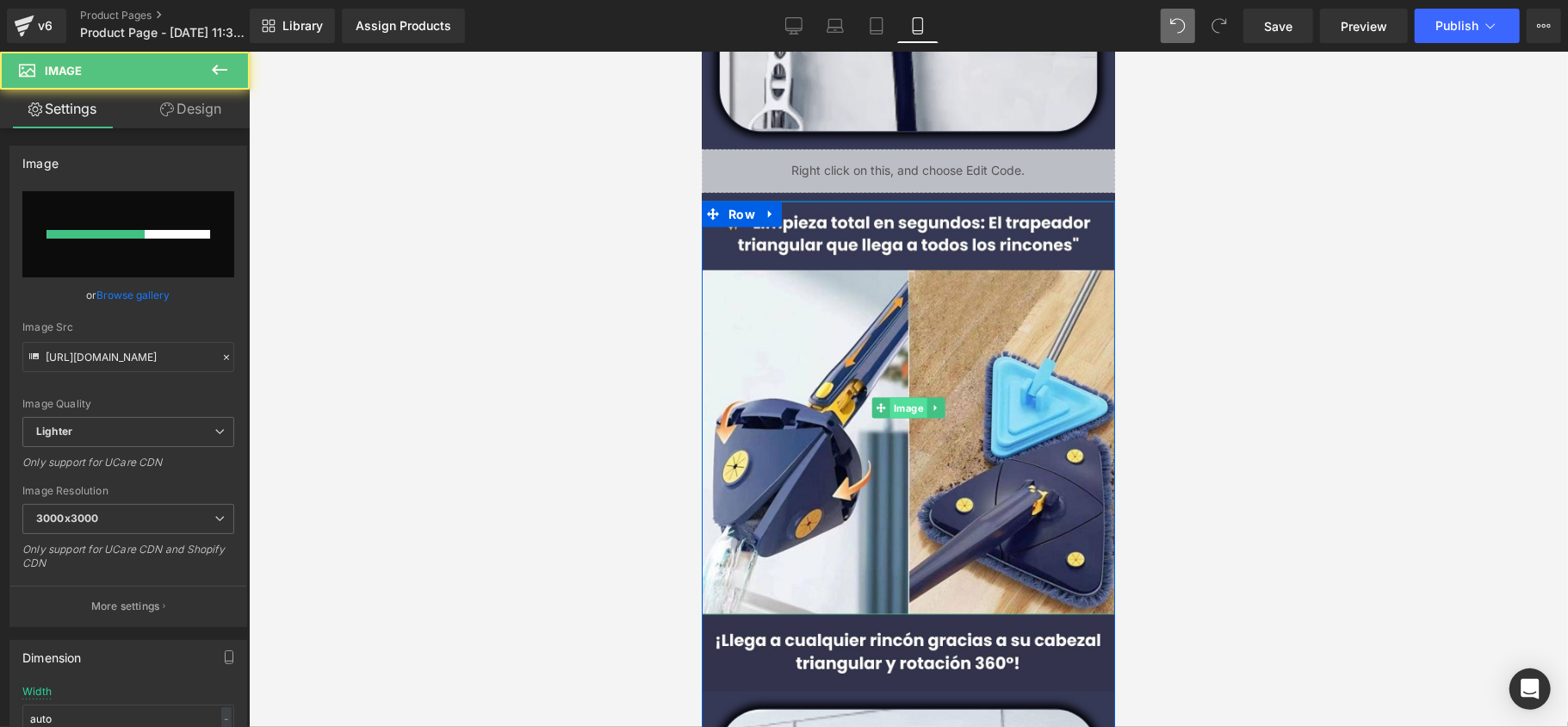
click at [892, 407] on span "Image" at bounding box center [908, 407] width 37 height 20
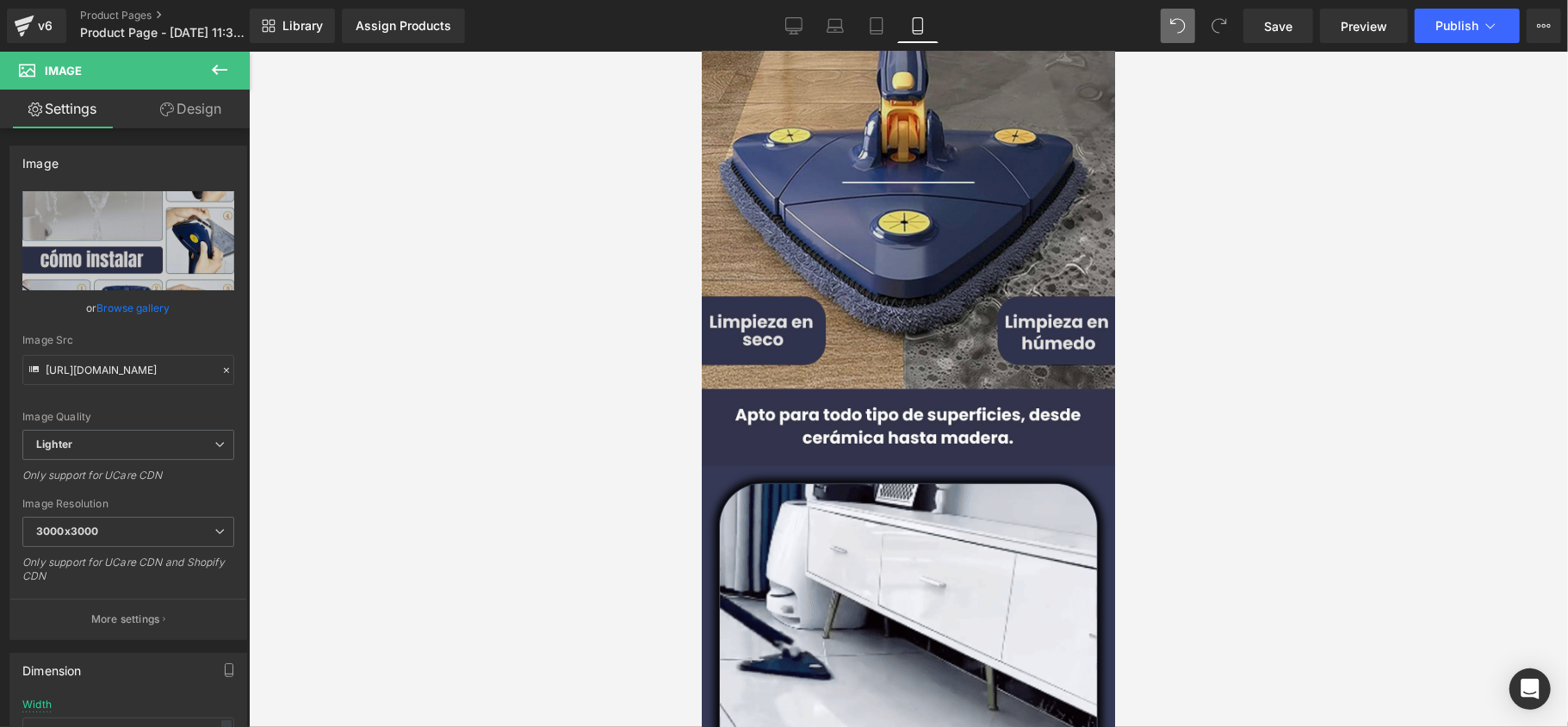
scroll to position [1148, 0]
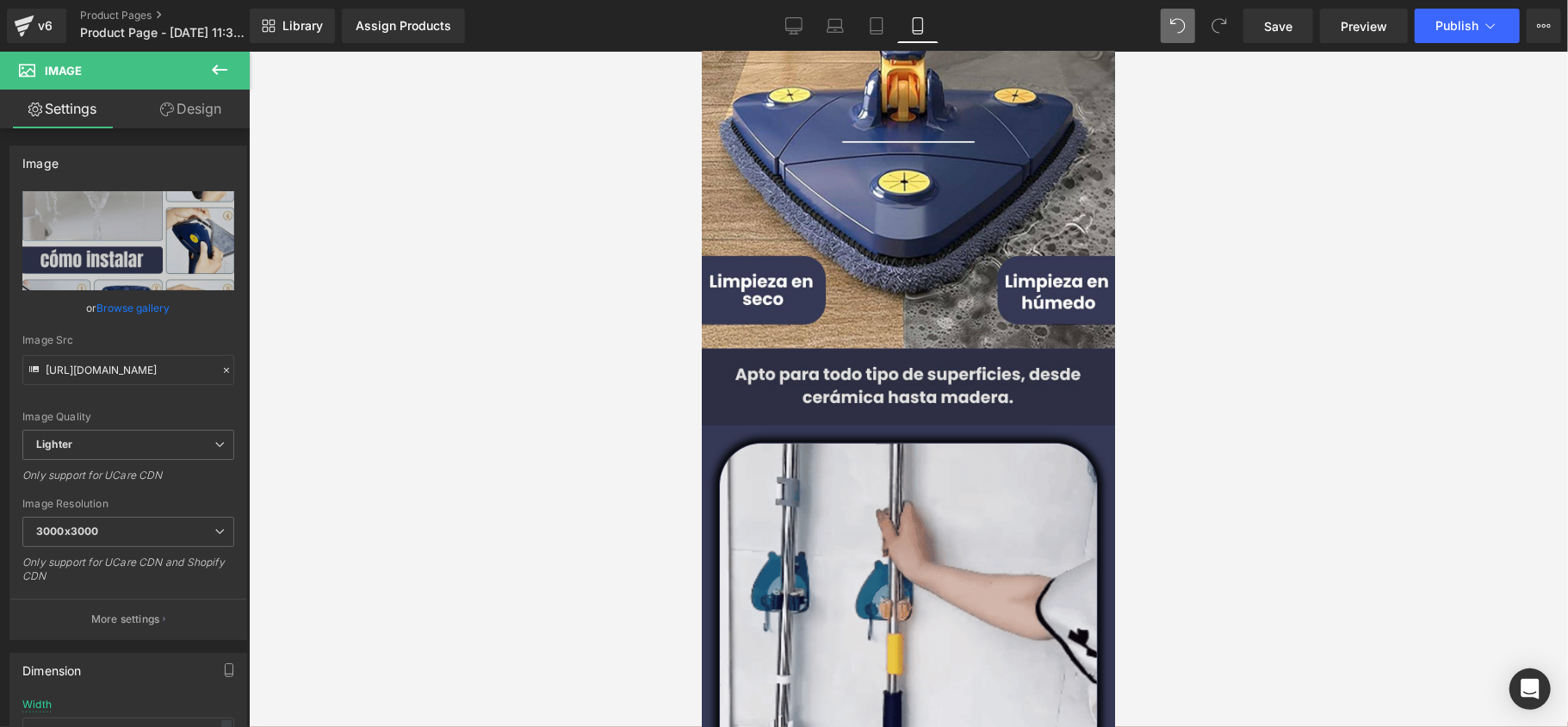
click at [885, 389] on div "Image" at bounding box center [907, 386] width 414 height 77
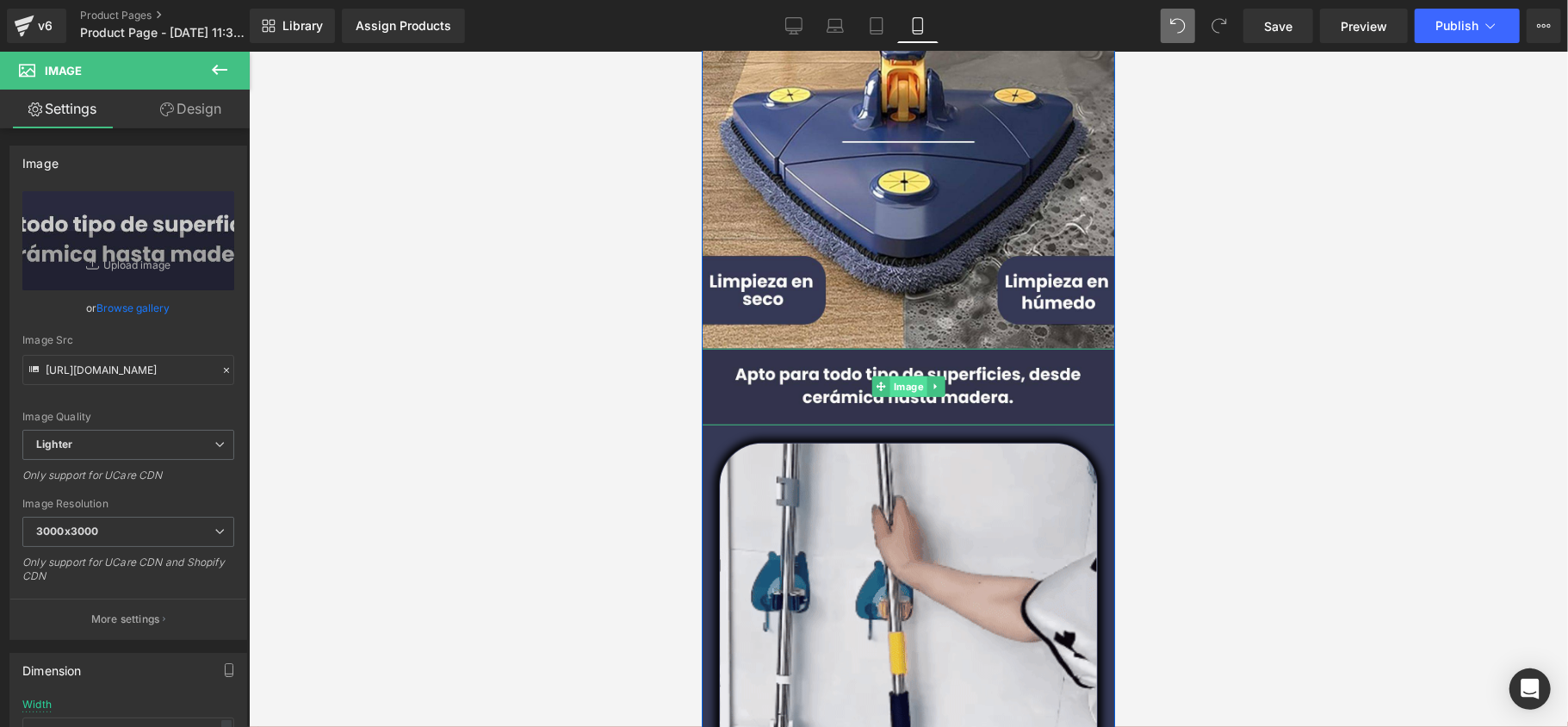
click at [908, 386] on span "Image" at bounding box center [908, 386] width 37 height 20
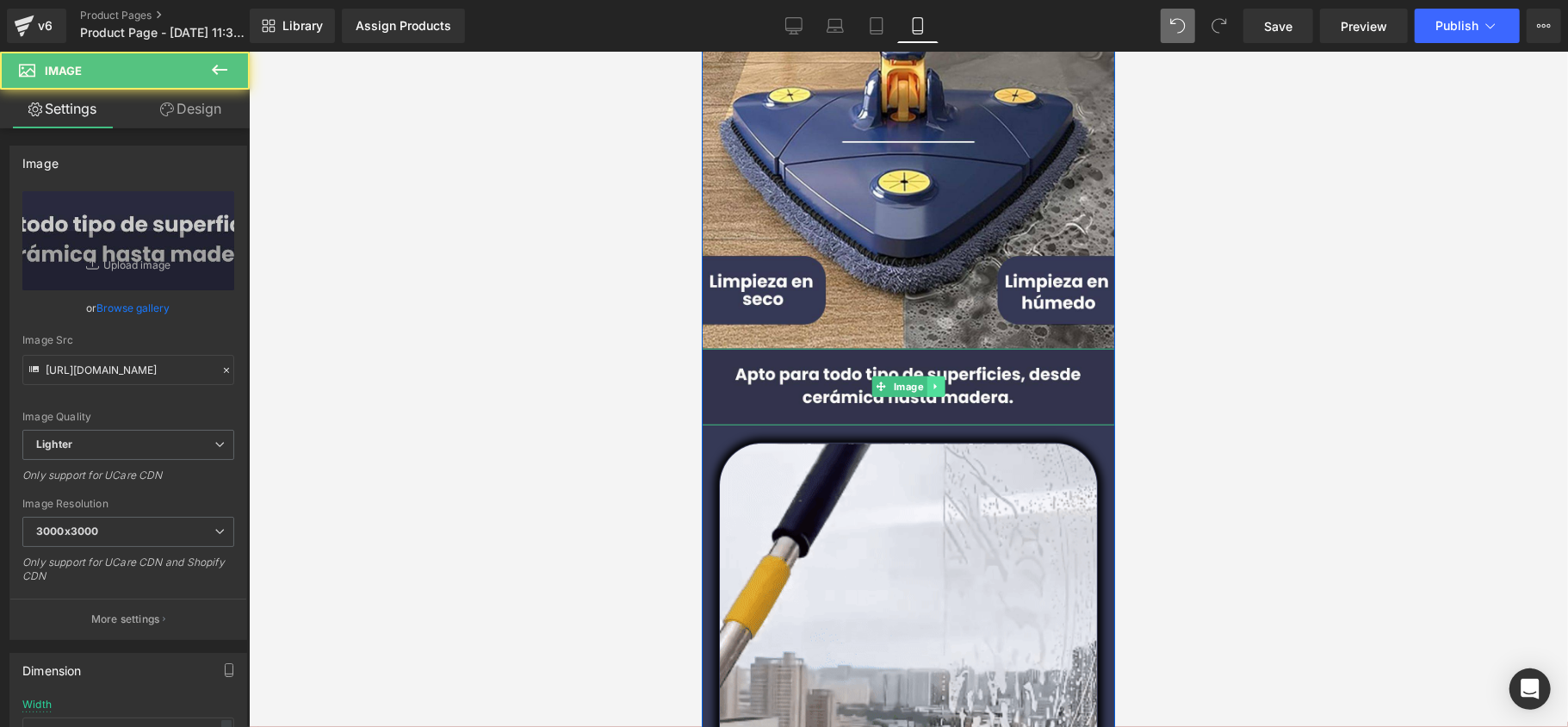
click at [930, 386] on icon at bounding box center [935, 385] width 9 height 10
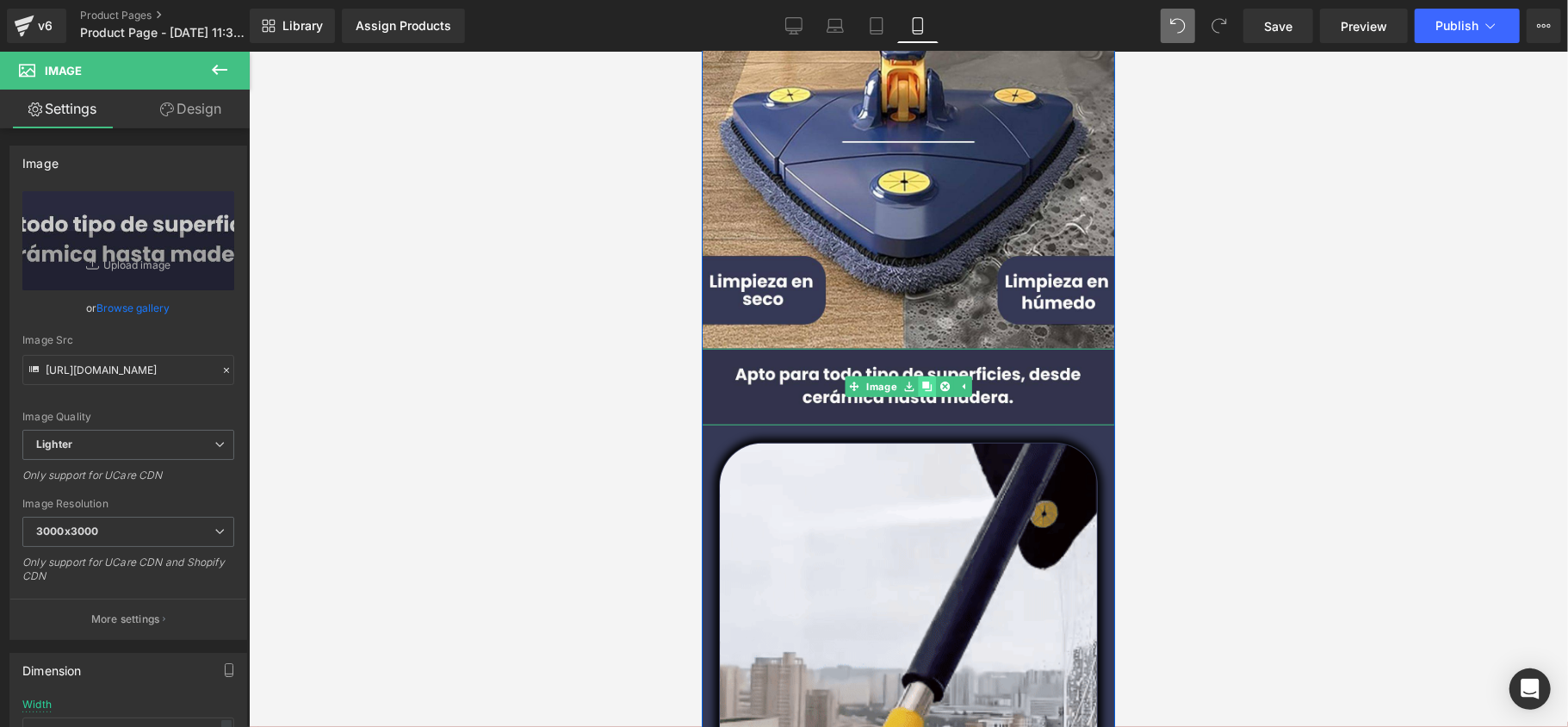
click at [922, 389] on icon at bounding box center [927, 386] width 9 height 9
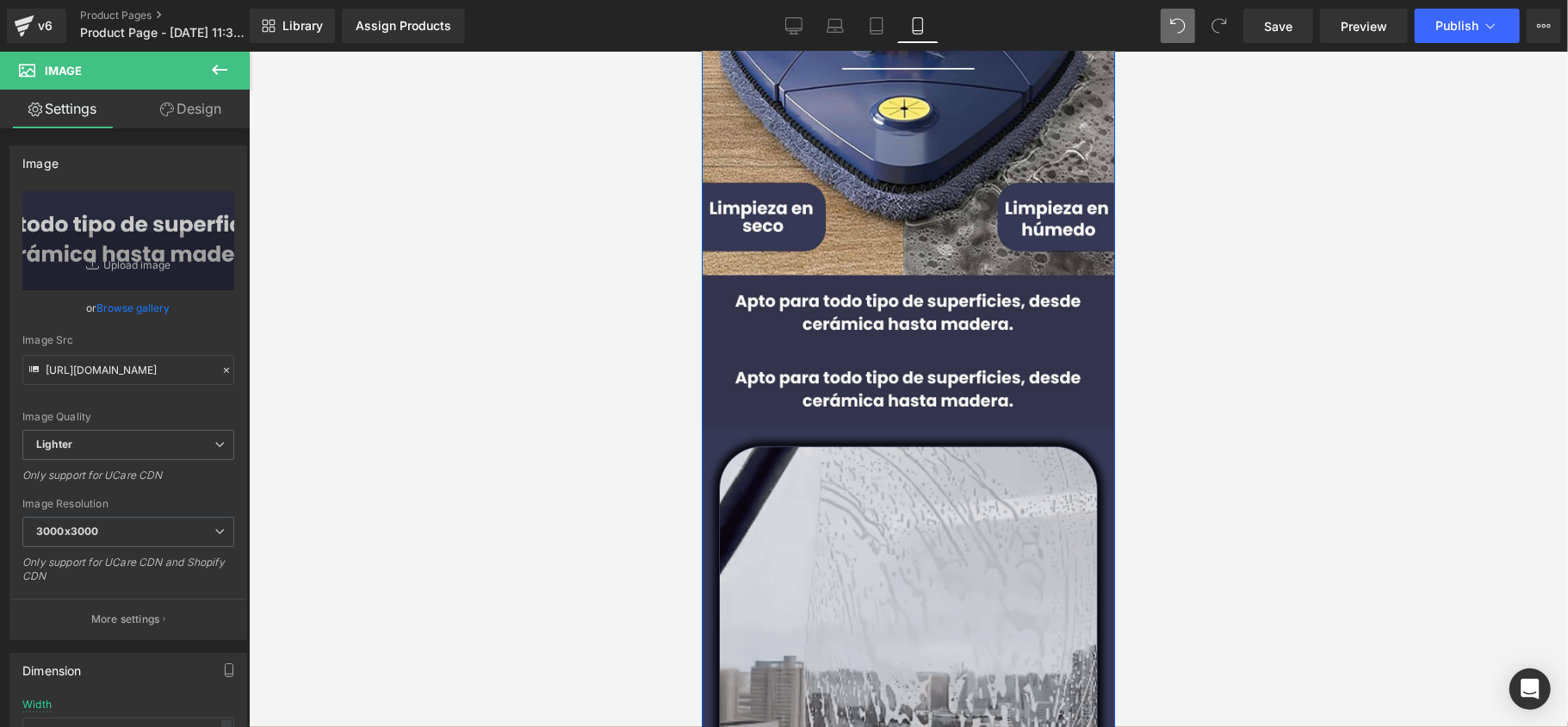
scroll to position [1263, 0]
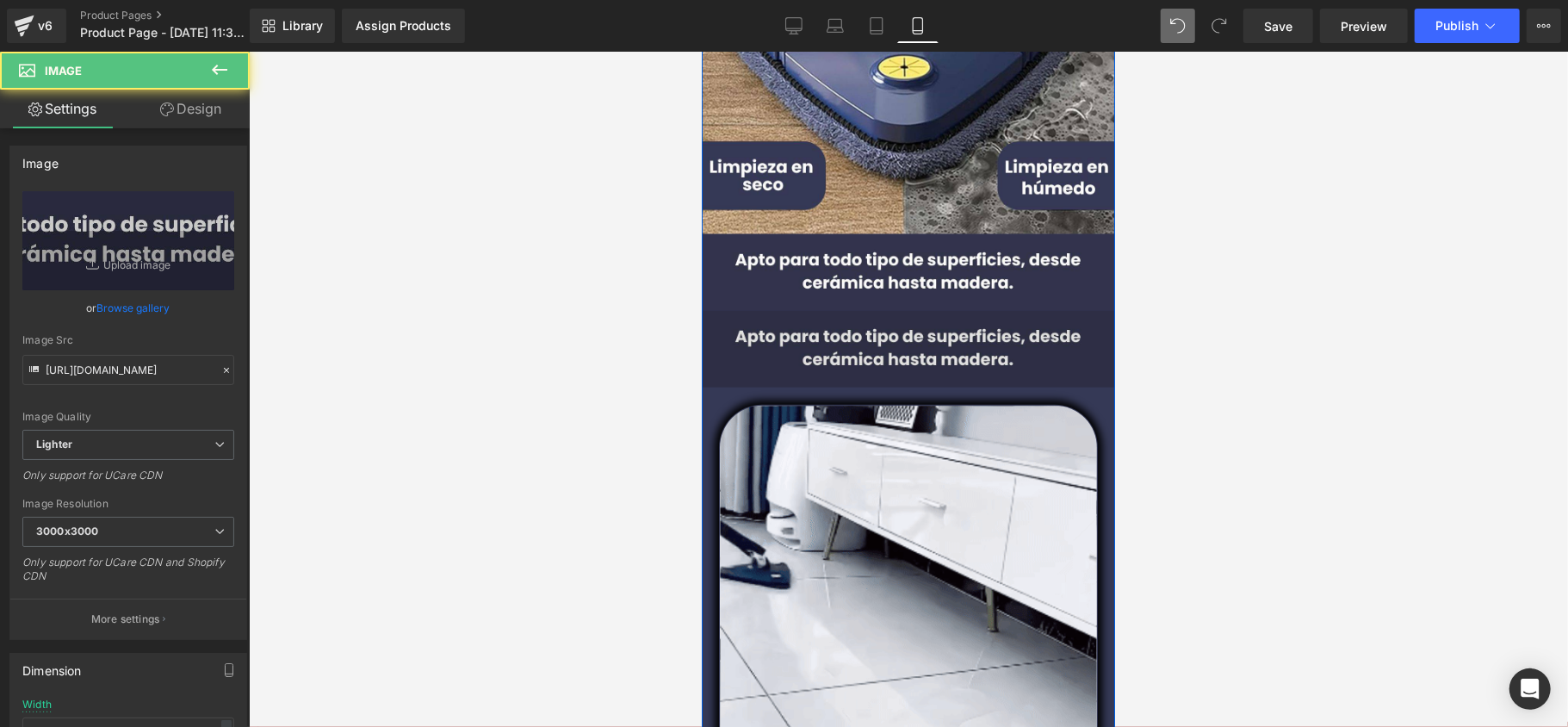
click at [899, 338] on div "Image" at bounding box center [907, 348] width 414 height 77
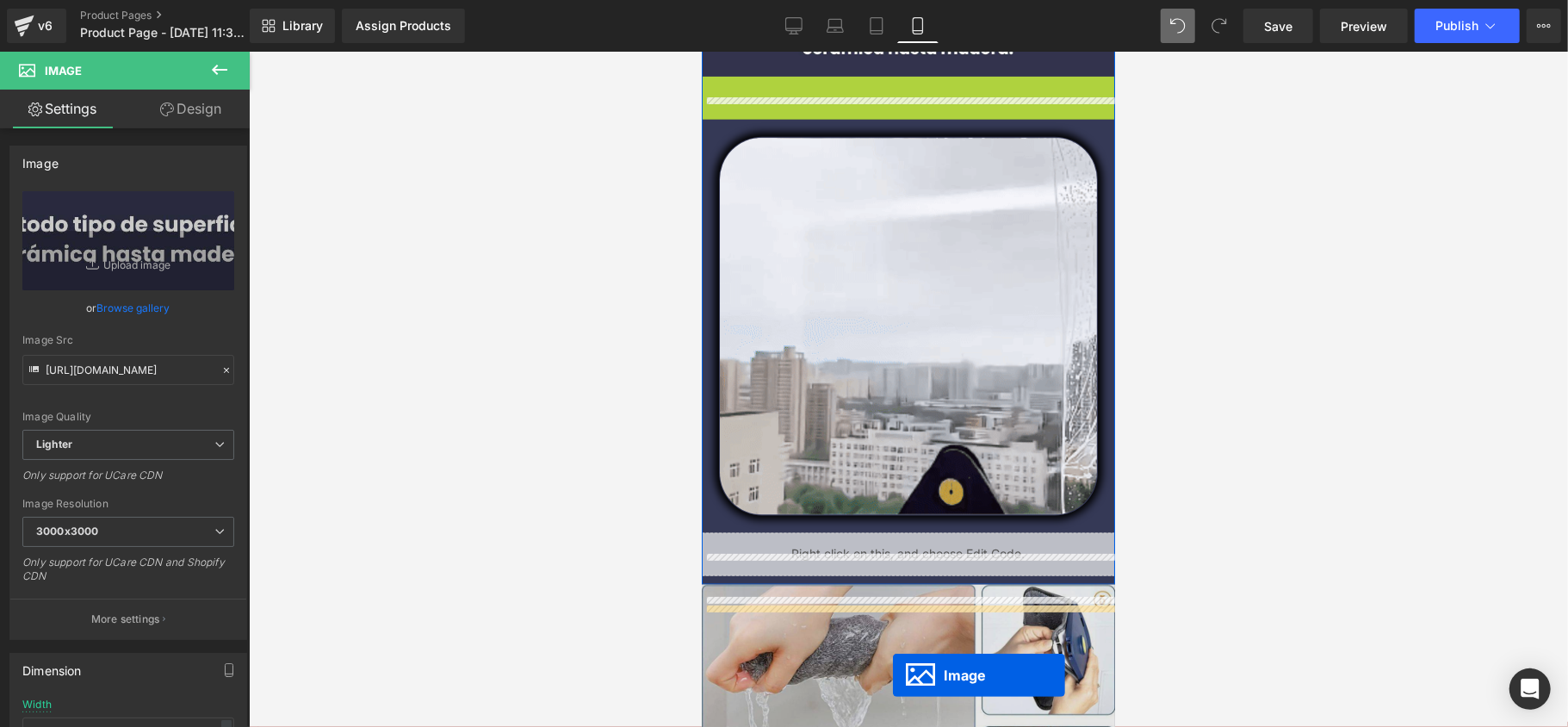
scroll to position [1500, 0]
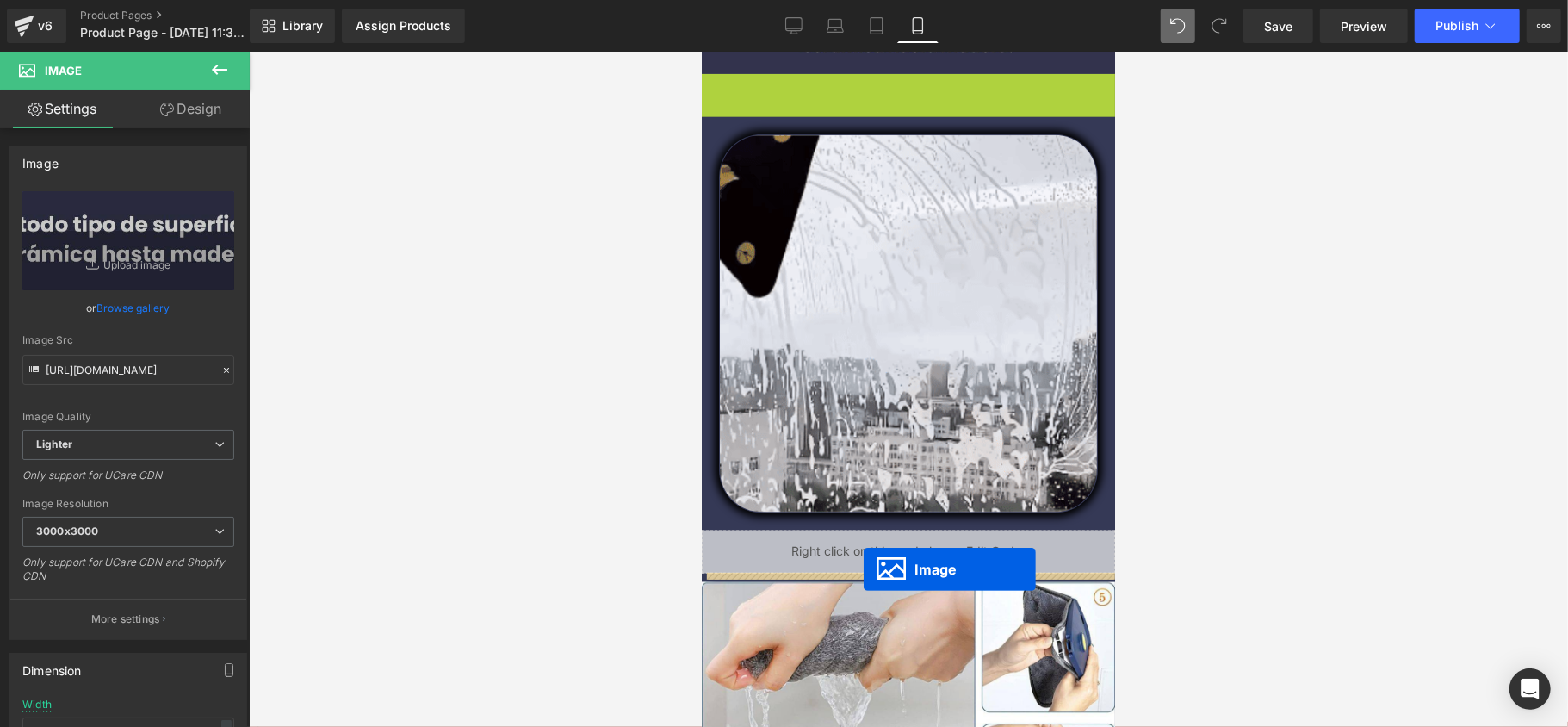
drag, startPoint x: 899, startPoint y: 347, endPoint x: 863, endPoint y: 569, distance: 224.9
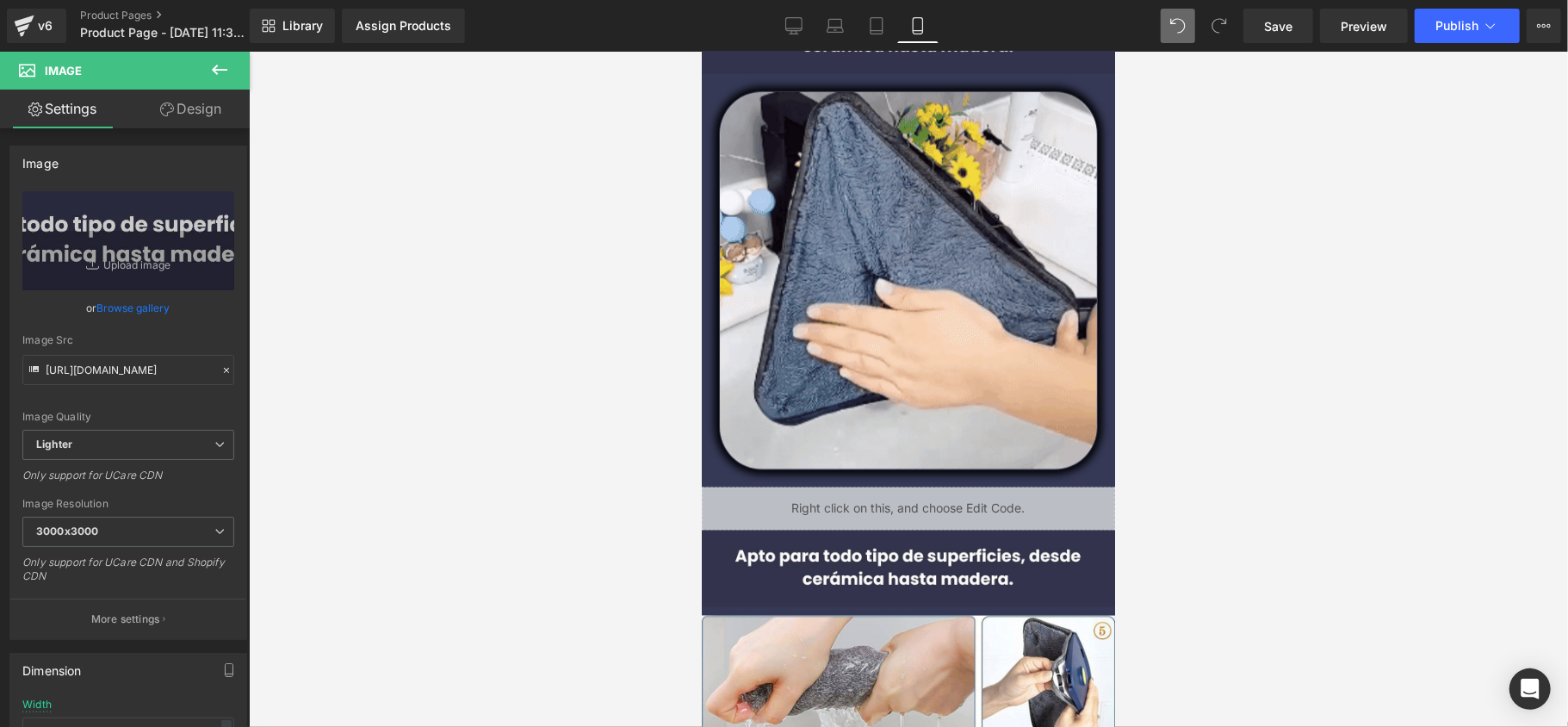
click at [634, 556] on div at bounding box center [908, 389] width 1319 height 675
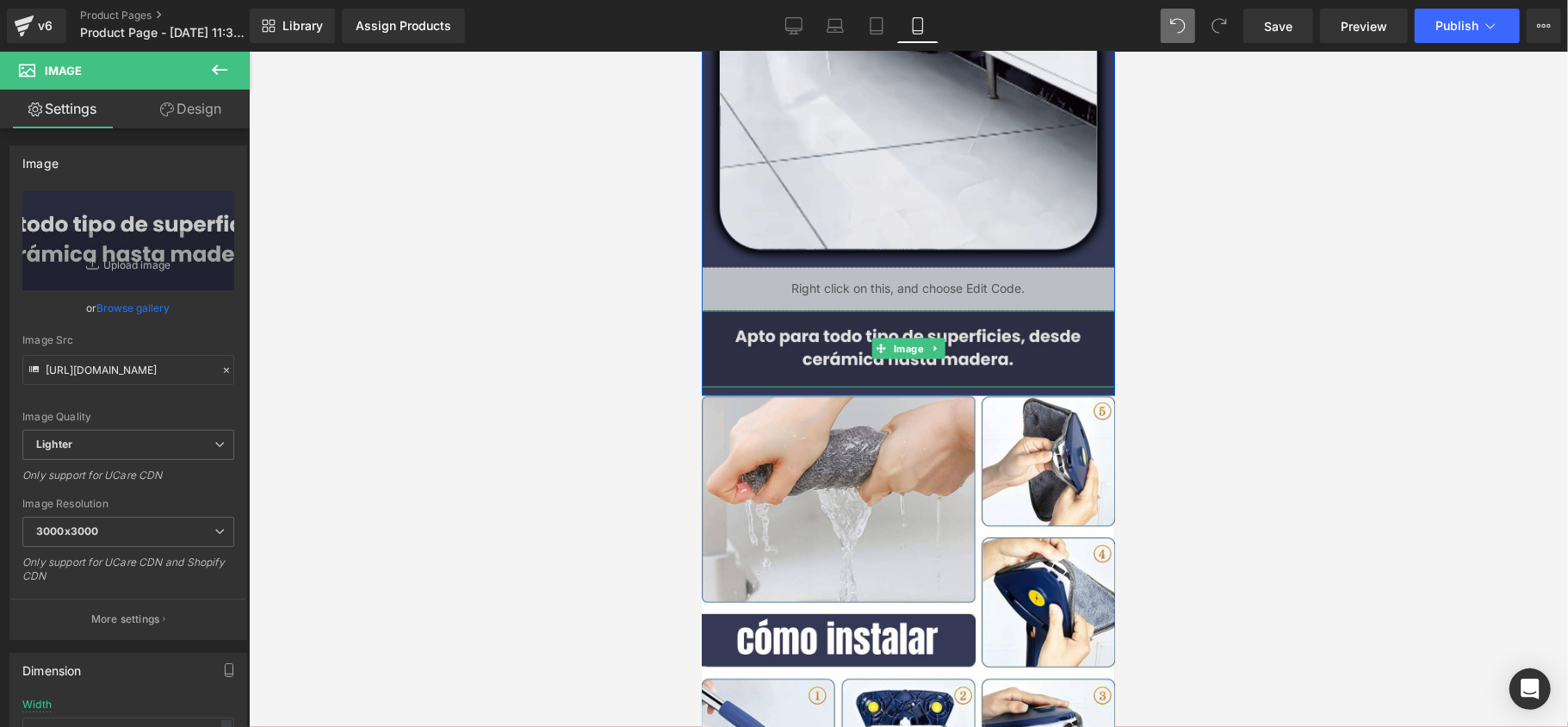
scroll to position [1845, 0]
